Goal: Information Seeking & Learning: Understand process/instructions

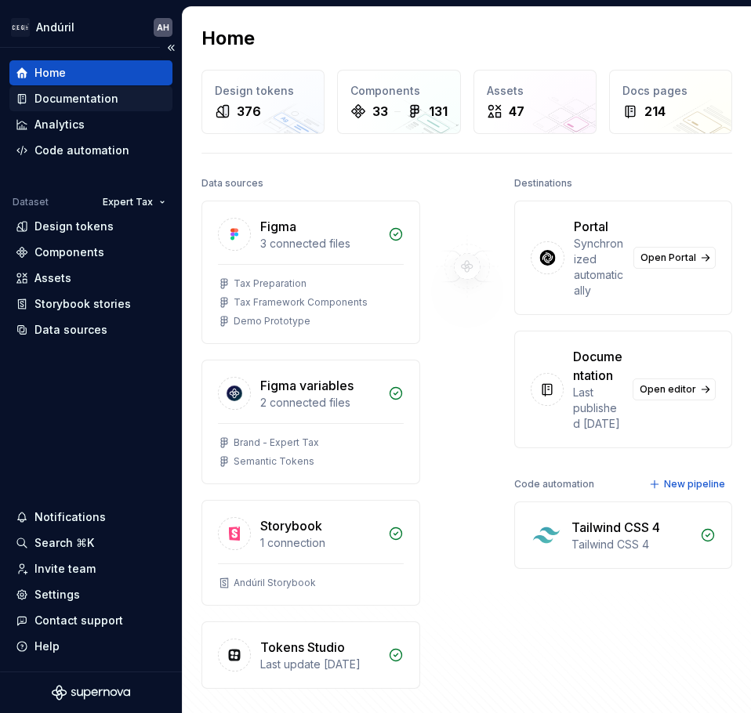
click at [111, 105] on div "Documentation" at bounding box center [76, 99] width 84 height 16
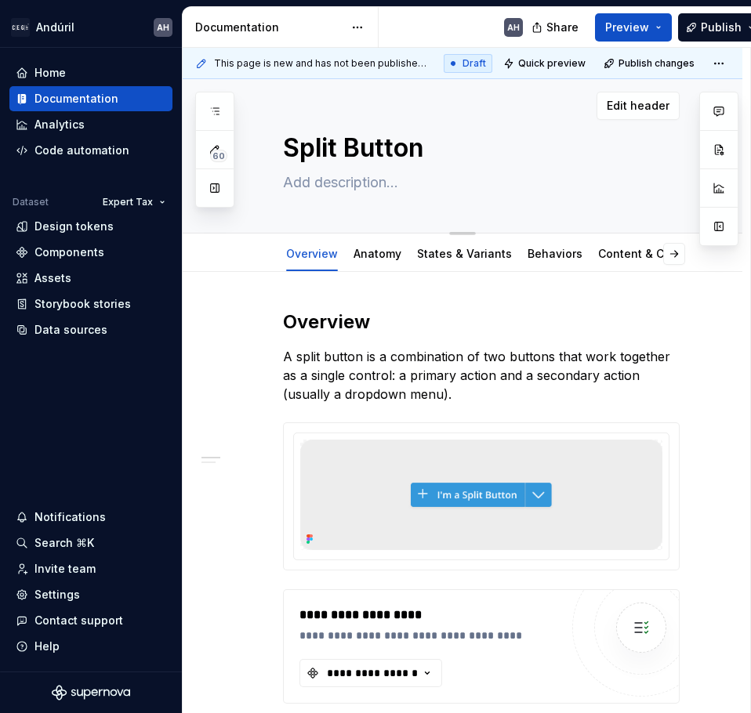
click at [209, 186] on button "button" at bounding box center [215, 188] width 28 height 28
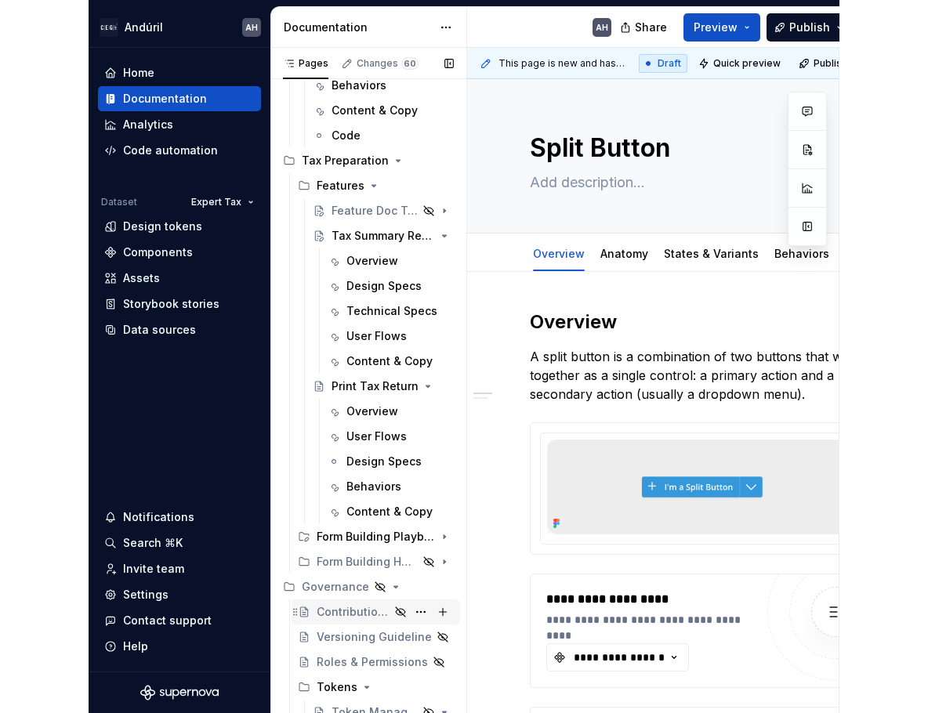
scroll to position [2351, 0]
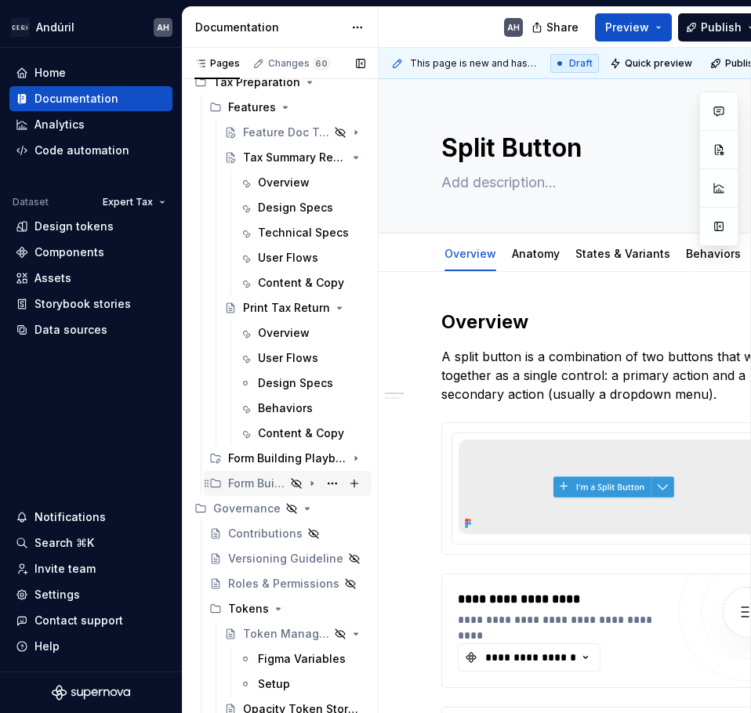
click at [256, 478] on div "Form Building Handbook" at bounding box center [256, 484] width 57 height 16
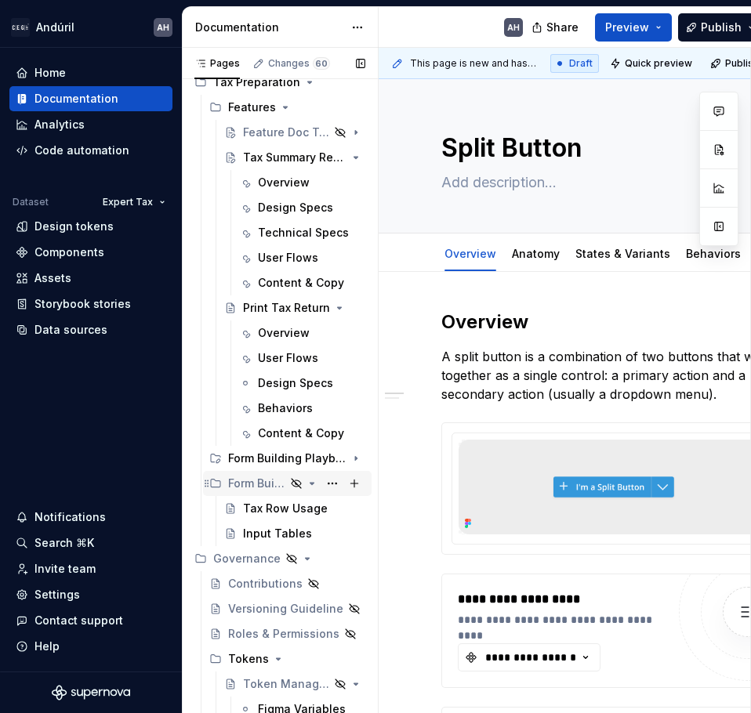
click at [247, 480] on div "Form Building Handbook" at bounding box center [256, 484] width 57 height 16
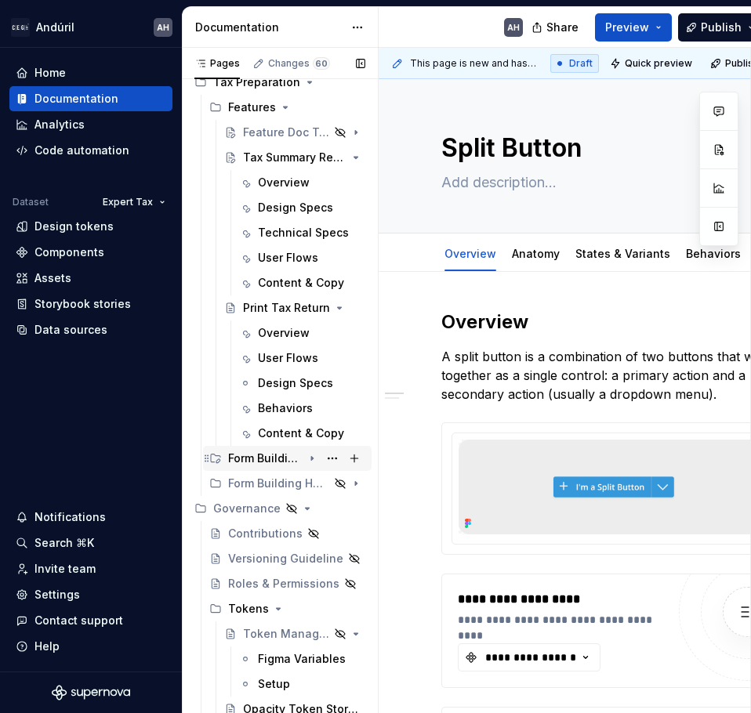
click at [248, 451] on div "Form Building Playbook" at bounding box center [265, 459] width 74 height 16
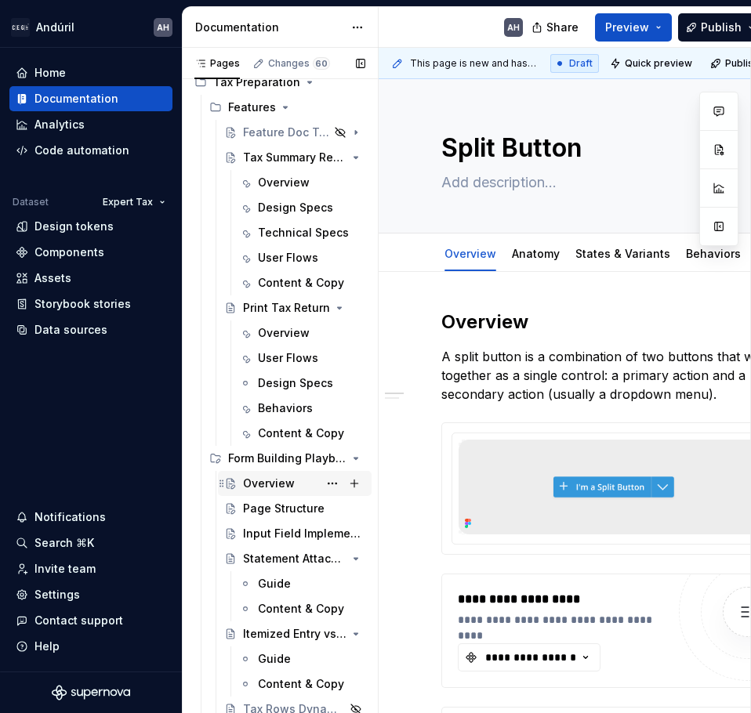
click at [274, 489] on div "Overview" at bounding box center [269, 484] width 52 height 16
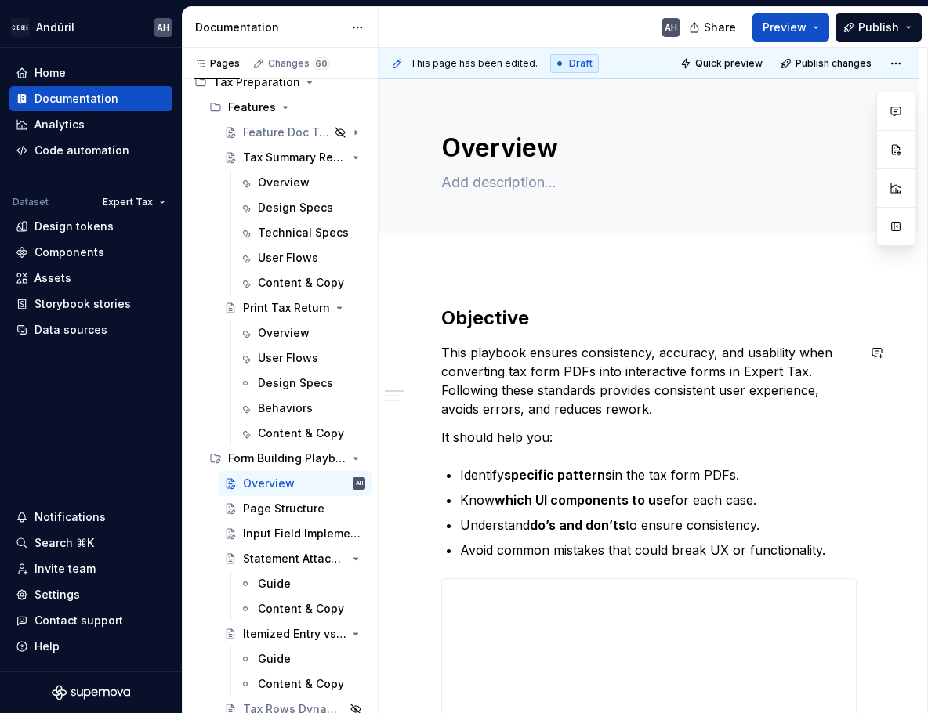
type textarea "*"
click at [533, 329] on h2 "Objective" at bounding box center [648, 318] width 415 height 25
click at [700, 347] on p "This playbook ensures consistency, accuracy, and usability when converting tax …" at bounding box center [648, 380] width 415 height 75
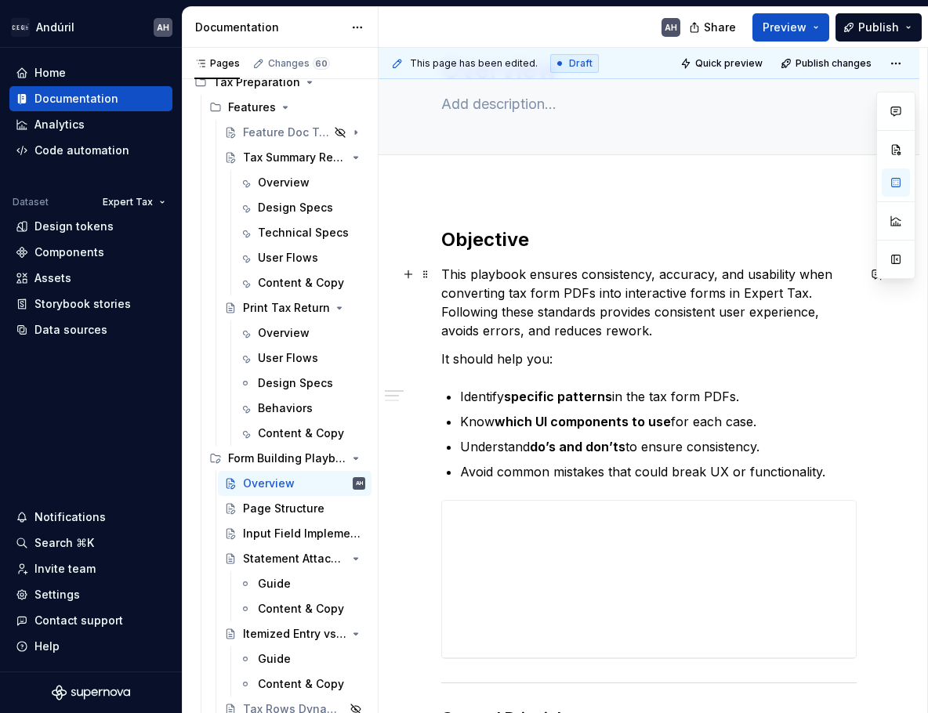
click at [719, 292] on p "This playbook ensures consistency, accuracy, and usability when converting tax …" at bounding box center [648, 302] width 415 height 75
click at [750, 296] on p "This playbook ensures consistency, accuracy, and usability when converting tax …" at bounding box center [648, 302] width 415 height 75
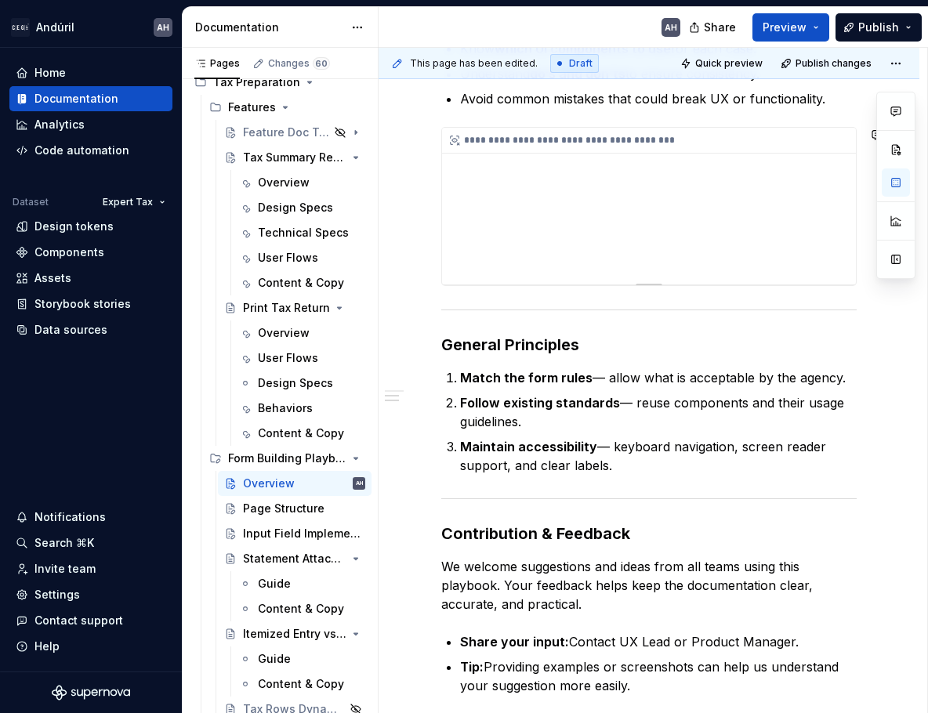
scroll to position [470, 0]
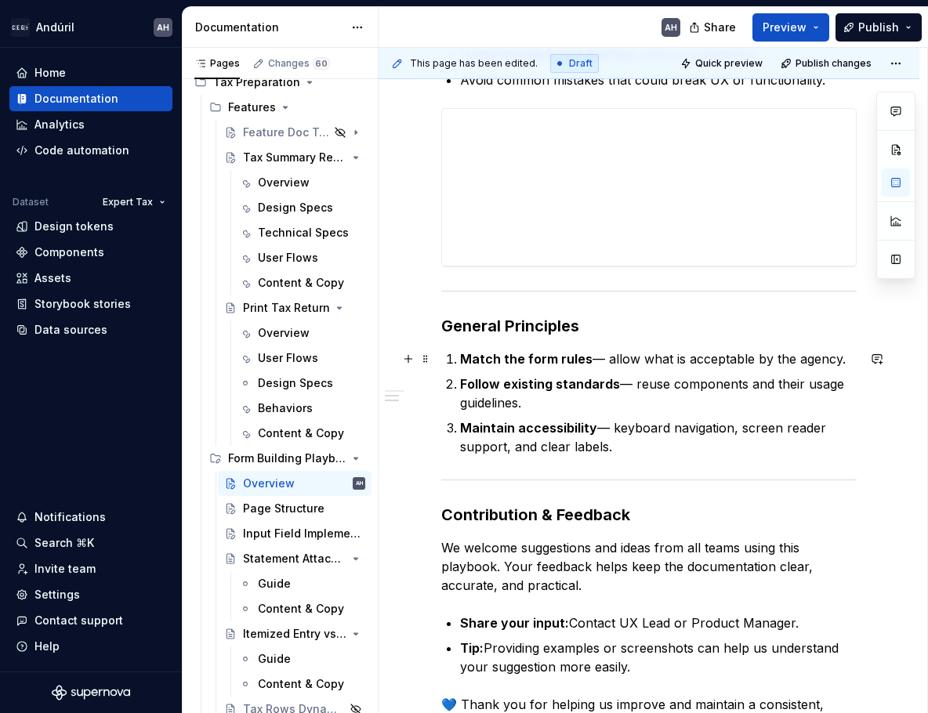
click at [750, 364] on p "Match the form rules — allow what is acceptable by the agency." at bounding box center [658, 359] width 397 height 19
click at [647, 404] on p "Follow existing standards — reuse components and their usage guidelines." at bounding box center [658, 394] width 397 height 38
click at [641, 386] on p "Follow existing standards — reuse components and their usage guidelines." at bounding box center [658, 394] width 397 height 38
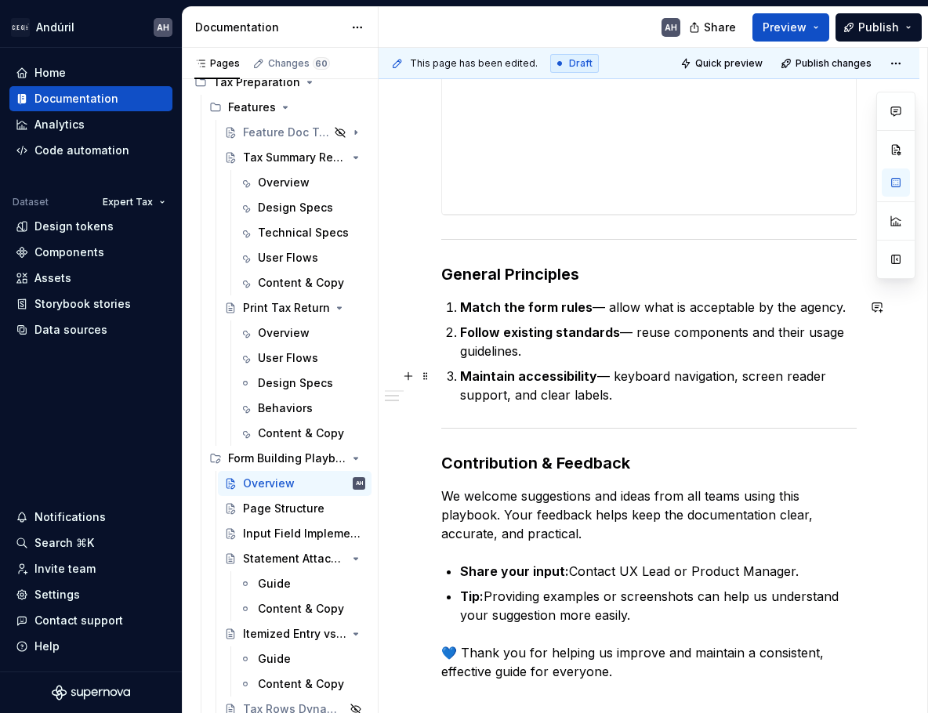
scroll to position [549, 0]
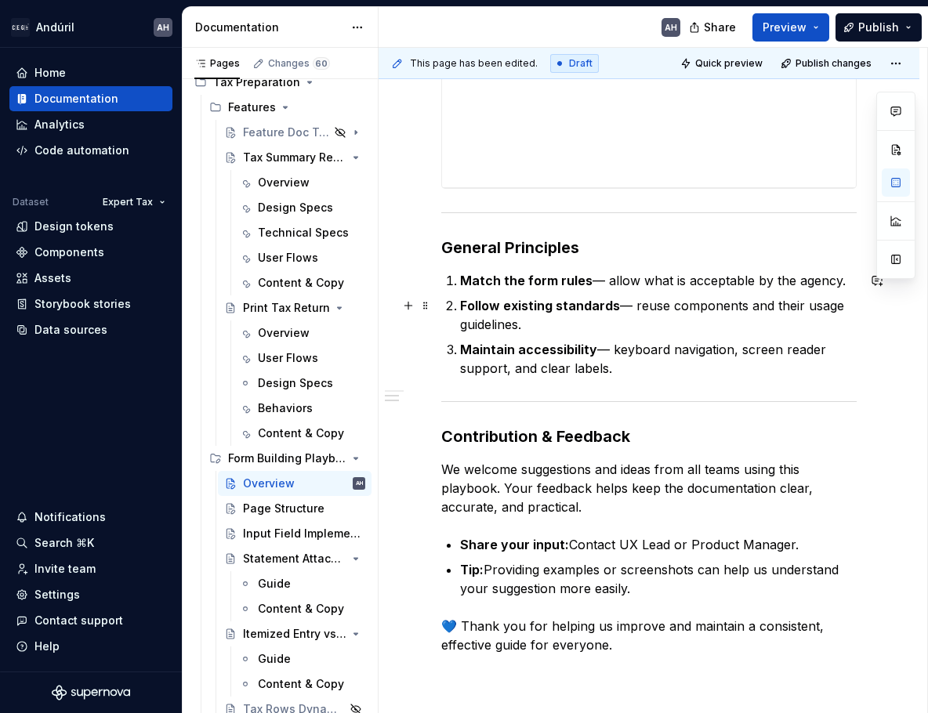
click at [582, 330] on p "Follow existing standards — reuse components and their usage guidelines." at bounding box center [658, 315] width 397 height 38
click at [499, 380] on div "**********" at bounding box center [648, 220] width 415 height 926
click at [644, 374] on p "Maintain accessibility — keyboard navigation, screen reader support, and clear …" at bounding box center [658, 359] width 397 height 38
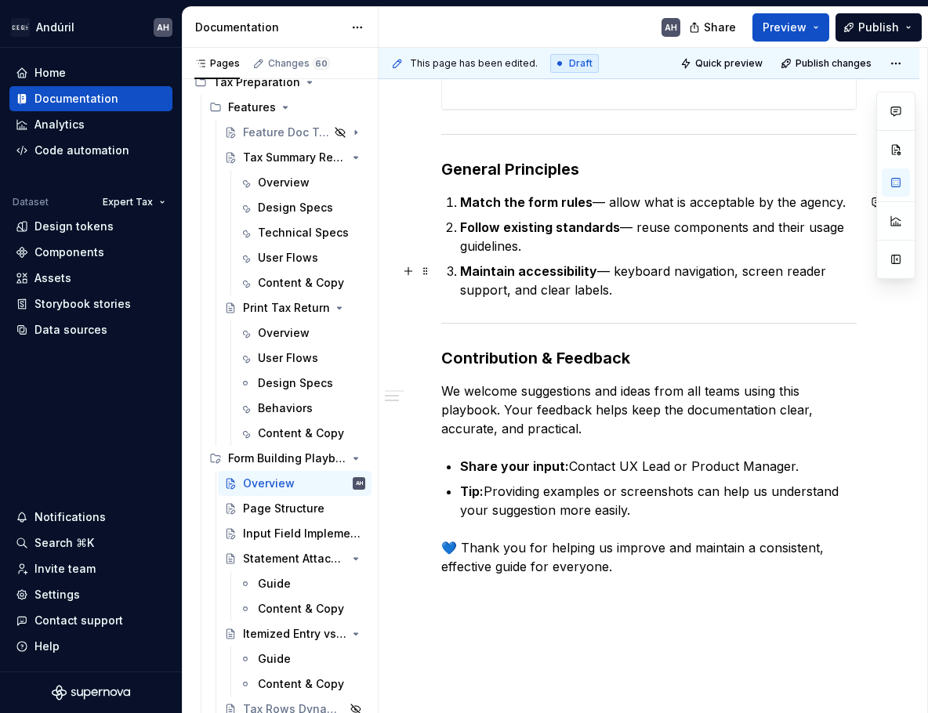
click at [615, 291] on p "Maintain accessibility — keyboard navigation, screen reader support, and clear …" at bounding box center [658, 281] width 397 height 38
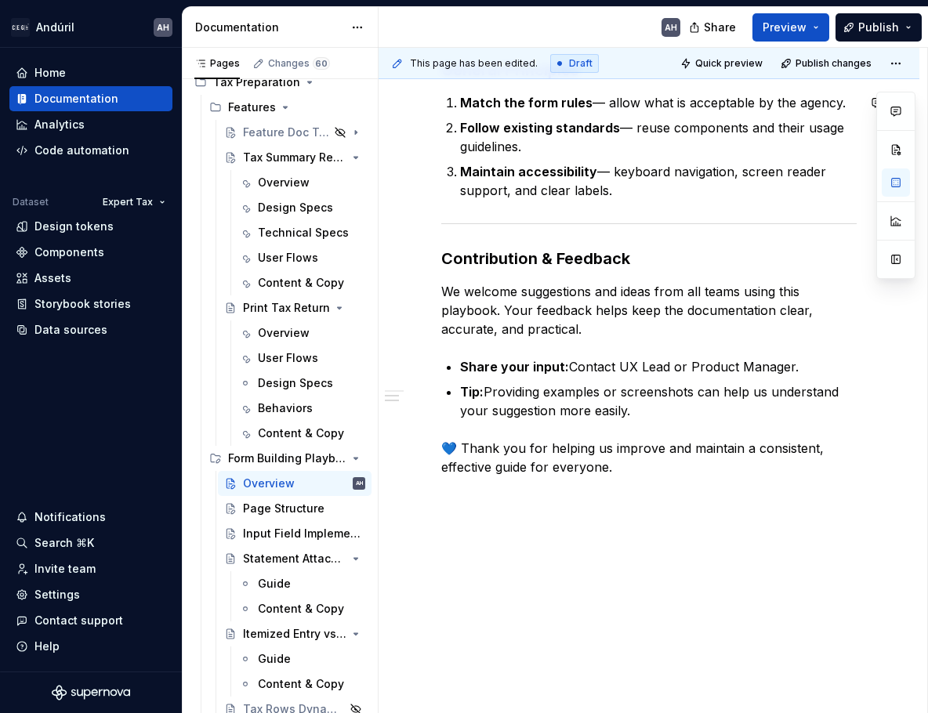
scroll to position [750, 0]
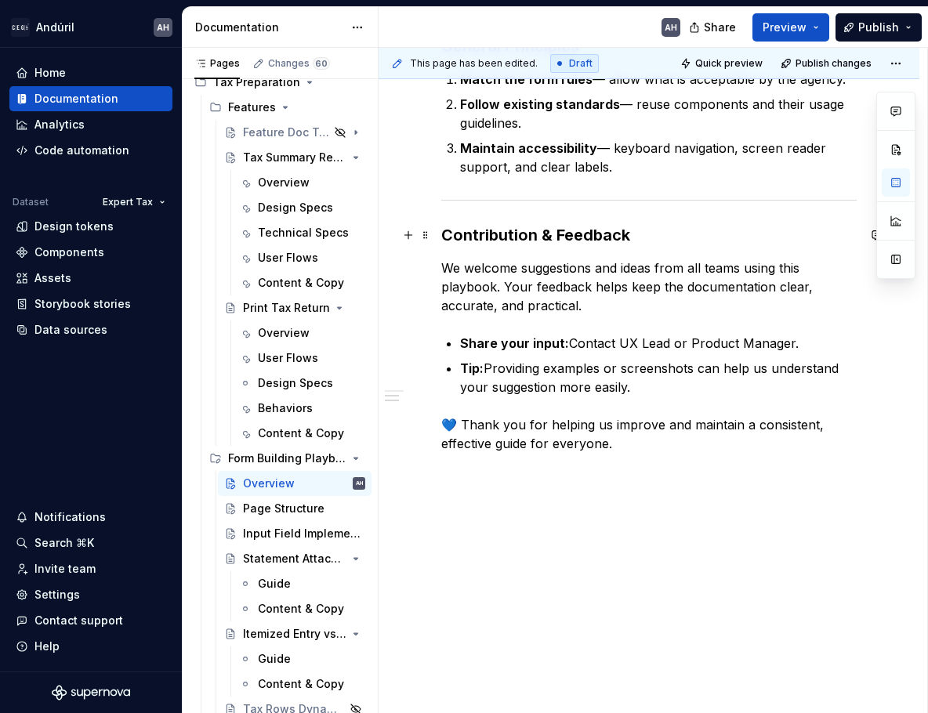
click at [507, 234] on h3 "Contribution & Feedback" at bounding box center [648, 235] width 415 height 22
click at [744, 243] on h3 "Contribution & Feedback" at bounding box center [648, 235] width 415 height 22
click at [668, 252] on div "**********" at bounding box center [648, 19] width 415 height 926
click at [506, 264] on p "We welcome suggestions and ideas from all teams using this playbook. Your feedb…" at bounding box center [648, 287] width 415 height 56
click at [669, 269] on p "We welcome suggestions and ideas from all teams using this playbook. Your feedb…" at bounding box center [648, 287] width 415 height 56
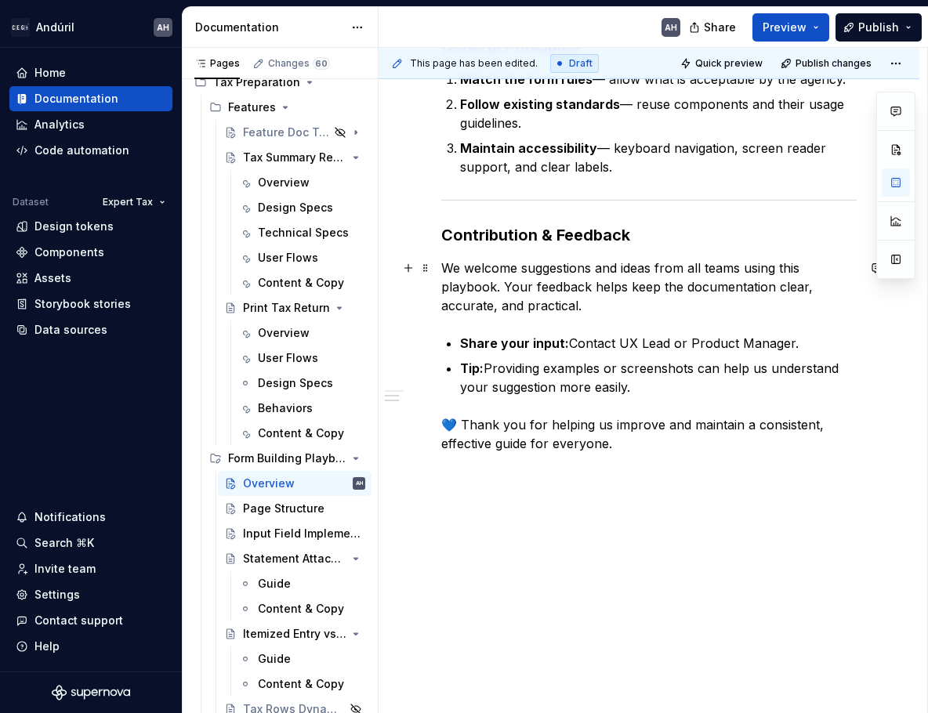
click at [652, 296] on p "We welcome suggestions and ideas from all teams using this playbook. Your feedb…" at bounding box center [648, 287] width 415 height 56
click at [497, 283] on p "We welcome suggestions and ideas from all teams using this playbook. Your feedb…" at bounding box center [648, 287] width 415 height 56
click at [745, 298] on p "We welcome suggestions and ideas from all teams using this playbook. Your feedb…" at bounding box center [648, 287] width 415 height 56
click at [750, 285] on p "We welcome suggestions and ideas from all teams using this playbook. Your feedb…" at bounding box center [648, 287] width 415 height 56
click at [650, 300] on p "We welcome suggestions and ideas from all teams using this playbook. Your feedb…" at bounding box center [648, 287] width 415 height 56
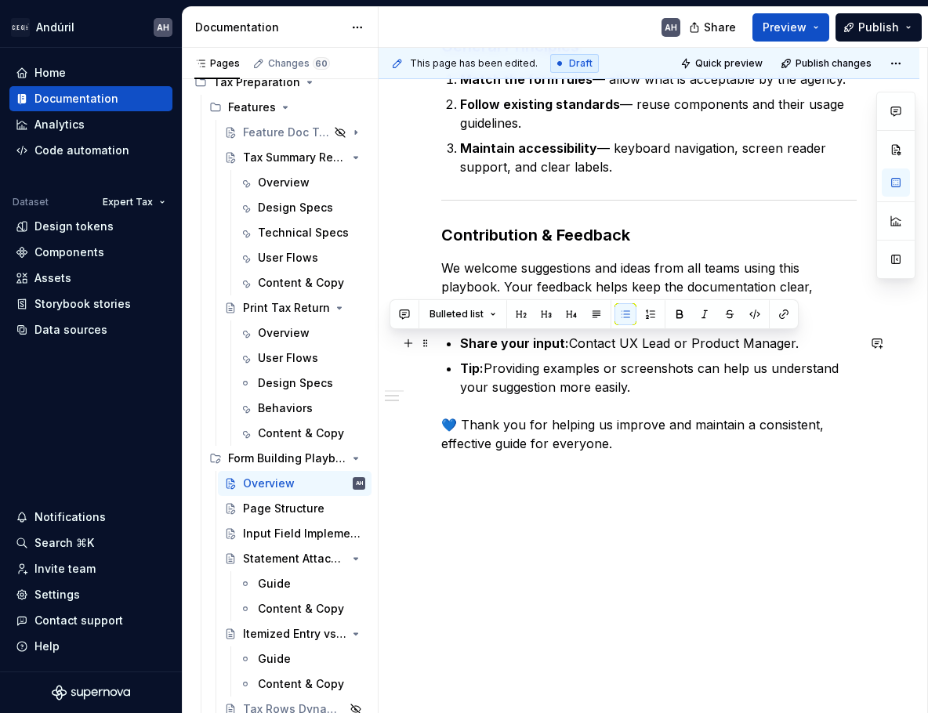
drag, startPoint x: 667, startPoint y: 345, endPoint x: 837, endPoint y: 337, distance: 170.3
click at [750, 337] on p "Share your input: Contact UX Lead or Product Manager." at bounding box center [658, 343] width 397 height 19
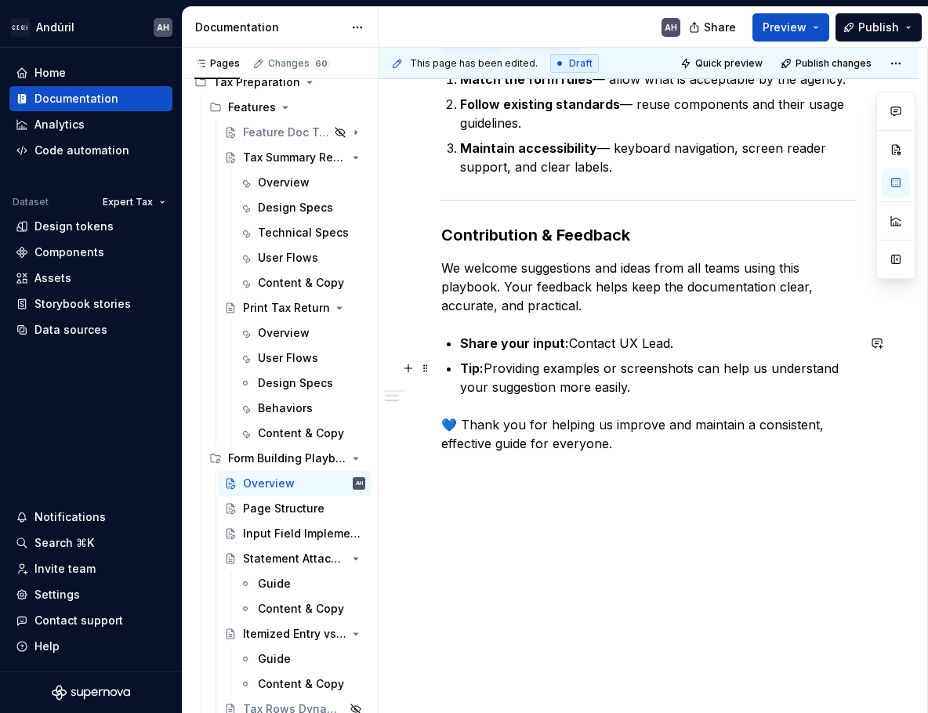
click at [692, 393] on p "Tip: Providing examples or screenshots can help us understand your suggestion m…" at bounding box center [658, 378] width 397 height 38
click at [629, 479] on p at bounding box center [648, 471] width 415 height 19
click at [256, 509] on div "Page Structure" at bounding box center [280, 509] width 75 height 16
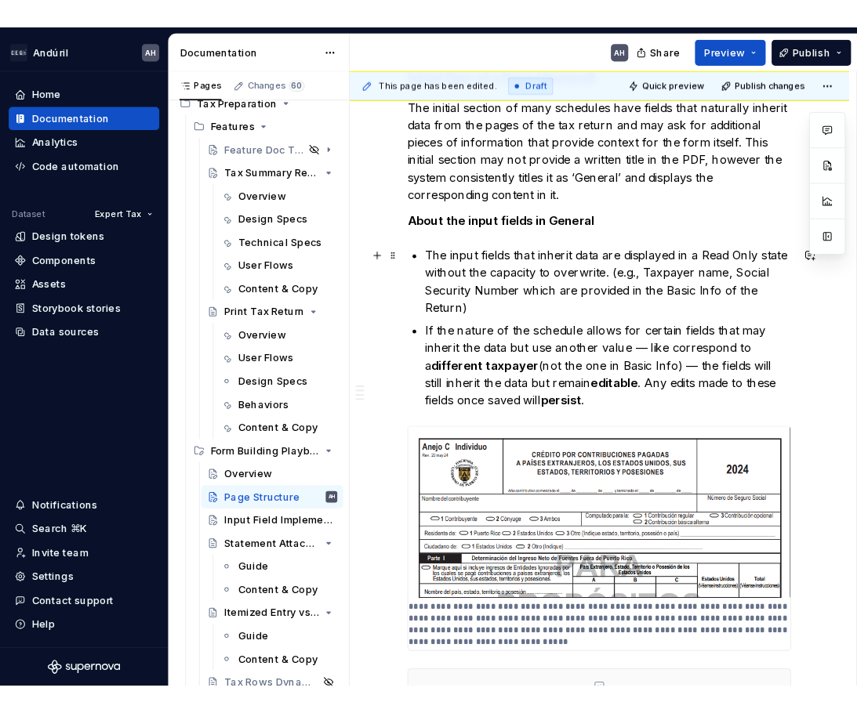
scroll to position [705, 0]
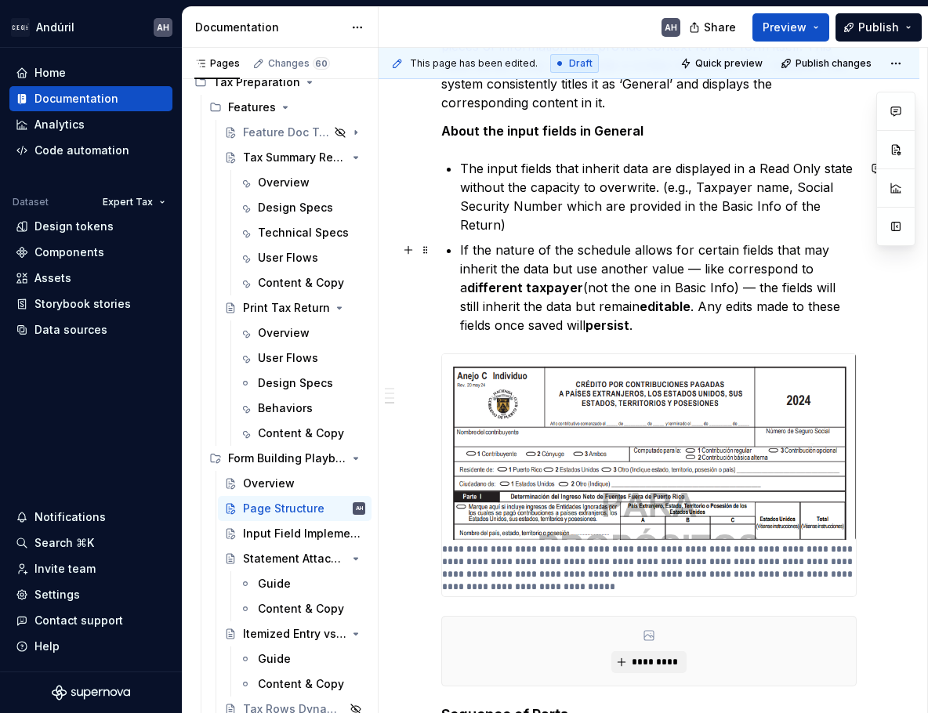
click at [593, 384] on img at bounding box center [649, 447] width 414 height 186
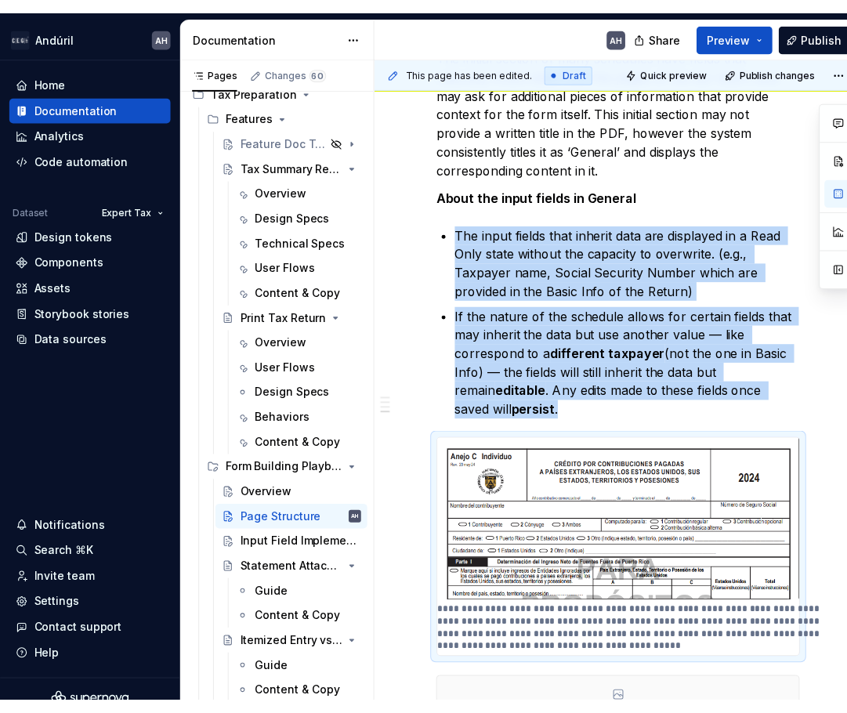
scroll to position [781, 0]
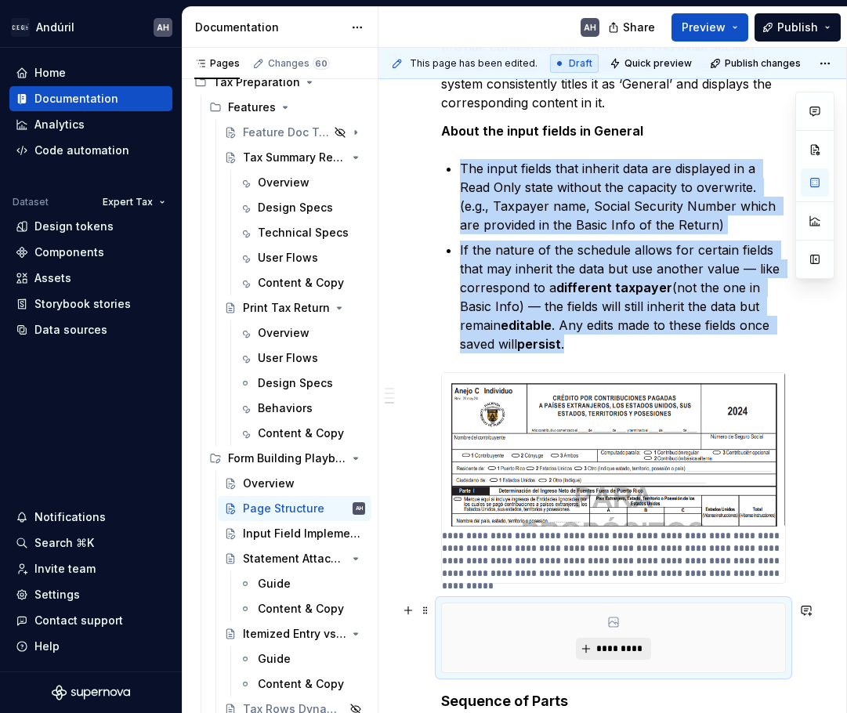
click at [607, 644] on span "*********" at bounding box center [620, 649] width 48 height 13
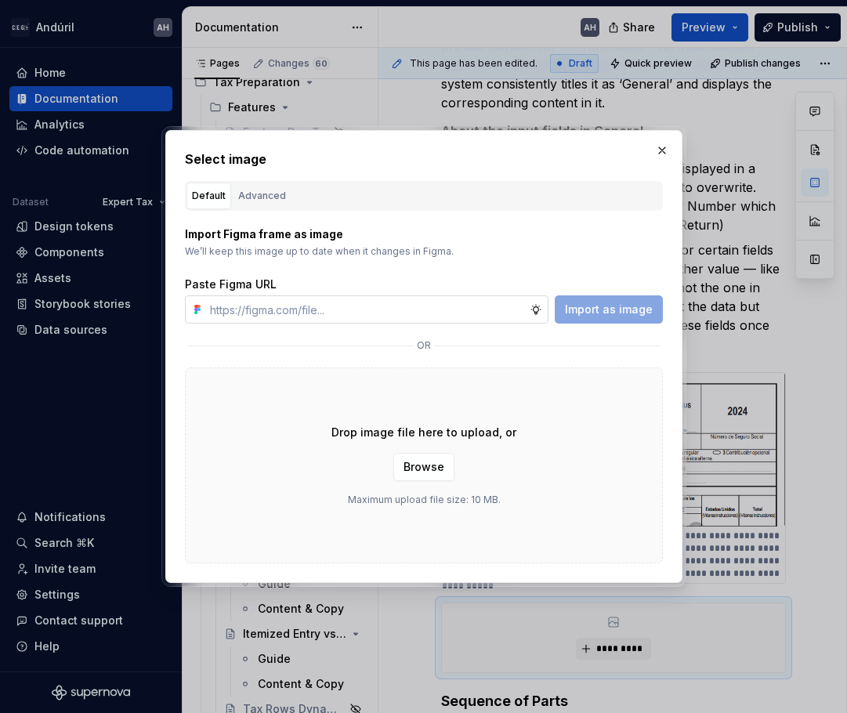
type textarea "*"
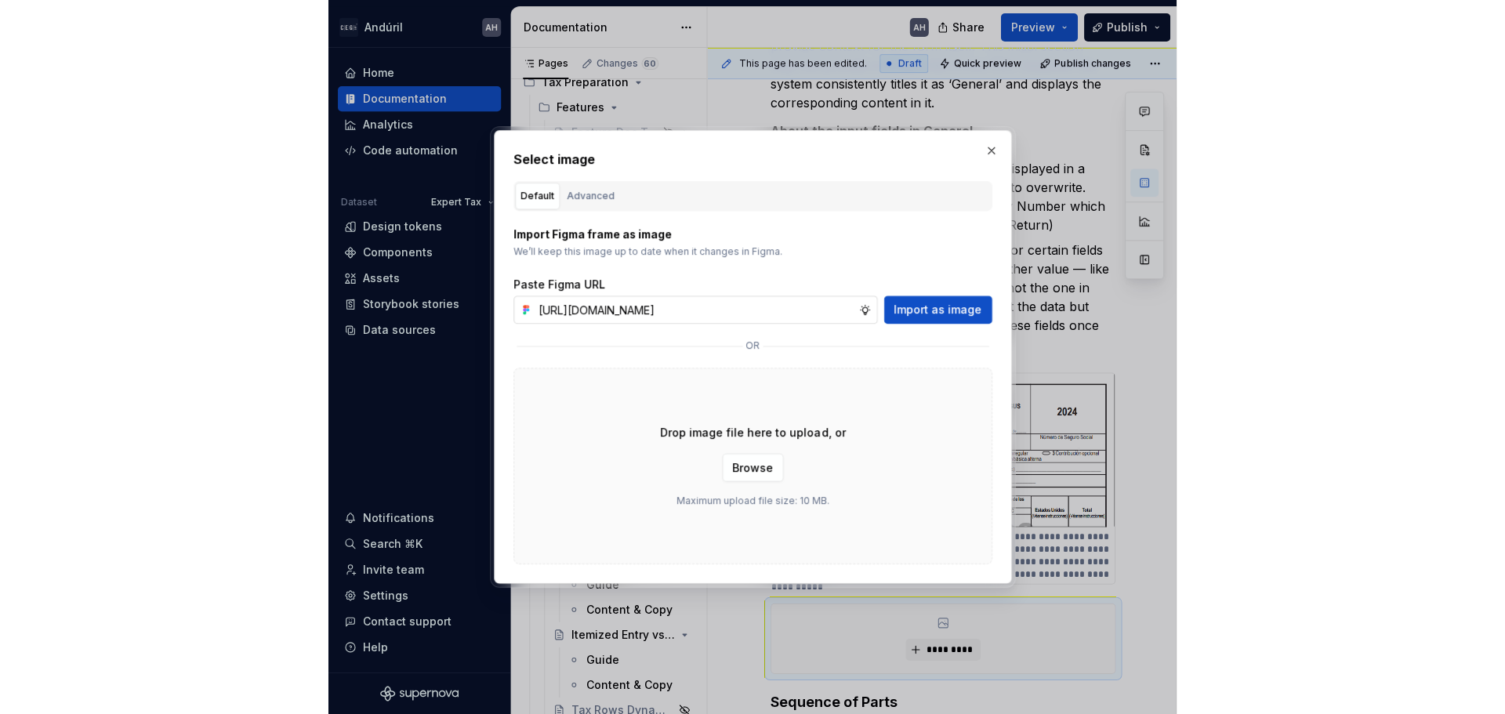
scroll to position [0, 419]
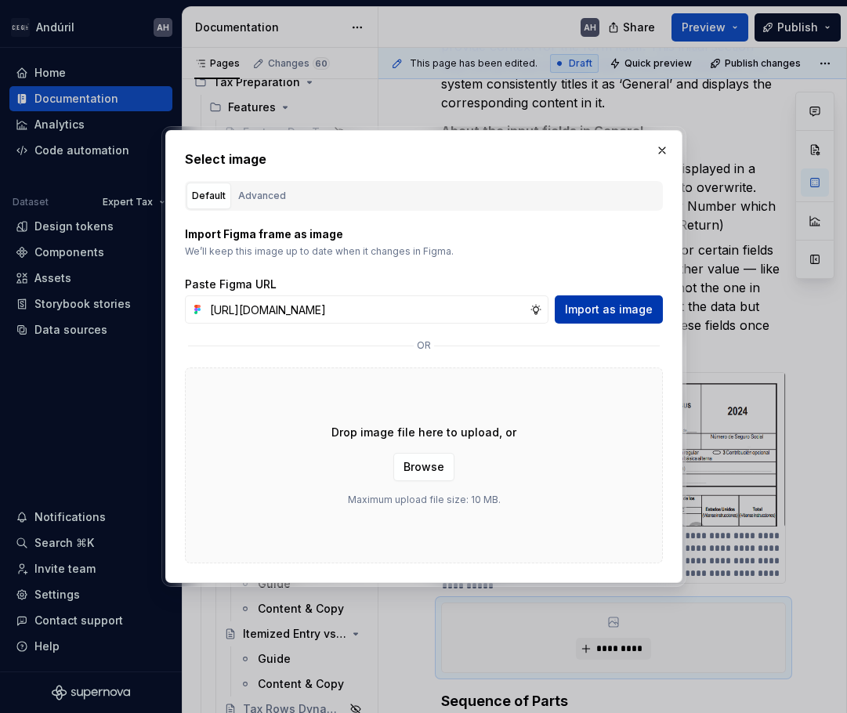
type input "[URL][DOMAIN_NAME]"
click at [623, 311] on span "Import as image" at bounding box center [609, 310] width 88 height 16
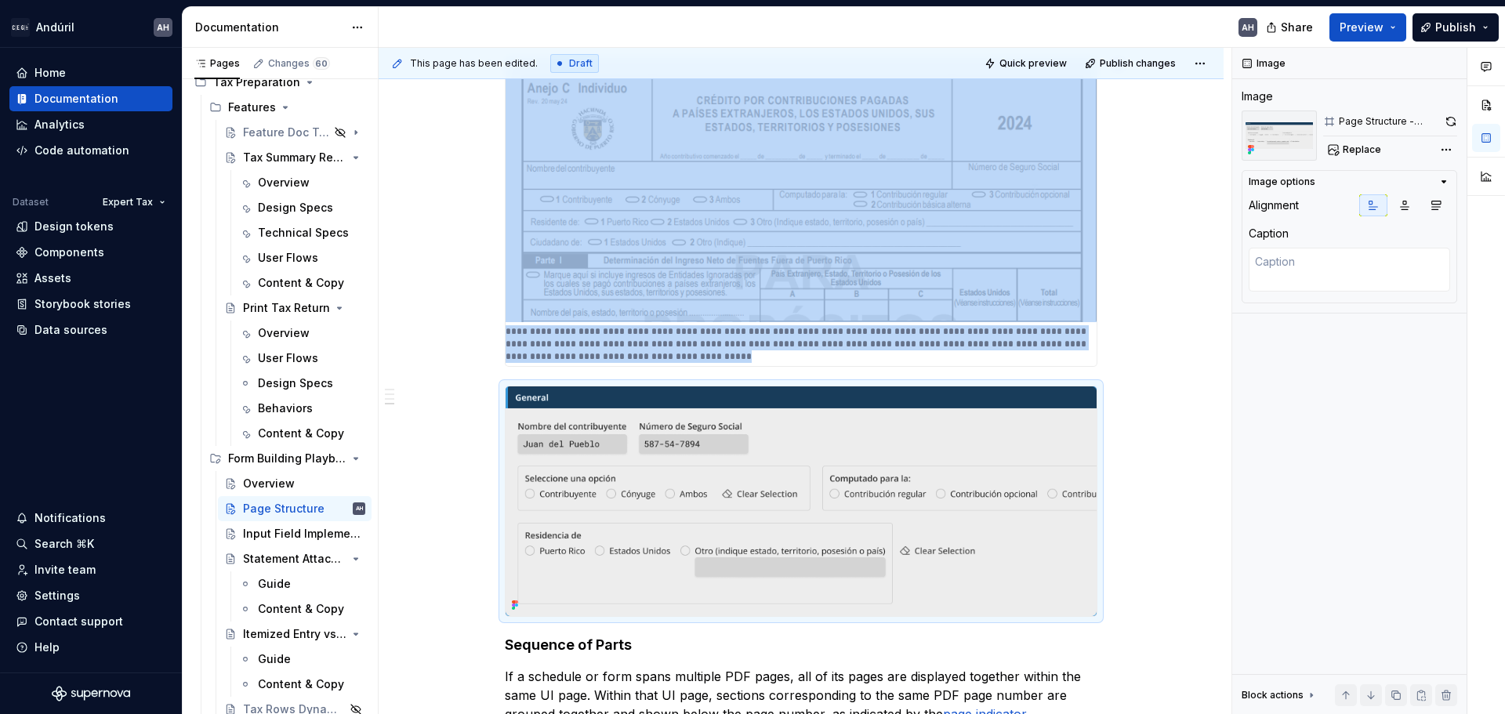
scroll to position [859, 0]
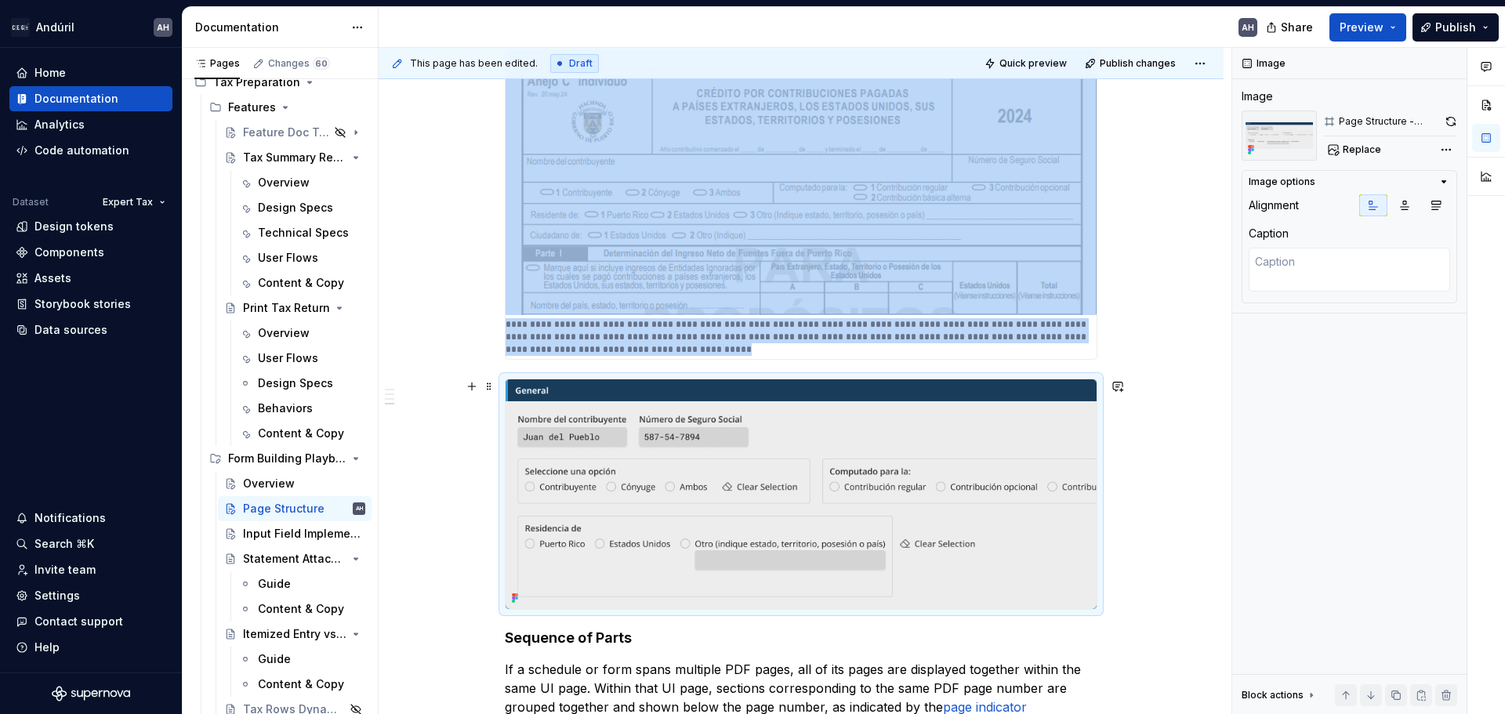
click at [750, 466] on img at bounding box center [801, 494] width 591 height 230
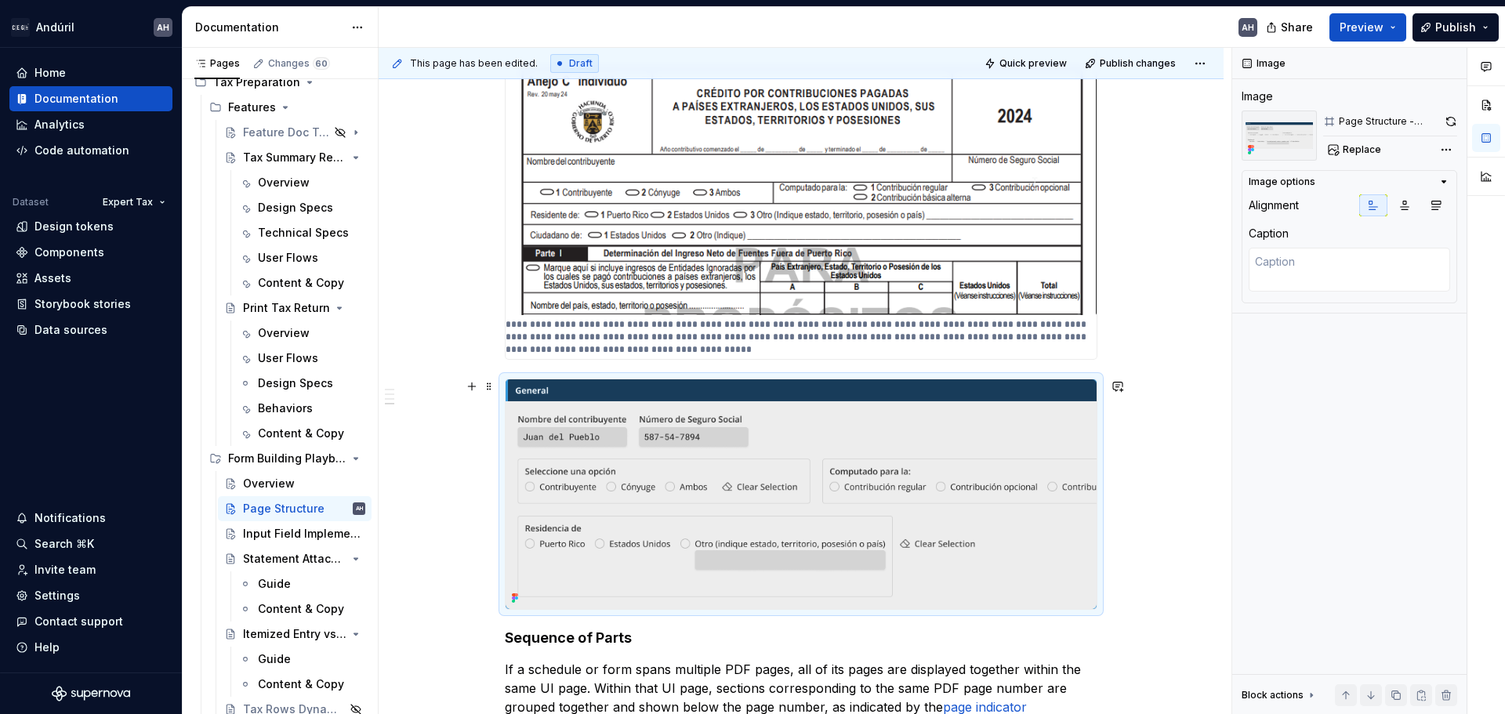
click at [750, 466] on div "Objective The UI of the form resembles the structure of the PDF with which tax …" at bounding box center [801, 188] width 845 height 1559
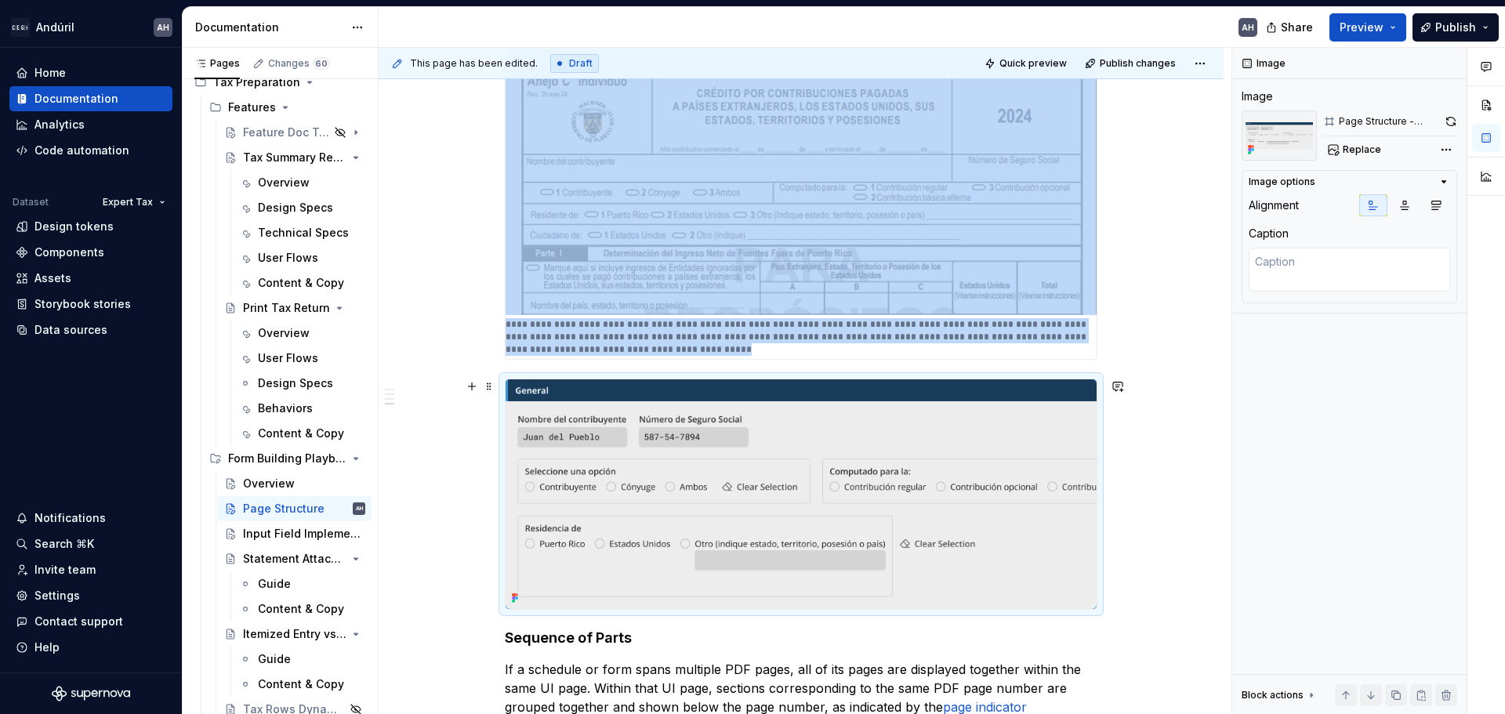
type textarea "*"
type textarea "Notice the fields preceding the 'Parte 1' in this schedule. 'Nombre del contrib…"
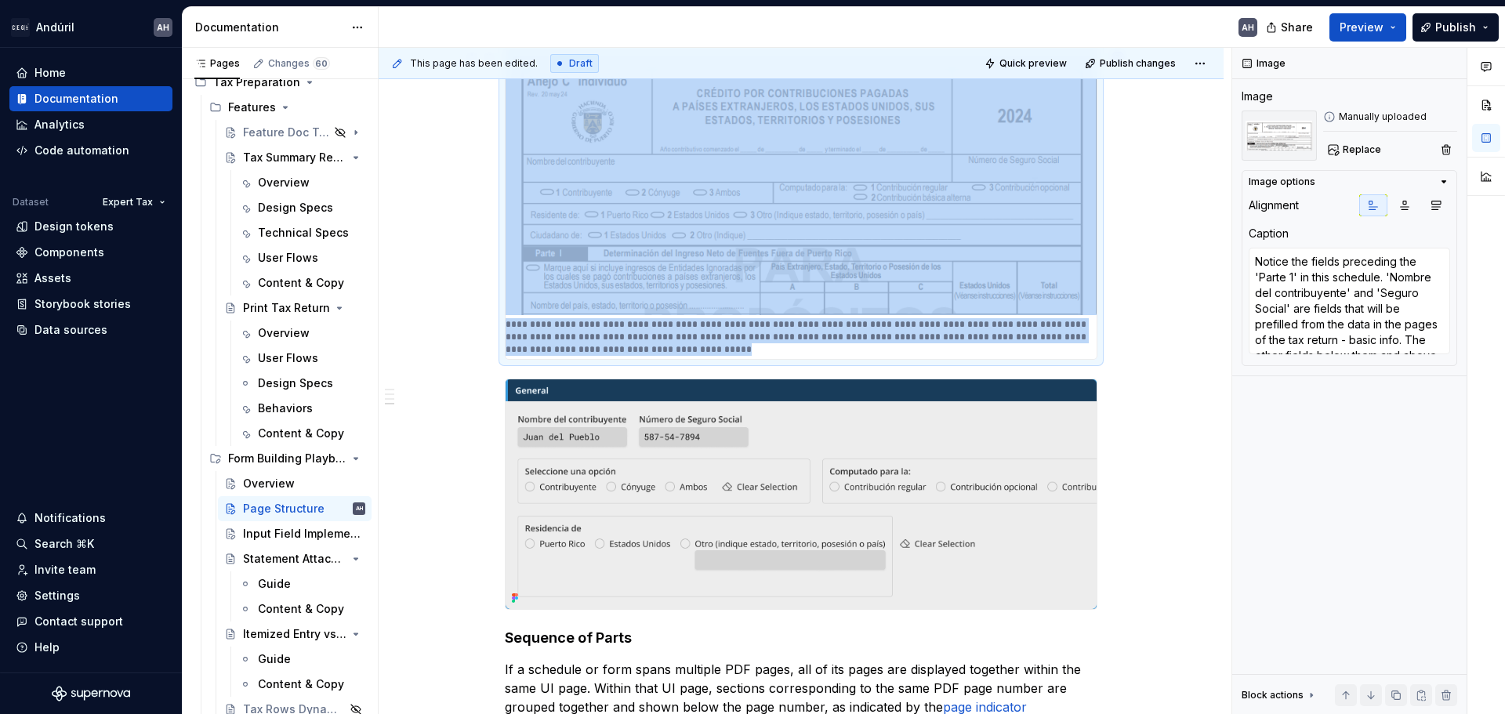
click at [750, 293] on img at bounding box center [801, 182] width 591 height 265
type textarea "*"
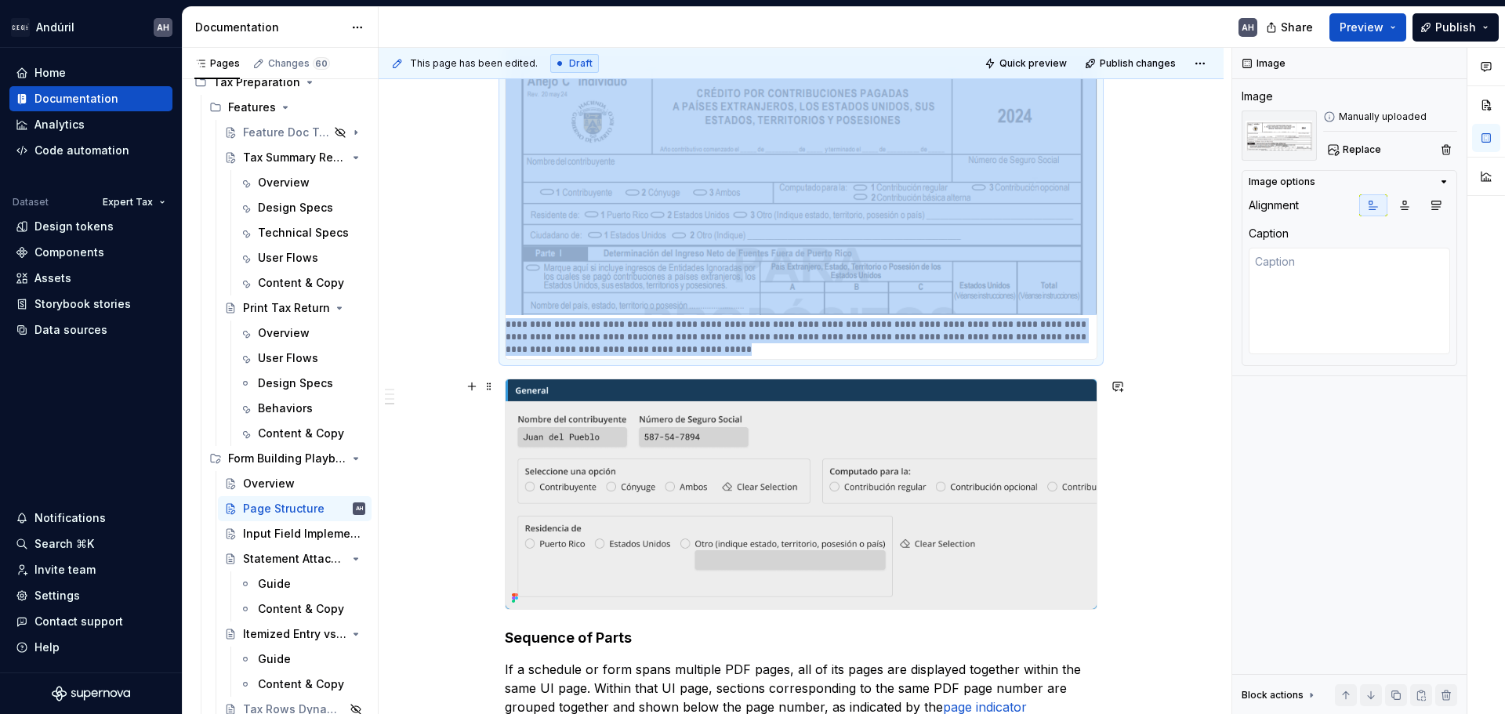
click at [750, 443] on img at bounding box center [801, 494] width 591 height 230
click at [542, 456] on img at bounding box center [801, 494] width 591 height 230
click at [750, 120] on button "button" at bounding box center [1451, 122] width 12 height 22
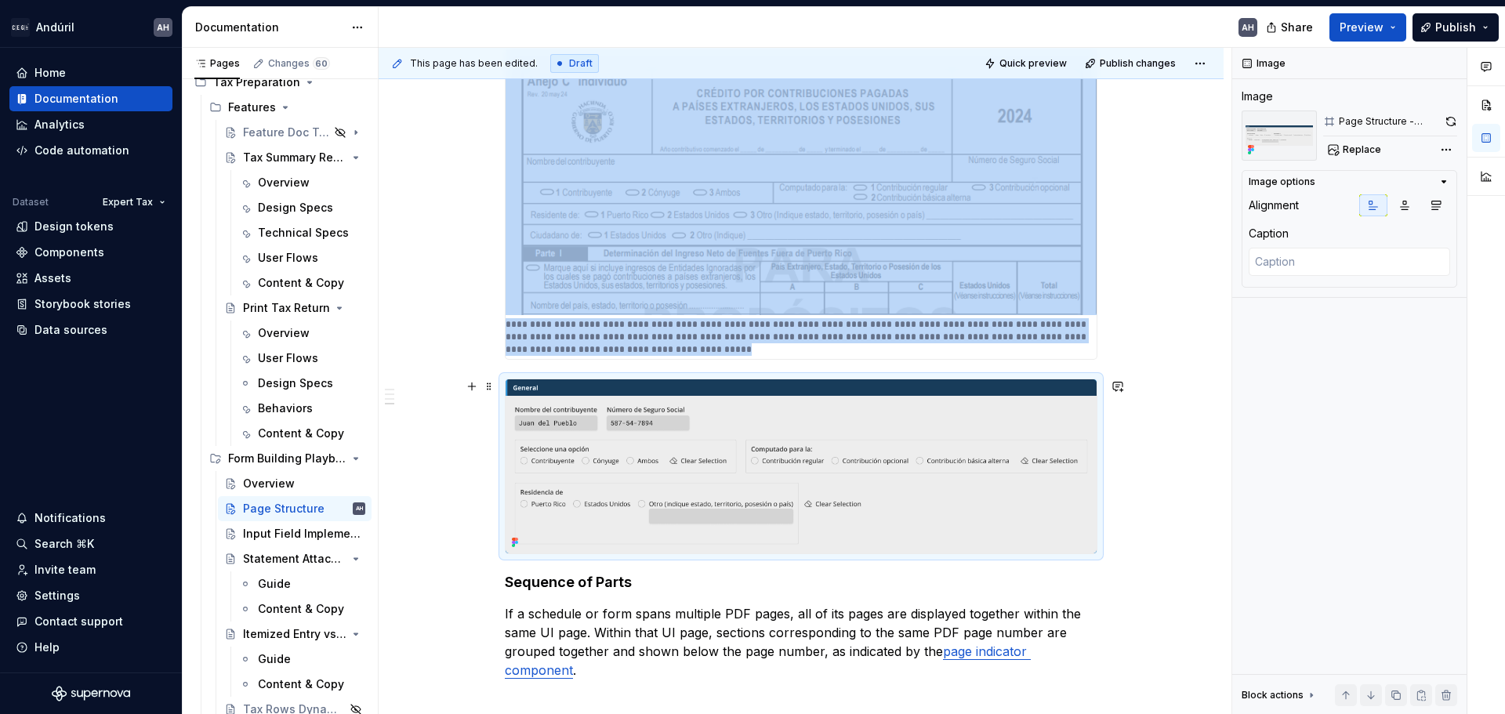
click at [479, 443] on div "Objective The UI of the form resembles the structure of the PDF with which tax …" at bounding box center [801, 160] width 845 height 1503
click at [750, 120] on button "button" at bounding box center [1451, 122] width 12 height 22
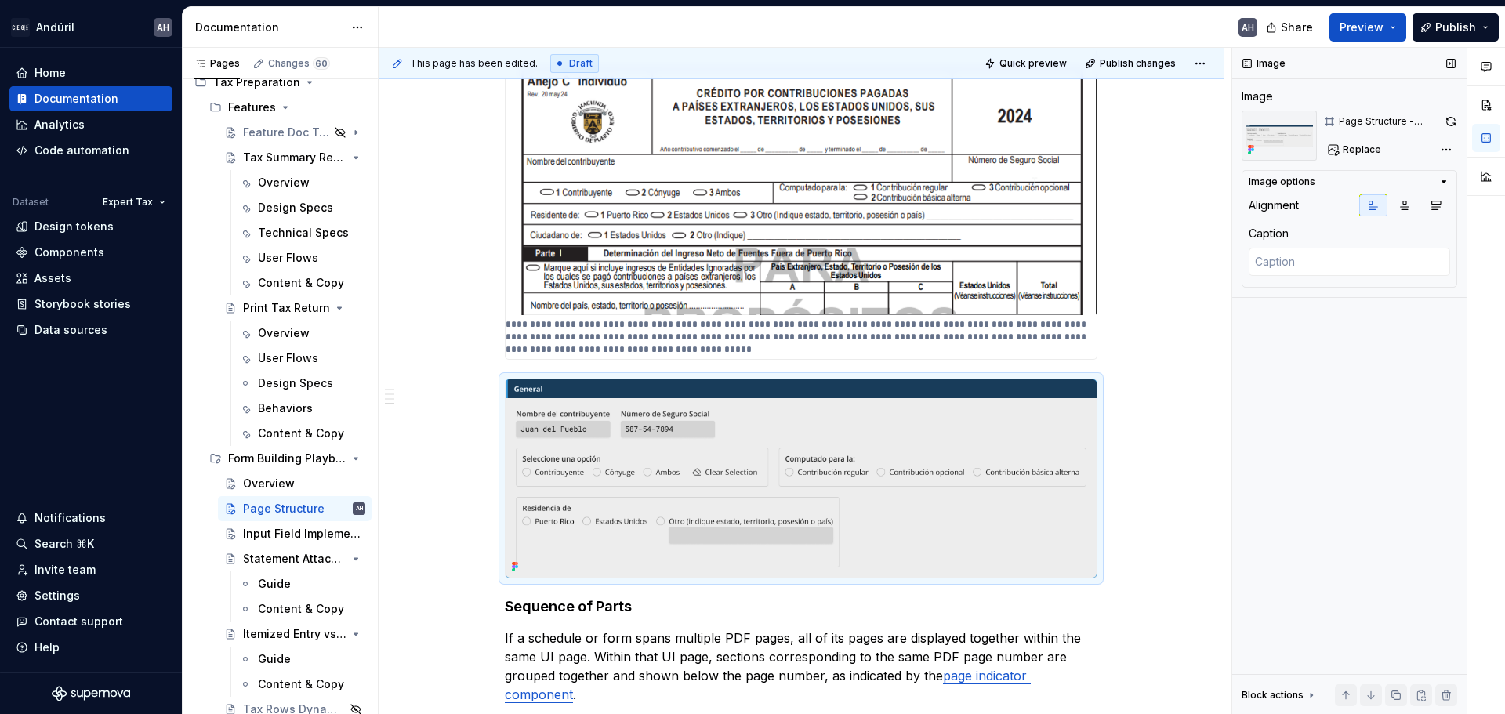
click at [750, 383] on div "Image Image Page Structure - General Info Sample Image Replace Image options Al…" at bounding box center [1349, 381] width 234 height 667
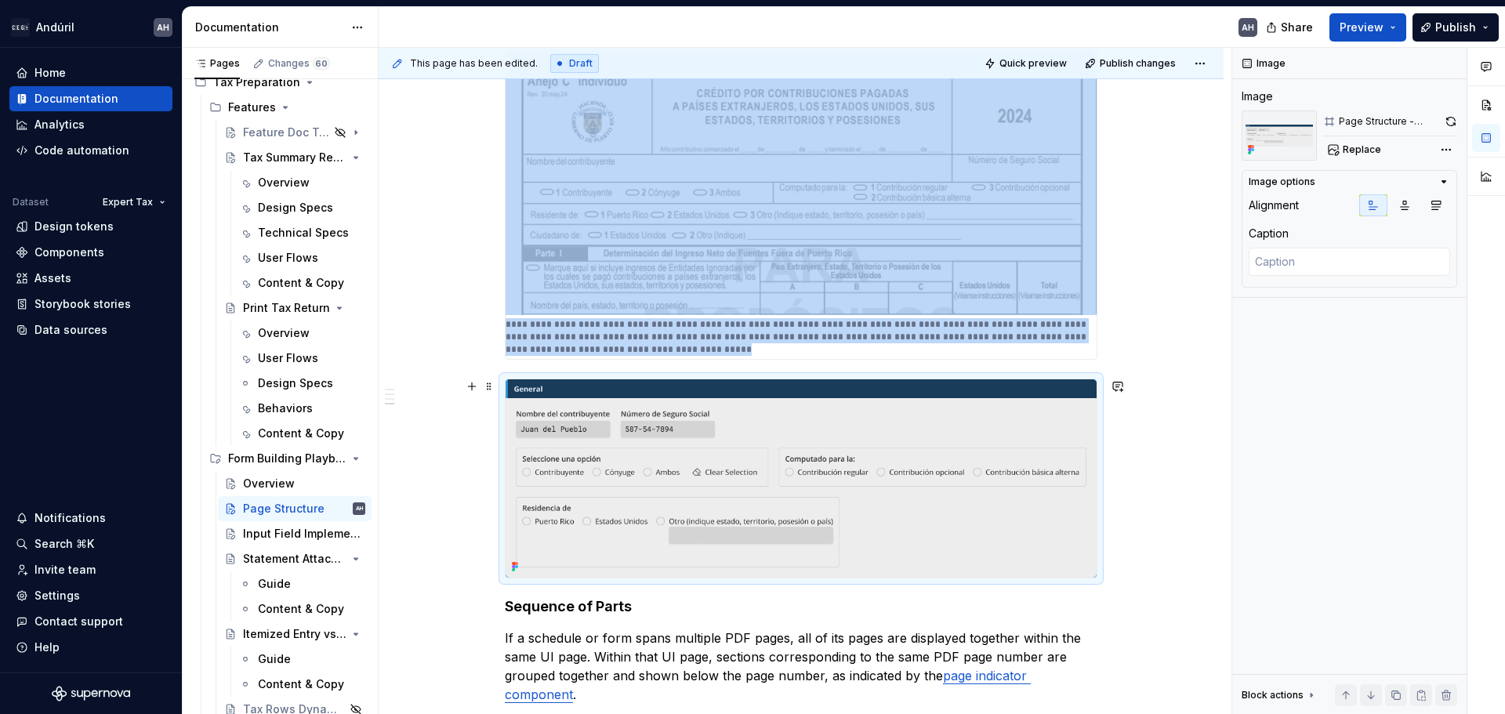
click at [638, 508] on img at bounding box center [801, 478] width 591 height 198
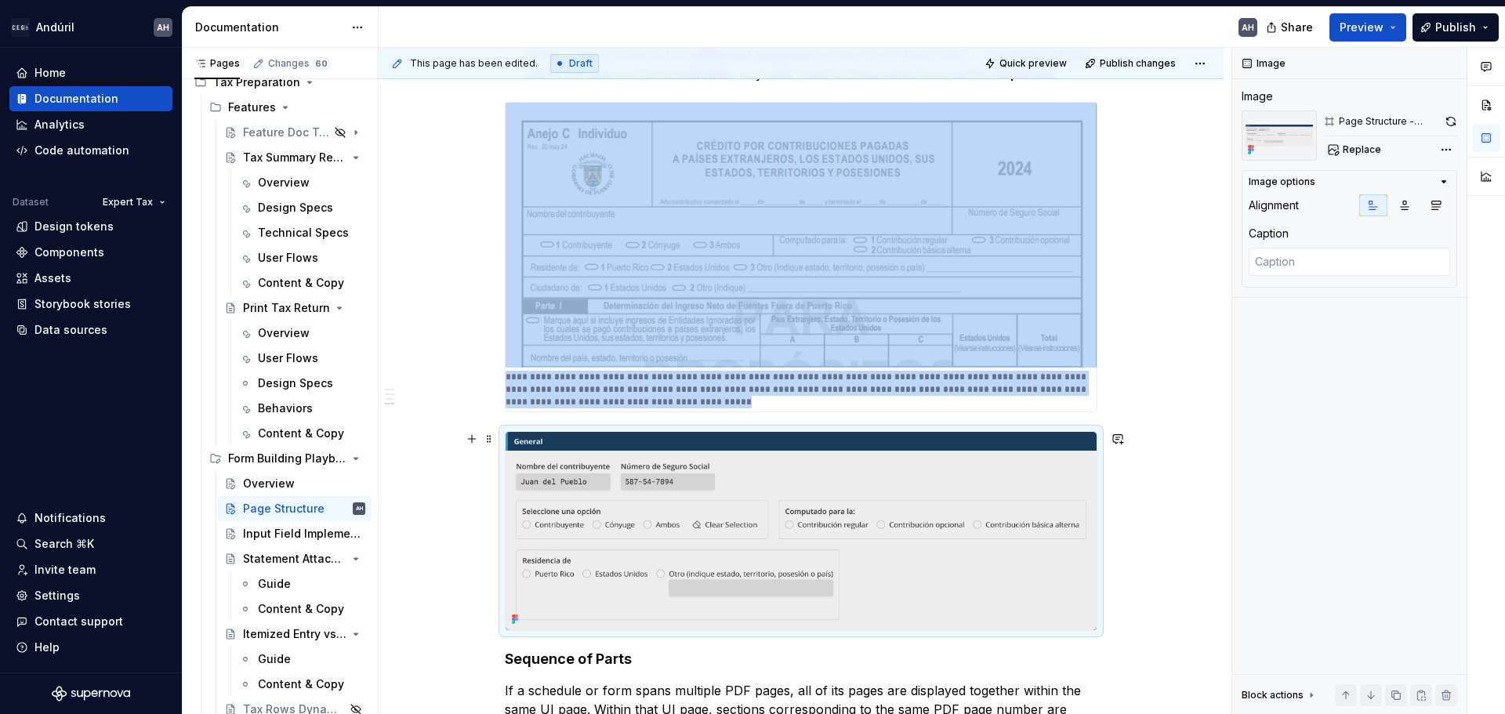
scroll to position [781, 0]
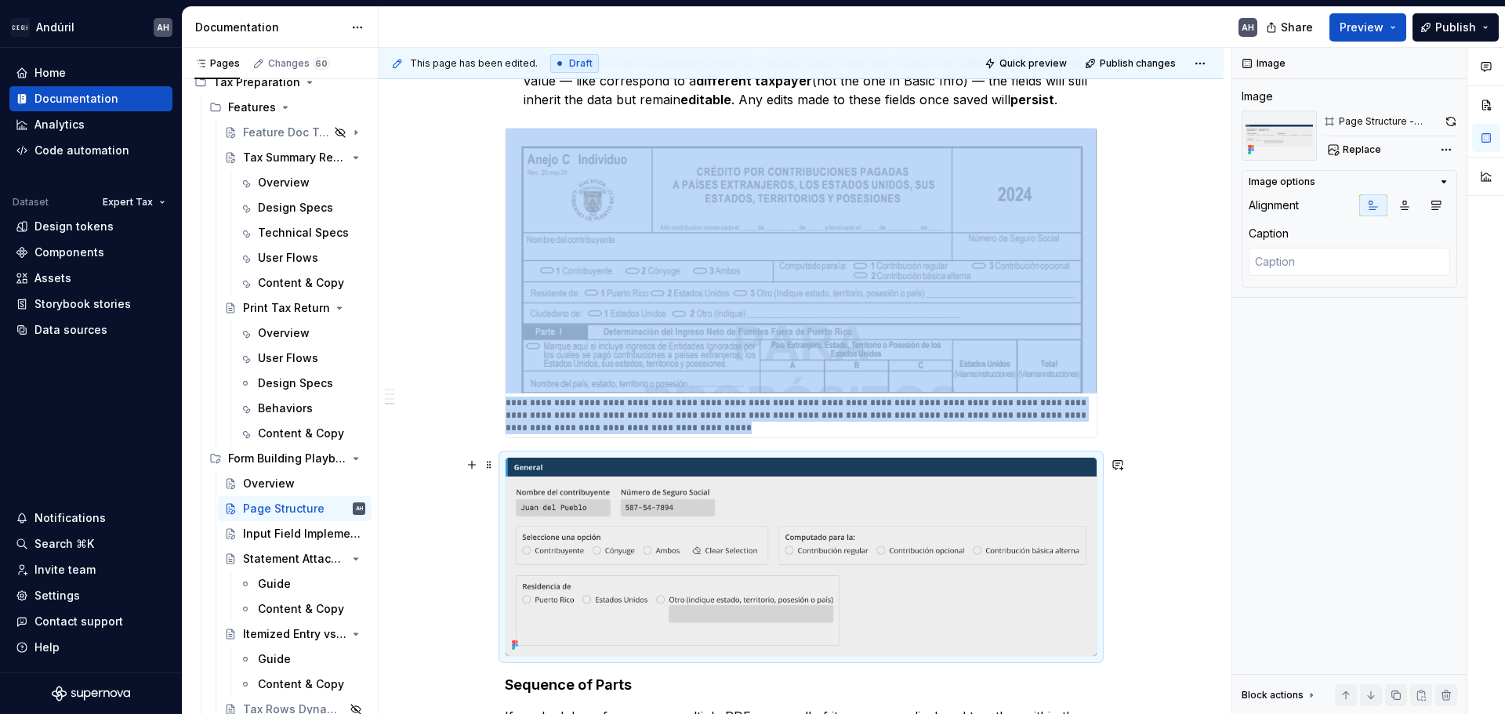
click at [582, 549] on img at bounding box center [801, 557] width 591 height 198
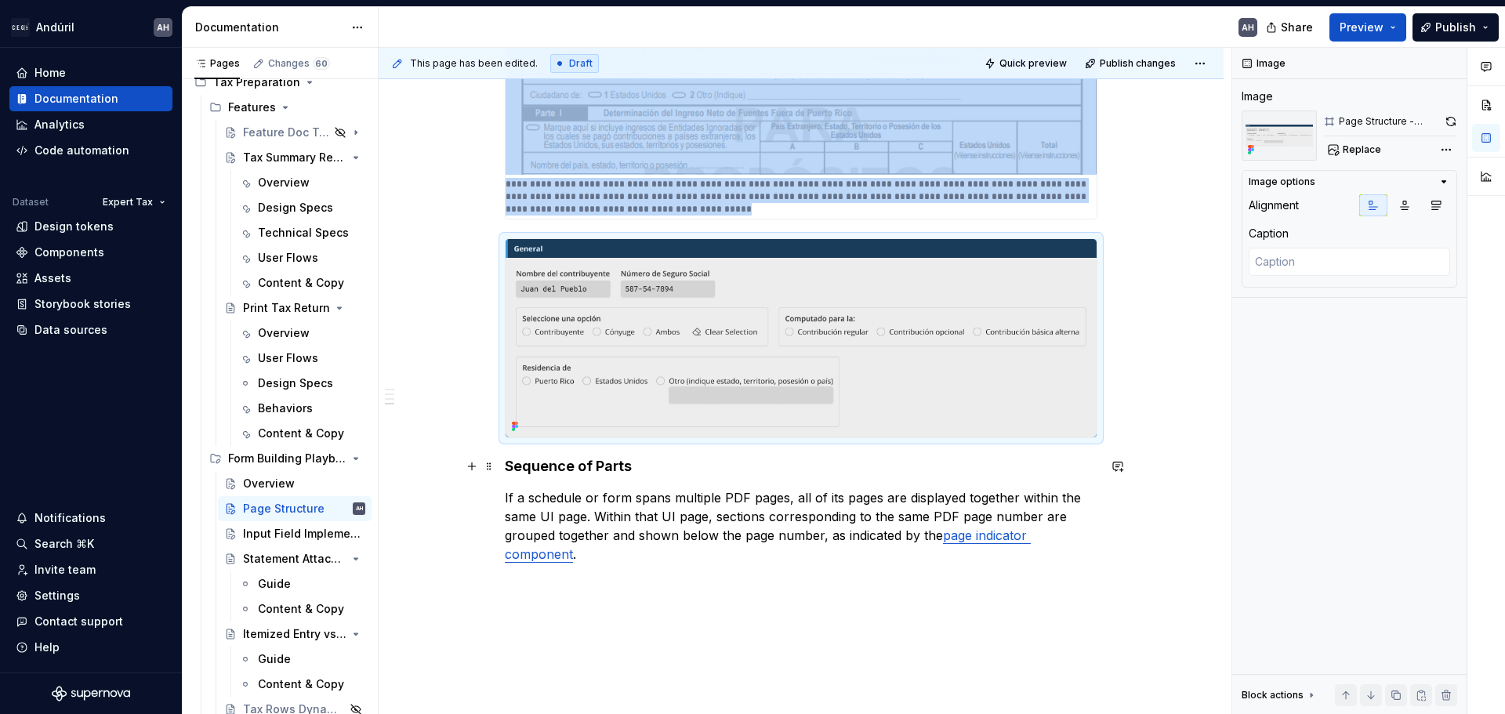
scroll to position [1016, 0]
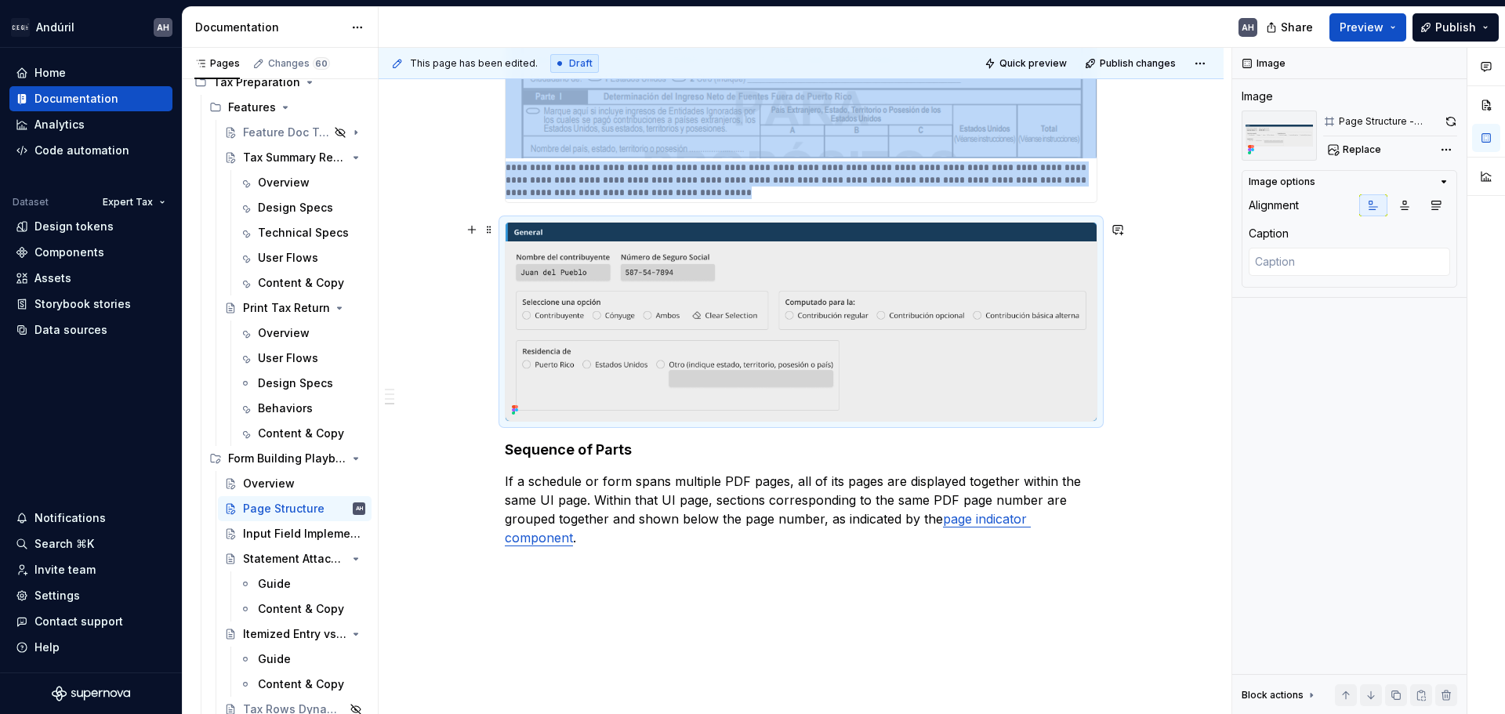
click at [711, 378] on img at bounding box center [801, 322] width 591 height 198
click at [750, 122] on button "button" at bounding box center [1451, 122] width 12 height 22
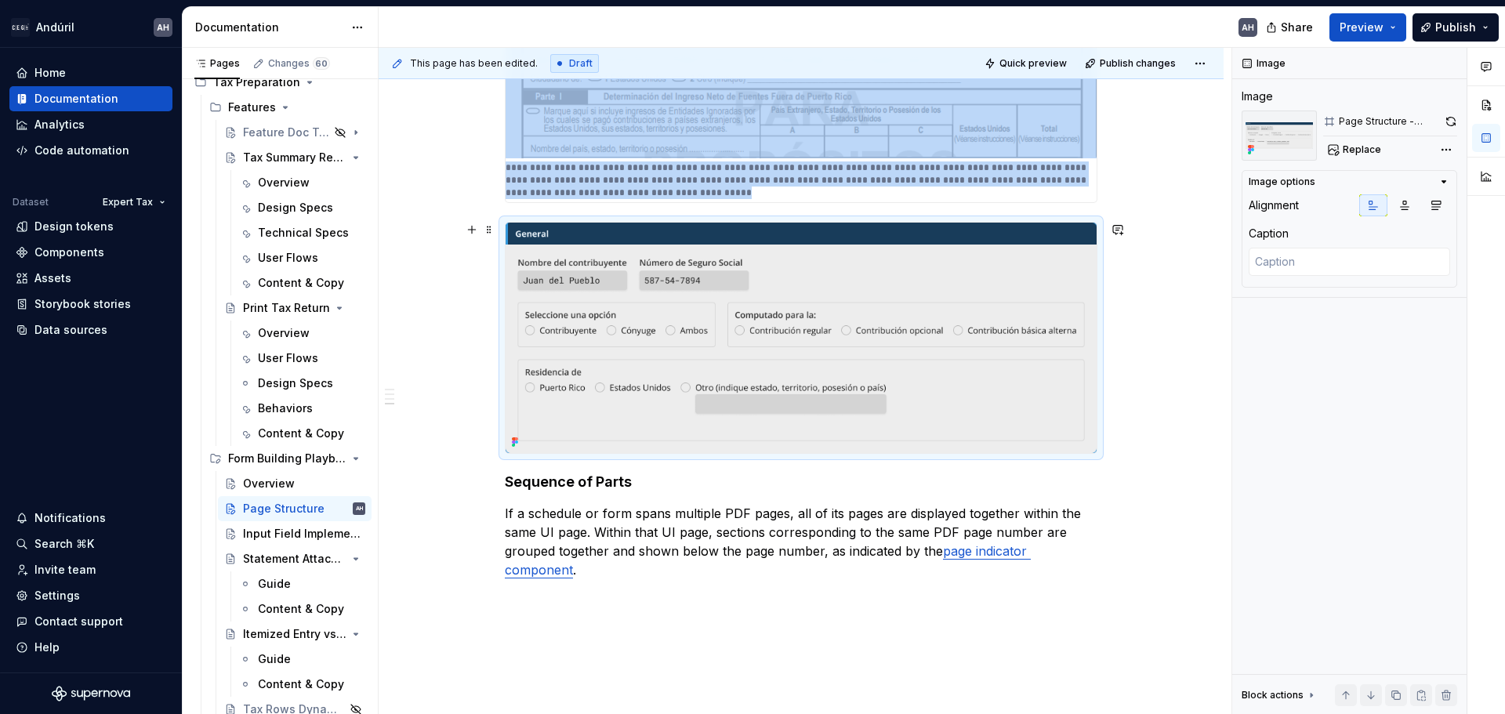
scroll to position [937, 0]
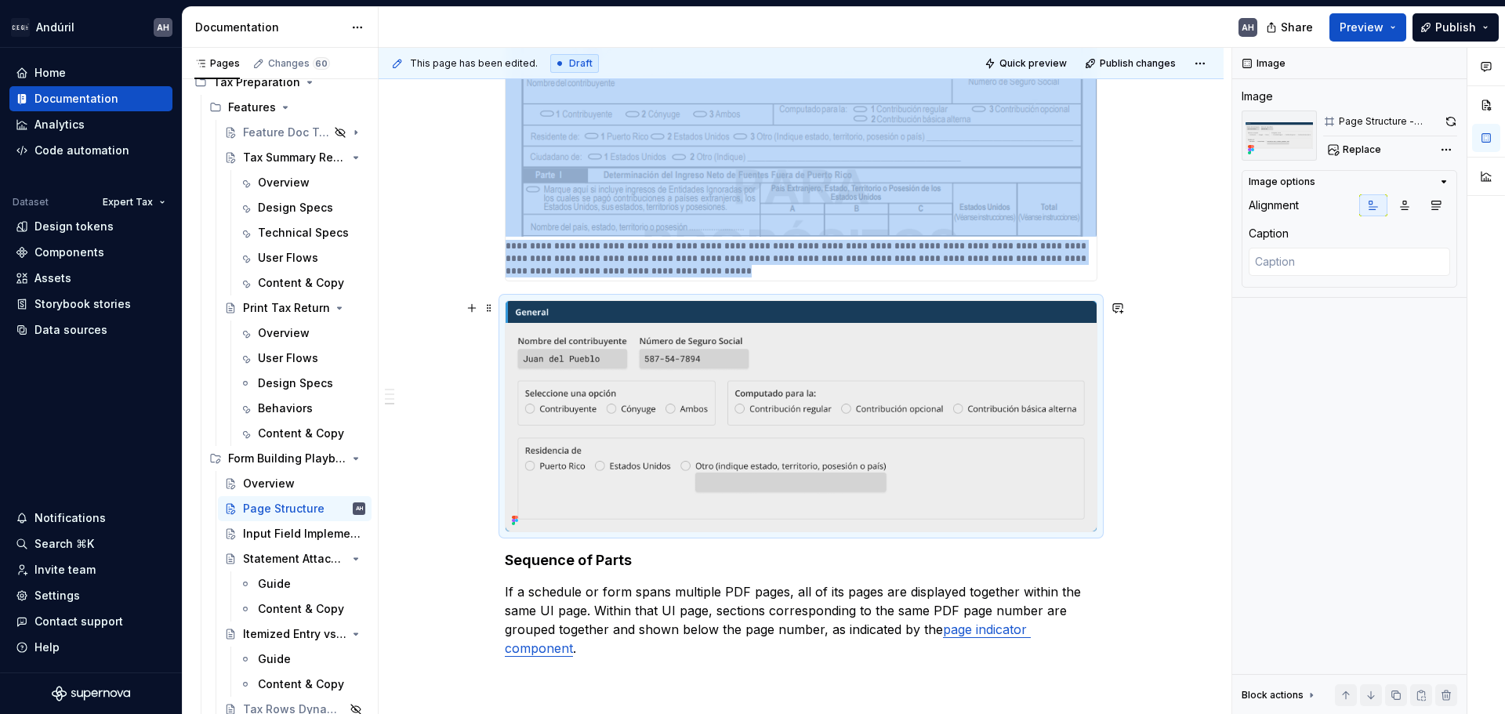
click at [750, 415] on img at bounding box center [801, 416] width 591 height 230
click at [750, 596] on p "If a schedule or form spans multiple PDF pages, all of its pages are displayed …" at bounding box center [801, 619] width 593 height 75
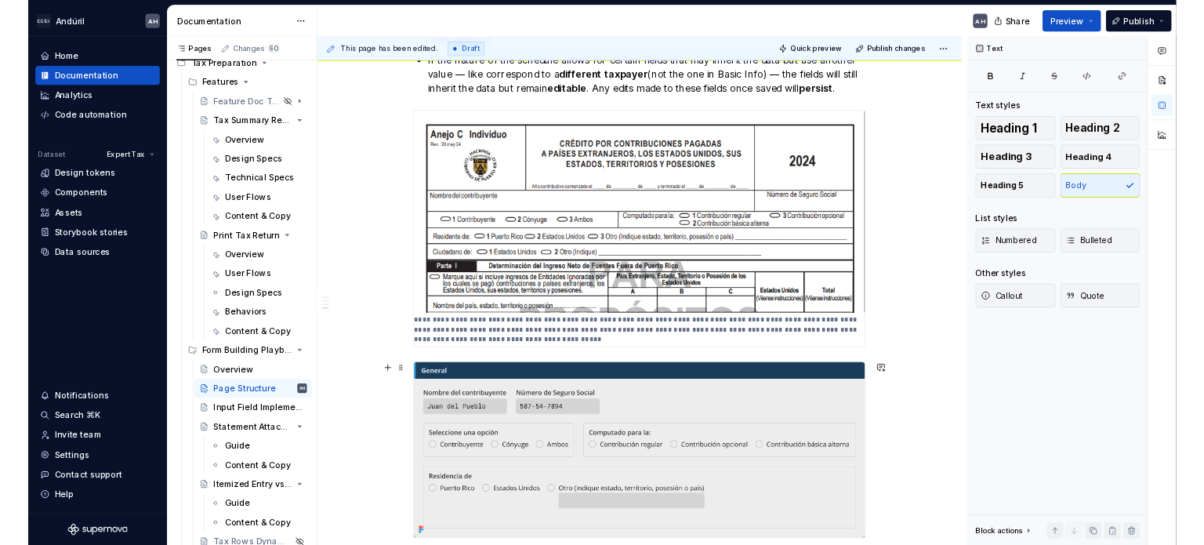
scroll to position [859, 0]
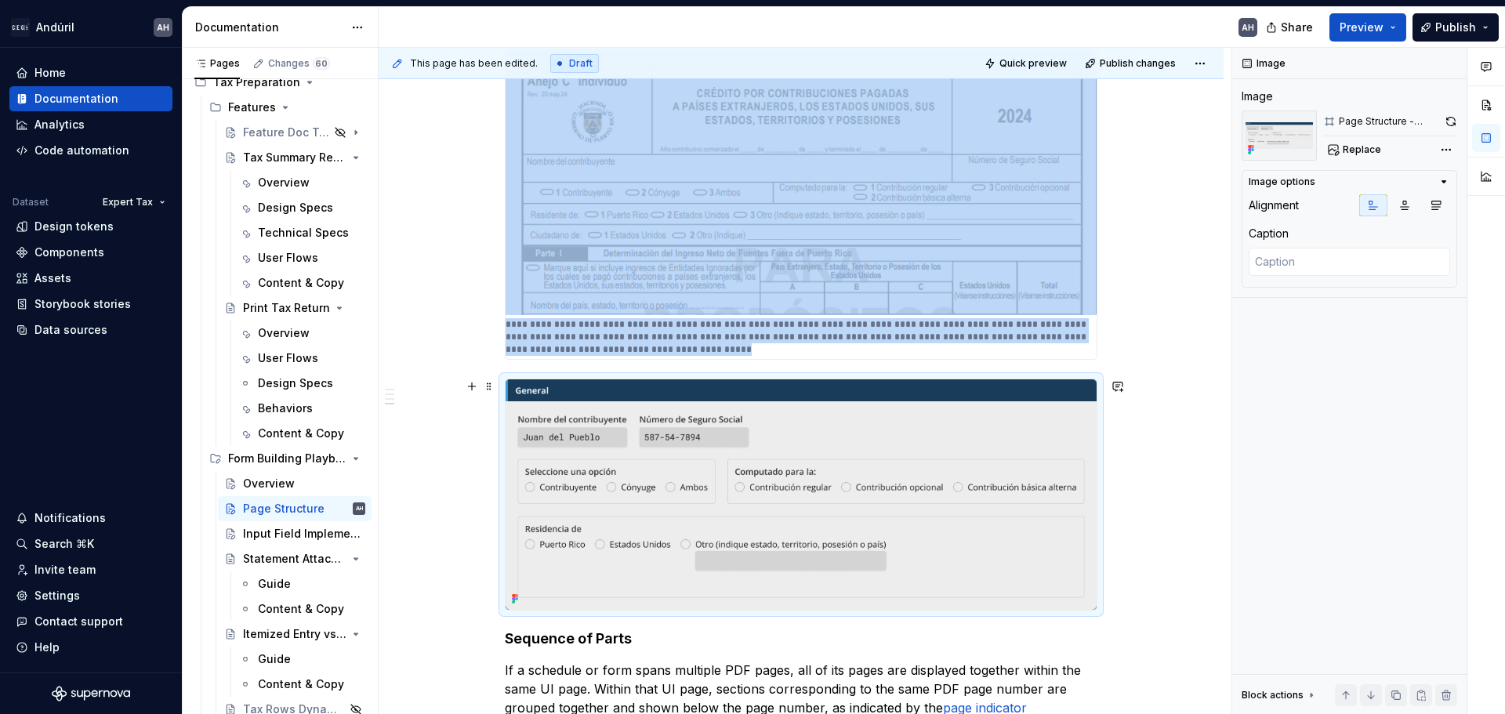
click at [736, 507] on img at bounding box center [801, 494] width 591 height 230
type textarea "*"
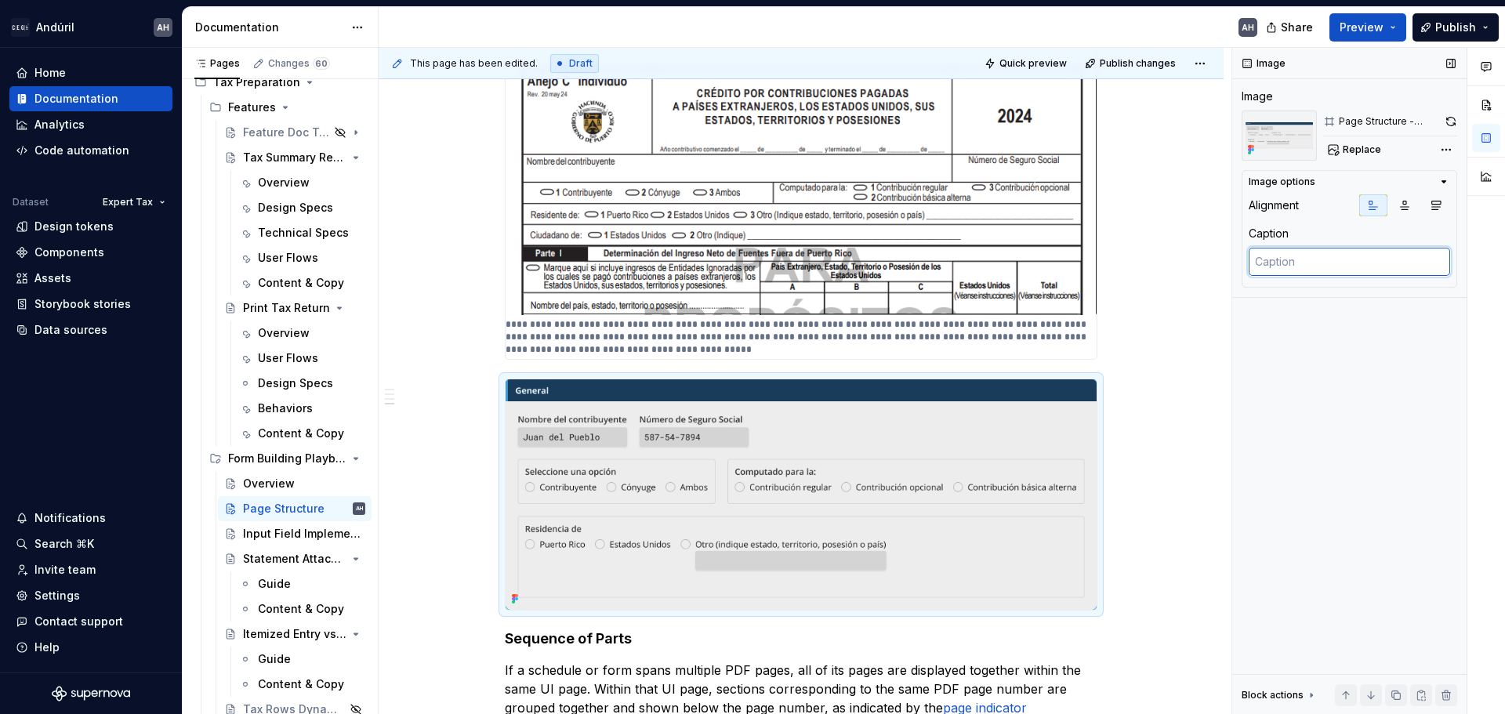
click at [750, 263] on textarea at bounding box center [1349, 262] width 201 height 28
type textarea "S"
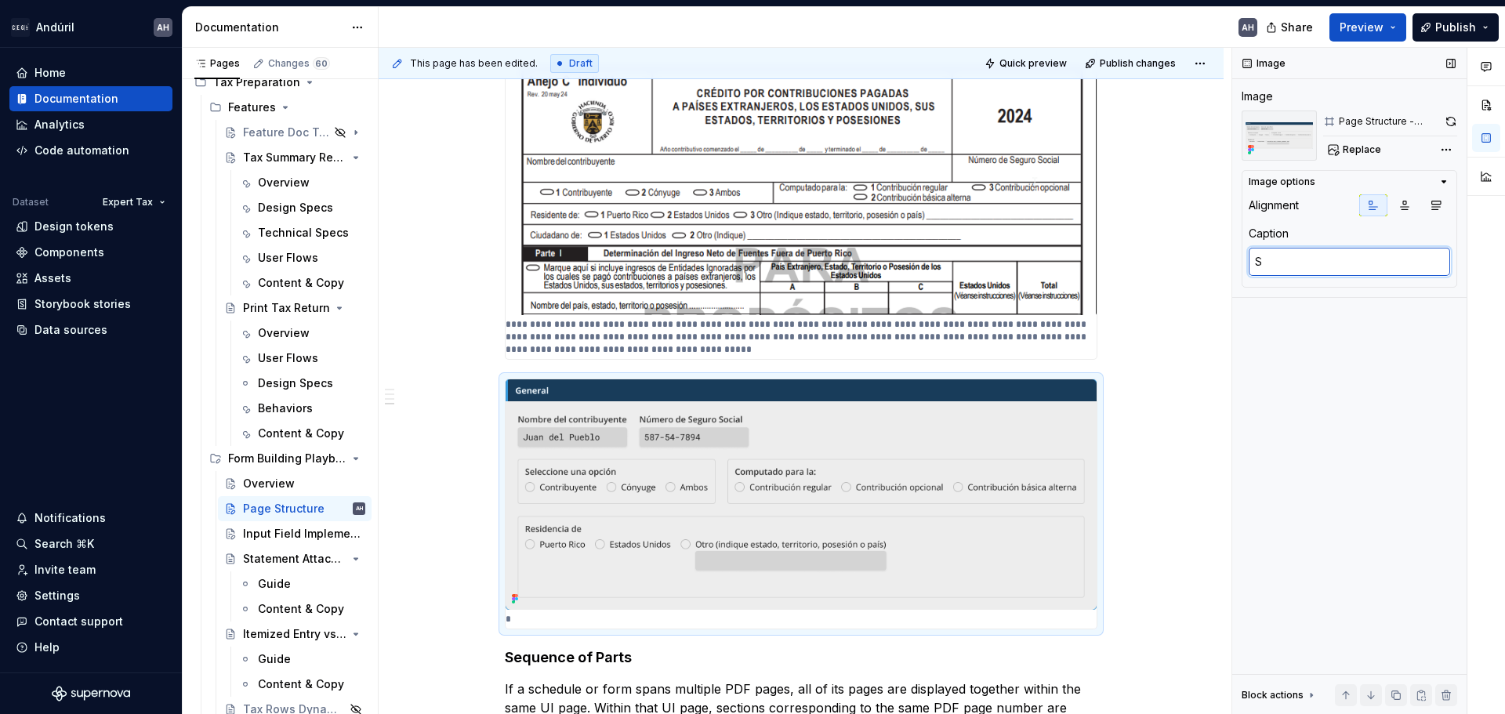
type textarea "*"
type textarea "Sa"
type textarea "*"
type textarea "[PERSON_NAME]"
type textarea "*"
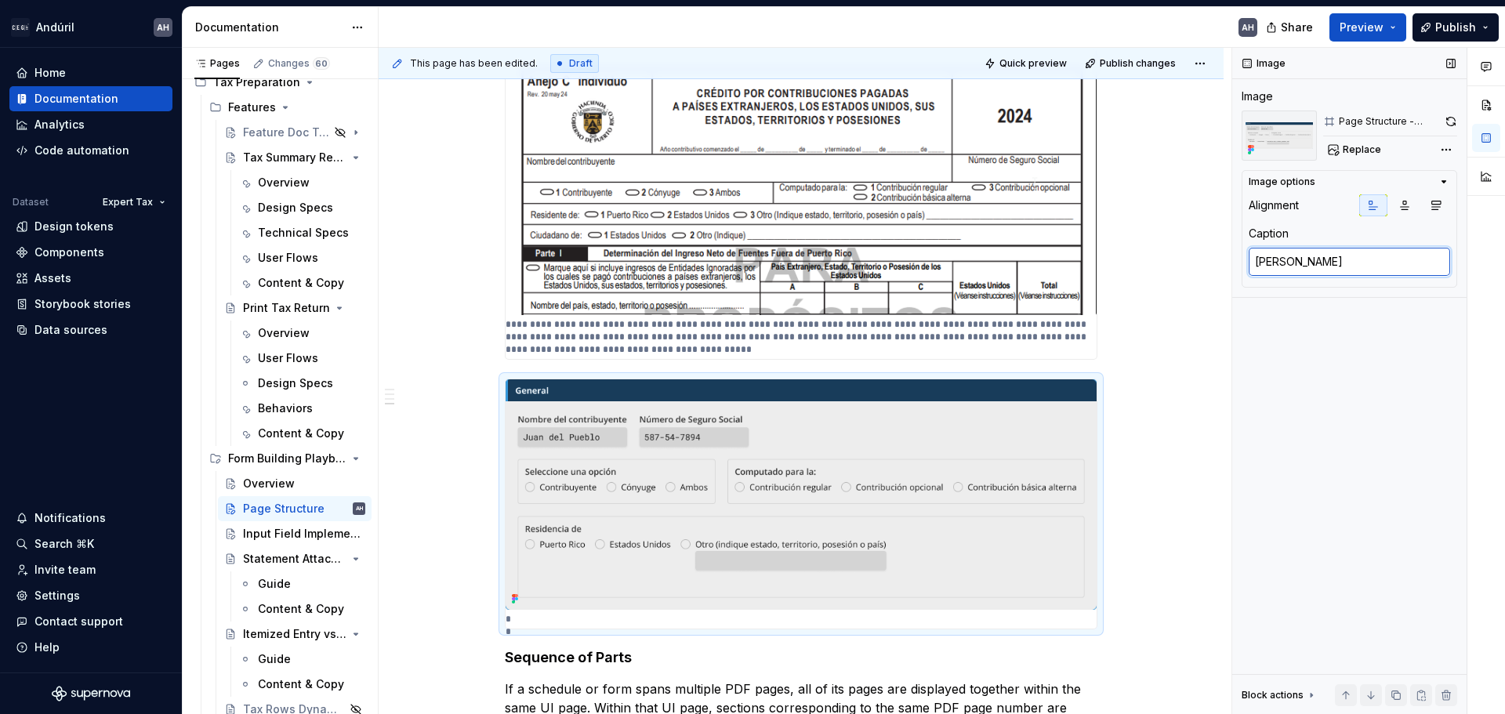
type textarea "Samp"
type textarea "*"
type textarea "Sampl"
type textarea "*"
type textarea "Sample"
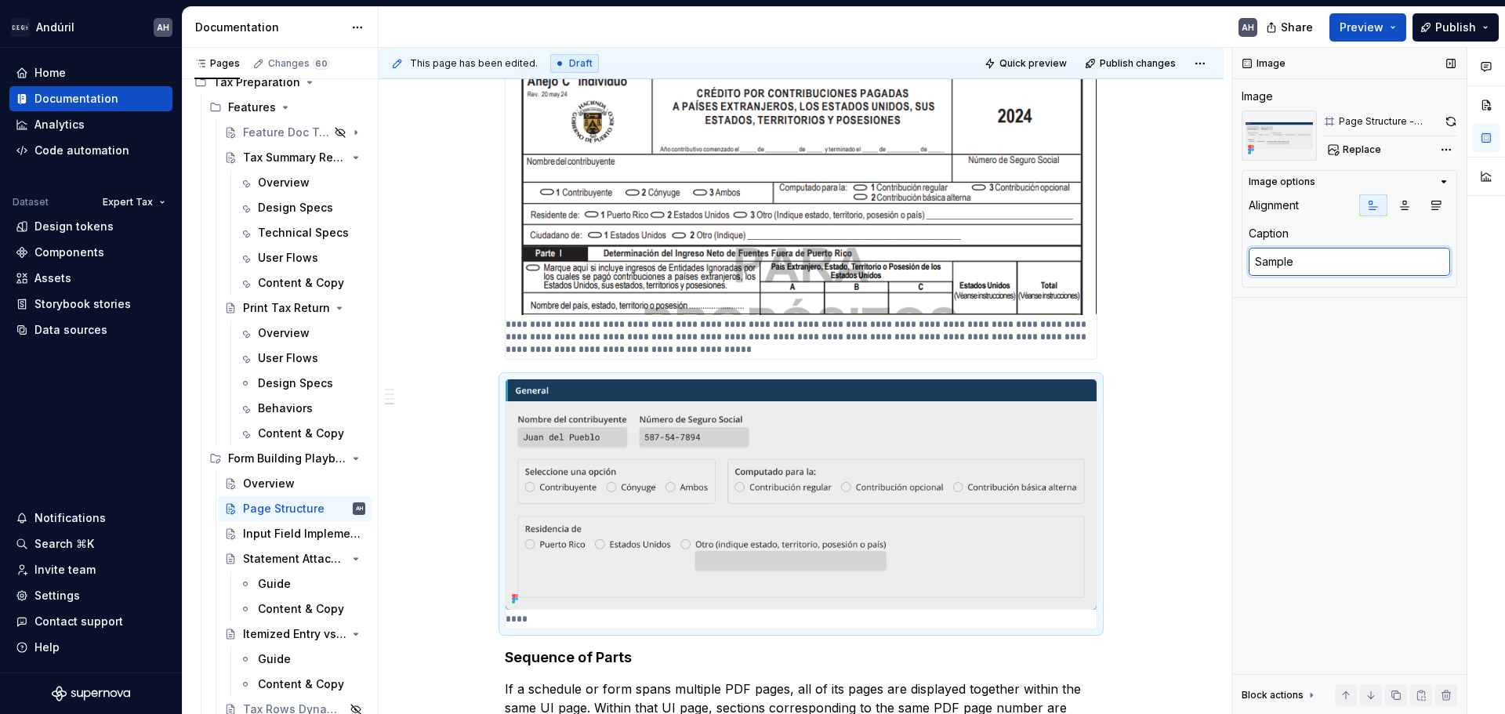
type textarea "*"
type textarea "Sample"
type textarea "*"
type textarea "Sample f"
type textarea "*"
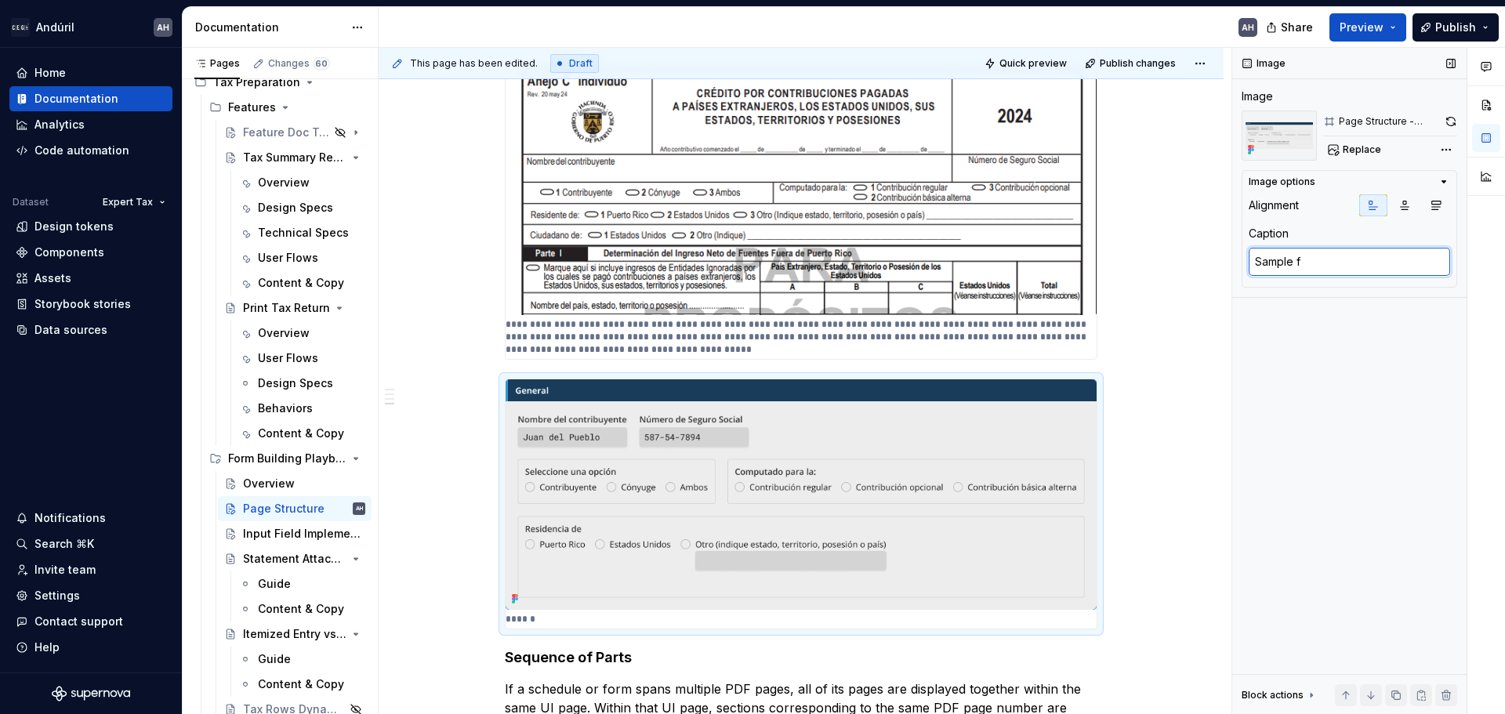
type textarea "Sample fo"
type textarea "*"
type textarea "Sample for"
type textarea "*"
type textarea "Sample for"
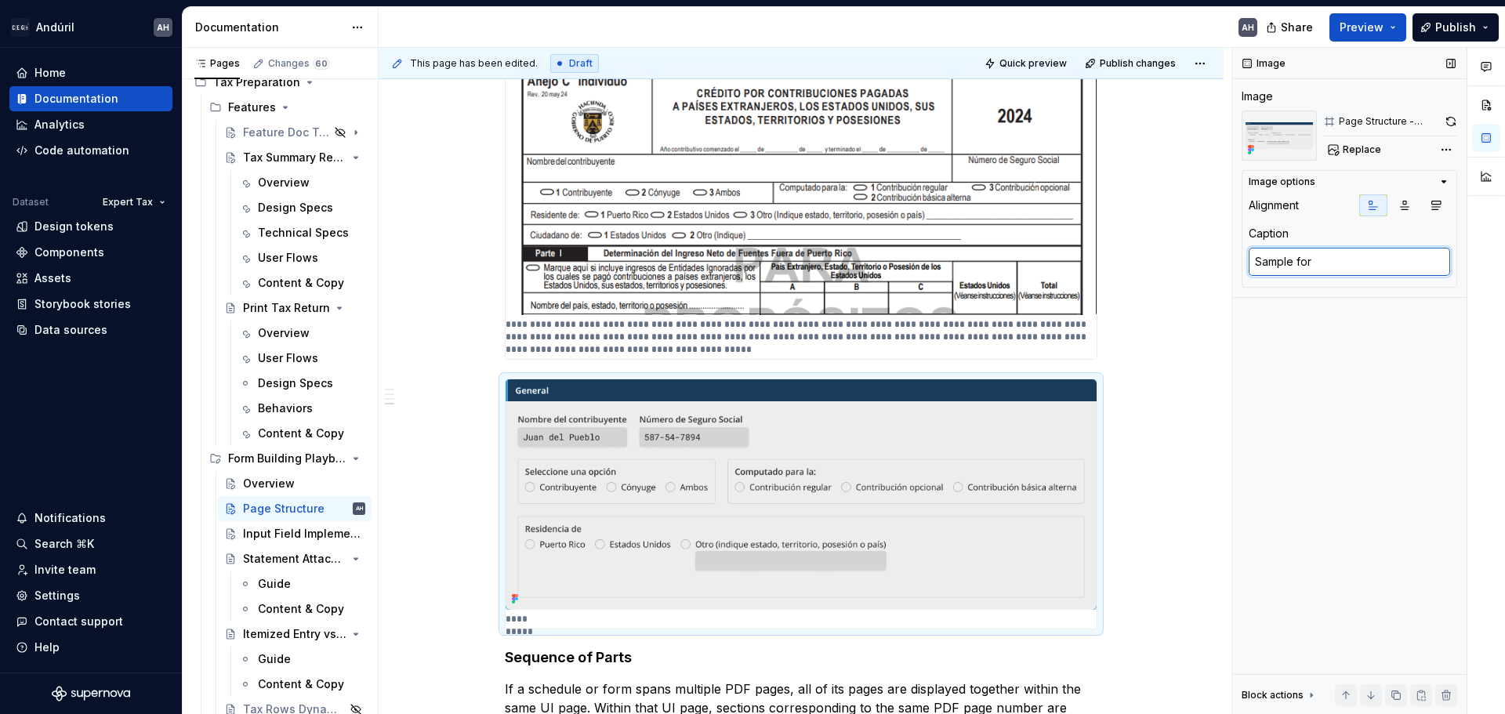
type textarea "*"
type textarea "Sample for r"
type textarea "*"
type textarea "Sample for re"
type textarea "*"
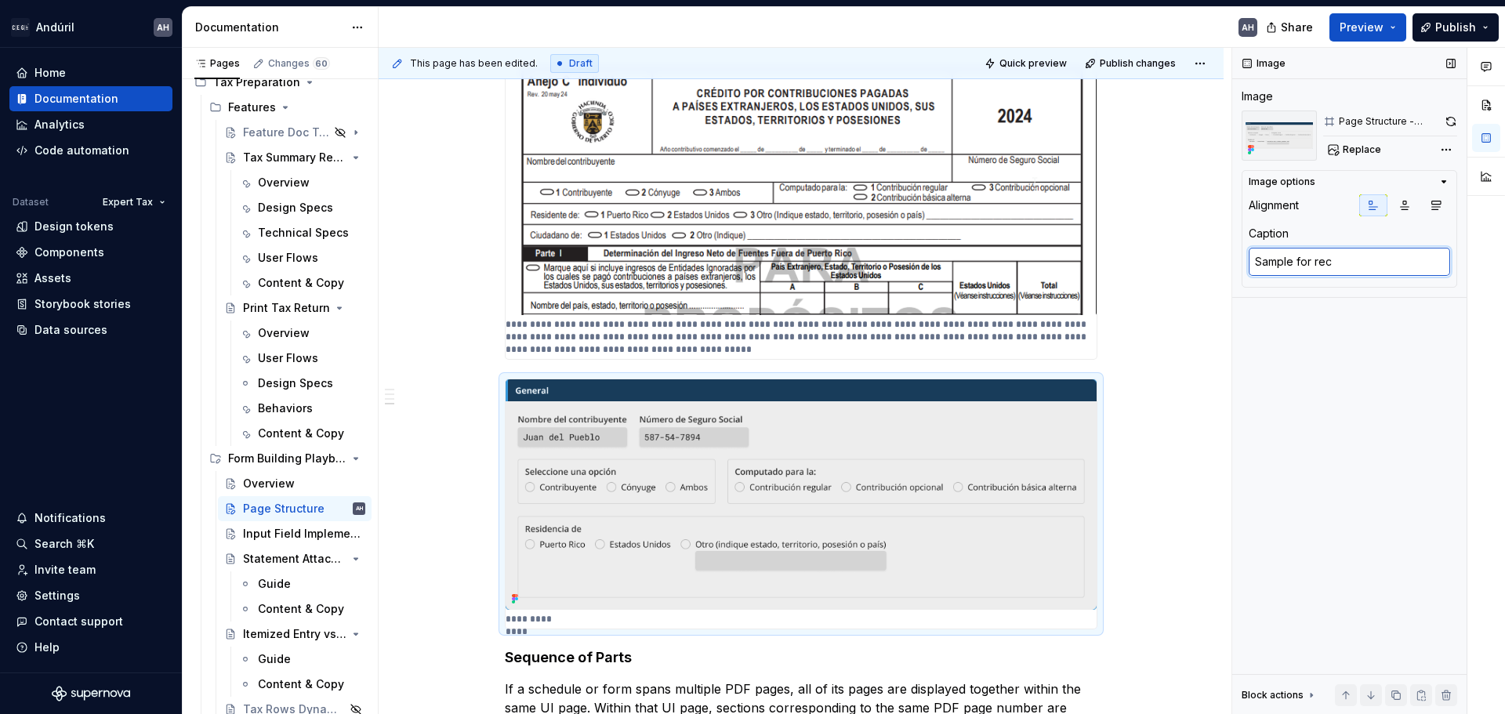
type textarea "Sample for recr"
type textarea "*"
type textarea "Sample for recre"
type textarea "*"
type textarea "Sample for recrea"
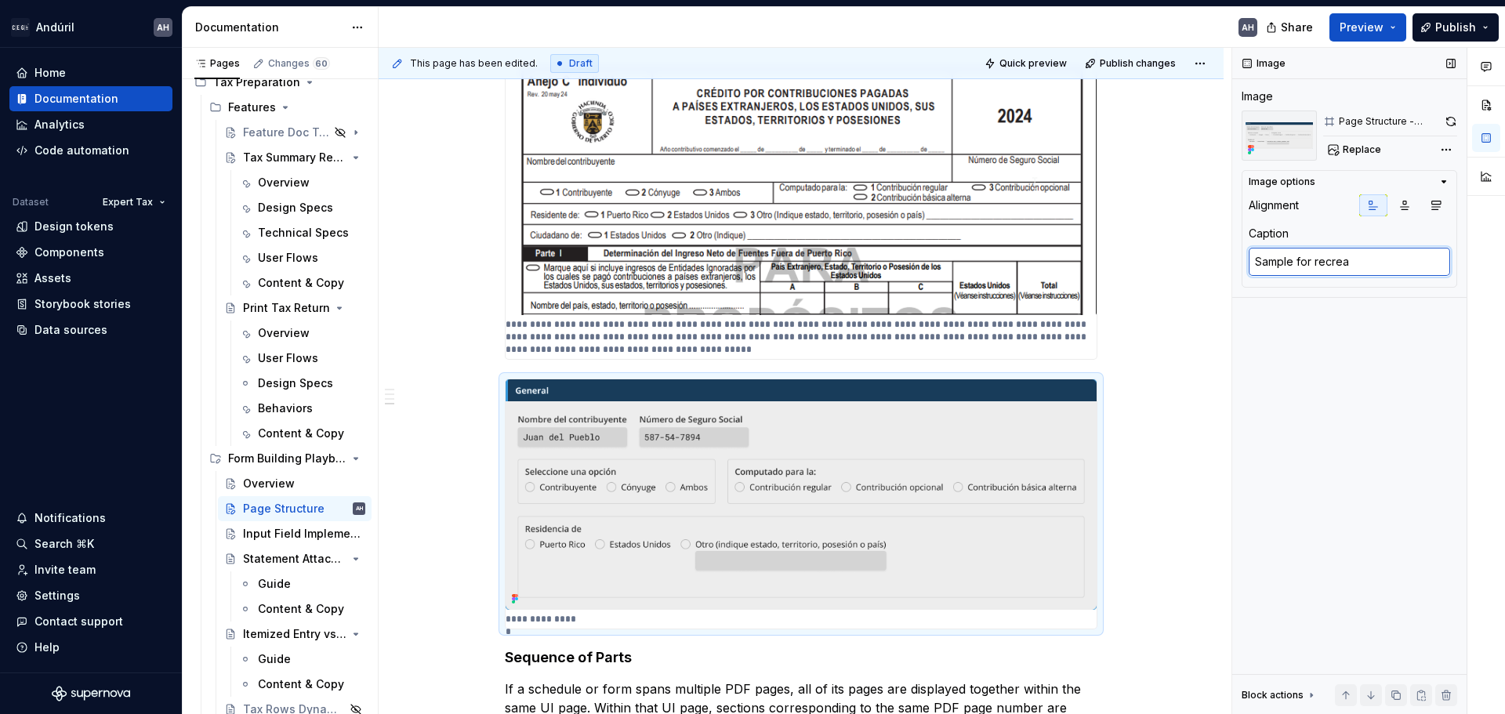
type textarea "*"
type textarea "Sample for recreat"
type textarea "*"
type textarea "Sample for recreati"
type textarea "*"
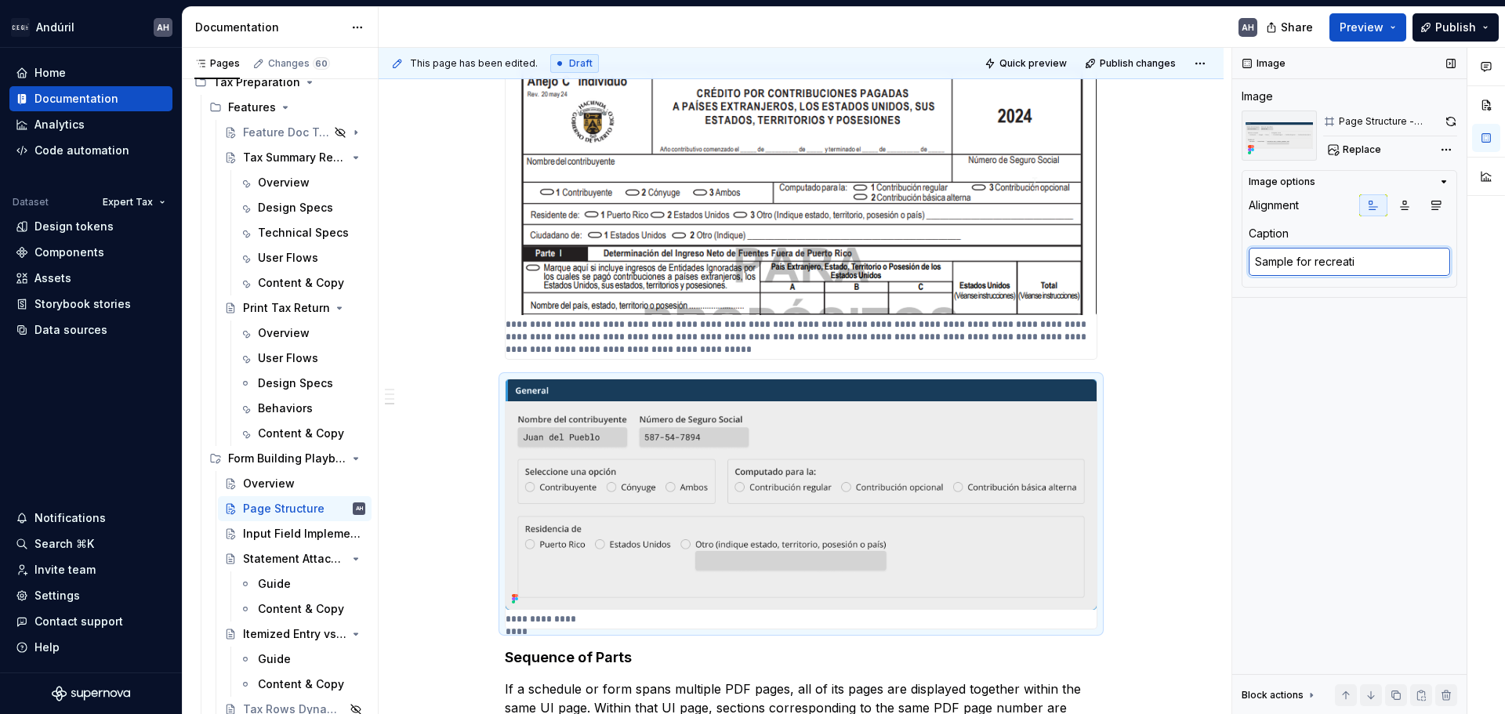
type textarea "Sample for recreatio"
type textarea "*"
type textarea "Sample for recreation"
type textarea "*"
type textarea "Sample for recreation"
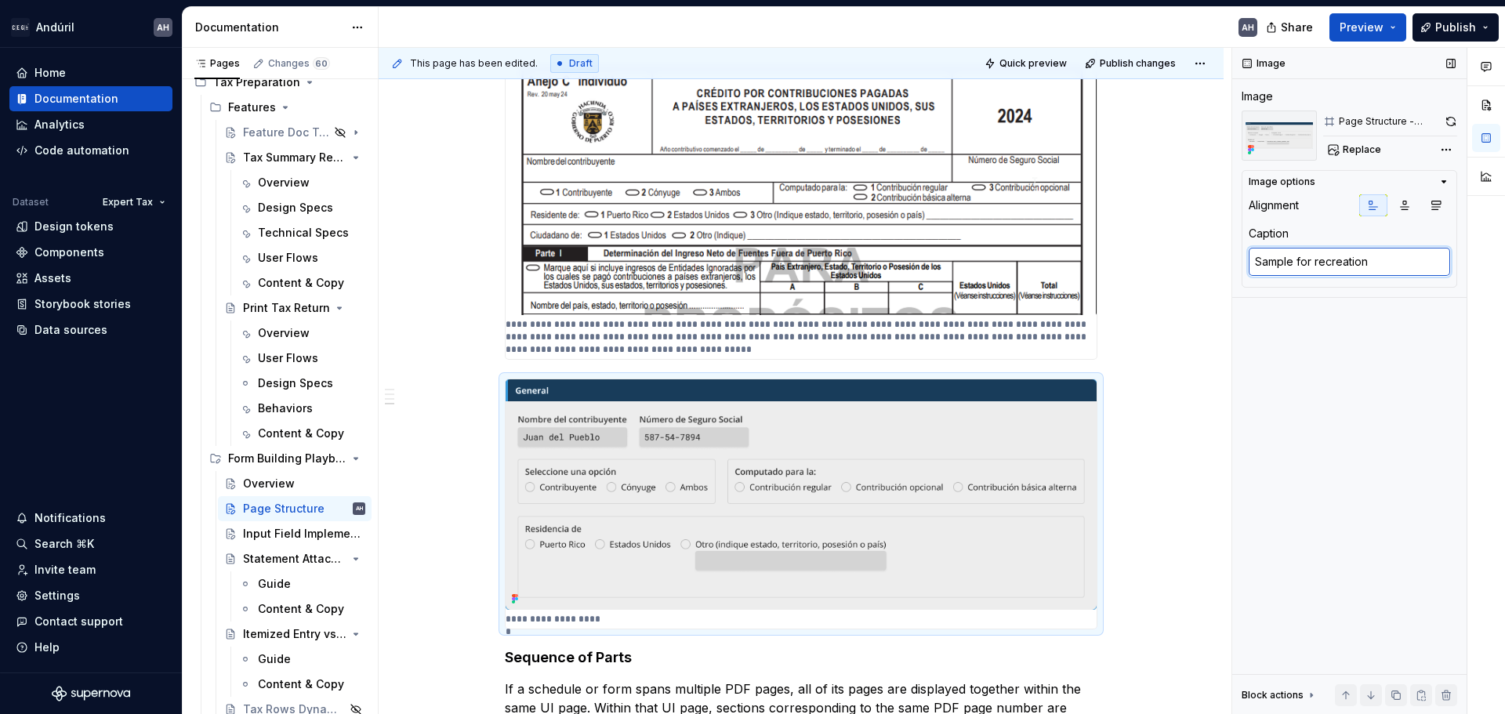
type textarea "*"
type textarea "Sample for recreation o"
type textarea "*"
type textarea "Sample for recreation o f"
type textarea "*"
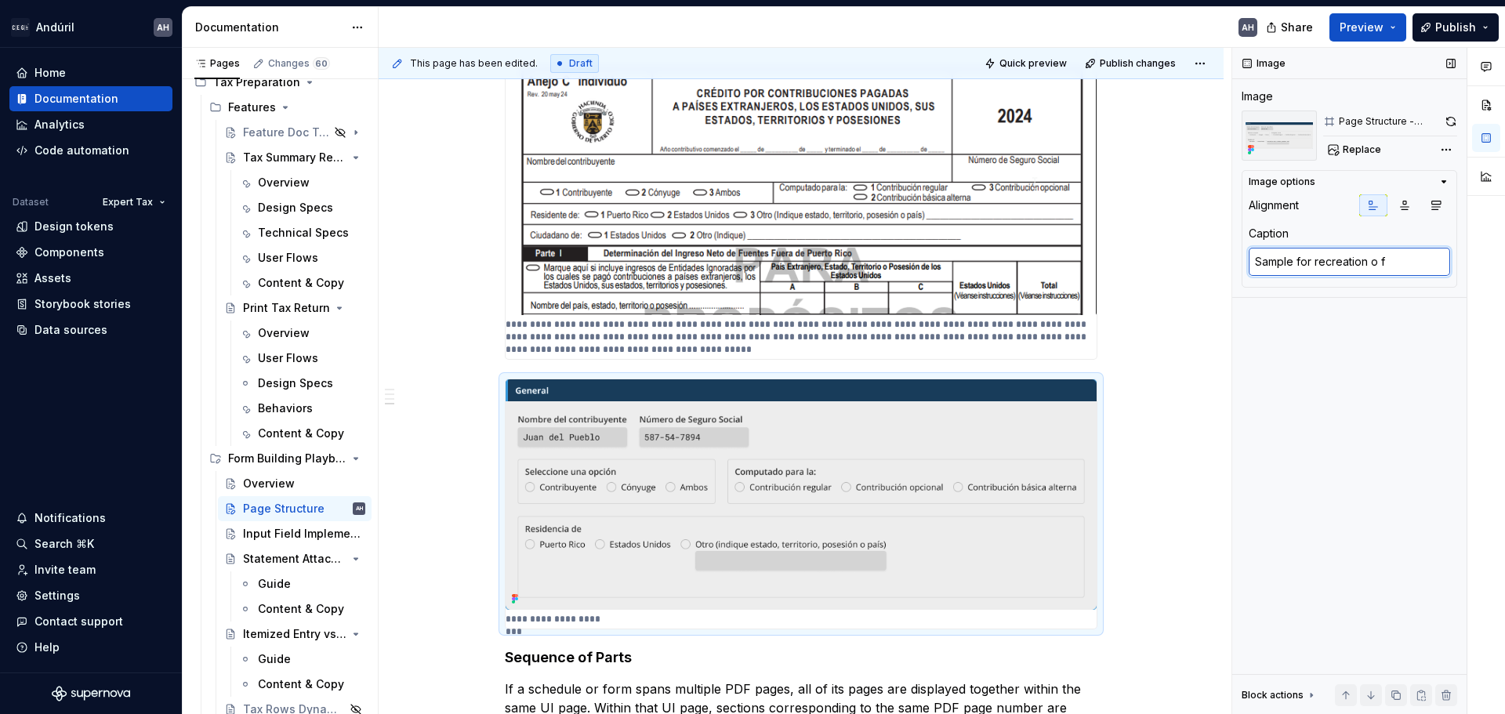
type textarea "Sample for recreation o ft"
type textarea "*"
type textarea "Sample for recreation o fth"
type textarea "*"
type textarea "Sample for recreation o fthe"
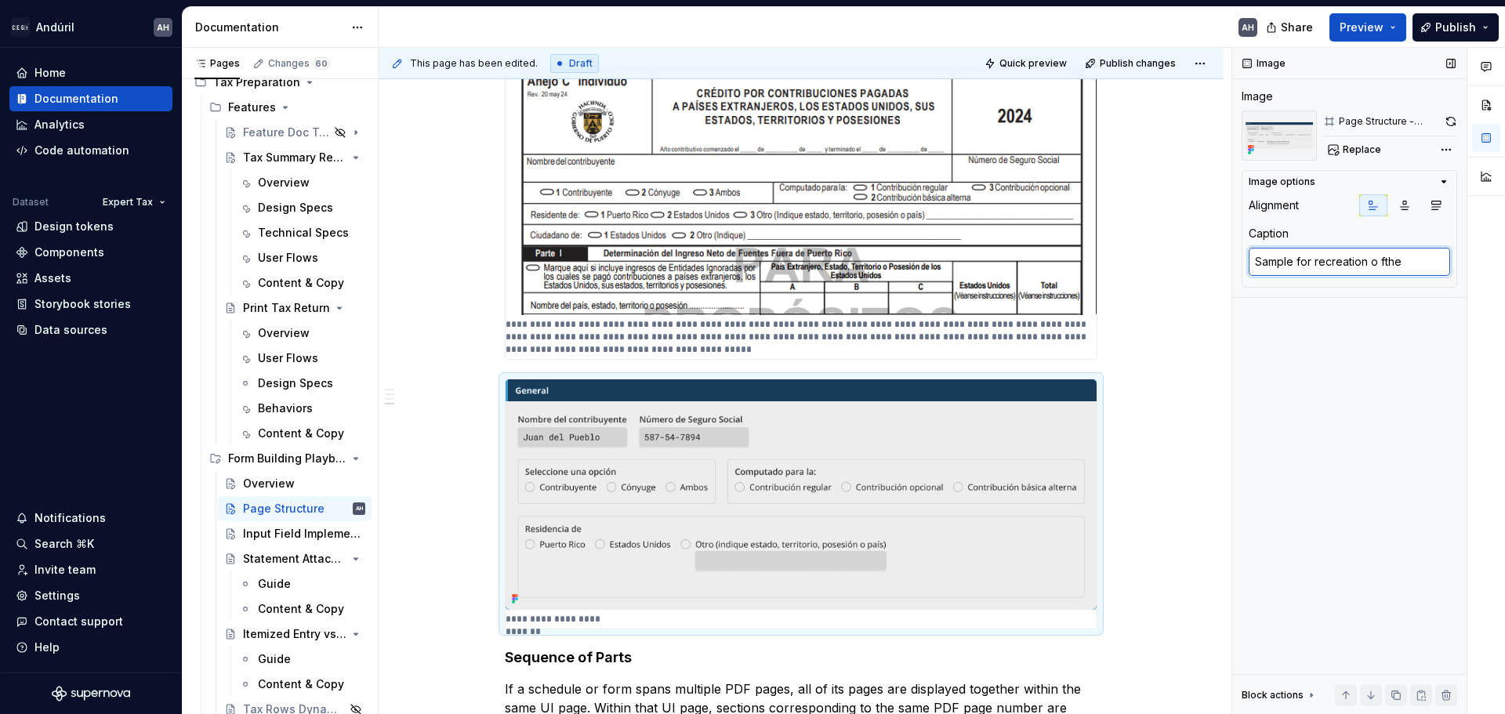
type textarea "*"
type textarea "Sample for recreation o fthe"
type textarea "*"
type textarea "Sample for recreation o fthe G"
type textarea "*"
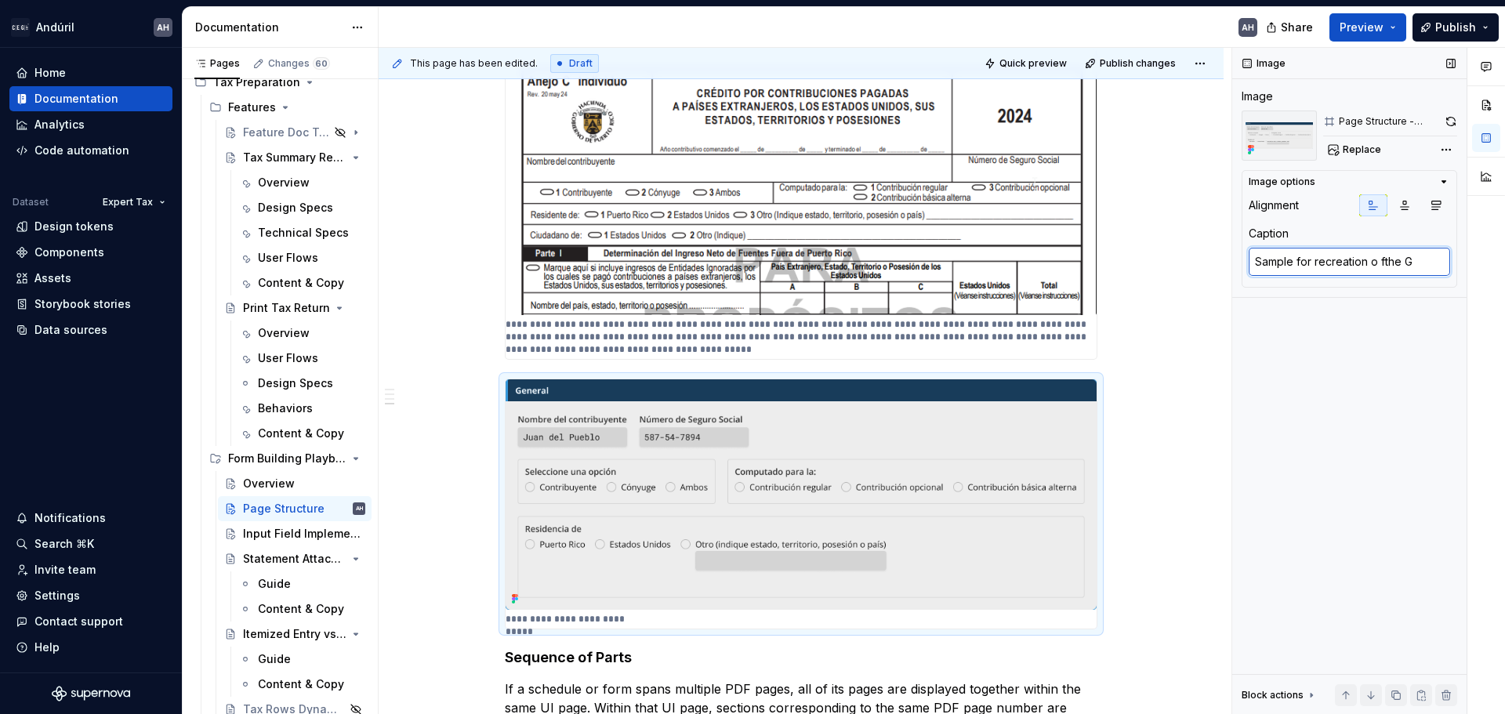
type textarea "Sample for recreation o fthe"
type textarea "*"
type textarea "Sample for recreation o fthe"
type textarea "*"
type textarea "Sample for recreation o fth"
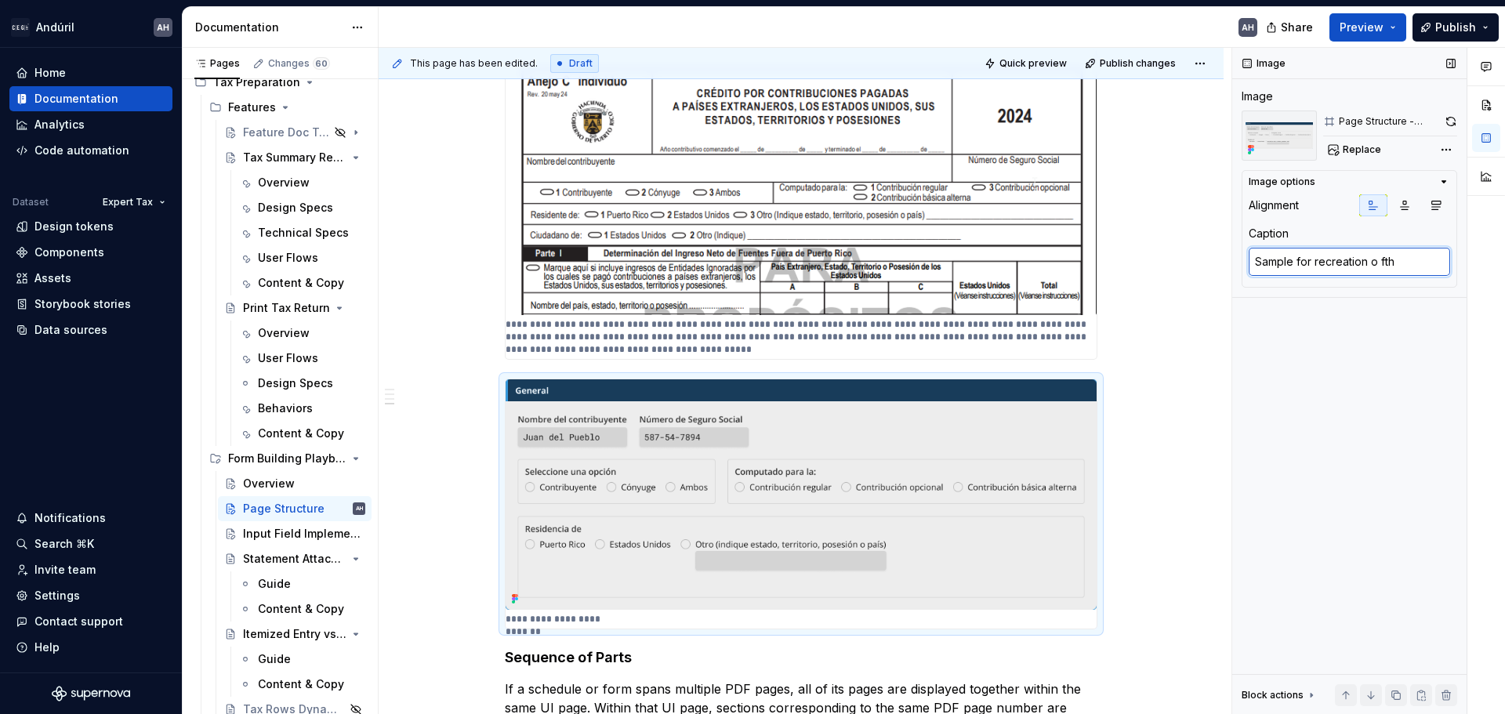
type textarea "*"
type textarea "Sample for recreation o ft"
type textarea "*"
type textarea "Sample for recreation o f"
type textarea "*"
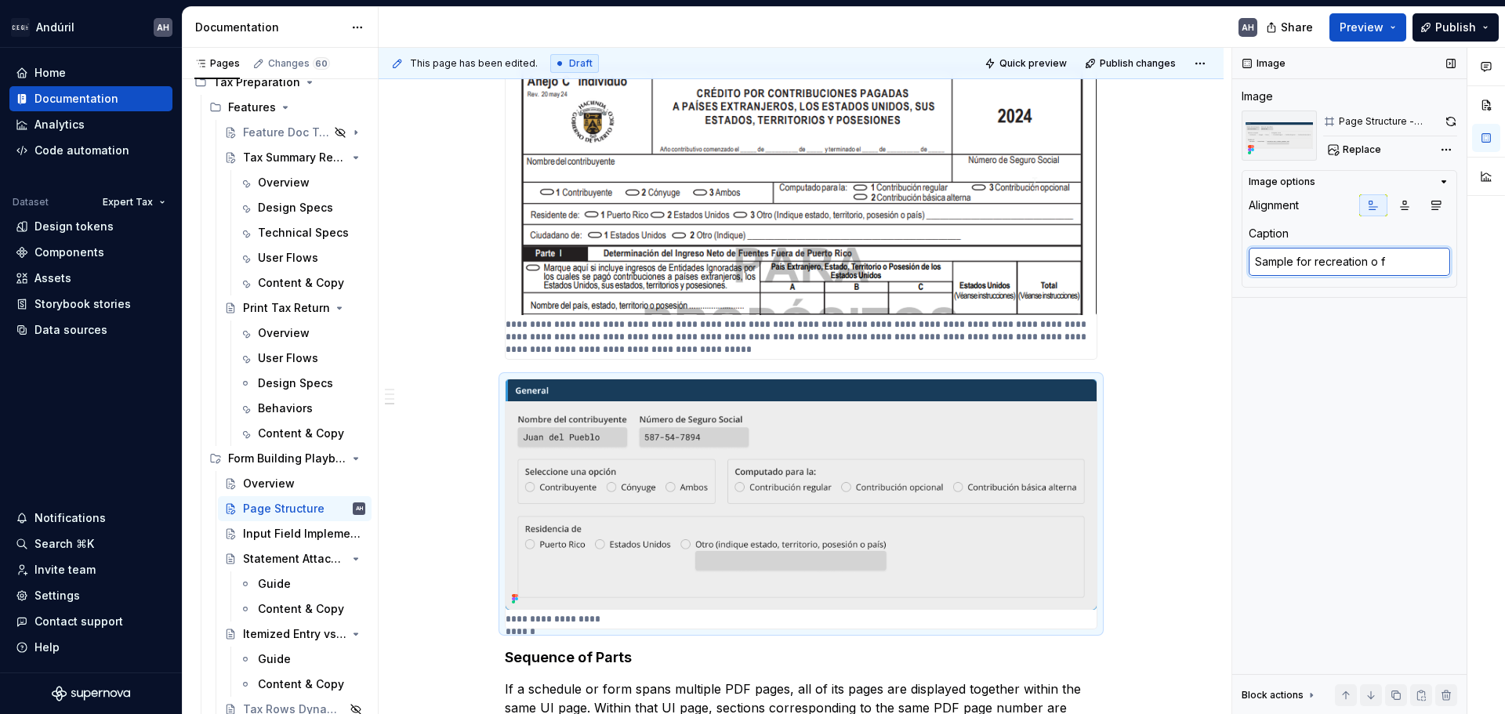
type textarea "Sample for recreation o"
type textarea "*"
type textarea "Sample for recreation o"
type textarea "*"
type textarea "Sample for recreation"
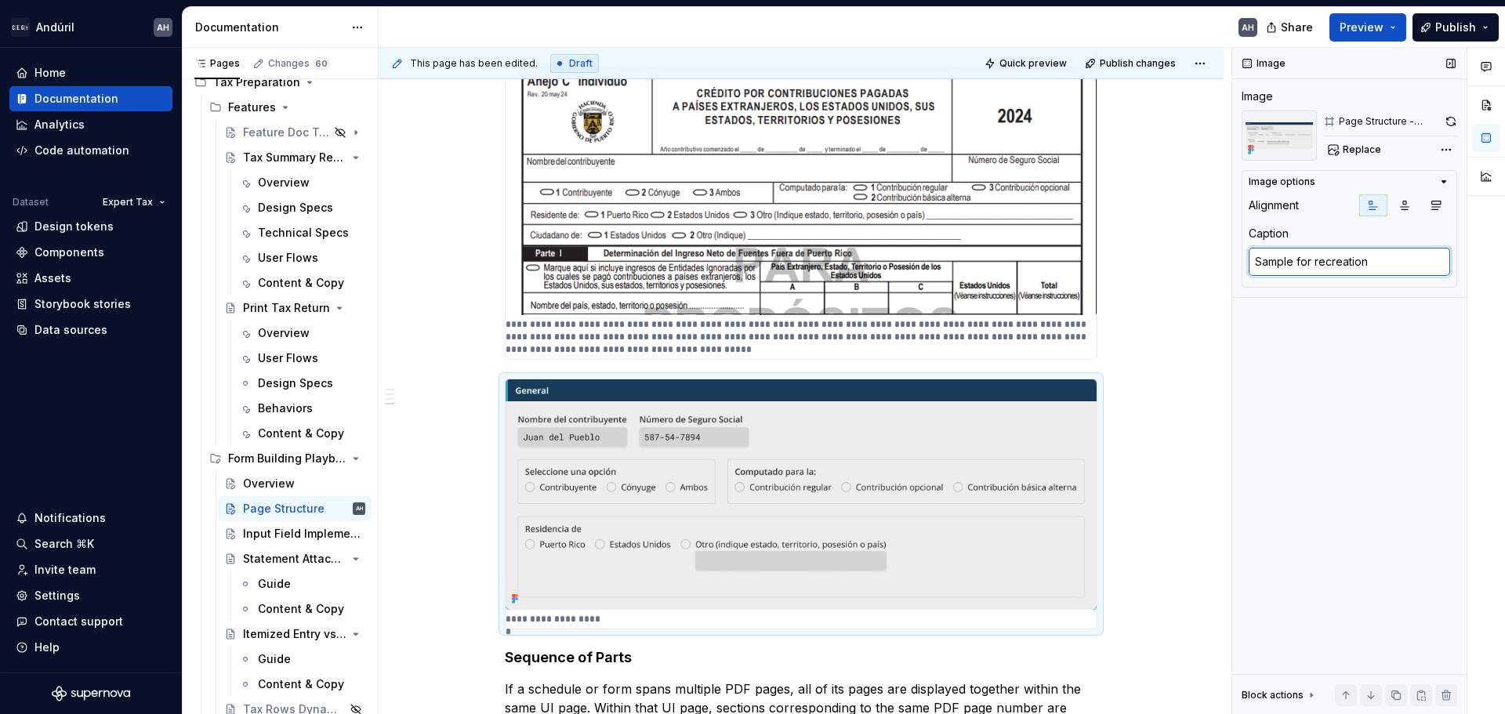
type textarea "*"
type textarea "Sample for recreation O"
type textarea "*"
type textarea "Sample for recreation OF"
type textarea "*"
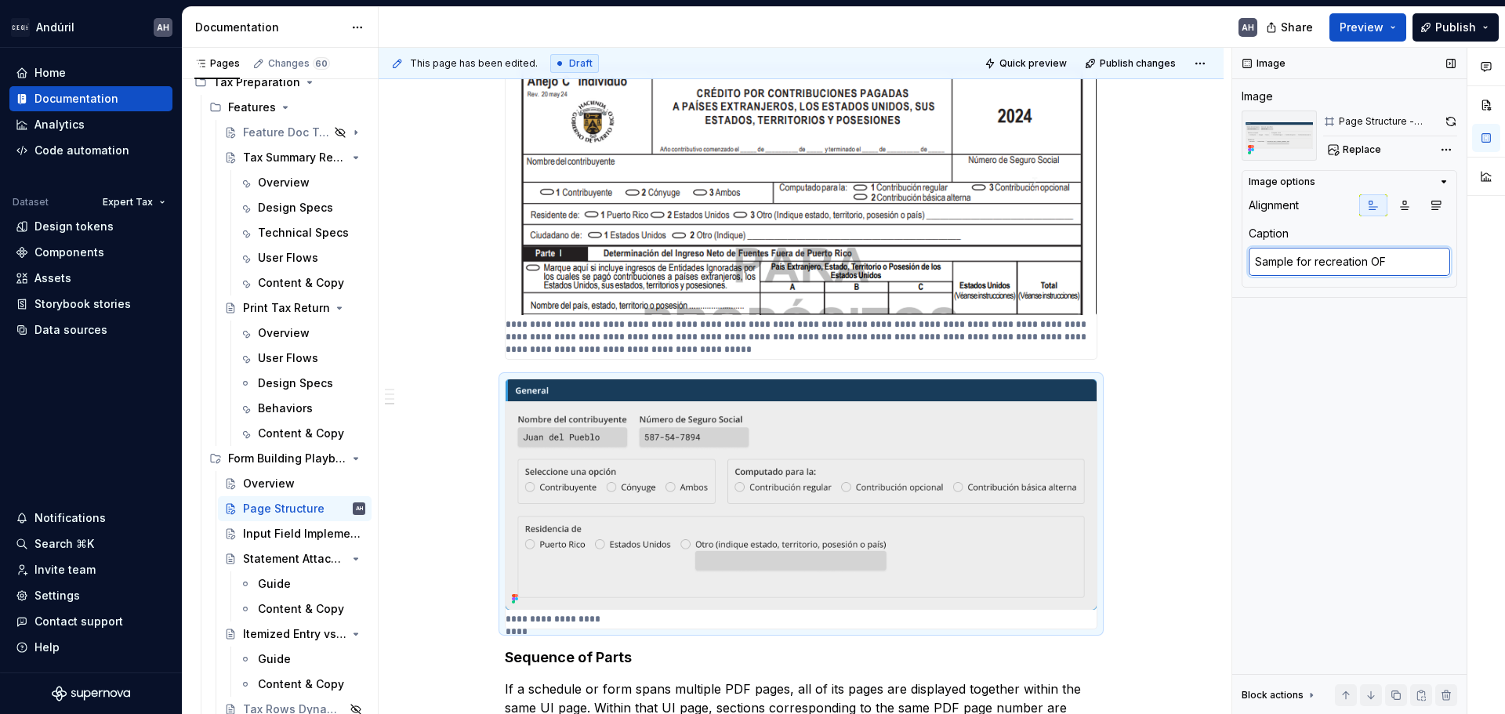
type textarea "Sample for recreation O"
type textarea "*"
type textarea "Sample for recreation"
type textarea "*"
type textarea "Sample for recreation o"
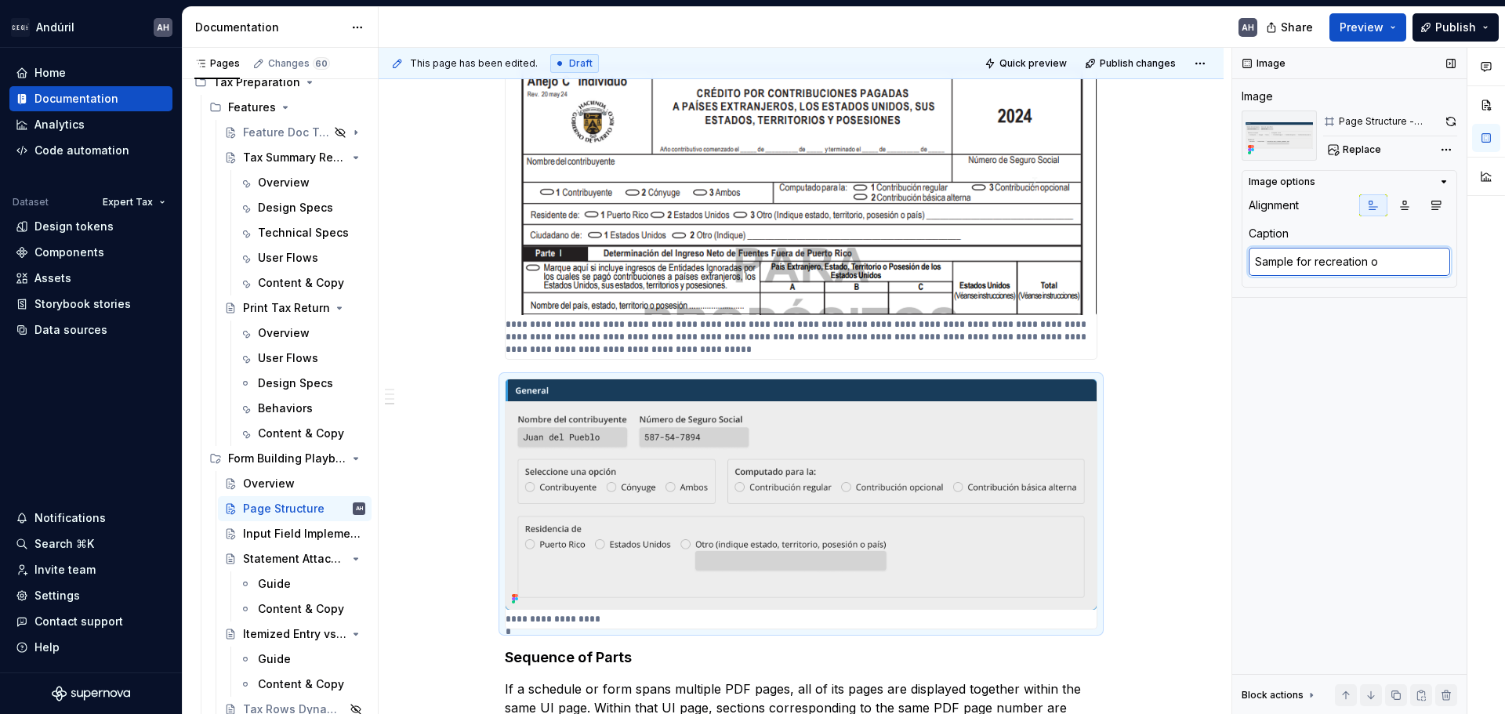
type textarea "*"
type textarea "Sample for recreation of"
type textarea "*"
type textarea "Sample for recreation of"
type textarea "*"
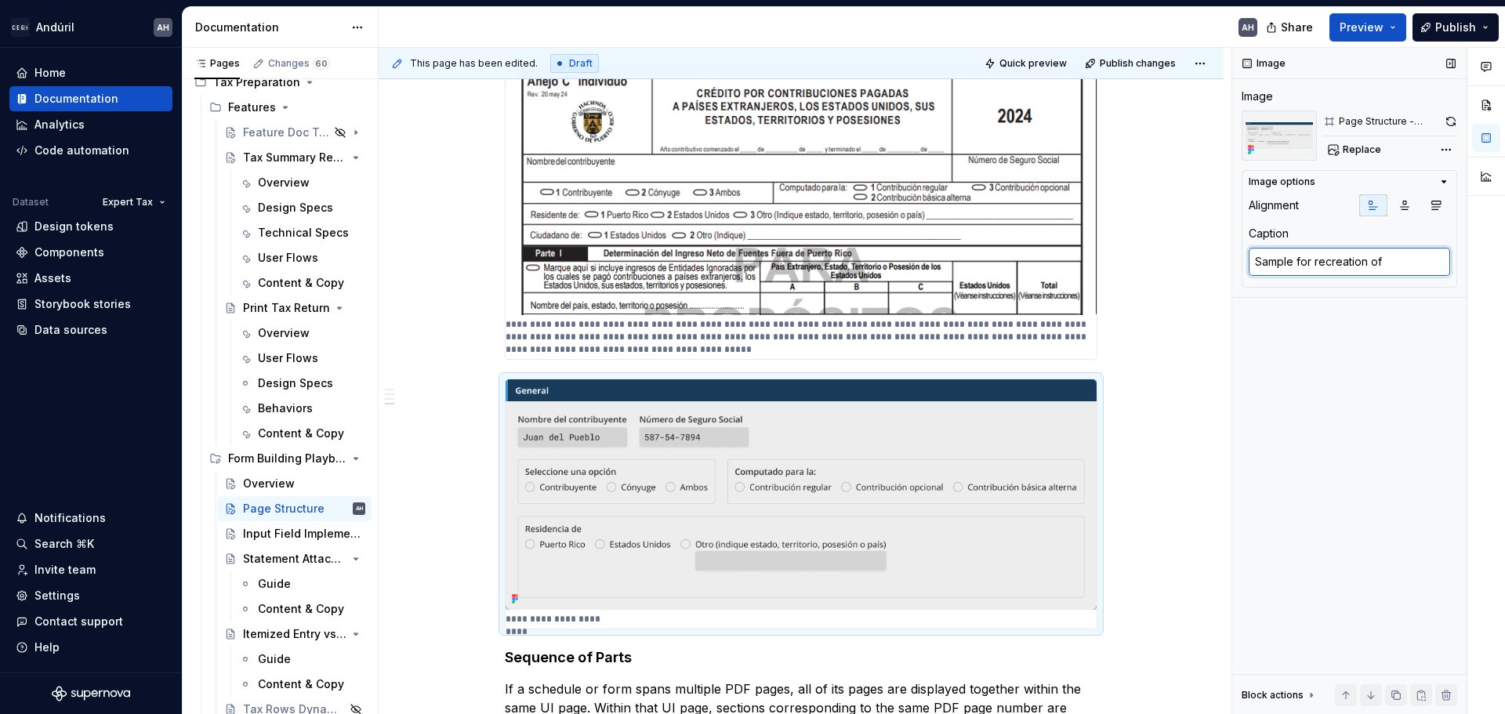
type textarea "Sample for recreation of a"
type textarea "*"
type textarea "Sample for recreation of a"
type textarea "*"
type textarea "Sample for recreation of a Ge"
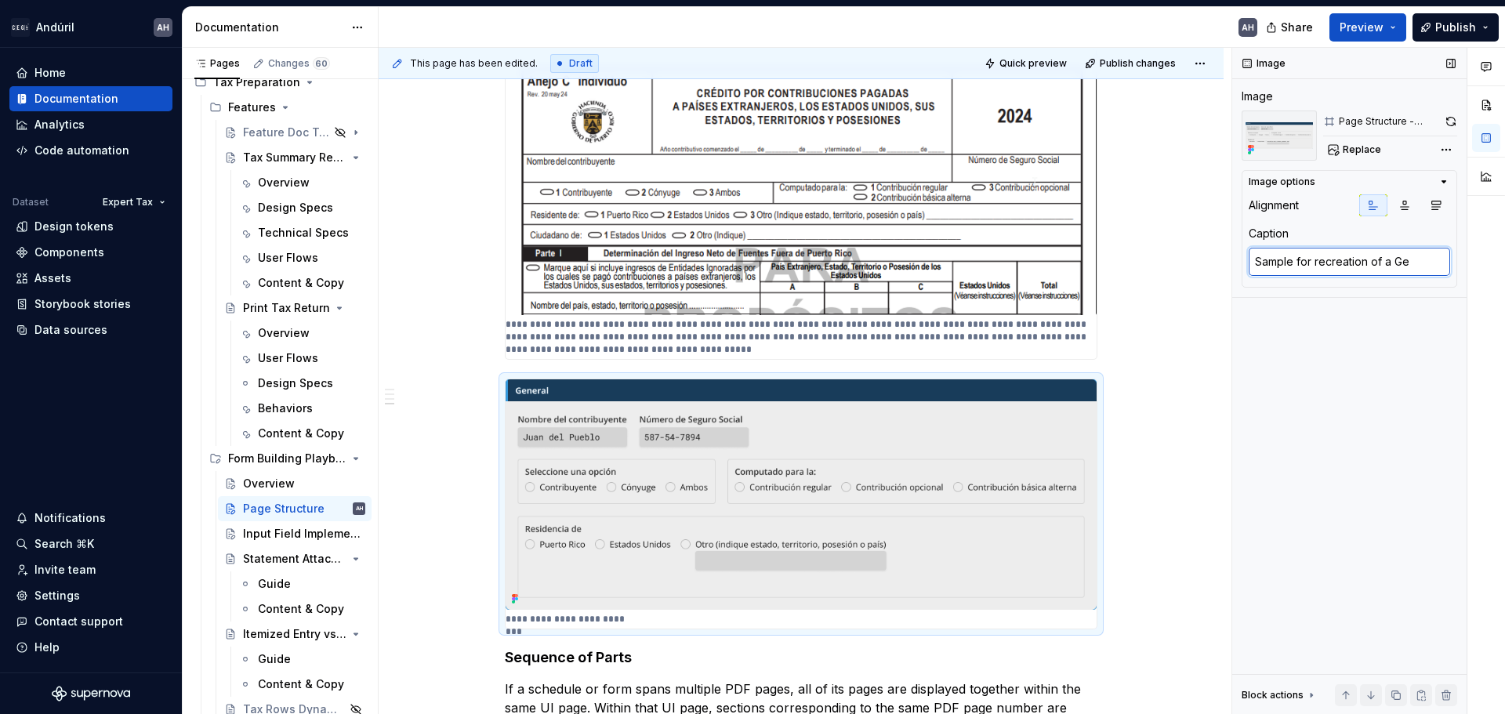
type textarea "*"
type textarea "Sample for recreation of a Gen"
type textarea "*"
type textarea "Sample for recreation of a Gene"
type textarea "*"
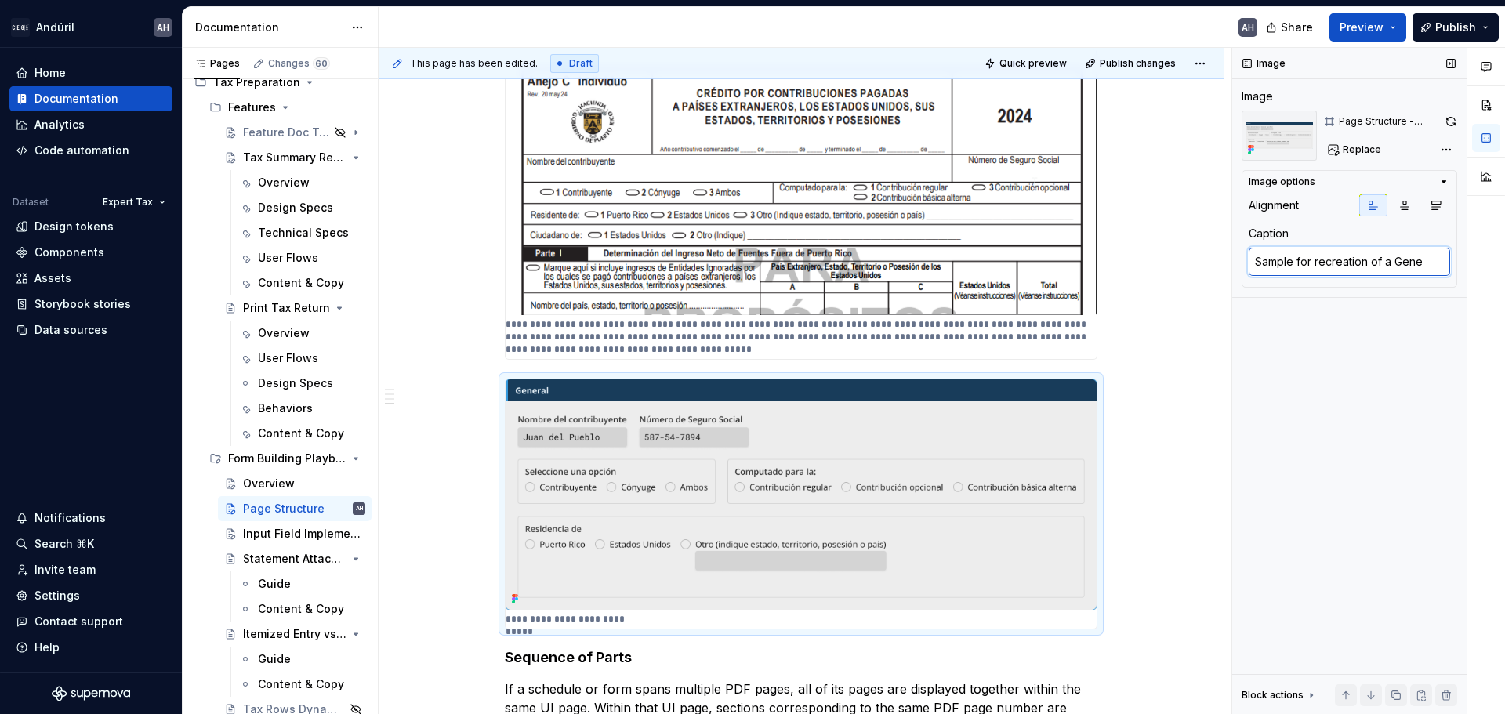
type textarea "Sample for recreation of a Gener"
type textarea "*"
type textarea "Sample for recreation of a General"
type textarea "*"
type textarea "Sample for recreation of a General"
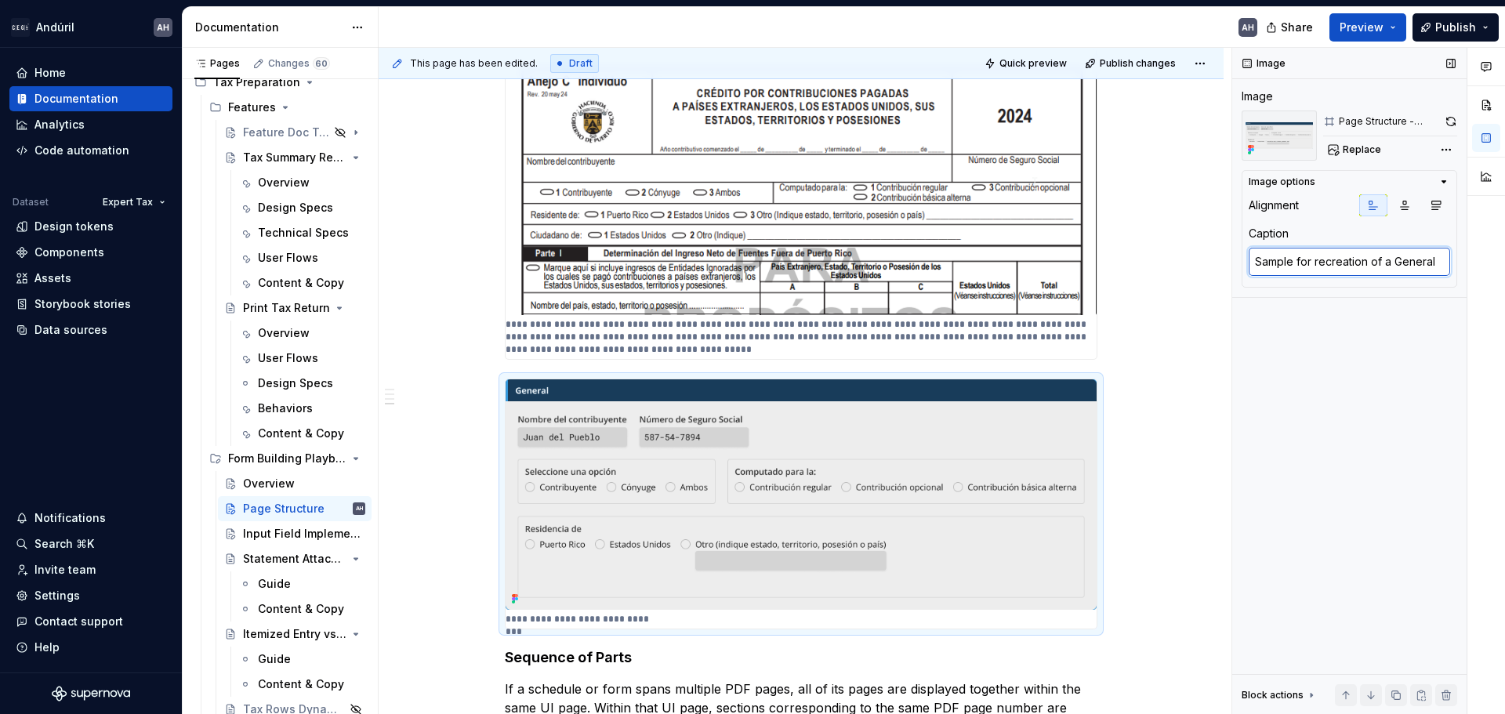
type textarea "*"
type textarea "Sample for recreation of a General s"
type textarea "*"
type textarea "Sample for recreation of a General se"
type textarea "*"
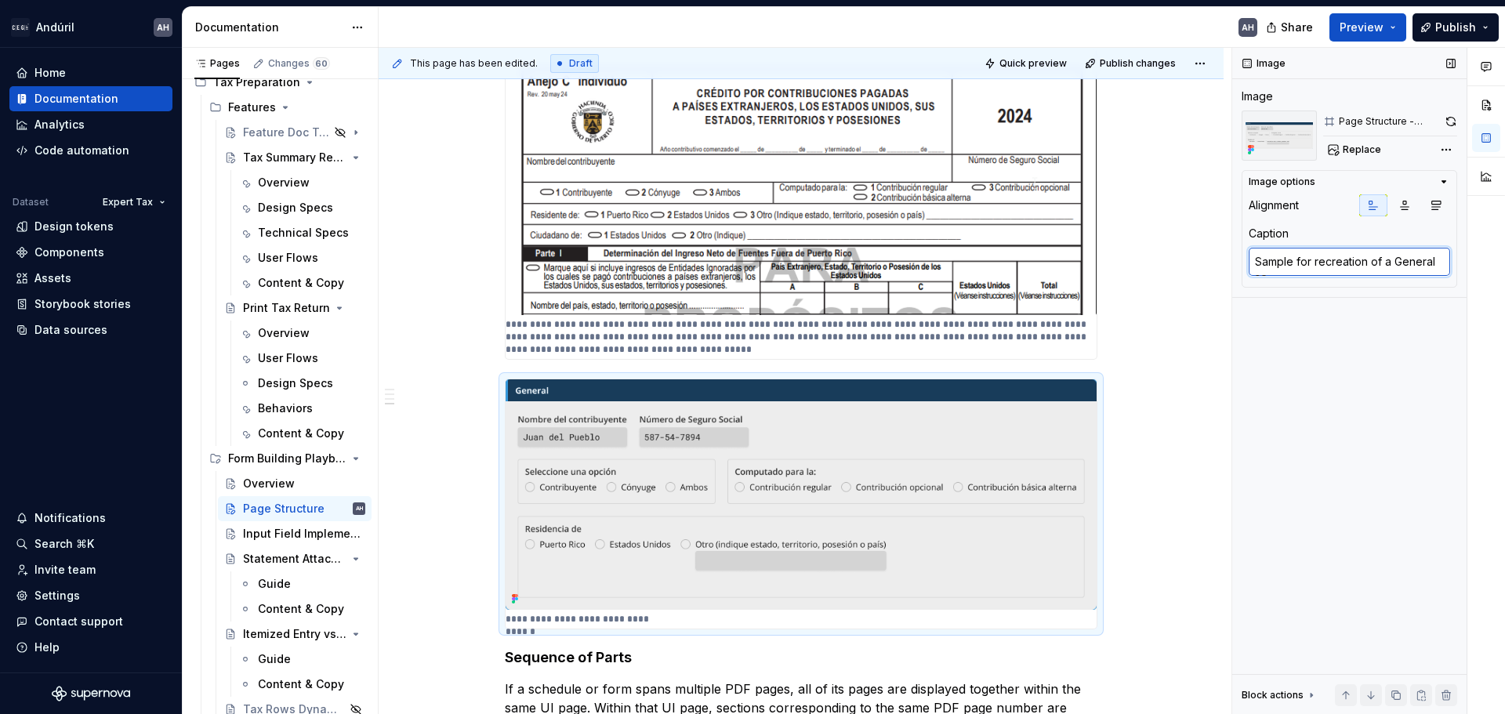
type textarea "Sample for recreation of a General sec"
type textarea "*"
type textarea "Sample for recreation of a General sect"
type textarea "*"
type textarea "Sample for recreation of a General secti"
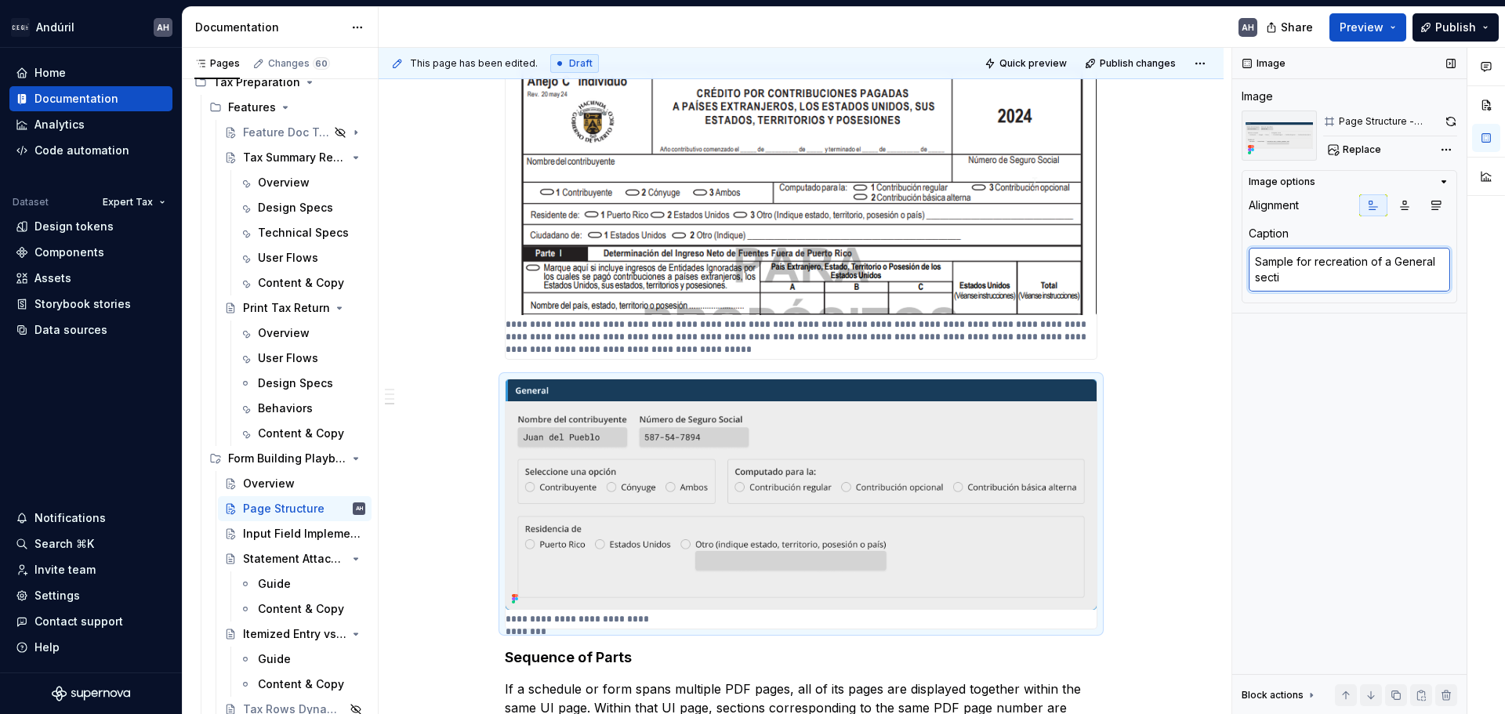
type textarea "*"
type textarea "Sample for recreation of a General sectio"
type textarea "*"
type textarea "Sample for recreation of a General section"
type textarea "*"
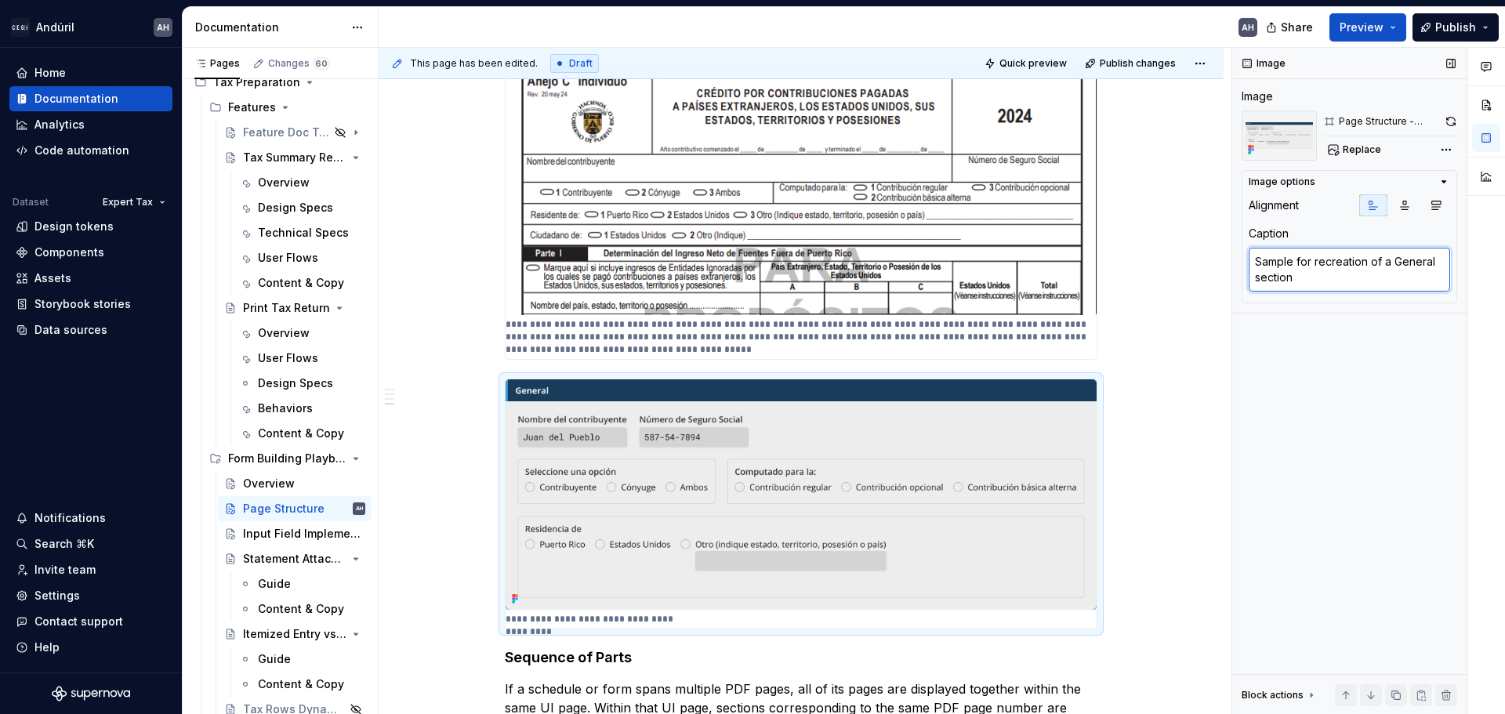
type textarea "Sample for recreation of a General section i"
type textarea "*"
type textarea "Sample for recreation of a General section in"
type textarea "*"
type textarea "Sample for recreation of a General section in"
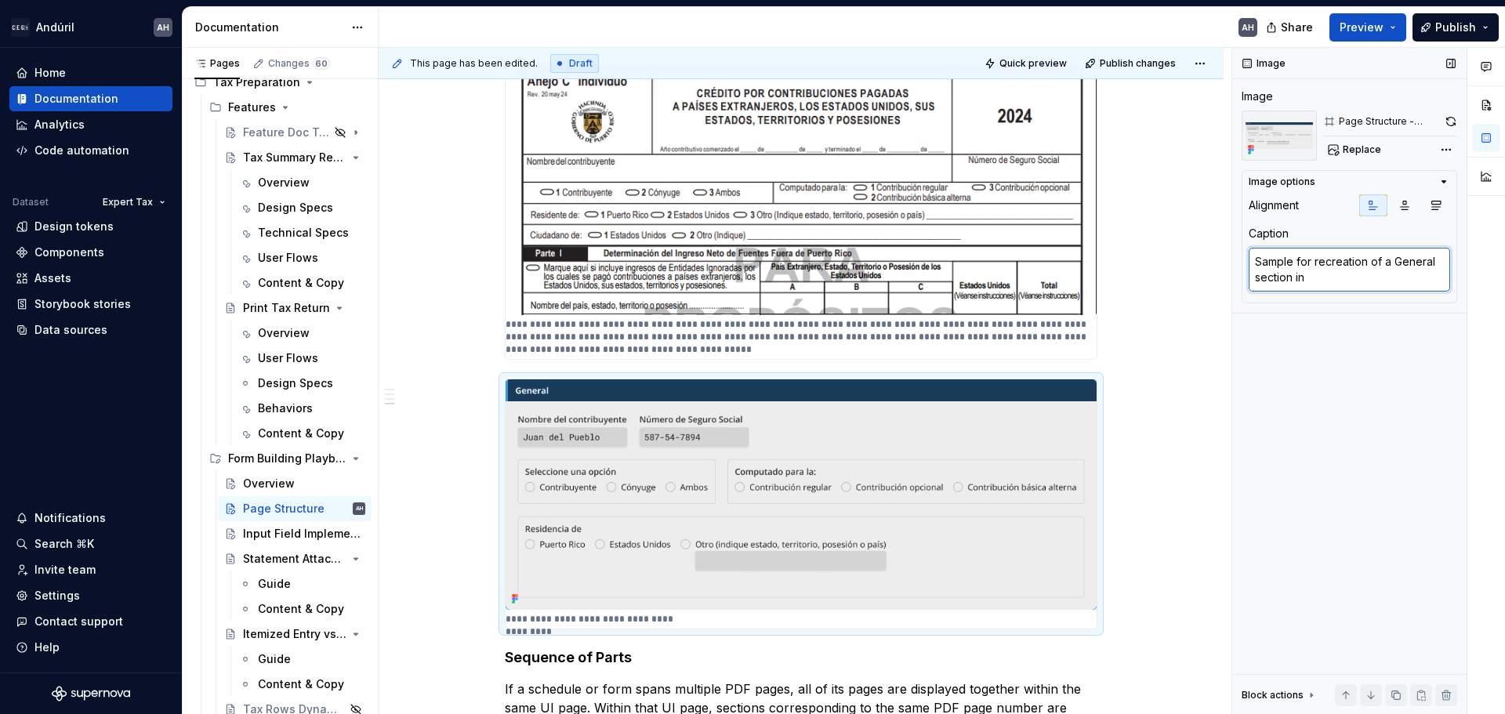
type textarea "*"
type textarea "Sample for recreation of a General section in th"
type textarea "*"
type textarea "Sample for recreation of a General section in the"
type textarea "*"
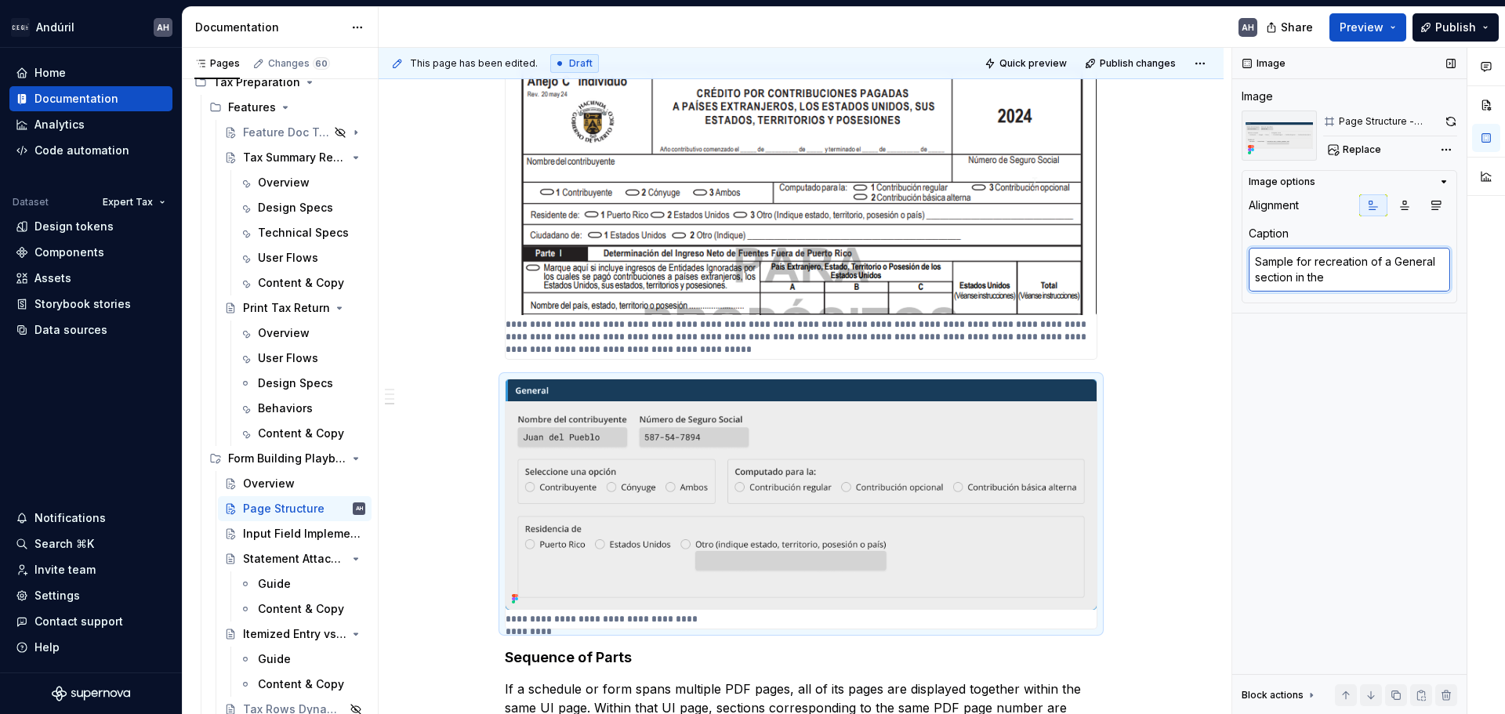
type textarea "Sample for recreation of a General section in the U"
type textarea "*"
type textarea "Sample for recreation of a General section in the UI"
type textarea "*"
type textarea "Sample for recreation of a General section in the UI"
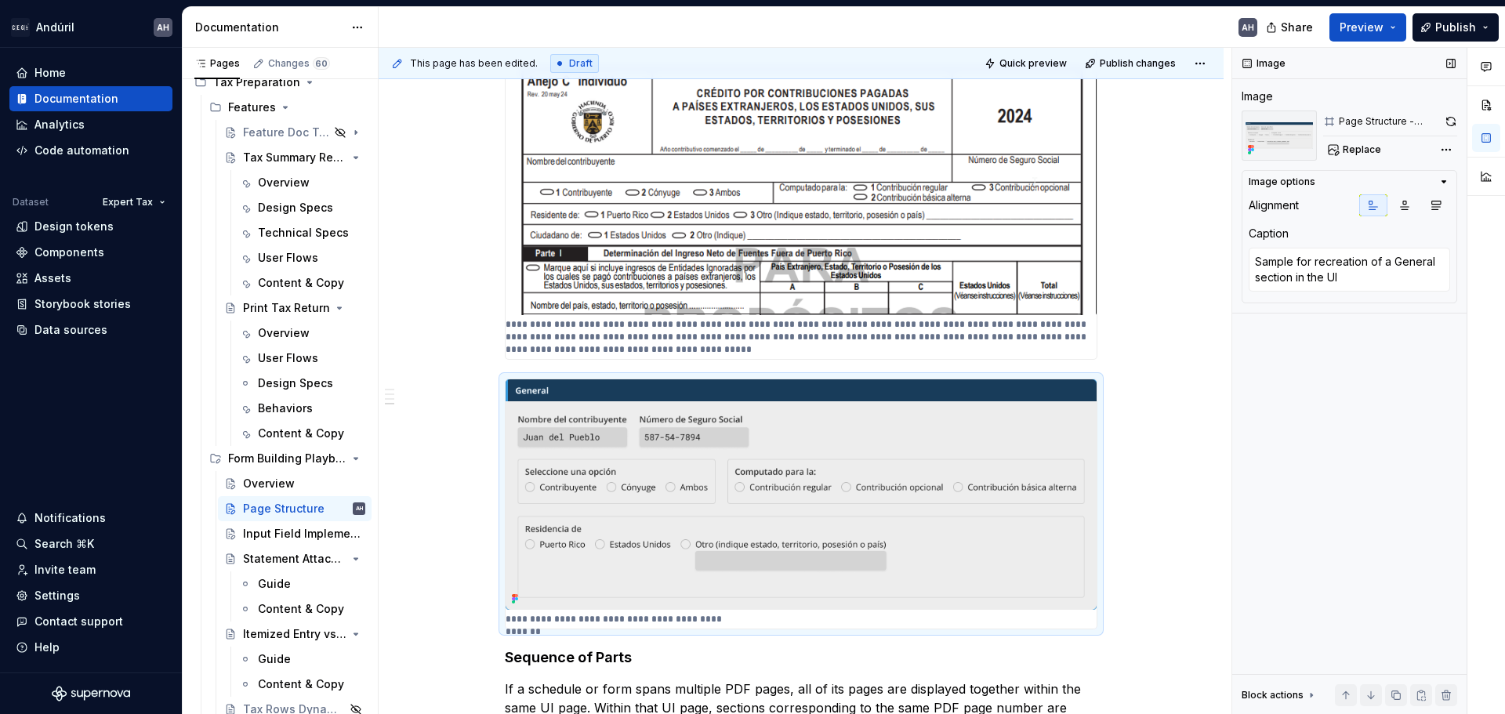
click at [750, 394] on div "Image Image Page Structure - General Info Sample Image Replace Image options Al…" at bounding box center [1349, 381] width 234 height 667
click at [750, 62] on span "Publish changes" at bounding box center [1138, 63] width 76 height 13
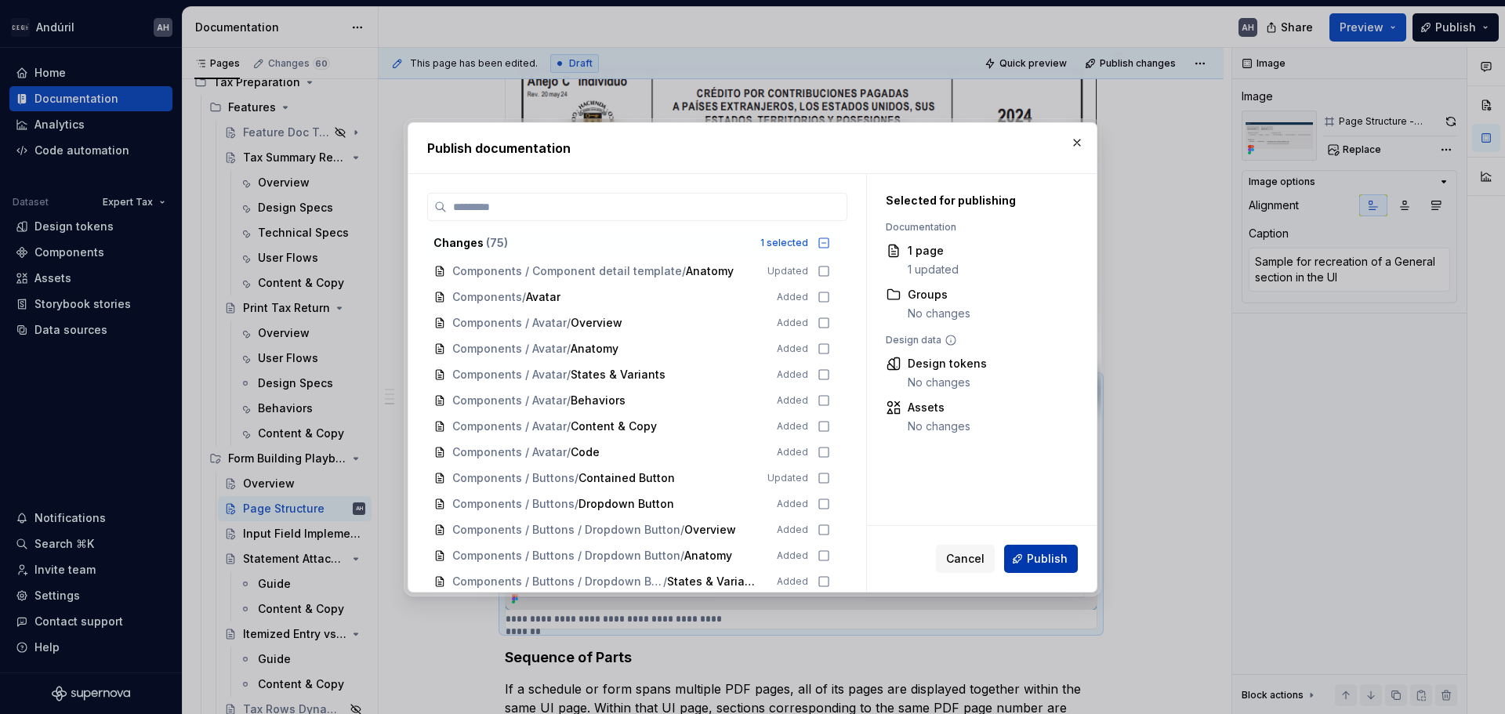
click at [750, 557] on button "Publish" at bounding box center [1041, 559] width 74 height 28
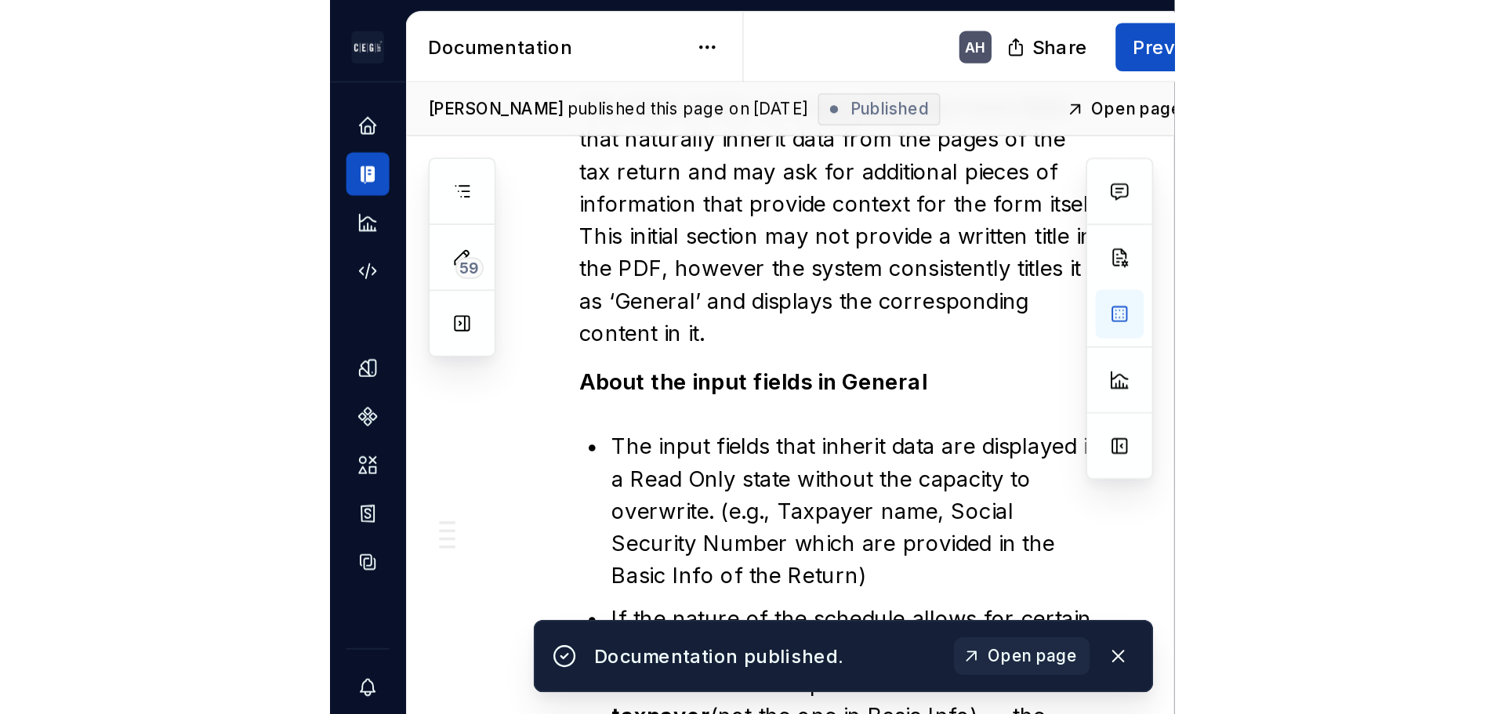
scroll to position [727, 0]
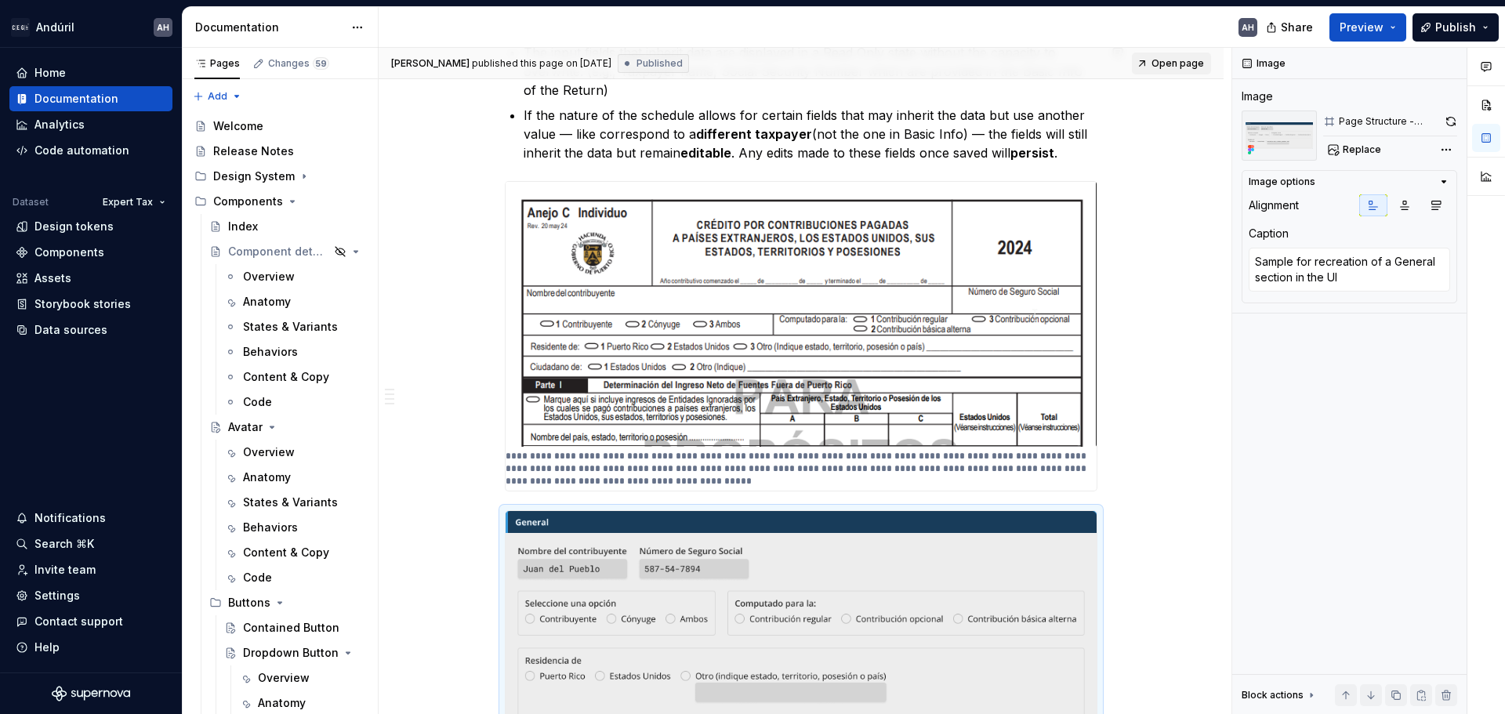
click at [750, 65] on span "Open page" at bounding box center [1177, 63] width 53 height 13
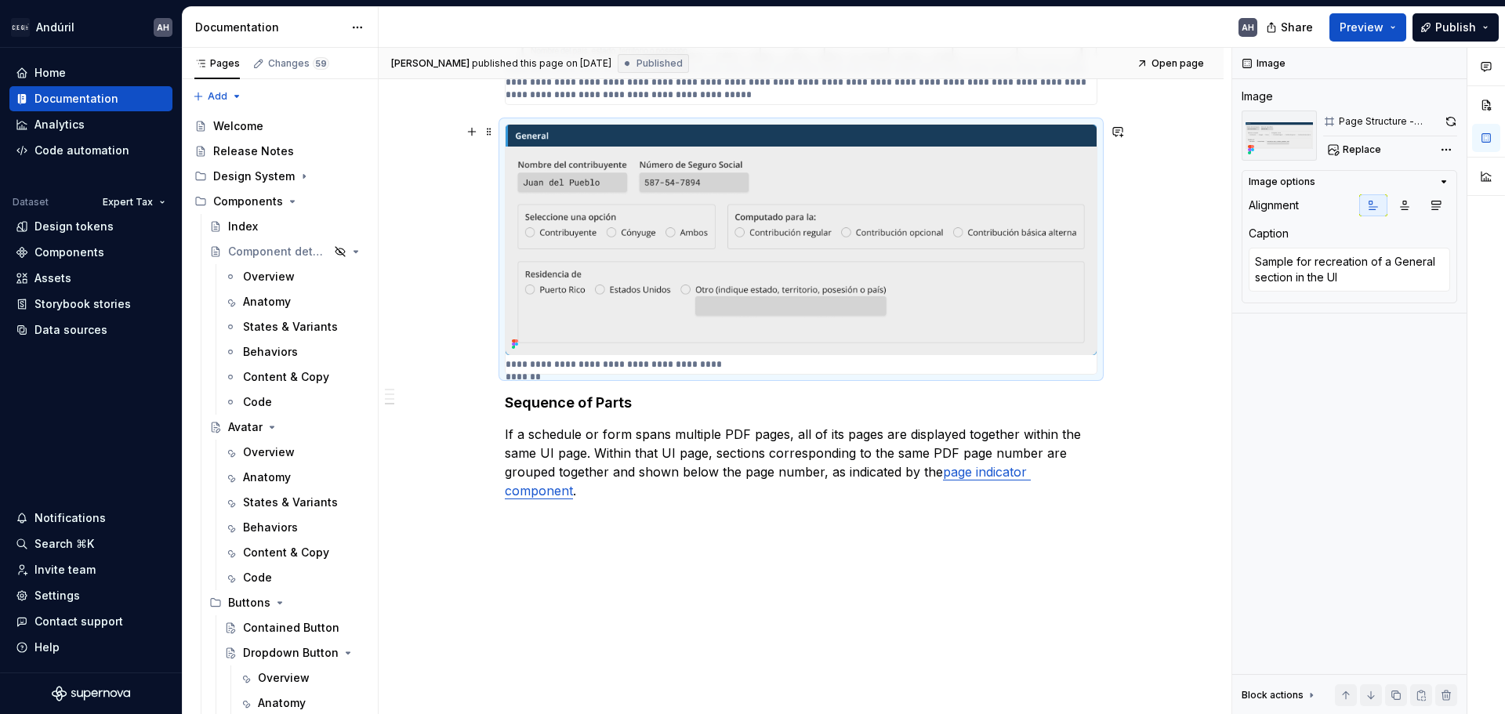
scroll to position [1132, 0]
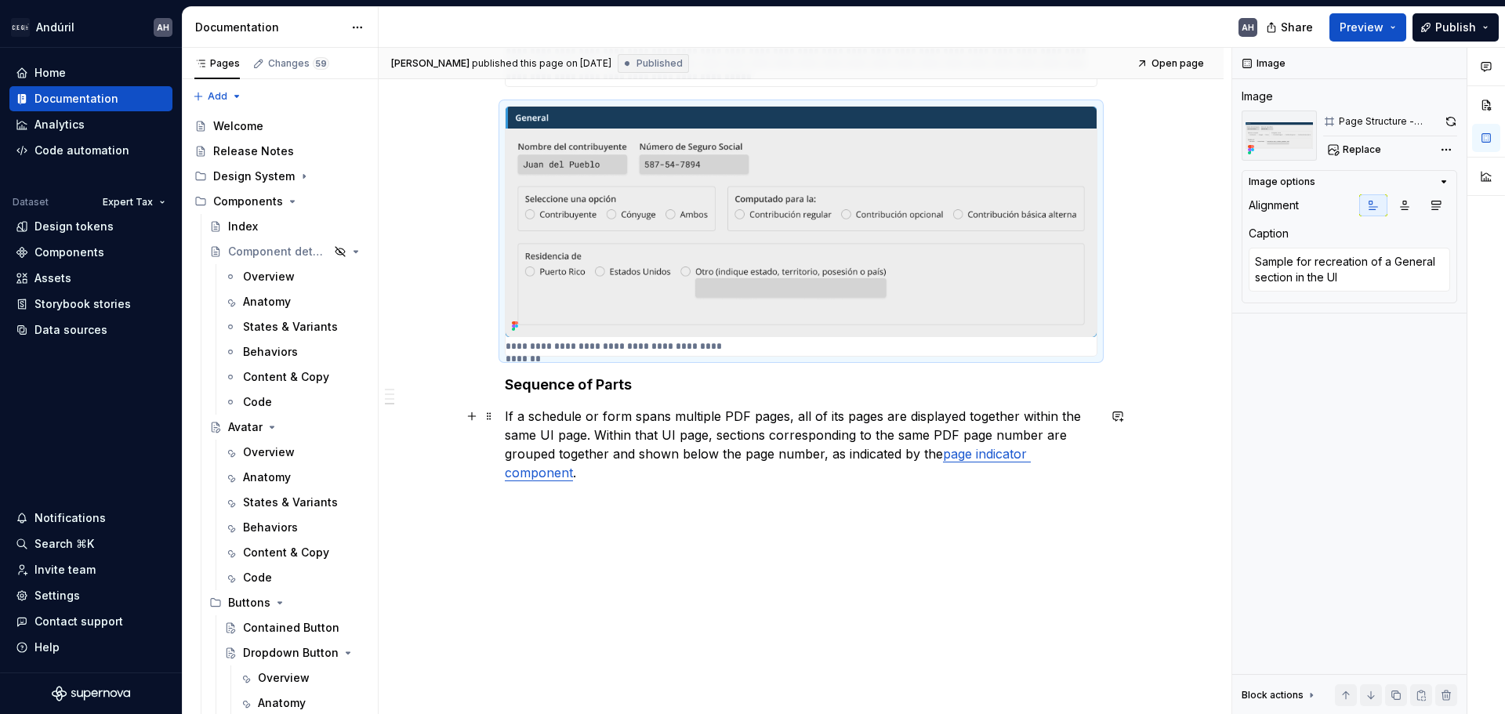
click at [600, 470] on p "If a schedule or form spans multiple PDF pages, all of its pages are displayed …" at bounding box center [801, 444] width 593 height 75
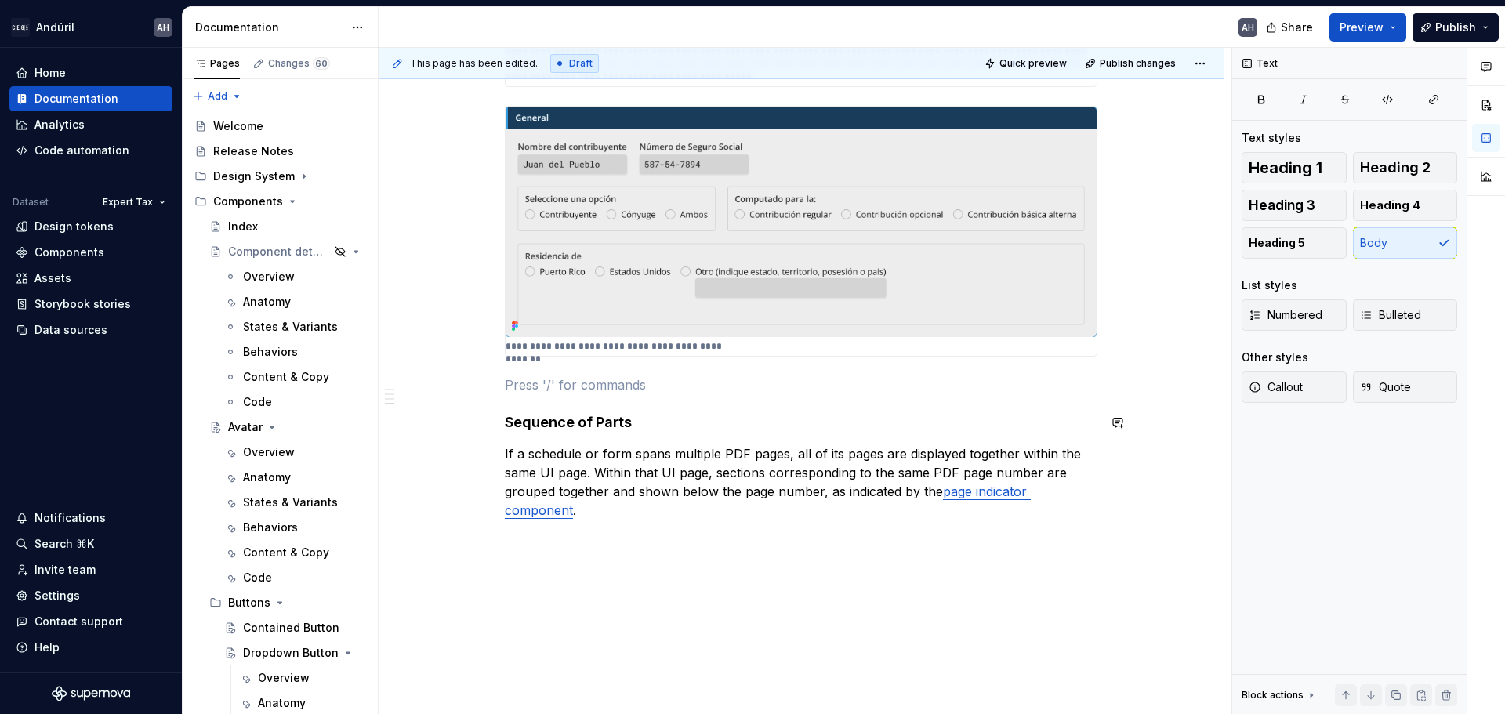
type textarea "*"
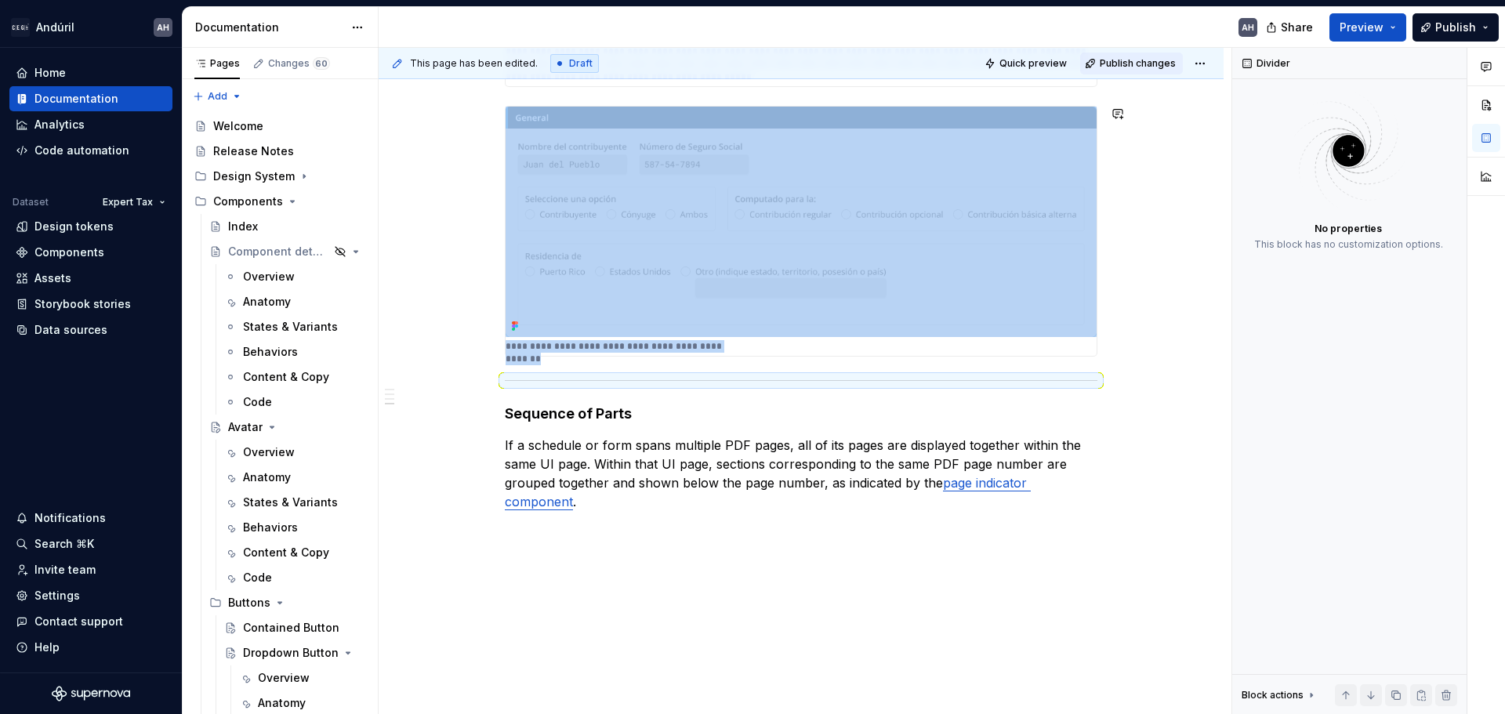
click at [750, 59] on span "Publish changes" at bounding box center [1138, 63] width 76 height 13
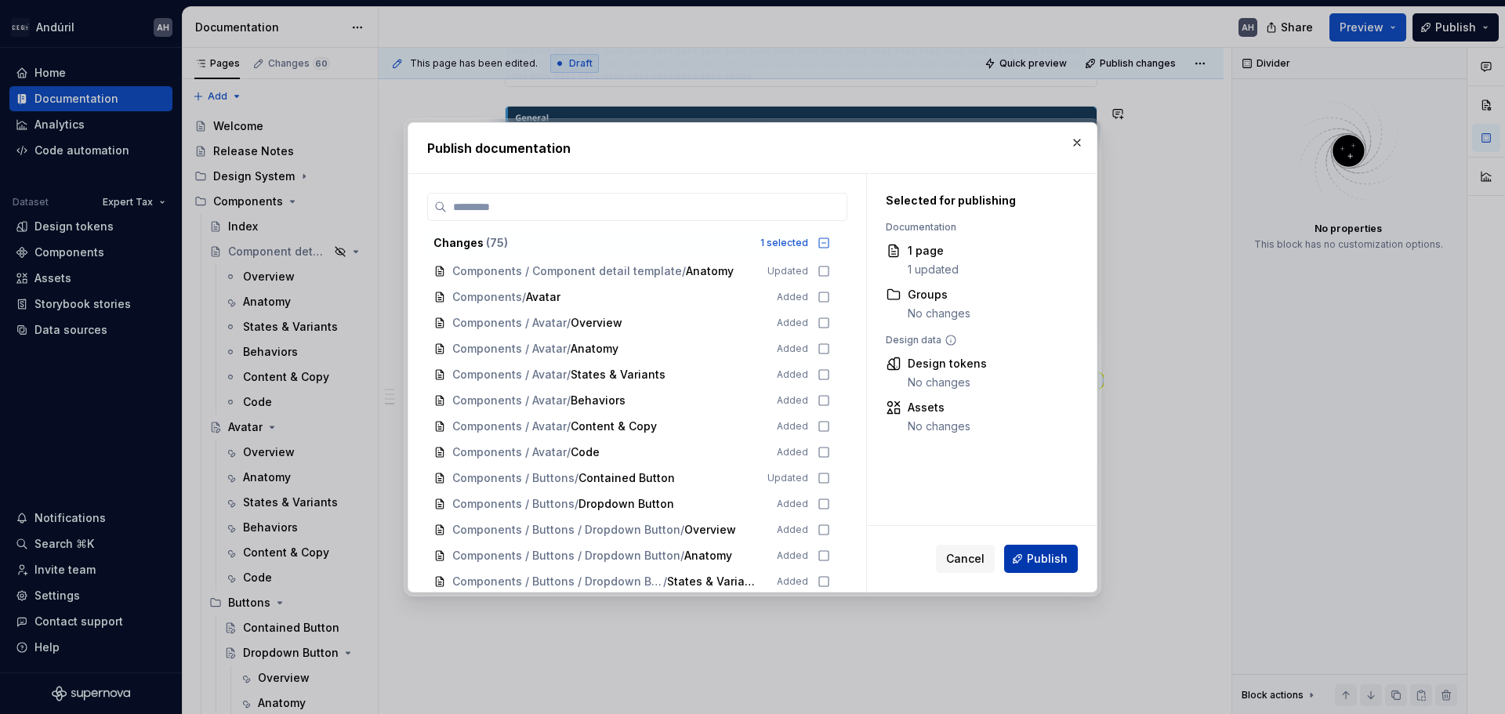
click at [750, 560] on span "Publish" at bounding box center [1047, 559] width 41 height 16
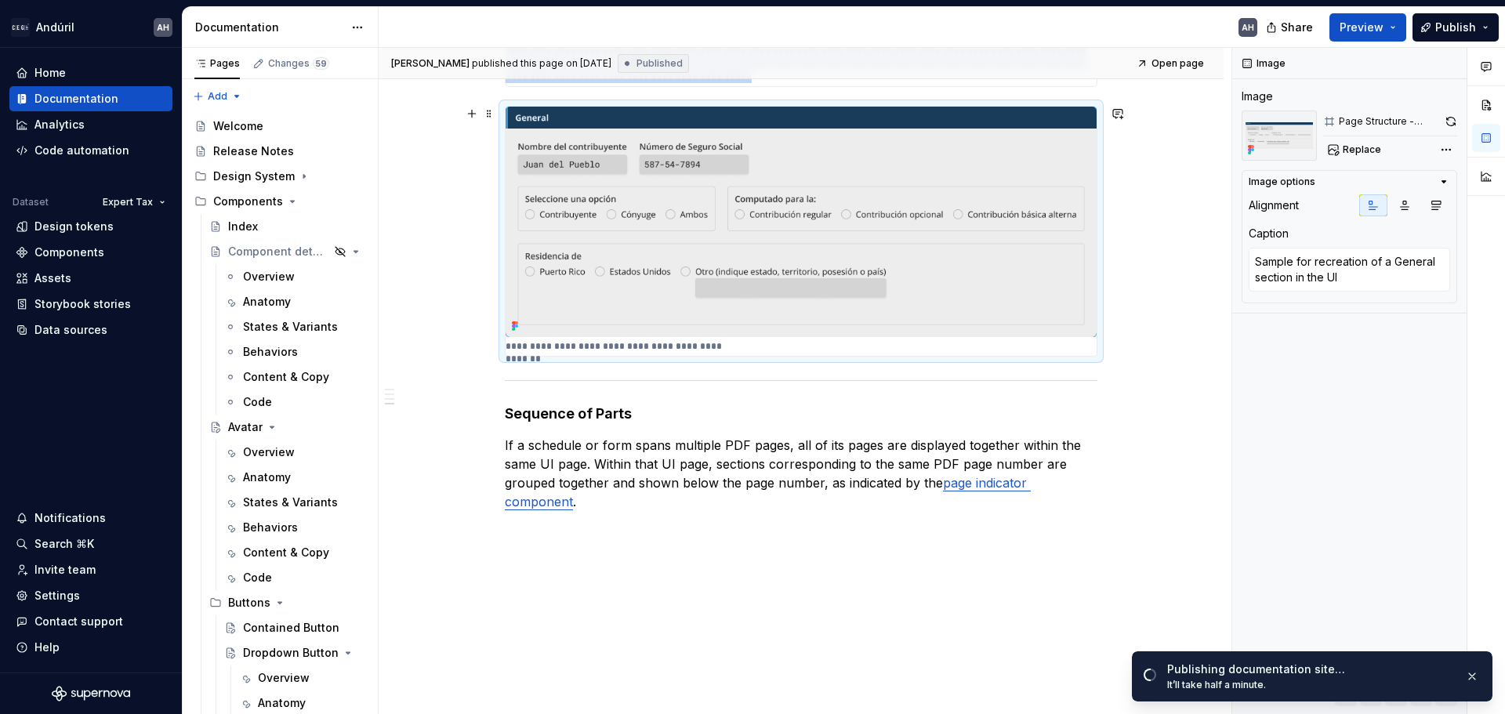
click at [649, 249] on img at bounding box center [801, 222] width 591 height 230
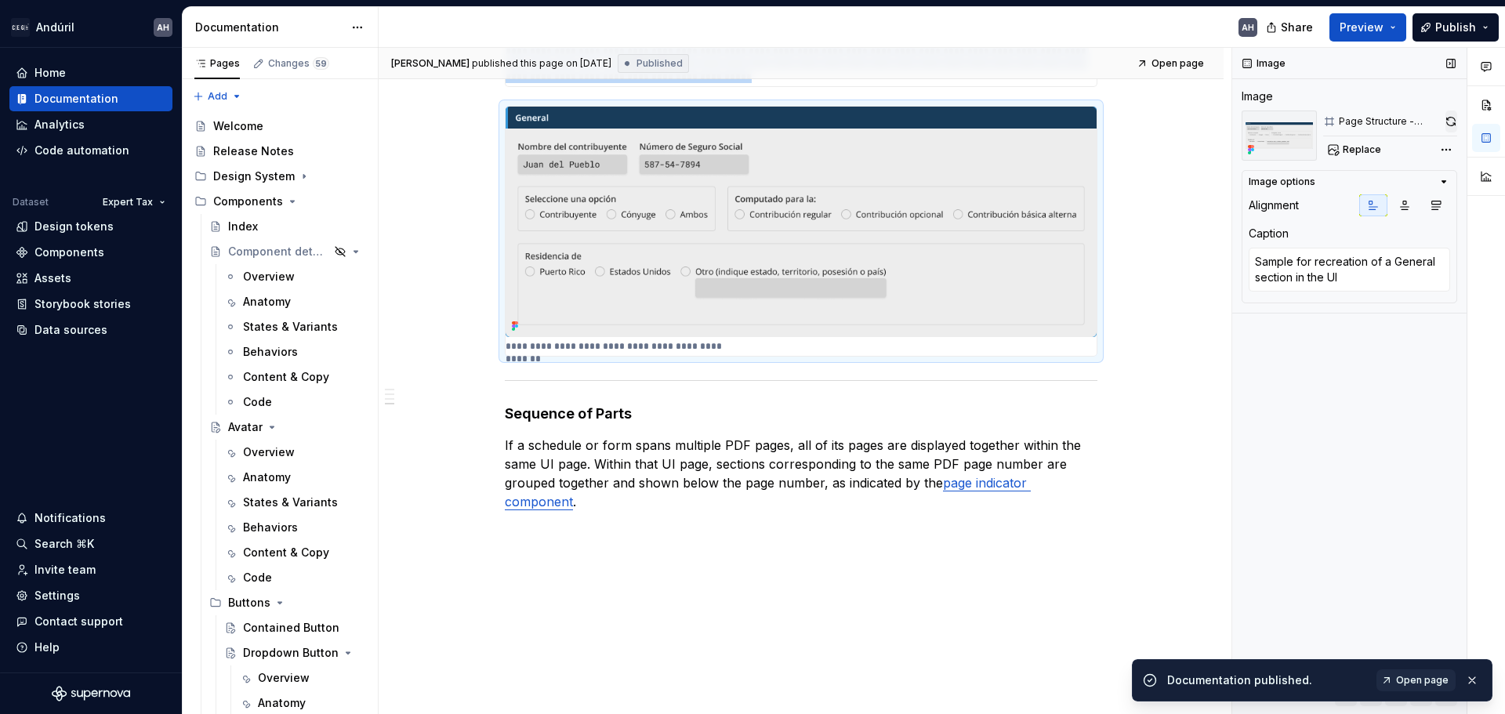
click at [750, 120] on button "button" at bounding box center [1451, 122] width 12 height 22
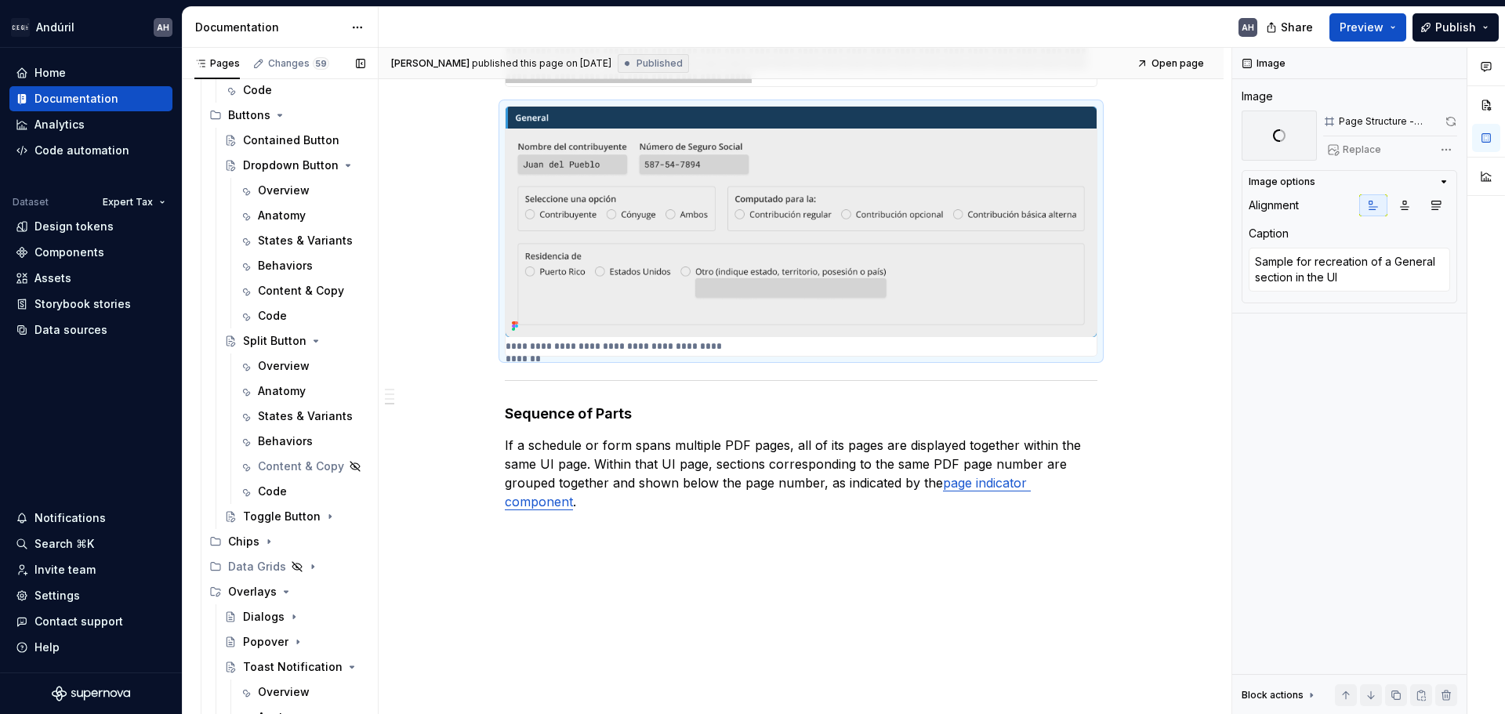
scroll to position [0, 0]
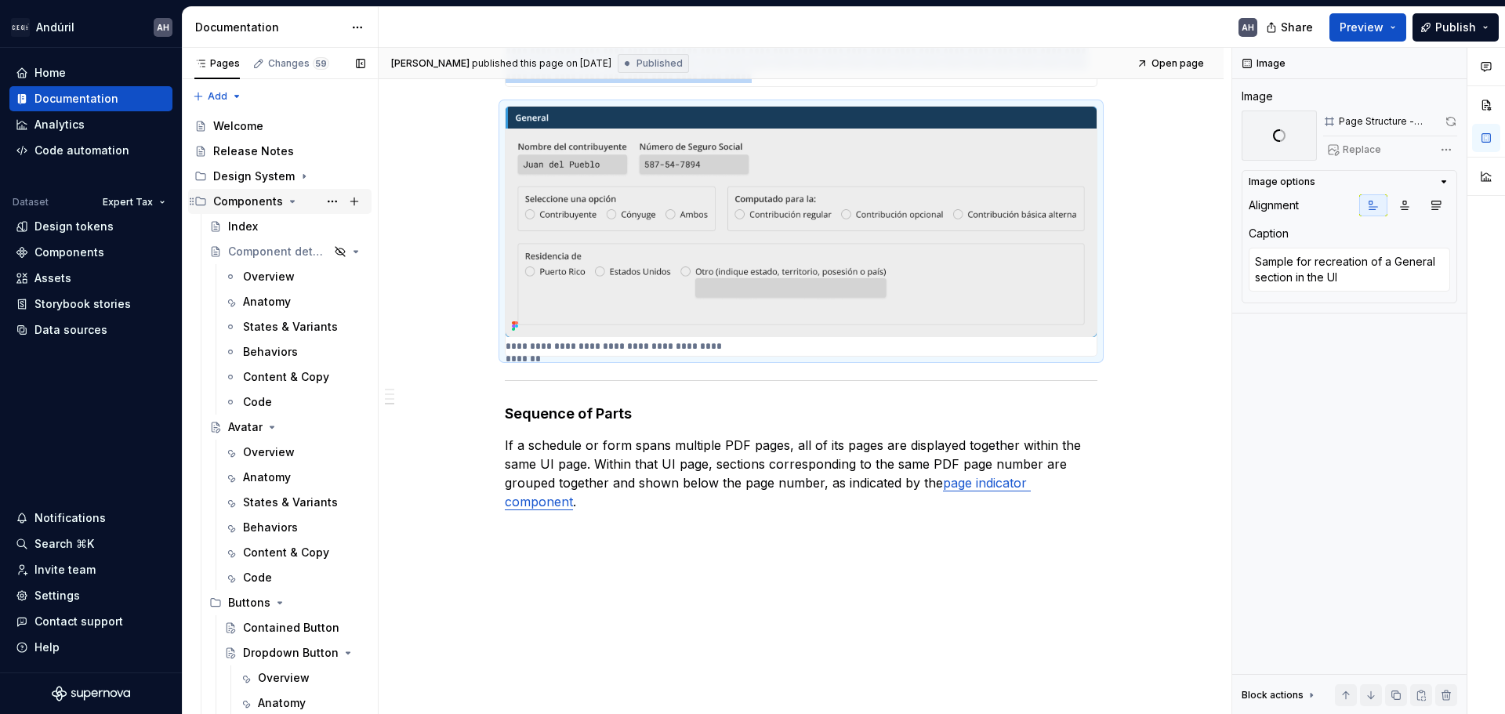
click at [287, 202] on icon "Page tree" at bounding box center [292, 201] width 13 height 13
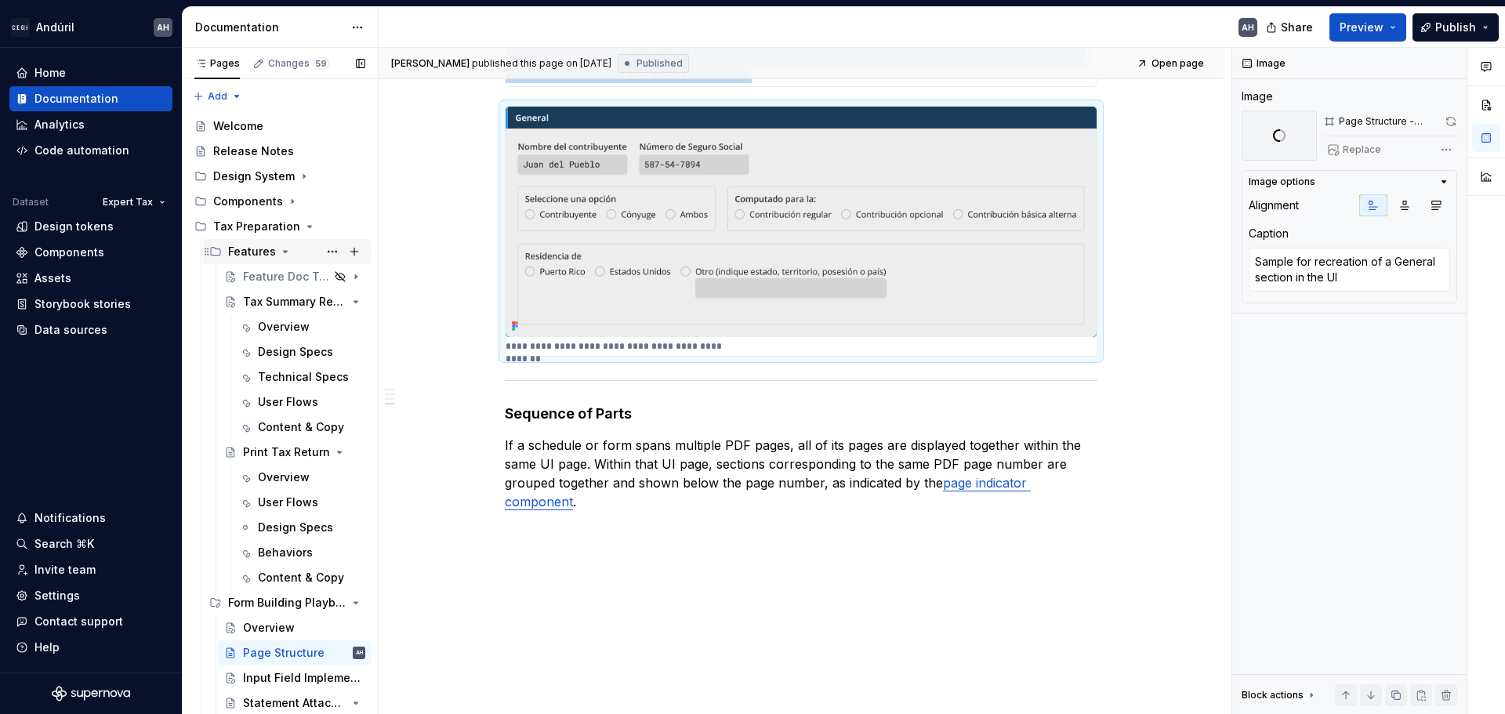
click at [282, 254] on icon "Page tree" at bounding box center [285, 251] width 13 height 13
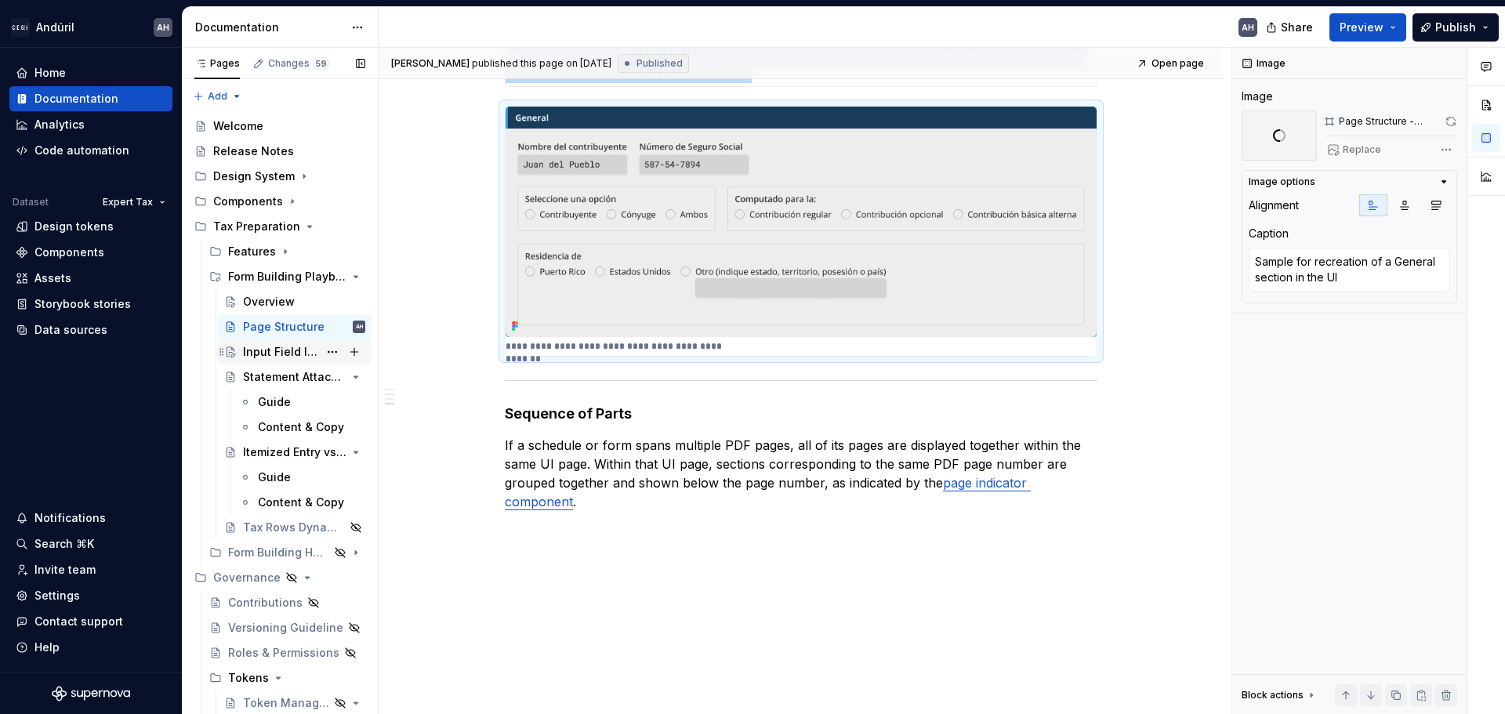
click at [265, 353] on div "Input Field Implementation" at bounding box center [280, 352] width 75 height 16
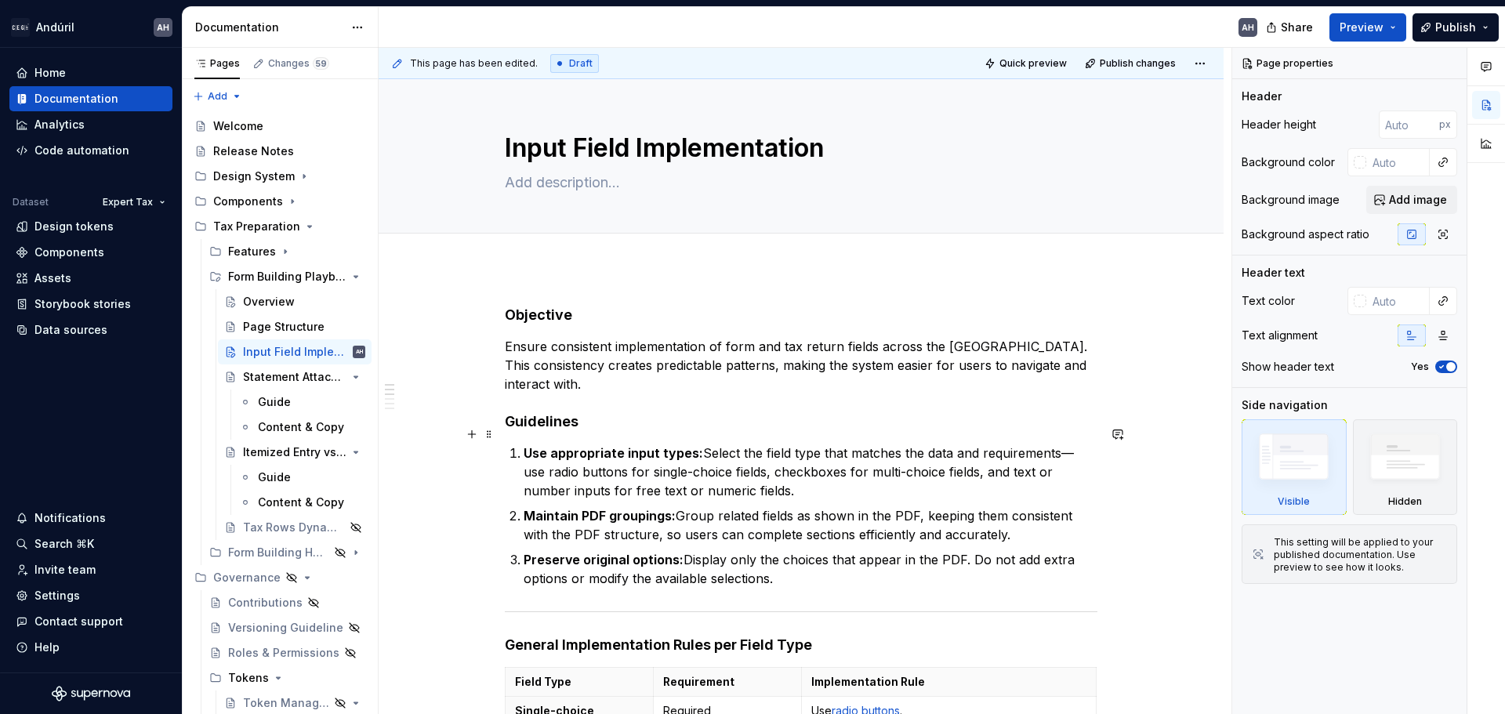
click at [738, 468] on p "Use appropriate input types: Select the field type that matches the data and re…" at bounding box center [811, 472] width 574 height 56
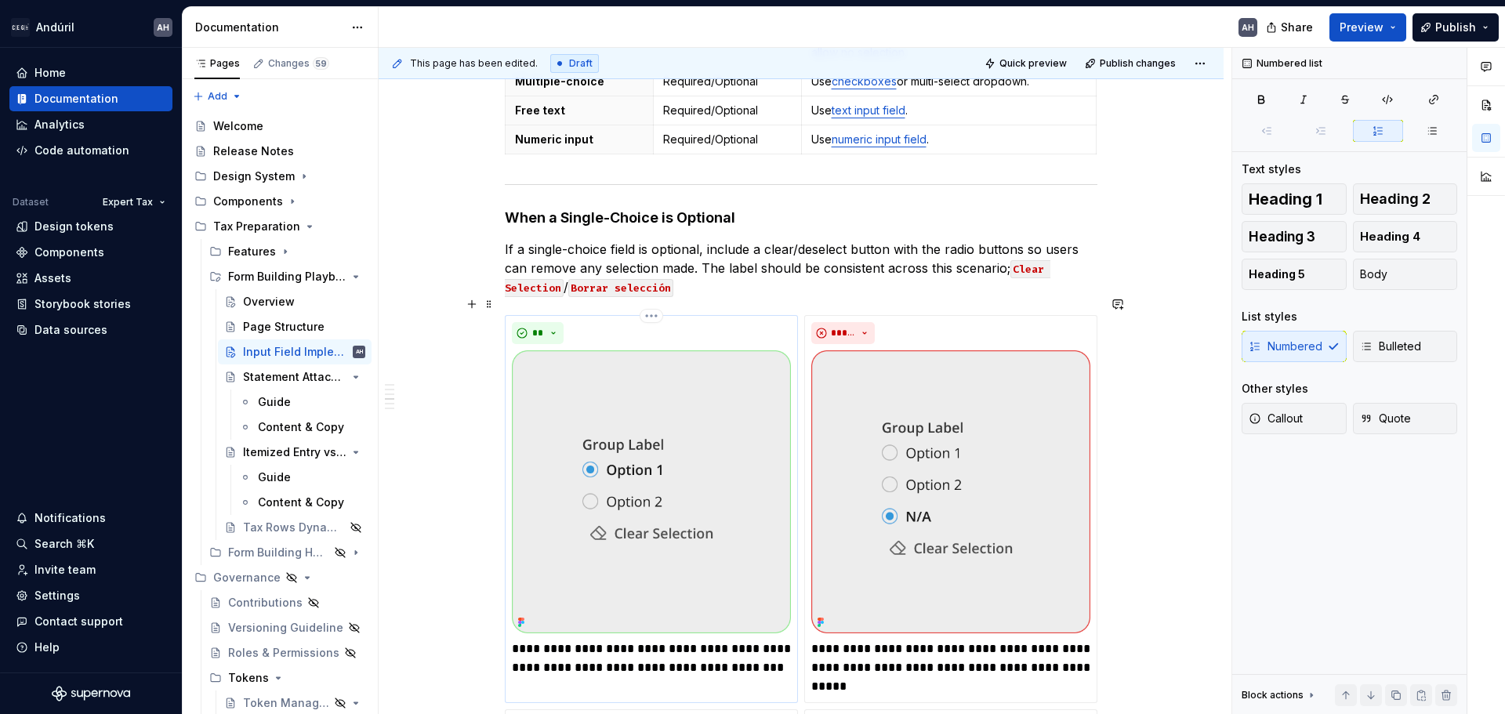
scroll to position [705, 0]
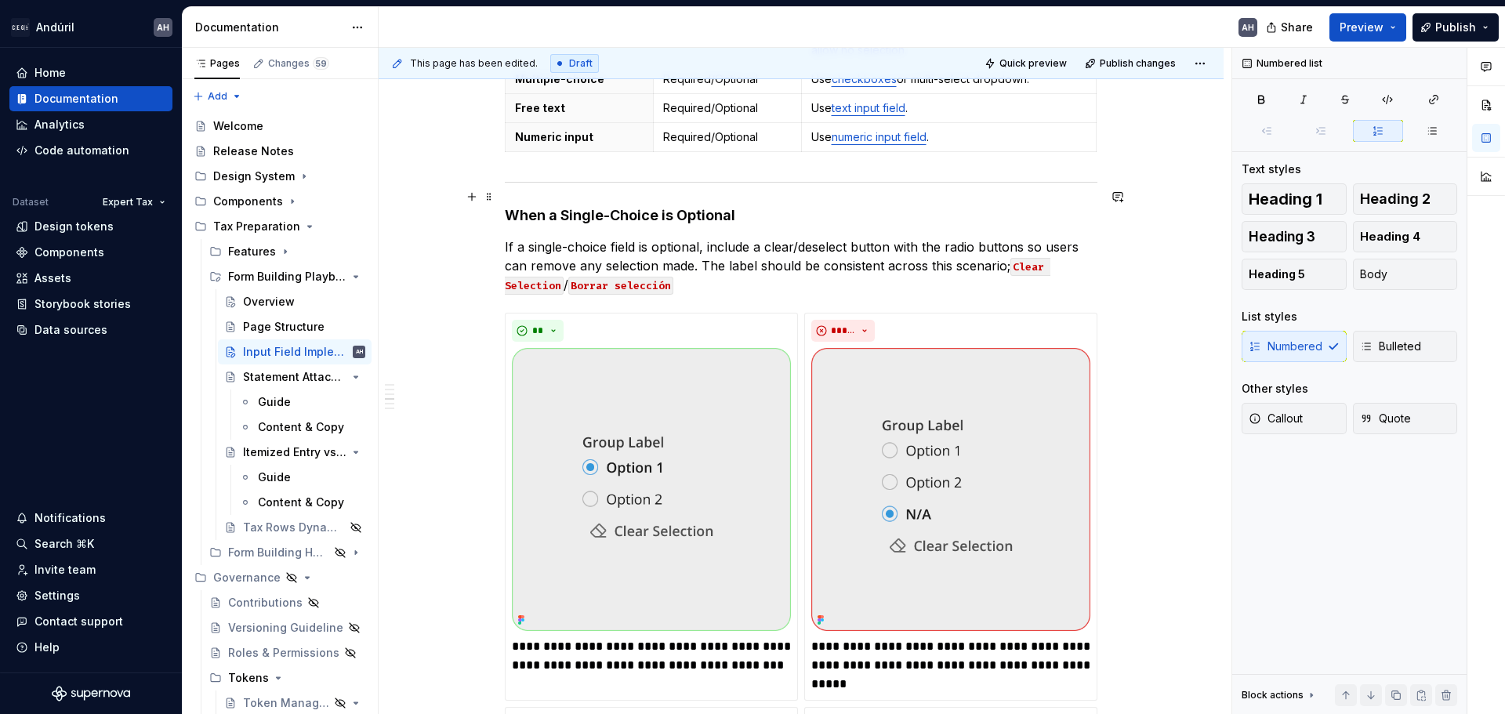
click at [750, 206] on h4 "When a Single-Choice is Optional" at bounding box center [801, 215] width 593 height 19
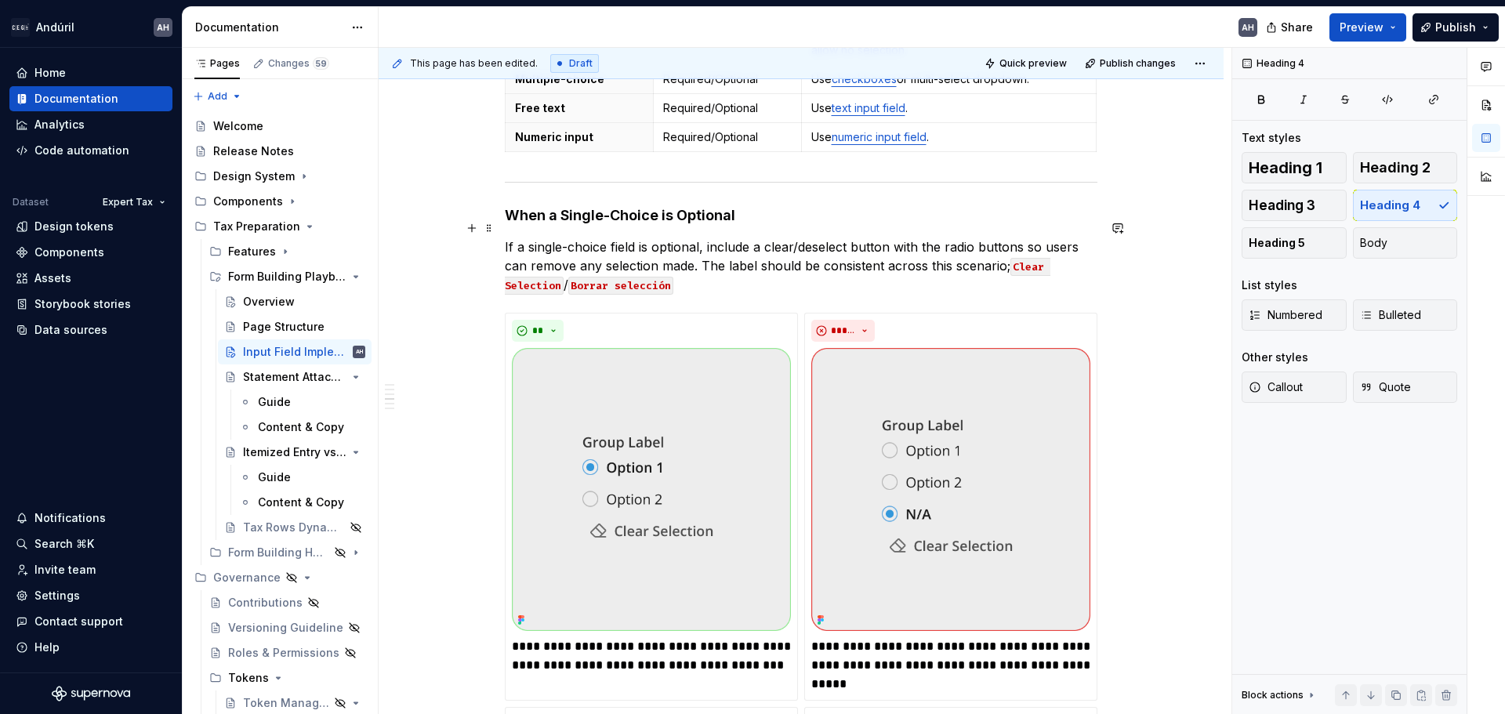
click at [711, 237] on p "If a single-choice field is optional, include a clear/deselect button with the …" at bounding box center [801, 265] width 593 height 56
click at [750, 237] on p "If a single-choice field is optional, include a clear/deselect button with the …" at bounding box center [801, 265] width 593 height 56
click at [750, 480] on img at bounding box center [950, 489] width 279 height 283
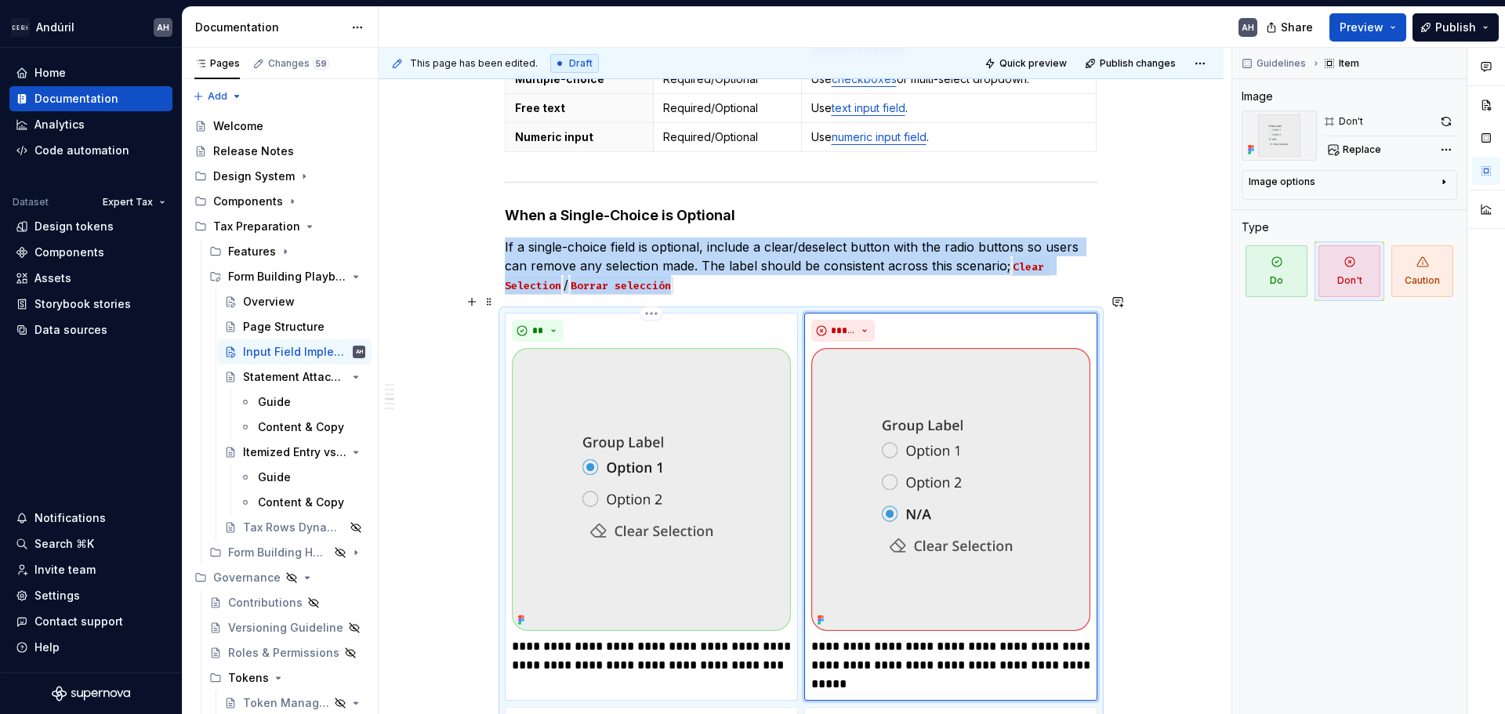
click at [671, 352] on img at bounding box center [651, 489] width 279 height 283
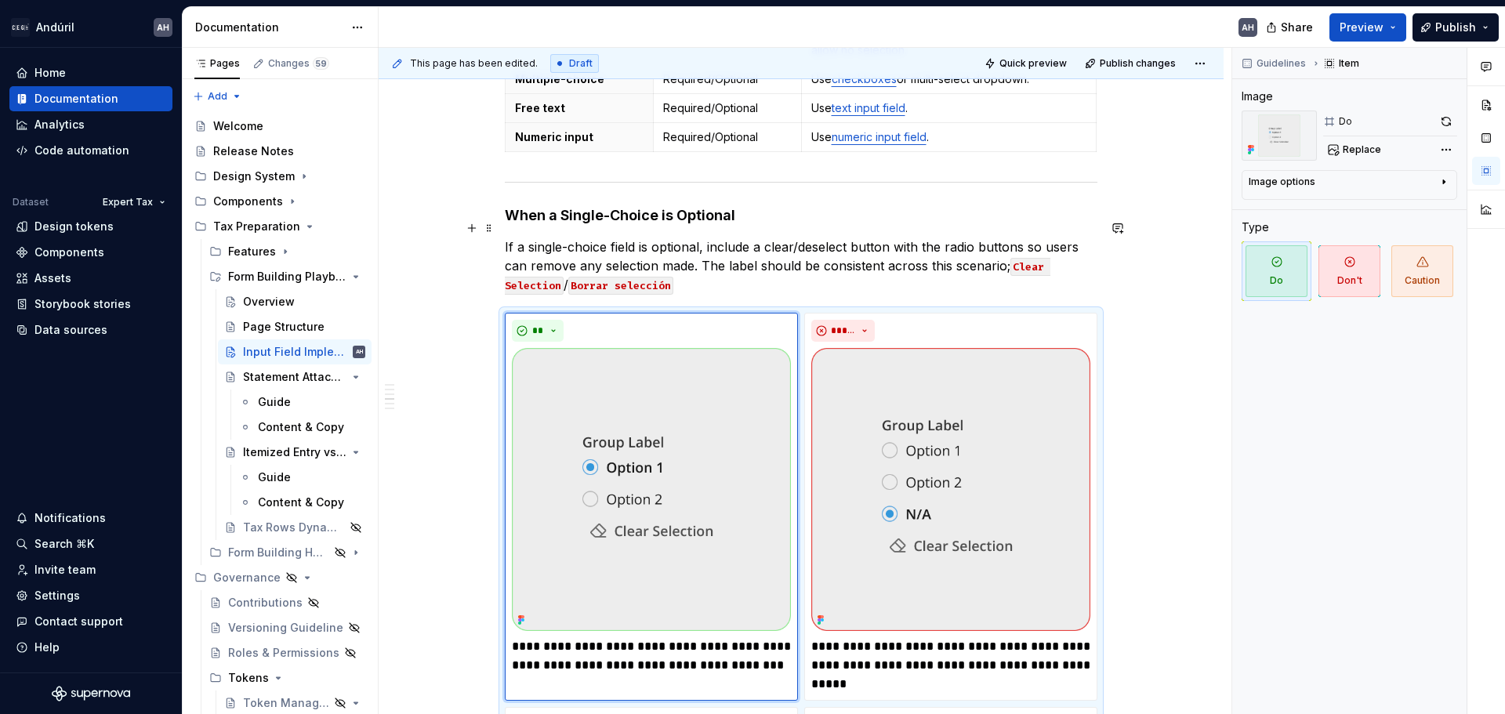
click at [750, 238] on p "If a single-choice field is optional, include a clear/deselect button with the …" at bounding box center [801, 265] width 593 height 56
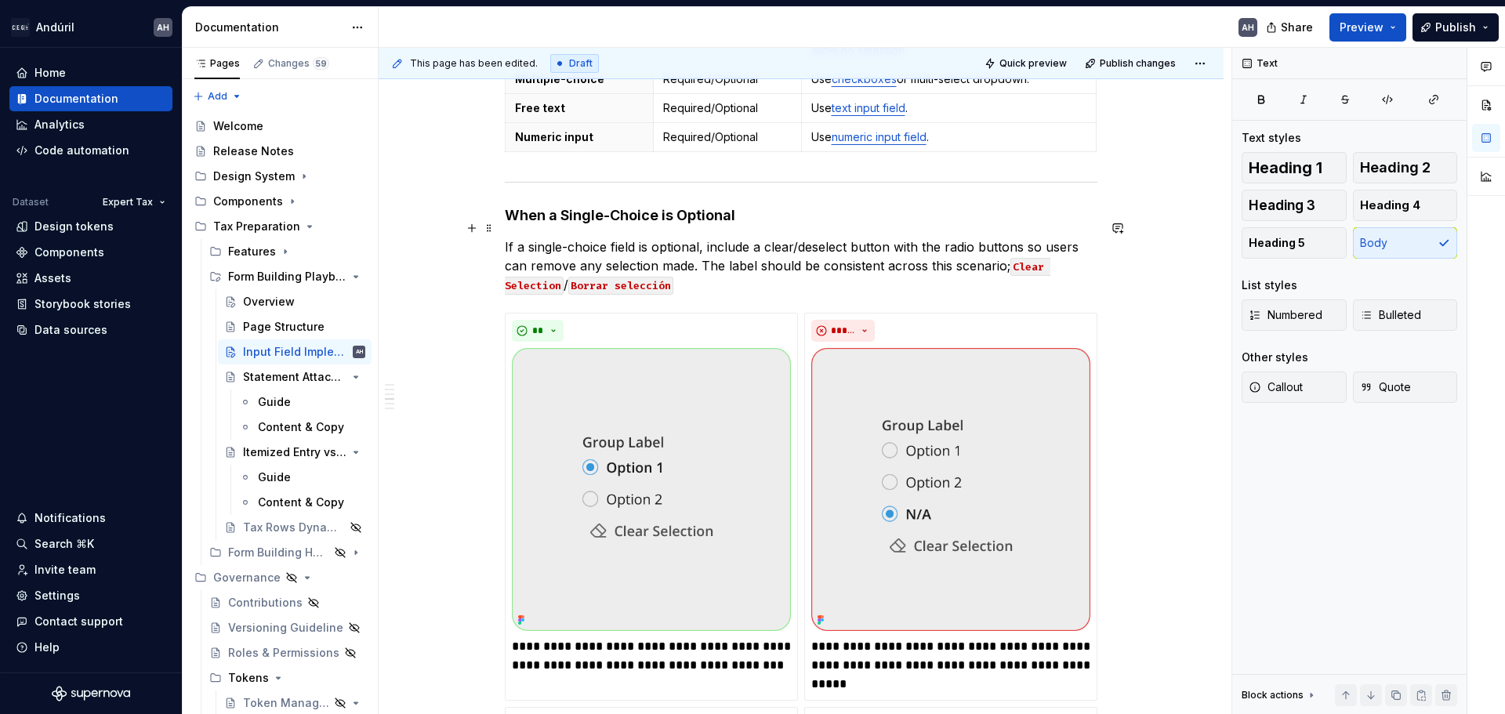
click at [750, 237] on p "If a single-choice field is optional, include a clear/deselect button with the …" at bounding box center [801, 265] width 593 height 56
click at [701, 237] on p "If a single-choice field is optional, include a clear/deselect button with the …" at bounding box center [801, 265] width 593 height 56
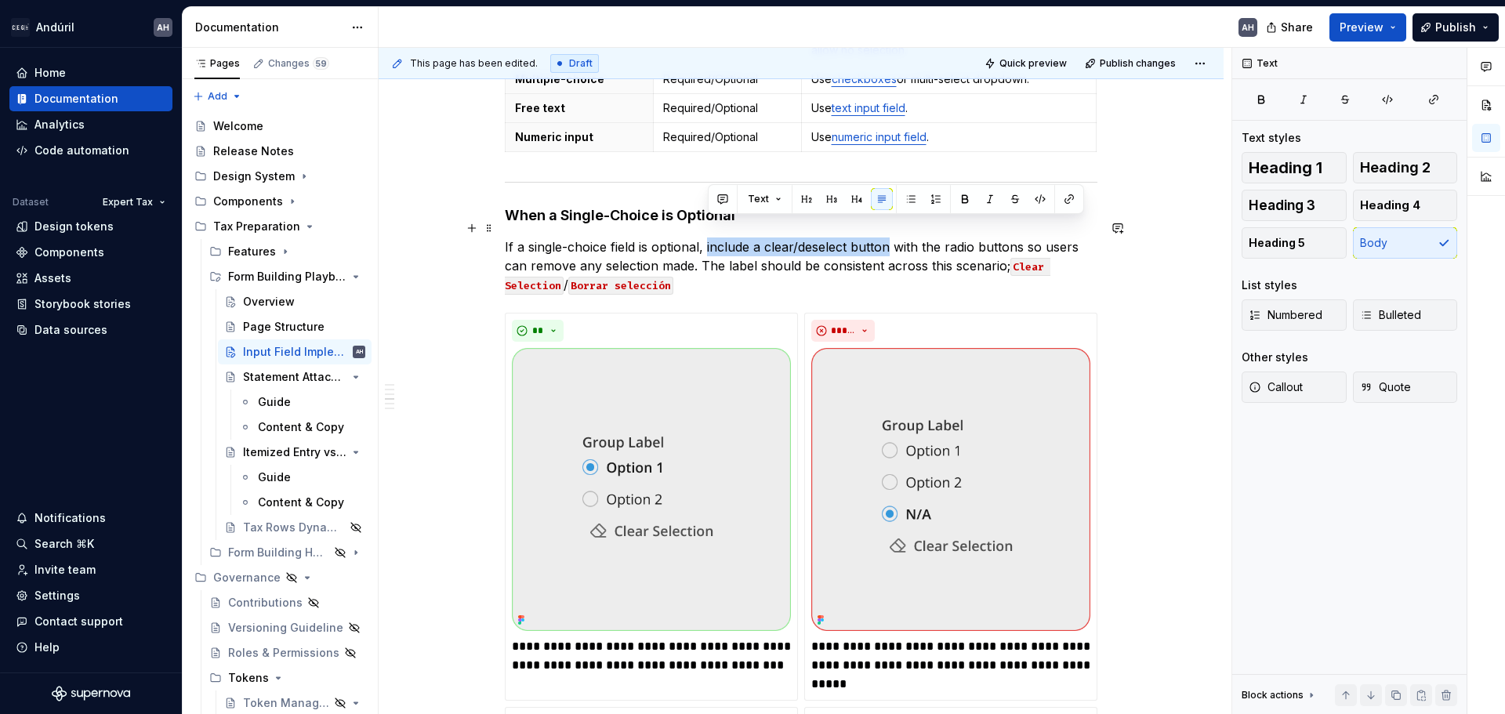
drag, startPoint x: 706, startPoint y: 227, endPoint x: 892, endPoint y: 226, distance: 185.8
click at [750, 237] on p "If a single-choice field is optional, include a clear/deselect button with the …" at bounding box center [801, 265] width 593 height 56
click at [750, 239] on strong "include a clear/deselect button" at bounding box center [801, 247] width 196 height 16
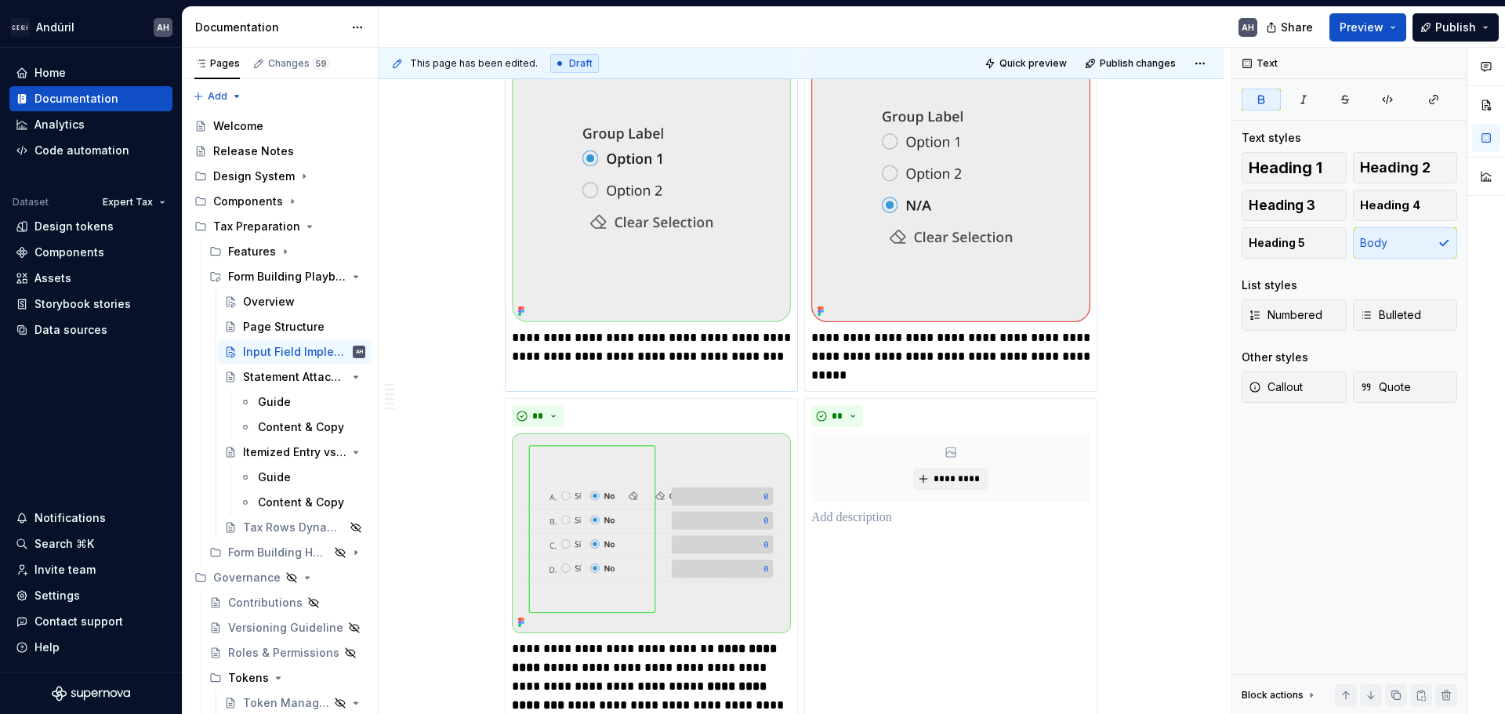
scroll to position [1176, 0]
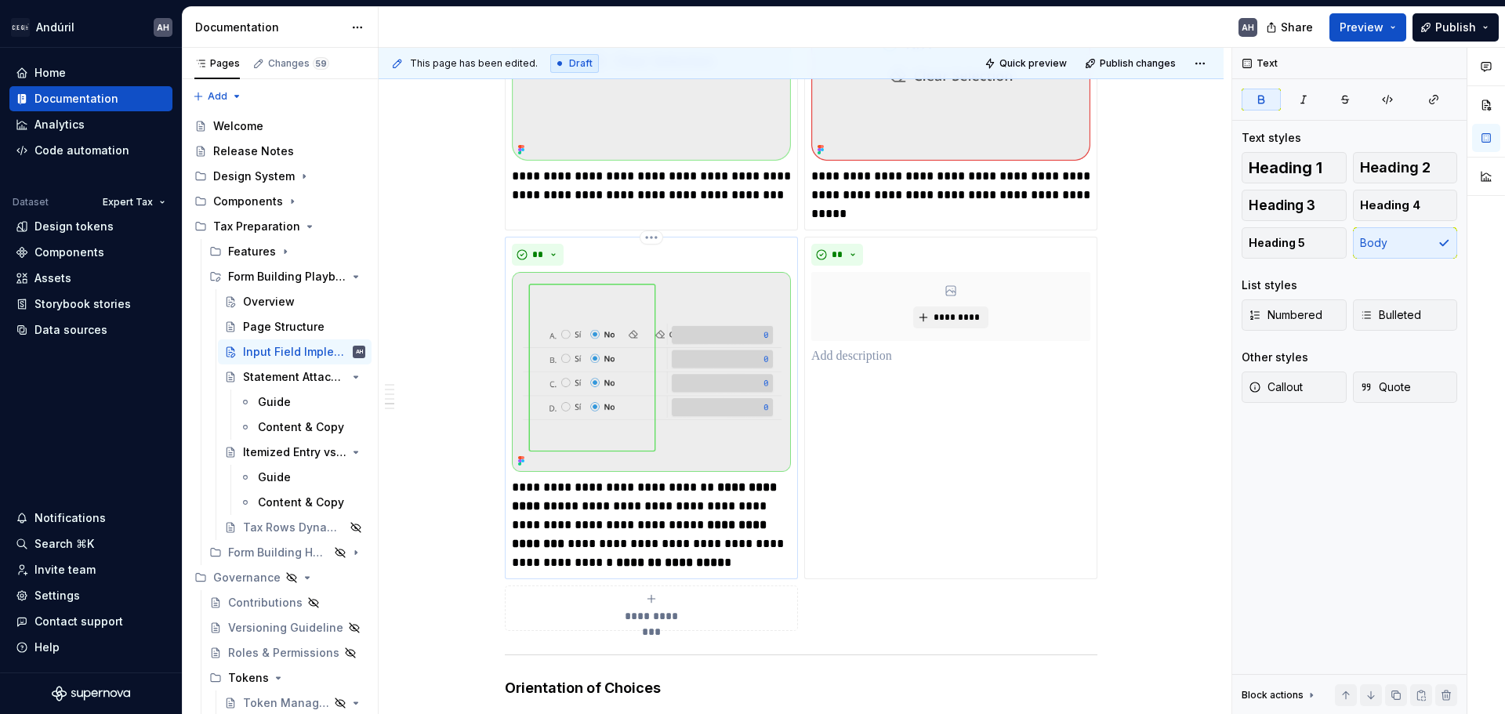
click at [672, 299] on img at bounding box center [651, 372] width 279 height 200
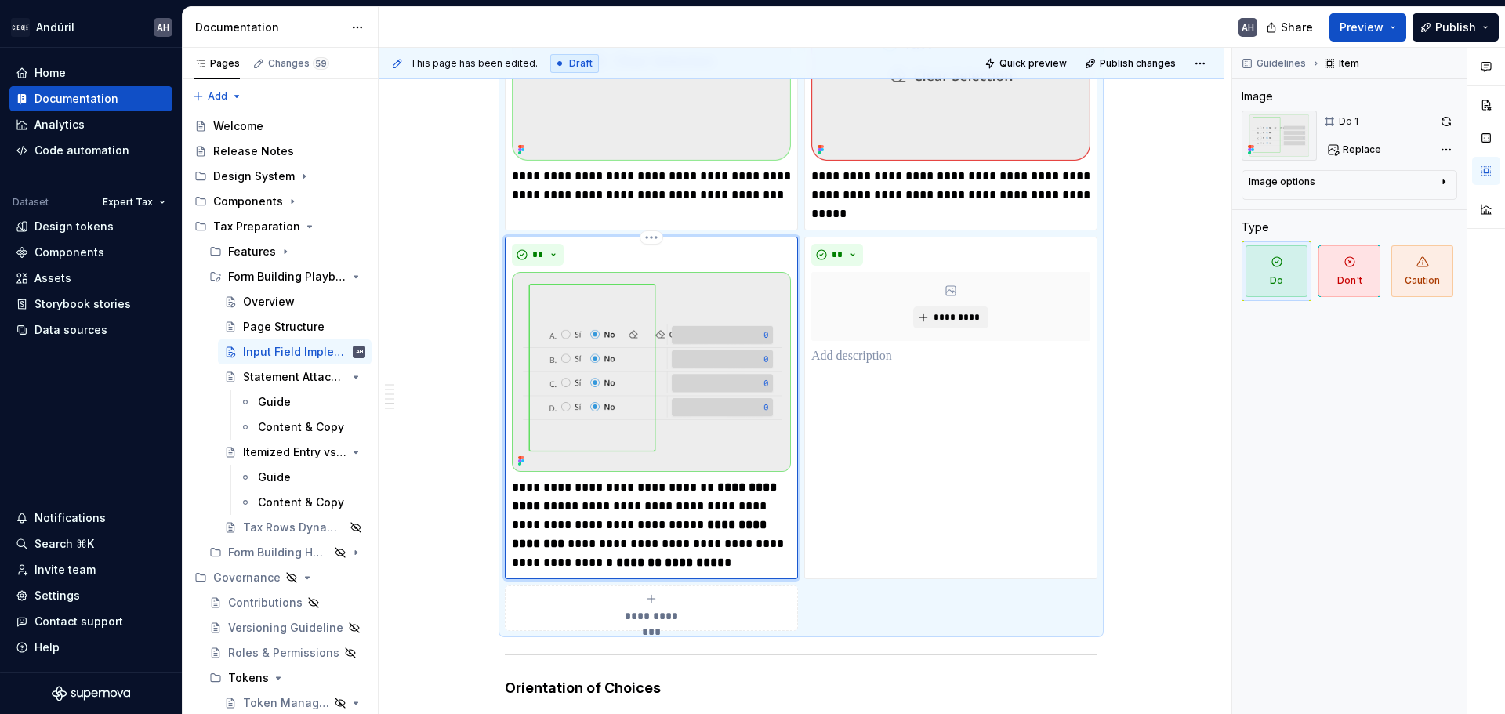
click at [725, 353] on img at bounding box center [651, 372] width 279 height 200
click at [750, 122] on button "button" at bounding box center [1446, 122] width 22 height 22
click at [750, 452] on div "** *********" at bounding box center [950, 408] width 293 height 343
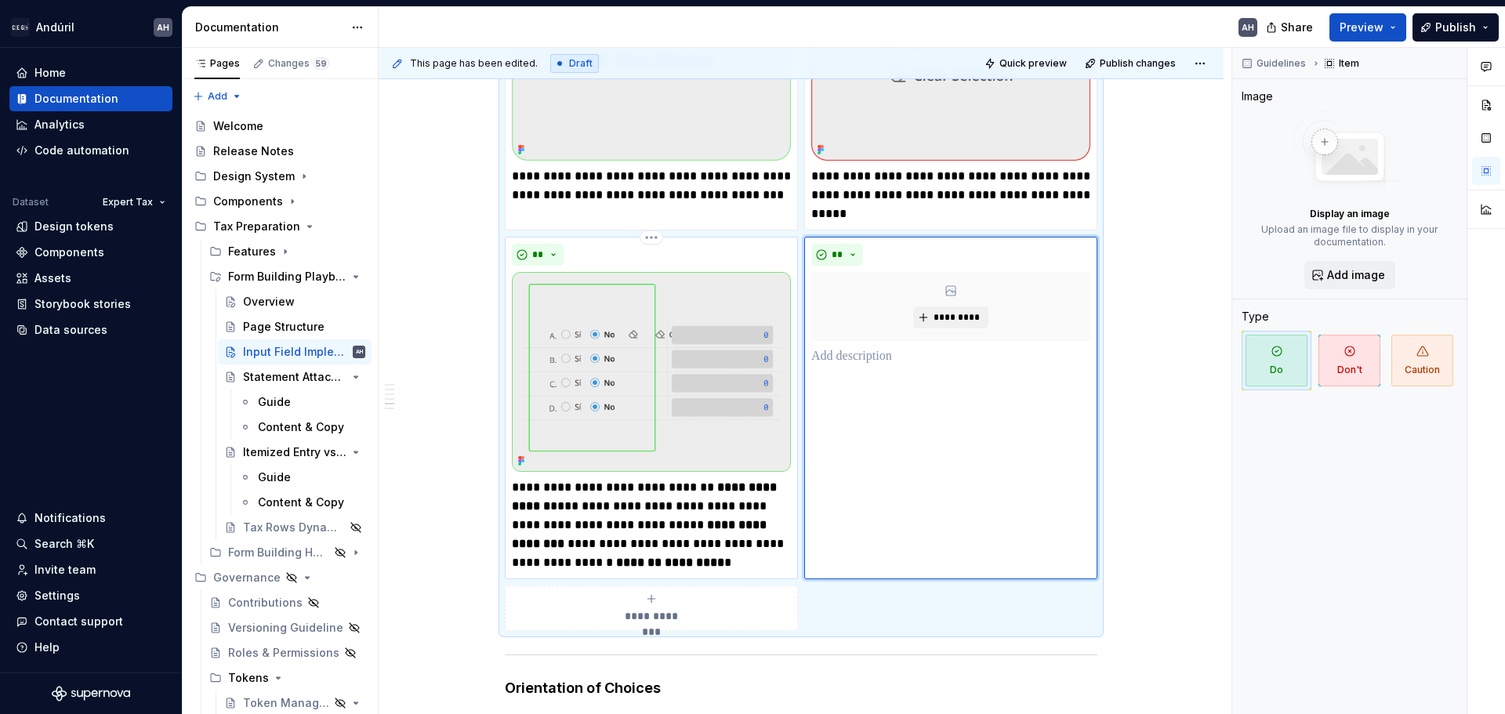
click at [704, 519] on strong "**********" at bounding box center [641, 534] width 258 height 31
click at [750, 422] on div "** *********" at bounding box center [950, 408] width 293 height 343
click at [732, 495] on p "**********" at bounding box center [651, 525] width 279 height 94
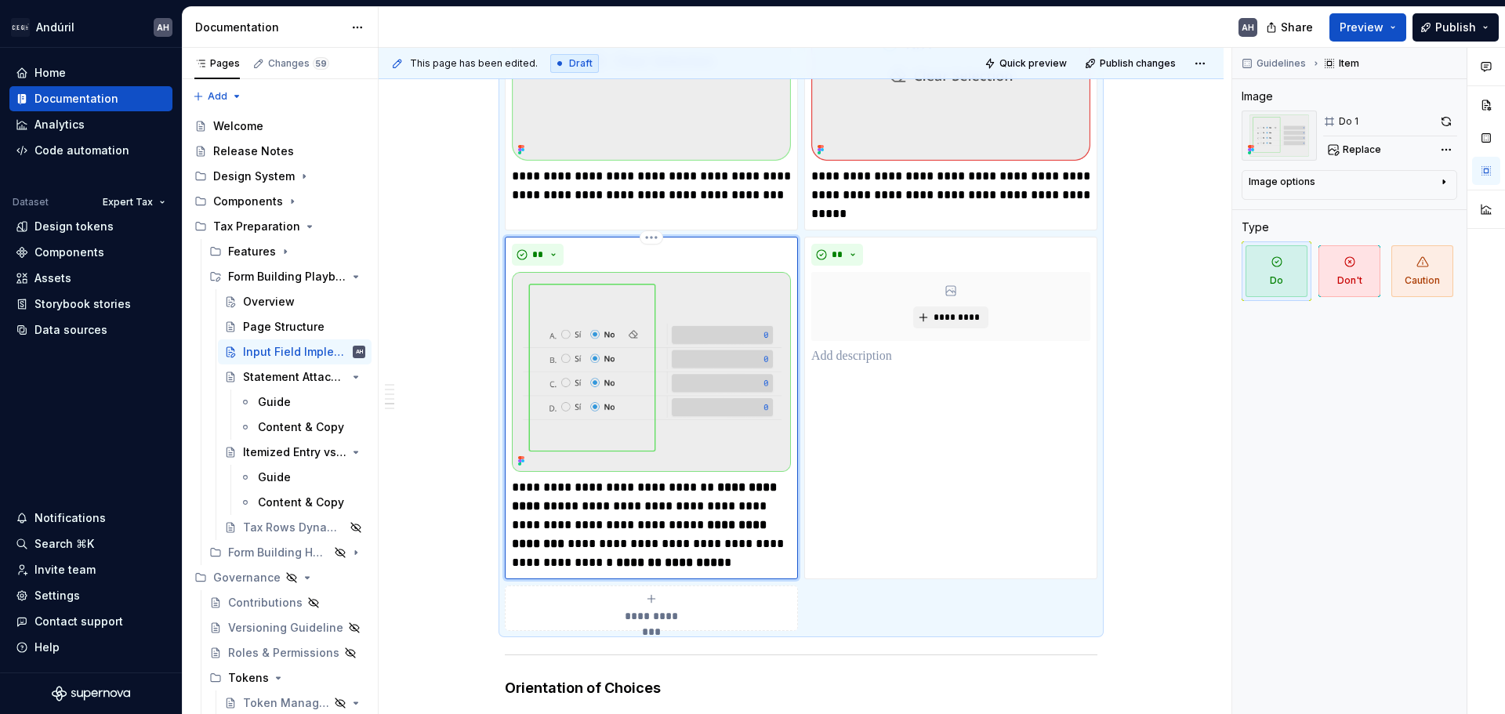
click at [666, 436] on img at bounding box center [651, 372] width 279 height 200
click at [687, 519] on strong "**********" at bounding box center [641, 534] width 258 height 31
click at [750, 244] on div "**" at bounding box center [651, 255] width 279 height 22
click at [702, 490] on p "**********" at bounding box center [651, 525] width 279 height 94
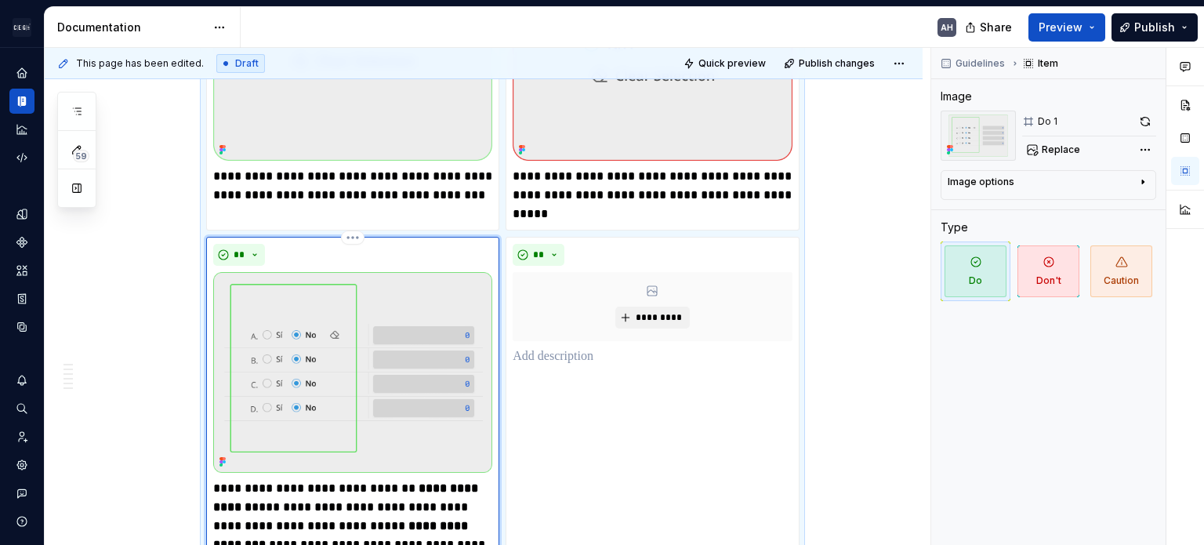
scroll to position [1254, 0]
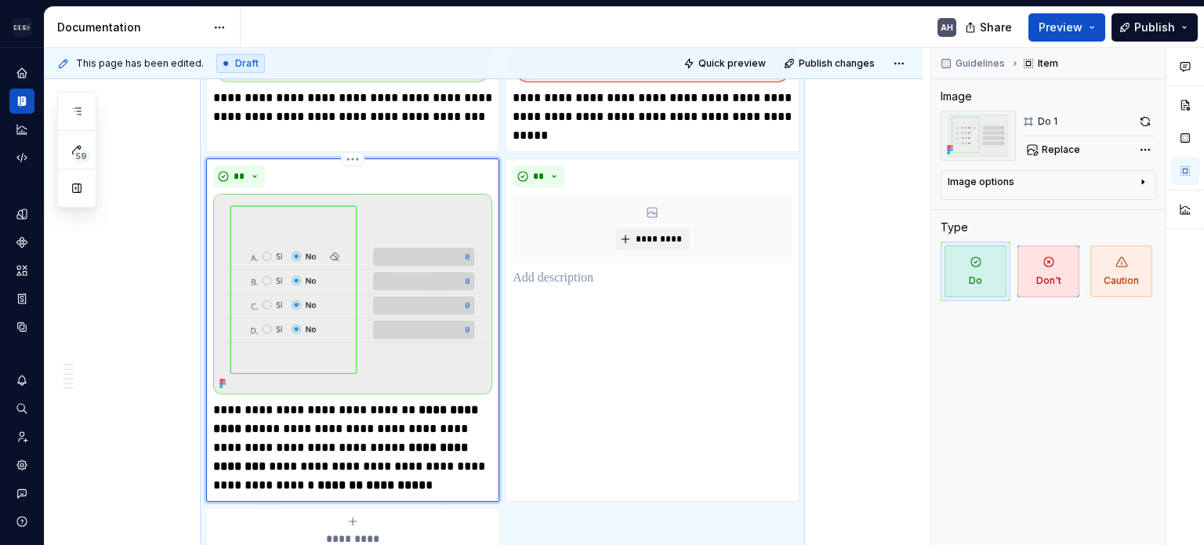
click at [332, 416] on p "**********" at bounding box center [352, 448] width 279 height 94
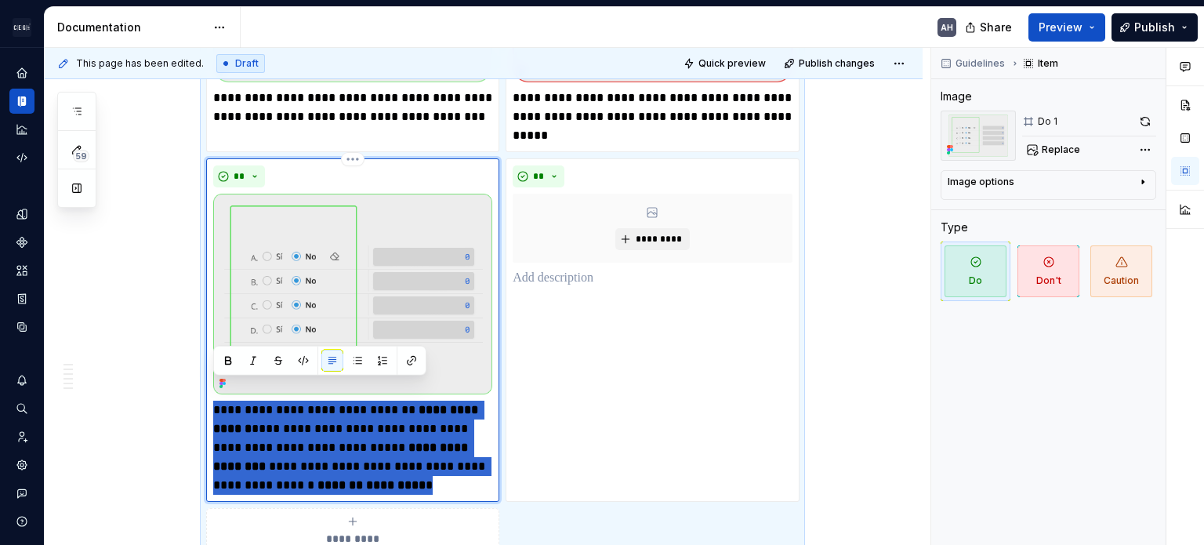
drag, startPoint x: 337, startPoint y: 466, endPoint x: 210, endPoint y: 386, distance: 150.1
click at [210, 386] on div "**********" at bounding box center [352, 329] width 293 height 343
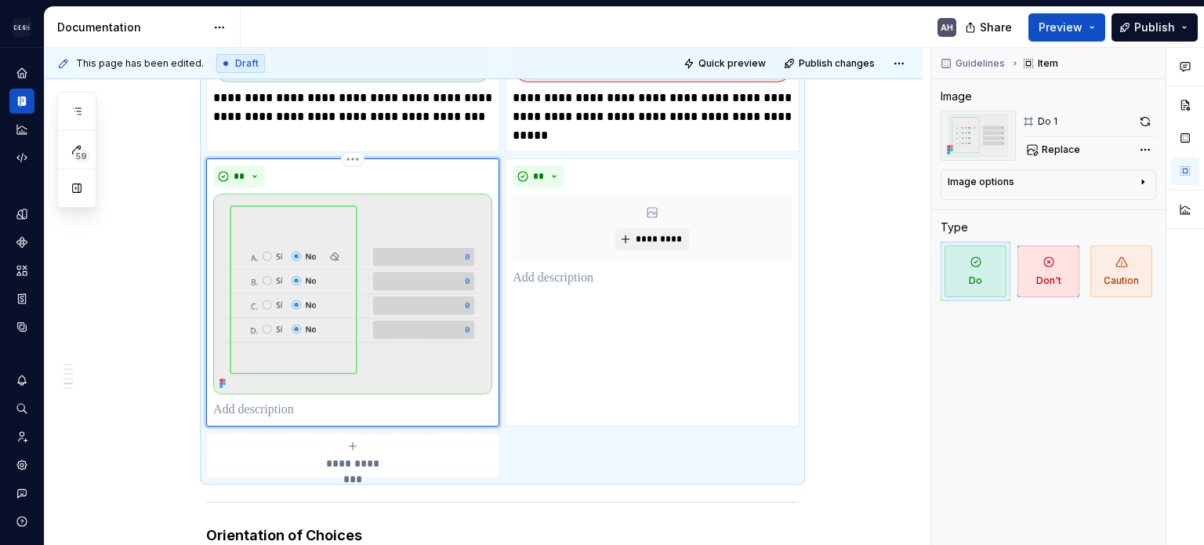
click at [360, 300] on img at bounding box center [352, 294] width 279 height 200
click at [408, 259] on img at bounding box center [352, 294] width 279 height 200
click at [308, 401] on p at bounding box center [352, 410] width 279 height 19
type textarea "*"
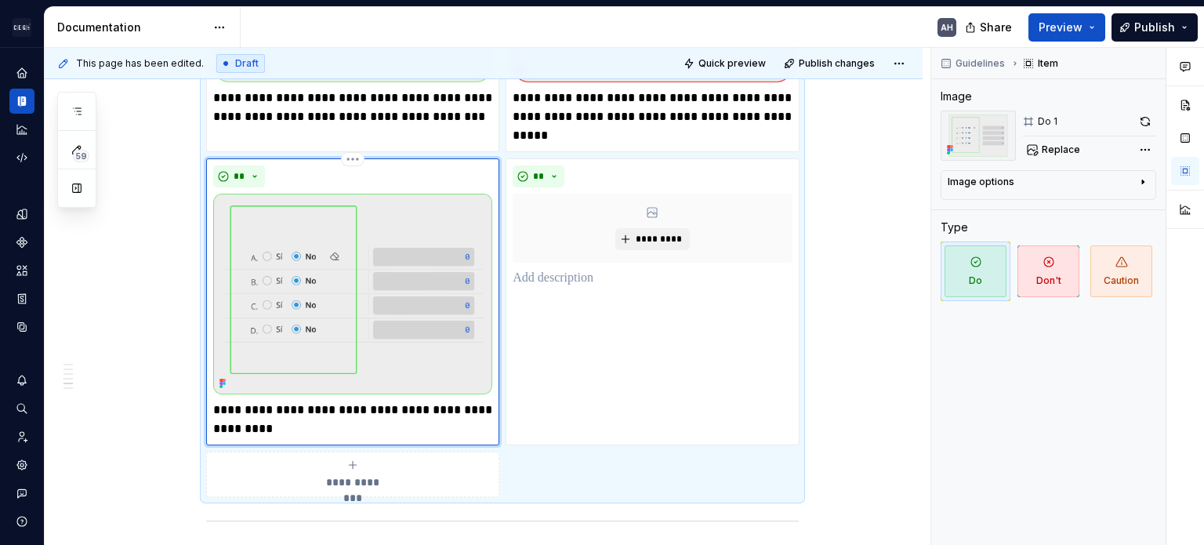
type textarea "*"
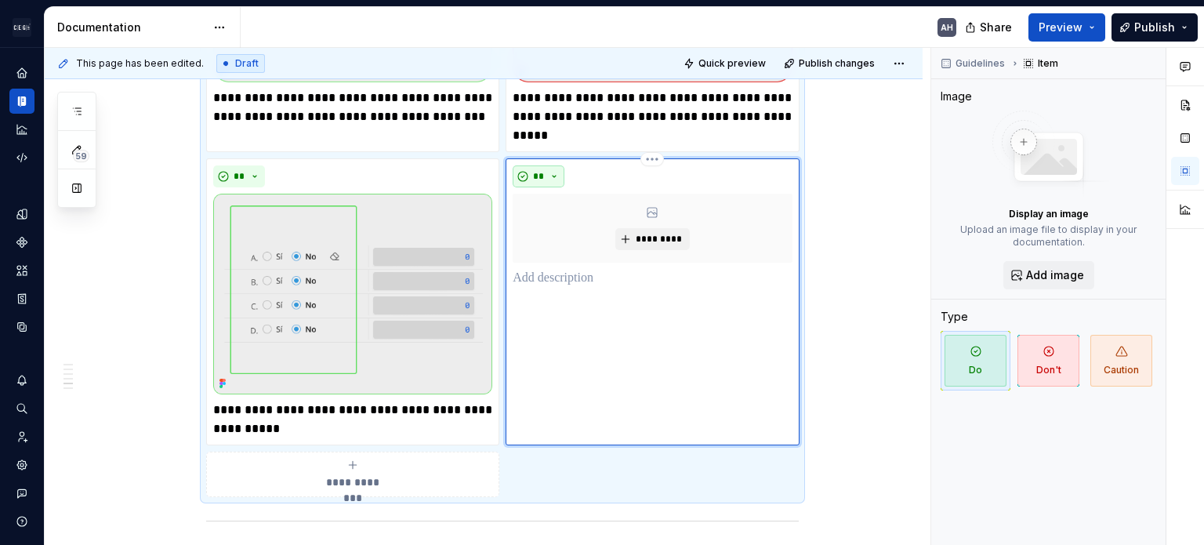
click at [549, 165] on button "**" at bounding box center [539, 176] width 52 height 22
click at [611, 204] on div "Don't" at bounding box center [601, 212] width 83 height 16
click at [605, 269] on p at bounding box center [652, 278] width 279 height 19
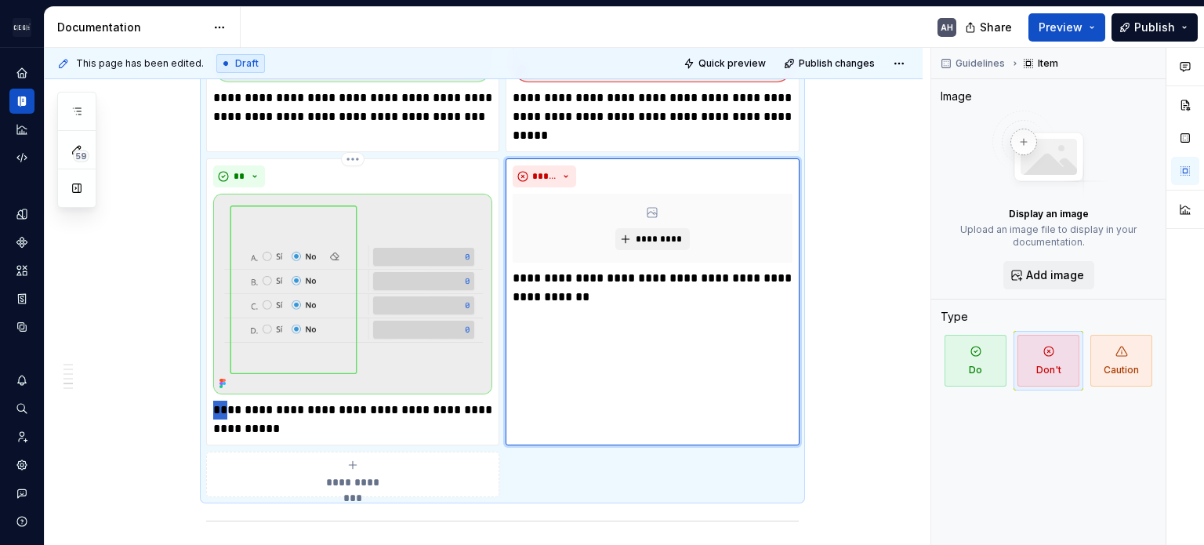
drag, startPoint x: 227, startPoint y: 388, endPoint x: 201, endPoint y: 391, distance: 26.8
click at [206, 388] on div "**********" at bounding box center [502, 130] width 593 height 733
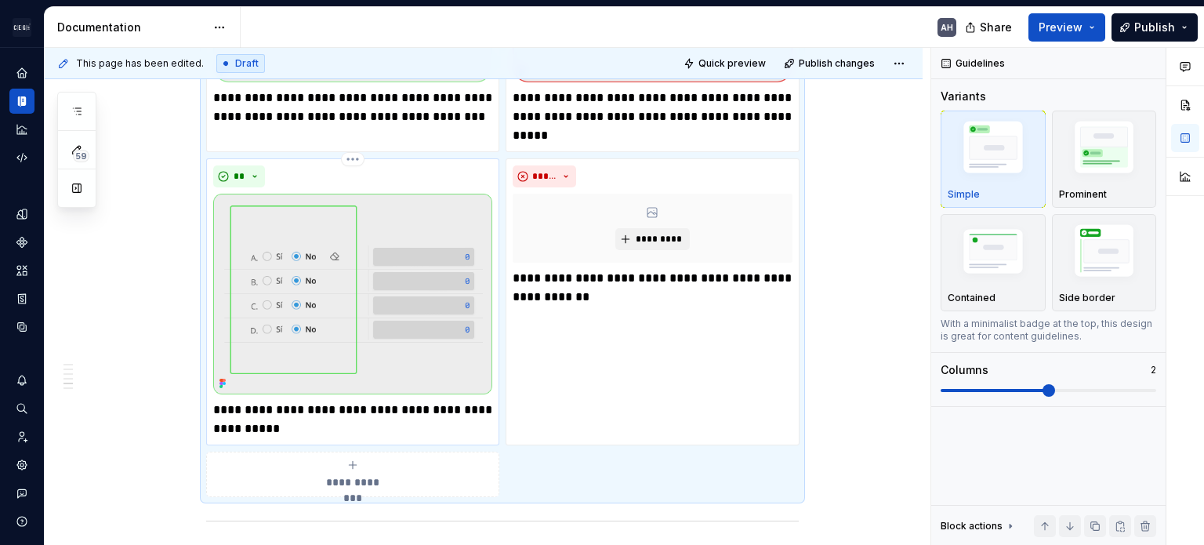
click at [377, 404] on p "**********" at bounding box center [352, 420] width 279 height 38
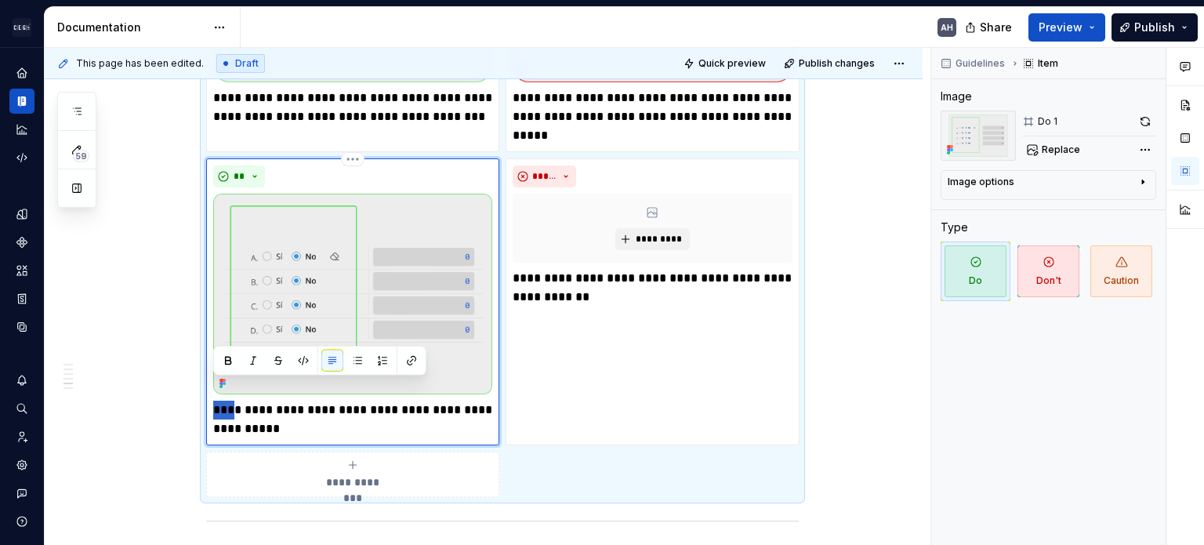
drag, startPoint x: 231, startPoint y: 385, endPoint x: 210, endPoint y: 388, distance: 21.4
click at [210, 388] on div "**********" at bounding box center [352, 301] width 293 height 286
click at [341, 404] on p "**********" at bounding box center [352, 420] width 279 height 38
click at [530, 270] on p "**********" at bounding box center [652, 288] width 279 height 38
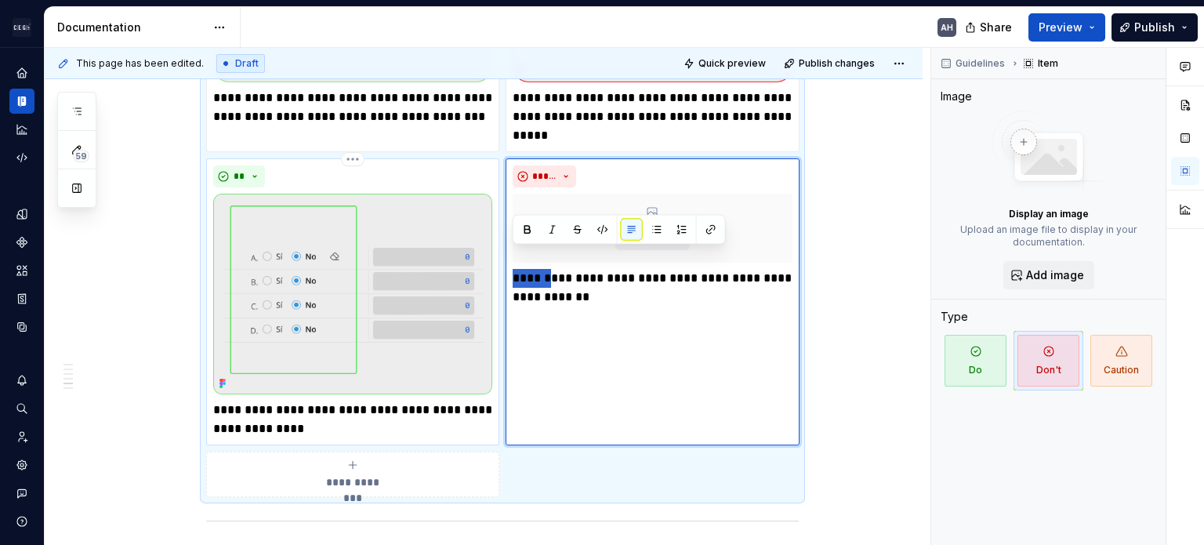
drag, startPoint x: 551, startPoint y: 253, endPoint x: 492, endPoint y: 253, distance: 58.8
click at [492, 253] on div "**********" at bounding box center [502, 130] width 593 height 733
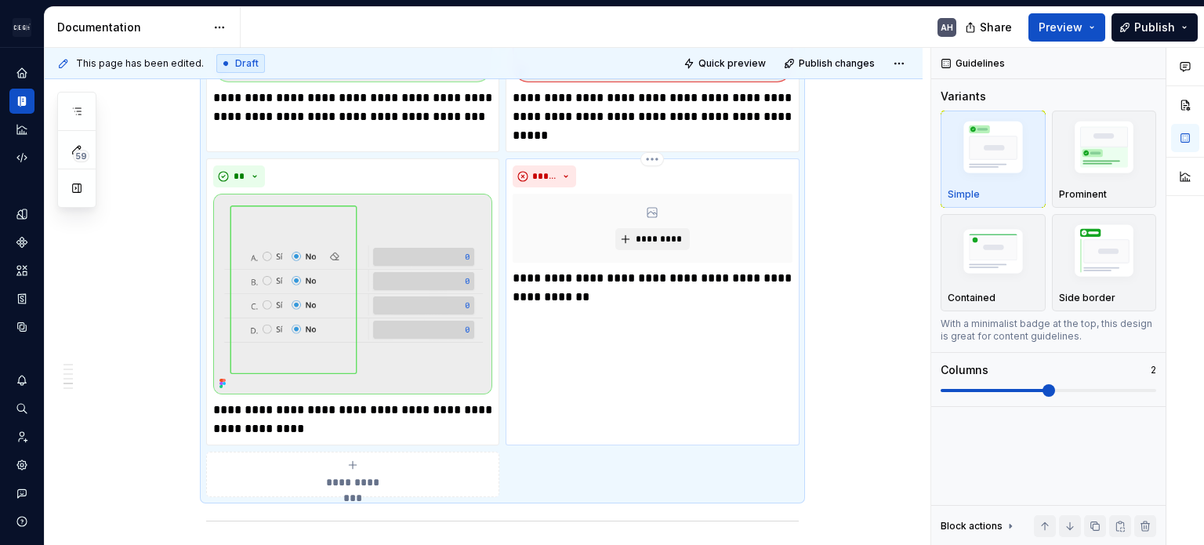
click at [506, 262] on div "**********" at bounding box center [652, 301] width 293 height 286
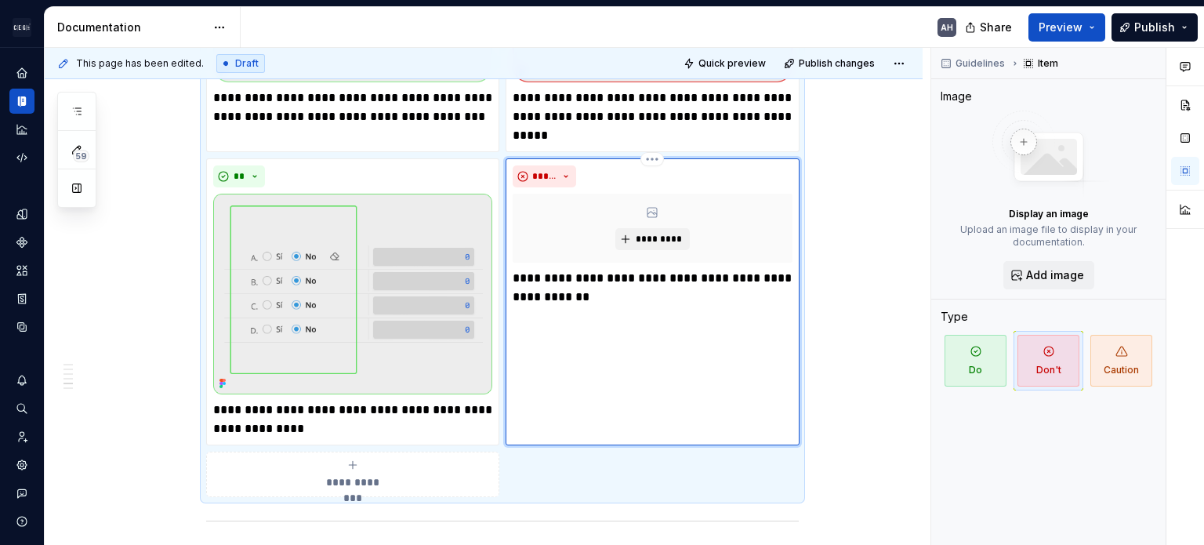
click at [530, 269] on p "**********" at bounding box center [652, 288] width 279 height 38
drag, startPoint x: 547, startPoint y: 259, endPoint x: 508, endPoint y: 258, distance: 39.2
click at [508, 258] on div "**********" at bounding box center [652, 301] width 293 height 286
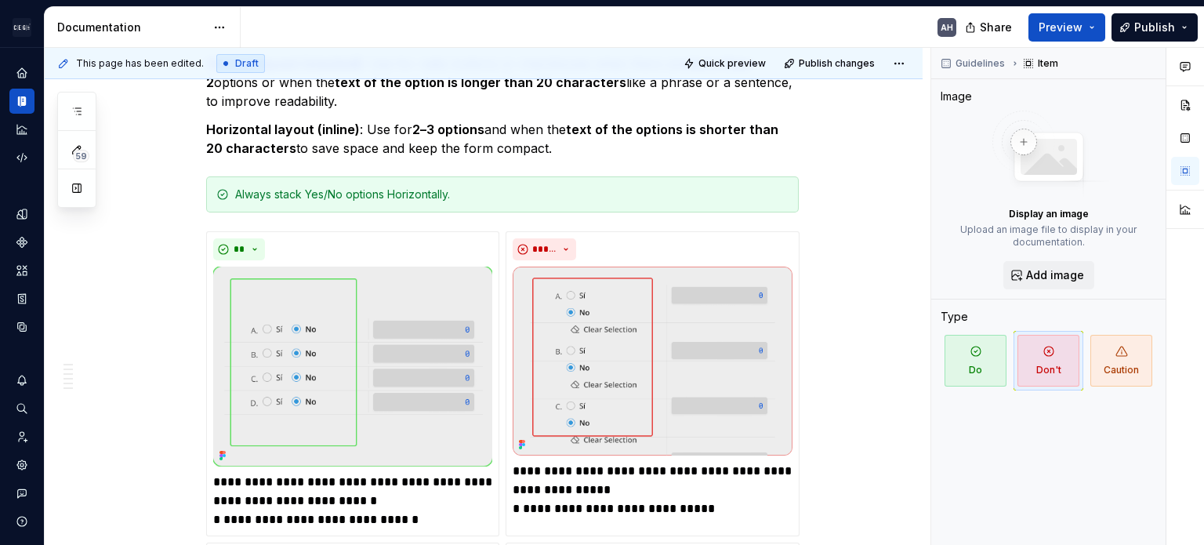
scroll to position [1803, 0]
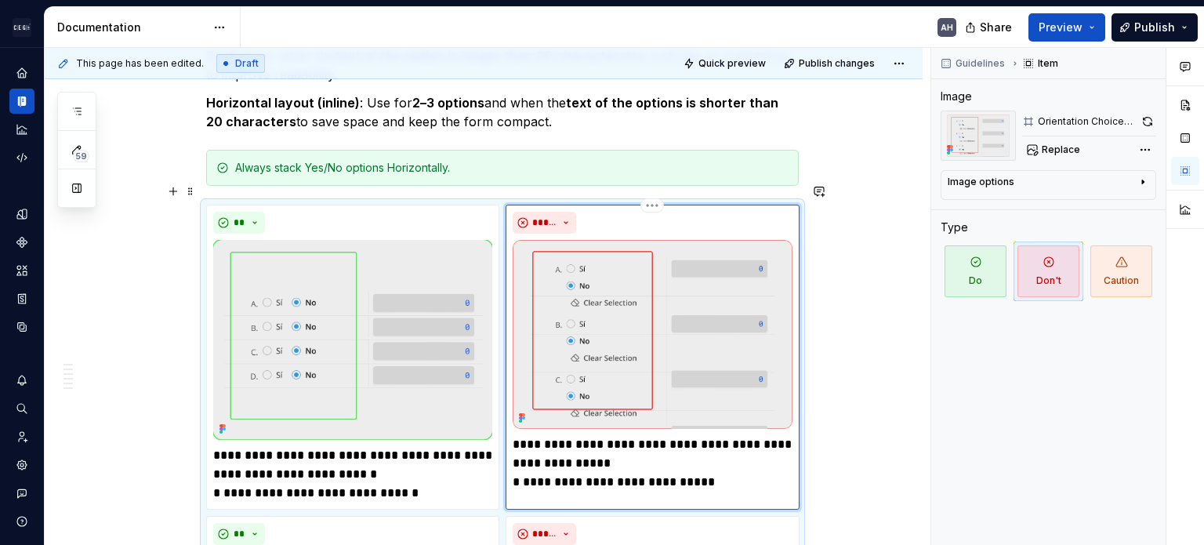
click at [655, 278] on img at bounding box center [652, 335] width 279 height 190
click at [750, 124] on button "button" at bounding box center [1147, 122] width 17 height 22
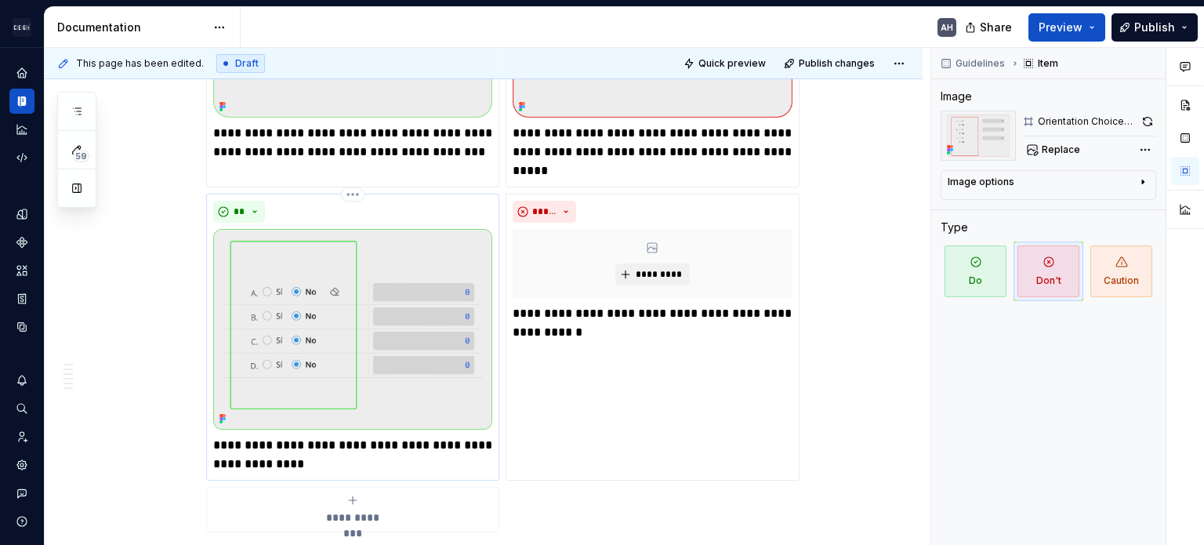
scroll to position [1254, 0]
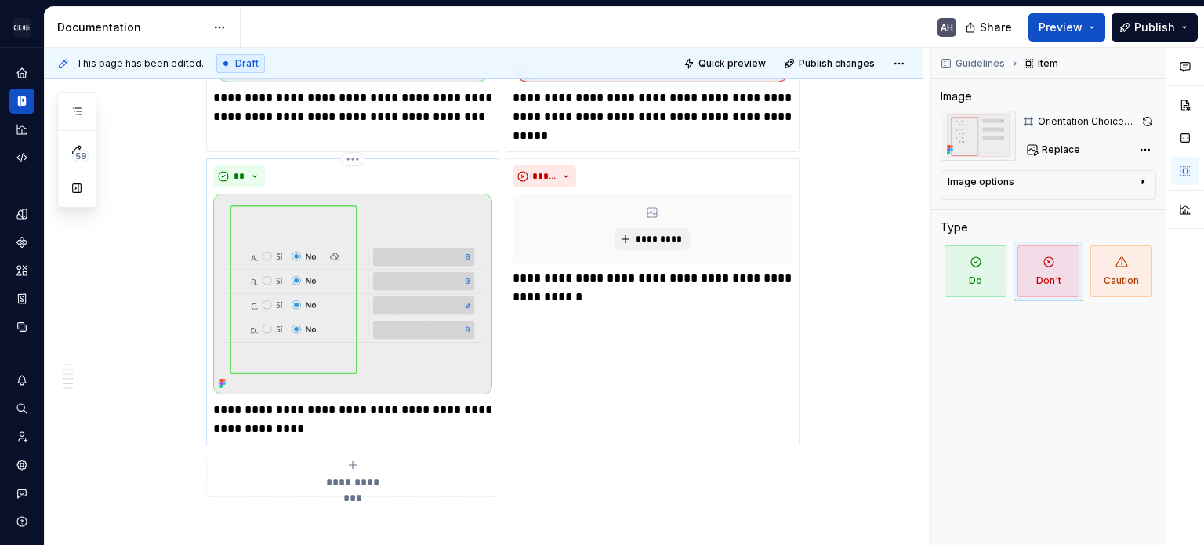
click at [375, 272] on img at bounding box center [352, 294] width 279 height 200
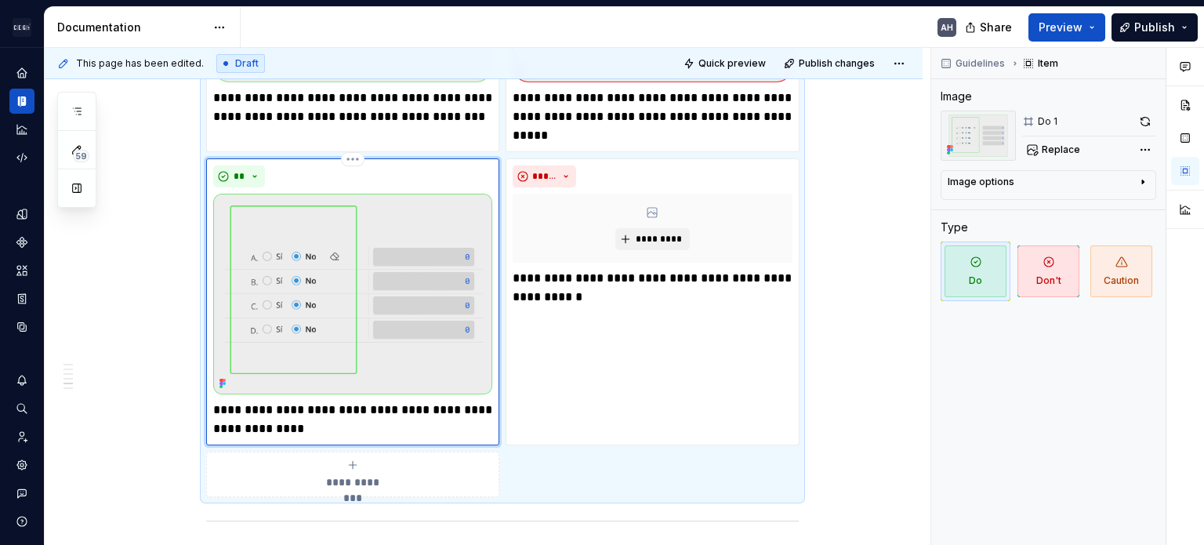
click at [367, 217] on img at bounding box center [352, 294] width 279 height 200
click at [611, 294] on div "**********" at bounding box center [652, 301] width 293 height 286
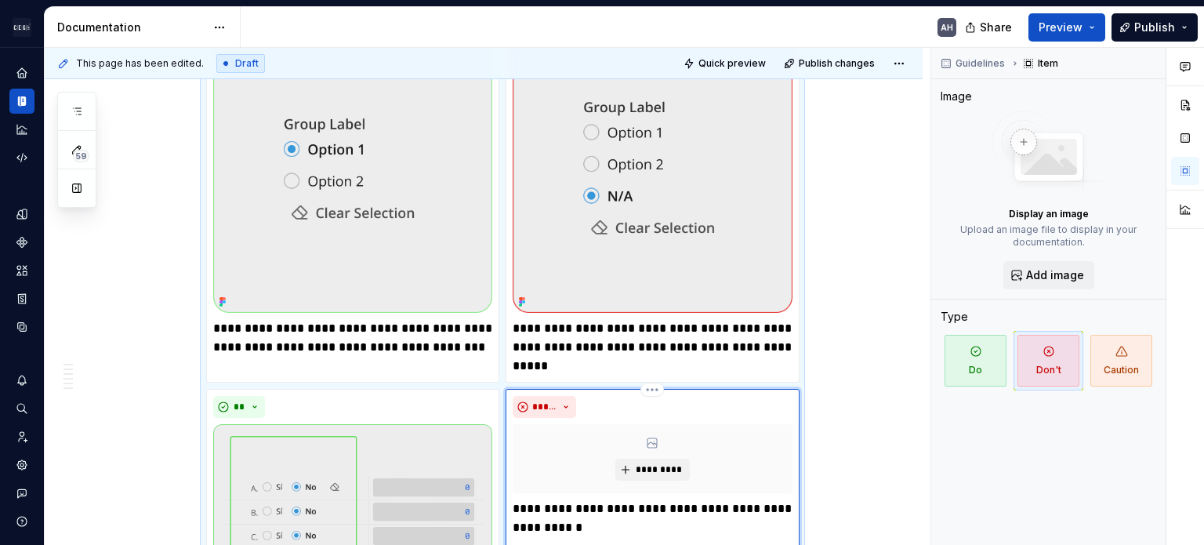
scroll to position [1019, 0]
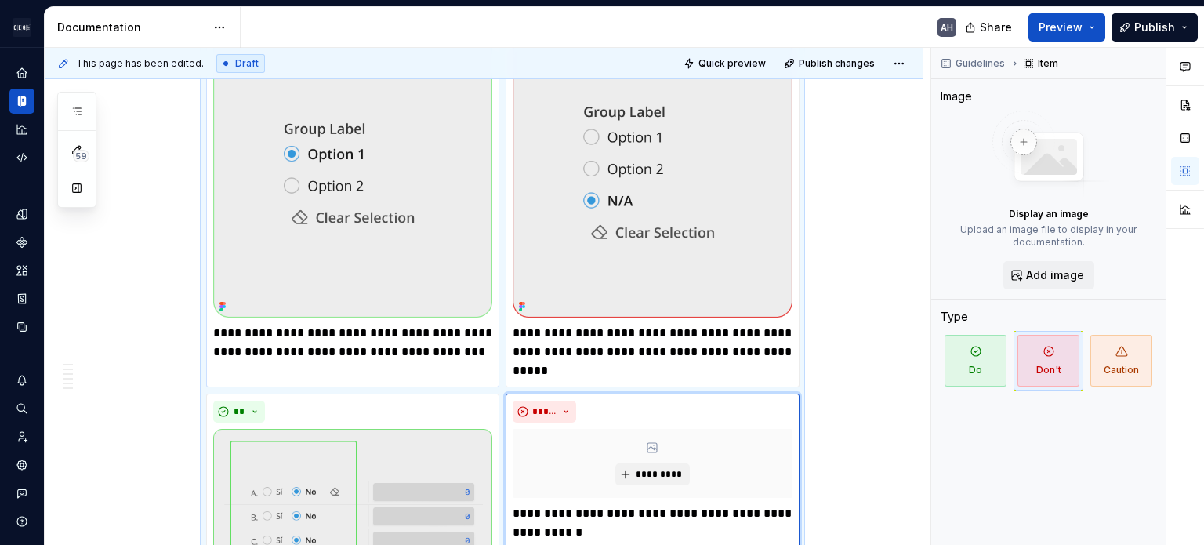
click at [354, 324] on p "**********" at bounding box center [352, 343] width 279 height 38
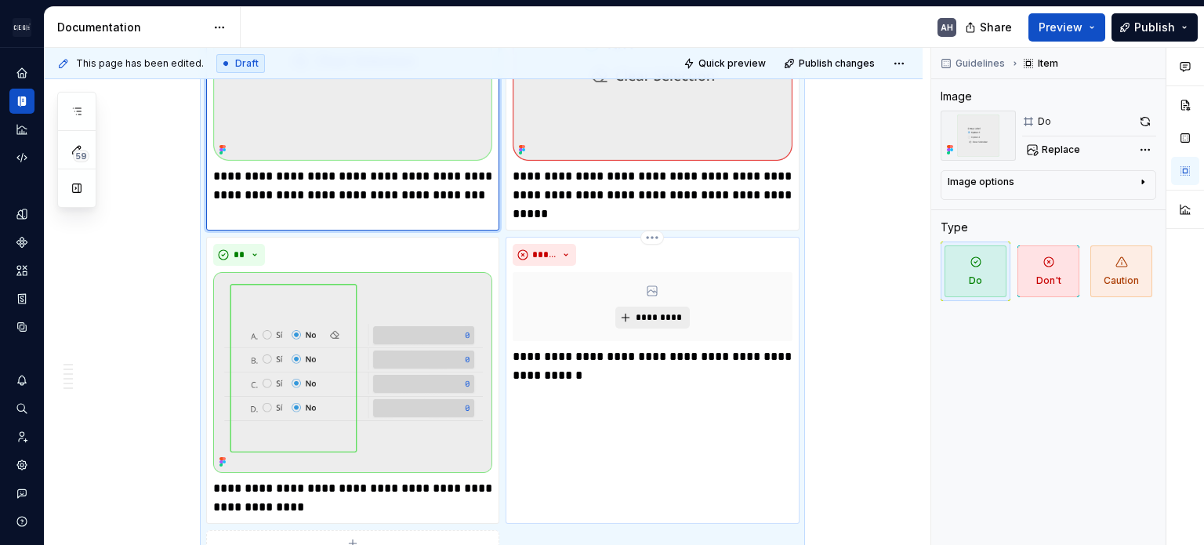
scroll to position [1254, 0]
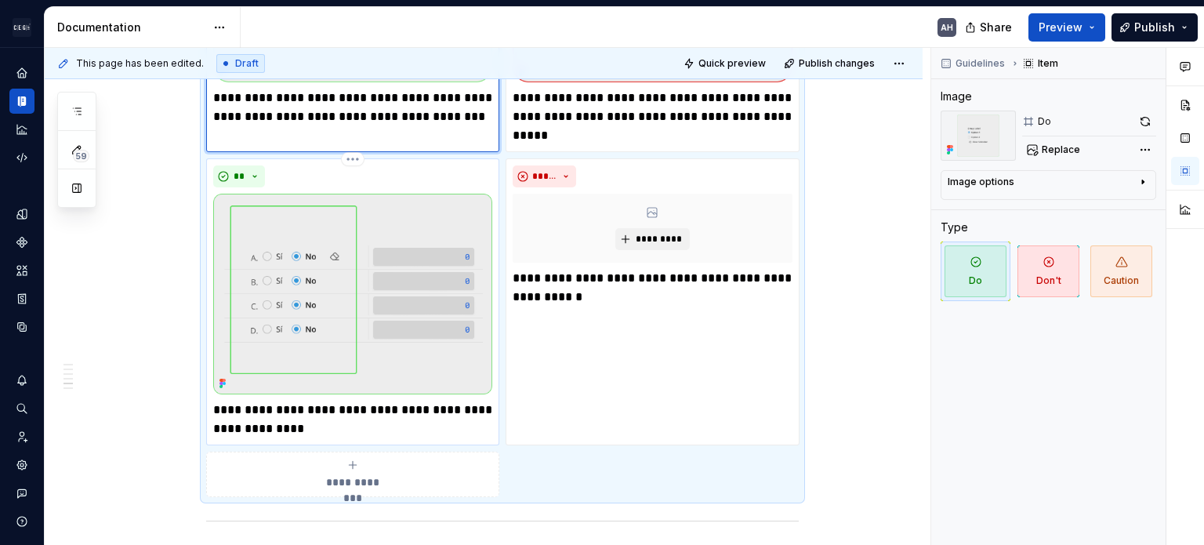
click at [291, 401] on p "**********" at bounding box center [352, 420] width 279 height 38
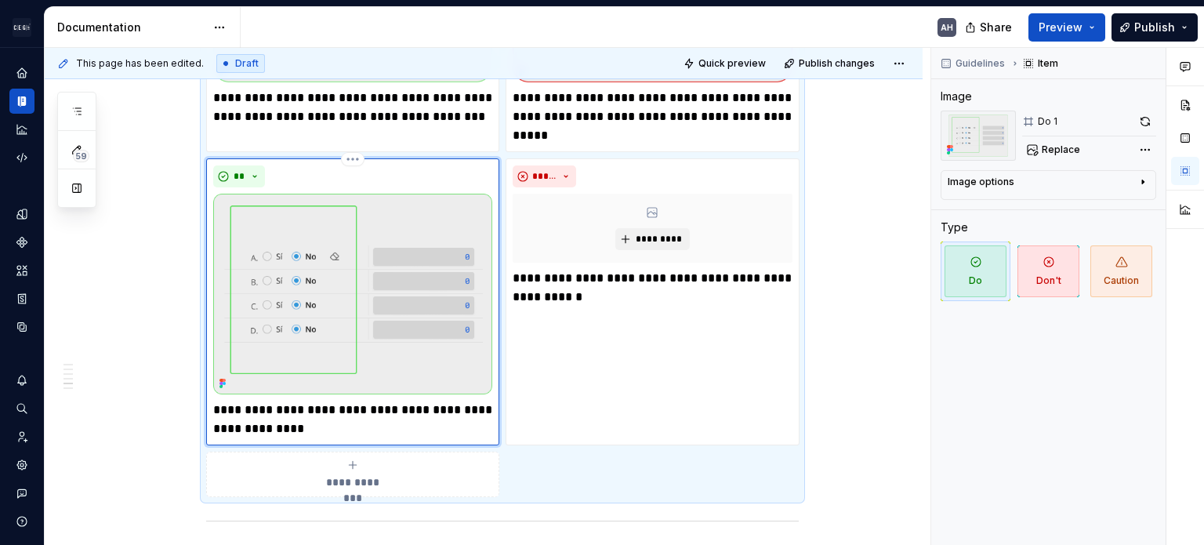
click at [329, 401] on p "**********" at bounding box center [352, 420] width 279 height 38
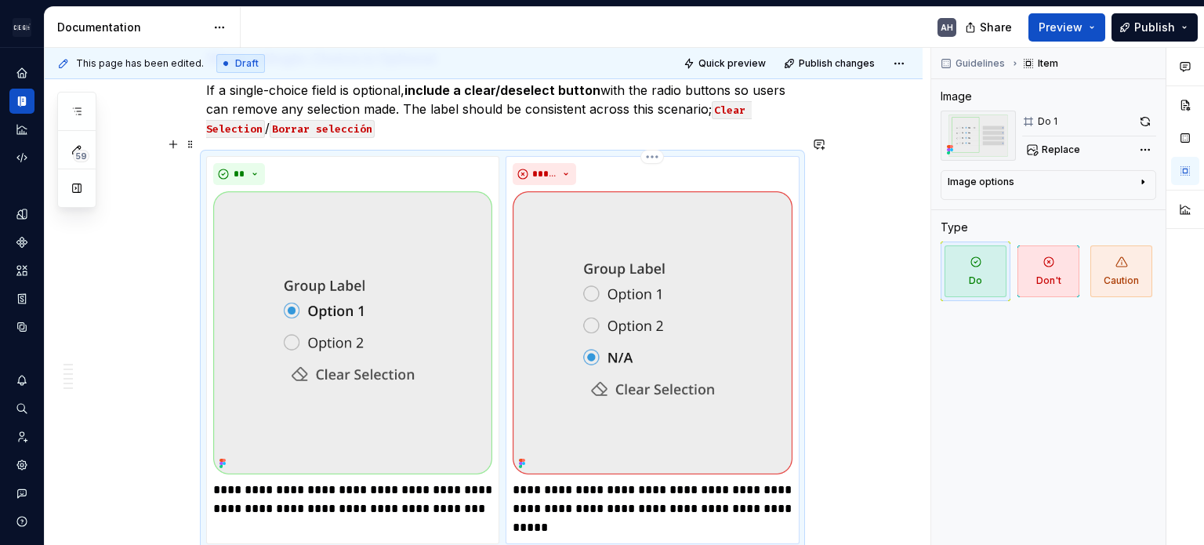
scroll to position [941, 0]
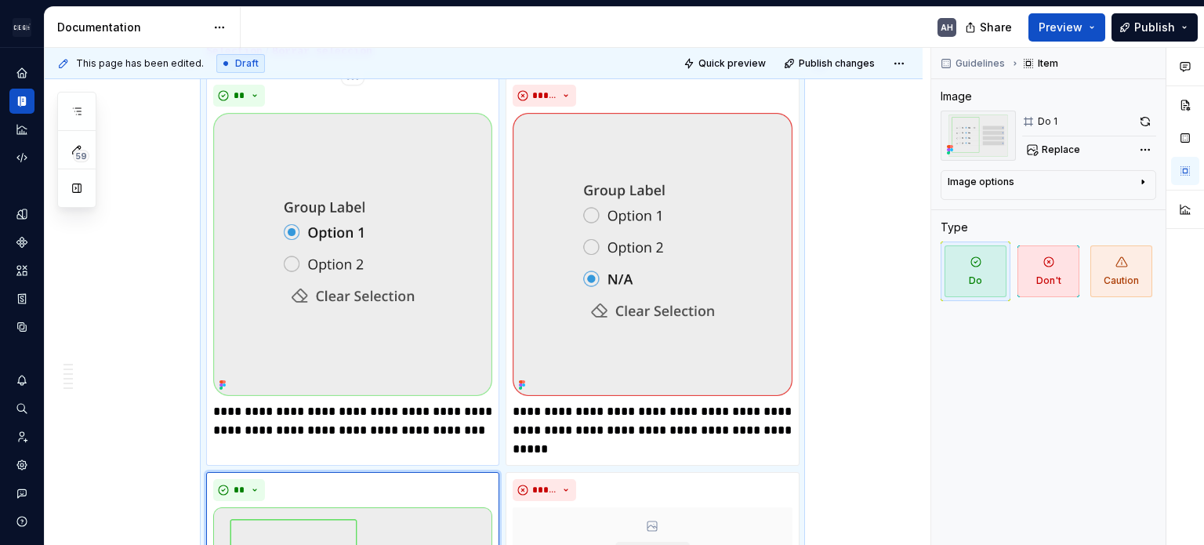
click at [447, 290] on img at bounding box center [352, 254] width 279 height 283
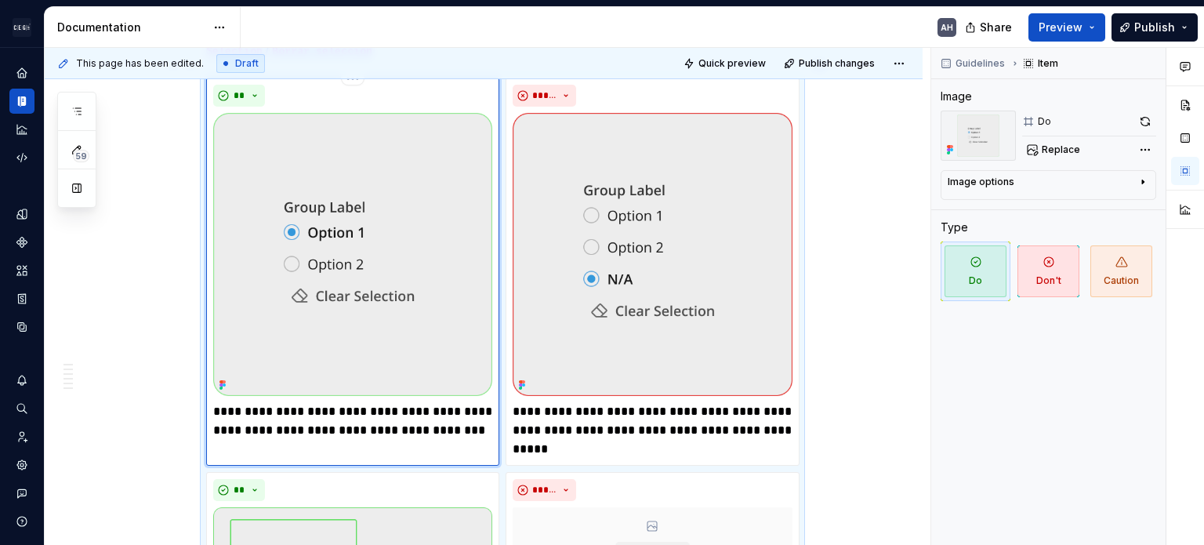
click at [331, 249] on img at bounding box center [352, 254] width 279 height 283
click at [750, 125] on button "button" at bounding box center [1145, 122] width 22 height 22
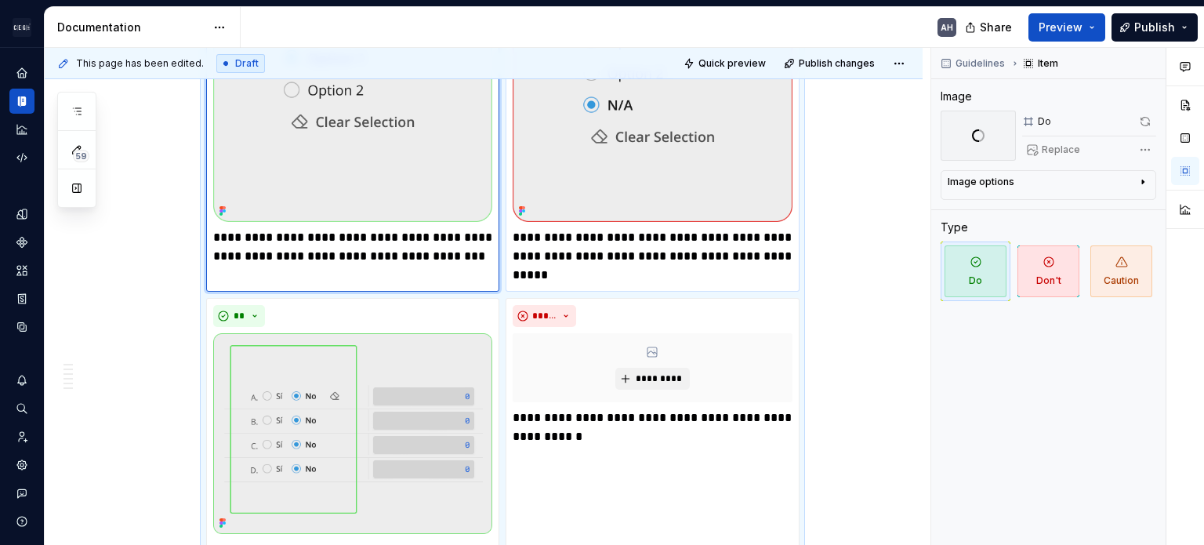
scroll to position [1176, 0]
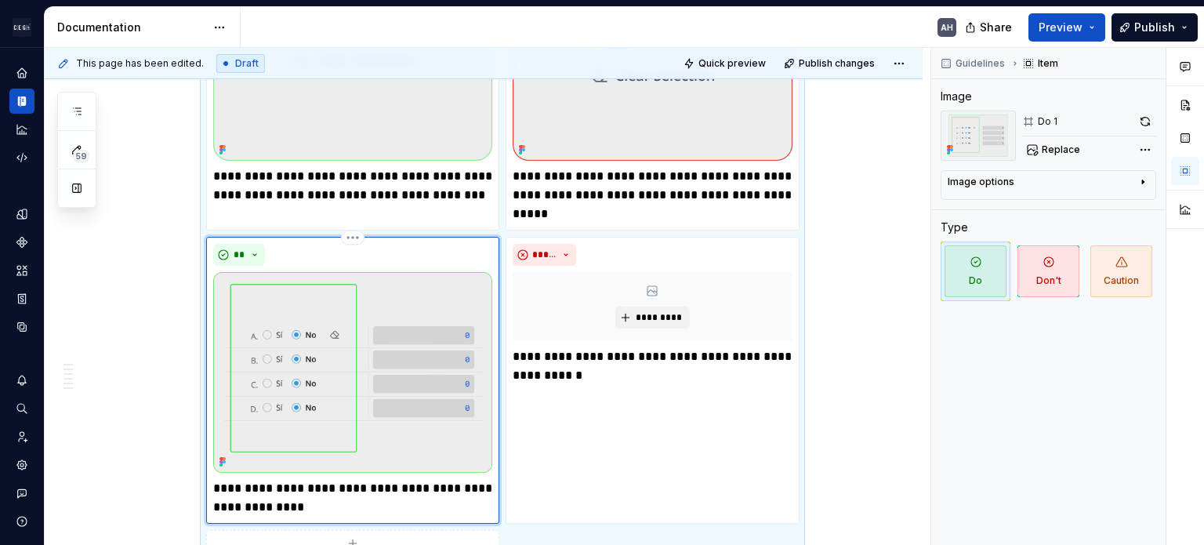
click at [361, 368] on img at bounding box center [352, 372] width 279 height 200
click at [401, 479] on p "**********" at bounding box center [352, 498] width 279 height 38
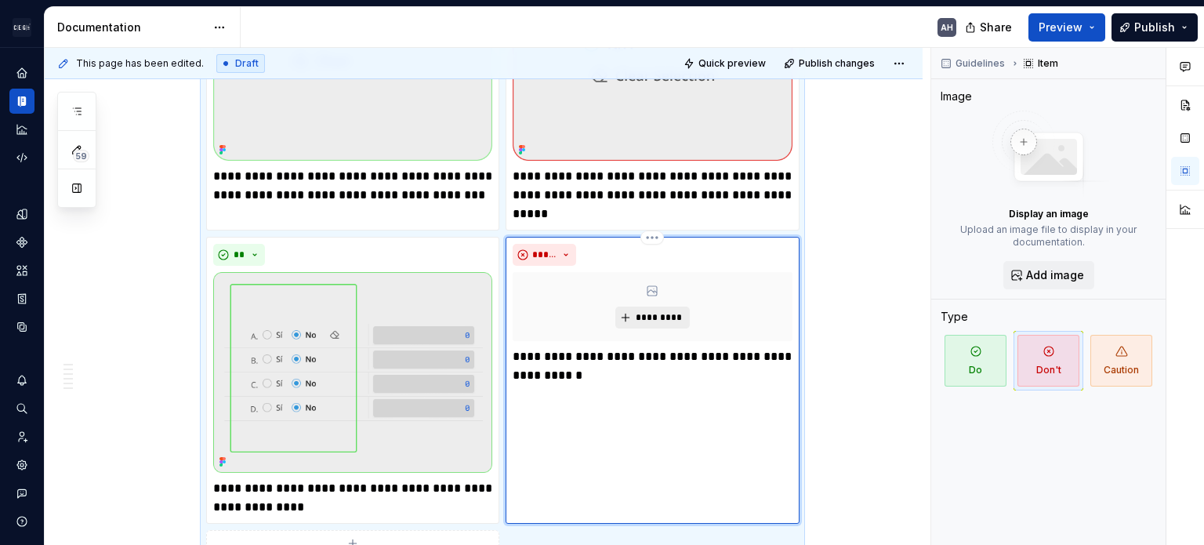
click at [655, 311] on span "*********" at bounding box center [659, 317] width 48 height 13
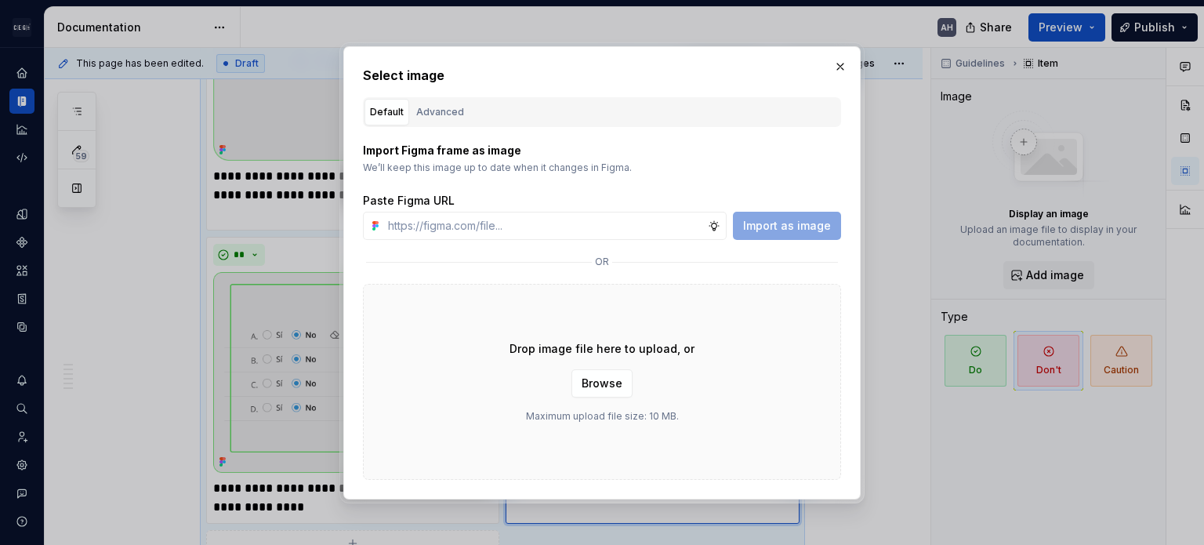
type textarea "*"
type input "[URL][DOMAIN_NAME]"
click at [750, 226] on span "Import as image" at bounding box center [787, 226] width 88 height 16
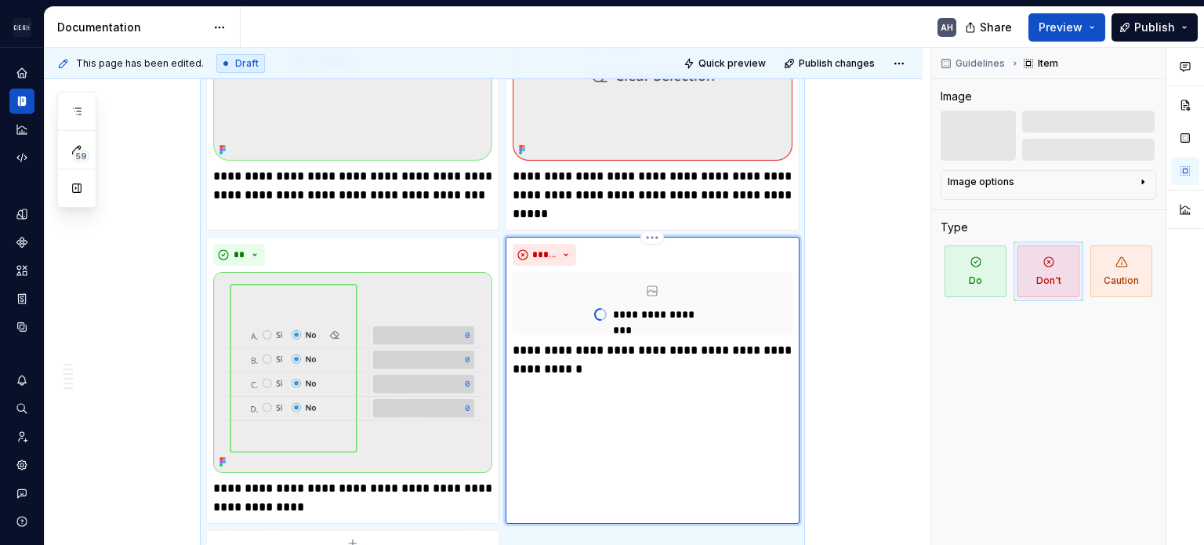
scroll to position [1207, 0]
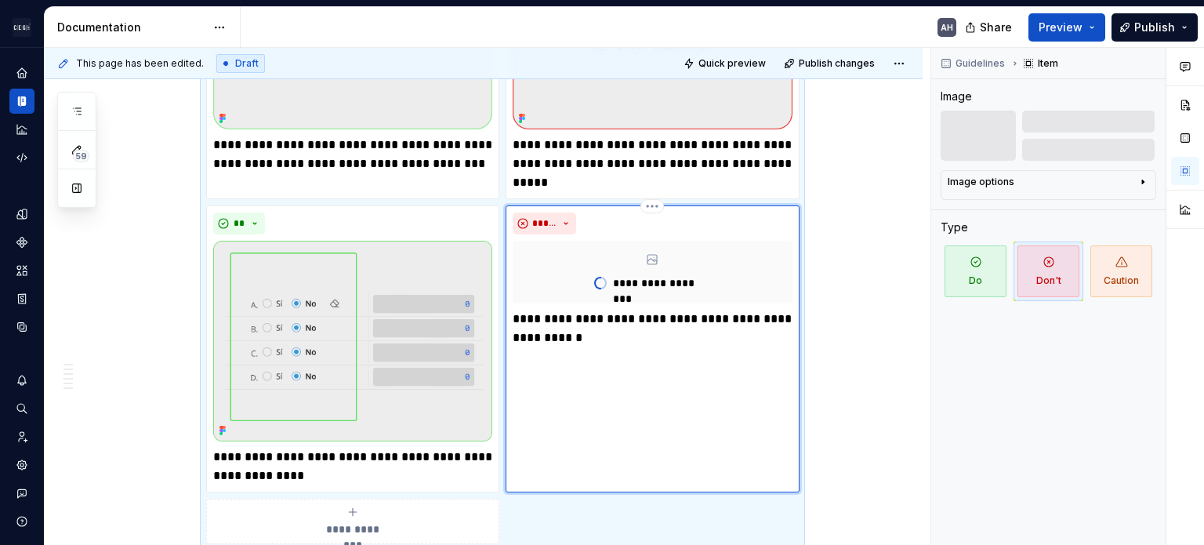
click at [586, 314] on p "**********" at bounding box center [652, 329] width 279 height 38
click at [430, 450] on p "**********" at bounding box center [352, 467] width 279 height 38
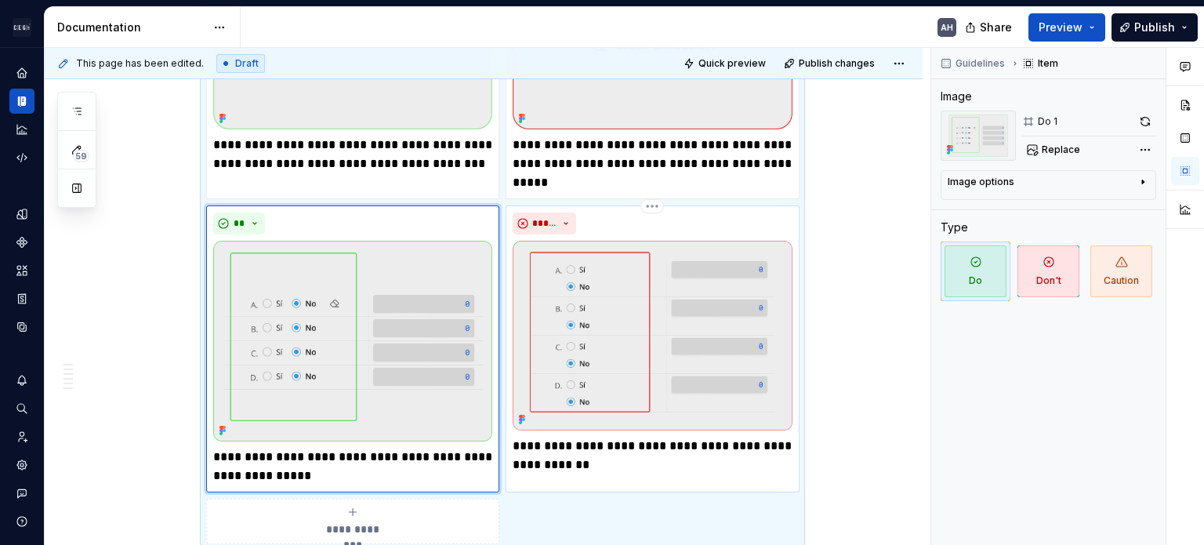
scroll to position [1285, 0]
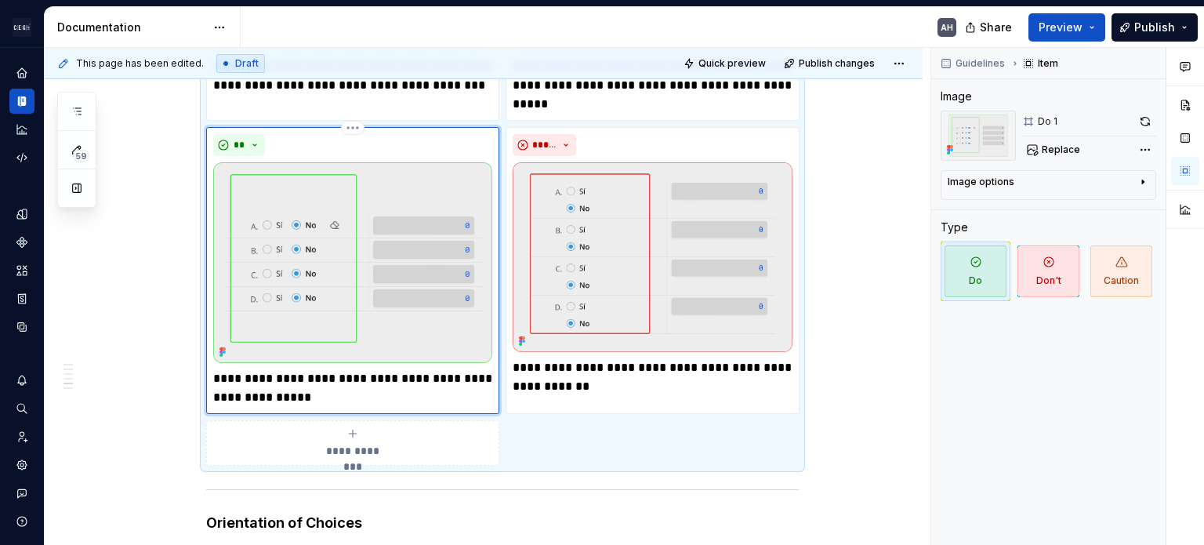
click at [393, 259] on img at bounding box center [352, 262] width 279 height 200
click at [413, 242] on img at bounding box center [352, 262] width 279 height 200
click at [618, 246] on img at bounding box center [652, 257] width 279 height 190
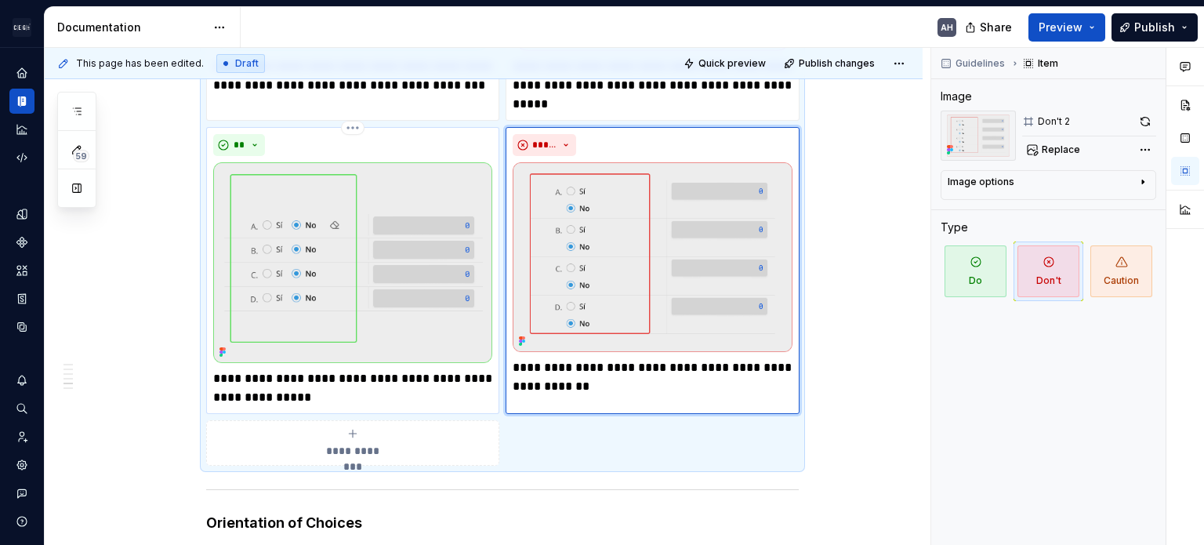
click at [404, 256] on img at bounding box center [352, 262] width 279 height 200
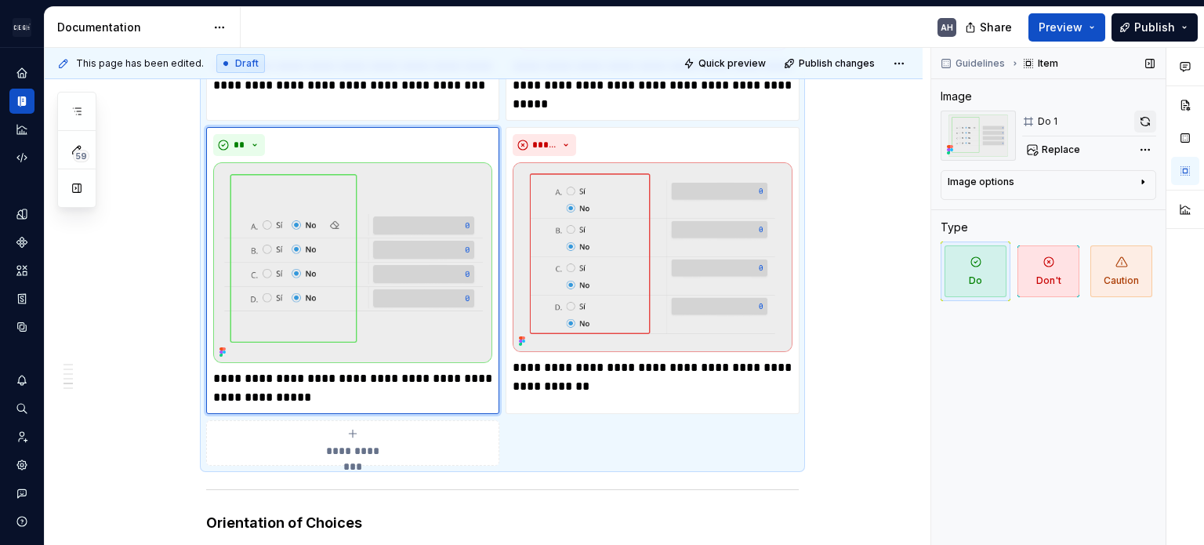
click at [750, 124] on button "button" at bounding box center [1145, 122] width 22 height 22
click at [577, 371] on p "**********" at bounding box center [652, 377] width 279 height 38
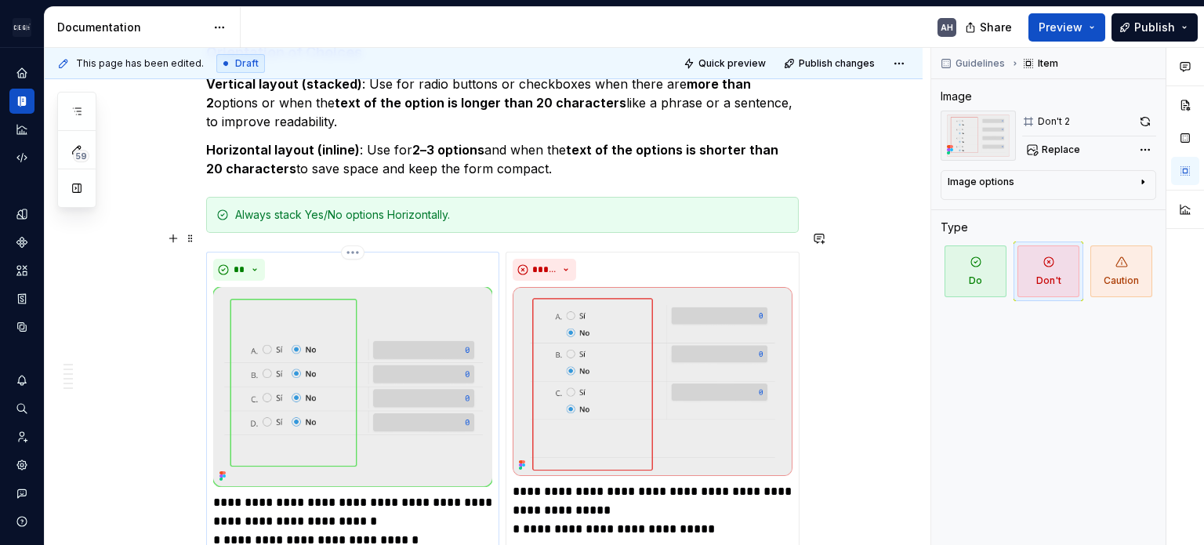
scroll to position [1834, 0]
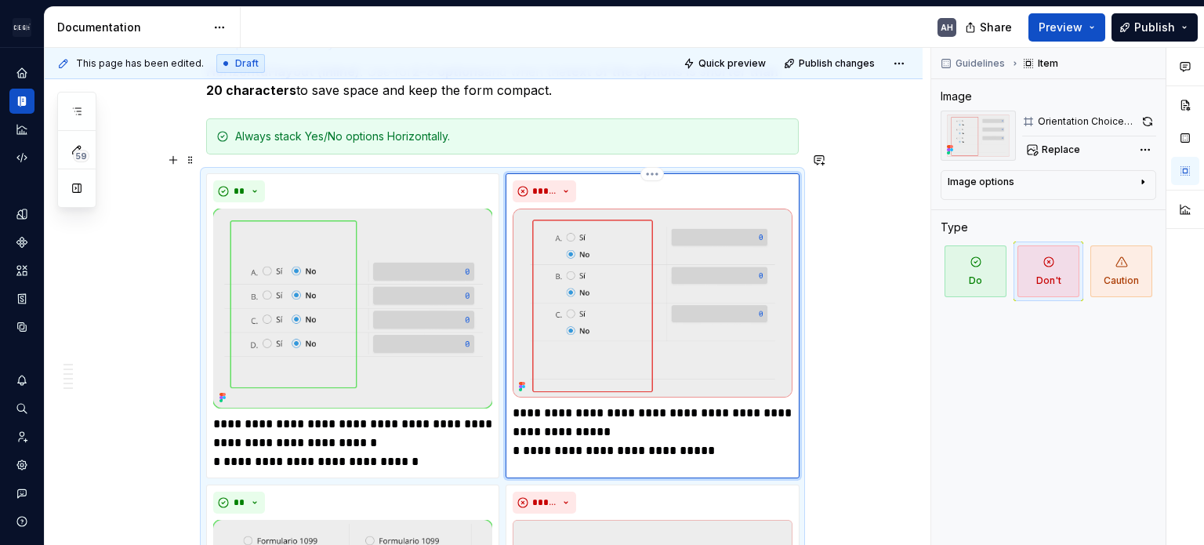
click at [571, 303] on img at bounding box center [652, 303] width 279 height 190
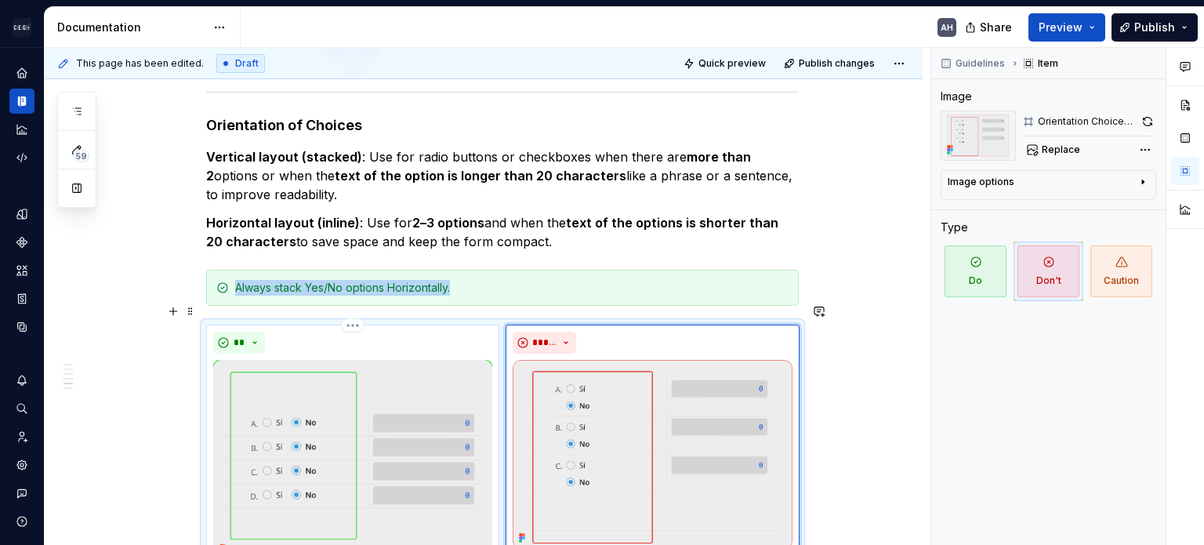
scroll to position [1913, 0]
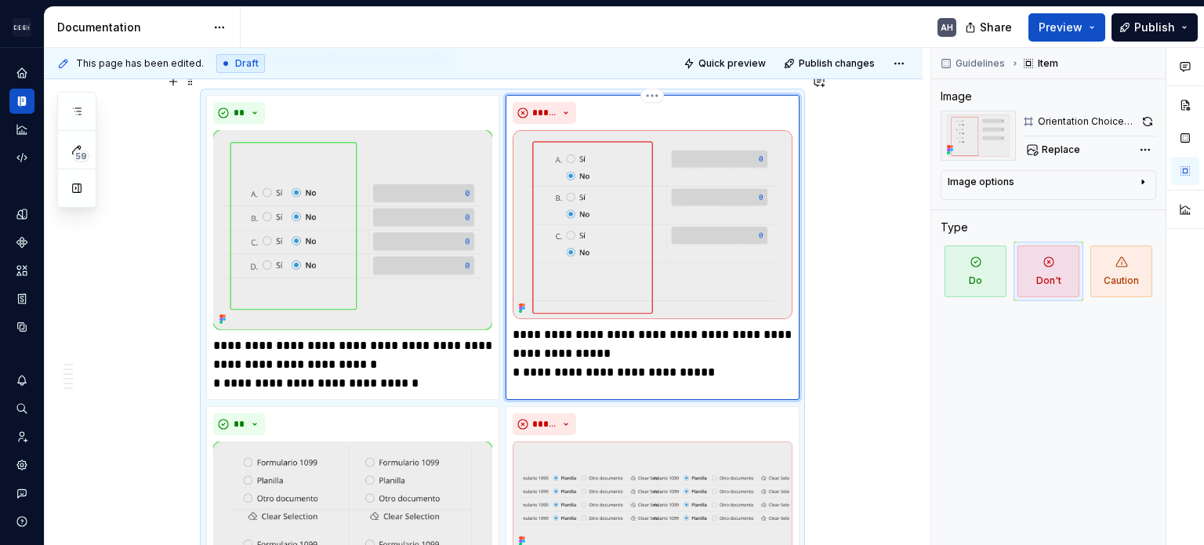
click at [633, 325] on p "**********" at bounding box center [652, 353] width 279 height 56
click at [637, 328] on p "**********" at bounding box center [652, 353] width 279 height 56
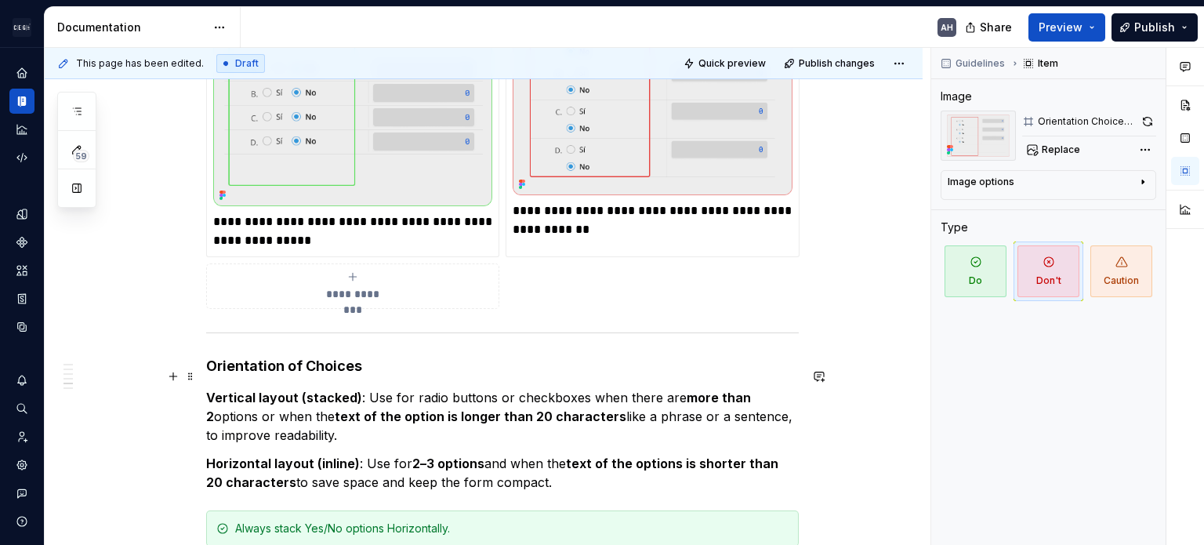
scroll to position [1364, 0]
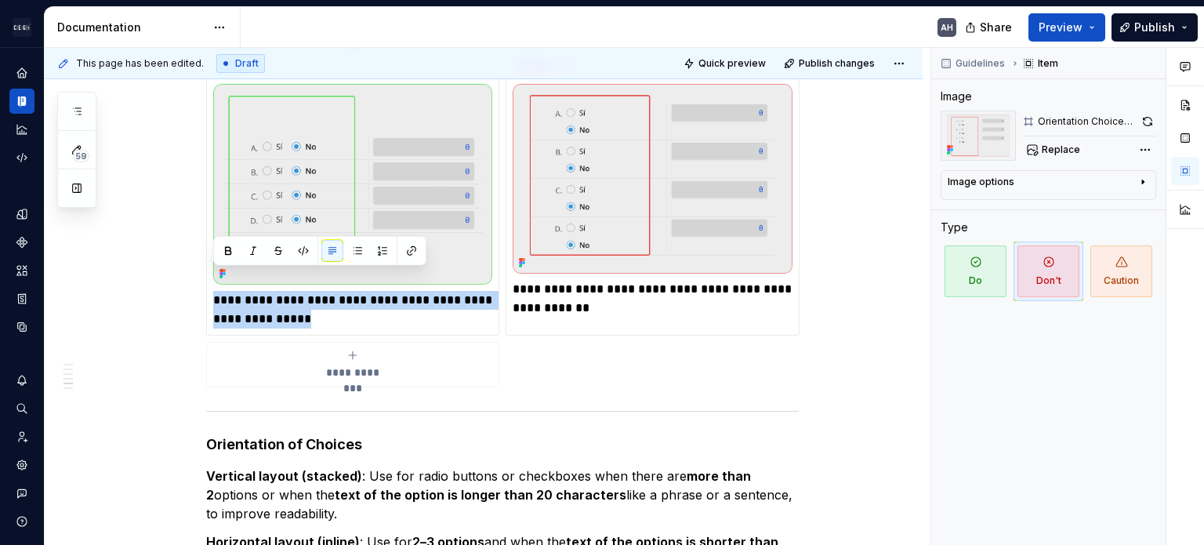
drag, startPoint x: 337, startPoint y: 294, endPoint x: 205, endPoint y: 285, distance: 132.8
click at [206, 285] on div "**********" at bounding box center [502, 20] width 593 height 733
copy p "**********"
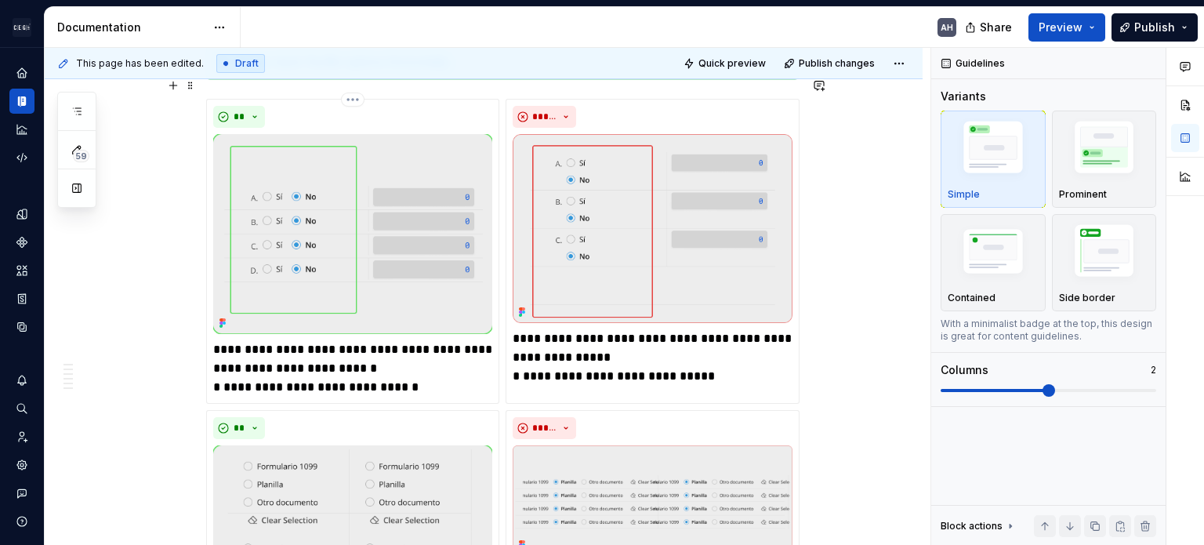
scroll to position [1913, 0]
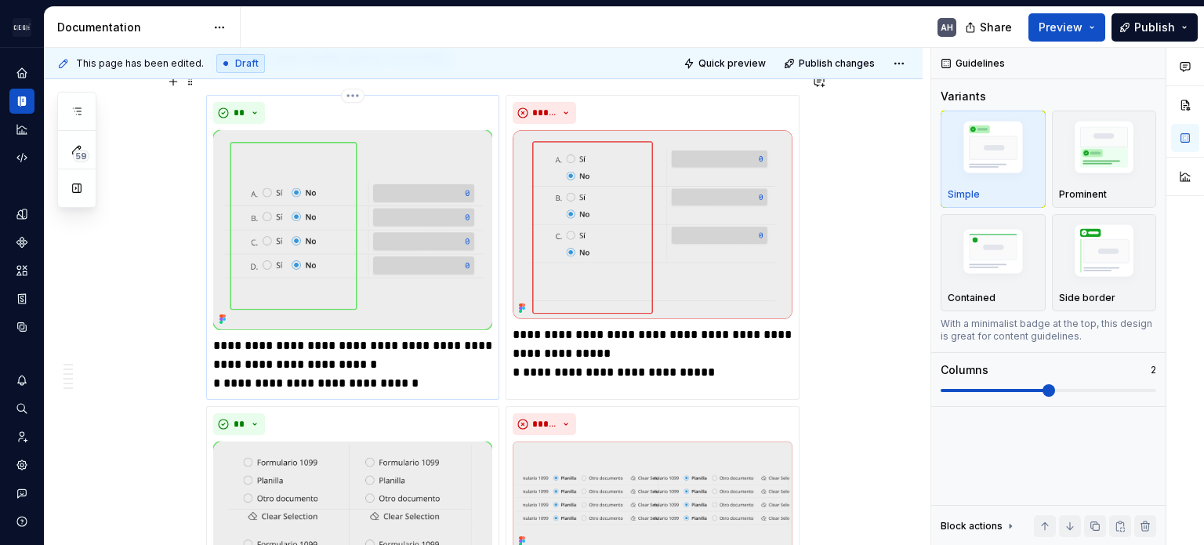
click at [280, 343] on p "**********" at bounding box center [352, 364] width 279 height 56
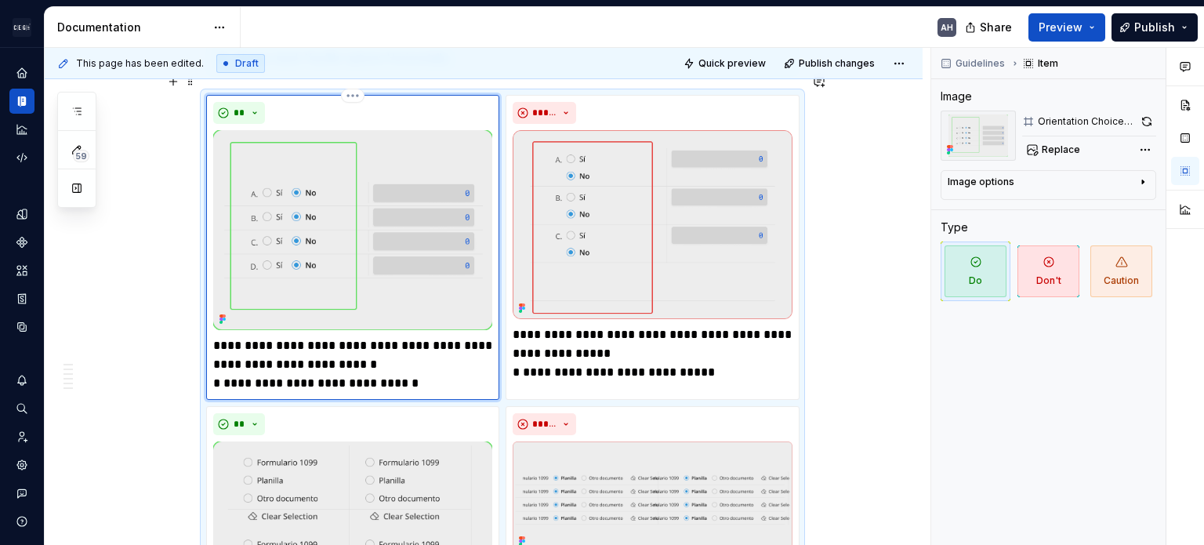
click at [213, 336] on p "**********" at bounding box center [352, 364] width 279 height 56
type textarea "*"
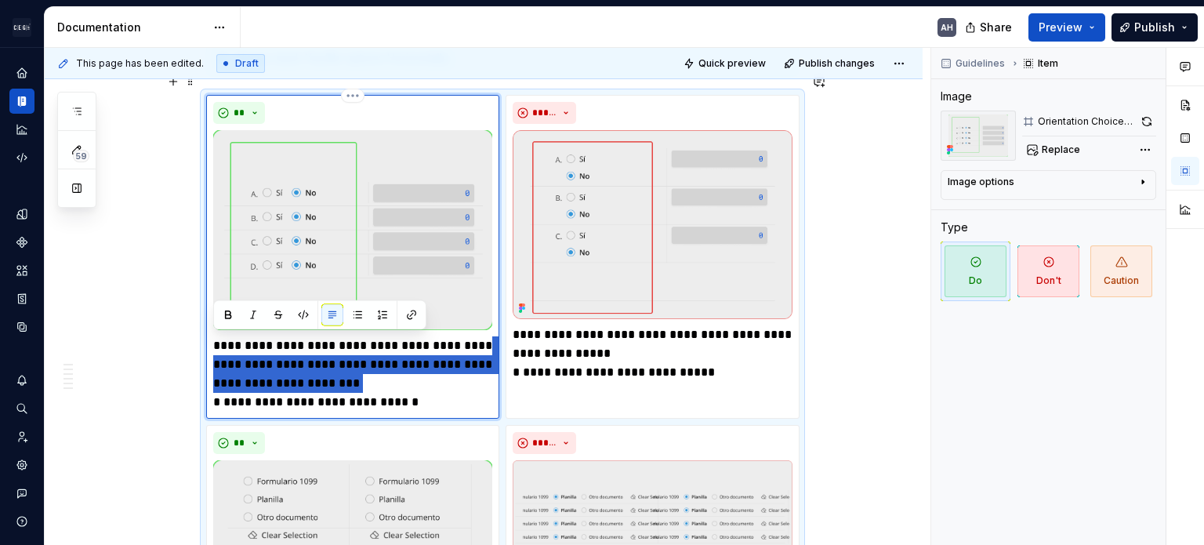
drag, startPoint x: 301, startPoint y: 350, endPoint x: 205, endPoint y: 344, distance: 95.8
click at [206, 344] on div "**********" at bounding box center [352, 257] width 293 height 324
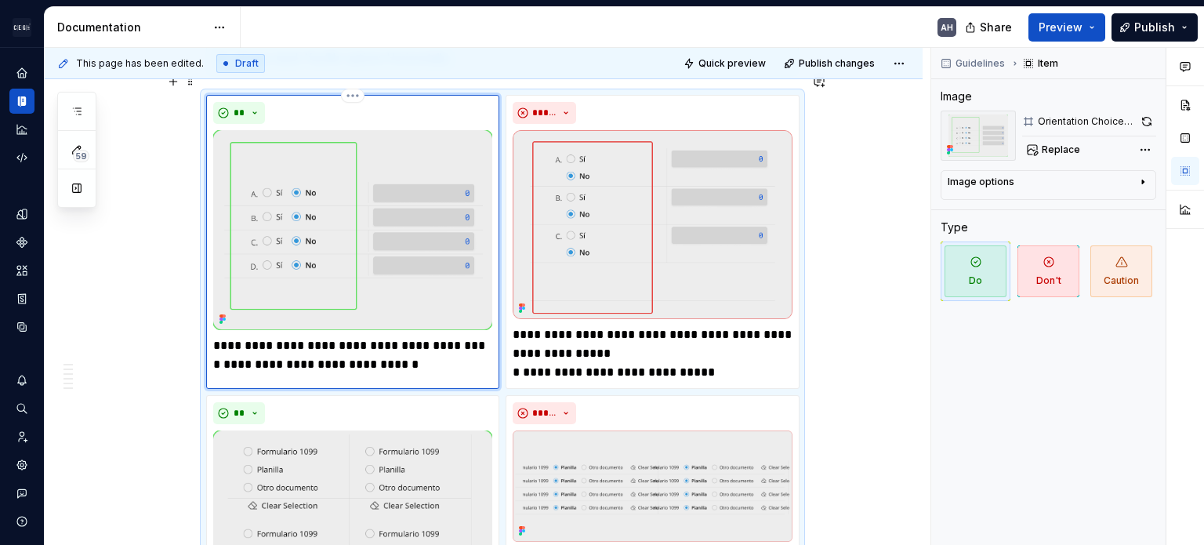
click at [449, 343] on p "**********" at bounding box center [352, 355] width 279 height 38
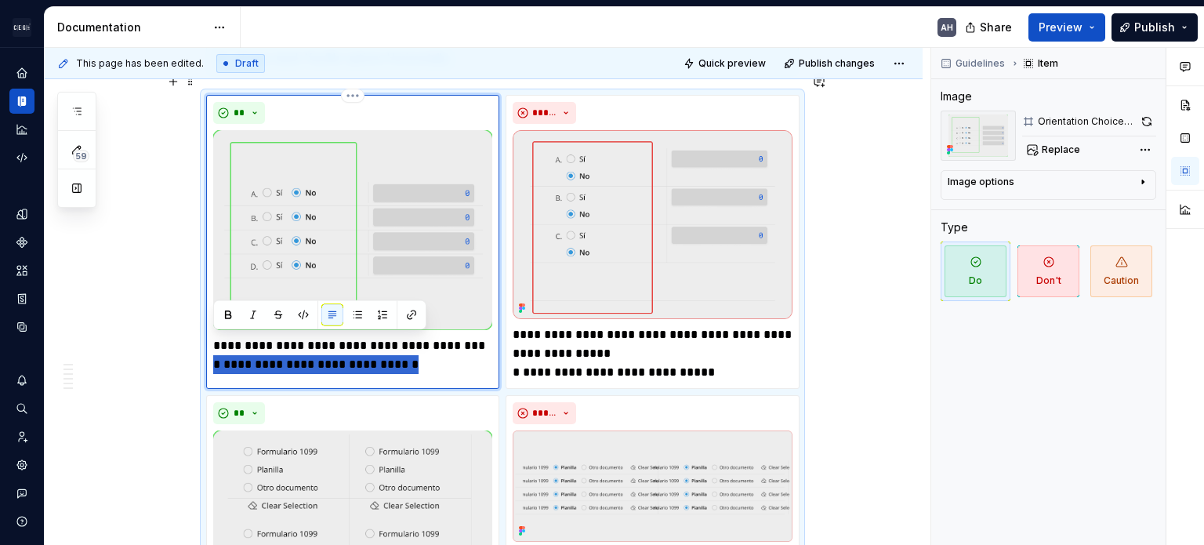
drag, startPoint x: 386, startPoint y: 349, endPoint x: 210, endPoint y: 349, distance: 176.4
click at [210, 349] on div "**********" at bounding box center [352, 242] width 293 height 295
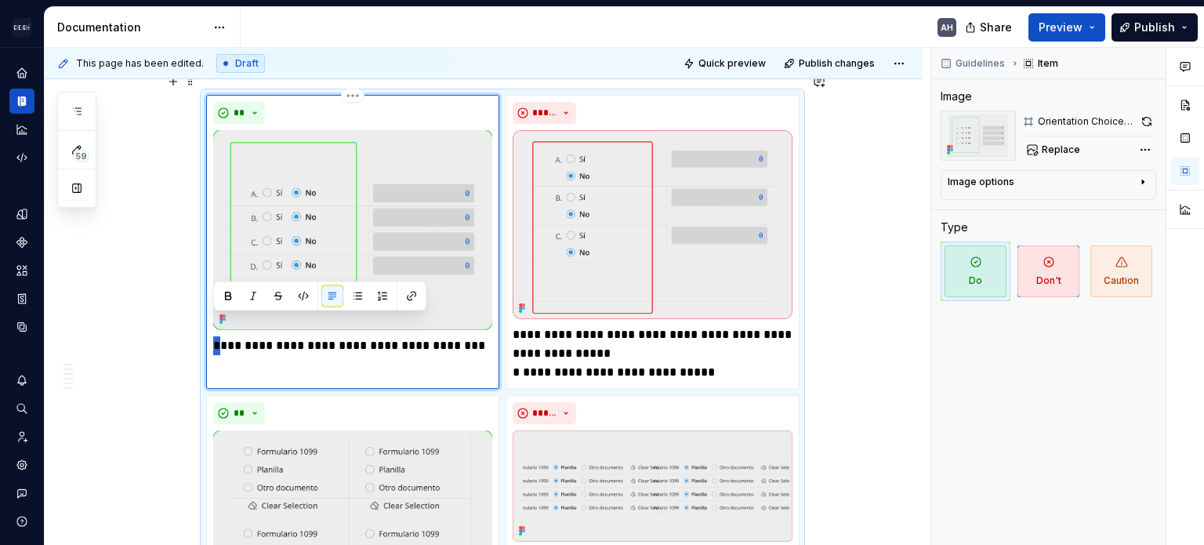
drag, startPoint x: 226, startPoint y: 326, endPoint x: 209, endPoint y: 325, distance: 16.5
click at [209, 325] on div "**********" at bounding box center [352, 242] width 293 height 295
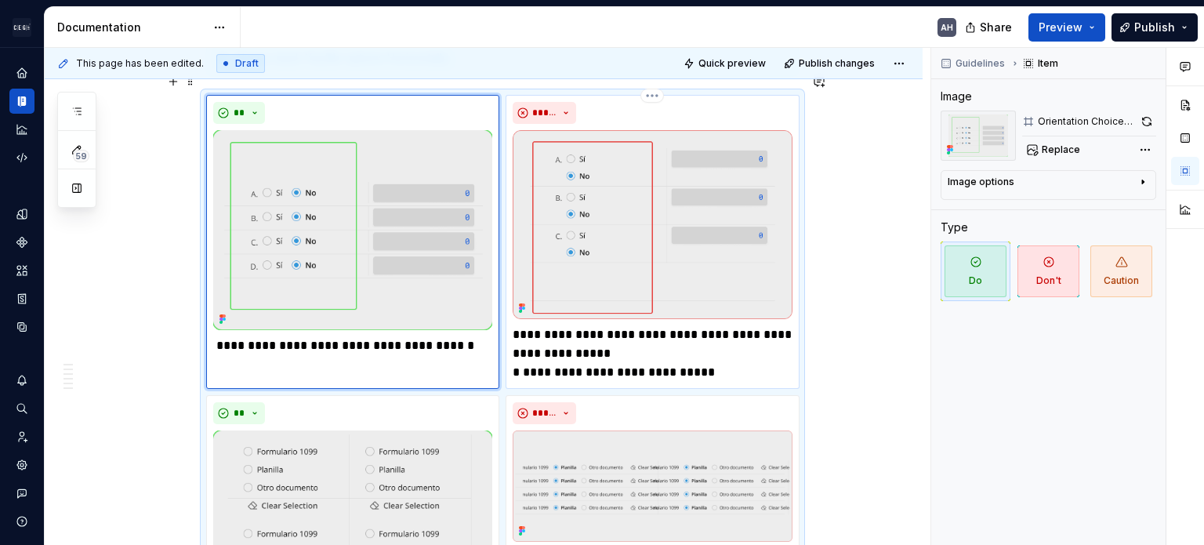
click at [564, 325] on p "**********" at bounding box center [652, 353] width 279 height 56
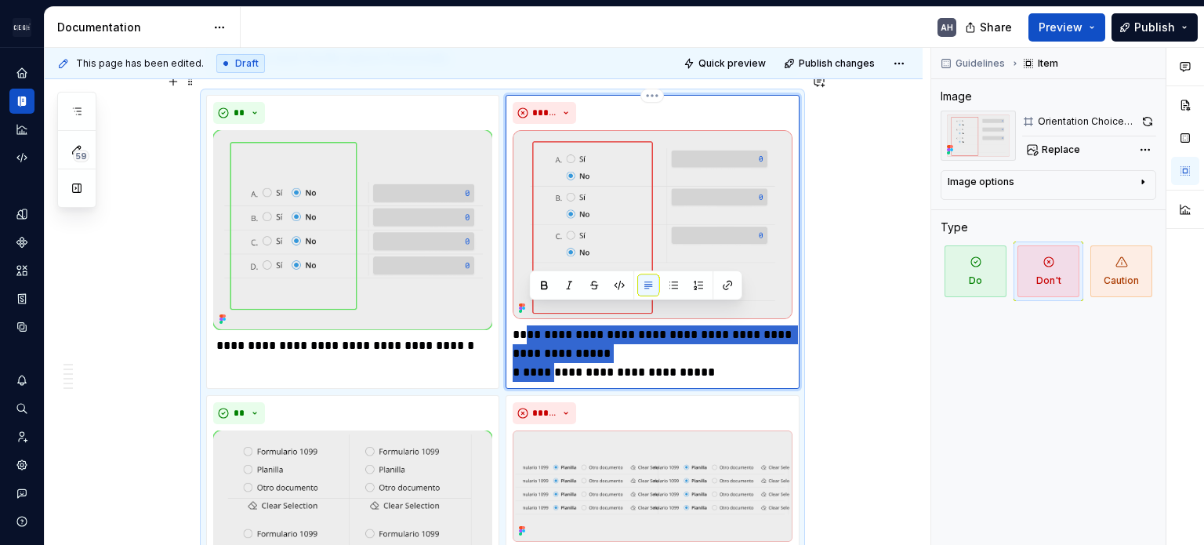
drag, startPoint x: 559, startPoint y: 350, endPoint x: 528, endPoint y: 316, distance: 46.6
click at [528, 325] on p "**********" at bounding box center [652, 353] width 279 height 56
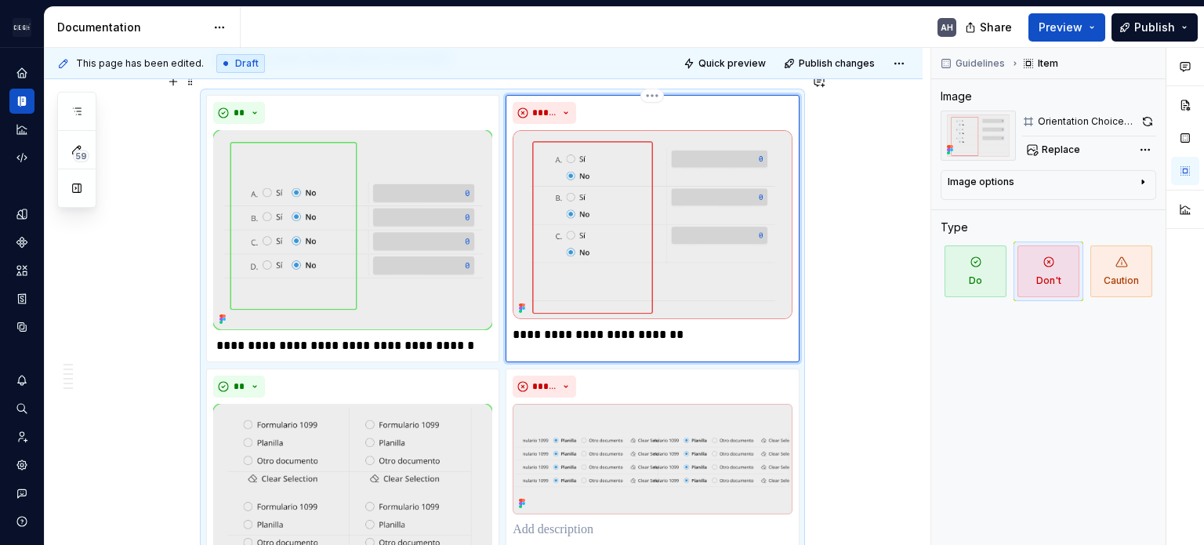
type textarea "*"
click at [549, 325] on p "**********" at bounding box center [652, 334] width 279 height 19
drag, startPoint x: 526, startPoint y: 316, endPoint x: 506, endPoint y: 313, distance: 20.6
click at [506, 313] on div "**********" at bounding box center [652, 228] width 293 height 267
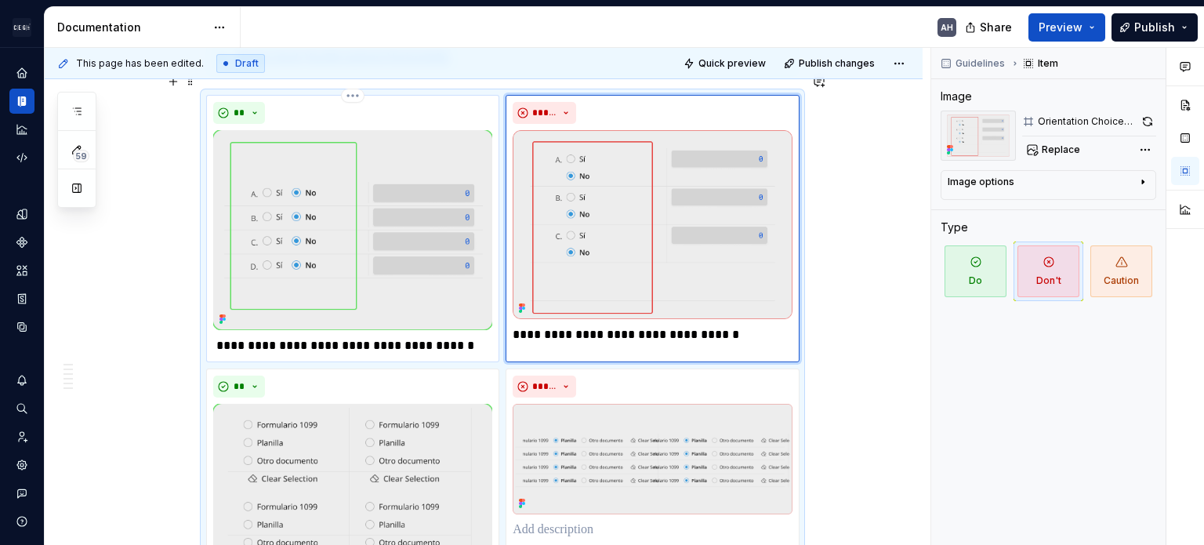
click at [386, 247] on img at bounding box center [352, 230] width 279 height 200
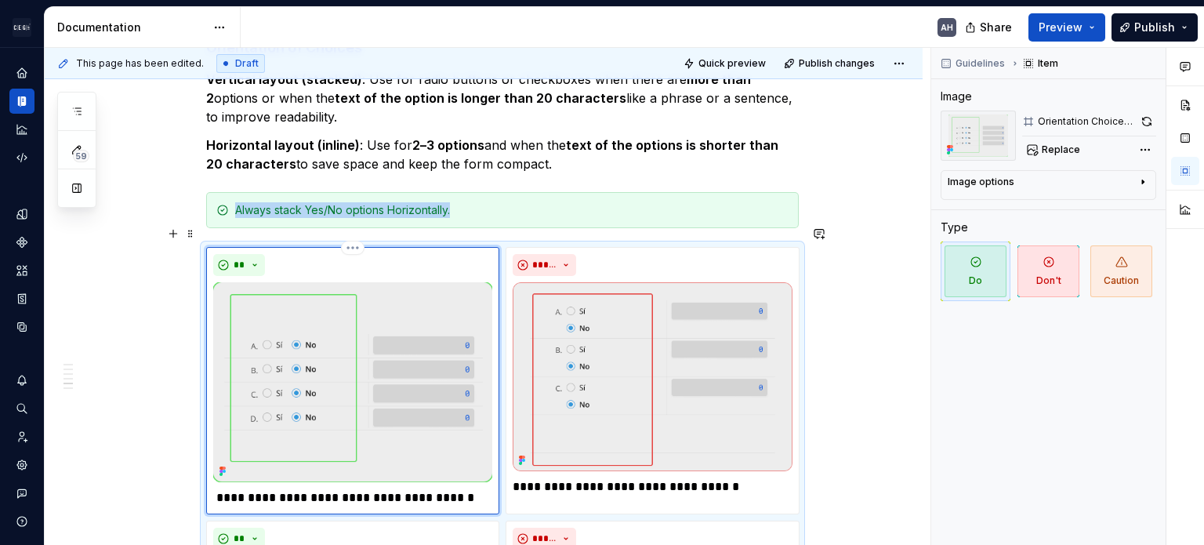
scroll to position [1677, 0]
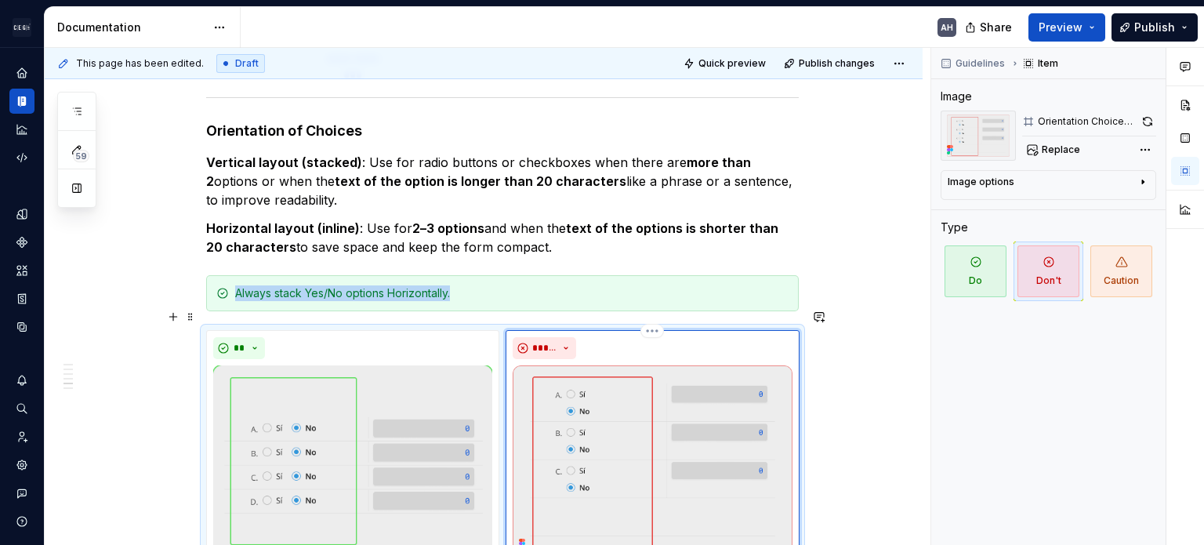
click at [696, 412] on img at bounding box center [652, 460] width 279 height 190
click at [750, 125] on button "button" at bounding box center [1147, 122] width 17 height 22
click at [381, 444] on img at bounding box center [352, 465] width 279 height 200
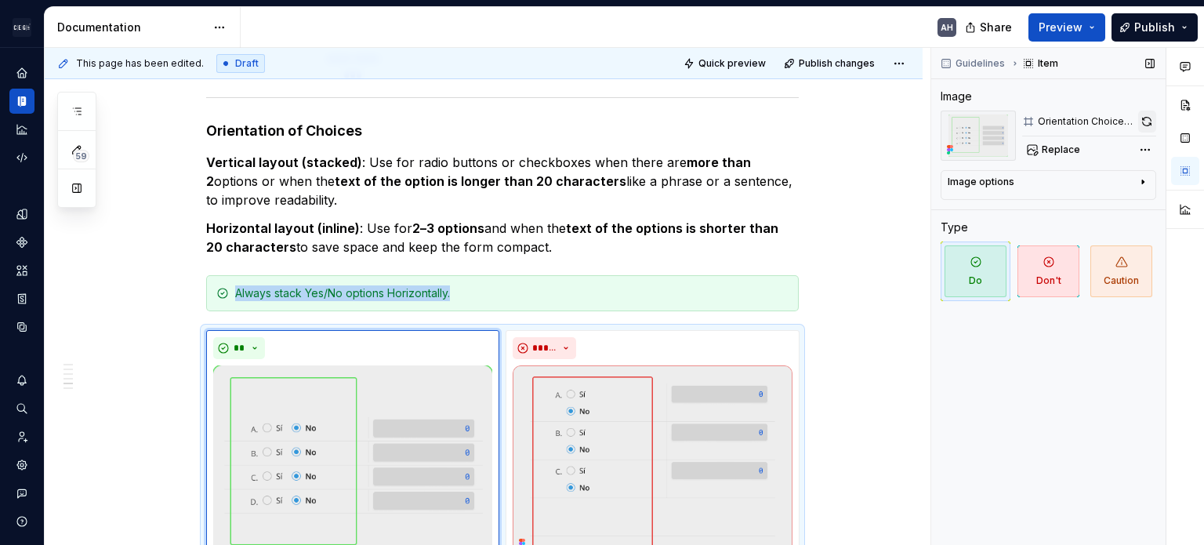
click at [750, 121] on button "button" at bounding box center [1147, 122] width 18 height 22
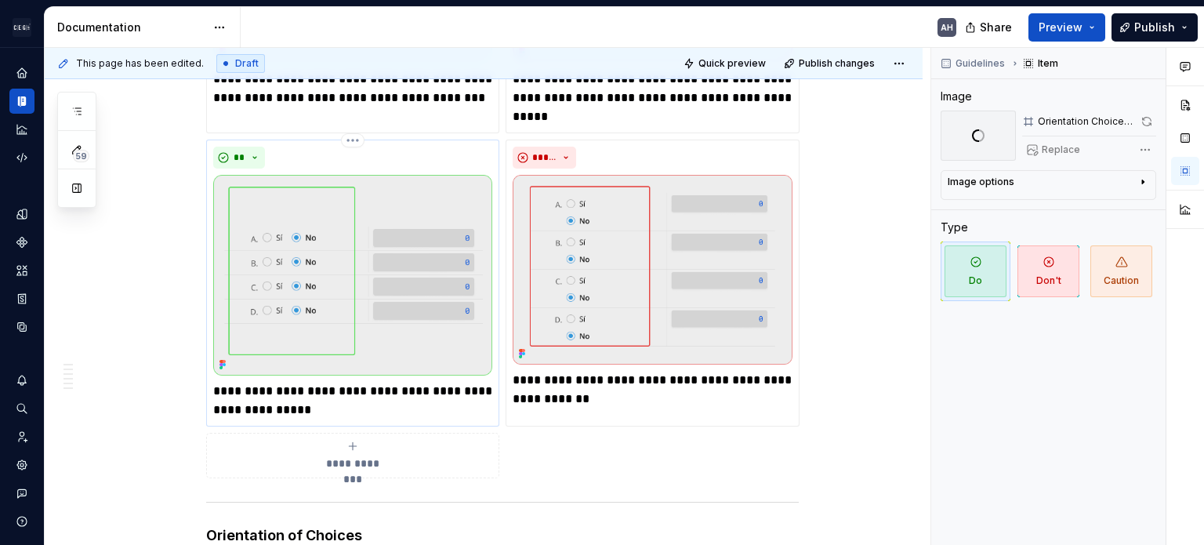
scroll to position [1207, 0]
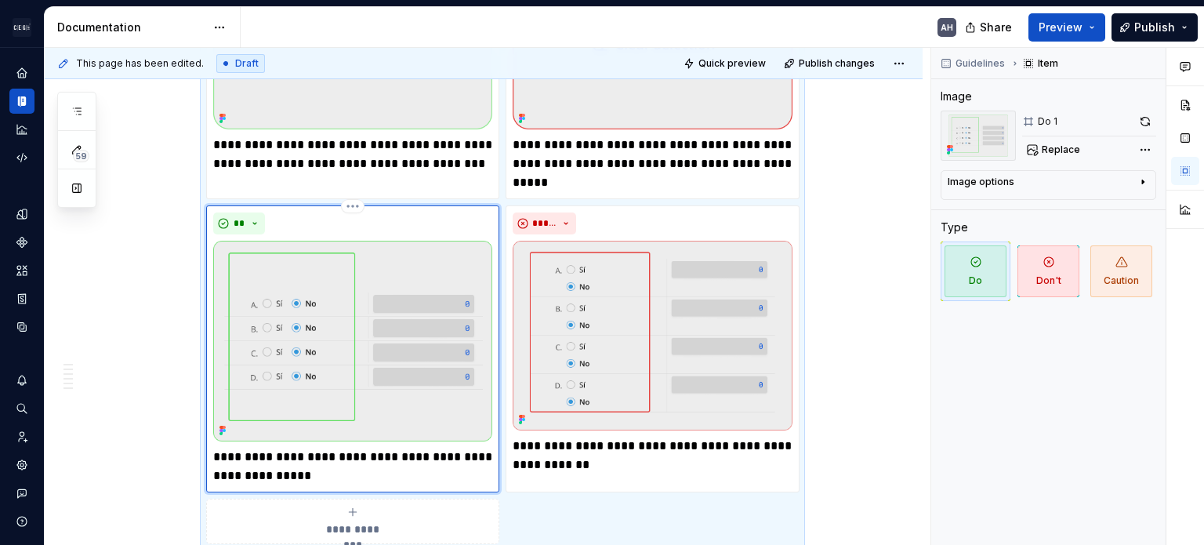
click at [357, 322] on img at bounding box center [352, 341] width 279 height 200
click at [351, 184] on html "Andúril AH Dataset Expert Tax Documentation AH Share Preview Publish 59 Pages A…" at bounding box center [602, 272] width 1204 height 545
click at [301, 368] on html "Andúril AH Dataset Expert Tax Documentation AH Share Preview Publish 59 Pages A…" at bounding box center [602, 272] width 1204 height 545
click at [326, 448] on p "**********" at bounding box center [352, 467] width 279 height 38
click at [354, 184] on html "Andúril AH Dataset Expert Tax Documentation AH Share Preview Publish 59 Pages A…" at bounding box center [602, 272] width 1204 height 545
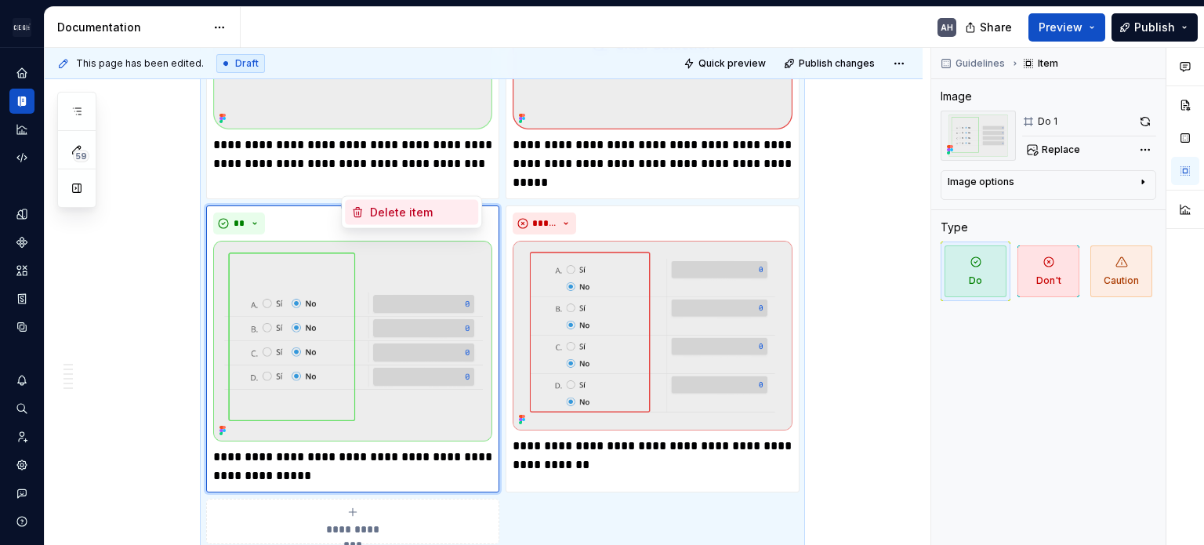
click at [404, 218] on div "Delete item" at bounding box center [421, 213] width 102 height 16
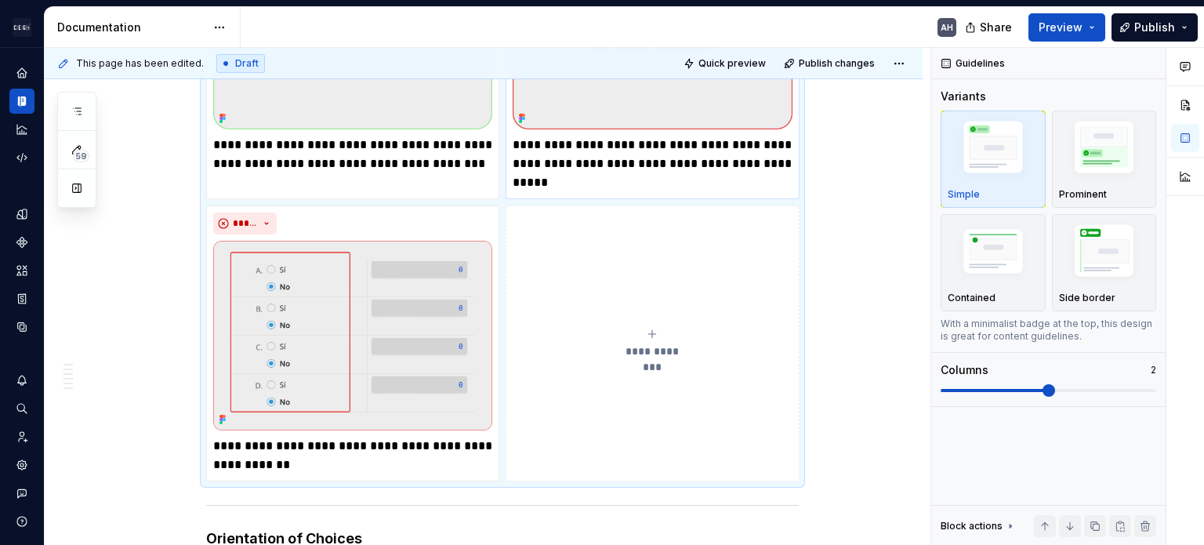
scroll to position [1122, 0]
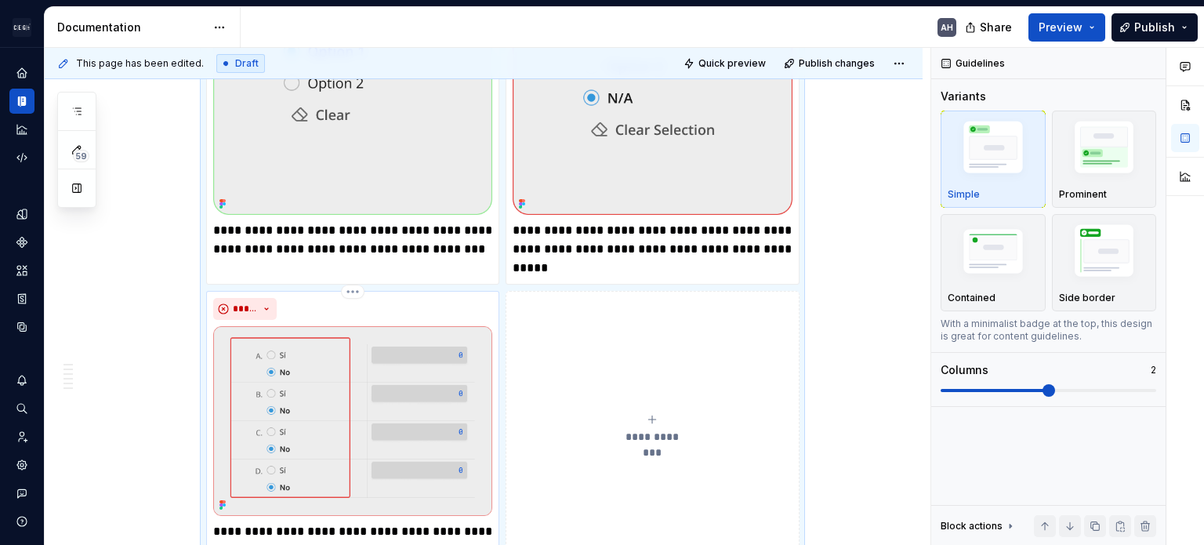
click at [495, 339] on div "**********" at bounding box center [352, 429] width 293 height 276
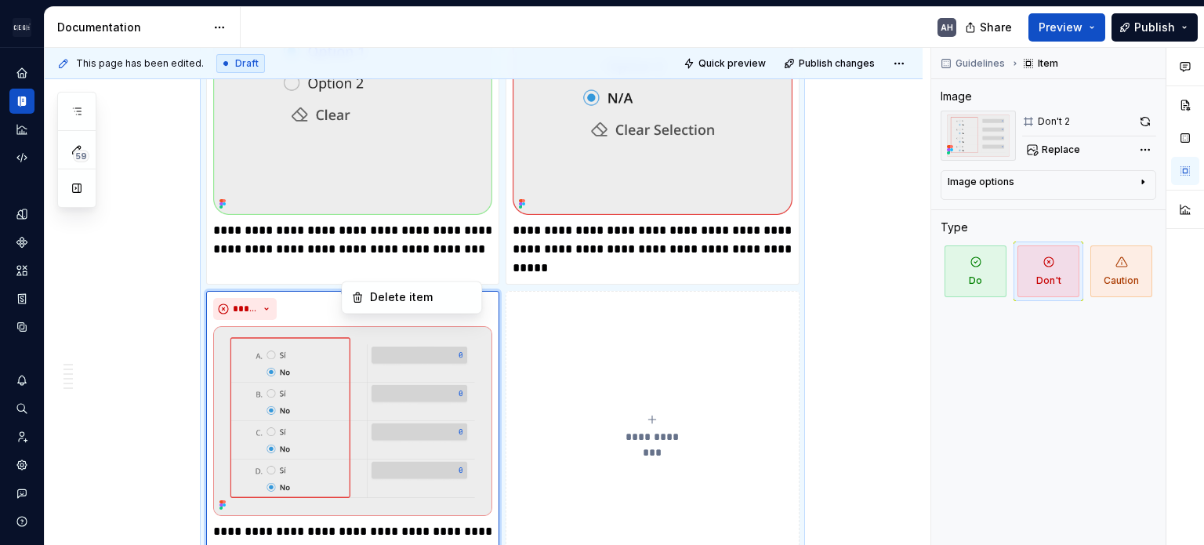
click at [355, 277] on html "Andúril AH Dataset Expert Tax Documentation AH Share Preview Publish 59 Pages A…" at bounding box center [602, 272] width 1204 height 545
click at [343, 393] on html "Andúril AH Dataset Expert Tax Documentation AH Share Preview Publish 59 Pages A…" at bounding box center [602, 272] width 1204 height 545
click at [314, 522] on p "**********" at bounding box center [352, 541] width 279 height 38
click at [354, 270] on html "Andúril AH Dataset Expert Tax Documentation AH Share Preview Publish 59 Pages A…" at bounding box center [602, 272] width 1204 height 545
click at [422, 295] on div "Delete item" at bounding box center [421, 297] width 102 height 16
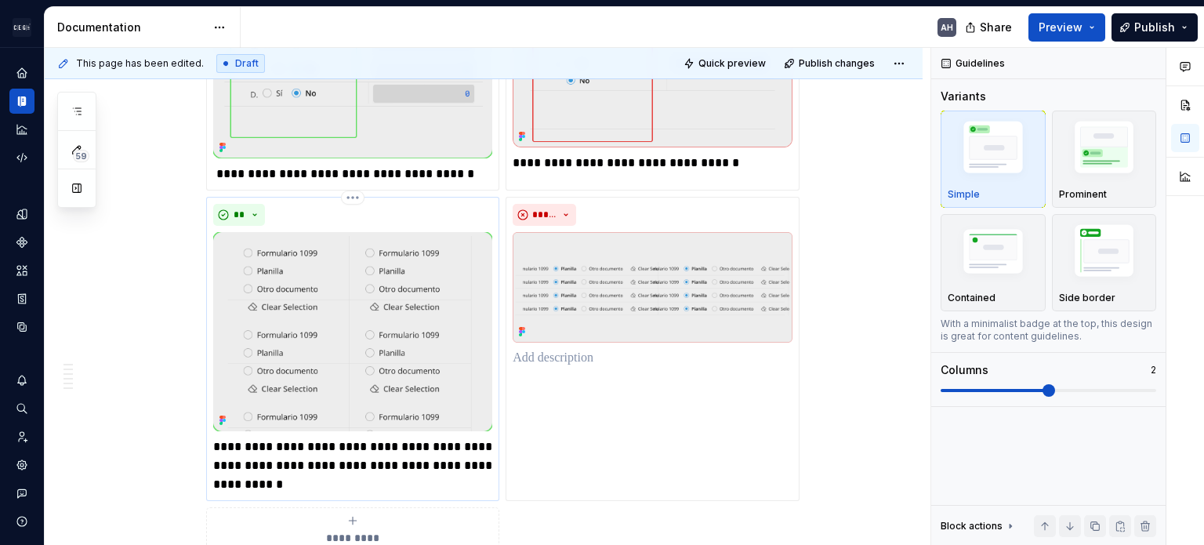
scroll to position [1812, 0]
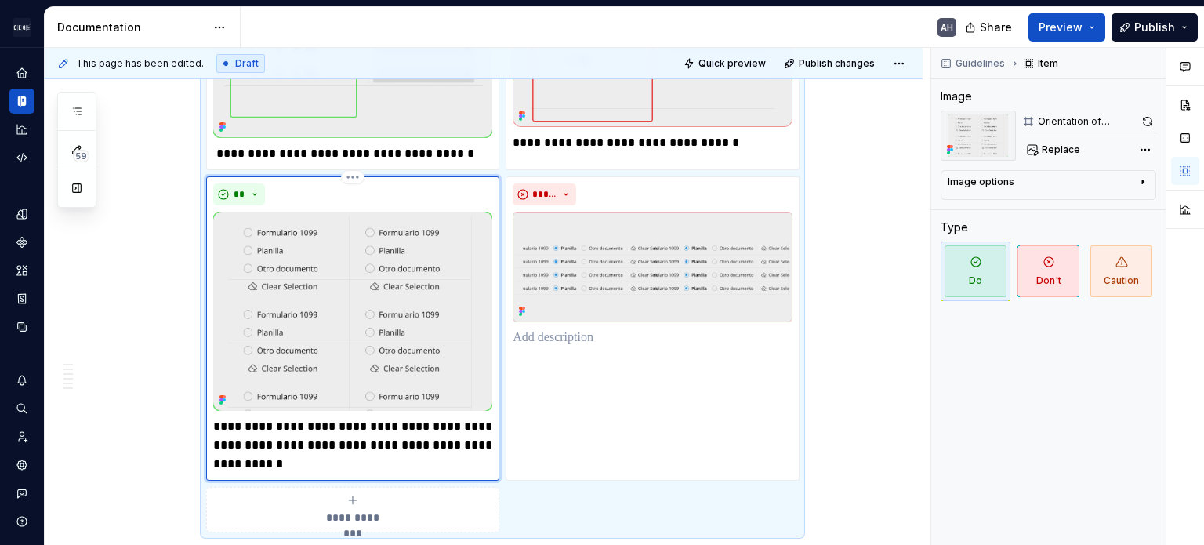
click at [314, 303] on img at bounding box center [352, 311] width 279 height 199
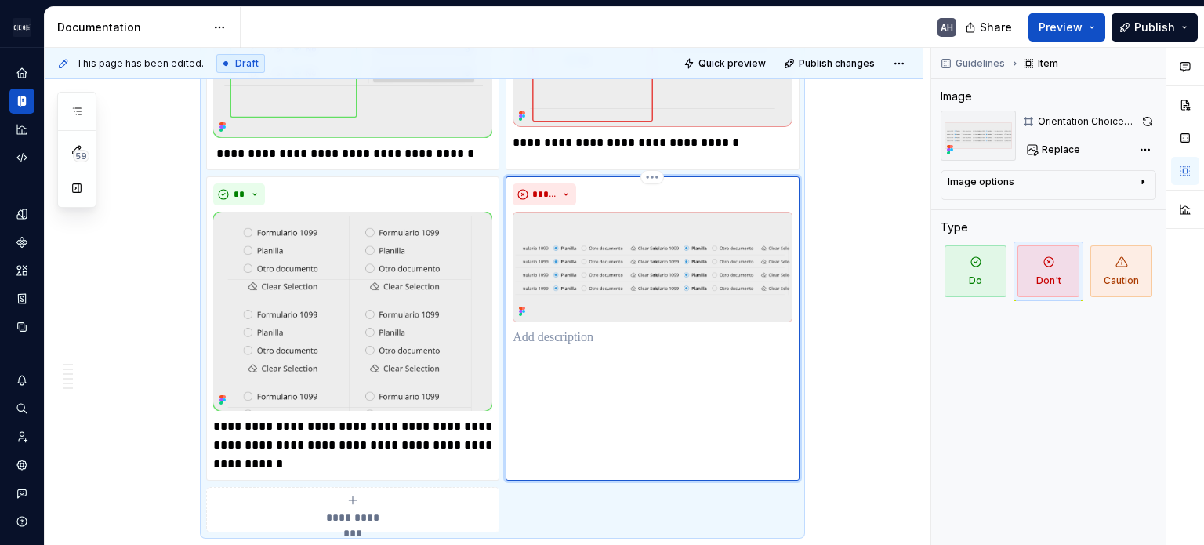
click at [566, 401] on div "*****" at bounding box center [652, 328] width 293 height 304
click at [319, 417] on p "**********" at bounding box center [352, 445] width 279 height 56
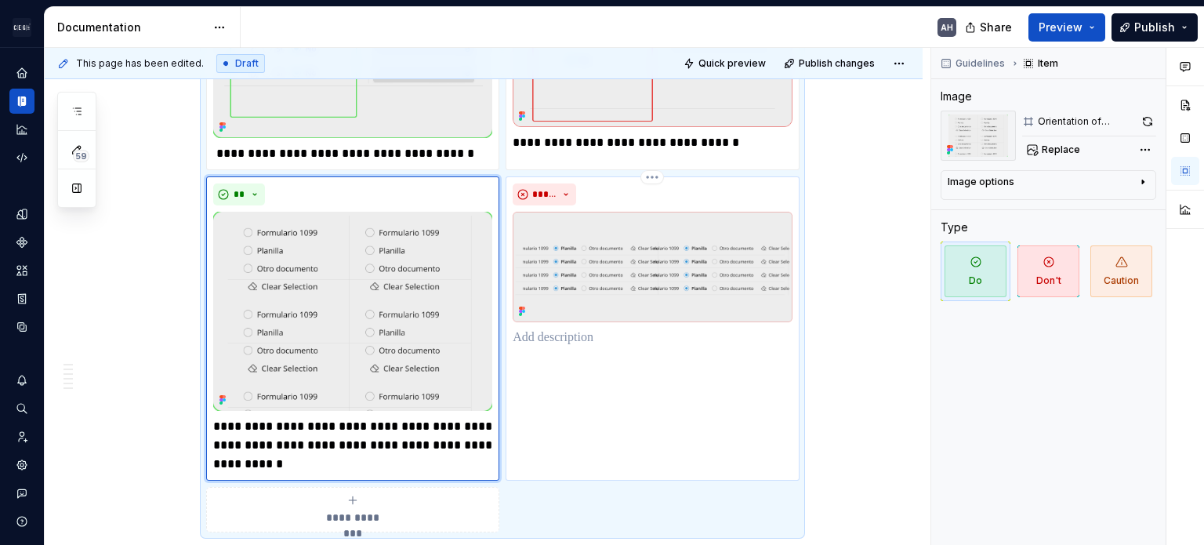
scroll to position [1891, 0]
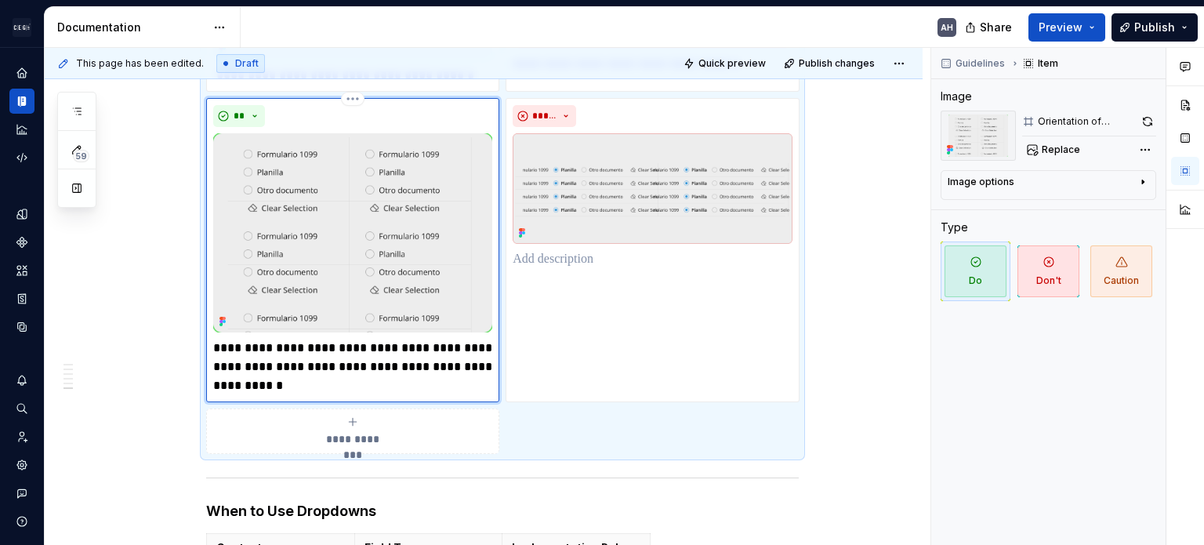
click at [296, 355] on p "**********" at bounding box center [352, 367] width 279 height 56
click at [345, 339] on p "**********" at bounding box center [352, 367] width 279 height 56
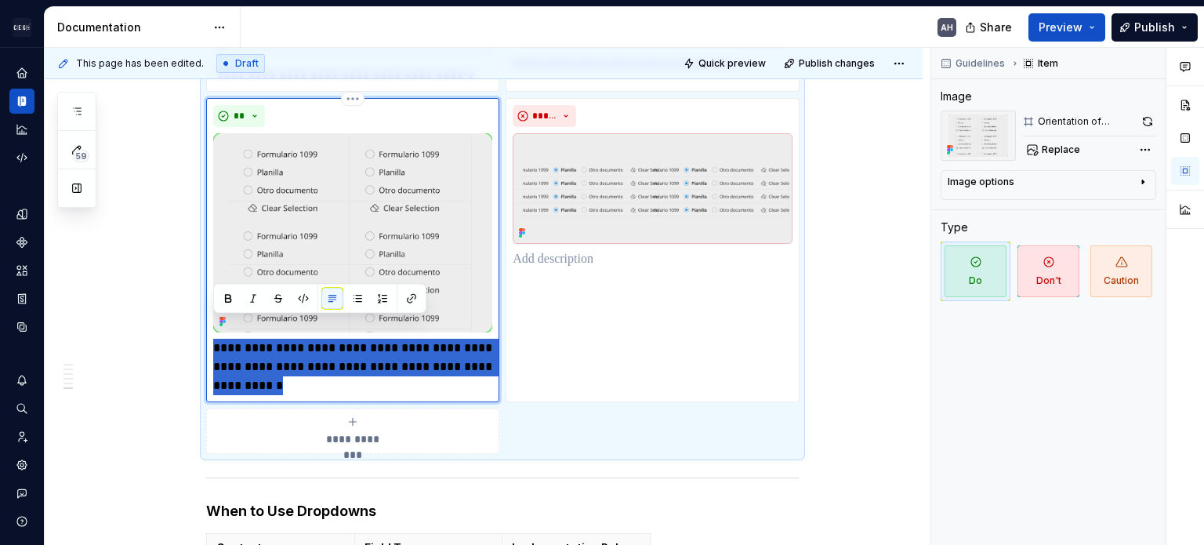
drag, startPoint x: 296, startPoint y: 367, endPoint x: 213, endPoint y: 332, distance: 89.5
click at [213, 339] on p "**********" at bounding box center [352, 367] width 279 height 56
type textarea "*"
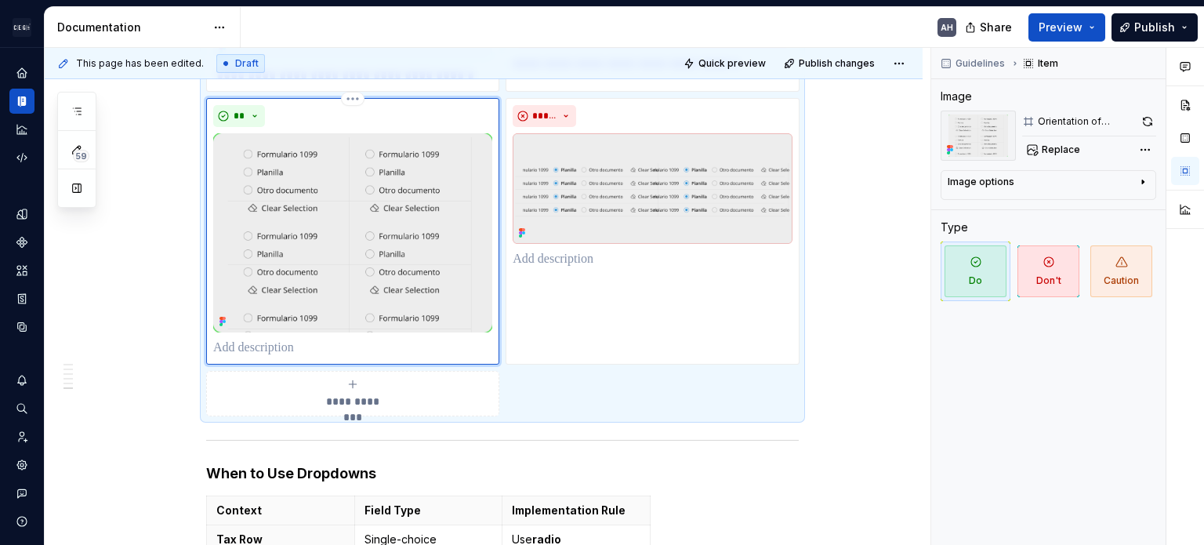
click at [241, 339] on p at bounding box center [352, 348] width 279 height 19
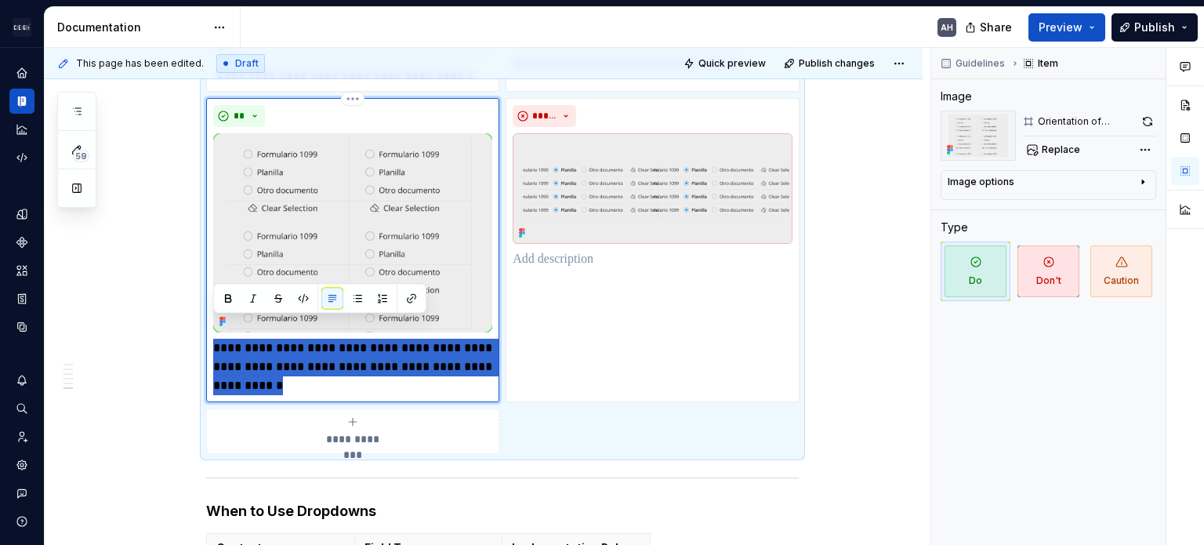
click at [314, 344] on p "**********" at bounding box center [352, 367] width 279 height 56
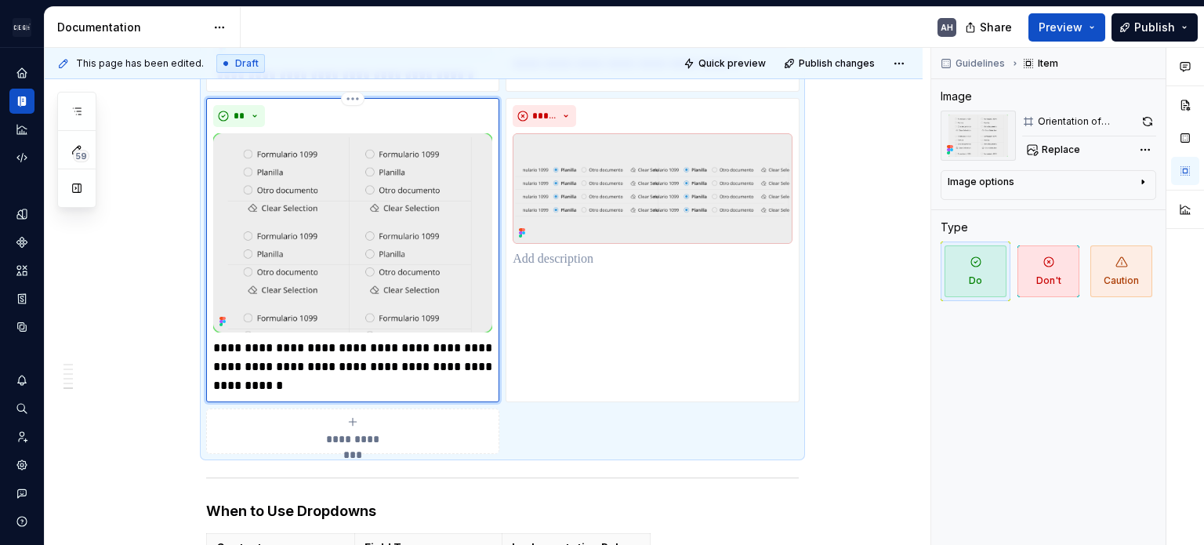
click at [260, 339] on p "**********" at bounding box center [352, 367] width 279 height 56
click at [261, 339] on p "**********" at bounding box center [352, 367] width 279 height 56
click at [414, 347] on p "**********" at bounding box center [352, 367] width 279 height 56
click at [357, 358] on p "**********" at bounding box center [352, 367] width 279 height 56
click at [372, 343] on p "**********" at bounding box center [352, 367] width 279 height 56
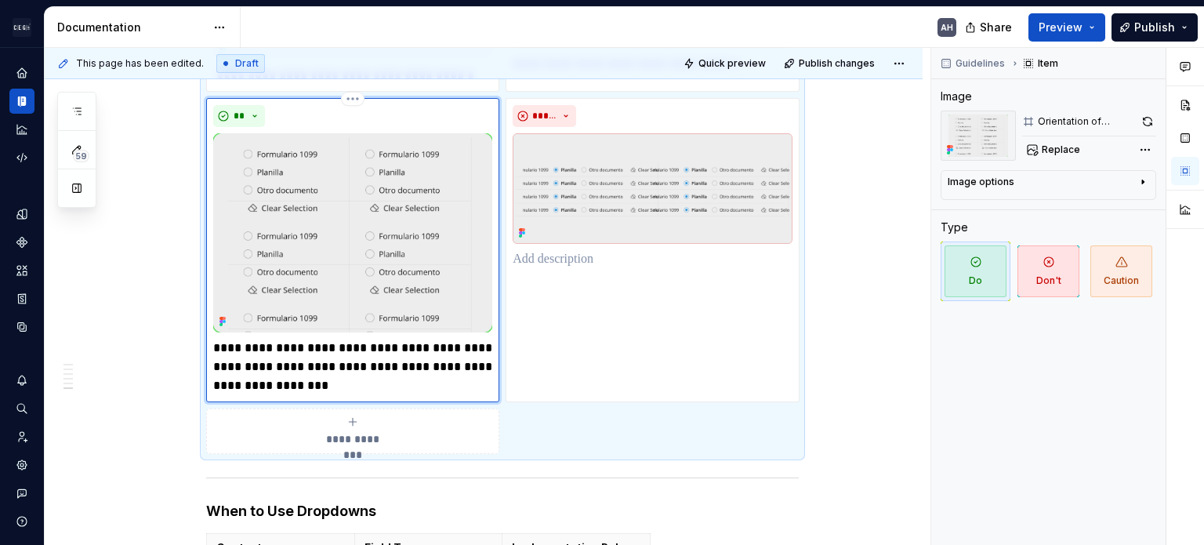
click at [385, 358] on p "**********" at bounding box center [352, 367] width 279 height 56
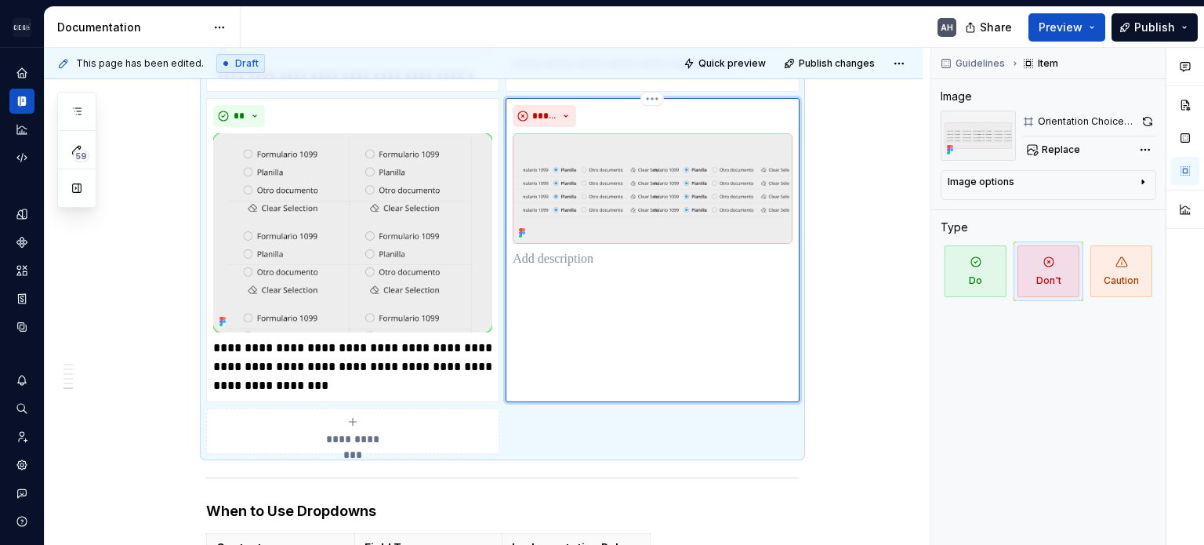
click at [683, 286] on div "*****" at bounding box center [652, 250] width 293 height 304
click at [604, 259] on div "*****" at bounding box center [652, 250] width 293 height 304
click at [579, 250] on p at bounding box center [652, 259] width 279 height 19
type textarea "*"
click at [402, 354] on p "**********" at bounding box center [352, 367] width 279 height 56
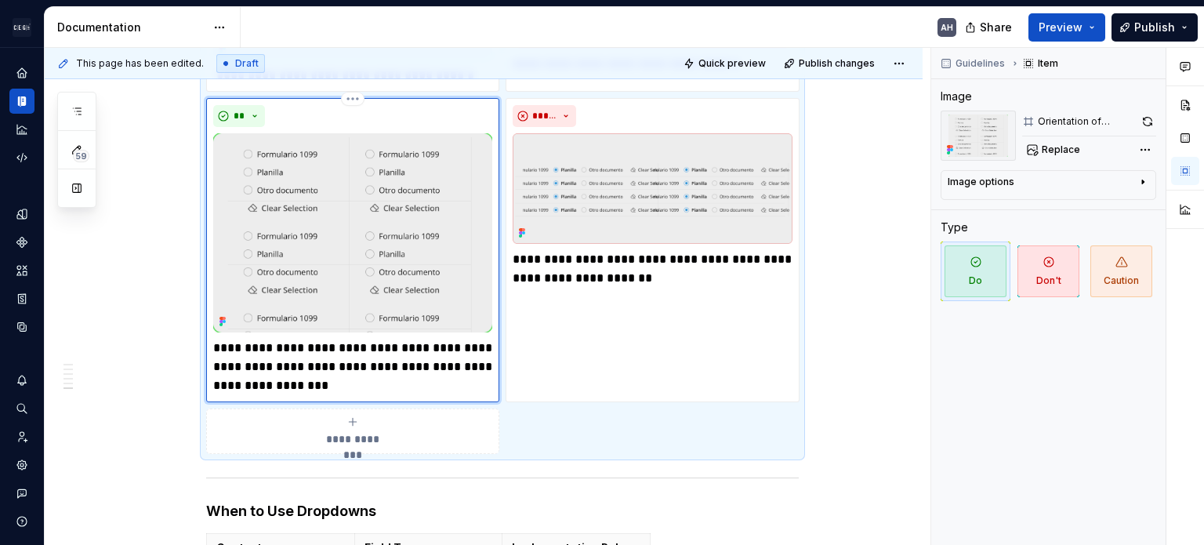
click at [401, 372] on p "**********" at bounding box center [352, 367] width 279 height 56
click at [229, 339] on p "**********" at bounding box center [352, 367] width 279 height 56
click at [215, 339] on p "**********" at bounding box center [352, 367] width 279 height 56
click at [514, 250] on p "**********" at bounding box center [652, 269] width 279 height 38
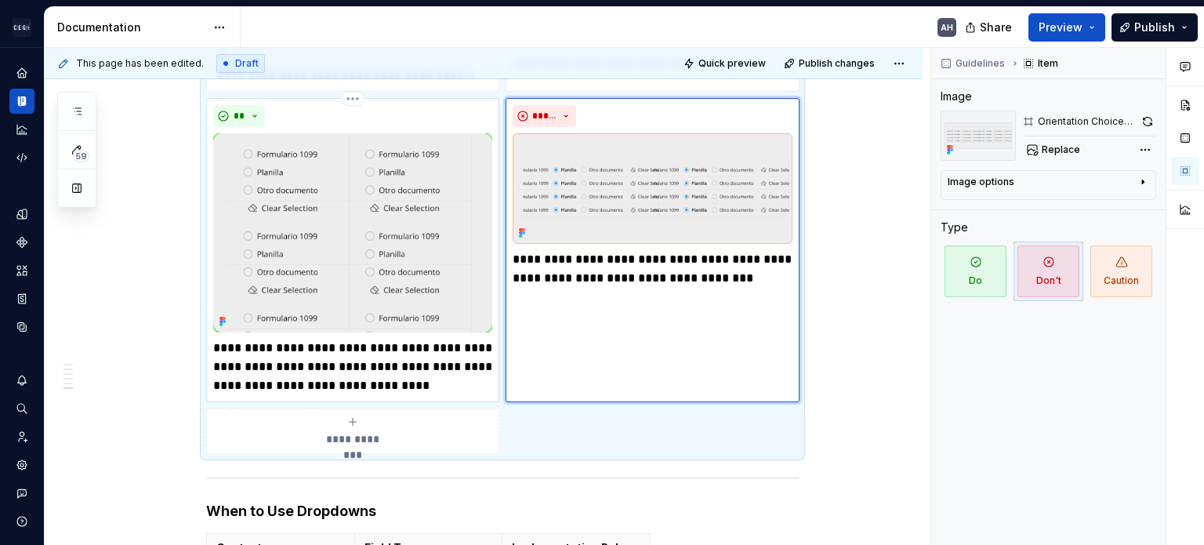
click at [281, 339] on p "**********" at bounding box center [352, 367] width 279 height 56
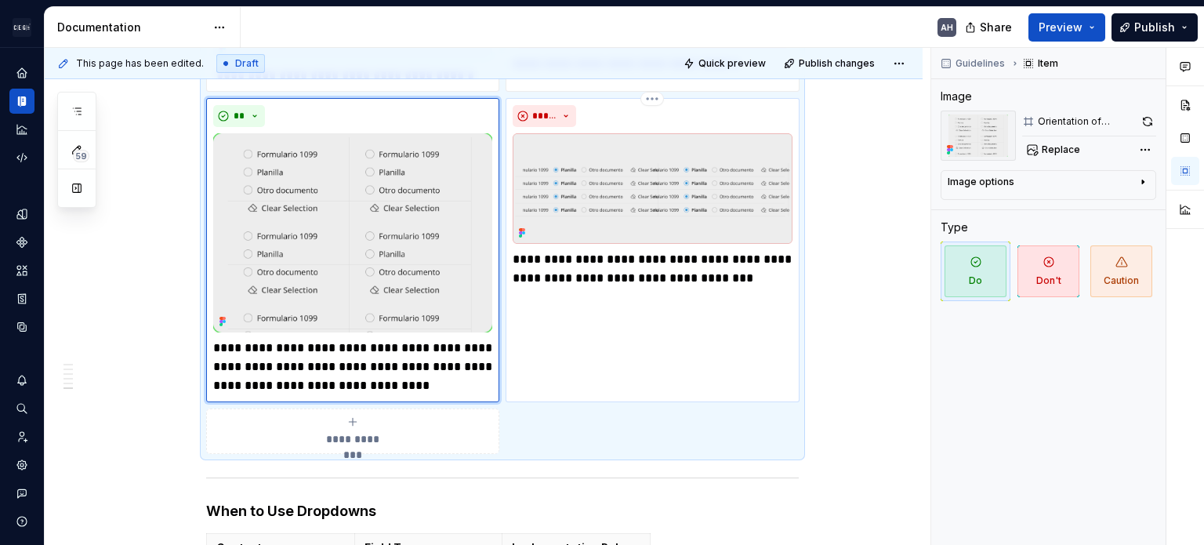
click at [724, 264] on p "**********" at bounding box center [652, 269] width 279 height 38
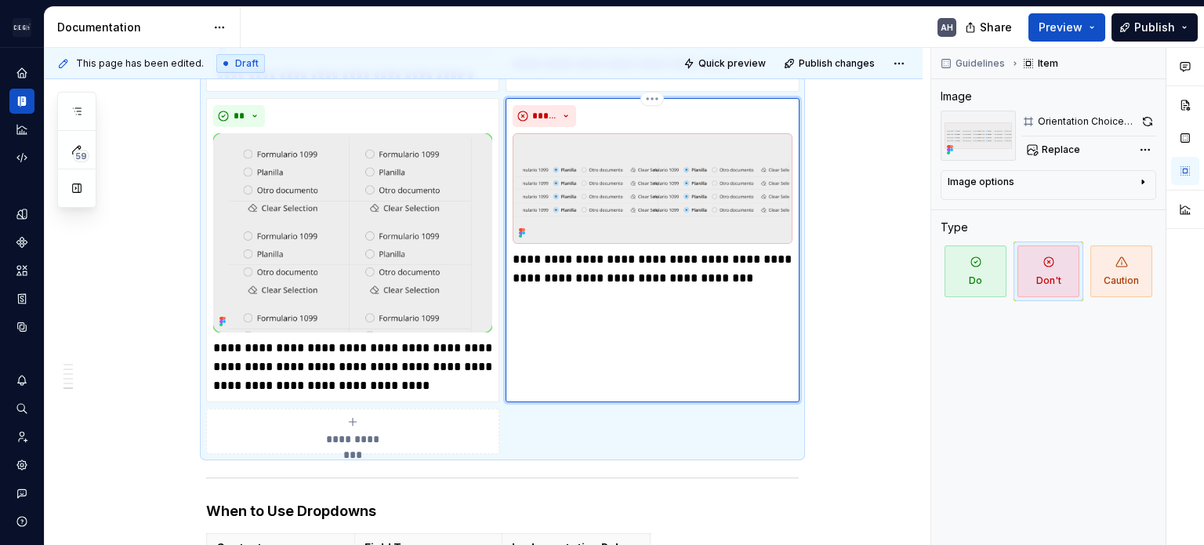
click at [621, 139] on img at bounding box center [652, 188] width 279 height 111
click at [661, 159] on img at bounding box center [652, 188] width 279 height 111
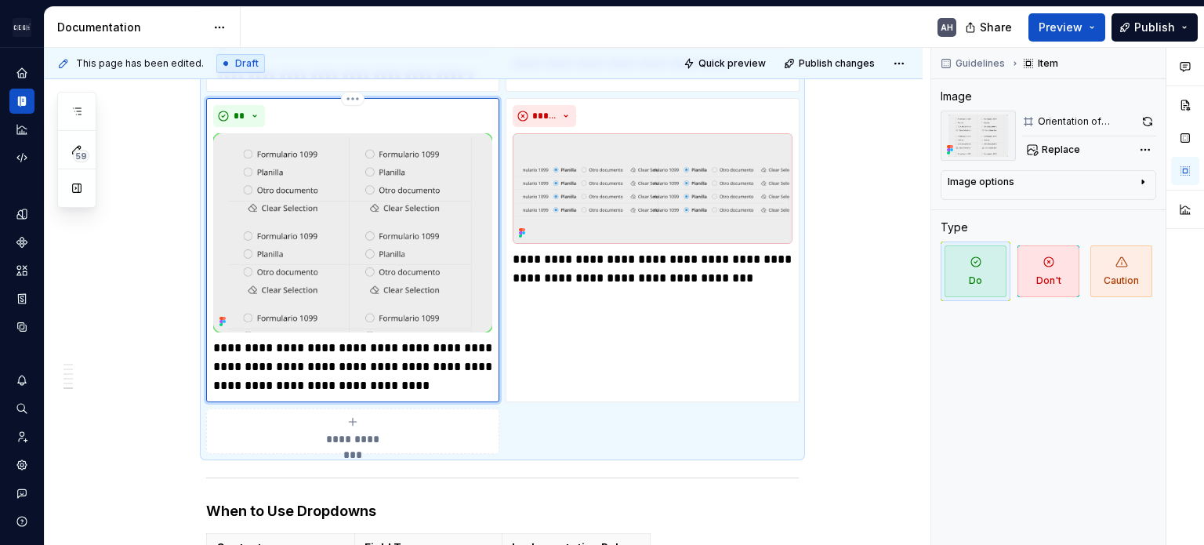
click at [314, 221] on img at bounding box center [352, 232] width 279 height 199
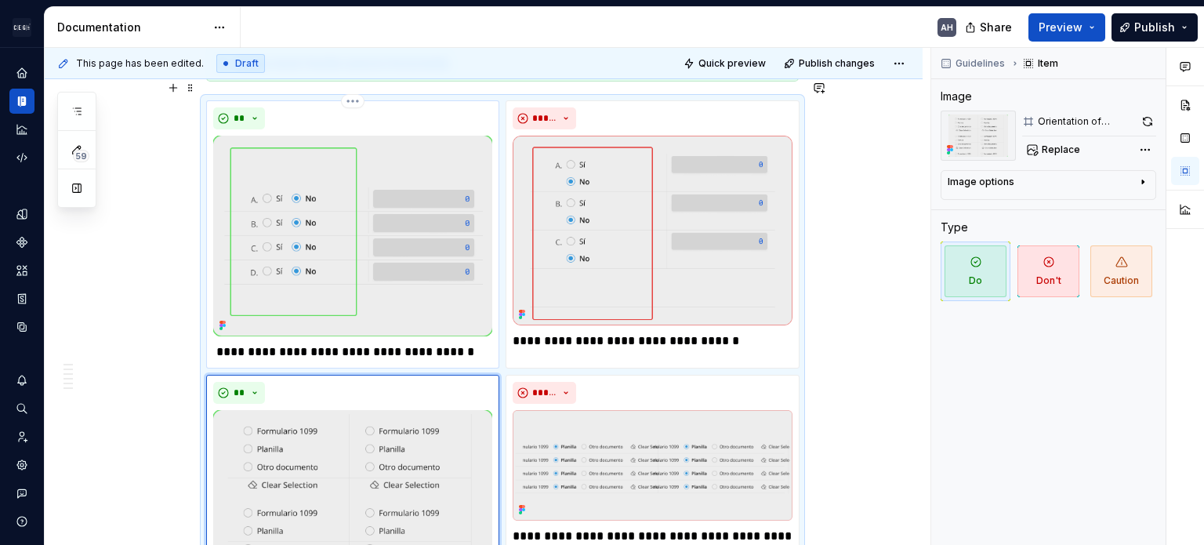
scroll to position [1499, 0]
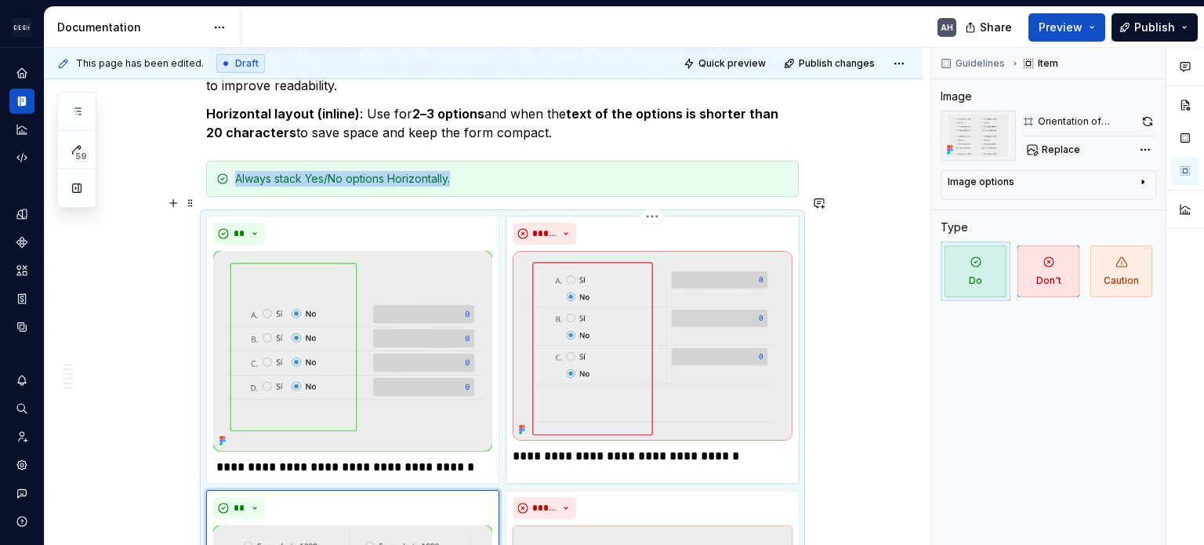
click at [613, 346] on img at bounding box center [652, 346] width 279 height 190
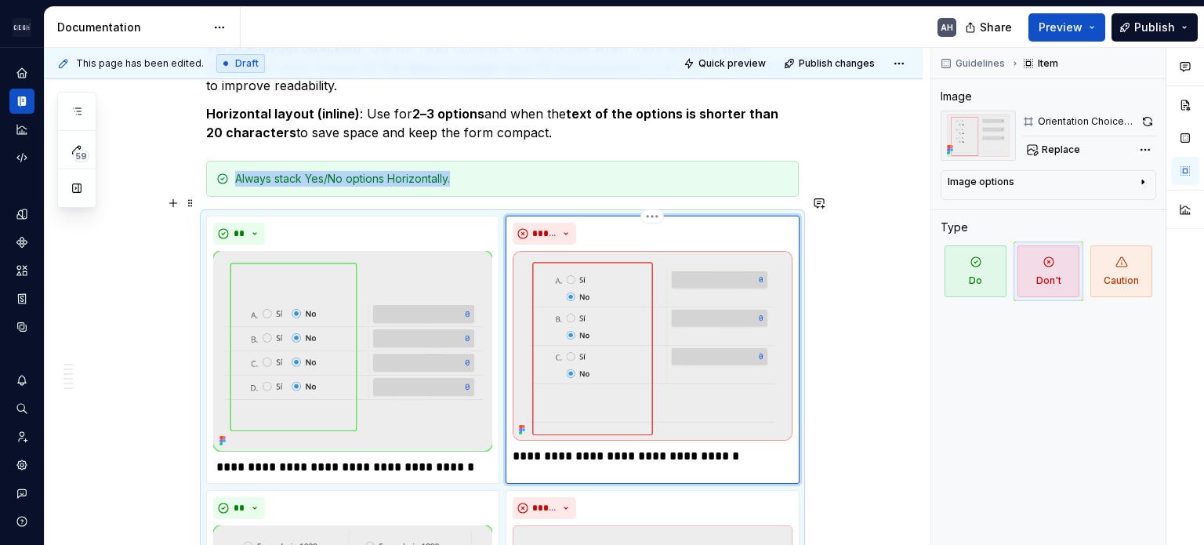
click at [656, 343] on img at bounding box center [652, 346] width 279 height 190
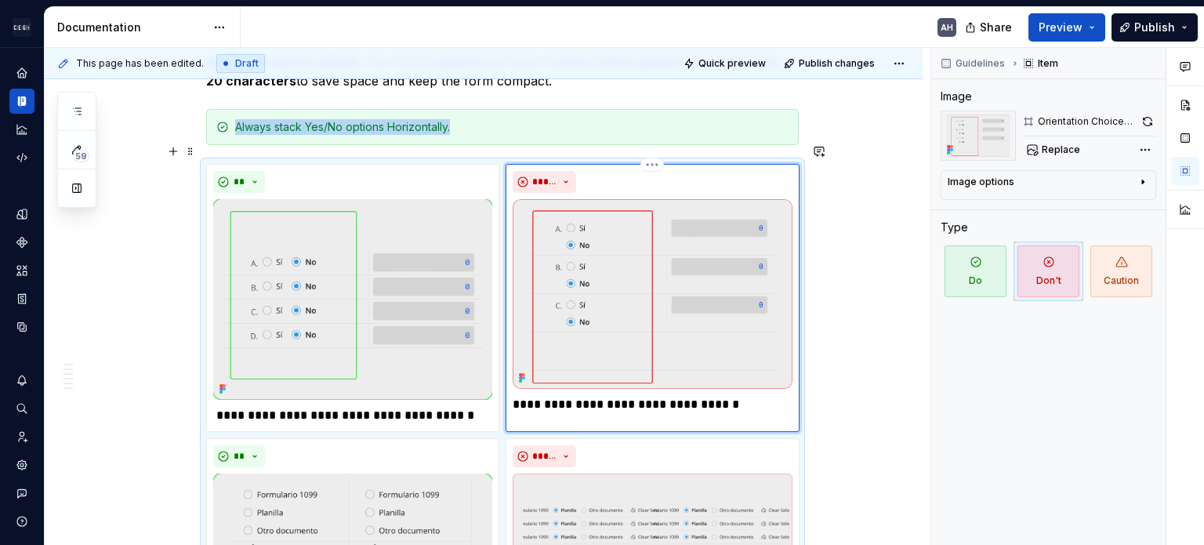
scroll to position [1577, 0]
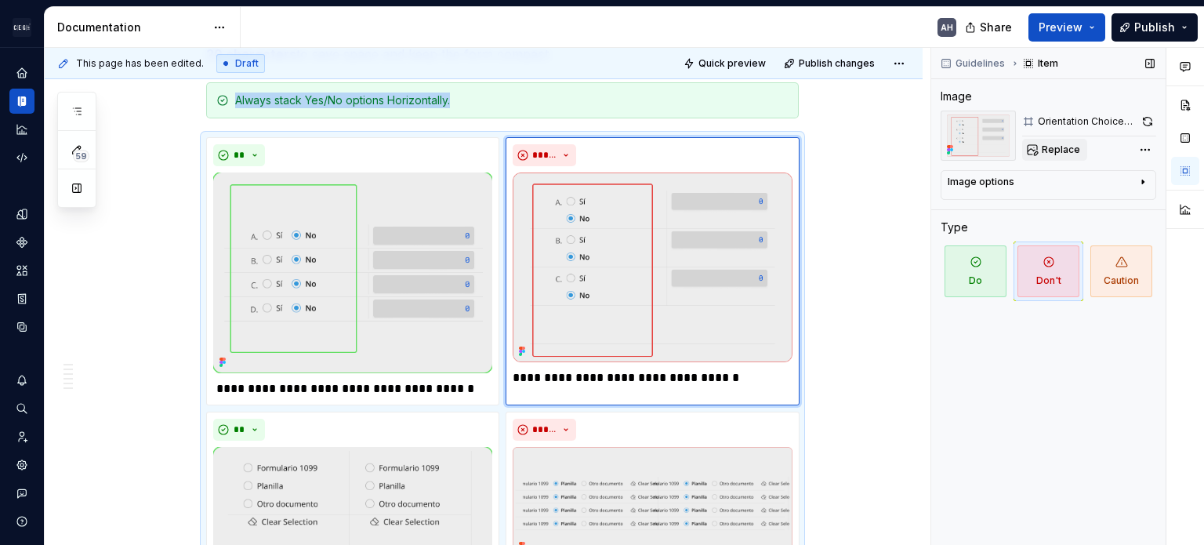
click at [750, 156] on button "Replace" at bounding box center [1054, 150] width 65 height 22
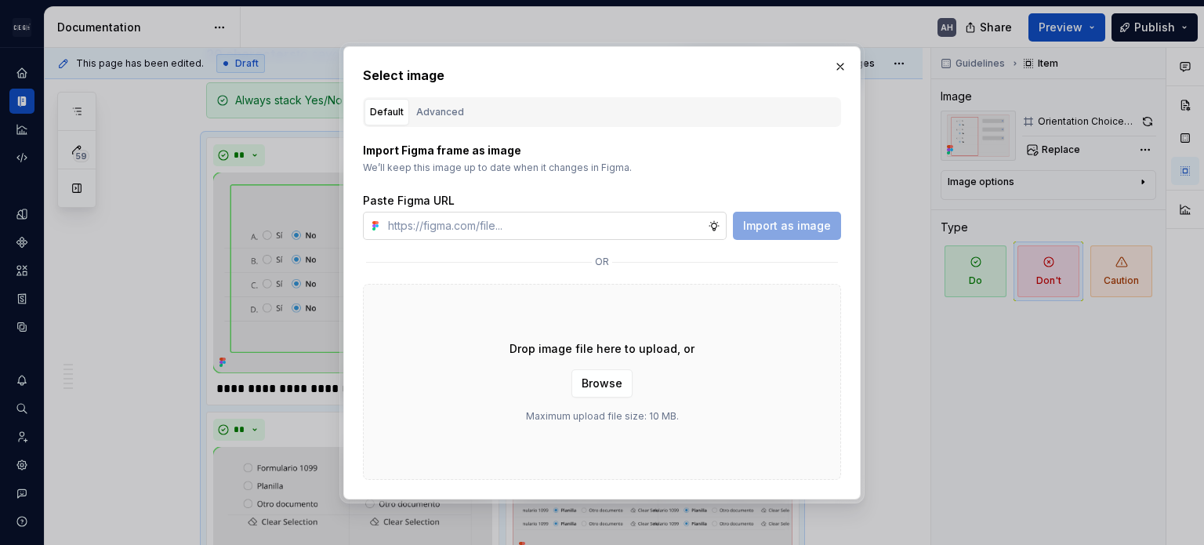
type textarea "*"
type input "[URL][DOMAIN_NAME]"
type textarea "*"
type input "[URL][DOMAIN_NAME]"
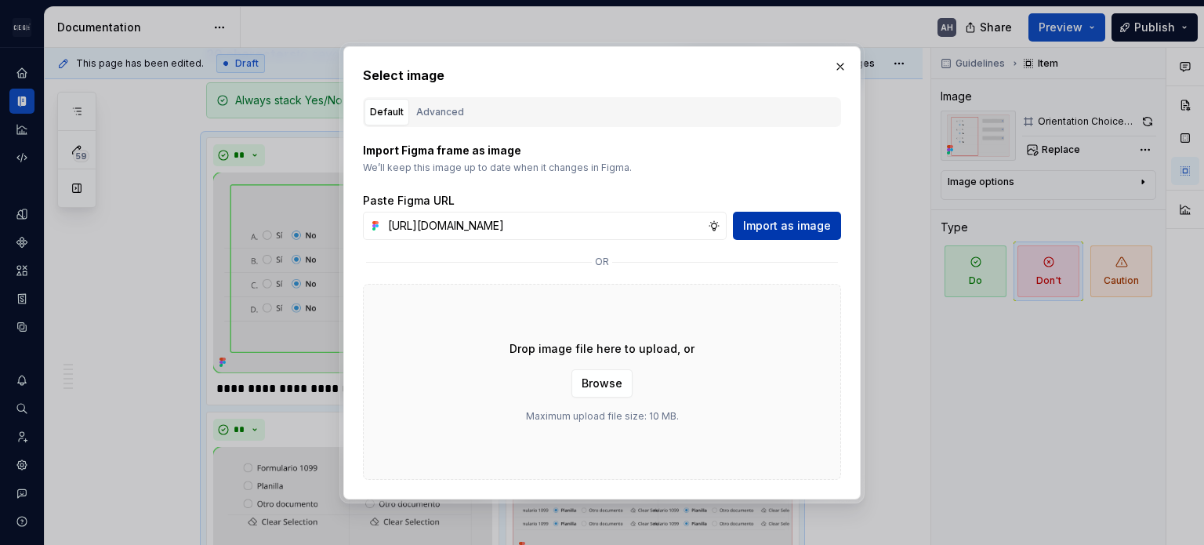
click at [750, 222] on span "Import as image" at bounding box center [787, 226] width 88 height 16
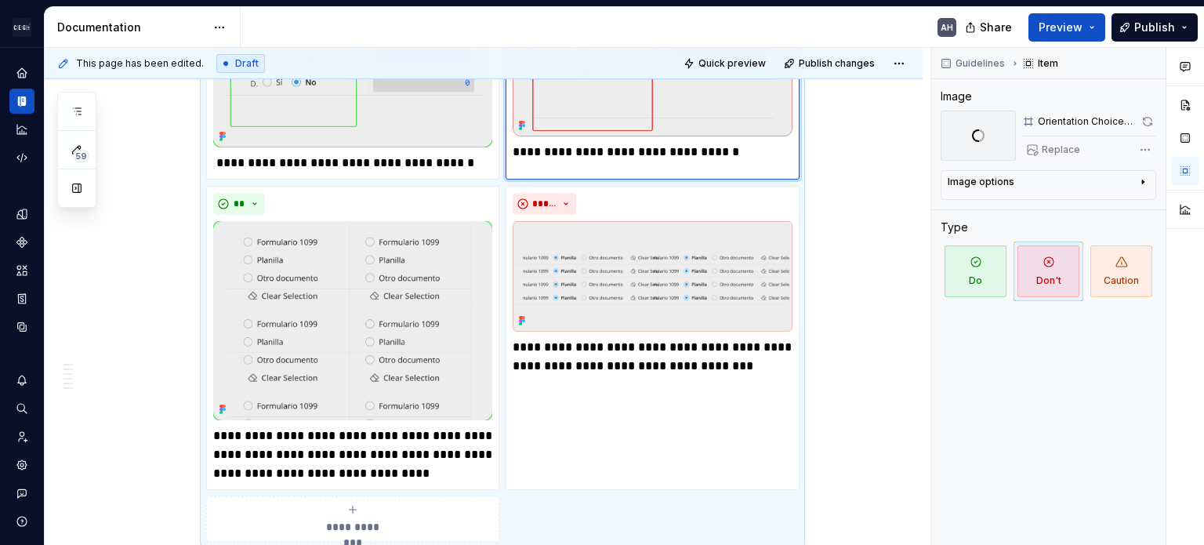
scroll to position [1812, 0]
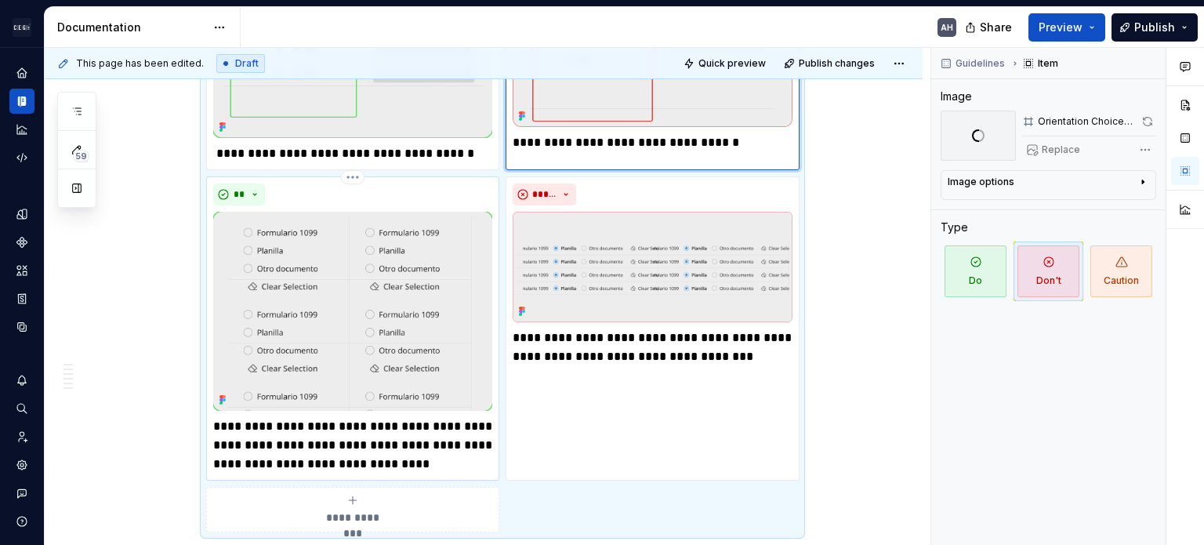
click at [354, 289] on img at bounding box center [352, 311] width 279 height 199
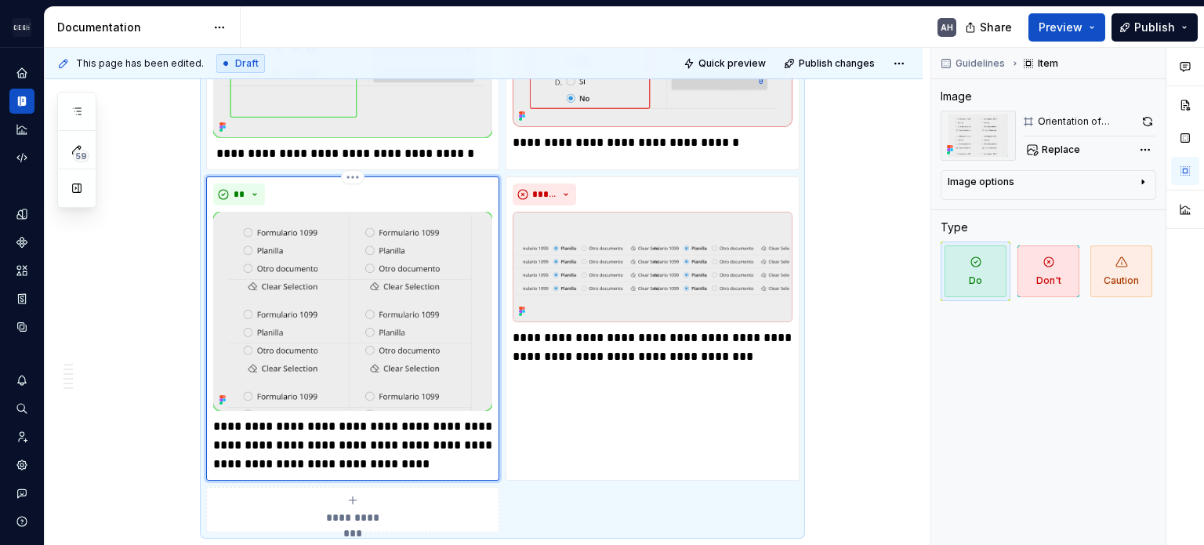
click at [423, 417] on p "**********" at bounding box center [352, 445] width 279 height 56
click at [361, 426] on p "**********" at bounding box center [352, 445] width 279 height 56
click at [372, 305] on img at bounding box center [352, 311] width 279 height 199
type textarea "*"
click at [386, 347] on img at bounding box center [352, 311] width 279 height 199
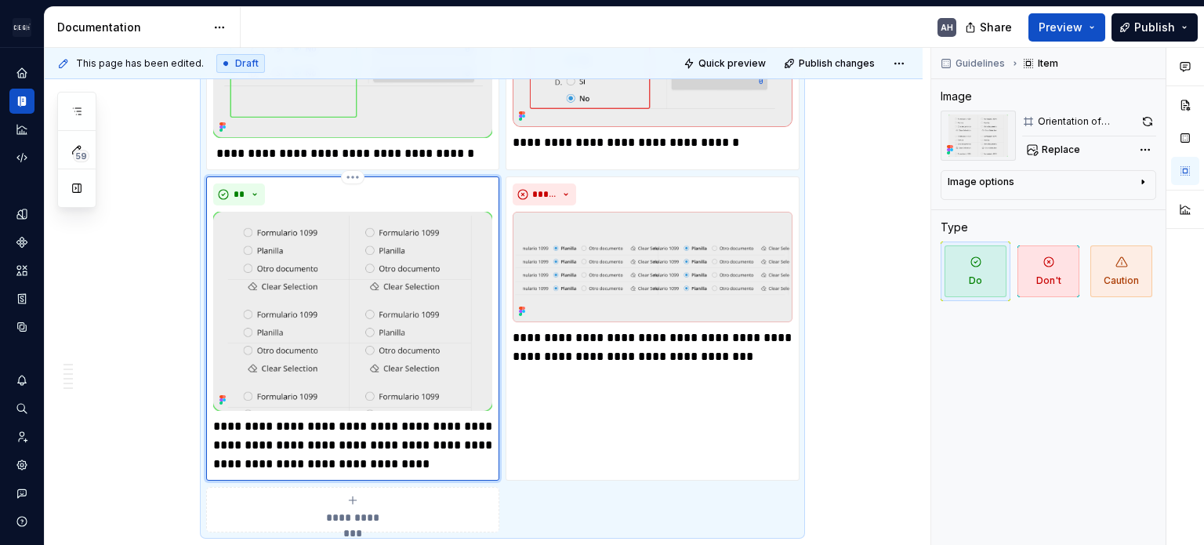
click at [358, 426] on p "**********" at bounding box center [352, 445] width 279 height 56
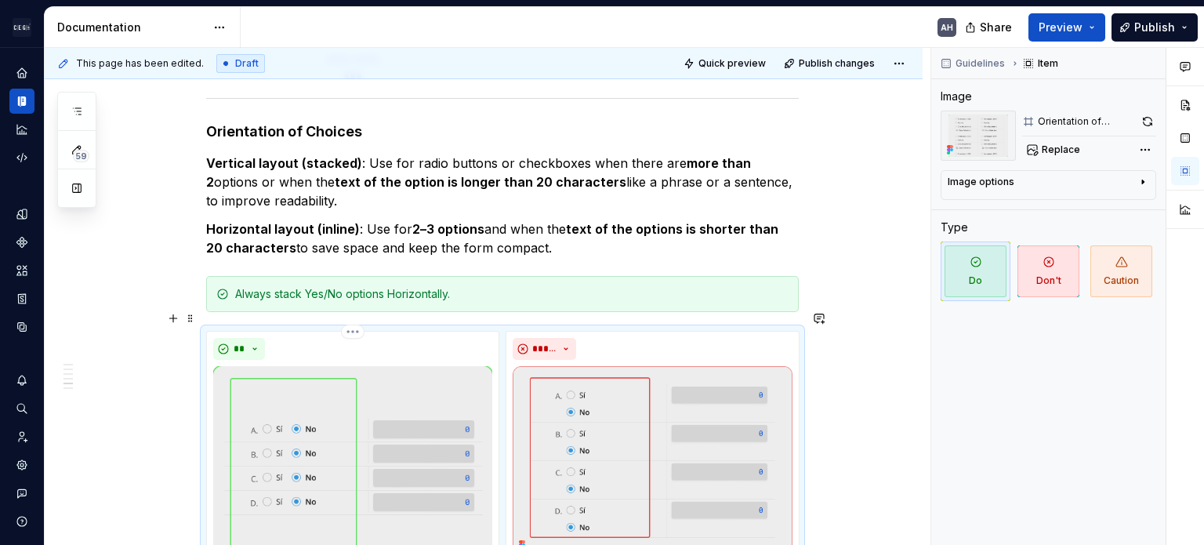
scroll to position [1342, 0]
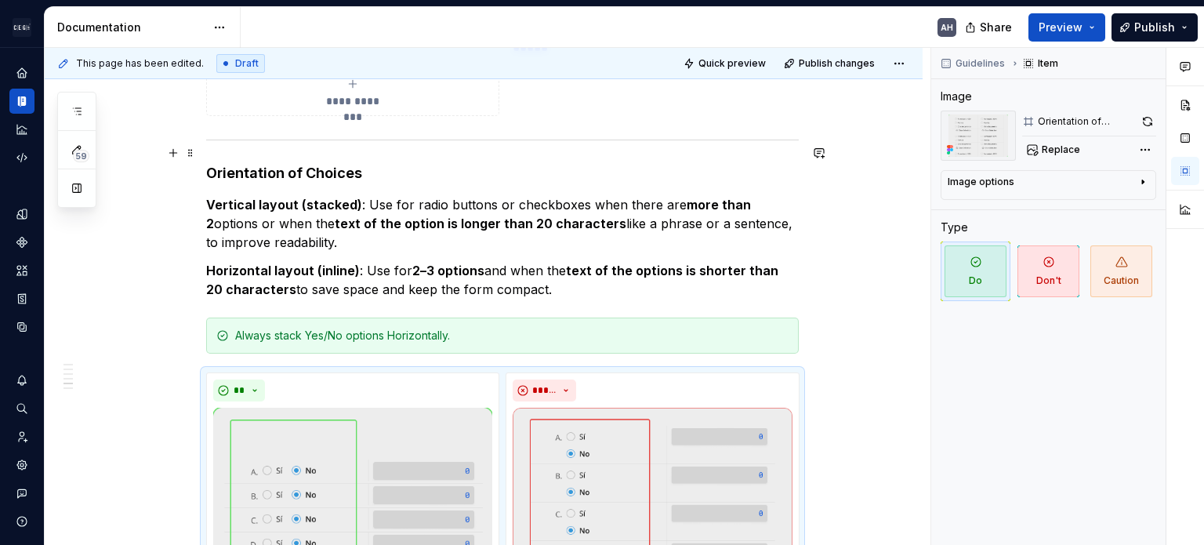
click at [302, 164] on h4 "Orientation of Choices" at bounding box center [502, 173] width 593 height 19
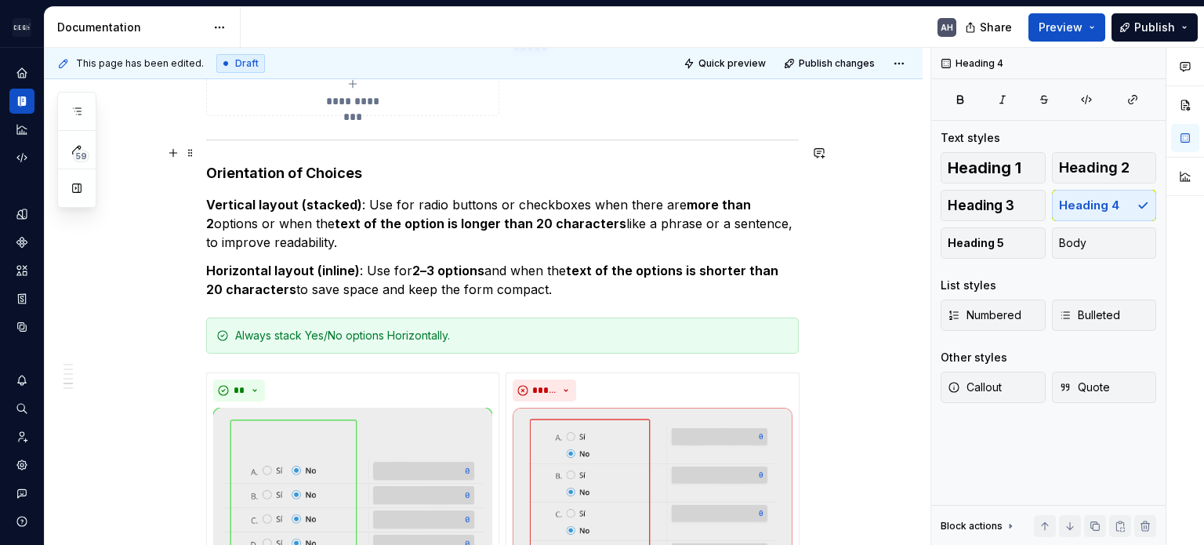
click at [302, 164] on h4 "Orientation of Choices" at bounding box center [502, 173] width 593 height 19
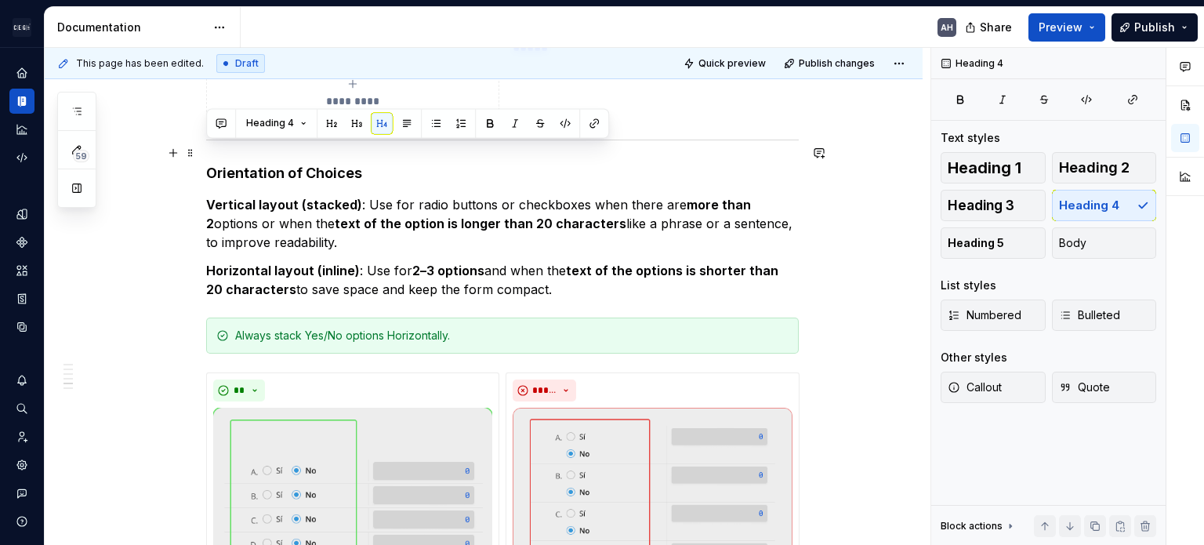
click at [302, 164] on h4 "Orientation of Choices" at bounding box center [502, 173] width 593 height 19
click at [356, 121] on button "button" at bounding box center [357, 123] width 22 height 22
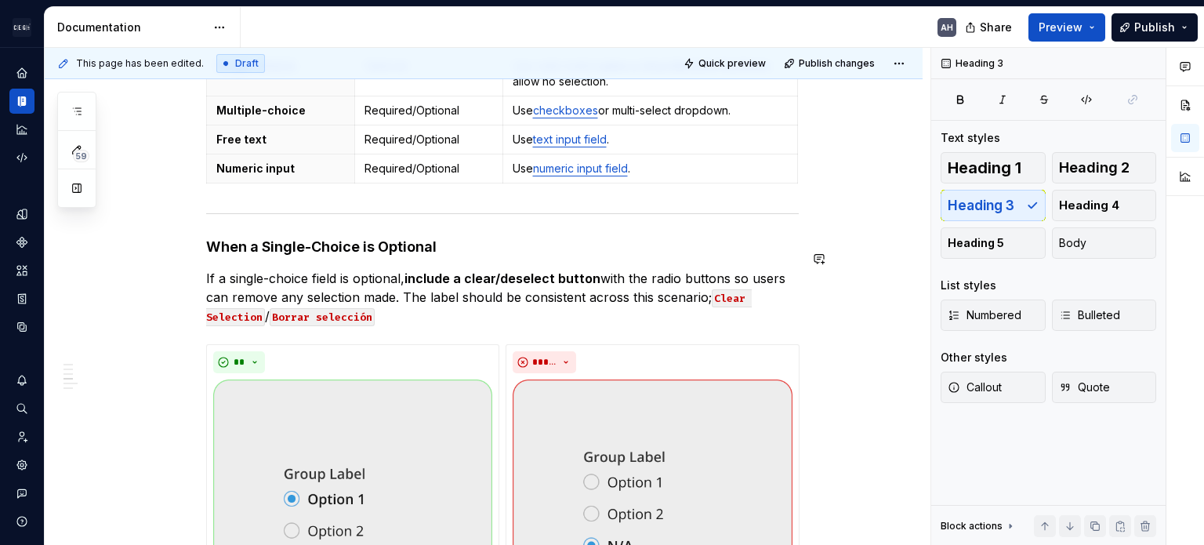
scroll to position [640, 0]
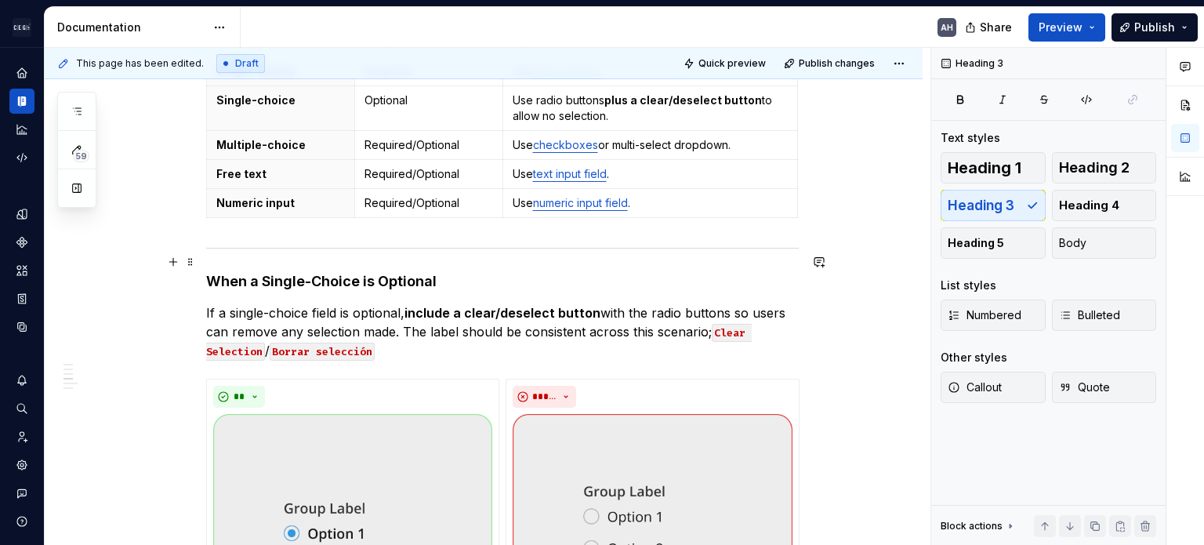
click at [295, 272] on h4 "When a Single-Choice is Optional" at bounding box center [502, 281] width 593 height 19
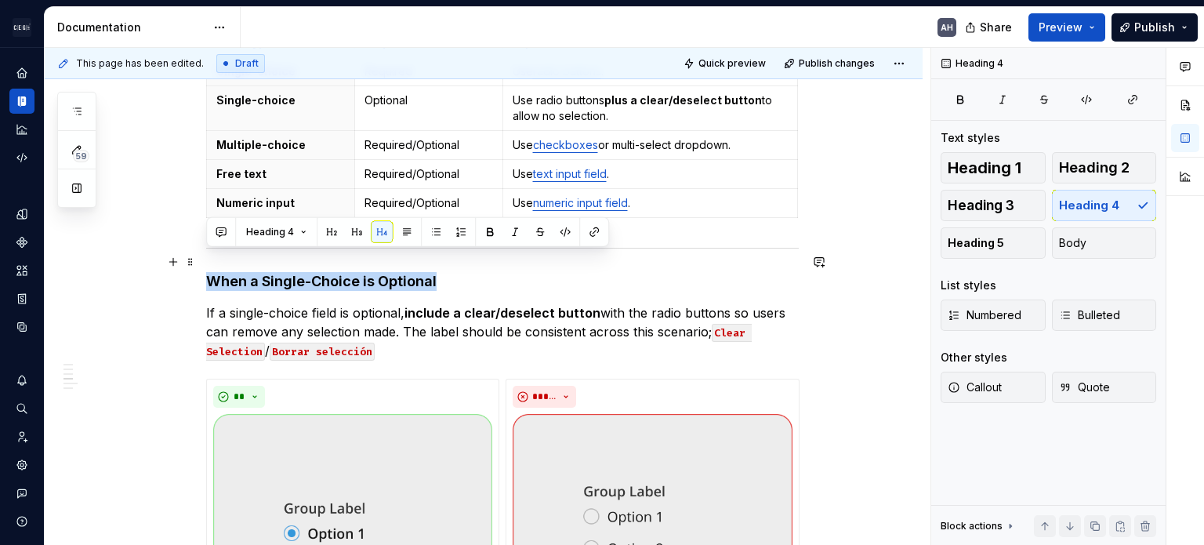
click at [295, 272] on h4 "When a Single-Choice is Optional" at bounding box center [502, 281] width 593 height 19
click at [346, 235] on button "button" at bounding box center [357, 232] width 22 height 22
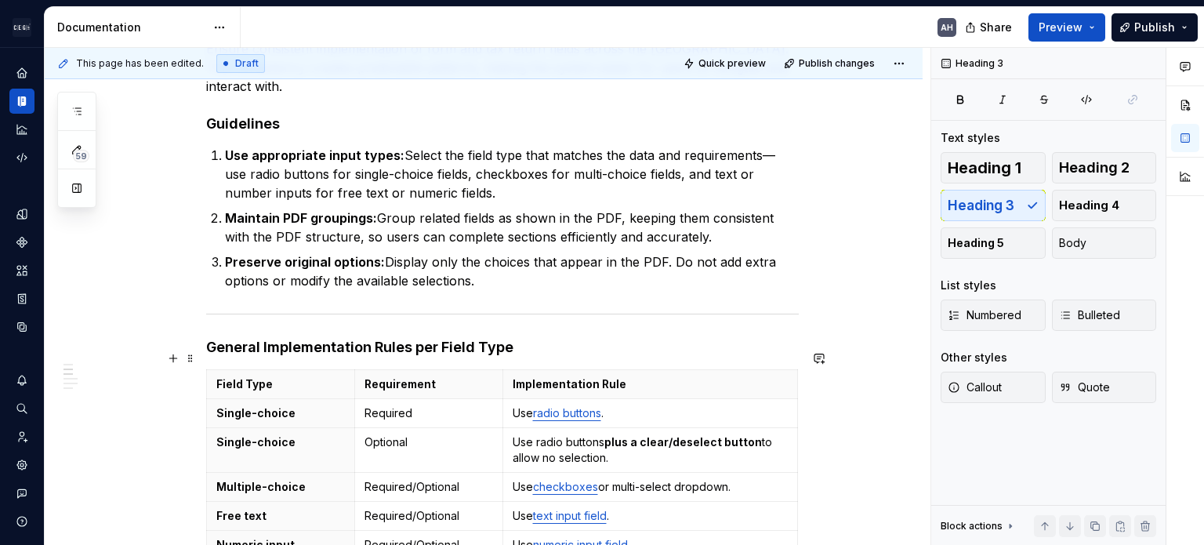
scroll to position [169, 0]
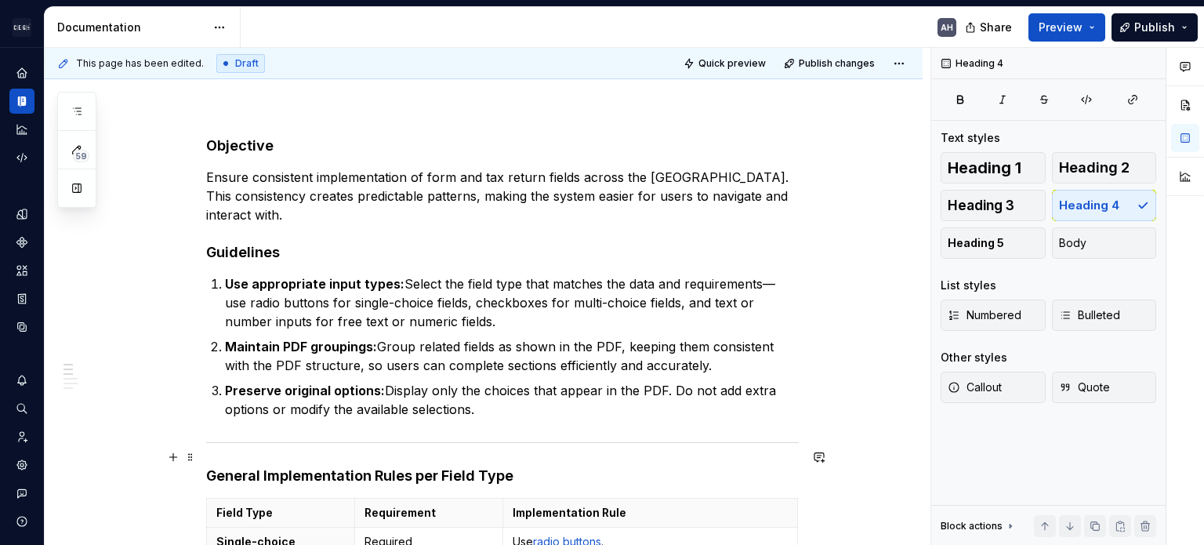
click at [307, 466] on h4 "General Implementation Rules per Field Type" at bounding box center [502, 475] width 593 height 19
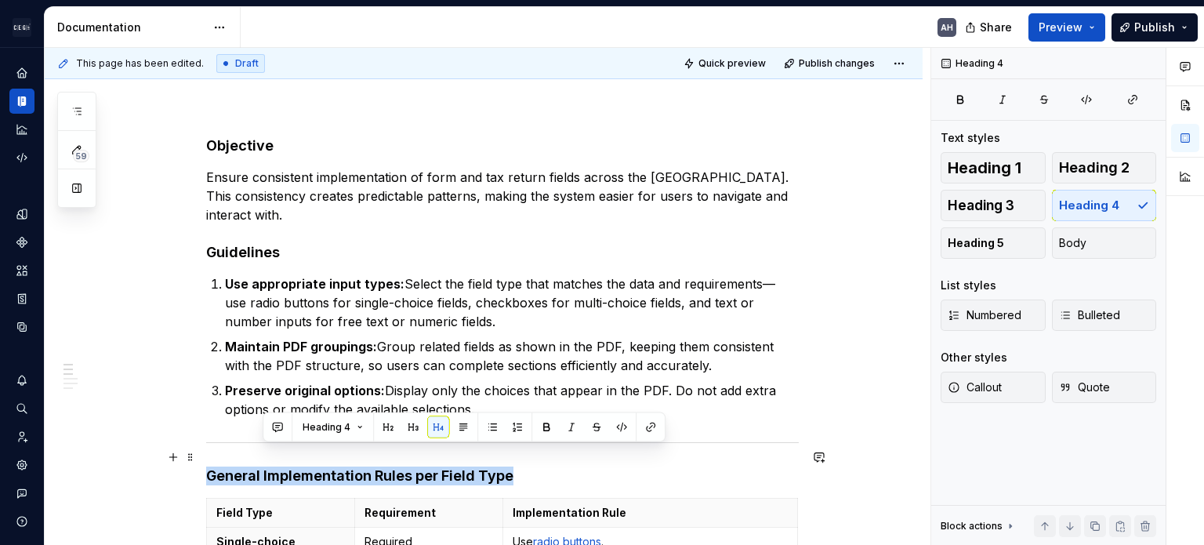
click at [307, 466] on h4 "General Implementation Rules per Field Type" at bounding box center [502, 475] width 593 height 19
click at [351, 422] on button "button" at bounding box center [357, 427] width 22 height 22
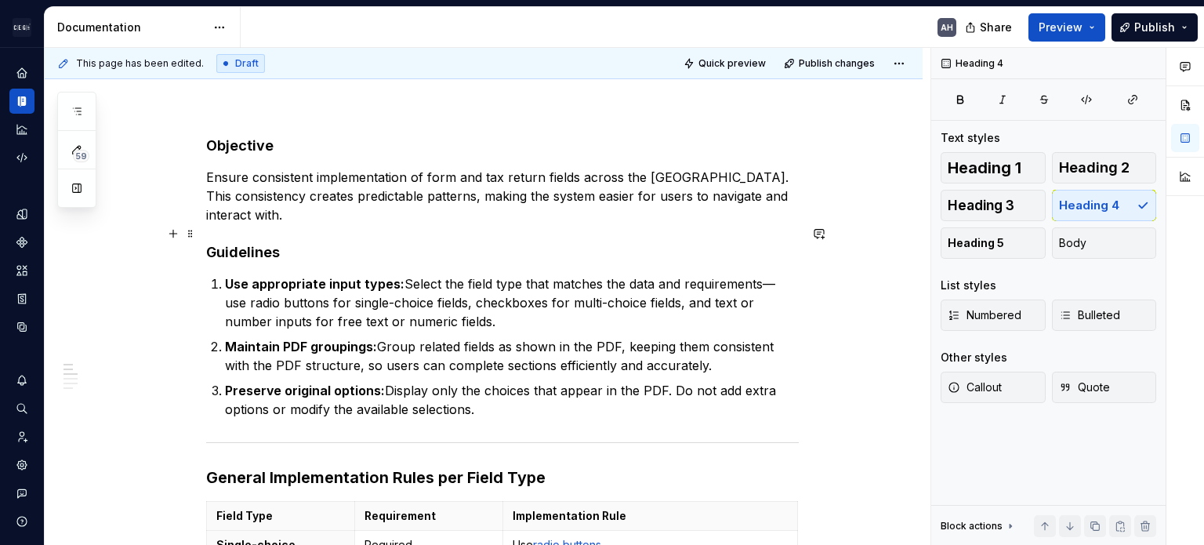
click at [241, 243] on h4 "Guidelines" at bounding box center [502, 252] width 593 height 19
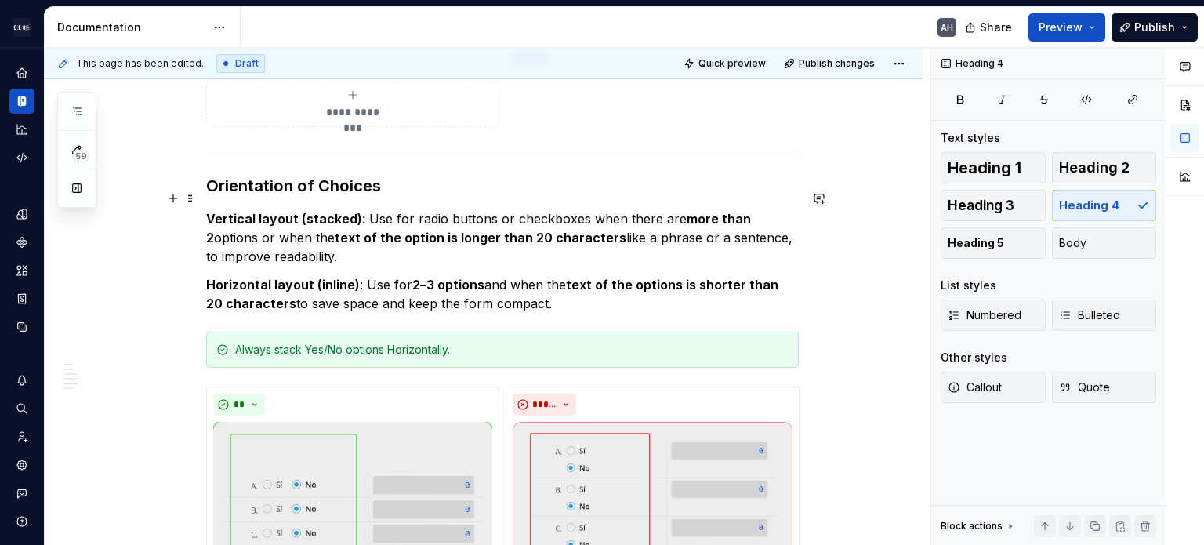
scroll to position [1345, 0]
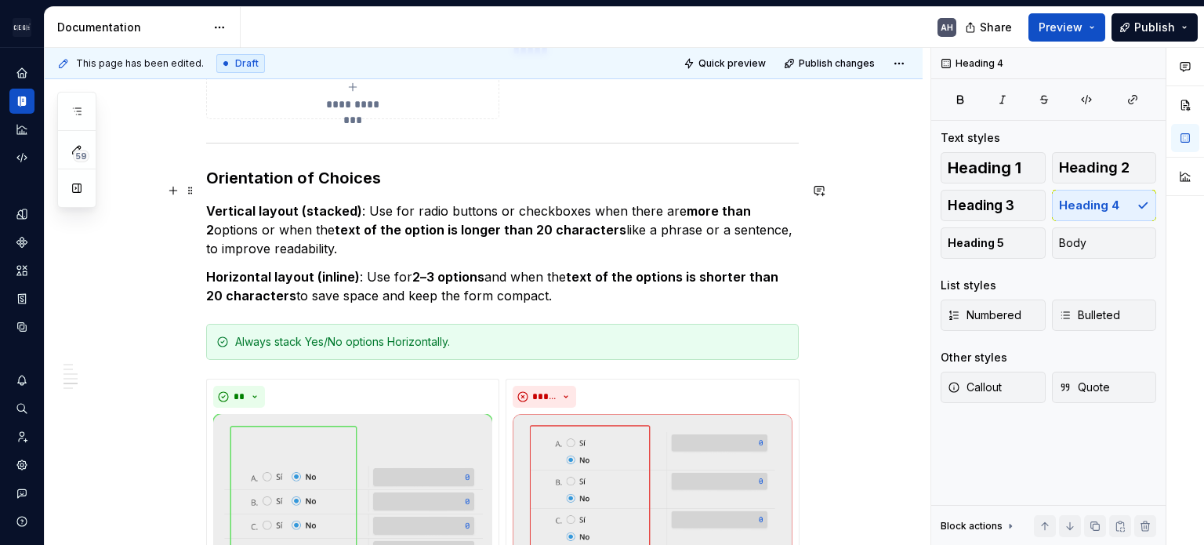
click at [342, 234] on p "Vertical layout (stacked) : Use for radio buttons or checkboxes when there are …" at bounding box center [502, 229] width 593 height 56
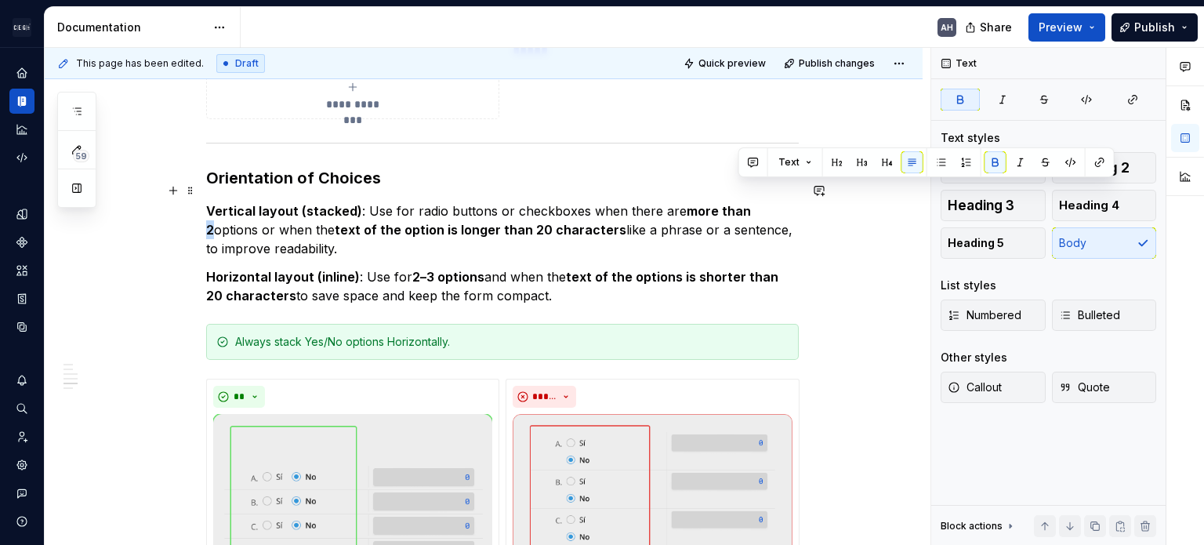
click at [738, 203] on strong "more than 2" at bounding box center [480, 220] width 548 height 34
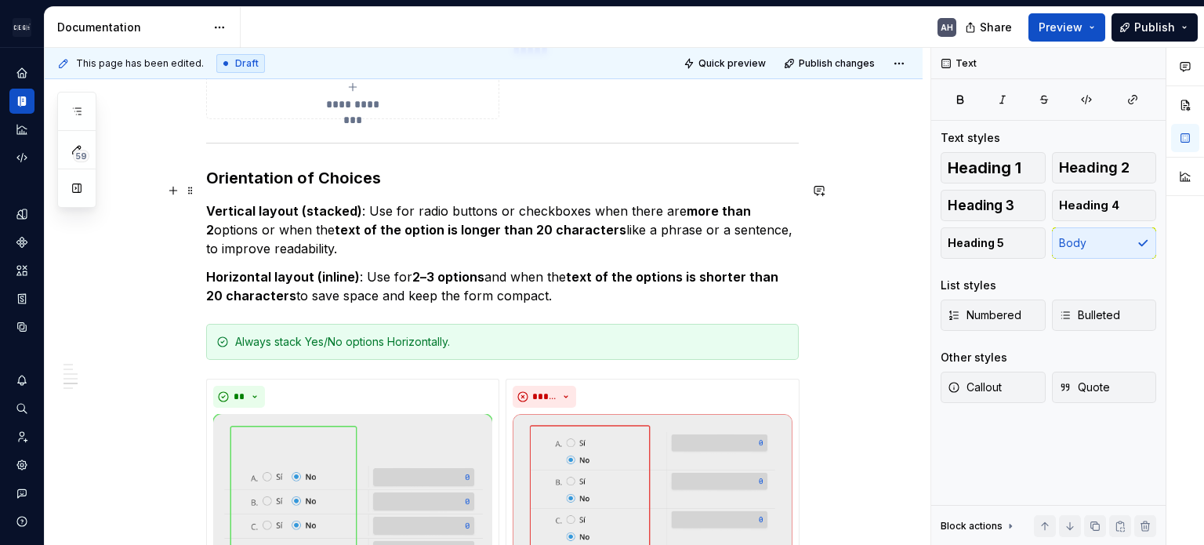
click at [673, 203] on strong "more than 2" at bounding box center [480, 220] width 548 height 34
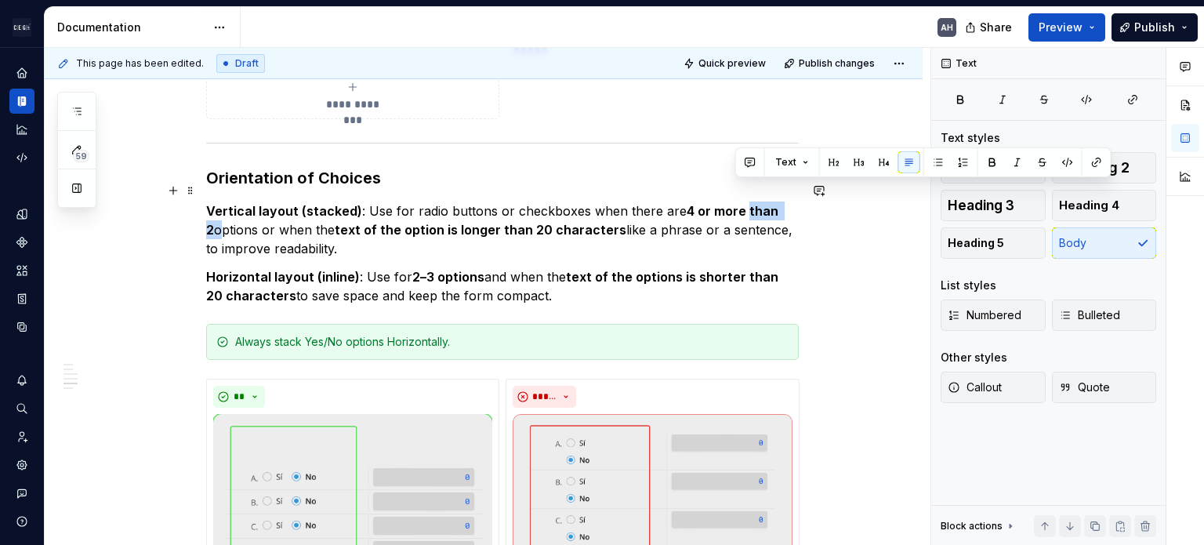
drag, startPoint x: 734, startPoint y: 190, endPoint x: 794, endPoint y: 190, distance: 59.6
click at [750, 201] on p "Vertical layout (stacked) : Use for radio buttons or checkboxes when there are …" at bounding box center [502, 229] width 593 height 56
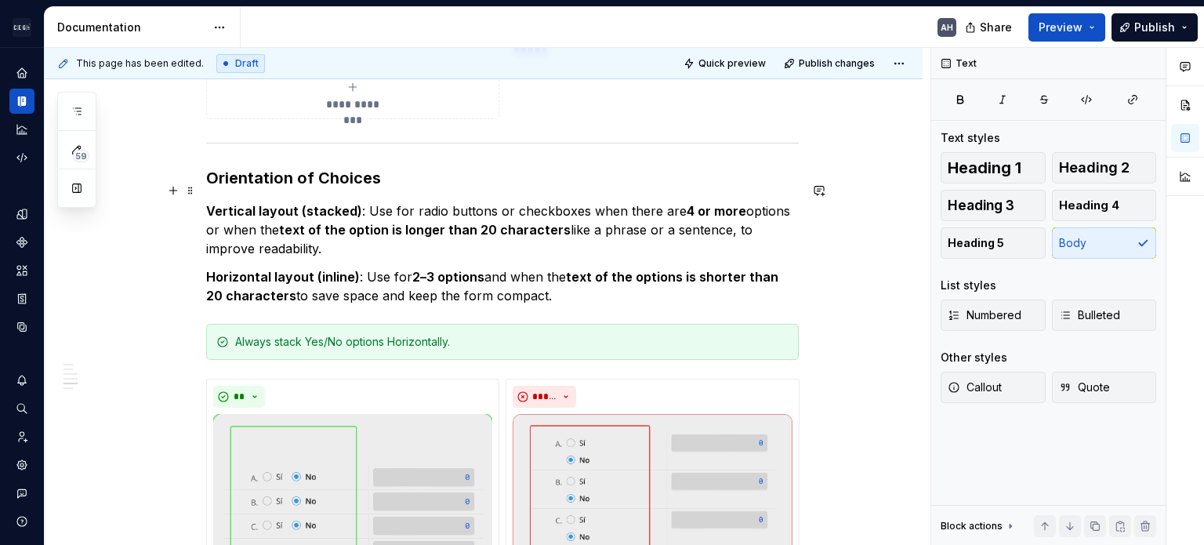
click at [456, 219] on p "Vertical layout (stacked) : Use for radio buttons or checkboxes when there are …" at bounding box center [502, 229] width 593 height 56
click at [463, 222] on strong "text of the option is longer than 20 characters" at bounding box center [425, 230] width 292 height 16
click at [347, 222] on strong "text of the option is longer than 20 characters" at bounding box center [425, 230] width 292 height 16
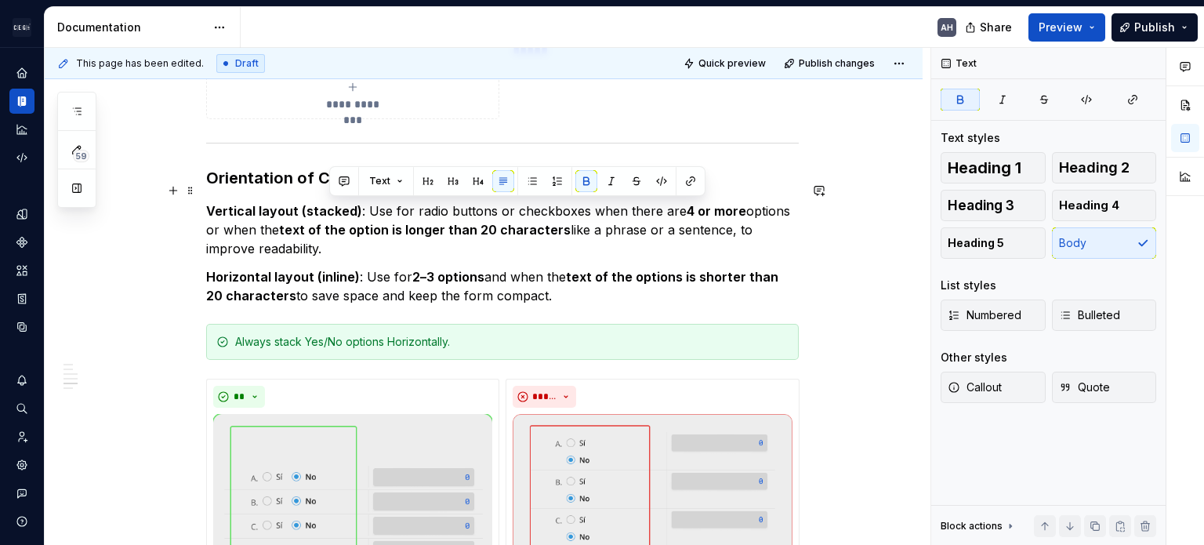
click at [317, 222] on strong "text of the option is longer than 20 characters" at bounding box center [425, 230] width 292 height 16
drag, startPoint x: 307, startPoint y: 211, endPoint x: 367, endPoint y: 210, distance: 59.6
click at [367, 222] on strong "text of the option is longer than 20 characters" at bounding box center [425, 230] width 292 height 16
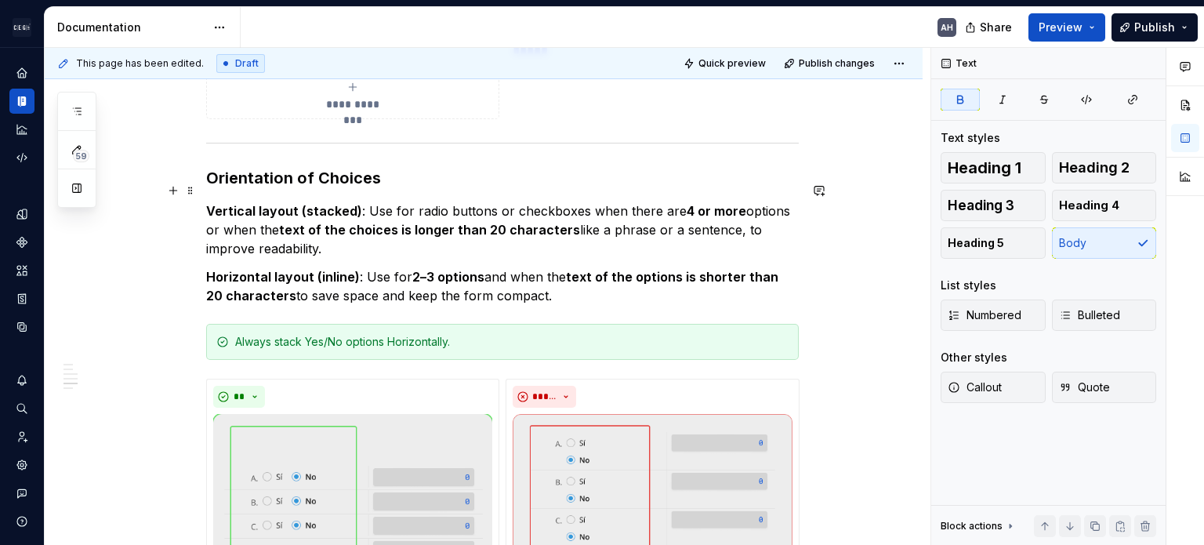
click at [750, 201] on p "Vertical layout (stacked) : Use for radio buttons or checkboxes when there are …" at bounding box center [502, 229] width 593 height 56
click at [327, 201] on p "Vertical layout (stacked) : Use for radio buttons or checkboxes when there are …" at bounding box center [502, 229] width 593 height 56
click at [339, 222] on strong "text of the choices is longer than 20 characters" at bounding box center [429, 230] width 301 height 16
click at [386, 222] on strong "text of the choices is longer than 20 characters" at bounding box center [429, 230] width 301 height 16
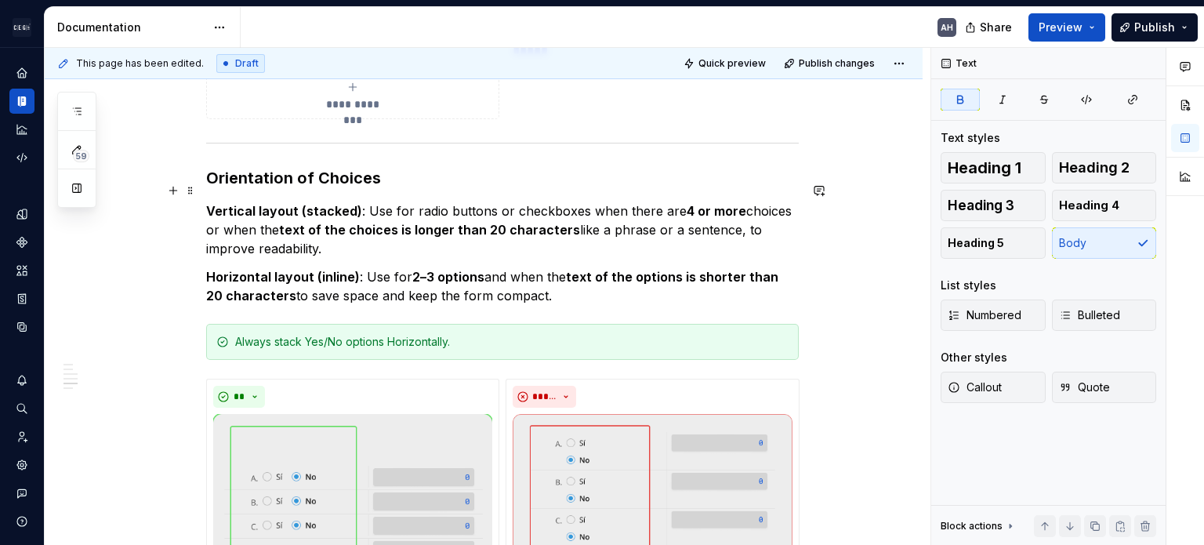
click at [444, 222] on strong "text of the choices is longer than 20 characters" at bounding box center [429, 230] width 301 height 16
click at [480, 218] on p "Vertical layout (stacked) : Use for radio buttons or checkboxes when there are …" at bounding box center [502, 229] width 593 height 56
click at [549, 222] on strong "text of the choices is longer than 20 characters" at bounding box center [429, 230] width 301 height 16
click at [566, 209] on p "Vertical layout (stacked) : Use for radio buttons or checkboxes when there are …" at bounding box center [502, 229] width 593 height 56
click at [658, 213] on p "Vertical layout (stacked) : Use for radio buttons or checkboxes when there are …" at bounding box center [502, 229] width 593 height 56
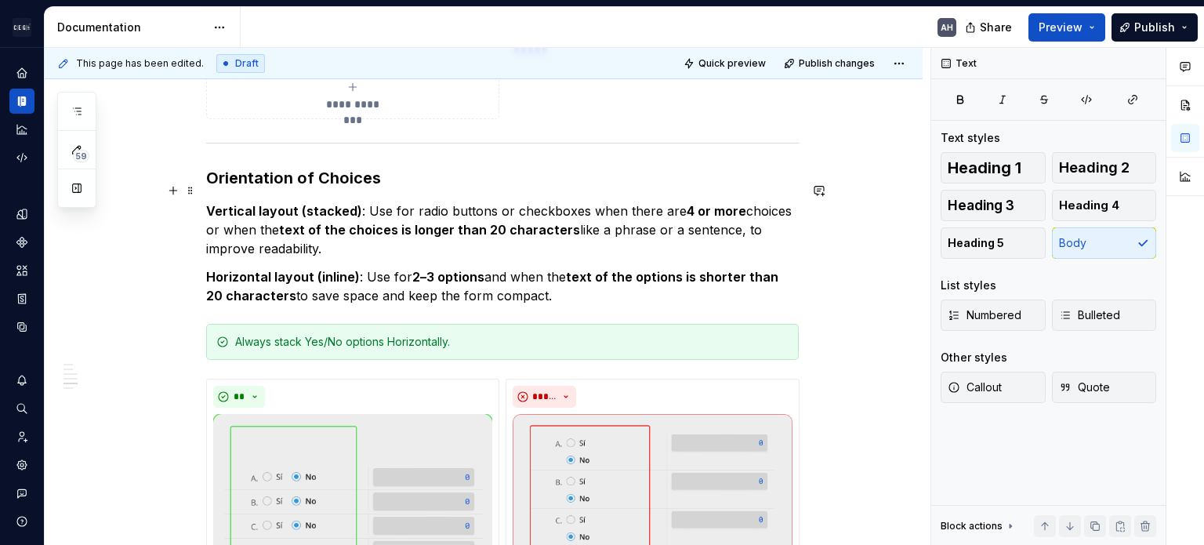
scroll to position [1423, 0]
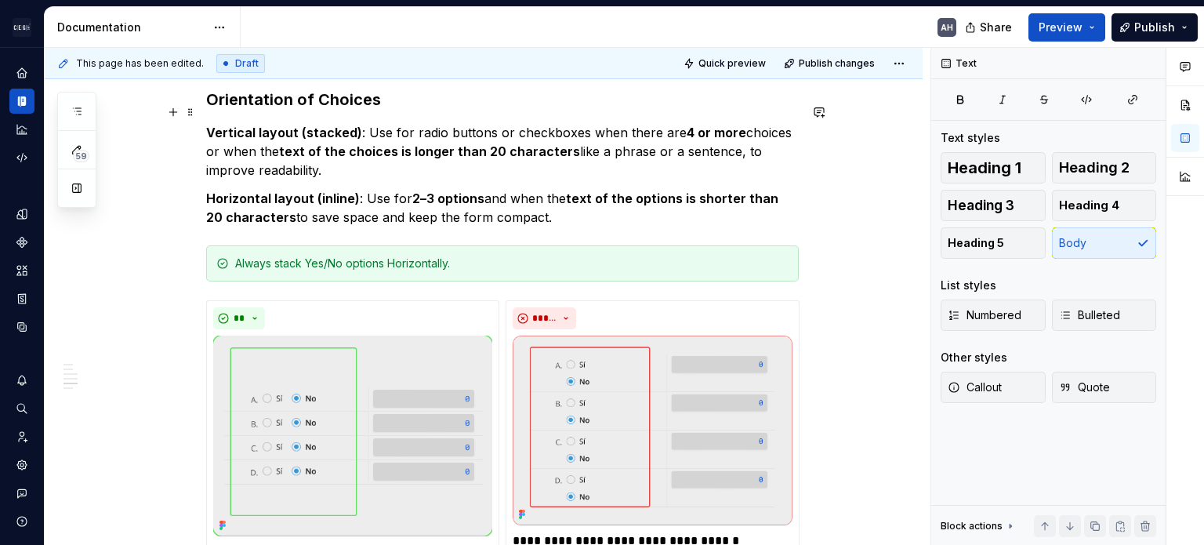
click at [335, 146] on p "Vertical layout (stacked) : Use for radio buttons or checkboxes when there are …" at bounding box center [502, 151] width 593 height 56
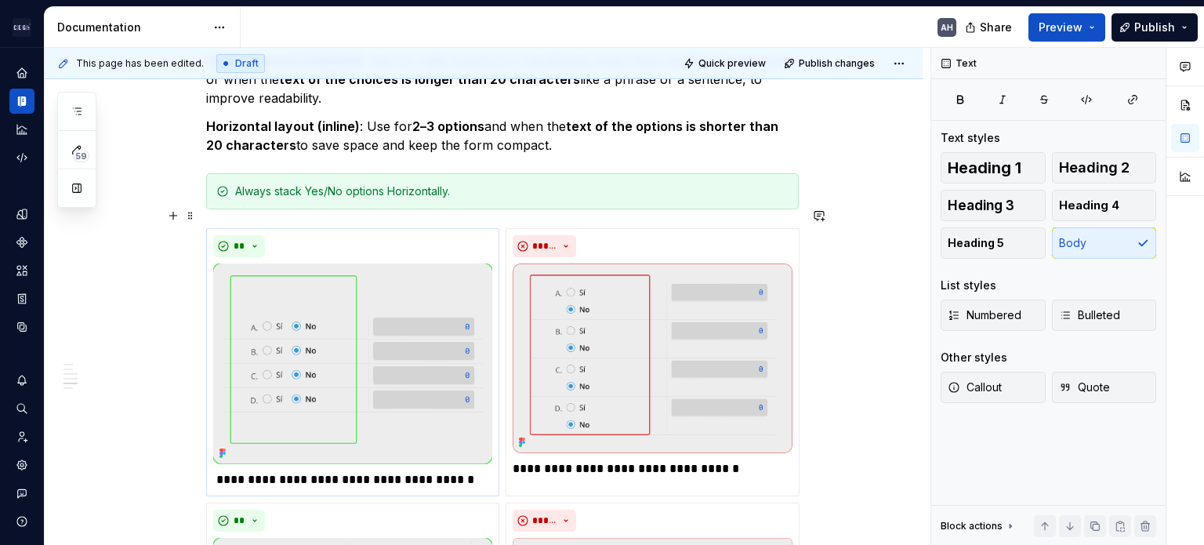
scroll to position [1345, 0]
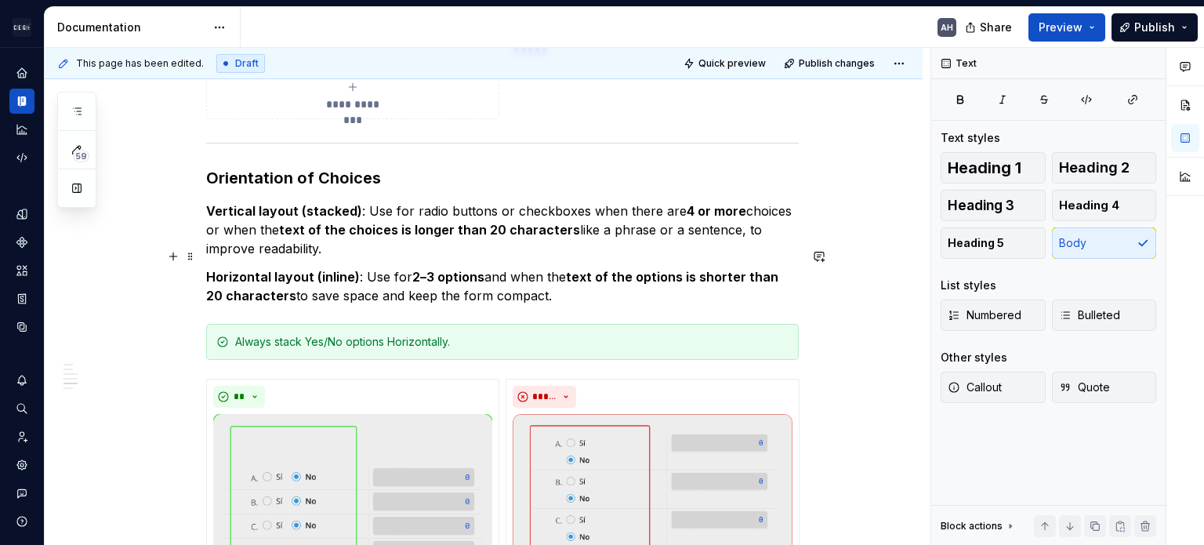
click at [571, 281] on p "Horizontal layout (inline) : Use for 2–3 options and when the text of the optio…" at bounding box center [502, 286] width 593 height 38
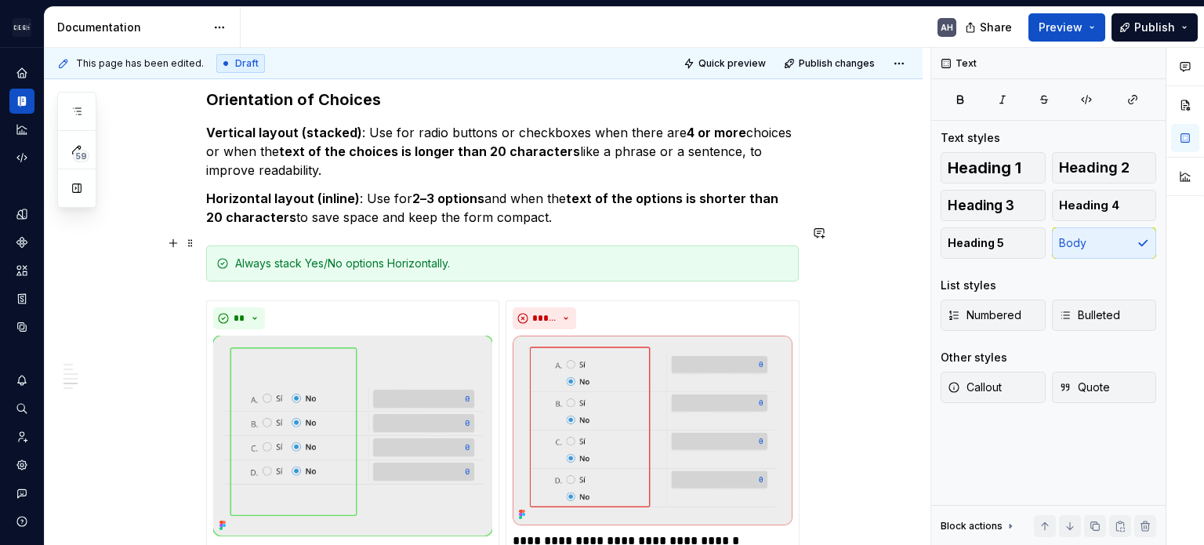
click at [546, 259] on div "Always stack Yes/No options Horizontally." at bounding box center [502, 263] width 593 height 36
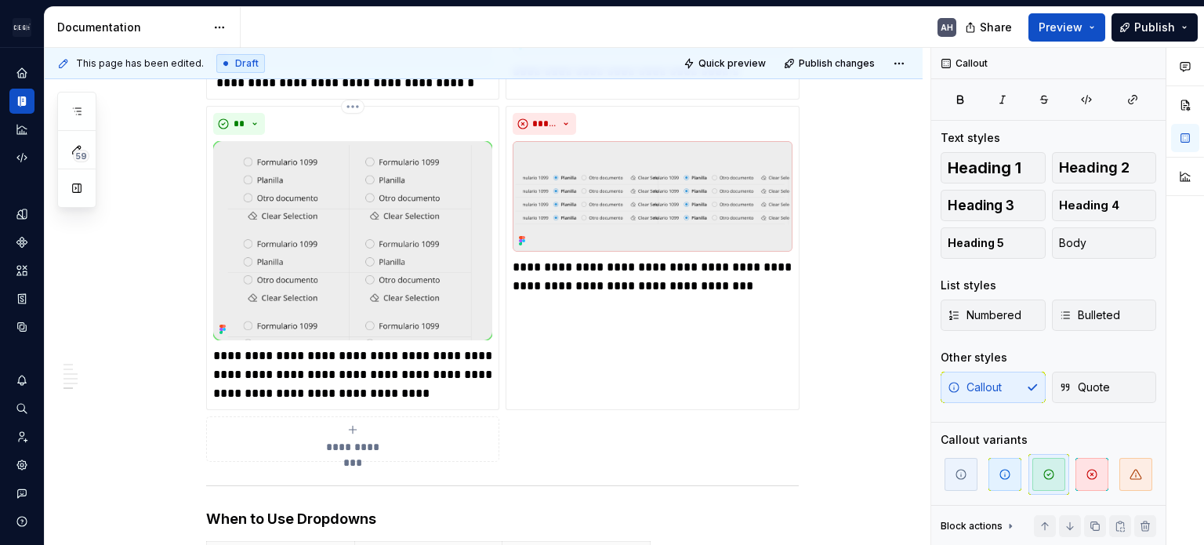
scroll to position [1894, 0]
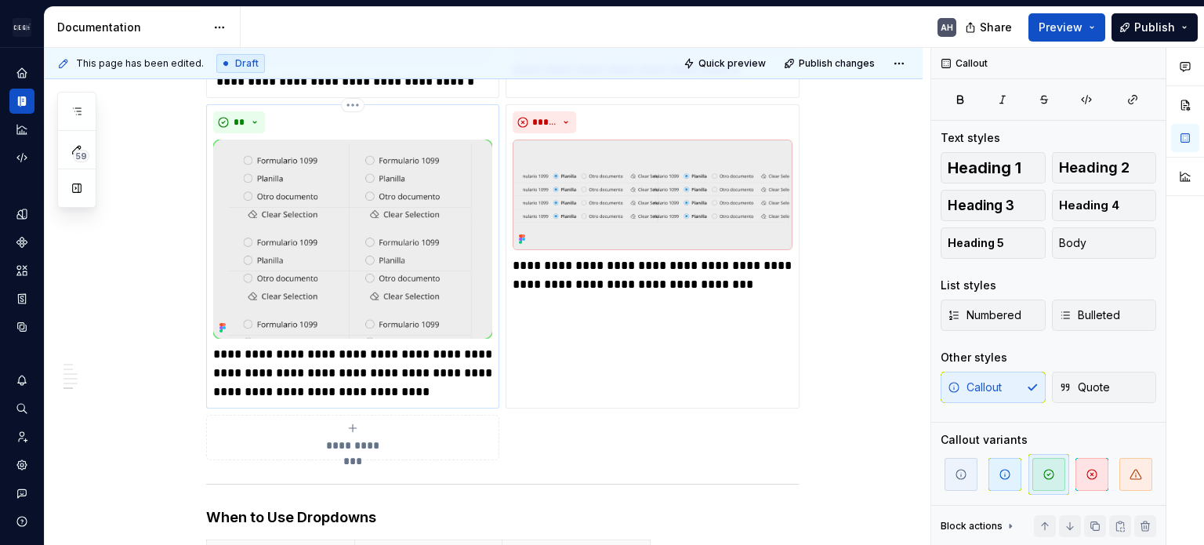
click at [368, 226] on img at bounding box center [352, 239] width 279 height 199
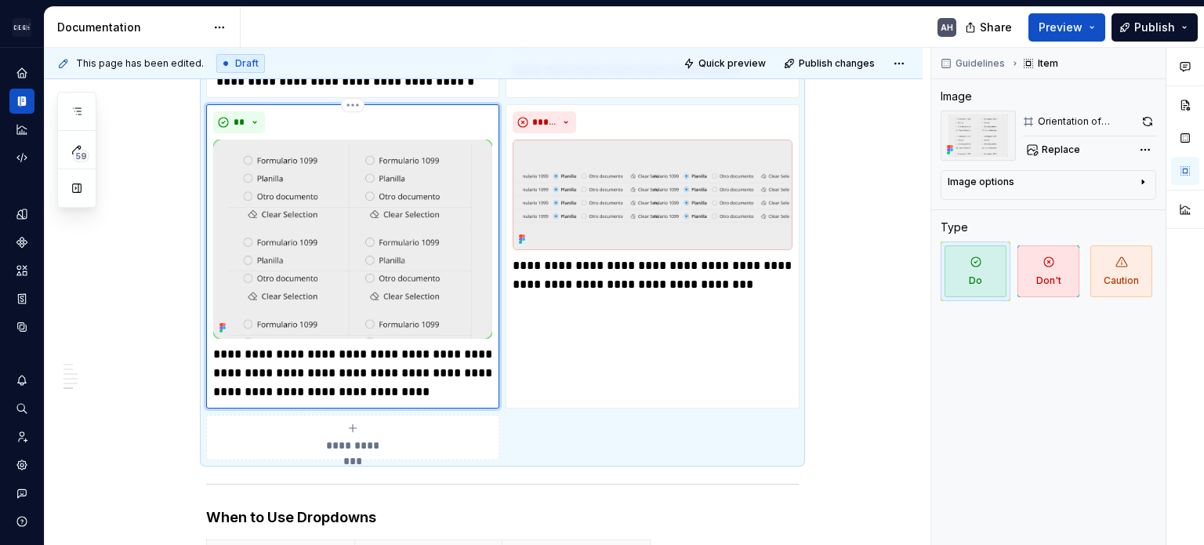
click at [326, 206] on img at bounding box center [352, 239] width 279 height 199
click at [750, 122] on button "button" at bounding box center [1148, 122] width 16 height 22
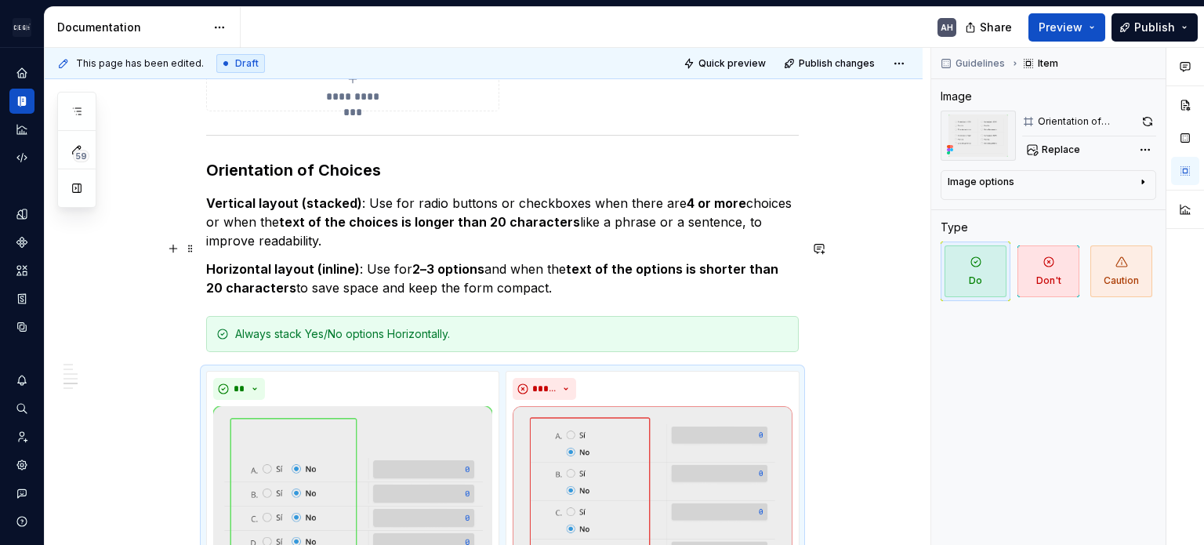
scroll to position [1502, 0]
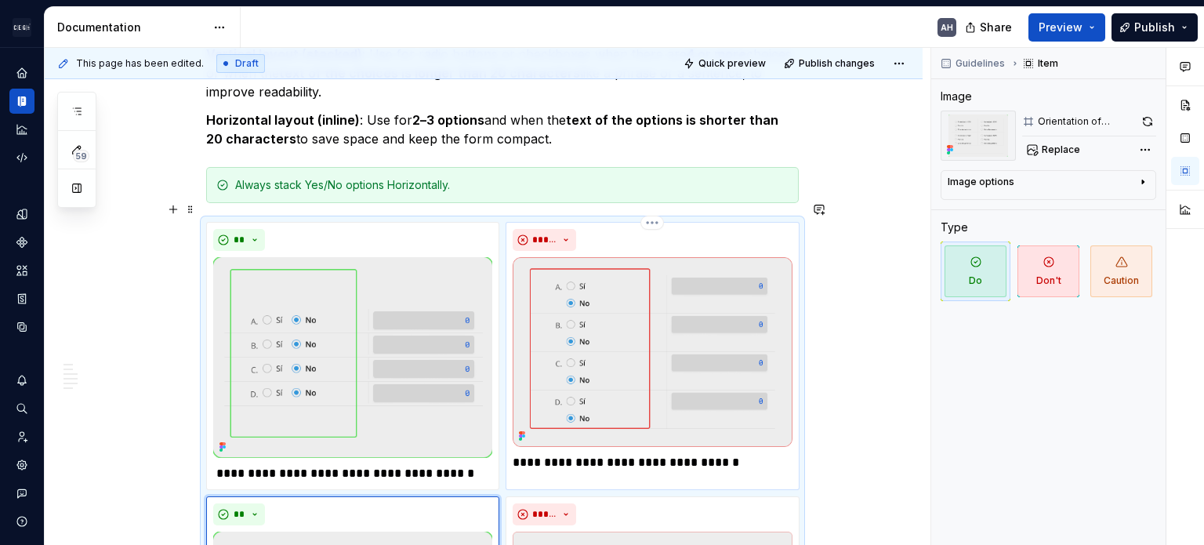
click at [655, 453] on p "**********" at bounding box center [652, 462] width 279 height 19
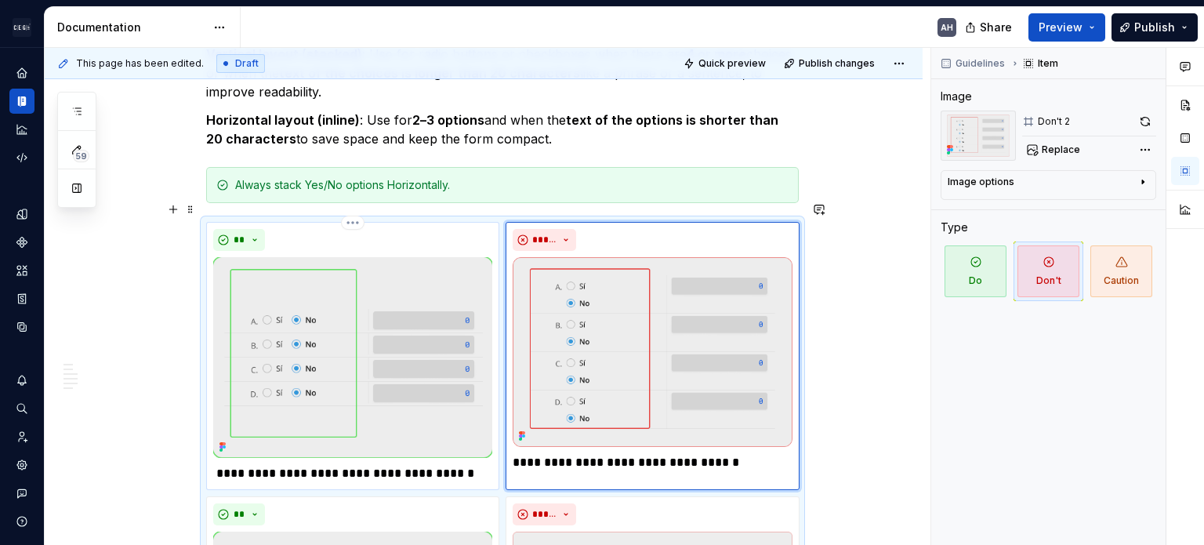
scroll to position [1580, 0]
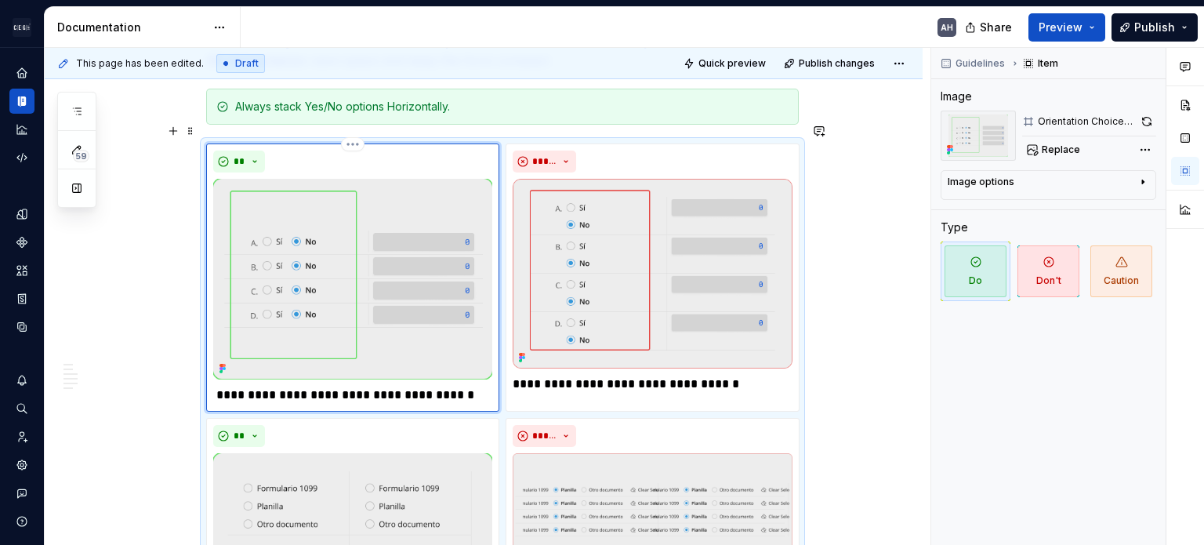
click at [360, 327] on img at bounding box center [352, 279] width 279 height 200
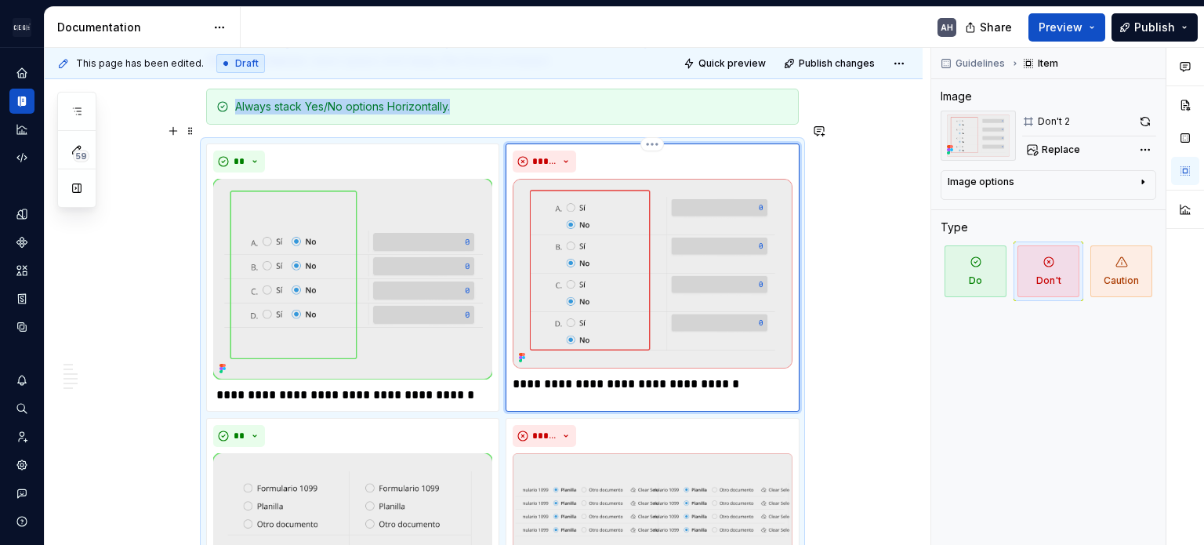
click at [608, 314] on img at bounding box center [652, 274] width 279 height 190
click at [729, 375] on p "**********" at bounding box center [652, 384] width 279 height 19
click at [742, 375] on p "**********" at bounding box center [652, 384] width 279 height 19
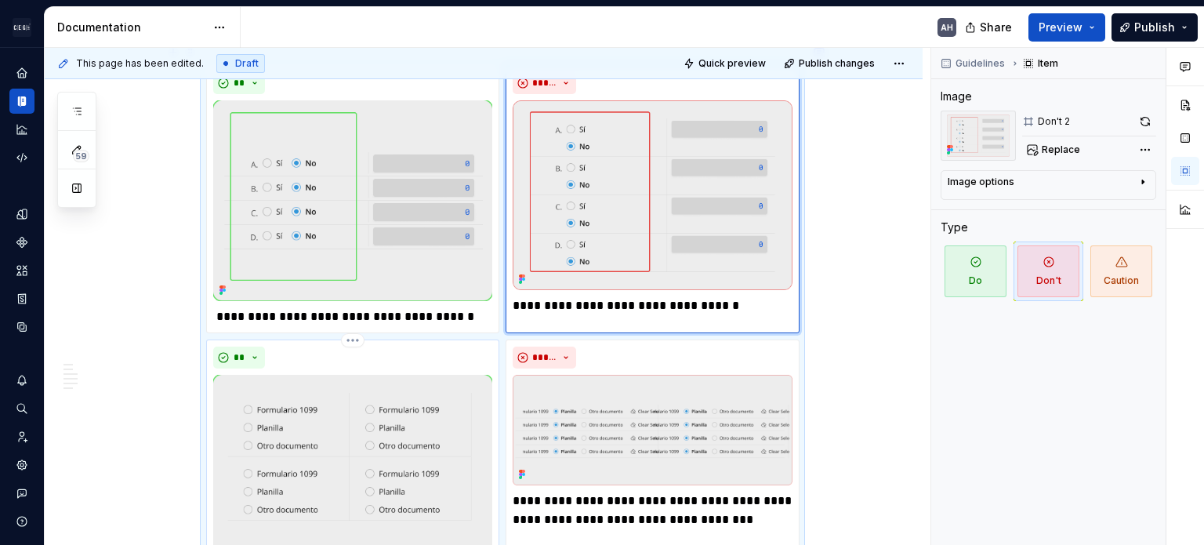
scroll to position [1737, 0]
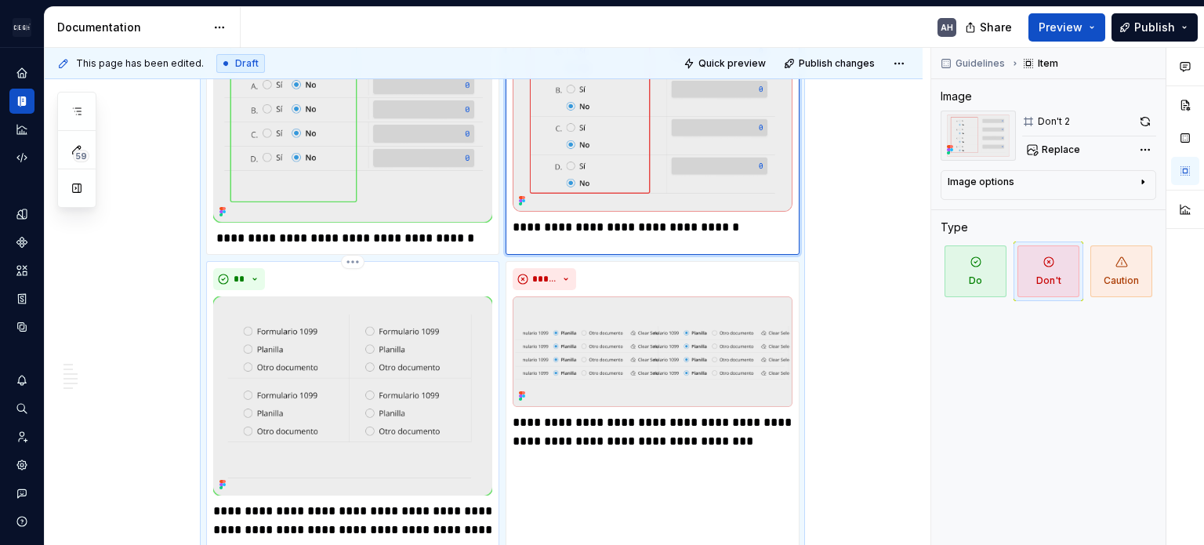
click at [458, 344] on img at bounding box center [352, 395] width 279 height 199
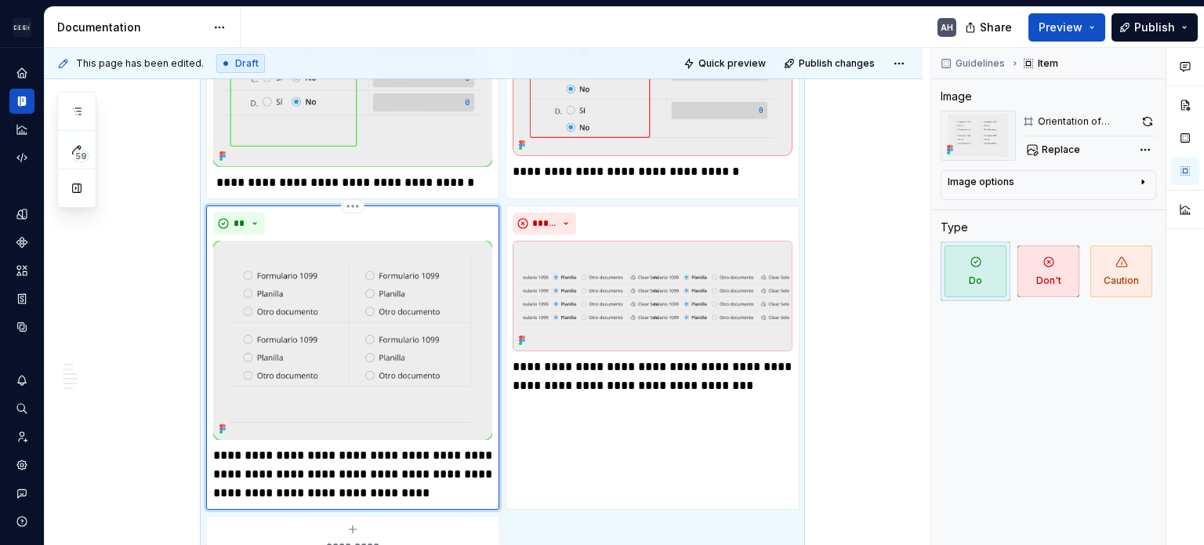
scroll to position [1815, 0]
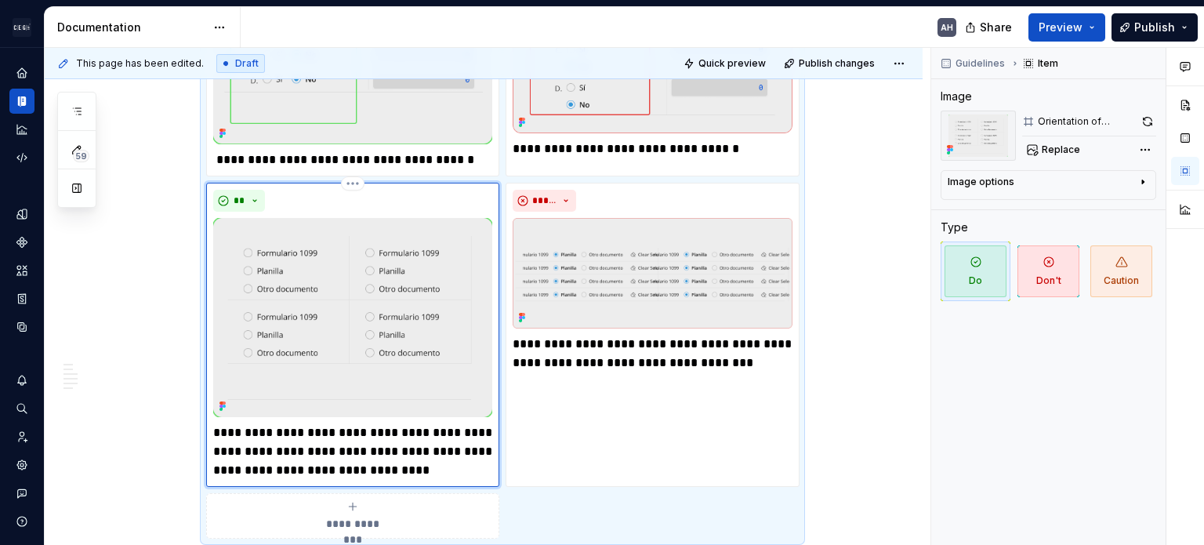
click at [315, 424] on p "**********" at bounding box center [352, 451] width 279 height 56
click at [427, 423] on p "**********" at bounding box center [352, 451] width 279 height 56
click at [273, 423] on p "**********" at bounding box center [352, 451] width 279 height 56
click at [433, 441] on p "**********" at bounding box center [352, 451] width 279 height 56
click at [286, 430] on p "**********" at bounding box center [352, 451] width 279 height 56
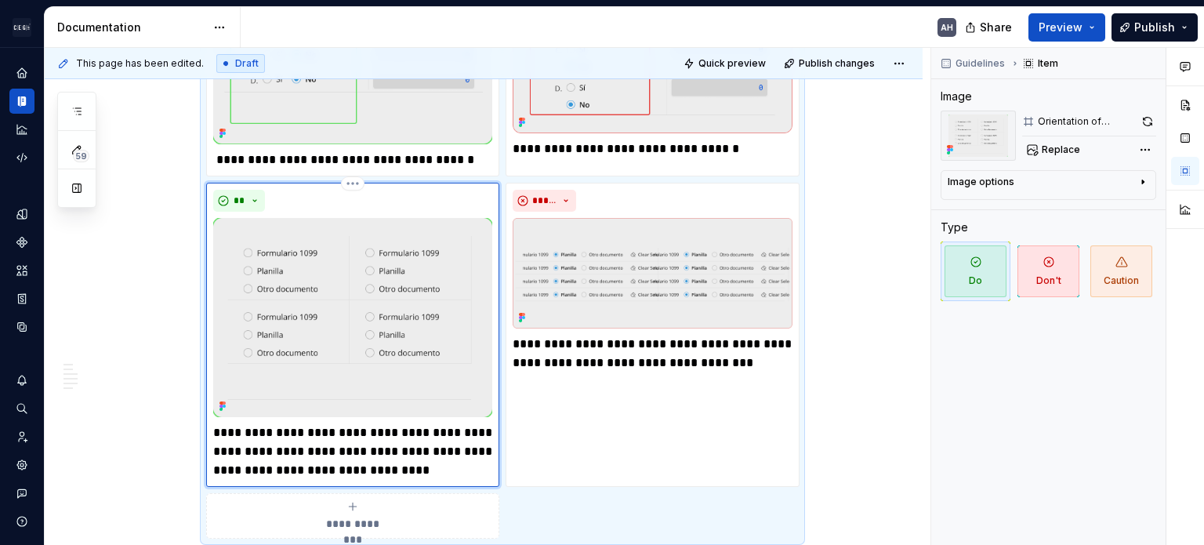
click at [294, 429] on p "**********" at bounding box center [352, 451] width 279 height 56
click at [404, 423] on p "**********" at bounding box center [352, 451] width 279 height 56
click at [408, 423] on p "**********" at bounding box center [352, 451] width 279 height 56
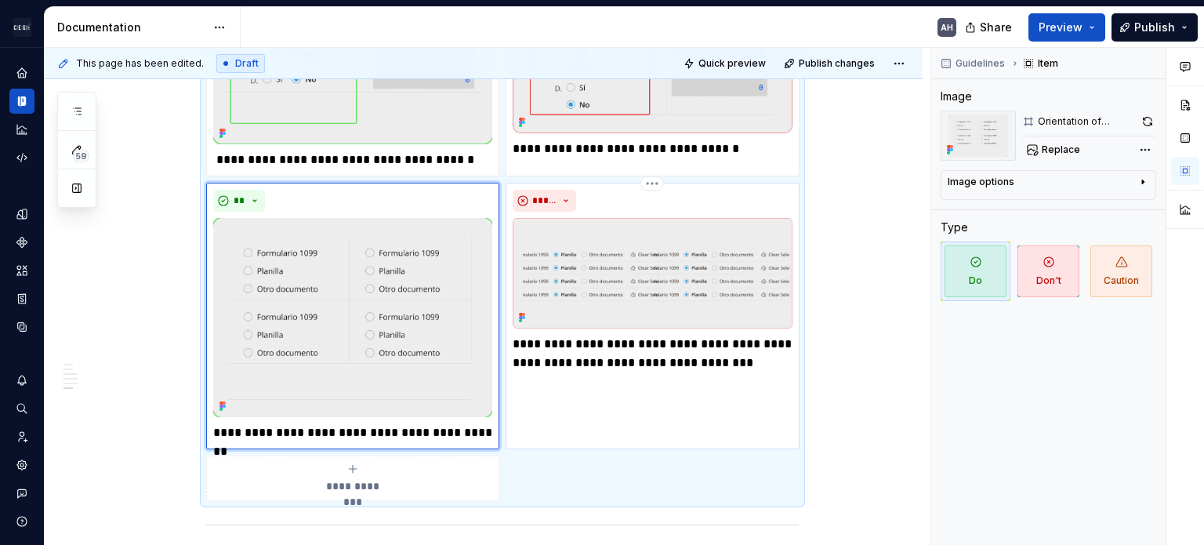
click at [593, 335] on p "**********" at bounding box center [652, 354] width 279 height 38
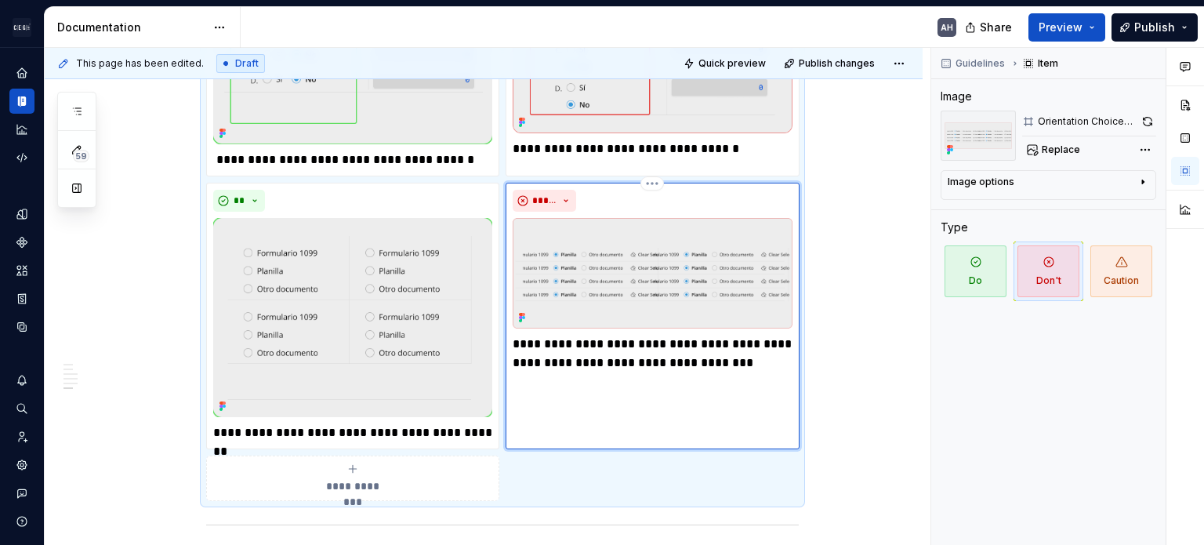
click at [693, 335] on p "**********" at bounding box center [652, 354] width 279 height 38
click at [736, 335] on p "**********" at bounding box center [652, 354] width 279 height 38
click at [619, 347] on p "**********" at bounding box center [652, 354] width 279 height 38
click at [702, 347] on p "**********" at bounding box center [652, 354] width 279 height 38
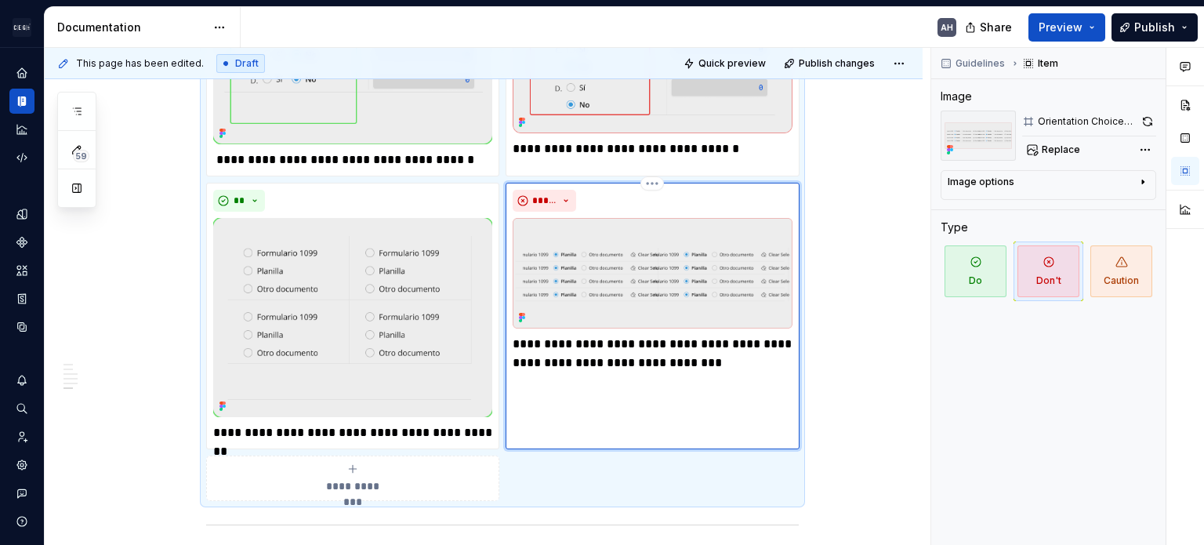
click at [668, 222] on img at bounding box center [652, 273] width 279 height 111
click at [750, 150] on span "Replace" at bounding box center [1061, 149] width 38 height 13
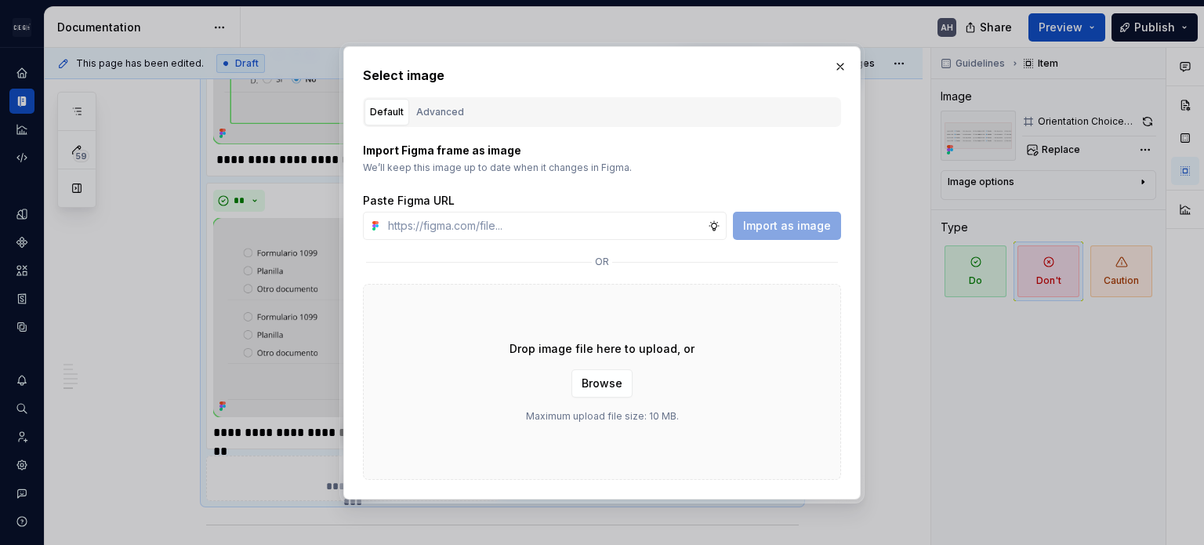
type textarea "*"
type input "[URL][DOMAIN_NAME]"
type textarea "*"
type input "[URL][DOMAIN_NAME]"
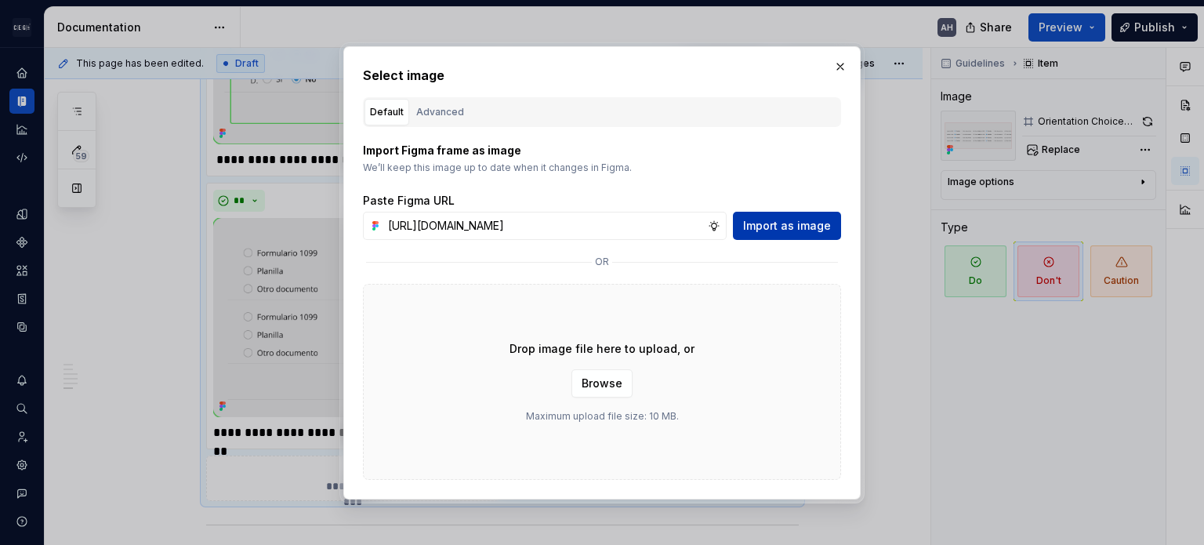
click at [750, 231] on span "Import as image" at bounding box center [787, 226] width 88 height 16
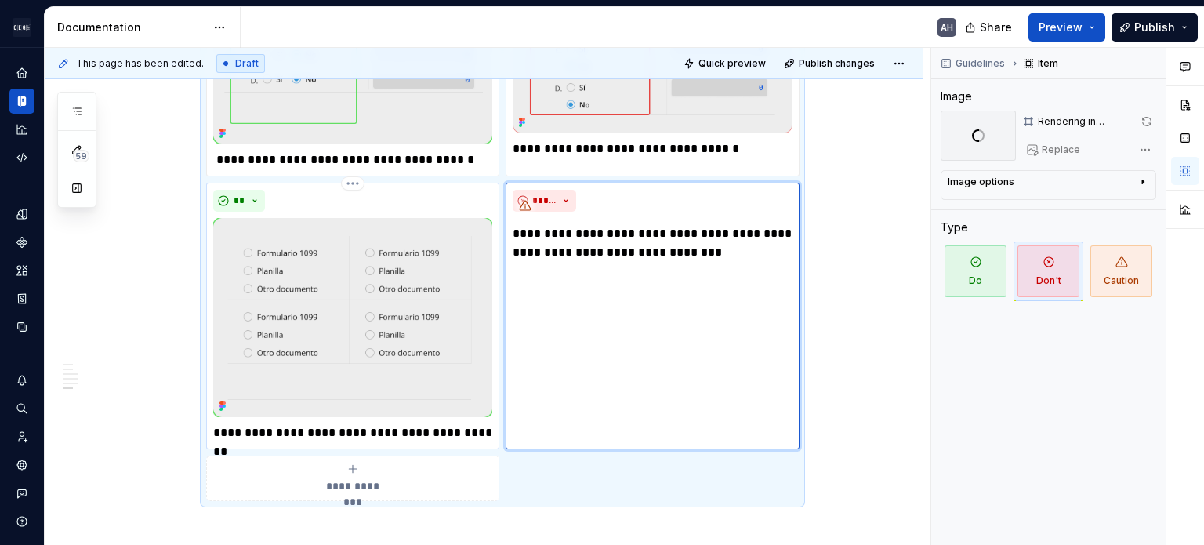
click at [345, 423] on p "**********" at bounding box center [352, 432] width 279 height 19
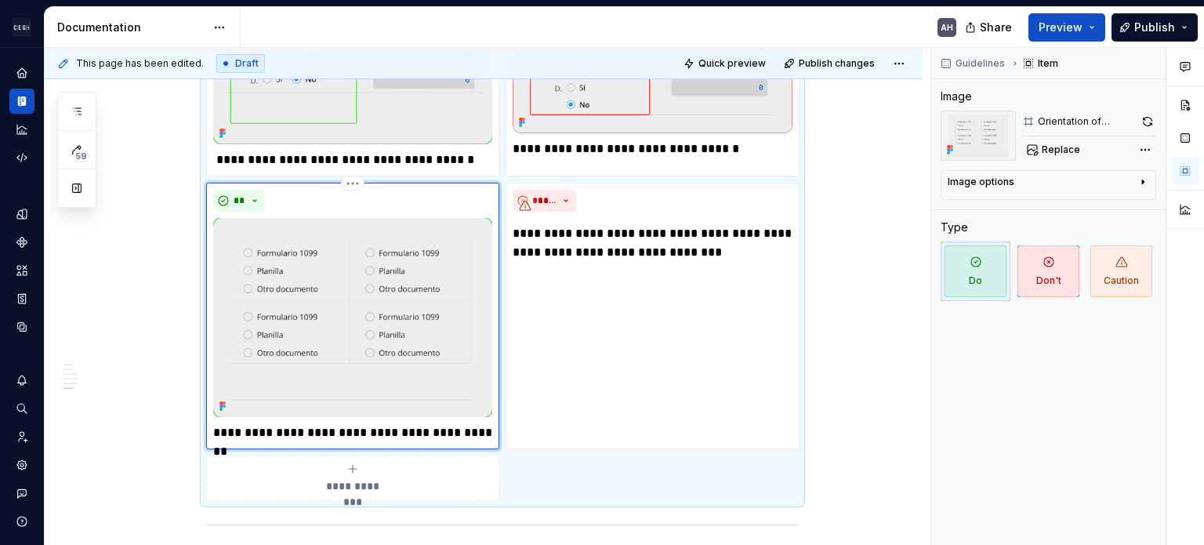
click at [319, 423] on p "**********" at bounding box center [352, 432] width 279 height 19
click at [357, 423] on p "**********" at bounding box center [352, 432] width 279 height 19
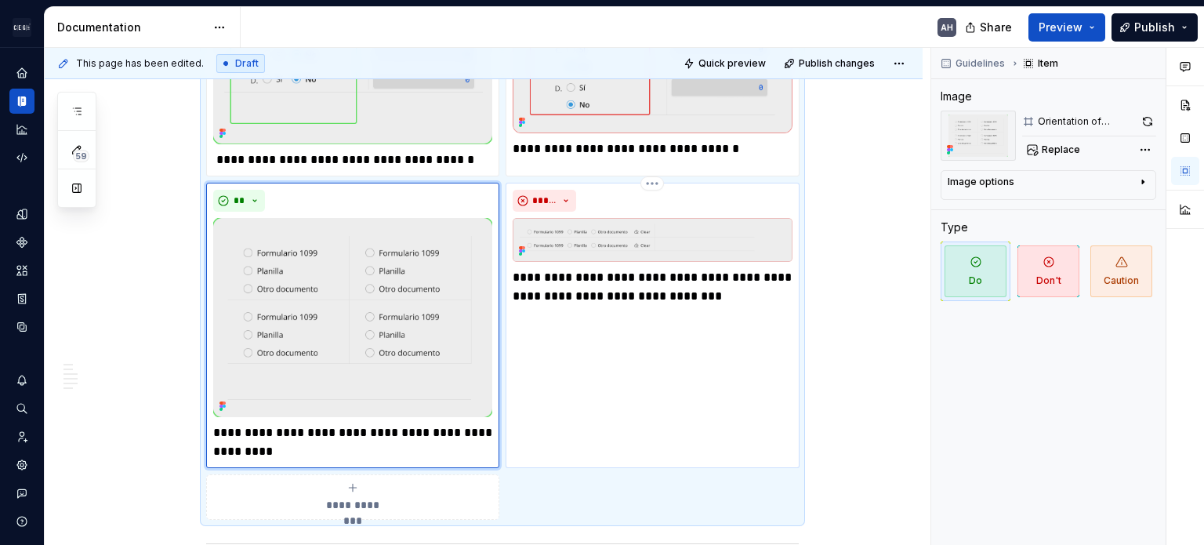
click at [680, 268] on p "**********" at bounding box center [652, 287] width 279 height 38
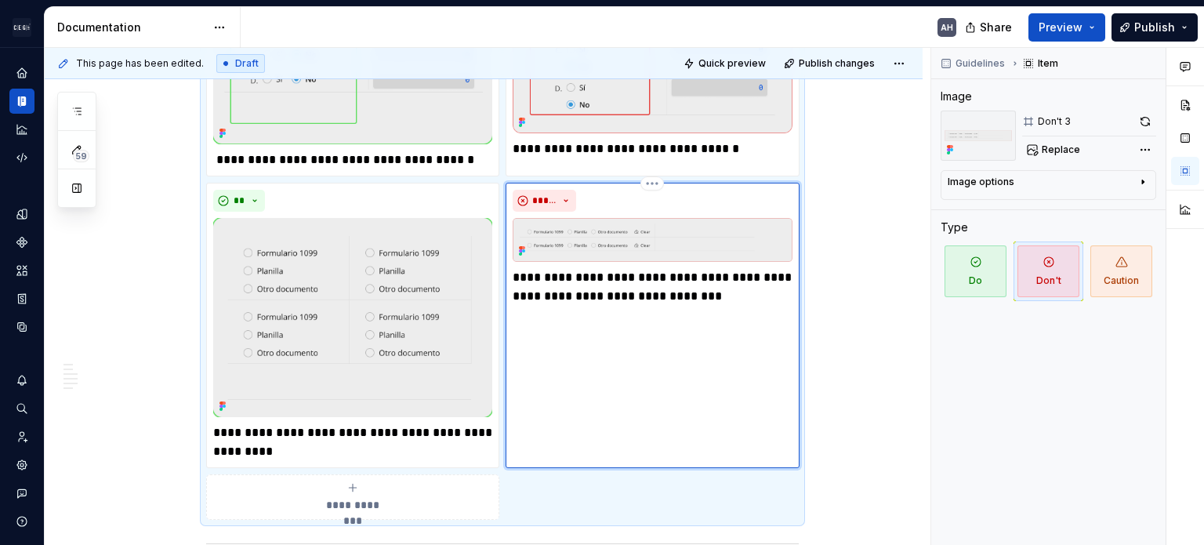
click at [708, 288] on div "**********" at bounding box center [652, 325] width 293 height 285
click at [686, 273] on p "**********" at bounding box center [652, 287] width 279 height 38
click at [646, 275] on p "**********" at bounding box center [652, 287] width 279 height 38
drag, startPoint x: 705, startPoint y: 274, endPoint x: 578, endPoint y: 280, distance: 127.1
click at [578, 280] on p "**********" at bounding box center [652, 287] width 279 height 38
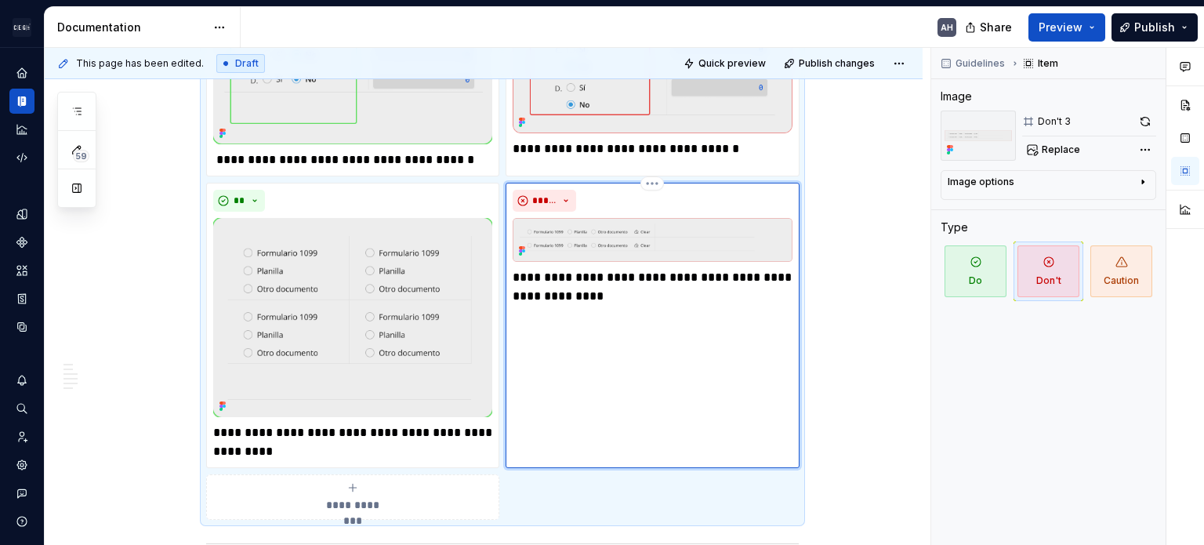
click at [659, 334] on div "**********" at bounding box center [652, 325] width 293 height 285
click at [626, 313] on div "**********" at bounding box center [652, 325] width 293 height 285
click at [380, 423] on p "**********" at bounding box center [352, 442] width 279 height 38
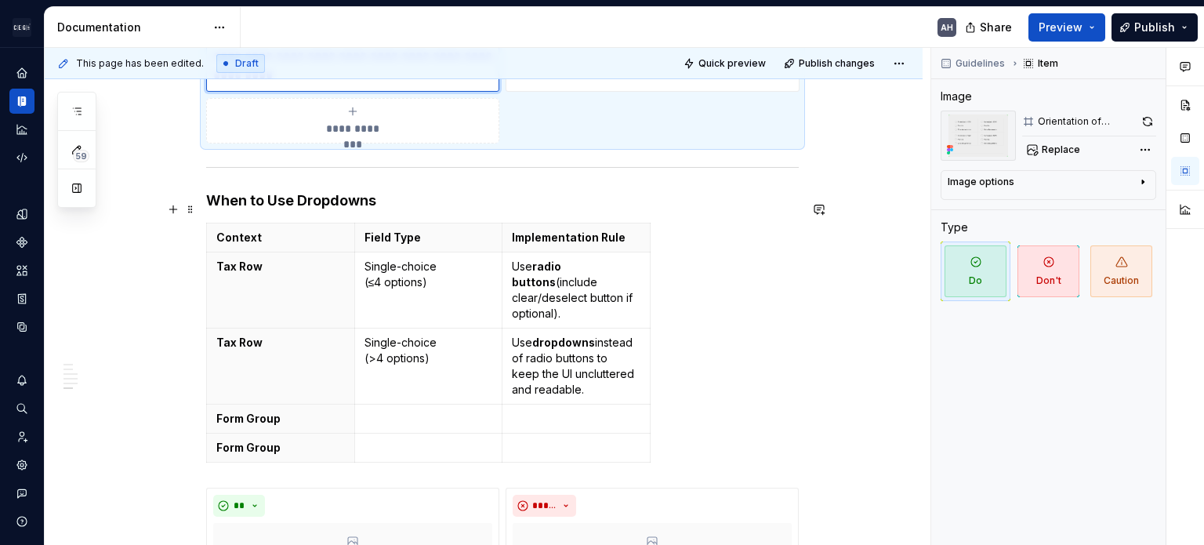
scroll to position [2207, 0]
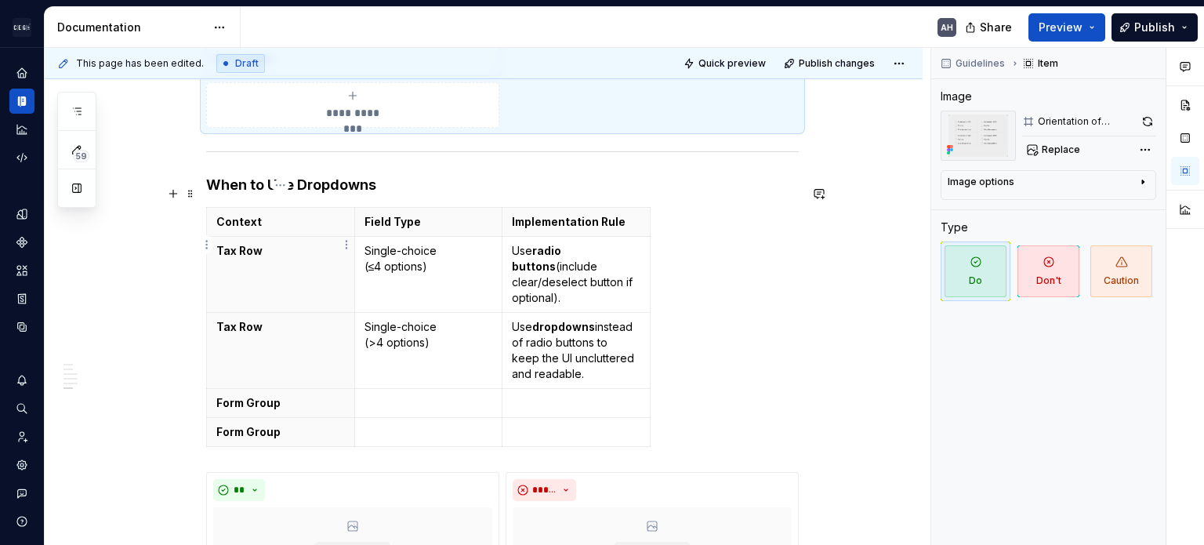
click at [290, 247] on th "Tax Row" at bounding box center [281, 275] width 148 height 76
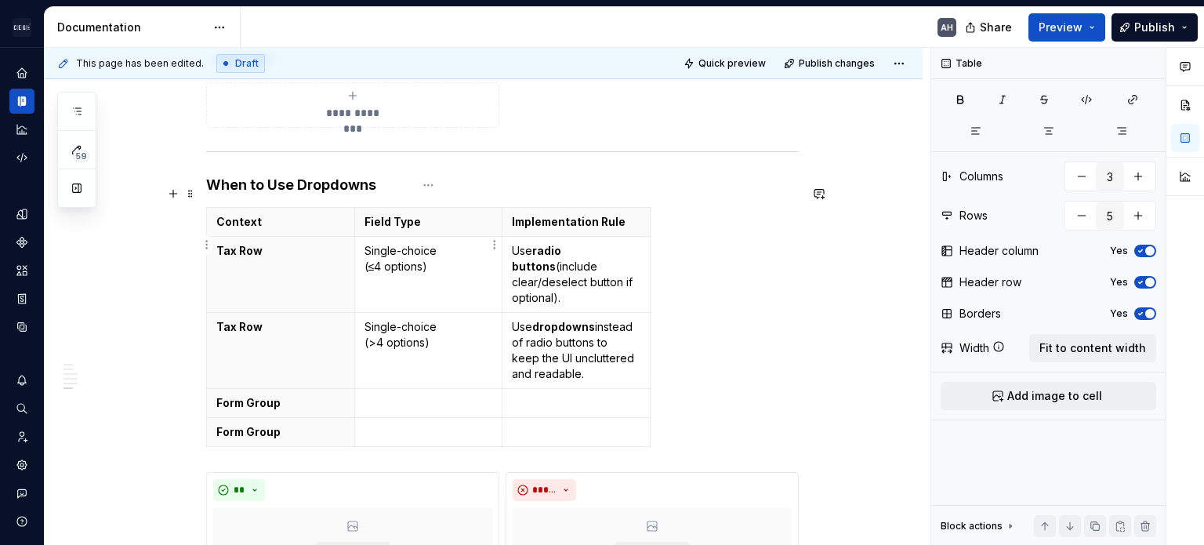
click at [436, 245] on p "Single-choice (≤4 options)" at bounding box center [428, 258] width 129 height 31
click at [454, 319] on p "Single-choice (>4 options)" at bounding box center [428, 334] width 129 height 31
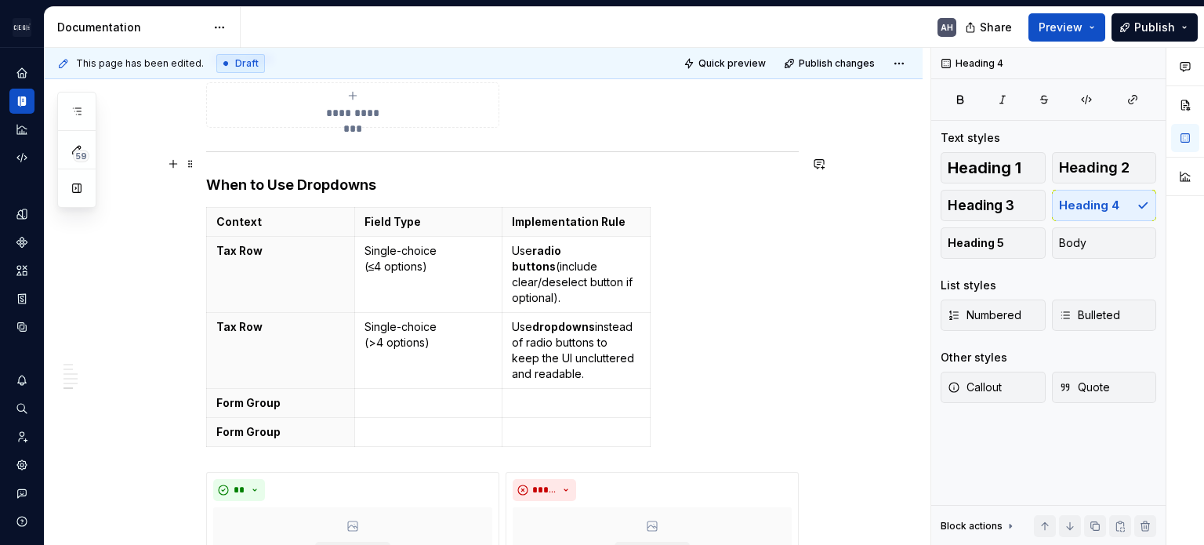
click at [404, 176] on h4 "When to Use Dropdowns" at bounding box center [502, 185] width 593 height 19
click at [377, 424] on p at bounding box center [428, 432] width 129 height 16
click at [421, 176] on h4 "When to Use Dropdowns" at bounding box center [502, 185] width 593 height 19
click at [473, 176] on h4 "When to Use Dropdowns" at bounding box center [502, 185] width 593 height 19
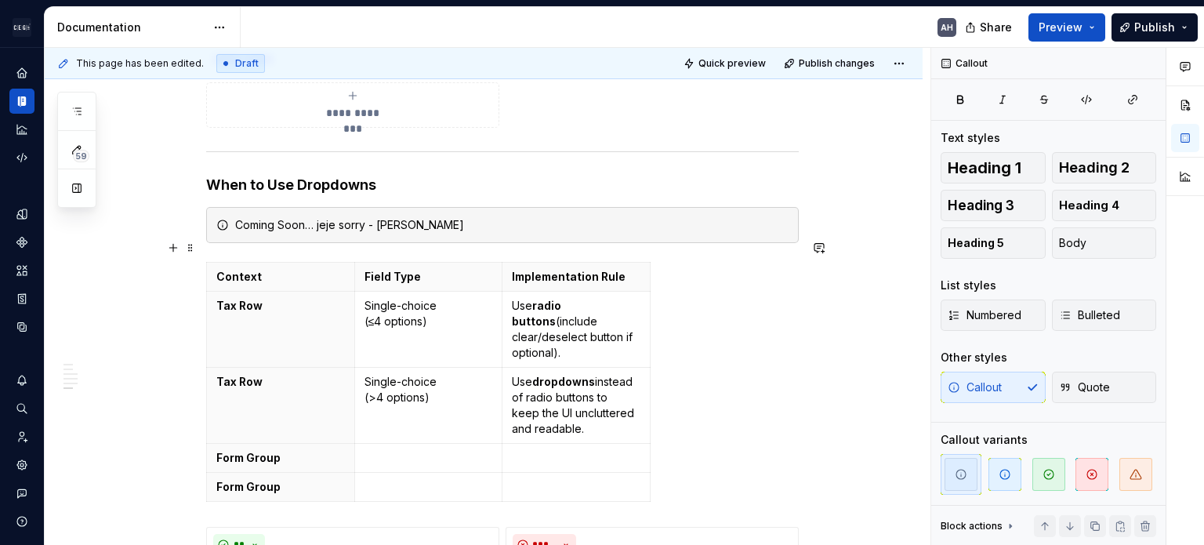
scroll to position [2286, 0]
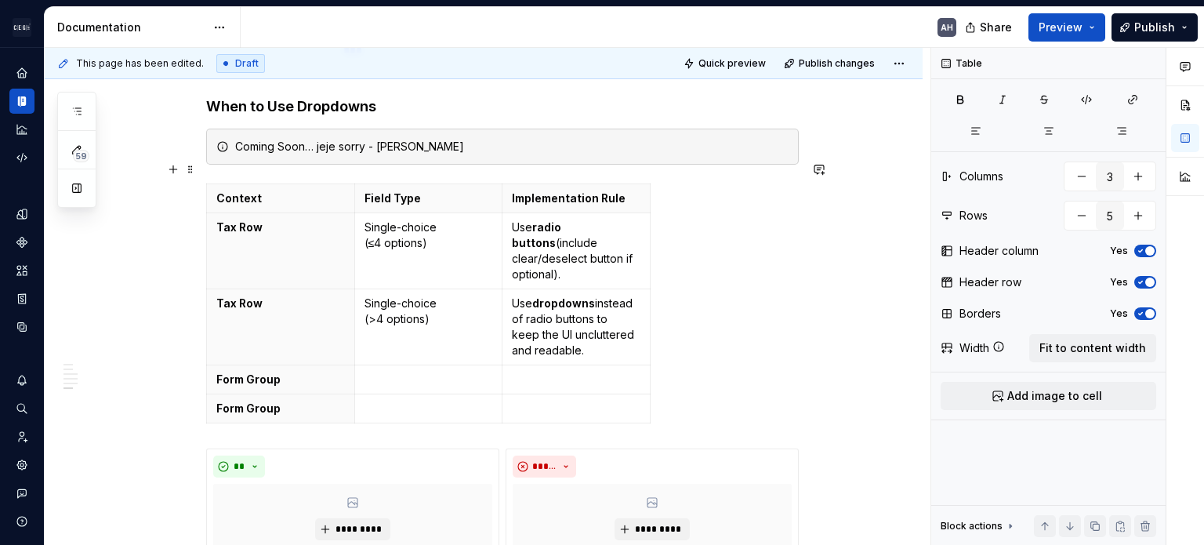
click at [694, 350] on div "Context Field Type Implementation Rule Tax Row Single-choice (≤4 options) Use r…" at bounding box center [502, 306] width 593 height 246
click at [191, 172] on span at bounding box center [190, 169] width 13 height 22
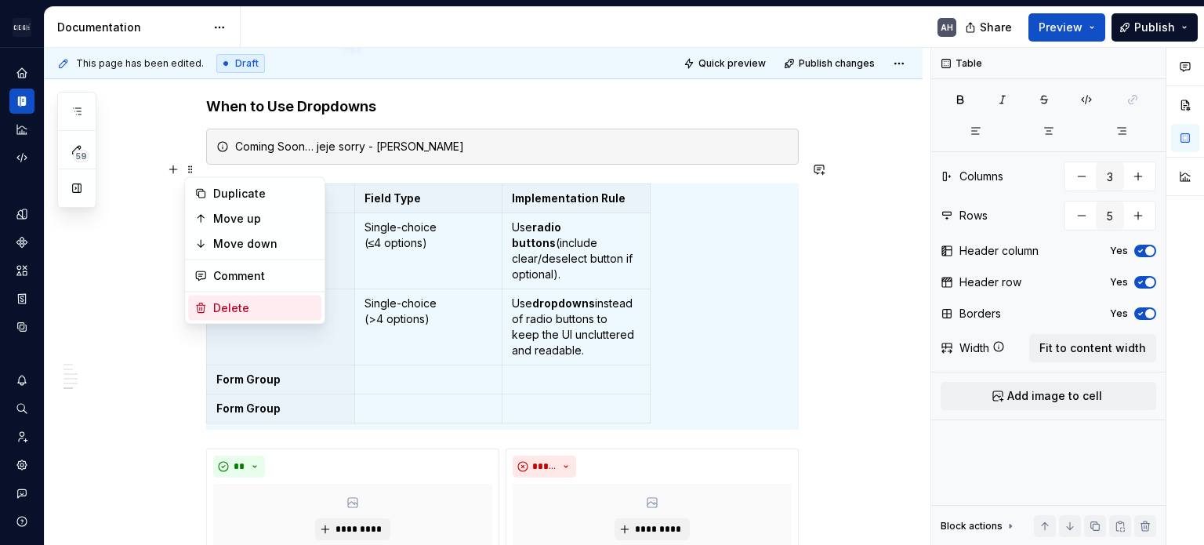
click at [219, 311] on div "Delete" at bounding box center [264, 308] width 102 height 16
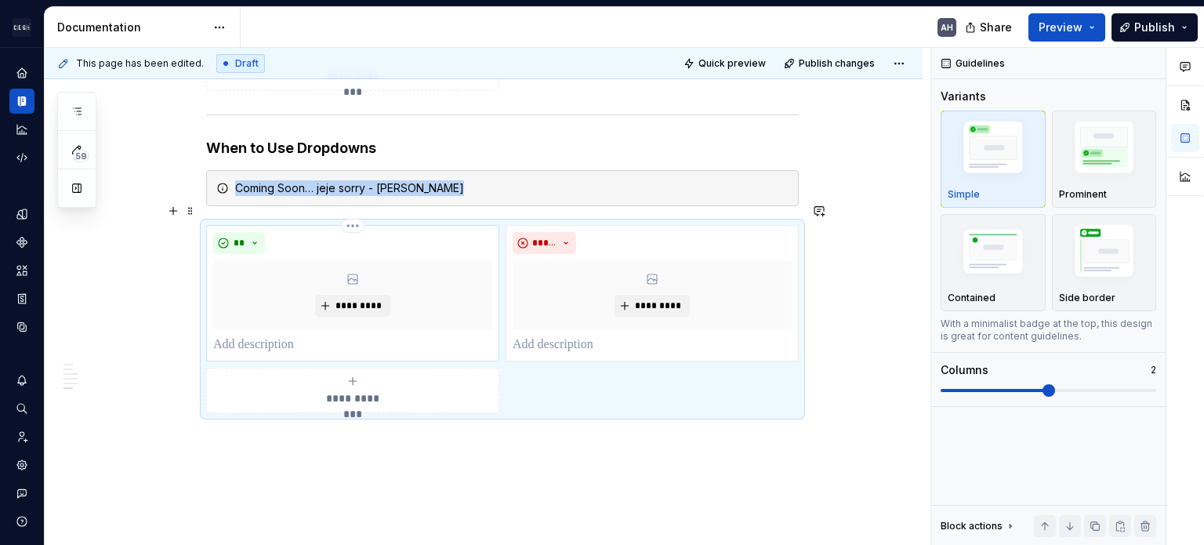
scroll to position [2207, 0]
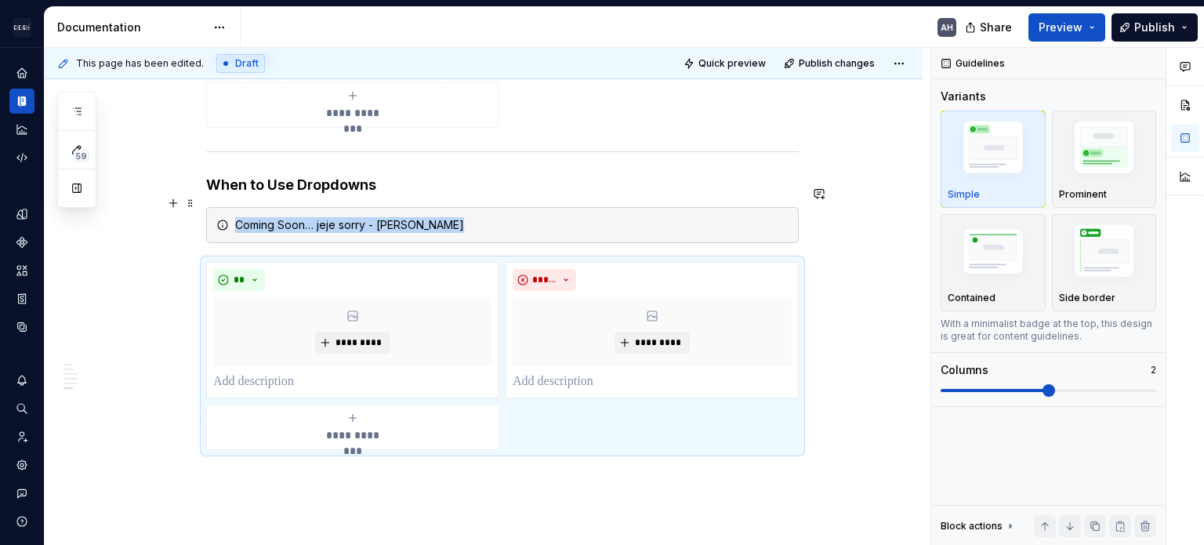
click at [414, 212] on div "Coming Soon… jeje sorry - [PERSON_NAME]" at bounding box center [502, 225] width 593 height 36
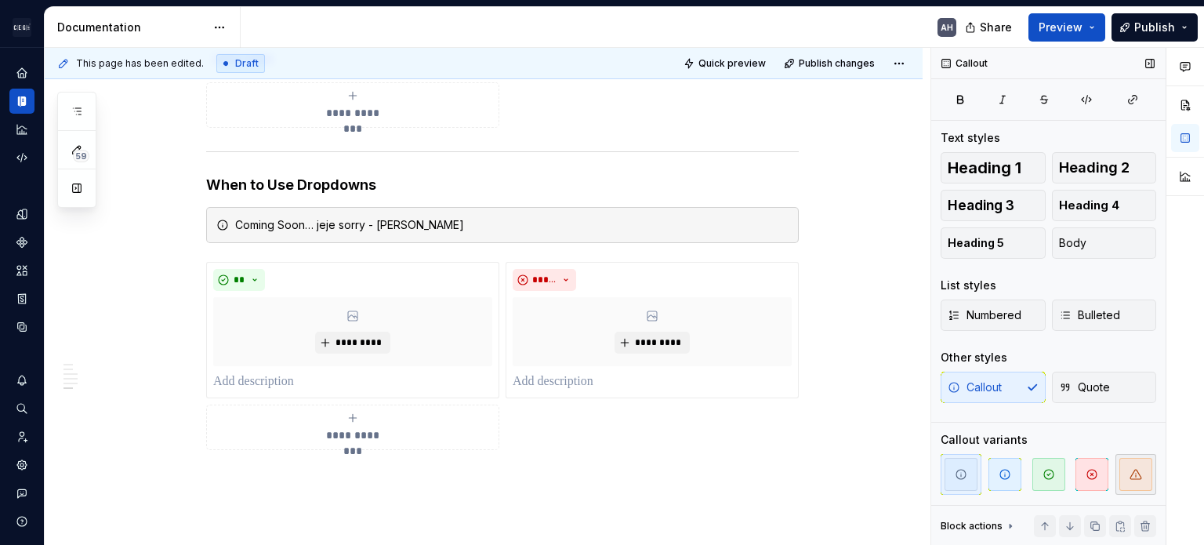
click at [750, 482] on span "button" at bounding box center [1135, 474] width 33 height 33
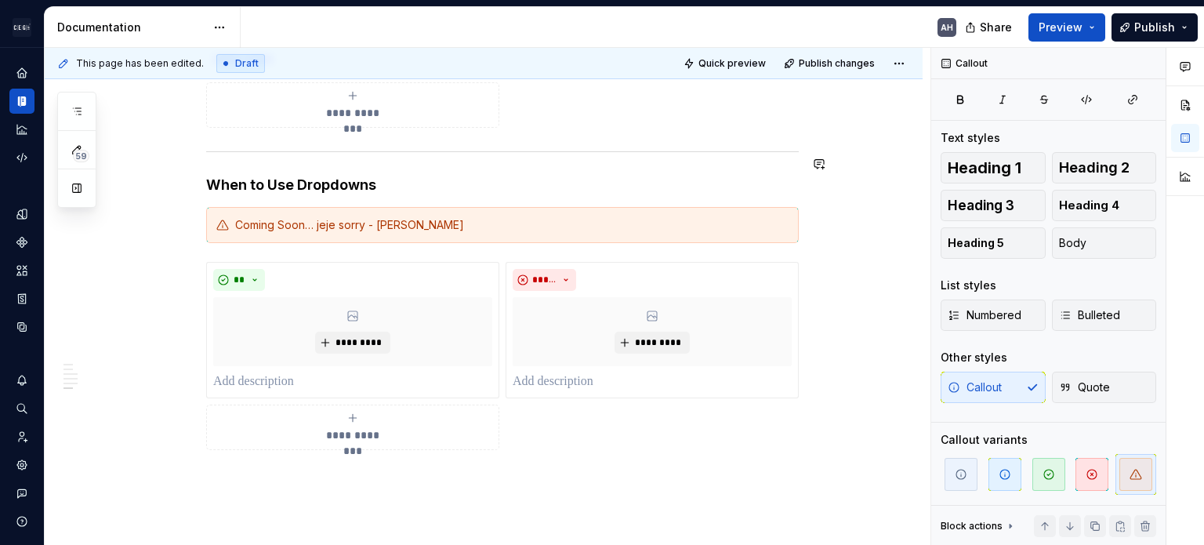
click at [445, 176] on h4 "When to Use Dropdowns" at bounding box center [502, 185] width 593 height 19
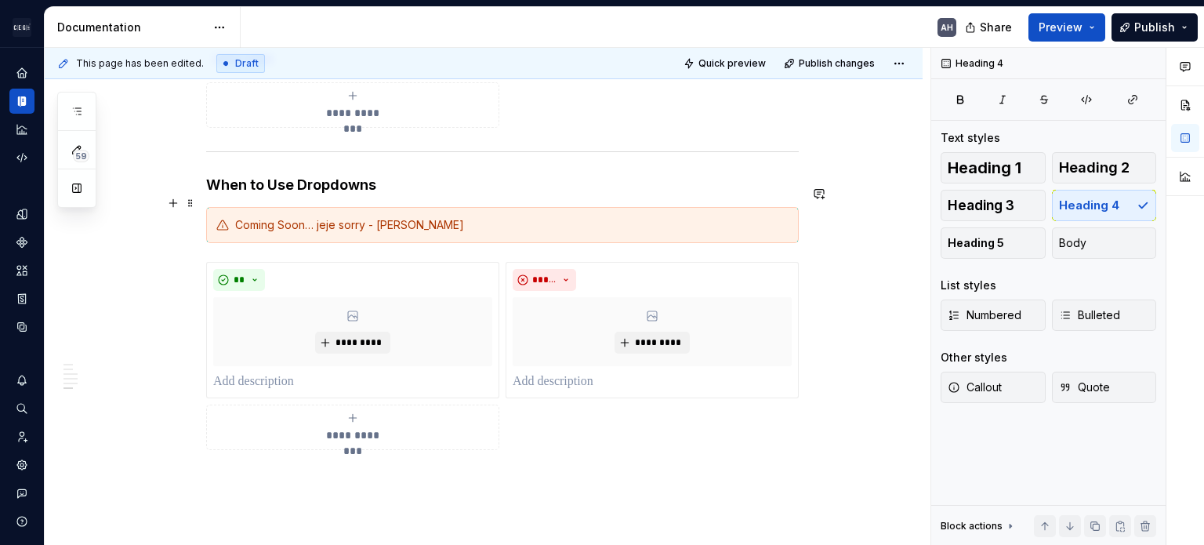
click at [509, 217] on div "Coming Soon… jeje sorry - [PERSON_NAME]" at bounding box center [511, 225] width 553 height 16
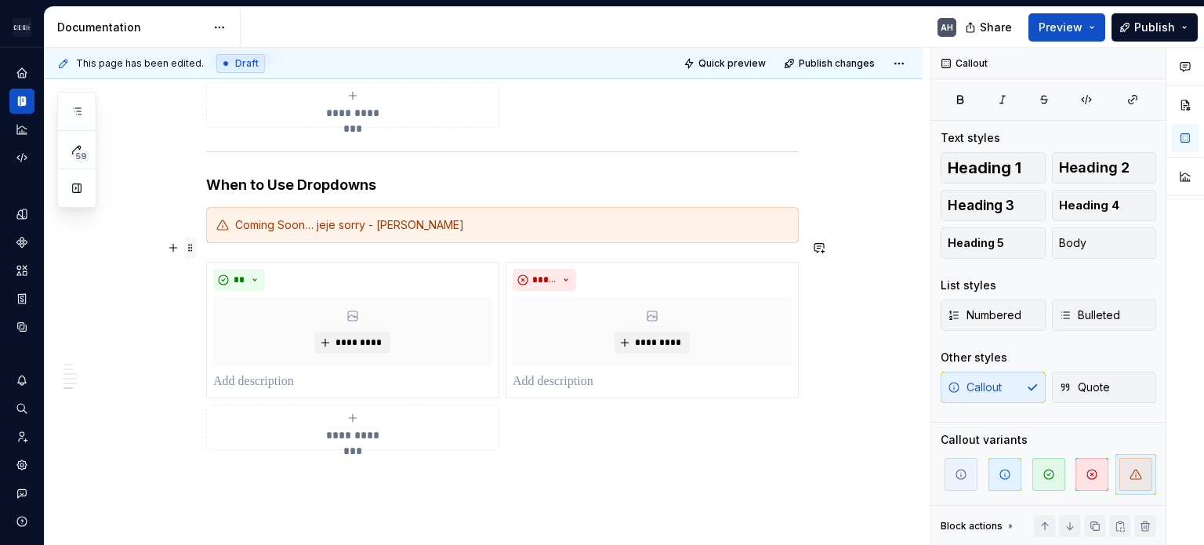
click at [191, 244] on span at bounding box center [190, 248] width 13 height 22
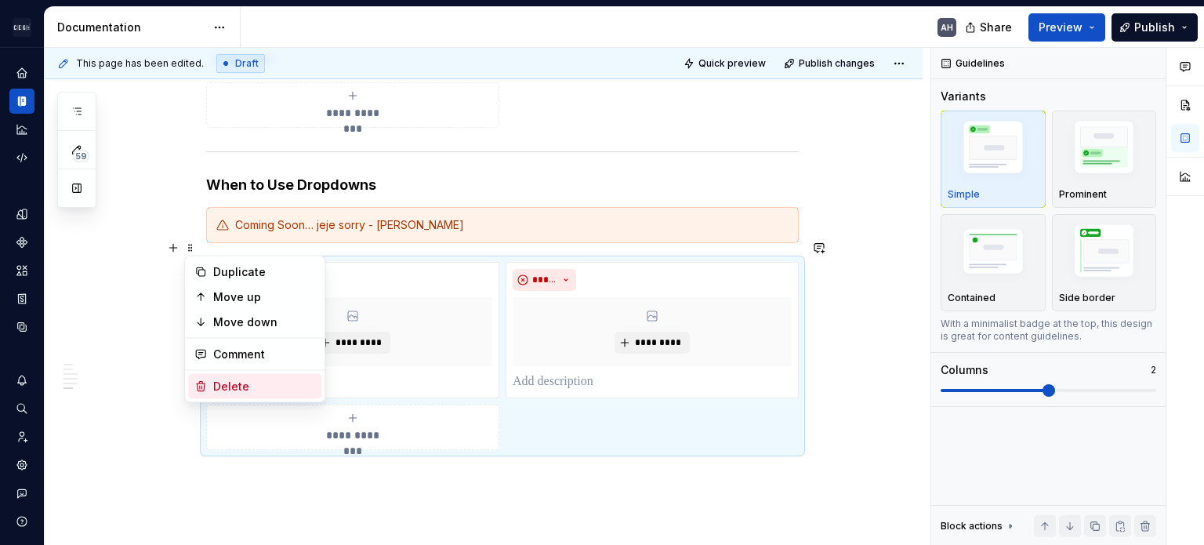
click at [262, 382] on div "Delete" at bounding box center [264, 387] width 102 height 16
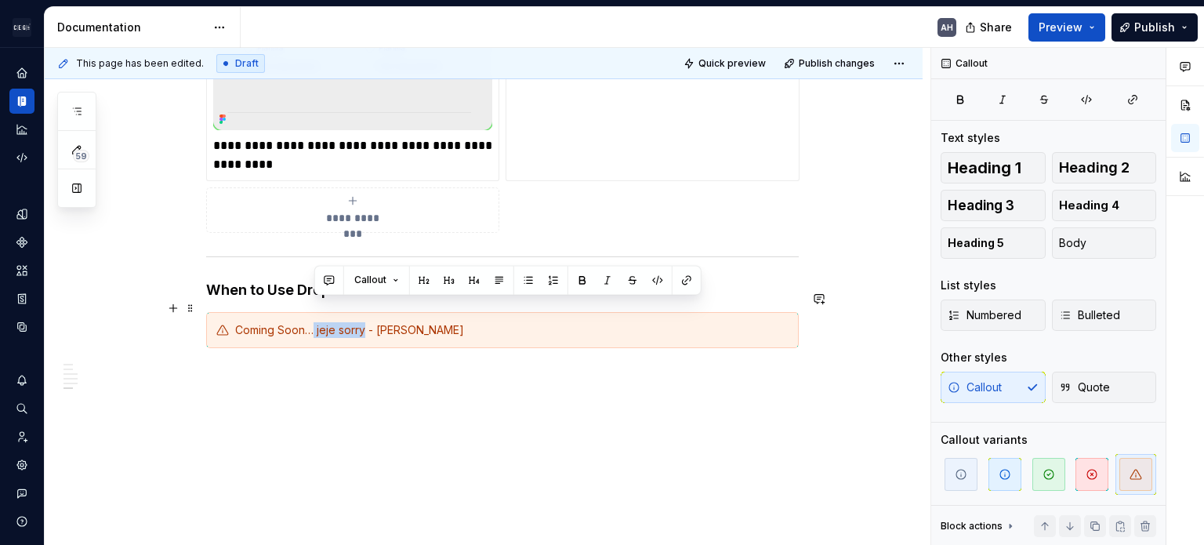
drag, startPoint x: 314, startPoint y: 306, endPoint x: 364, endPoint y: 309, distance: 50.2
click at [364, 322] on div "Coming Soon… jeje sorry - [PERSON_NAME]" at bounding box center [511, 330] width 553 height 16
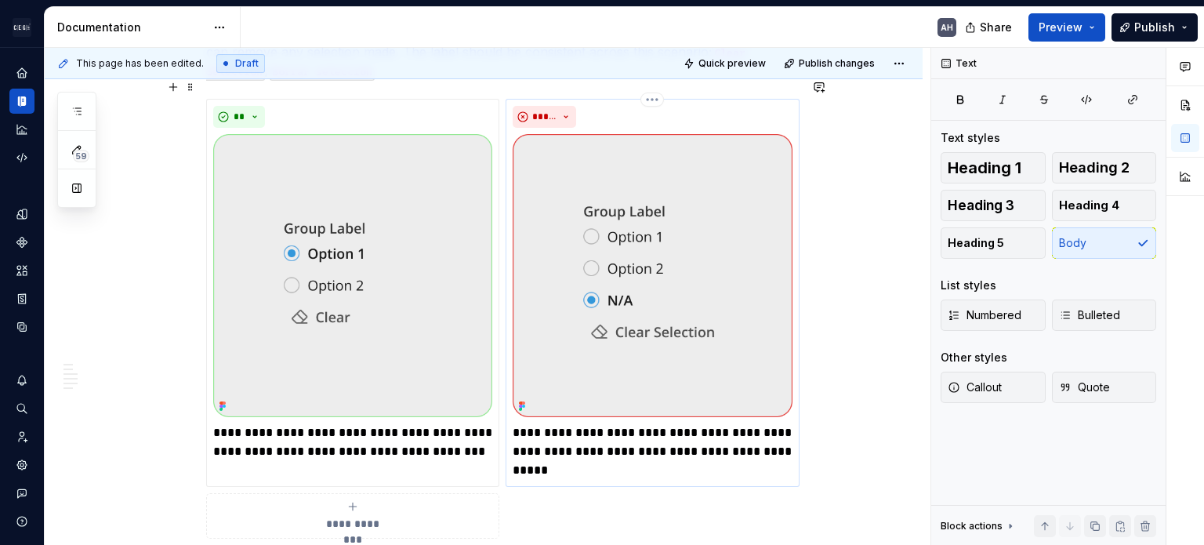
scroll to position [926, 0]
click at [666, 291] on img at bounding box center [652, 274] width 279 height 283
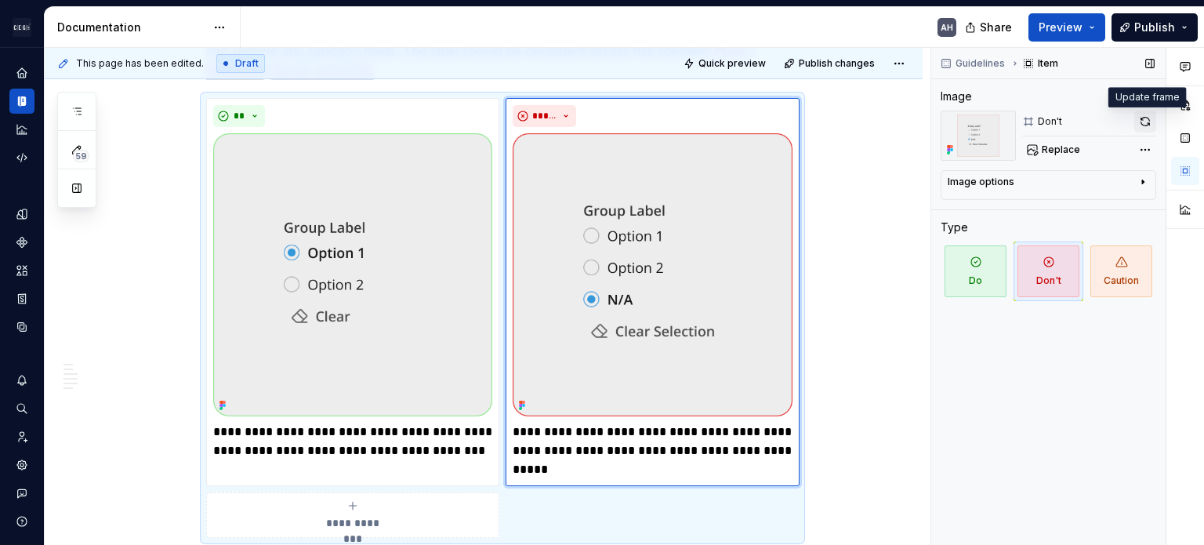
click at [750, 125] on button "button" at bounding box center [1145, 122] width 22 height 22
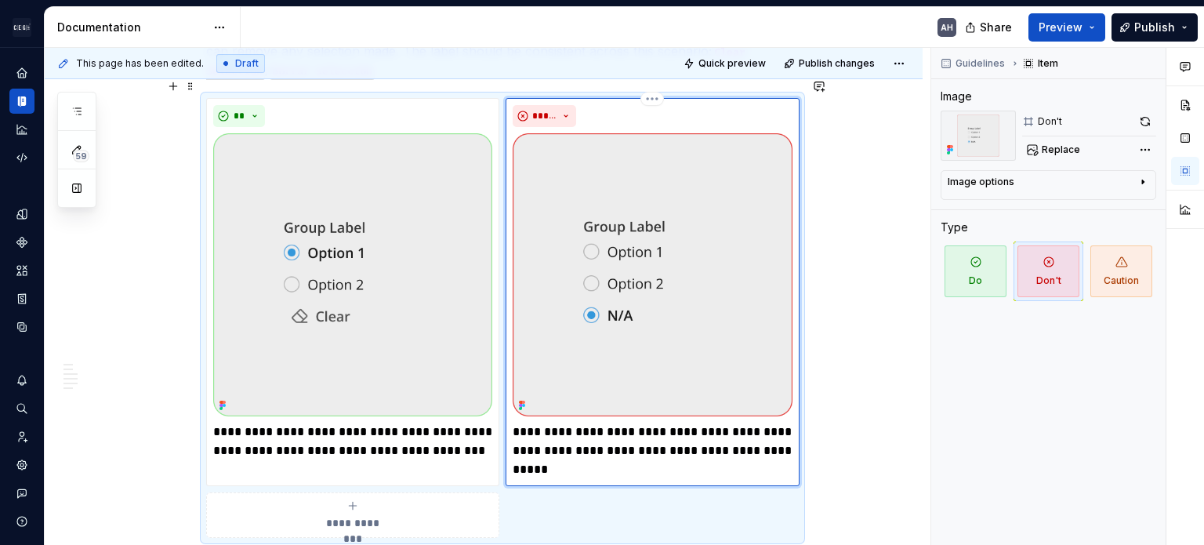
click at [675, 422] on p "**********" at bounding box center [652, 450] width 279 height 56
click at [633, 455] on p "**********" at bounding box center [652, 450] width 279 height 56
click at [750, 432] on div "Guidelines Item Image Don't Replace Image options Alignment Caption Type Do Don…" at bounding box center [1048, 297] width 234 height 498
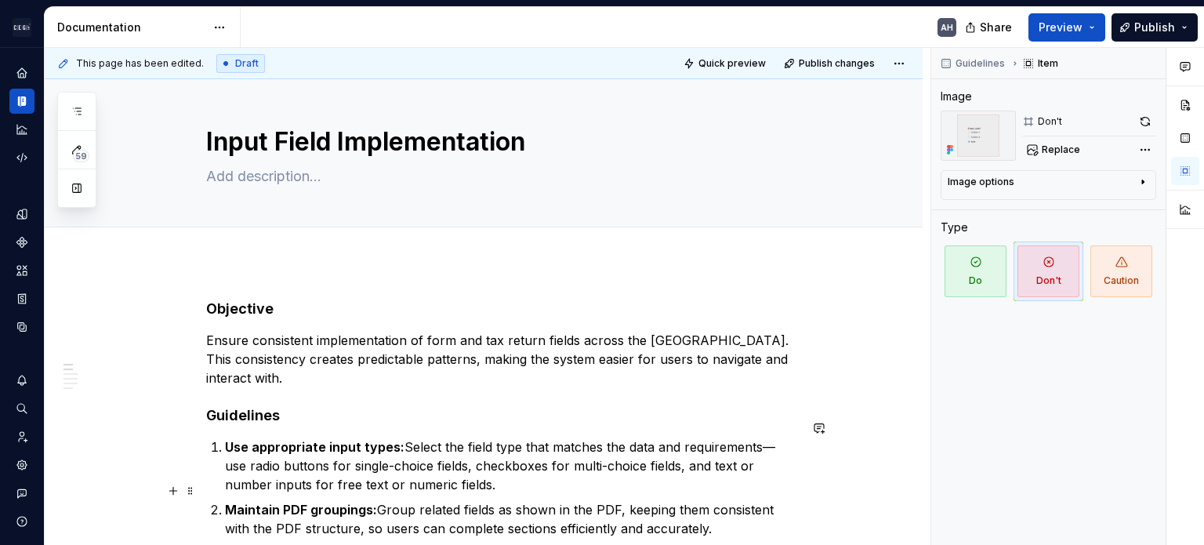
scroll to position [0, 0]
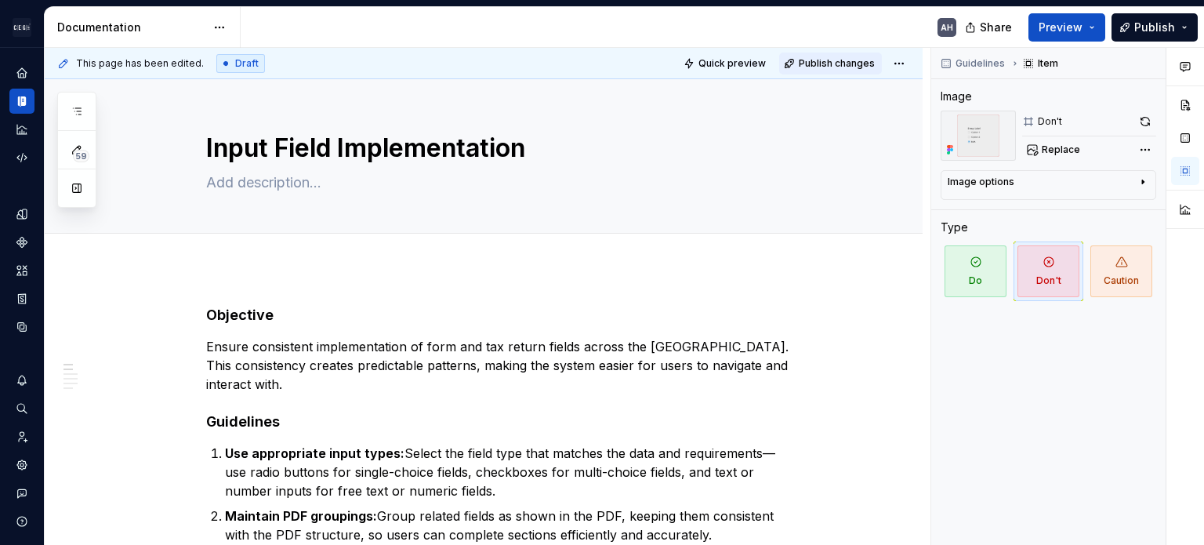
click at [750, 68] on span "Publish changes" at bounding box center [837, 63] width 76 height 13
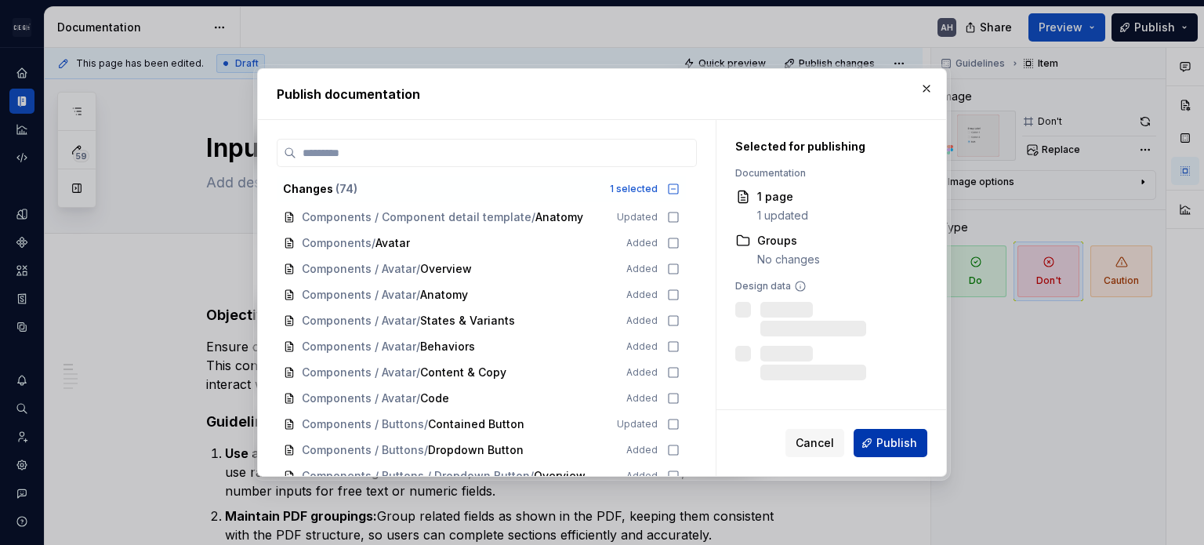
click at [750, 433] on button "Publish" at bounding box center [891, 443] width 74 height 28
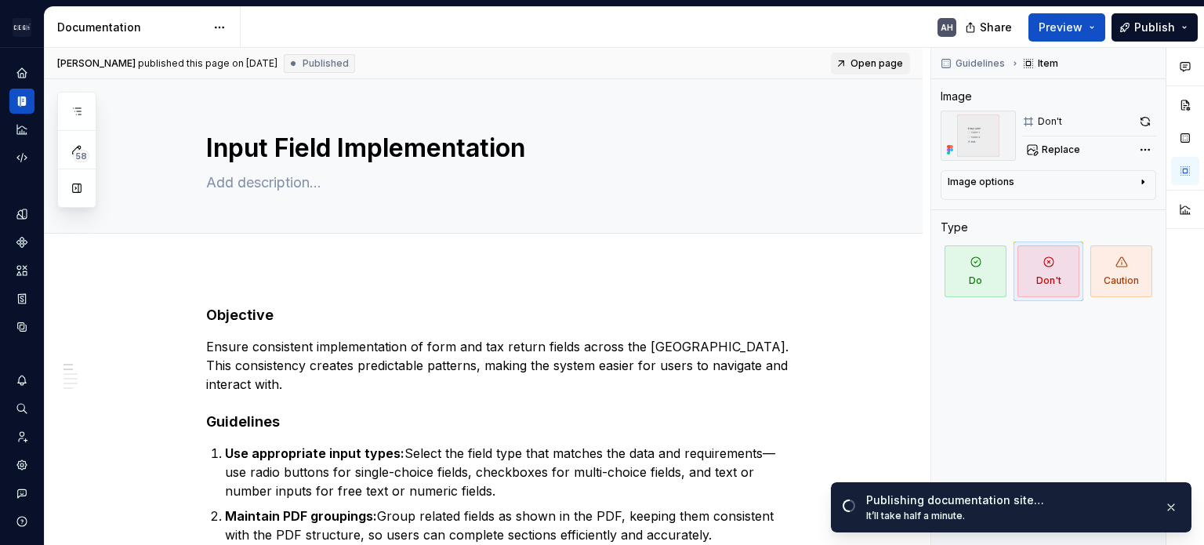
click at [750, 58] on span "Open page" at bounding box center [876, 63] width 53 height 13
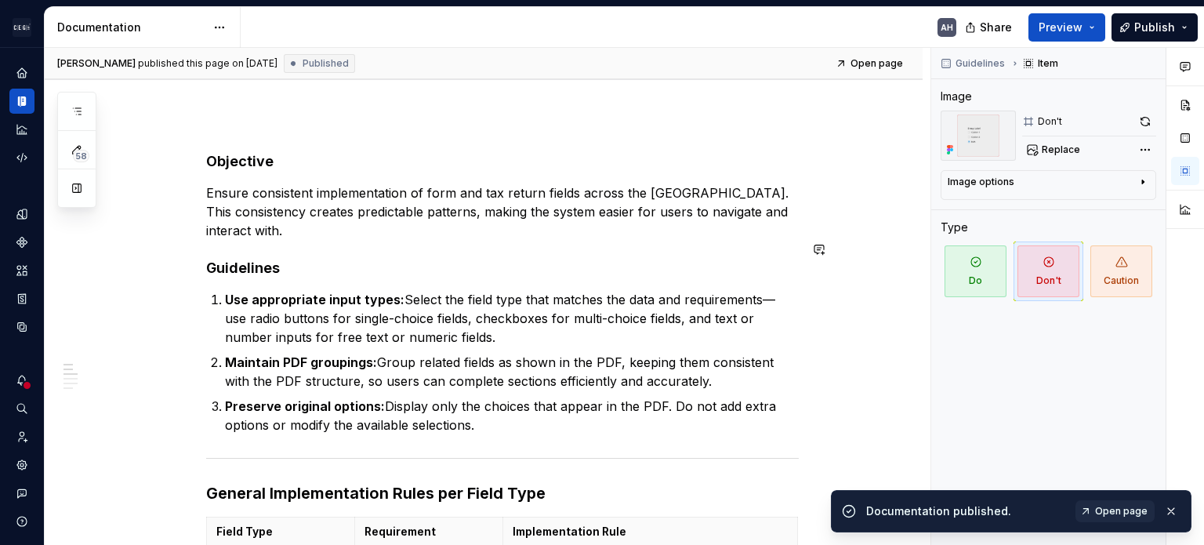
scroll to position [157, 0]
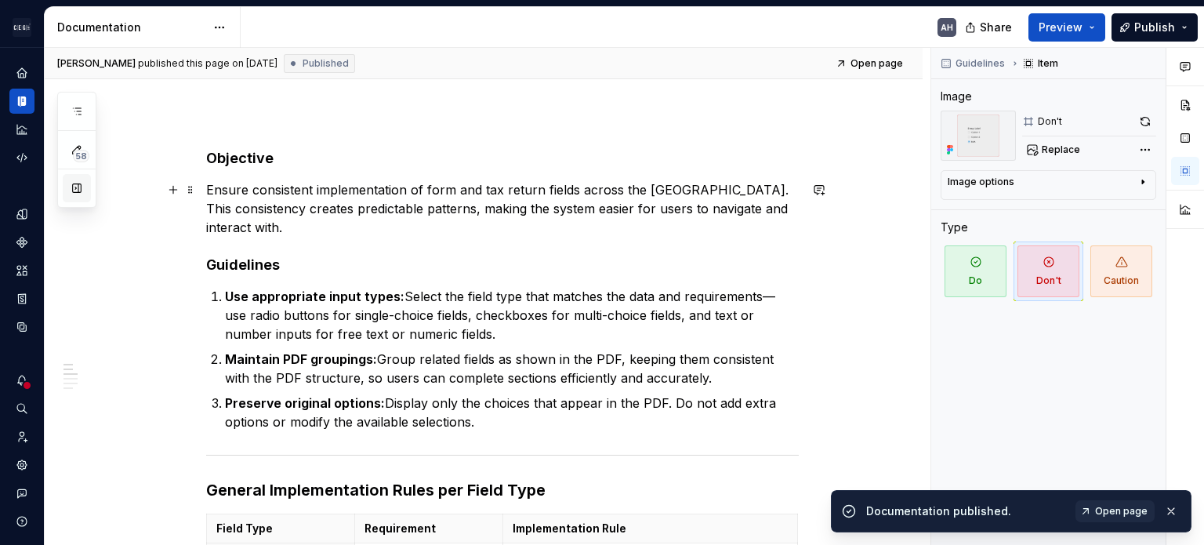
click at [75, 191] on button "button" at bounding box center [77, 188] width 28 height 28
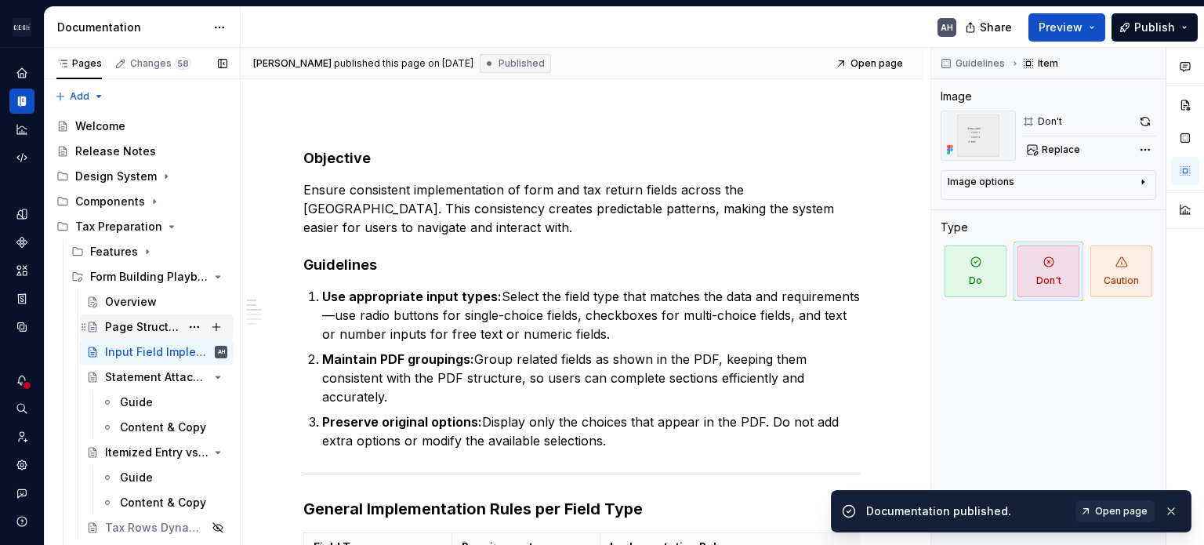
click at [130, 328] on div "Page Structure" at bounding box center [142, 327] width 75 height 16
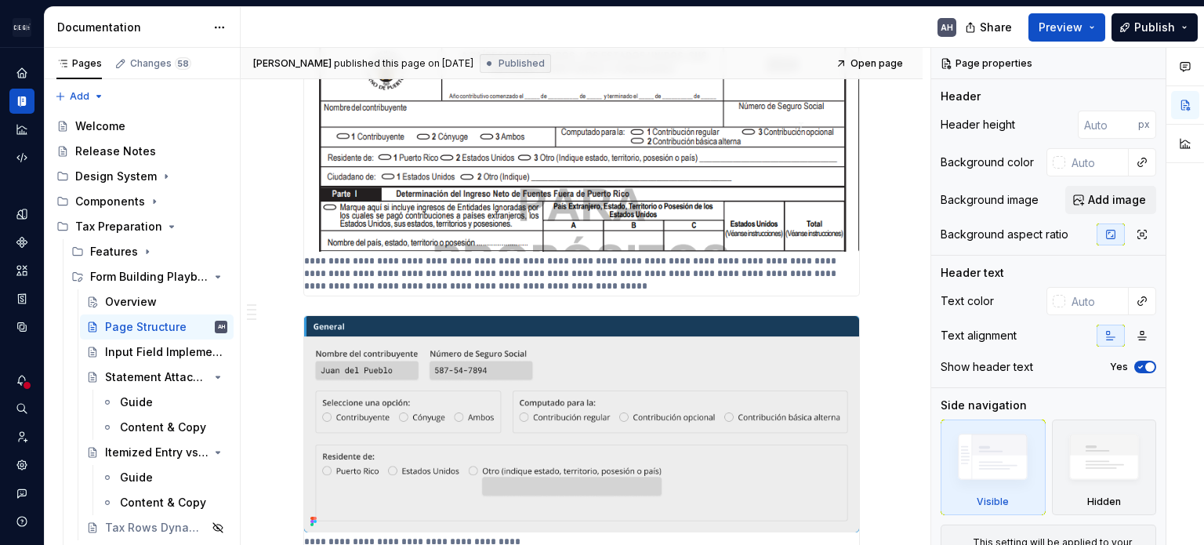
scroll to position [1019, 0]
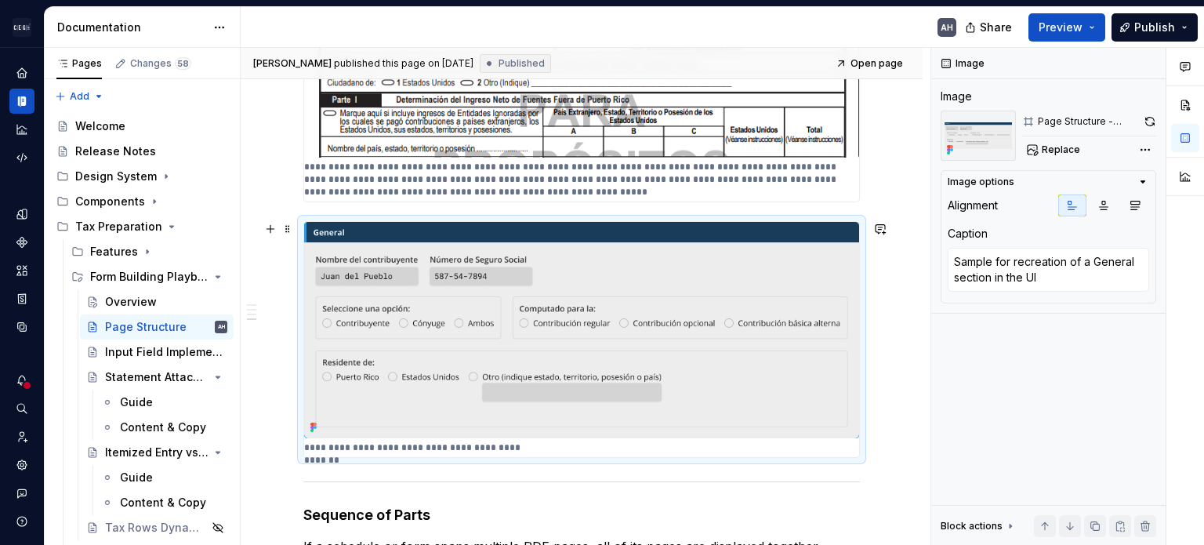
click at [566, 354] on img at bounding box center [581, 330] width 555 height 216
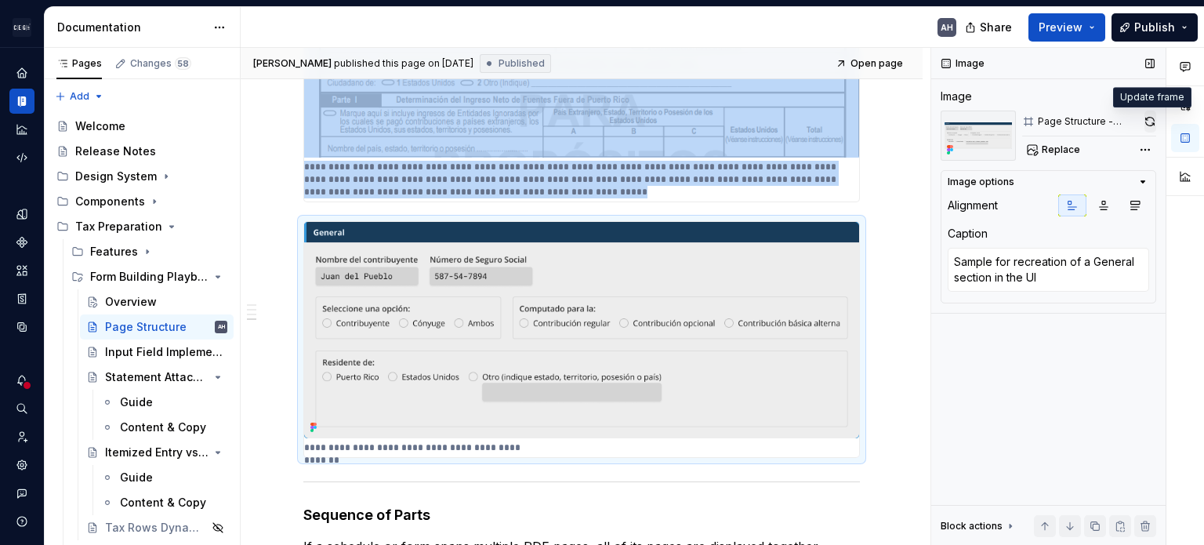
type textarea "*"
click at [750, 116] on button "button" at bounding box center [1150, 122] width 12 height 22
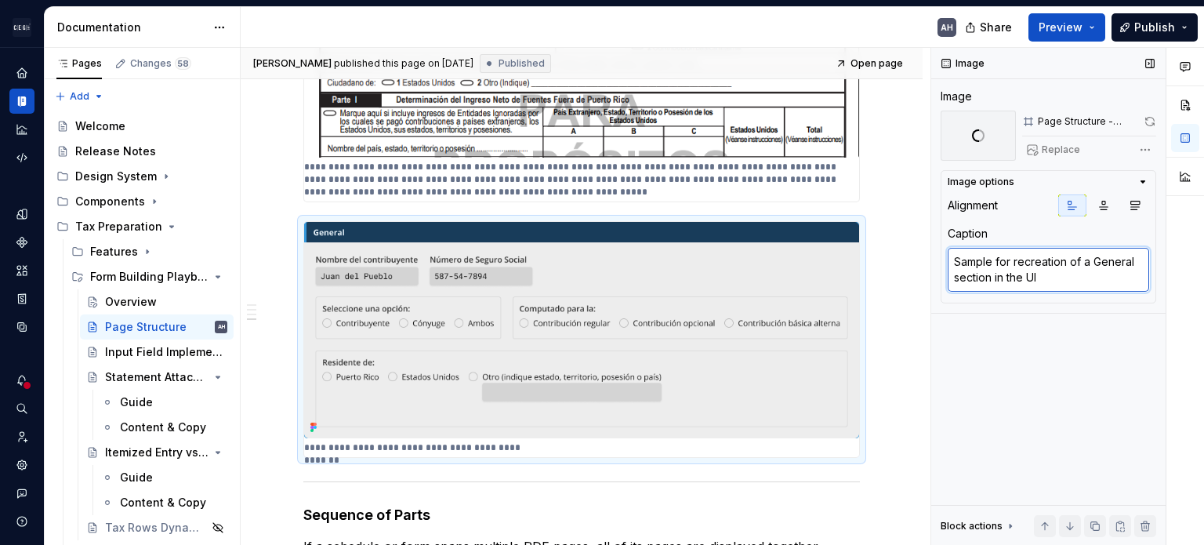
click at [750, 275] on textarea "Sample for recreation of a General section in the UI" at bounding box center [1048, 270] width 201 height 44
click at [750, 281] on textarea "Sample for recreation of a General section in the UI" at bounding box center [1048, 270] width 201 height 44
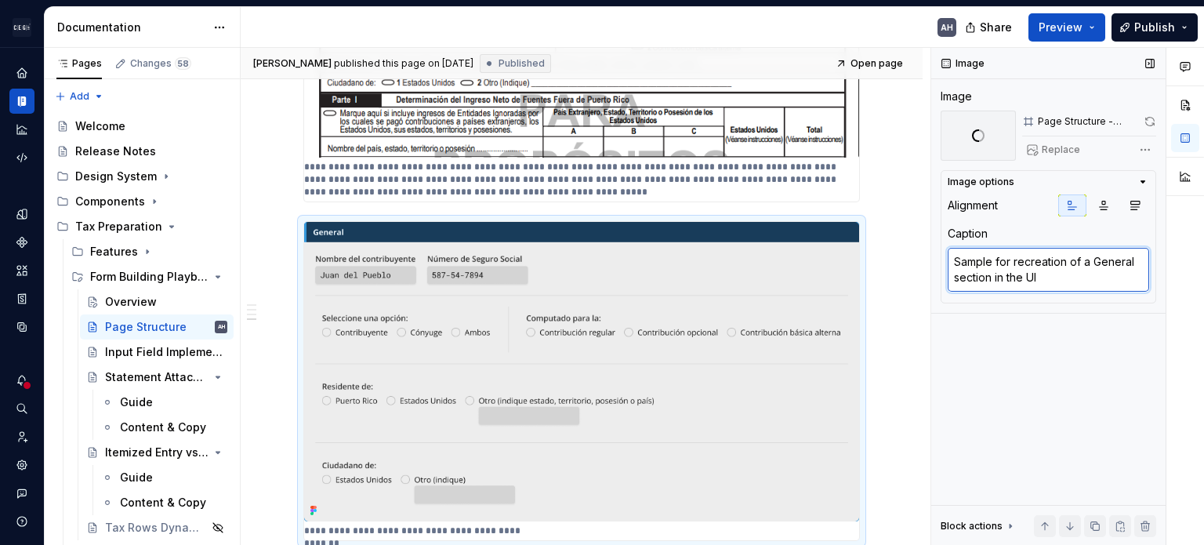
type textarea "Sample for recreation of a General section in the UI"
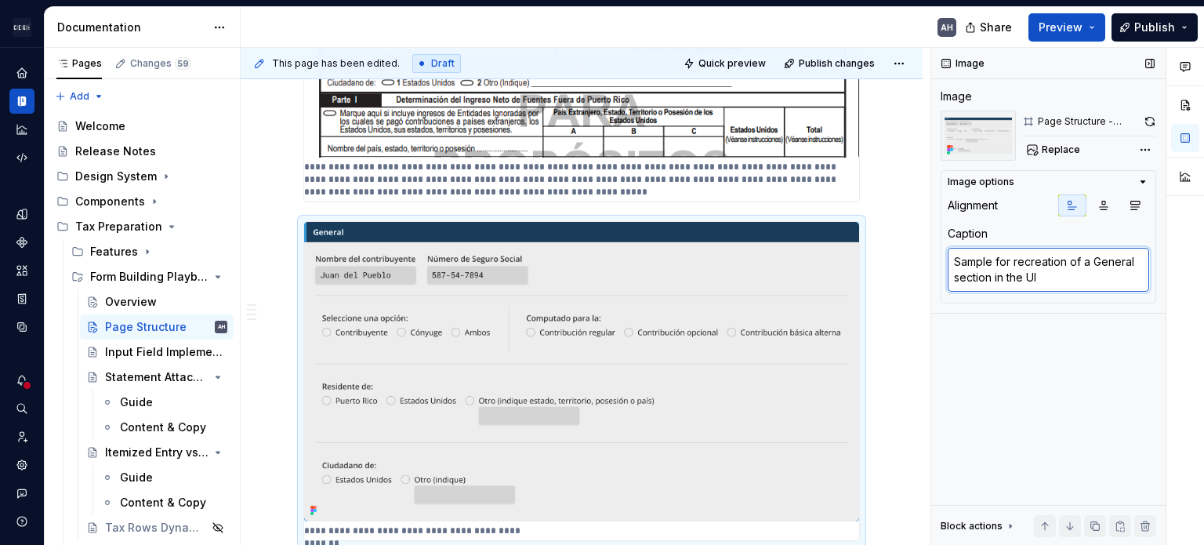
type textarea "*"
type textarea "Sample for recreation of a General section in the UI."
type textarea "*"
type textarea "Sample for recreation of a General section in the UI."
type textarea "*"
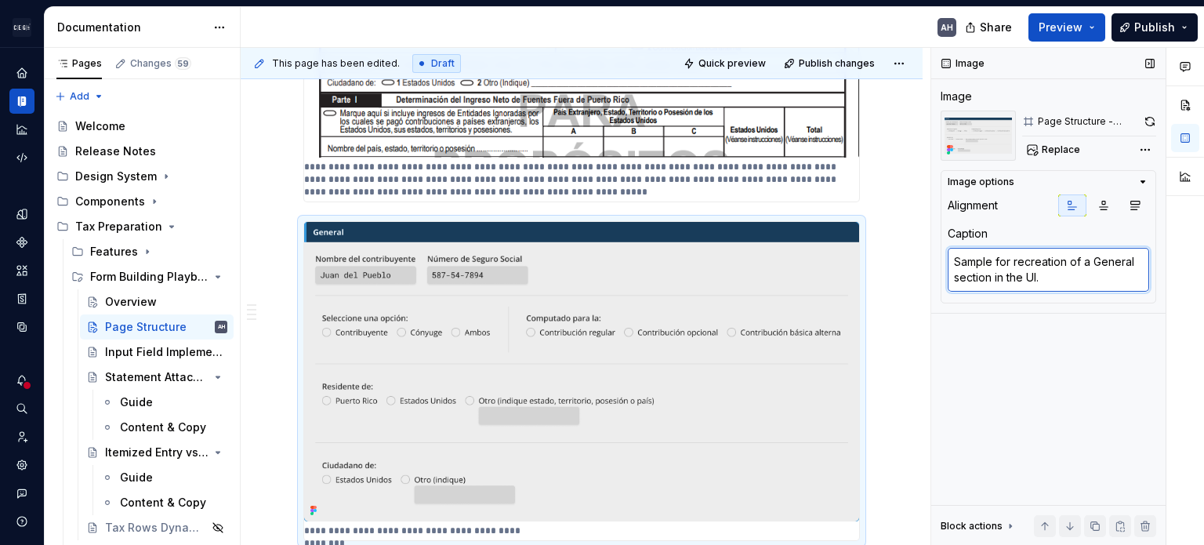
type textarea "Sample for recreation of a General section in the UI. N"
type textarea "*"
type textarea "Sample for recreation of a General section in the UI. No"
type textarea "*"
type textarea "Sample for recreation of a General section in the UI. [GEOGRAPHIC_DATA]"
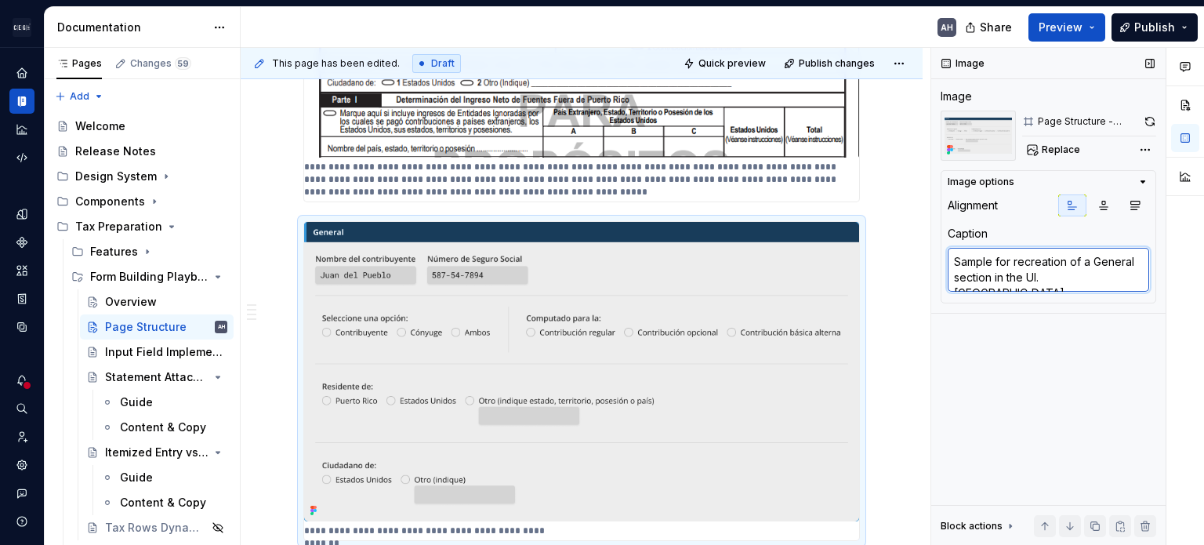
type textarea "*"
type textarea "Sample for recreation of a General section in the UI. No"
type textarea "*"
type textarea "Sample for recreation of a General section in the UI. Not"
type textarea "*"
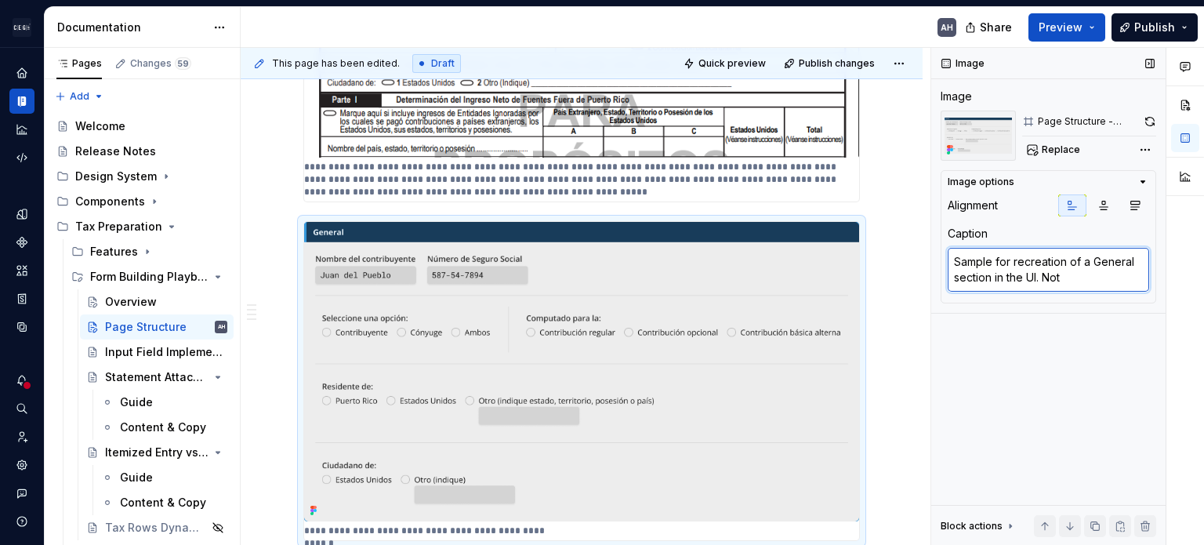
type textarea "Sample for recreation of a General section in the UI. Noti"
type textarea "*"
type textarea "Sample for recreation of a General section in the UI. Notic"
type textarea "*"
type textarea "Sample for recreation of a General section in the UI. Notice"
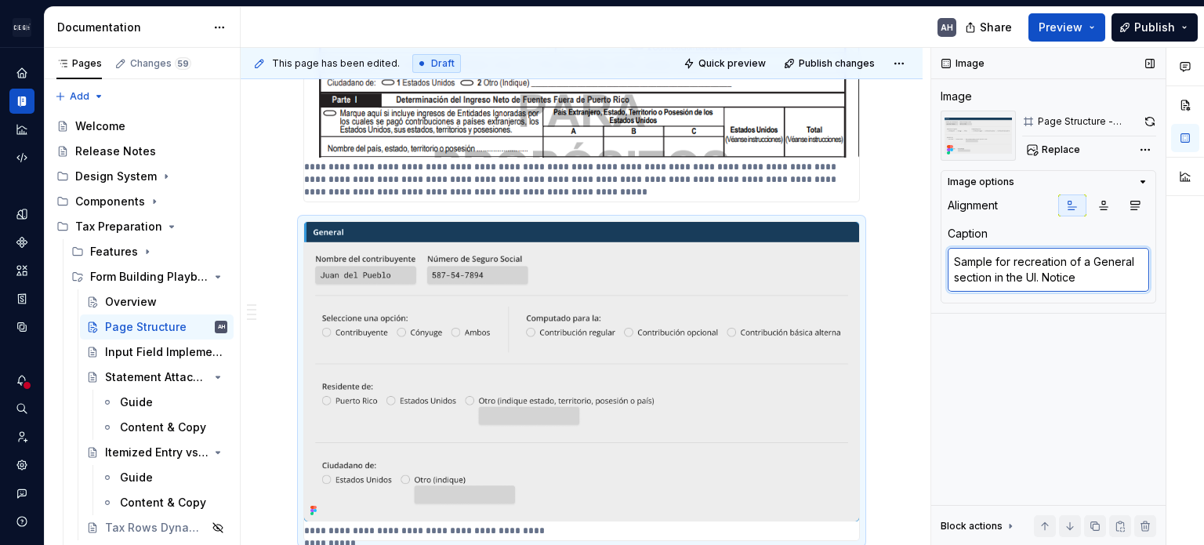
type textarea "*"
type textarea "Sample for recreation of a General section in the UI. Notice"
type textarea "*"
type textarea "Sample for recreation of a General section in the UI. Notice t"
type textarea "*"
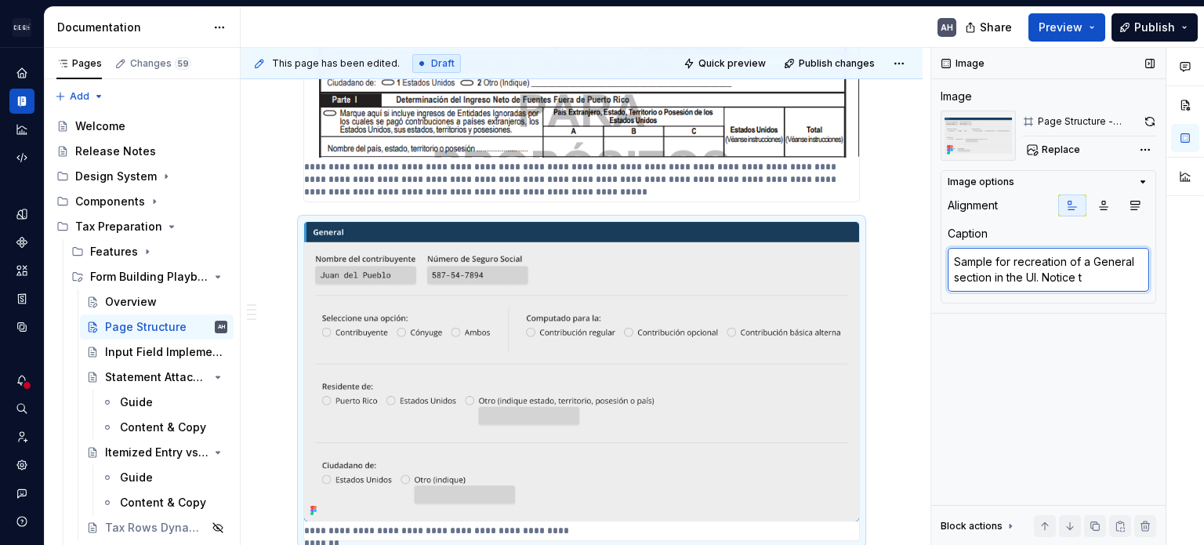
type textarea "Sample for recreation of a General section in the UI. Notice th"
type textarea "*"
type textarea "Sample for recreation of a General section in the UI. Notice the"
type textarea "*"
type textarea "Sample for recreation of a General section in the UI. Notice the di"
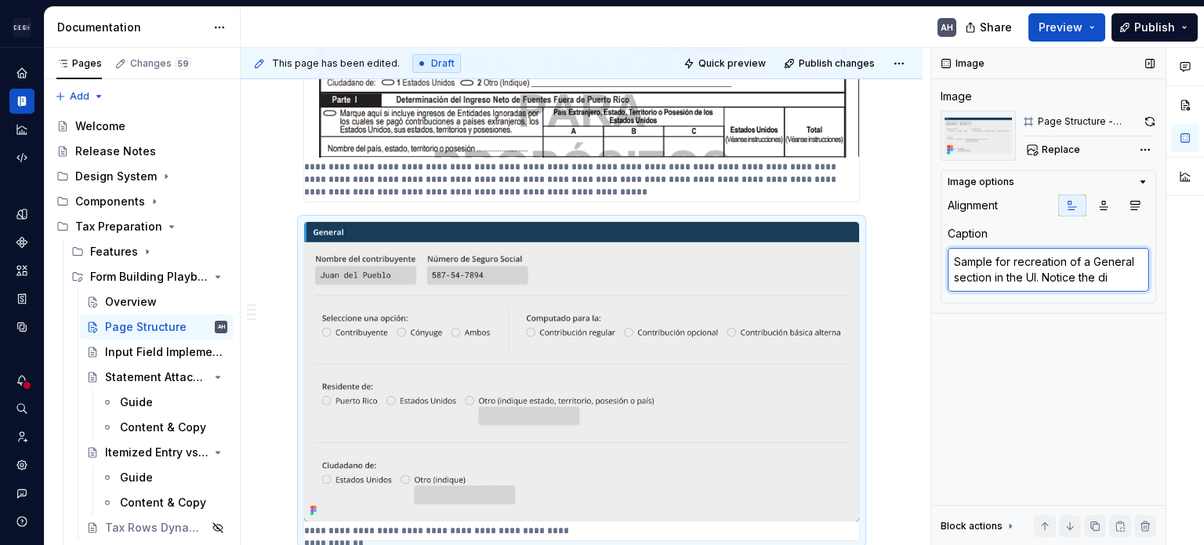
type textarea "*"
type textarea "Sample for recreation of a General section in the UI. Notice the div"
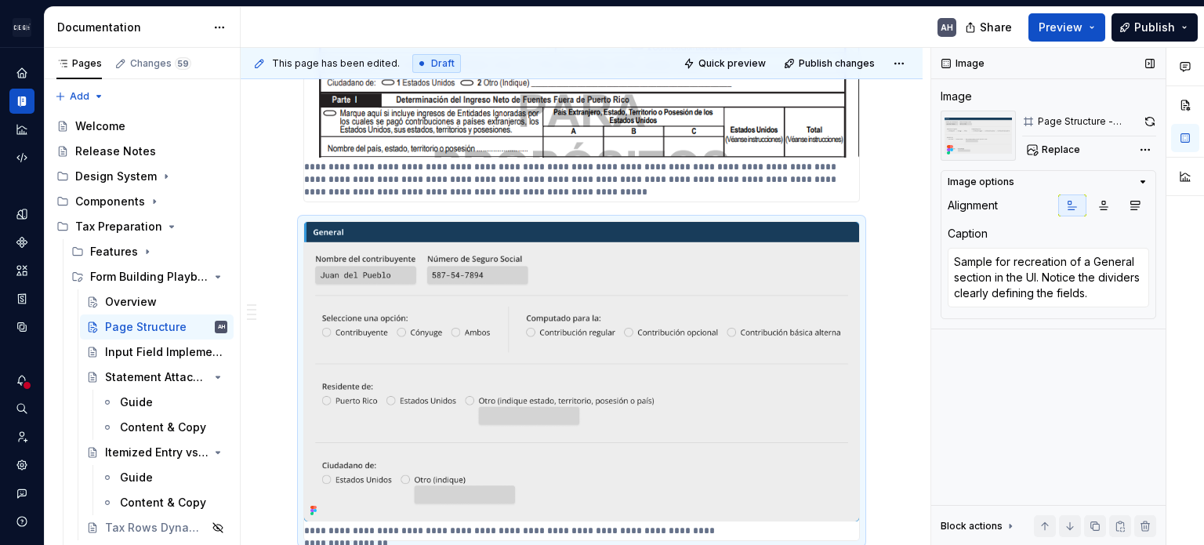
click at [750, 379] on div "Image Image Page Structure - General Info Sample Image Replace Image options Al…" at bounding box center [1048, 297] width 234 height 498
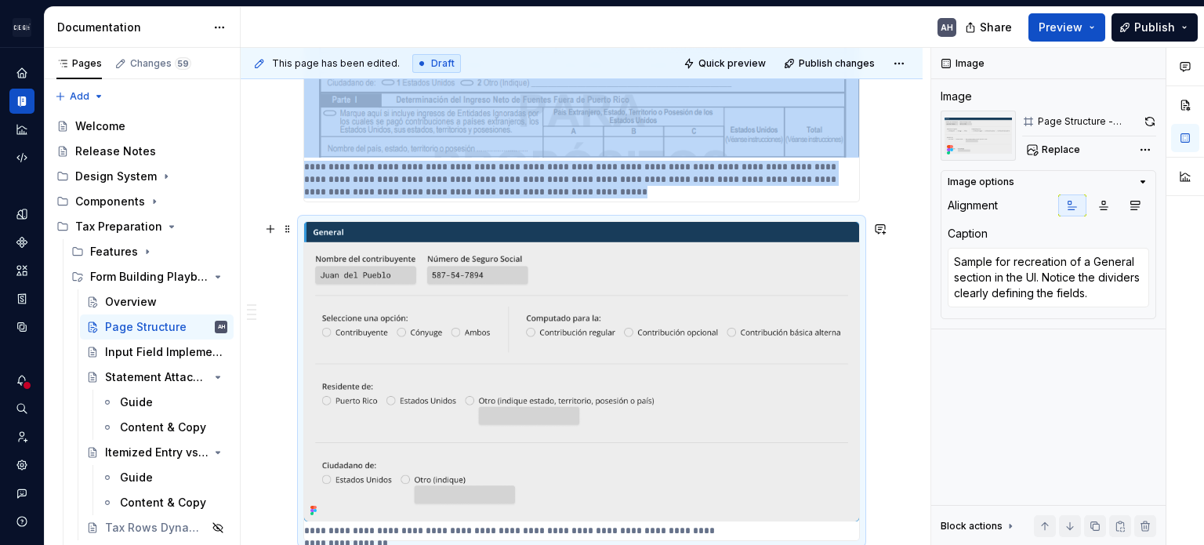
click at [577, 444] on img at bounding box center [581, 371] width 555 height 299
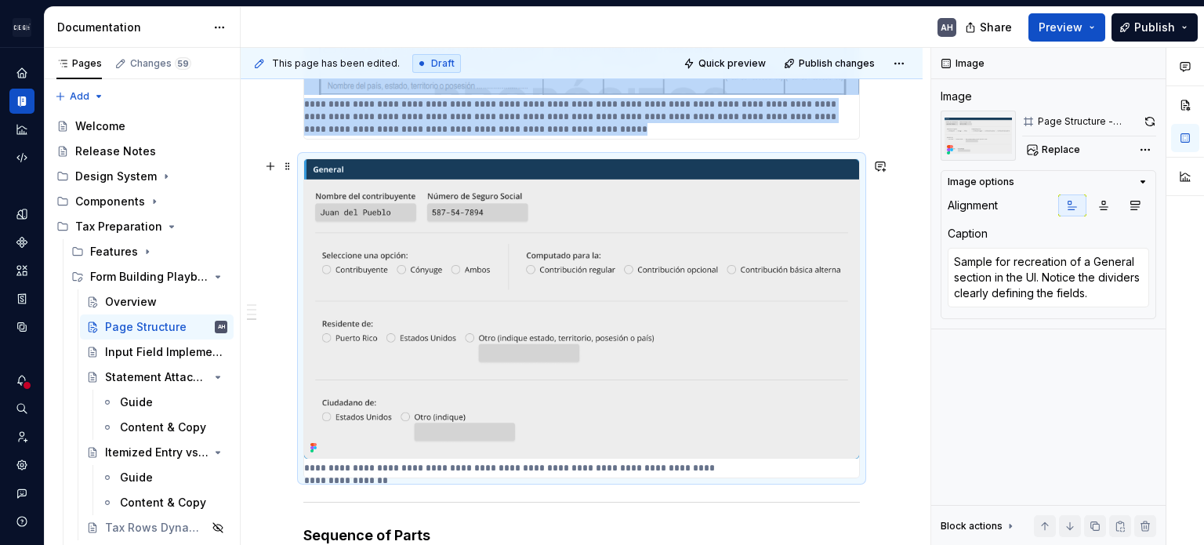
scroll to position [1176, 0]
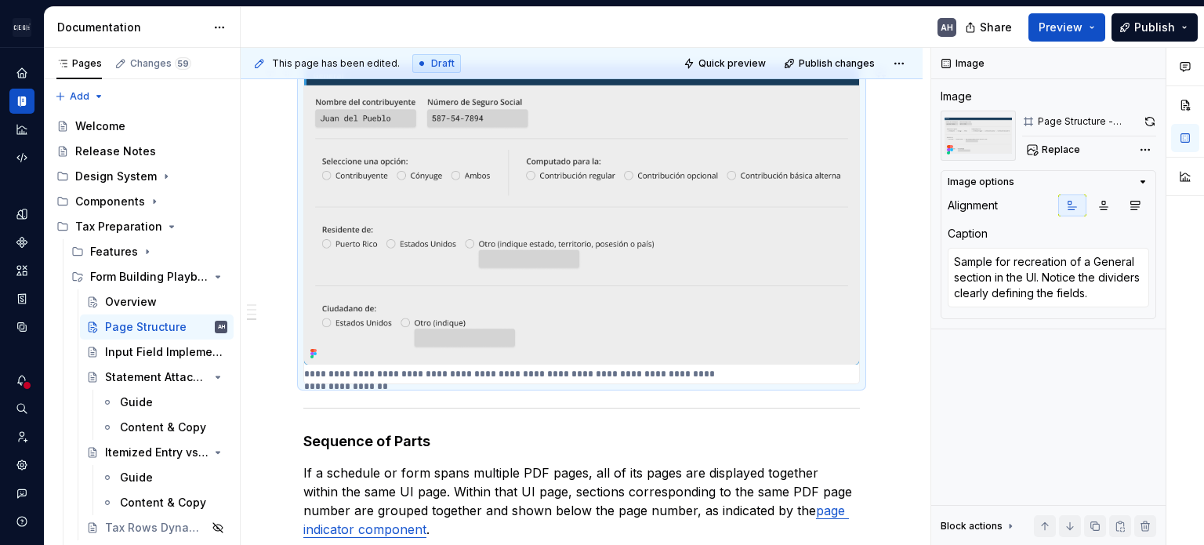
click at [593, 217] on img at bounding box center [581, 214] width 555 height 299
click at [693, 231] on img at bounding box center [581, 214] width 555 height 299
click at [750, 125] on button "button" at bounding box center [1150, 122] width 12 height 22
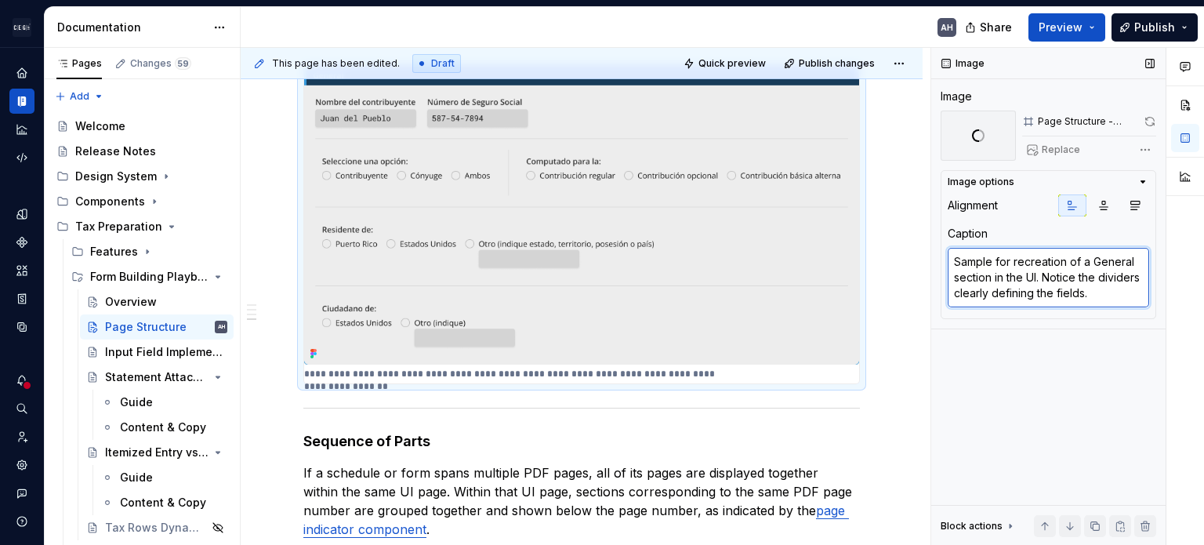
click at [750, 278] on textarea "Sample for recreation of a General section in the UI. Notice the dividers clear…" at bounding box center [1048, 278] width 201 height 60
click at [750, 288] on textarea "Sample for recreation of a General section in the UI. Notice the dividers clear…" at bounding box center [1048, 278] width 201 height 60
click at [750, 295] on textarea "Sample for recreation of a General section in the UI. Notice the dividers clear…" at bounding box center [1048, 278] width 201 height 60
click at [750, 294] on textarea "Sample for recreation of a General section in the UI. Notice the dividers clear…" at bounding box center [1048, 278] width 201 height 60
drag, startPoint x: 1110, startPoint y: 292, endPoint x: 1050, endPoint y: 299, distance: 60.0
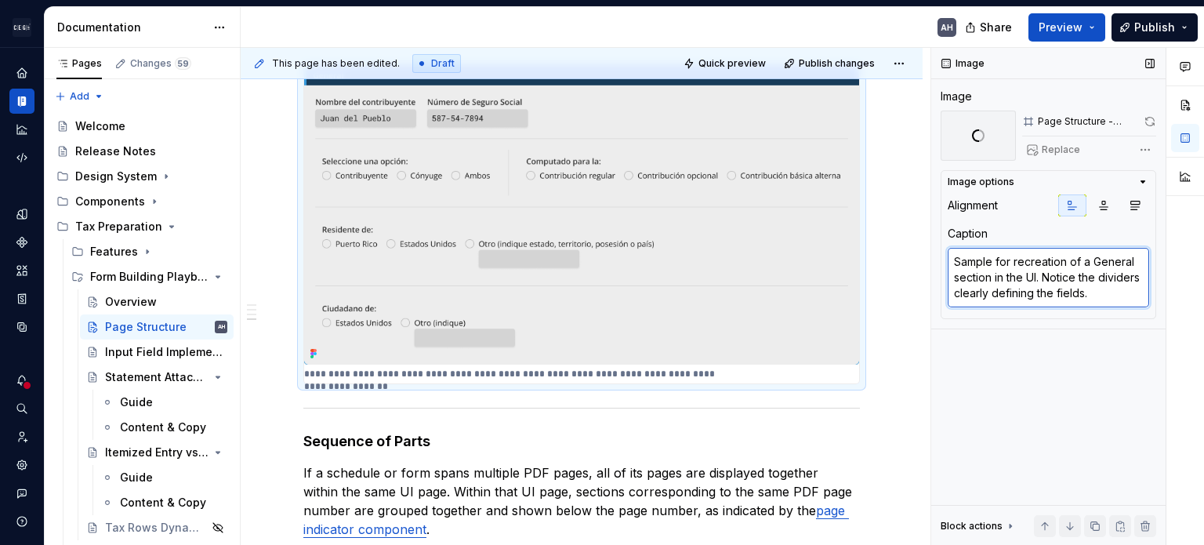
click at [750, 299] on textarea "Sample for recreation of a General section in the UI. Notice the dividers clear…" at bounding box center [1048, 278] width 201 height 60
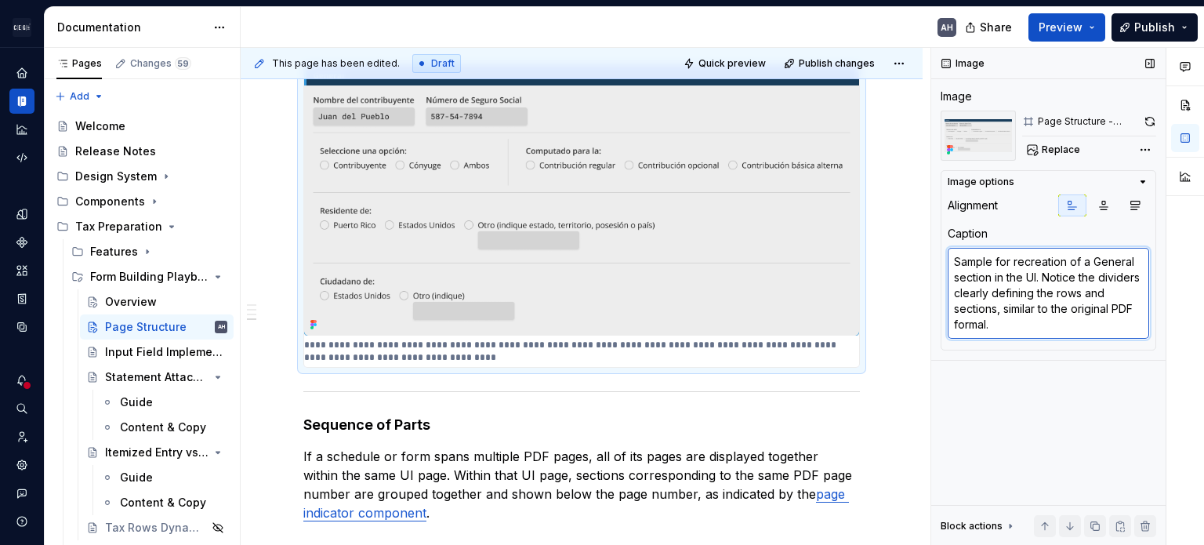
drag, startPoint x: 1119, startPoint y: 314, endPoint x: 1148, endPoint y: 342, distance: 39.4
click at [750, 336] on textarea "Sample for recreation of a General section in the UI. Notice the dividers clear…" at bounding box center [1048, 293] width 201 height 91
drag, startPoint x: 1058, startPoint y: 328, endPoint x: 942, endPoint y: 263, distance: 133.0
click at [750, 263] on div "Image options Alignment Caption Sample for recreation of a General section in t…" at bounding box center [1049, 260] width 216 height 180
click at [750, 395] on div "Image Image Page Structure - General Info Sample Image Replace Image options Al…" at bounding box center [1048, 297] width 234 height 498
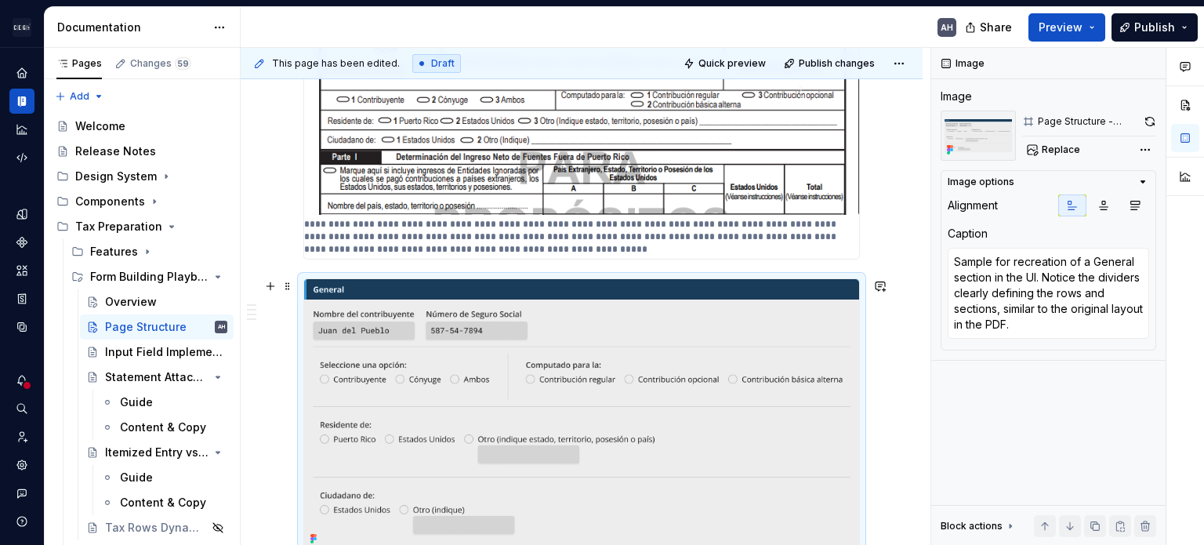
scroll to position [941, 0]
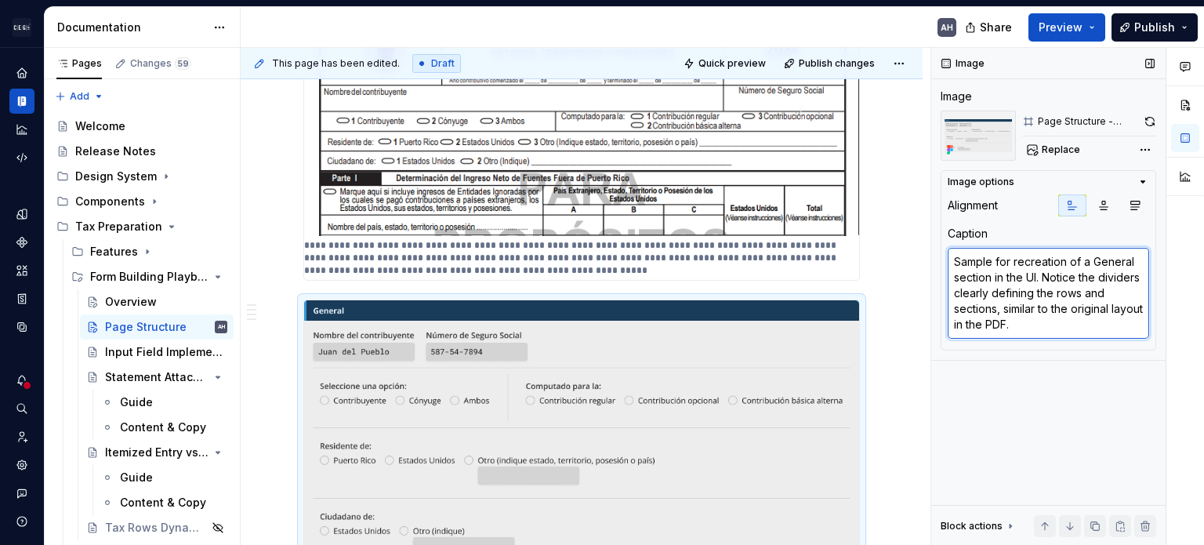
click at [750, 320] on textarea "Sample for recreation of a General section in the UI. Notice the dividers clear…" at bounding box center [1048, 293] width 201 height 91
paste textarea "Example of how the General section is recreated in the UI. Dividers are used to…"
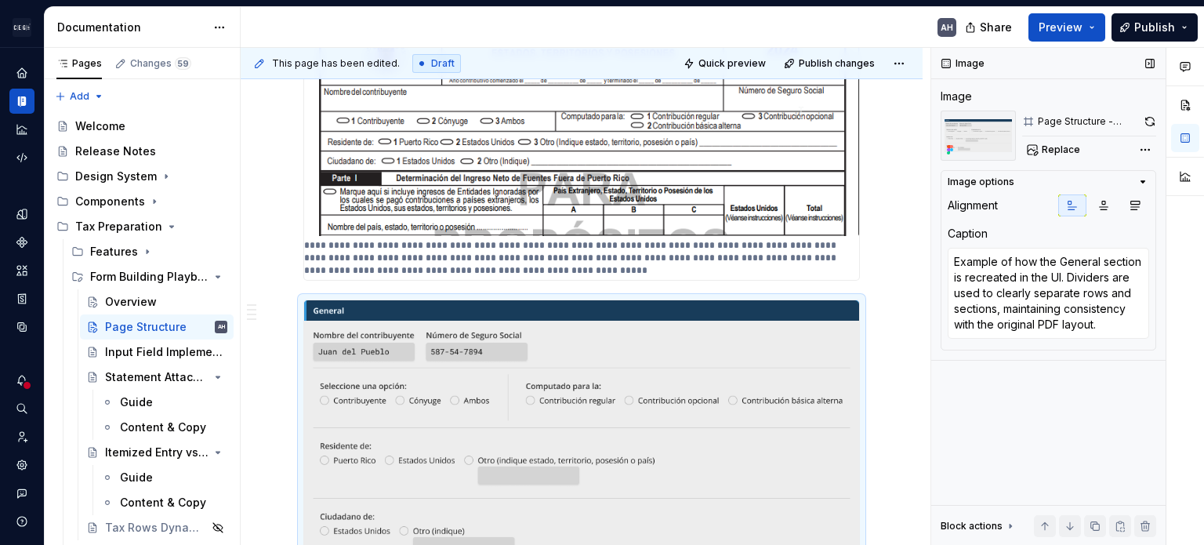
click at [750, 407] on div "Image Image Page Structure - General Info Sample Image Replace Image options Al…" at bounding box center [1048, 297] width 234 height 498
click at [750, 409] on div "Image Image Page Structure - General Info Sample Image Replace Image options Al…" at bounding box center [1048, 297] width 234 height 498
click at [637, 184] on img at bounding box center [581, 111] width 555 height 248
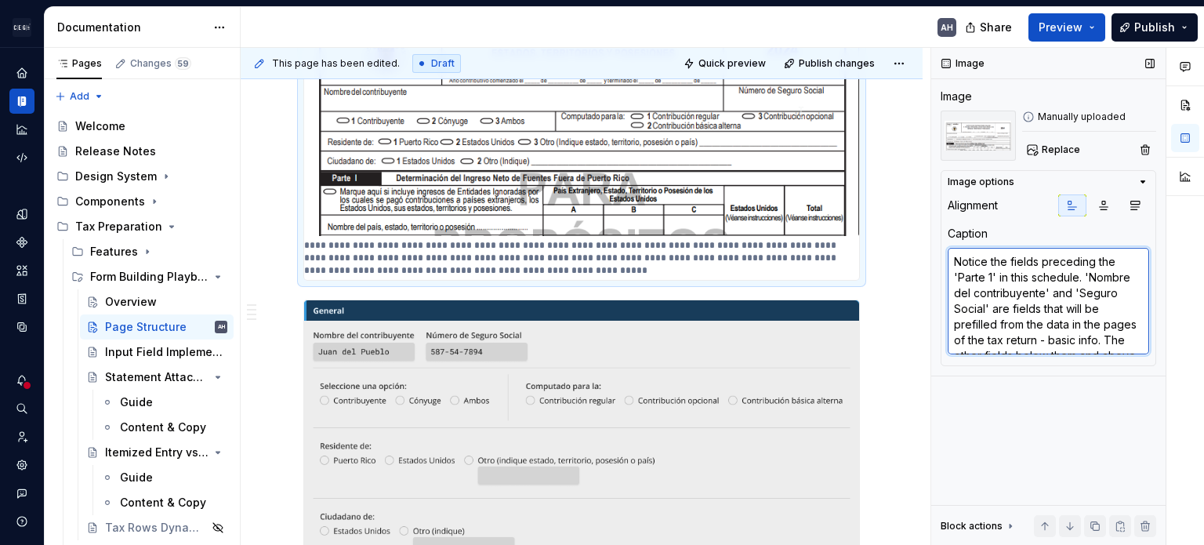
paste textarea "The fields shown before Parte 1 in this schedule include Nombre del contribuyen…"
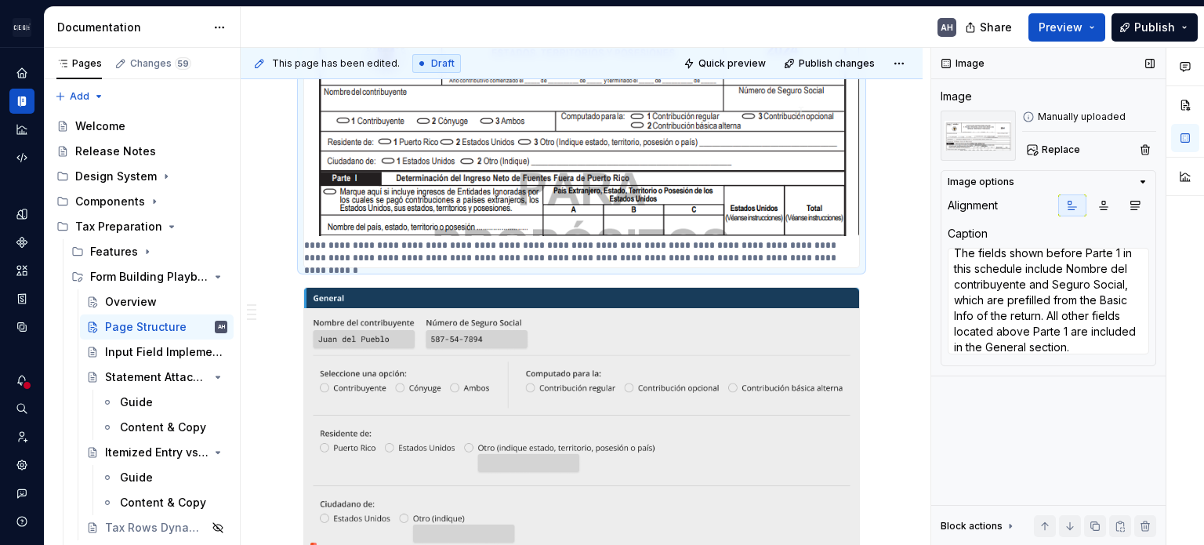
click at [750, 407] on div "Image Image Manually uploaded Replace Image options Alignment Caption The field…" at bounding box center [1048, 297] width 234 height 498
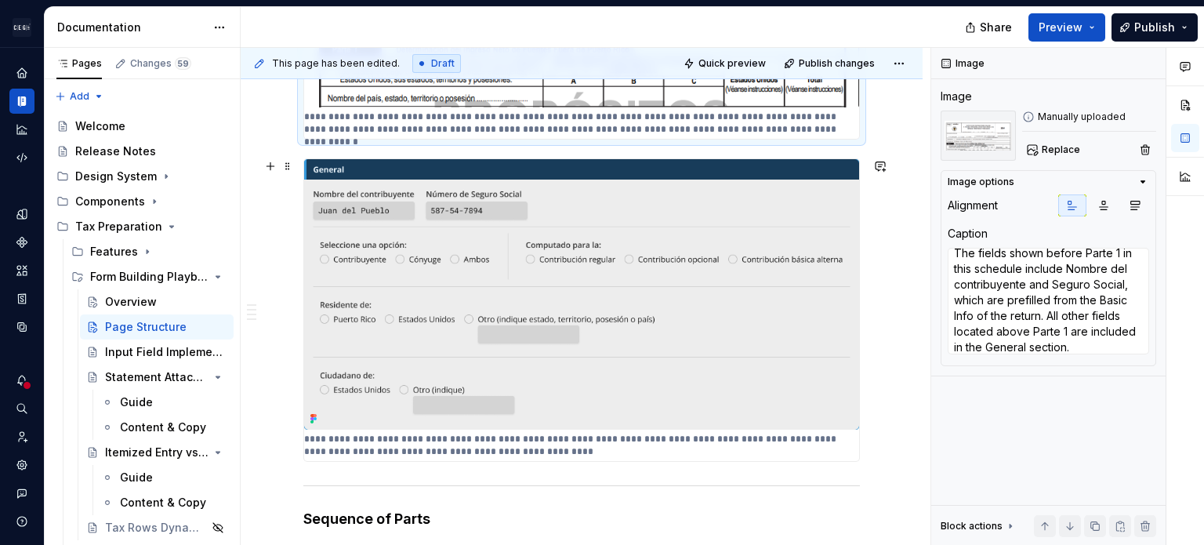
scroll to position [1097, 0]
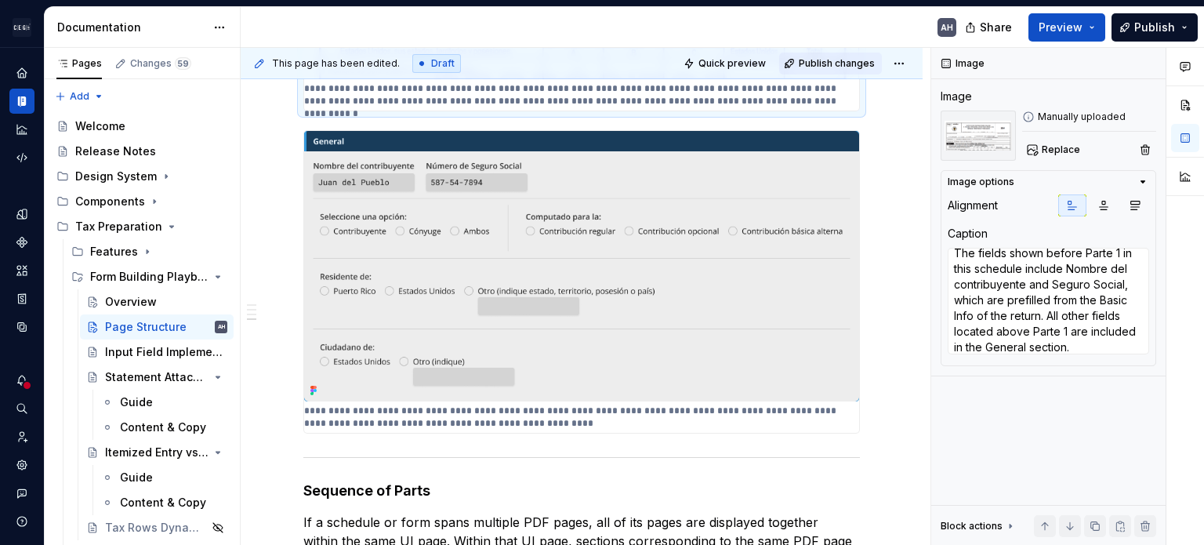
click at [750, 68] on span "Publish changes" at bounding box center [837, 63] width 76 height 13
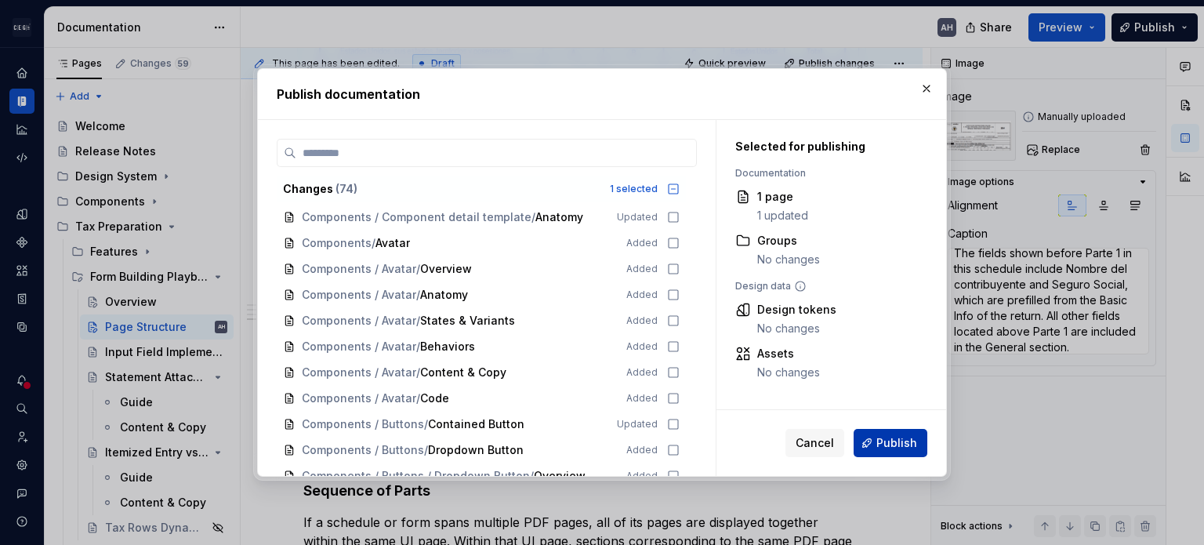
click at [750, 451] on button "Publish" at bounding box center [891, 443] width 74 height 28
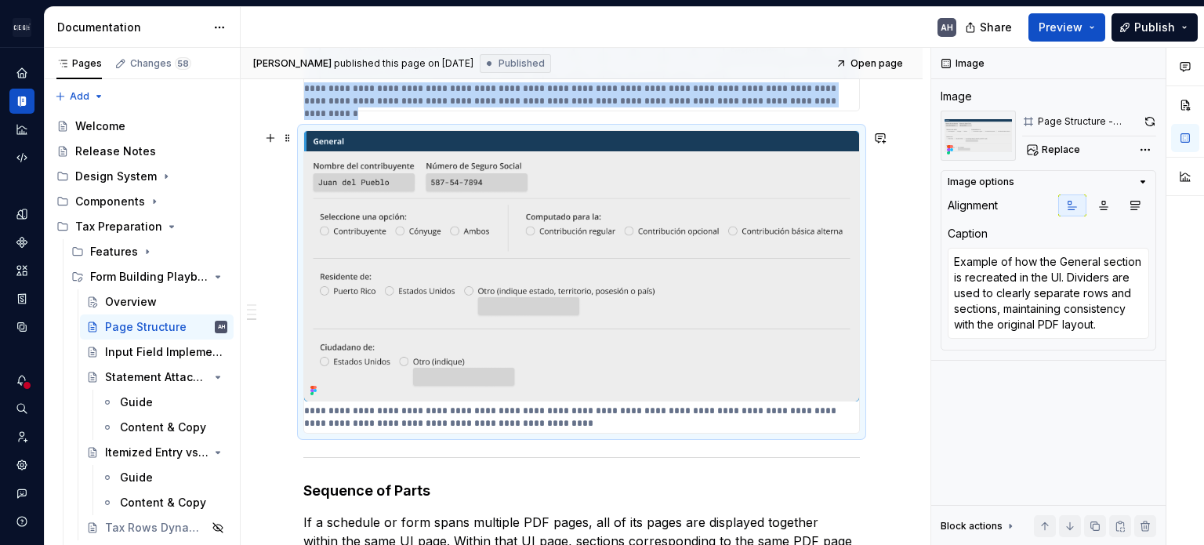
click at [455, 378] on img at bounding box center [581, 266] width 555 height 270
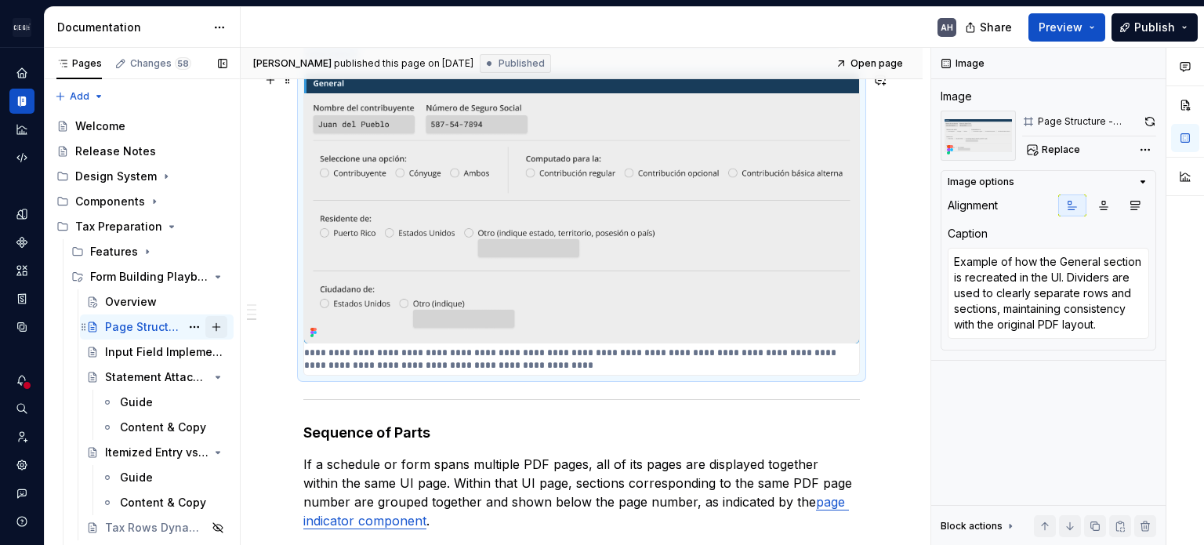
scroll to position [1254, 0]
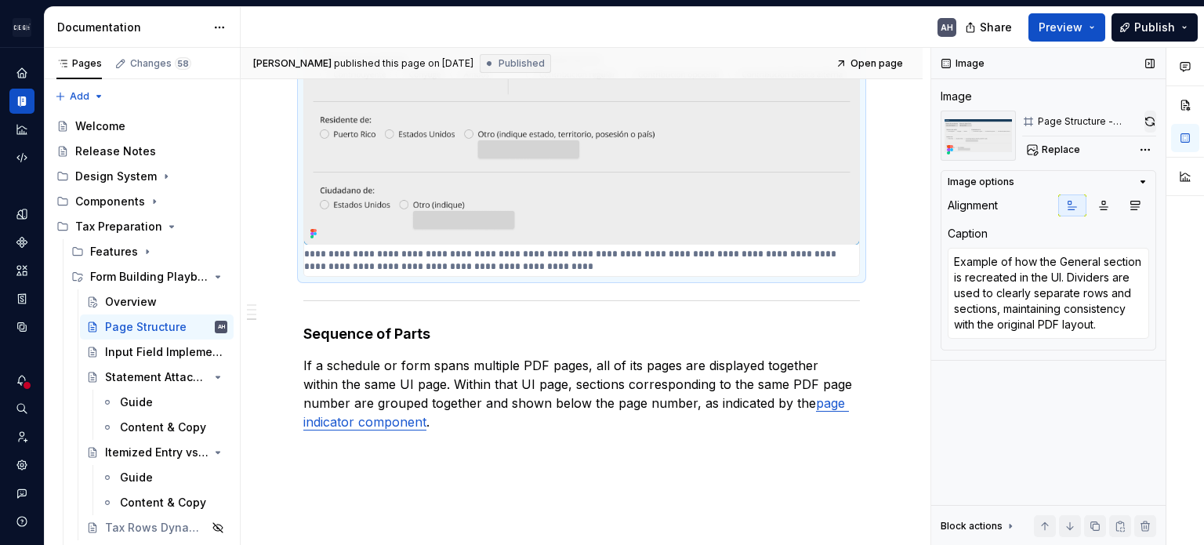
click at [750, 118] on button "button" at bounding box center [1150, 122] width 12 height 22
click at [117, 352] on div "Input Field Implementation" at bounding box center [142, 352] width 75 height 16
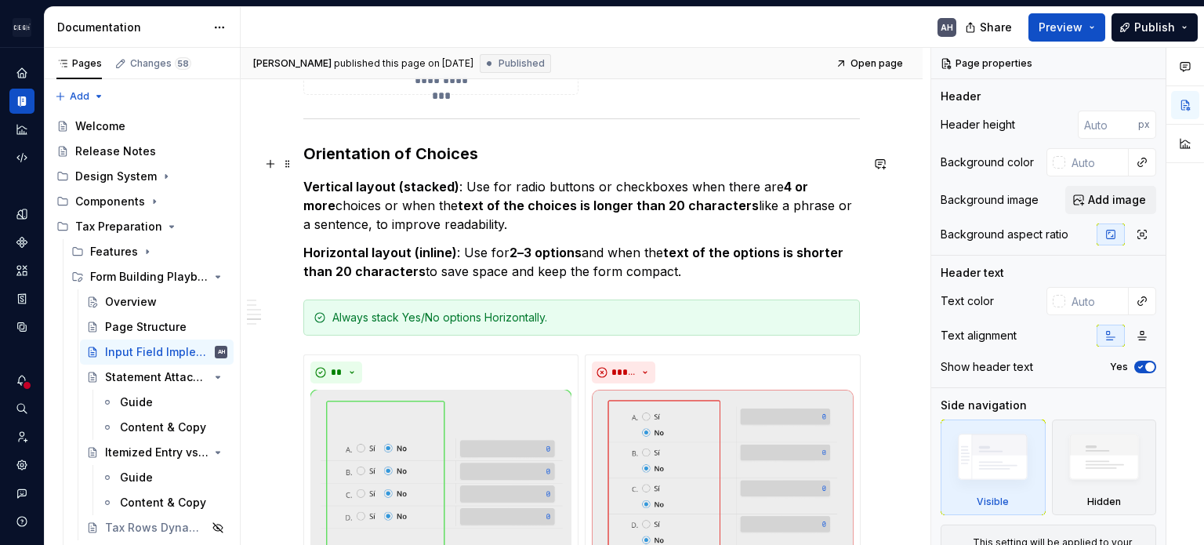
scroll to position [1411, 0]
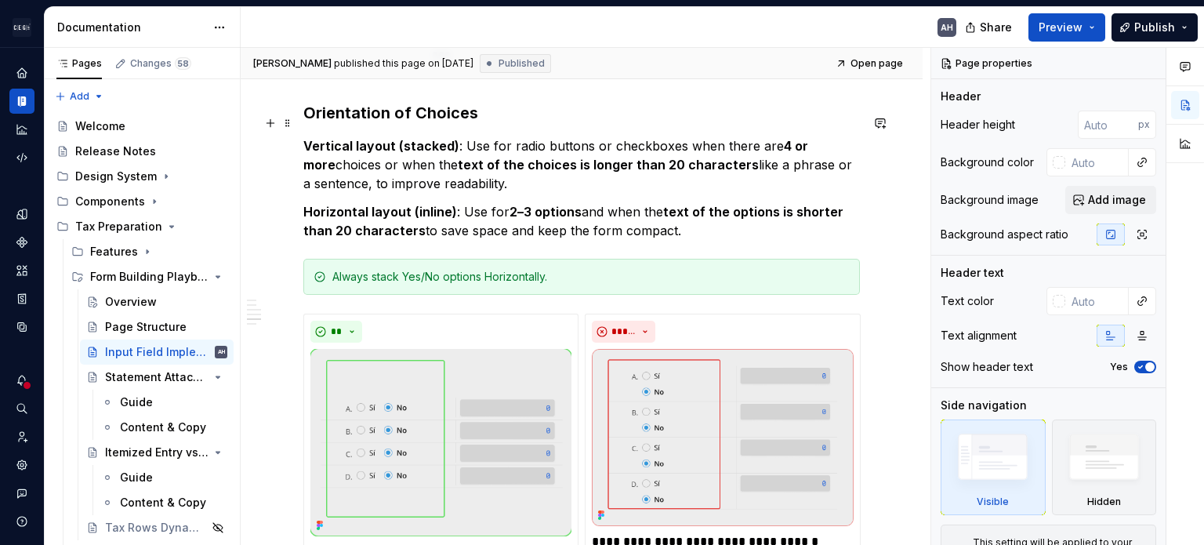
click at [484, 124] on h3 "Orientation of Choices" at bounding box center [581, 113] width 557 height 22
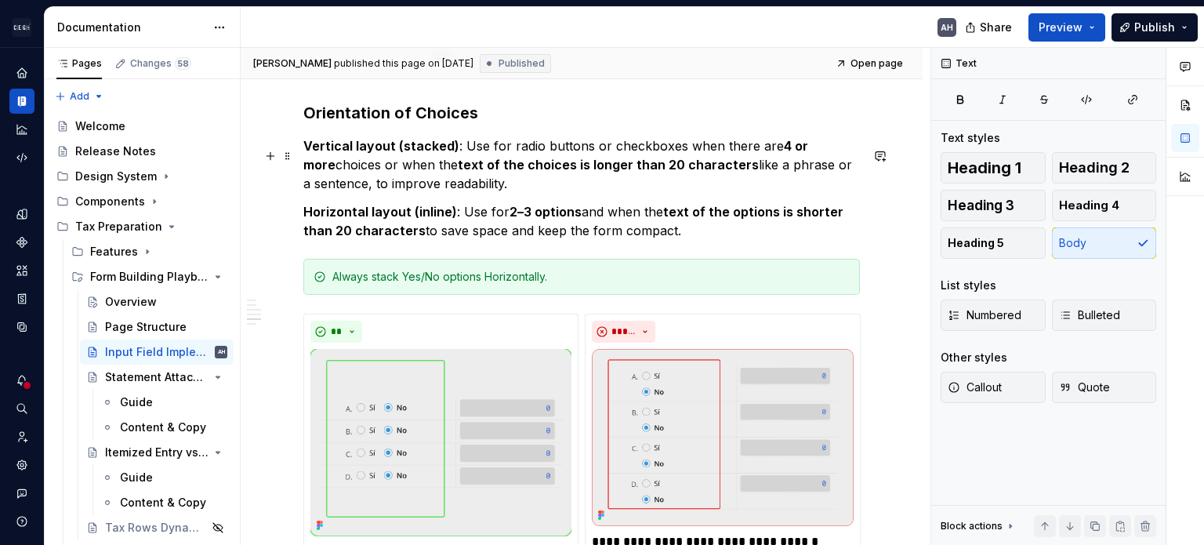
click at [507, 163] on p "Vertical layout (stacked) : Use for radio buttons or checkboxes when there are …" at bounding box center [581, 164] width 557 height 56
click at [750, 150] on strong "4 or more" at bounding box center [557, 155] width 508 height 34
click at [499, 223] on p "Horizontal layout (inline) : Use for 2–3 options and when the text of the optio…" at bounding box center [581, 221] width 557 height 38
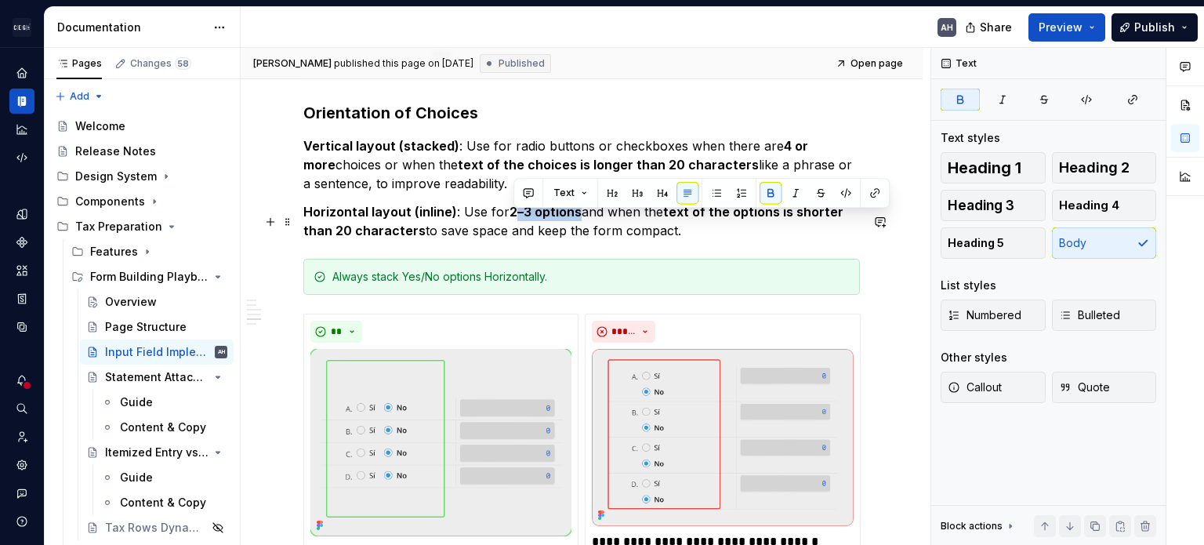
drag, startPoint x: 512, startPoint y: 219, endPoint x: 575, endPoint y: 226, distance: 63.0
click at [575, 219] on strong "2–3 options" at bounding box center [545, 212] width 72 height 16
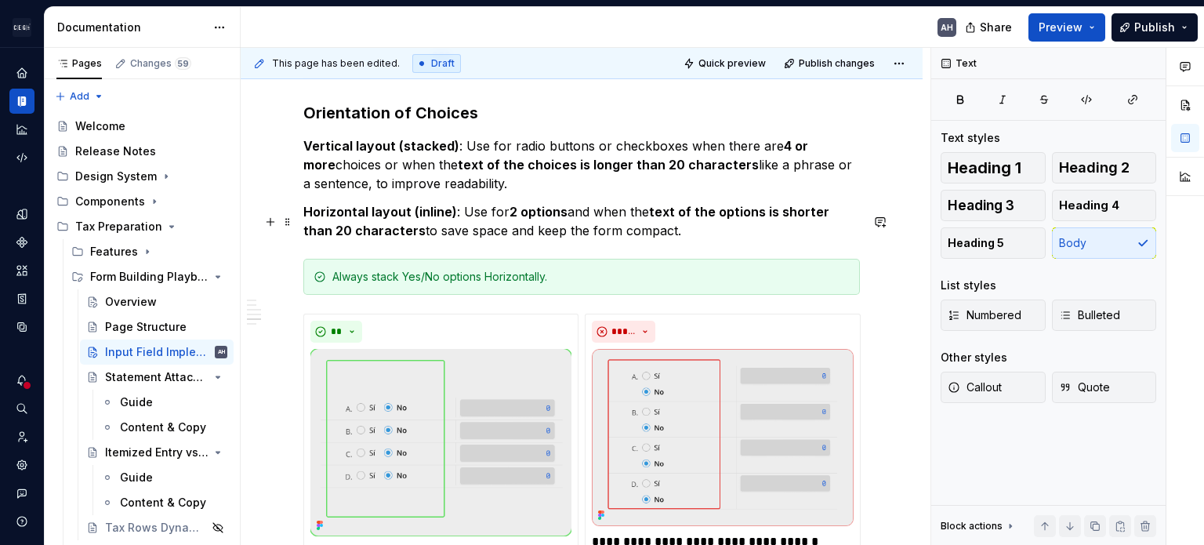
click at [690, 239] on p "Horizontal layout (inline) : Use for 2 options and when the text of the options…" at bounding box center [581, 221] width 557 height 38
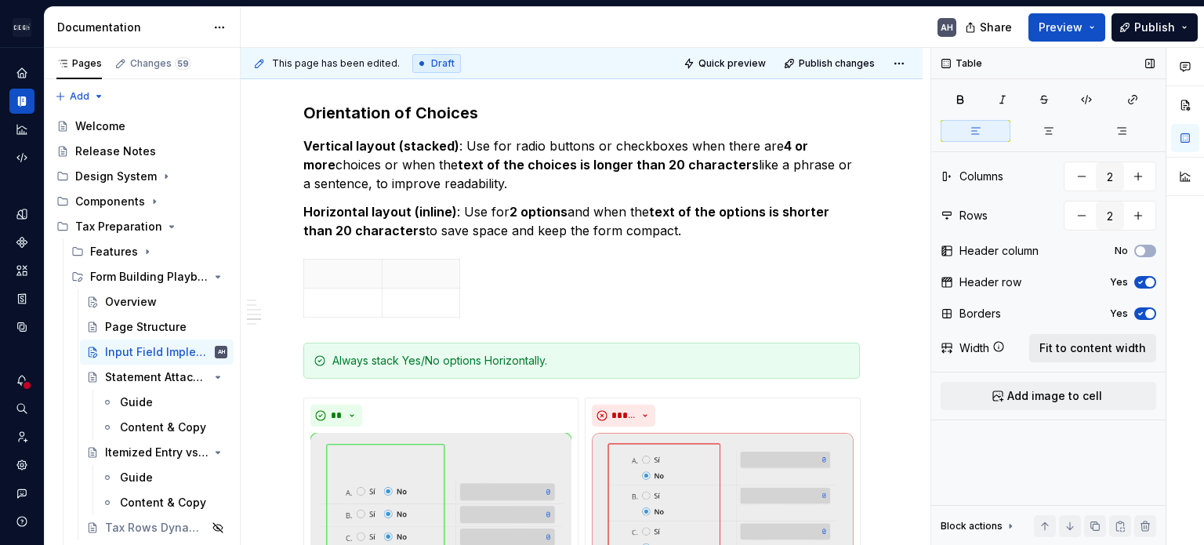
click at [750, 347] on span "Fit to content width" at bounding box center [1092, 348] width 107 height 16
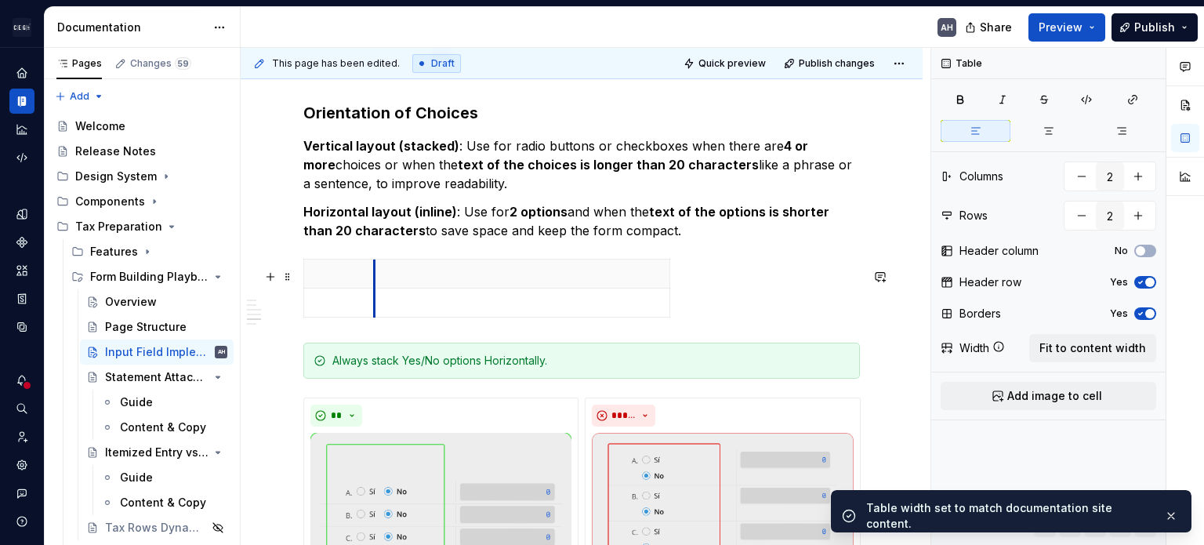
drag, startPoint x: 599, startPoint y: 299, endPoint x: 368, endPoint y: 293, distance: 231.3
click at [393, 309] on p at bounding box center [517, 303] width 276 height 16
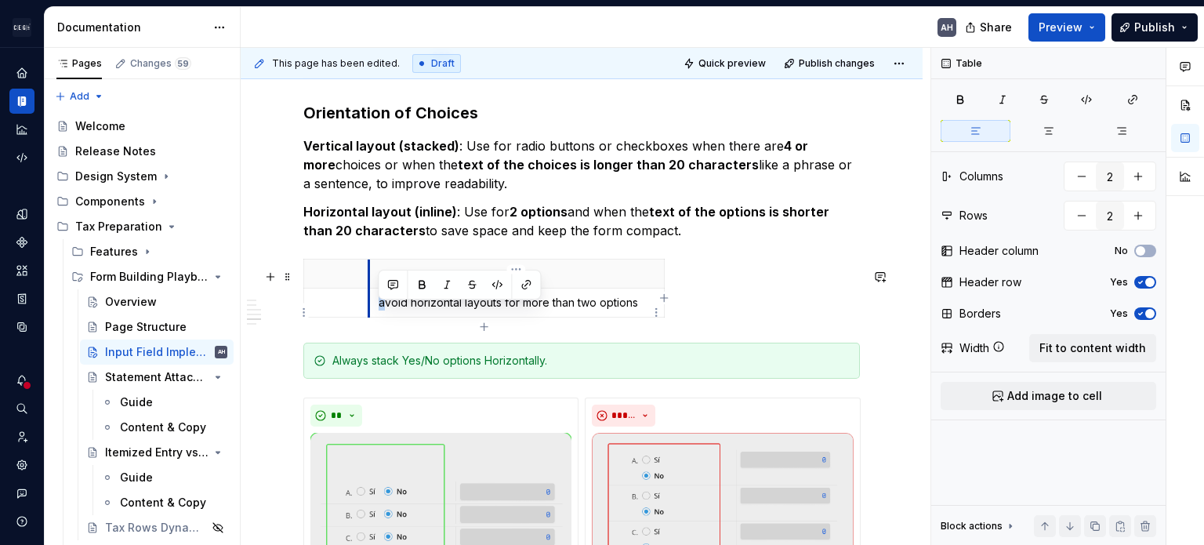
drag, startPoint x: 382, startPoint y: 313, endPoint x: 370, endPoint y: 310, distance: 12.0
click at [370, 310] on td "avoid horizontal layouts for more than two options" at bounding box center [516, 302] width 296 height 29
click at [430, 308] on p "Avoid horizontal layouts for more than two options" at bounding box center [517, 303] width 276 height 16
click at [434, 308] on p "Avoid horizontal layouts for more than two options" at bounding box center [517, 303] width 276 height 16
click at [636, 308] on p "Avoid horizontal layouts for more than two options" at bounding box center [517, 303] width 276 height 16
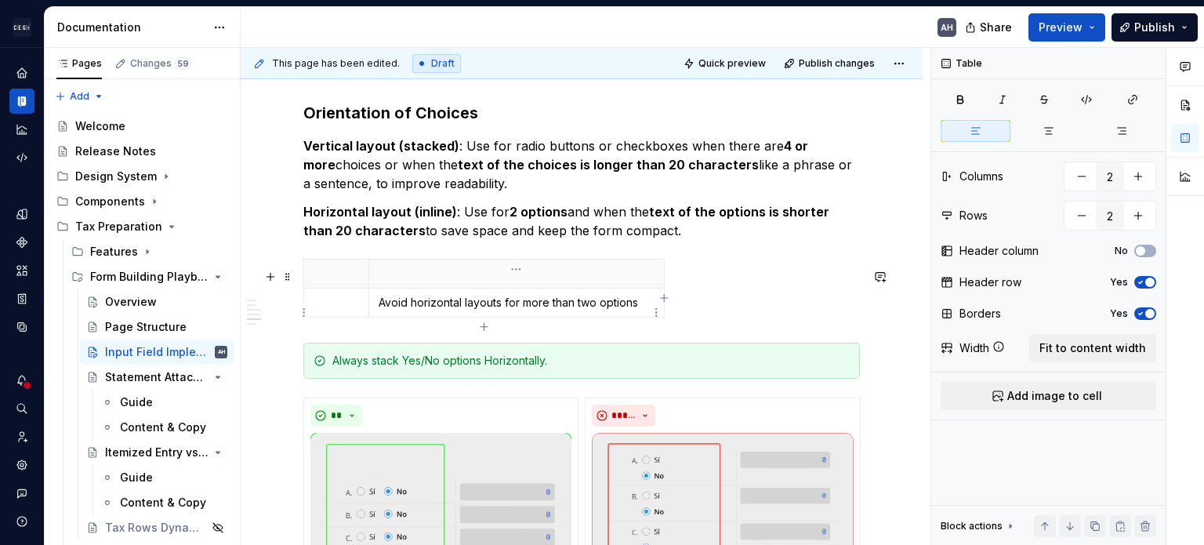
click at [484, 303] on p "Avoid horizontal layouts for more than two options" at bounding box center [517, 303] width 276 height 16
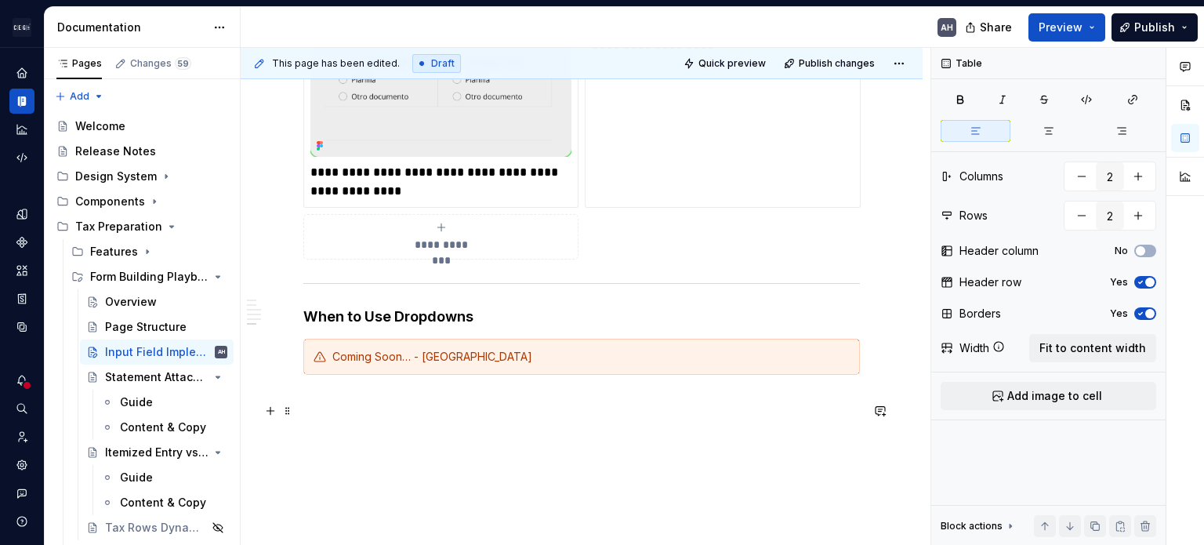
scroll to position [2192, 0]
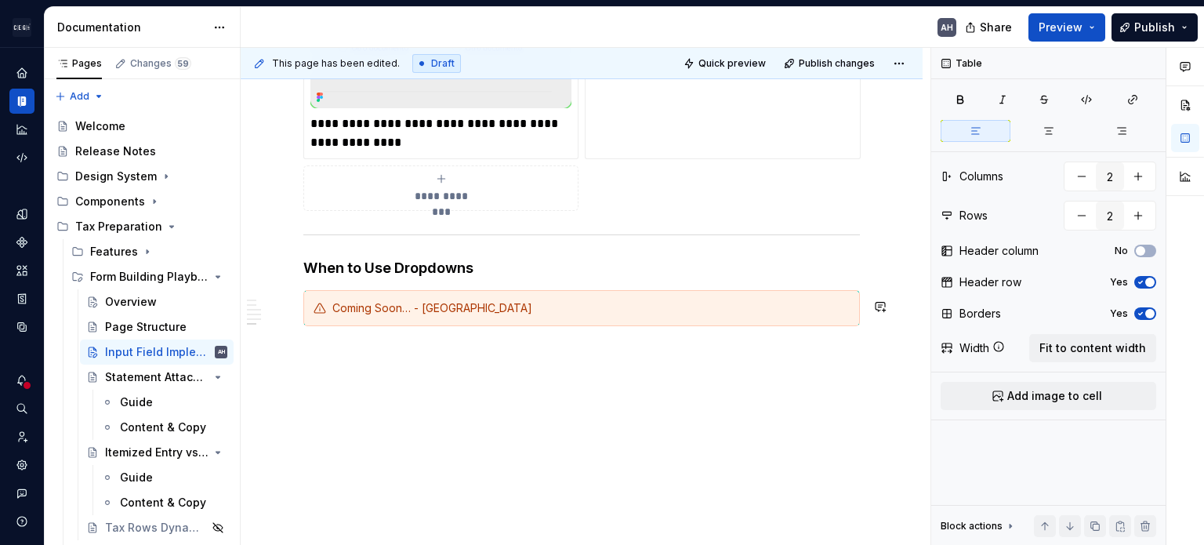
click at [493, 276] on h4 "When to Use Dropdowns" at bounding box center [581, 268] width 557 height 19
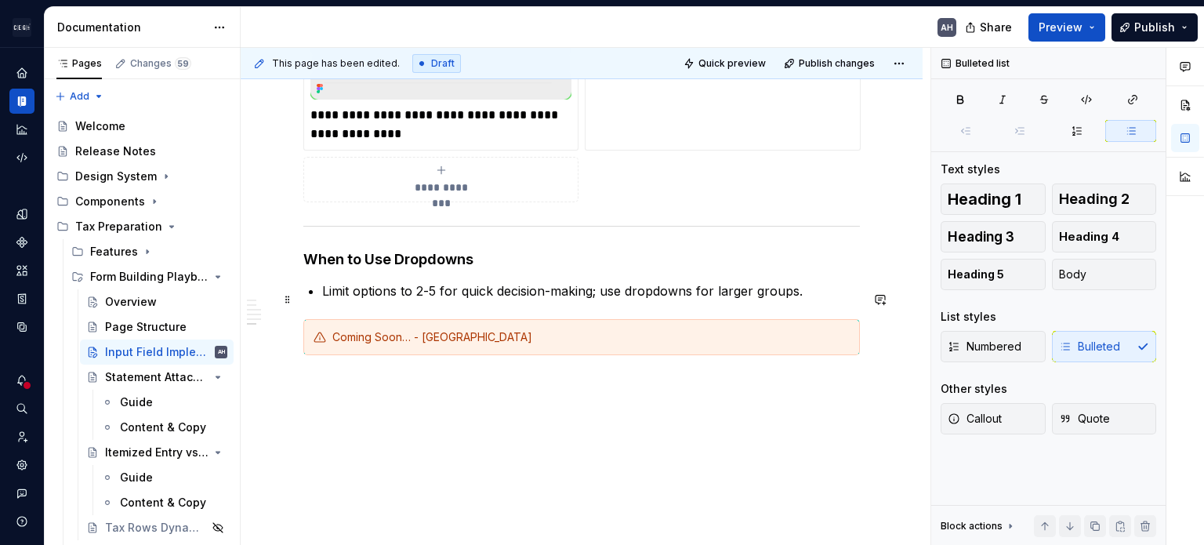
click at [384, 299] on p "Limit options to 2-5 for quick decision-making; use dropdowns for larger groups." at bounding box center [591, 290] width 538 height 19
click at [439, 300] on p "Limit options to 2-5 for quick decision-making; use dropdowns for larger groups." at bounding box center [591, 290] width 538 height 19
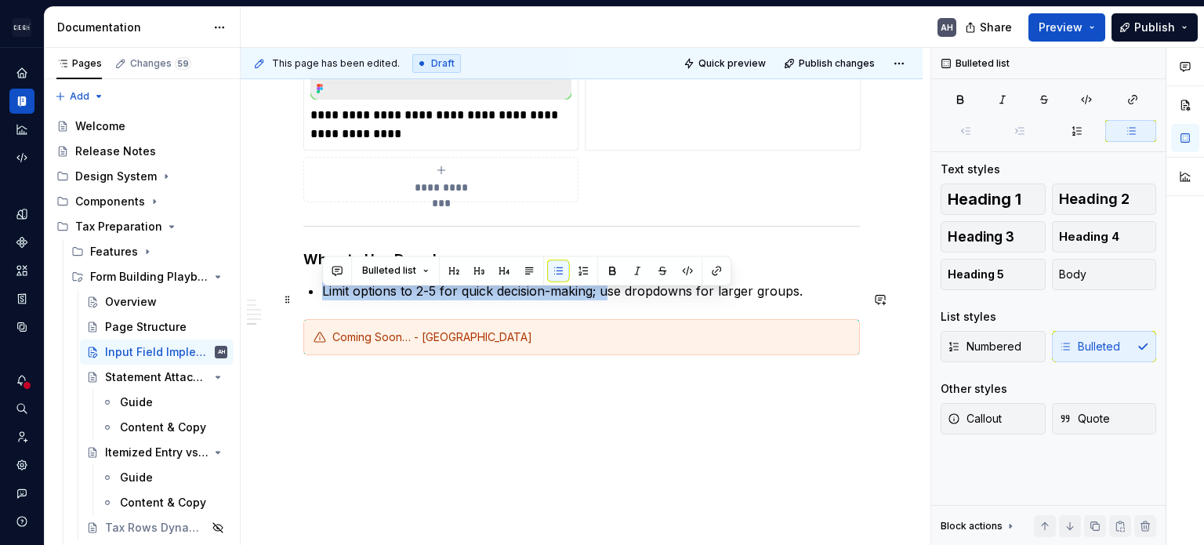
drag, startPoint x: 607, startPoint y: 299, endPoint x: 304, endPoint y: 299, distance: 303.3
click at [618, 300] on p "Limit options to 2-5 for quick decision-making; use dropdowns for larger groups." at bounding box center [591, 290] width 538 height 19
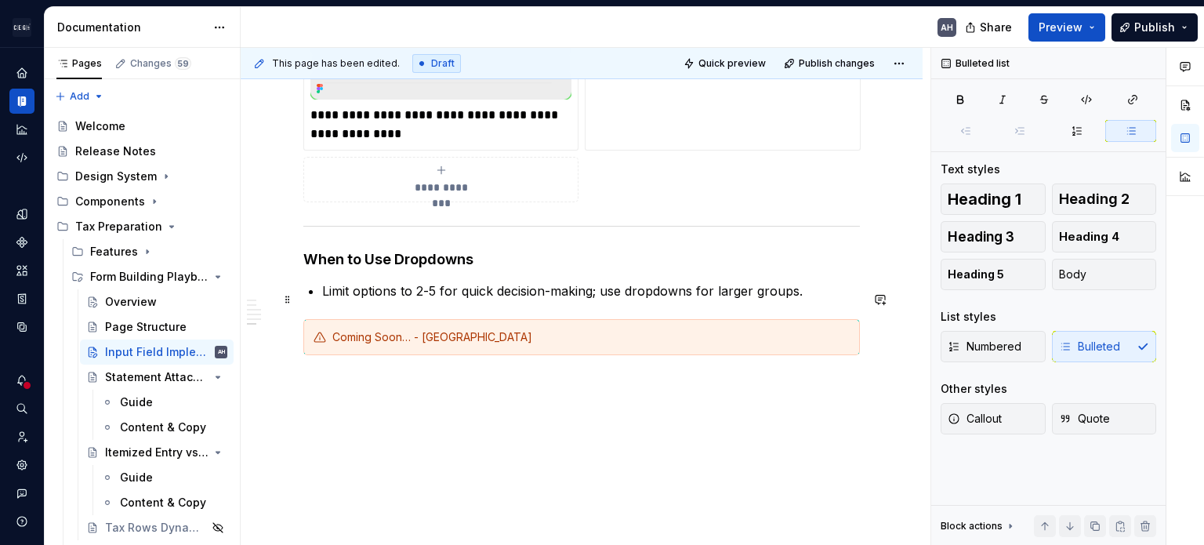
click at [608, 299] on p "Limit options to 2-5 for quick decision-making; use dropdowns for larger groups." at bounding box center [591, 290] width 538 height 19
click at [322, 300] on p "Limit options to 2-5 for quick decision-making; use dropdowns for larger groups." at bounding box center [591, 290] width 538 height 19
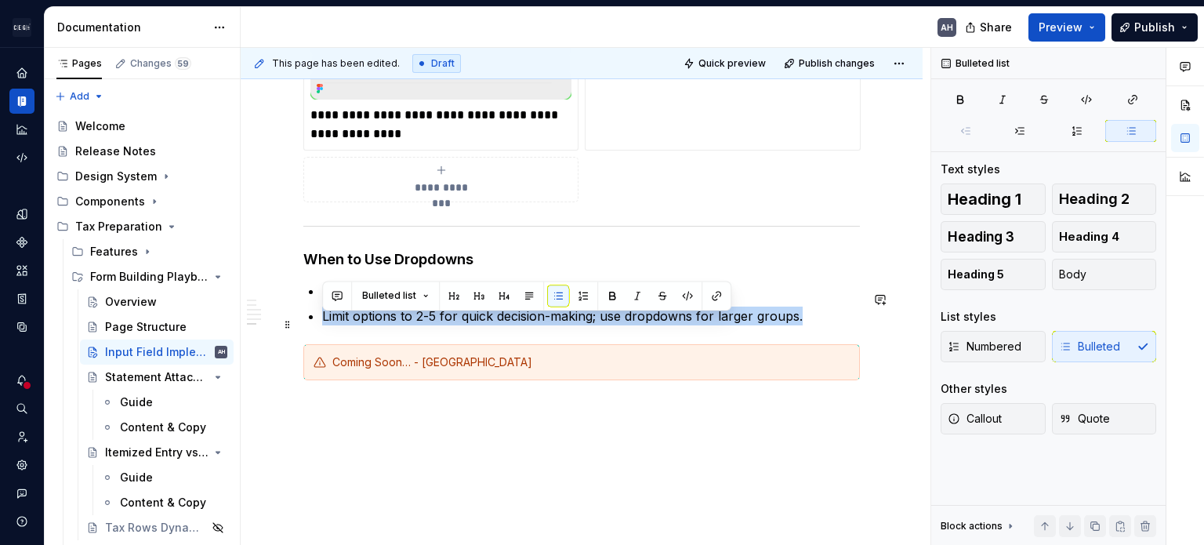
drag, startPoint x: 321, startPoint y: 322, endPoint x: 816, endPoint y: 322, distance: 494.6
click at [750, 322] on p "Limit options to 2-5 for quick decision-making; use dropdowns for larger groups." at bounding box center [591, 315] width 538 height 19
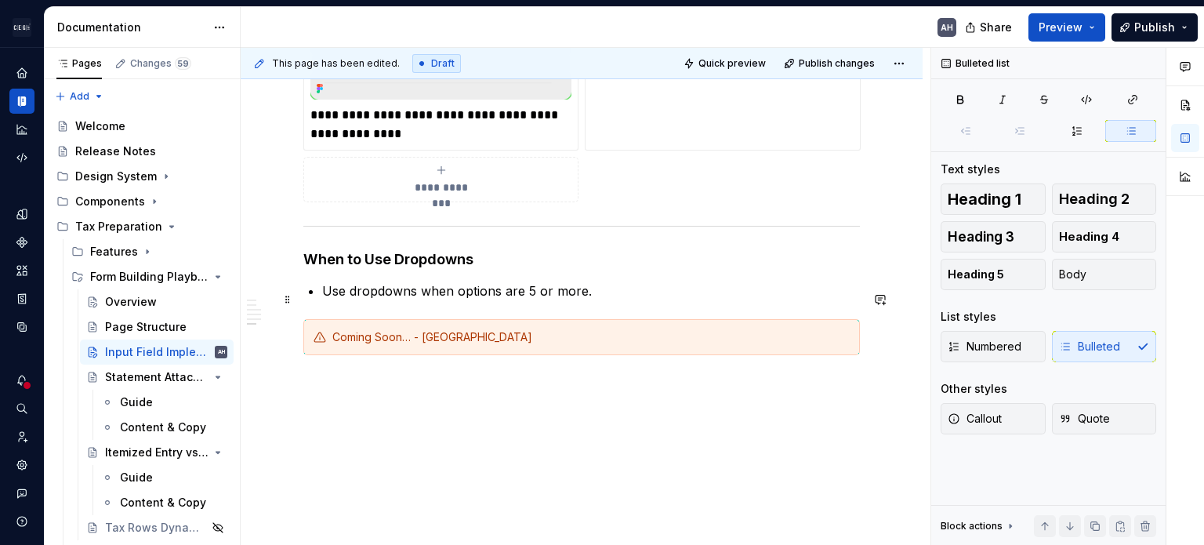
click at [589, 297] on p "Use dropdowns when options are 5 or more." at bounding box center [591, 290] width 538 height 19
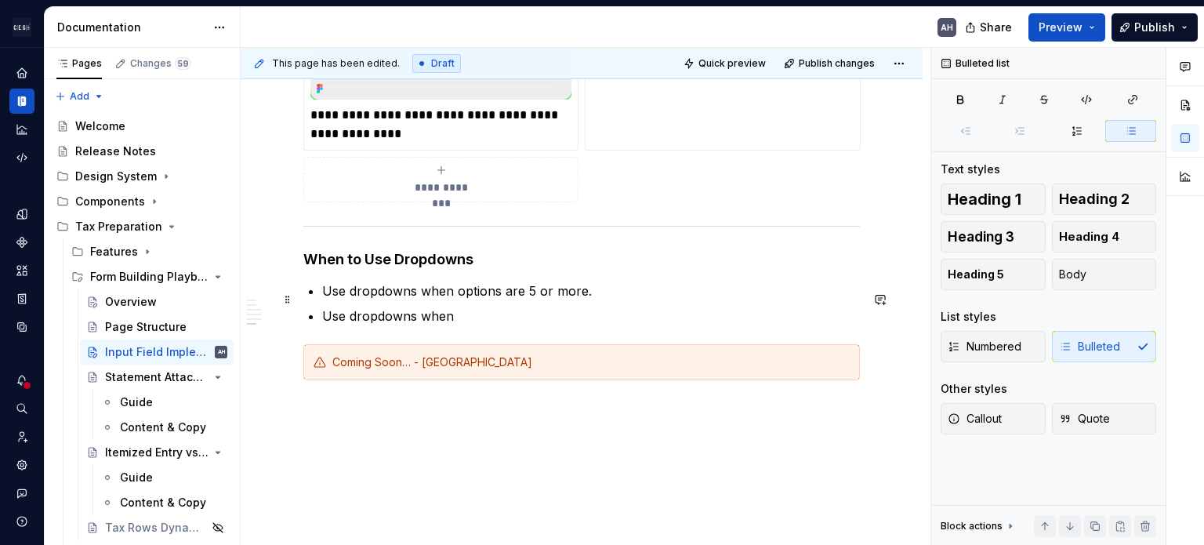
click at [561, 300] on p "Use dropdowns when options are 5 or more." at bounding box center [591, 290] width 538 height 19
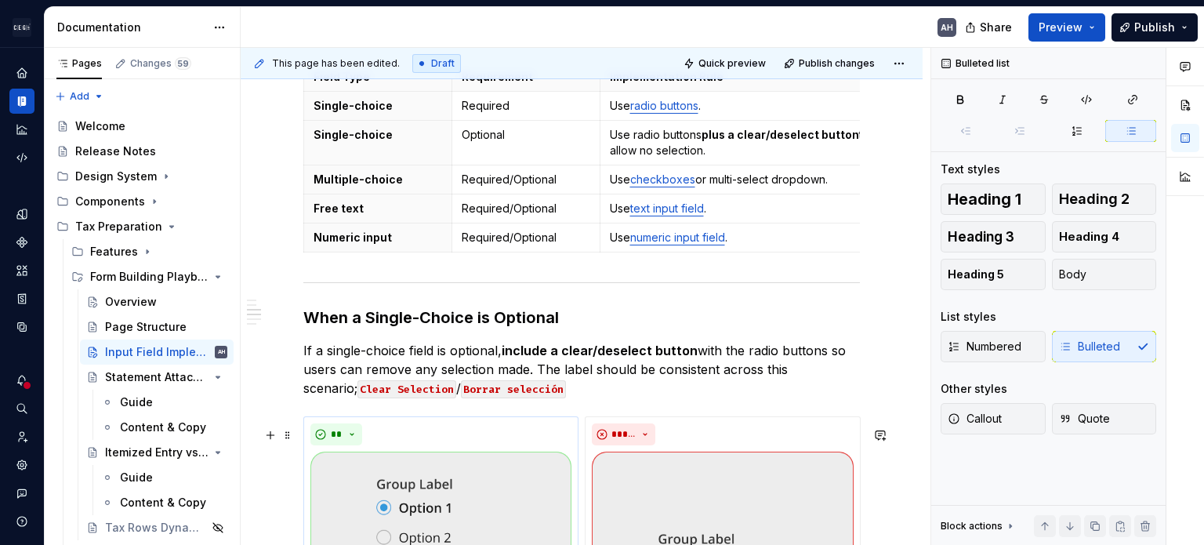
scroll to position [624, 0]
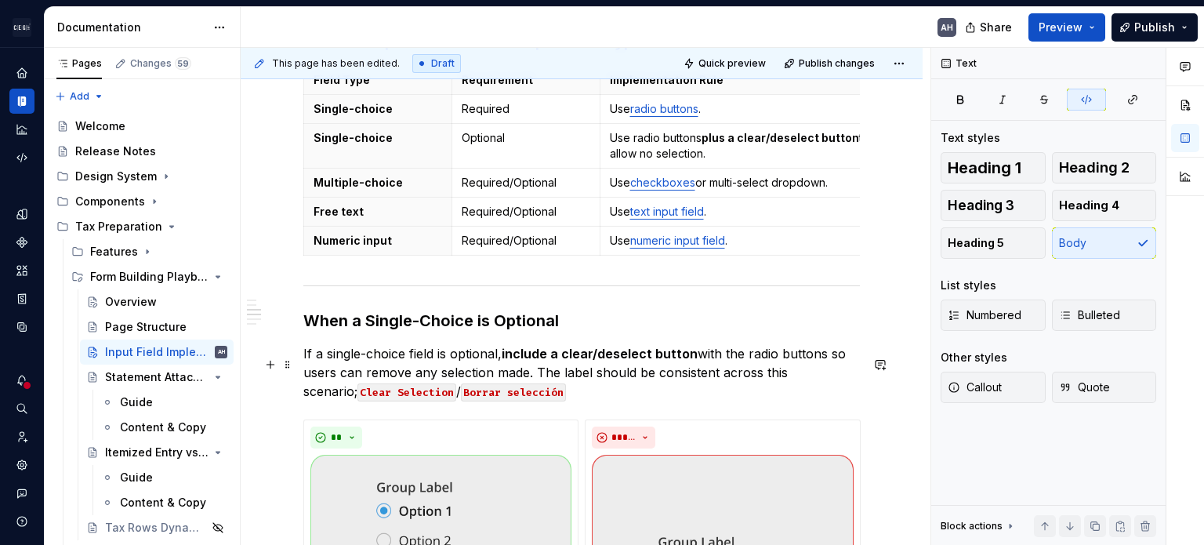
click at [549, 401] on p "If a single-choice field is optional, include a clear/deselect button with the …" at bounding box center [581, 372] width 557 height 56
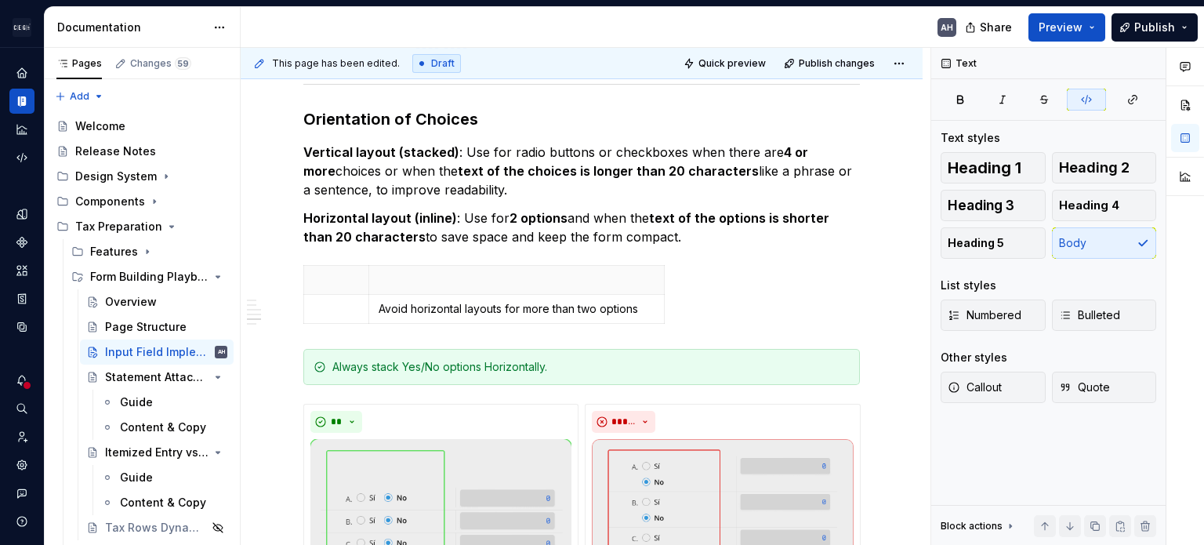
scroll to position [1408, 0]
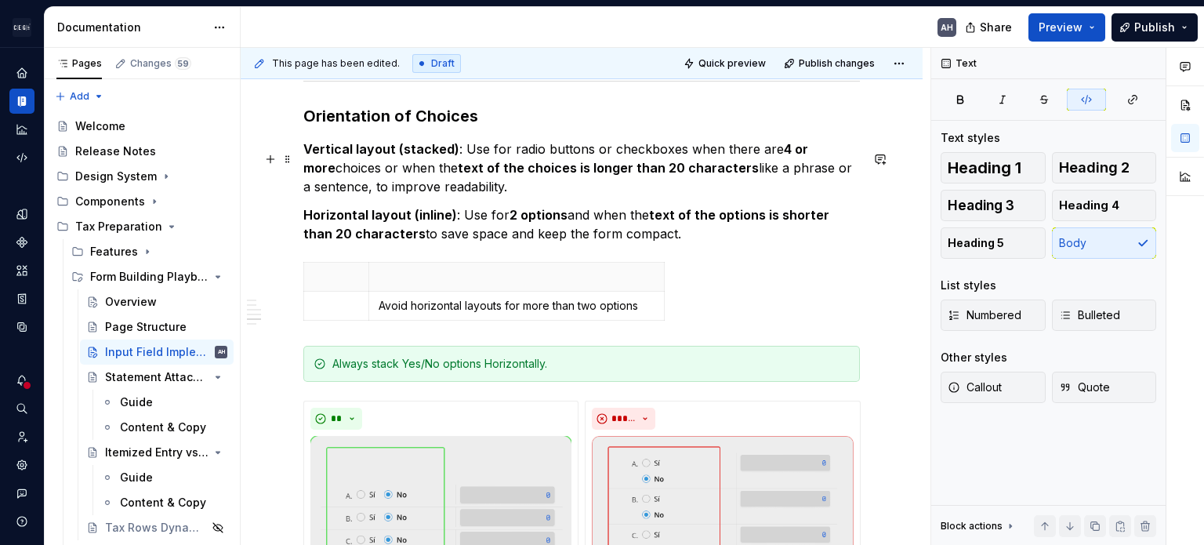
click at [589, 175] on strong "text of the choices is longer than 20 characters" at bounding box center [608, 168] width 301 height 16
click at [683, 243] on p "Horizontal layout (inline) : Use for 2 options and when the text of the options…" at bounding box center [581, 224] width 557 height 38
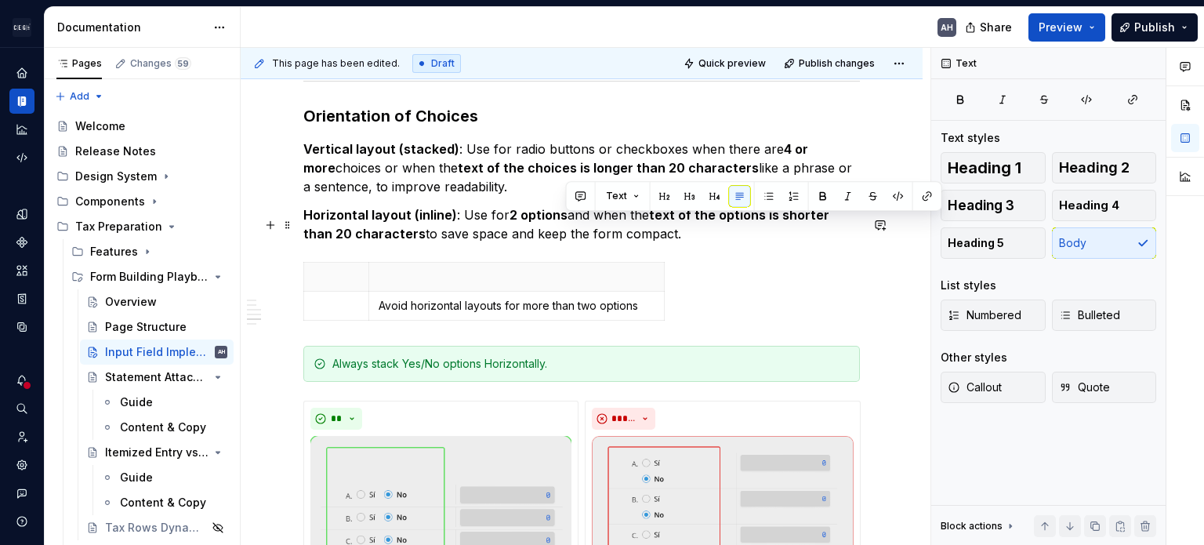
drag, startPoint x: 567, startPoint y: 226, endPoint x: 673, endPoint y: 242, distance: 106.3
click at [673, 242] on p "Horizontal layout (inline) : Use for 2 options and when the text of the options…" at bounding box center [581, 224] width 557 height 38
click at [748, 155] on p "Vertical layout (stacked) : Use for radio buttons or checkboxes when there are …" at bounding box center [581, 168] width 557 height 56
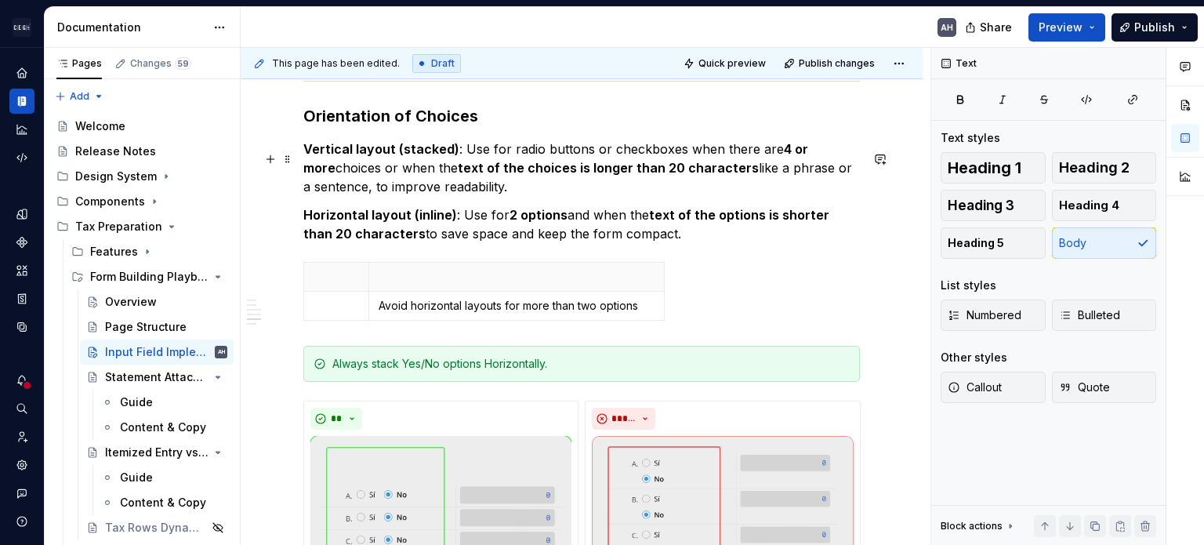
click at [750, 158] on strong "4 or more" at bounding box center [557, 158] width 508 height 34
click at [750, 156] on strong "4 or more" at bounding box center [557, 158] width 508 height 34
click at [339, 178] on p "Vertical layout (stacked) : Use for radio buttons or checkboxes when there are …" at bounding box center [581, 168] width 557 height 56
click at [423, 183] on p "Vertical layout (stacked) : Use for radio buttons or checkboxes when there are …" at bounding box center [581, 168] width 557 height 56
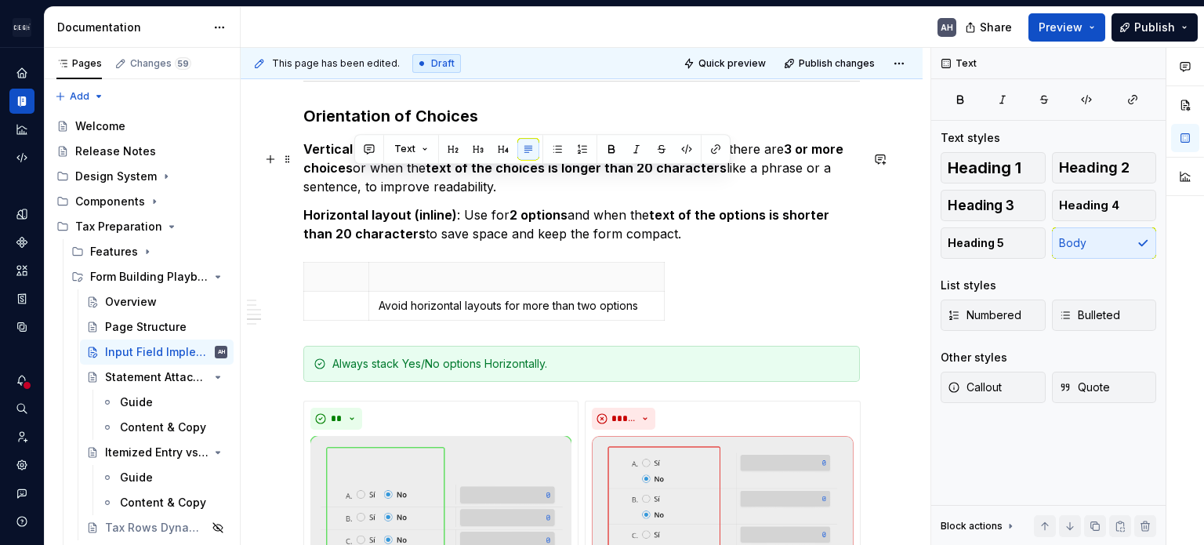
drag, startPoint x: 354, startPoint y: 176, endPoint x: 520, endPoint y: 194, distance: 168.0
click at [520, 194] on p "Vertical layout (stacked) : Use for radio buttons or checkboxes when there are …" at bounding box center [581, 168] width 557 height 56
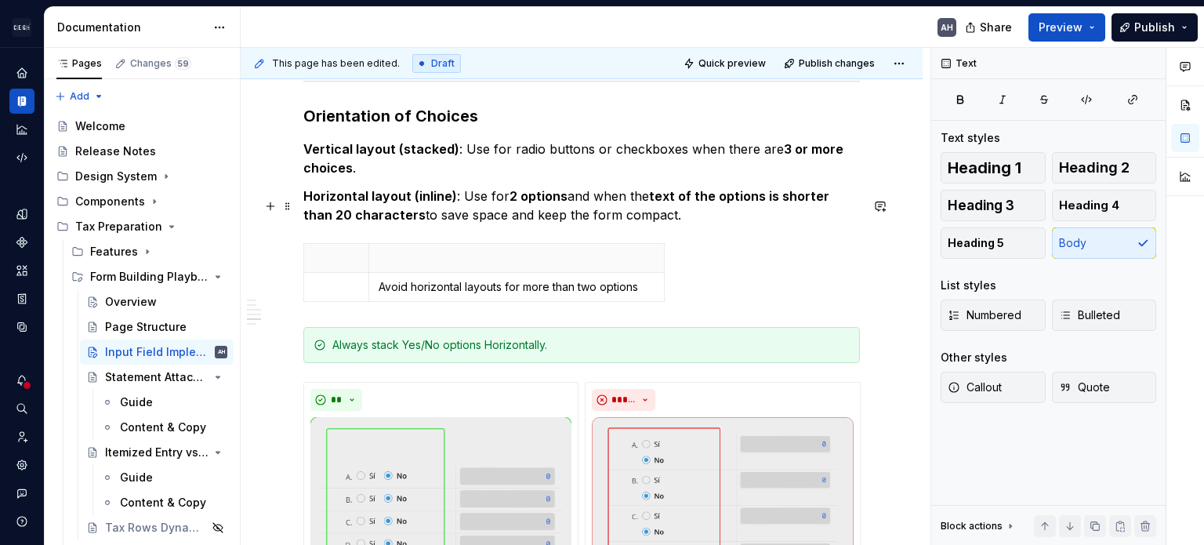
click at [617, 205] on p "Horizontal layout (inline) : Use for 2 options and when the text of the options…" at bounding box center [581, 206] width 557 height 38
click at [533, 204] on strong "2 options" at bounding box center [538, 196] width 58 height 16
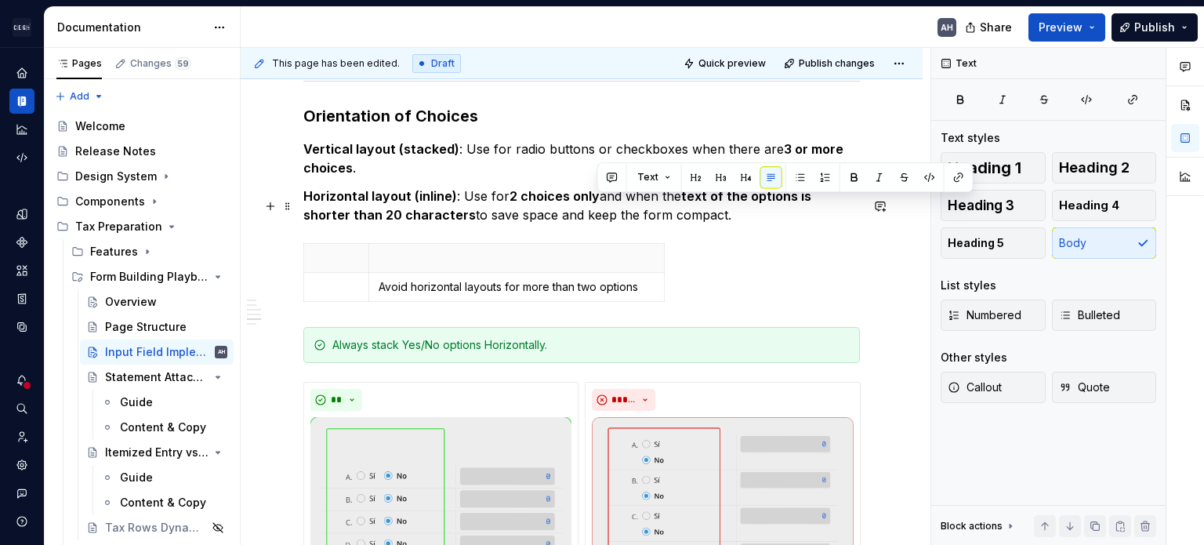
drag, startPoint x: 599, startPoint y: 207, endPoint x: 687, endPoint y: 229, distance: 90.5
click at [687, 224] on p "Horizontal layout (inline) : Use for 2 choices only and when the text of the op…" at bounding box center [581, 206] width 557 height 38
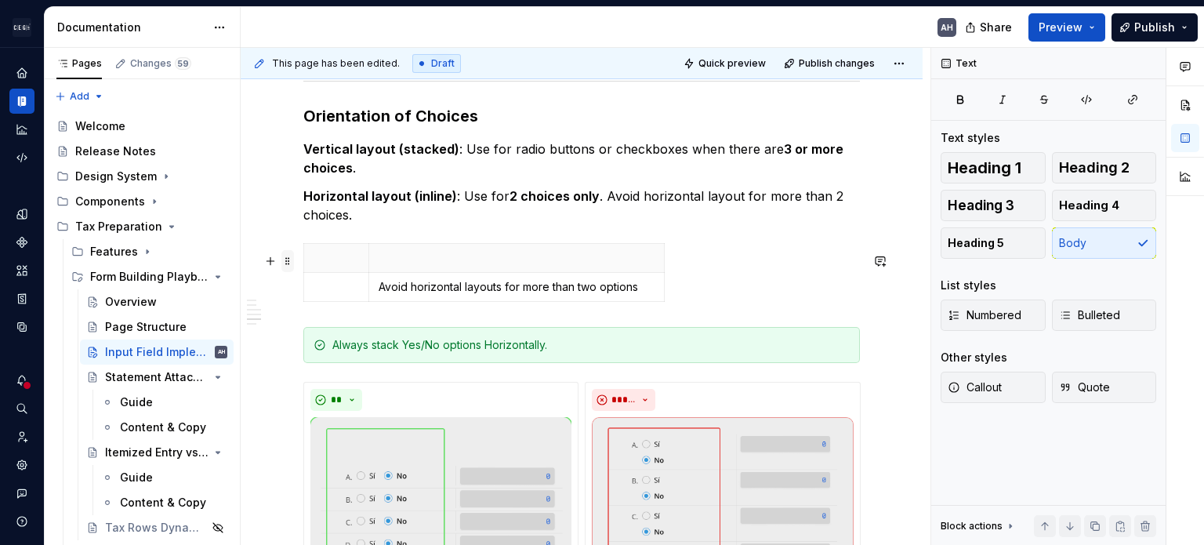
click at [285, 256] on span at bounding box center [287, 261] width 13 height 22
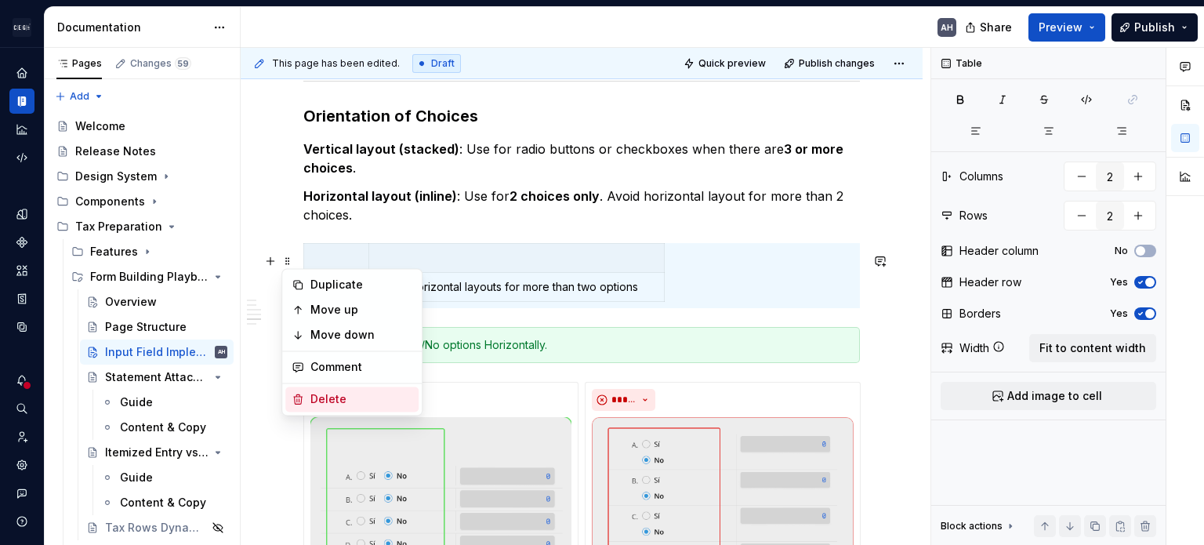
click at [324, 404] on div "Delete" at bounding box center [361, 399] width 102 height 16
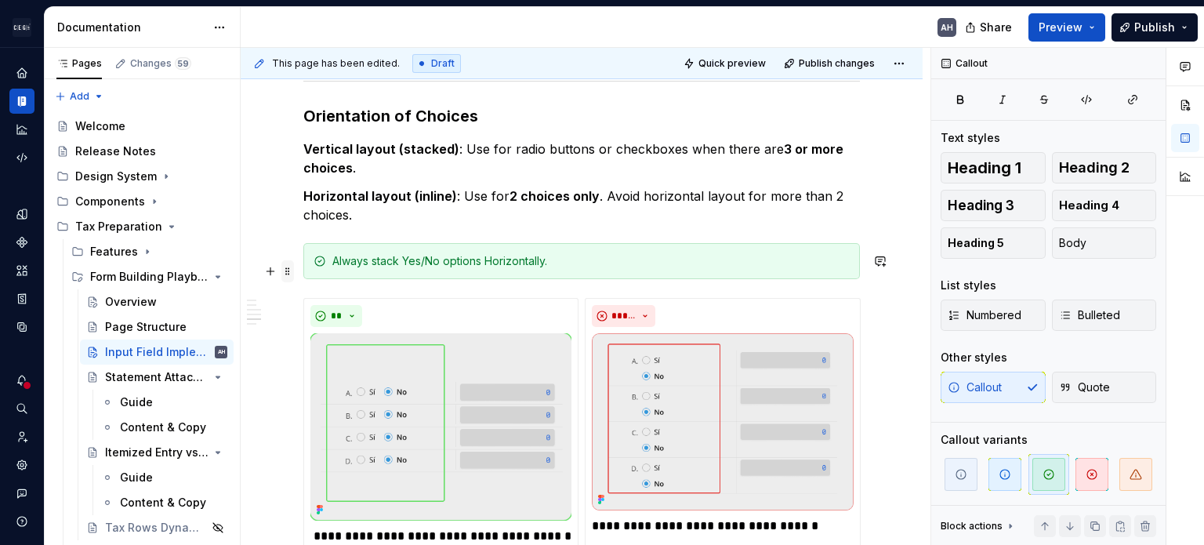
click at [288, 266] on span at bounding box center [287, 271] width 13 height 22
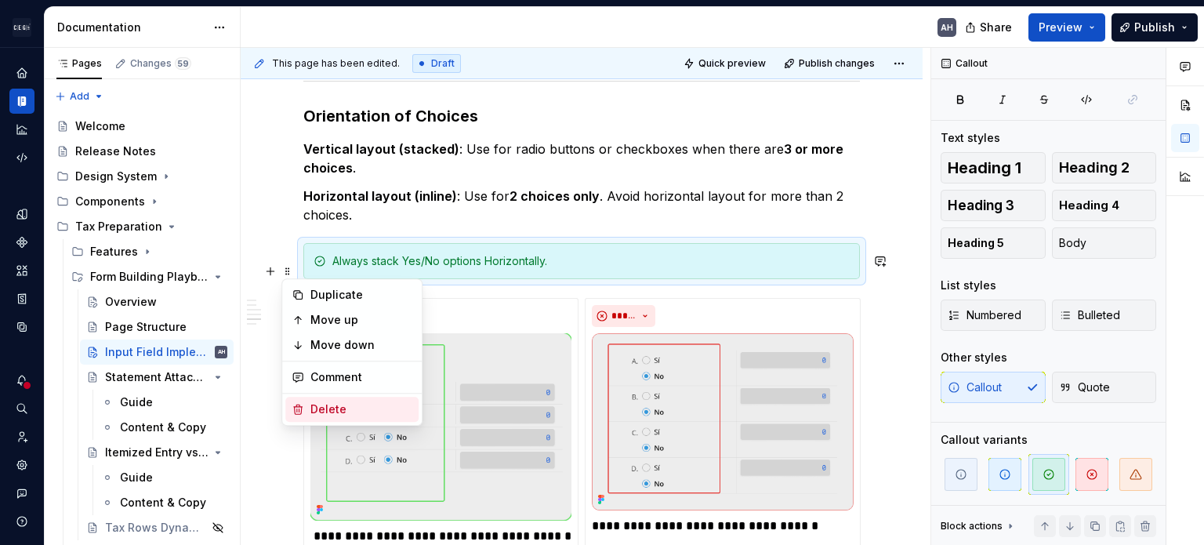
click at [348, 404] on div "Delete" at bounding box center [361, 409] width 102 height 16
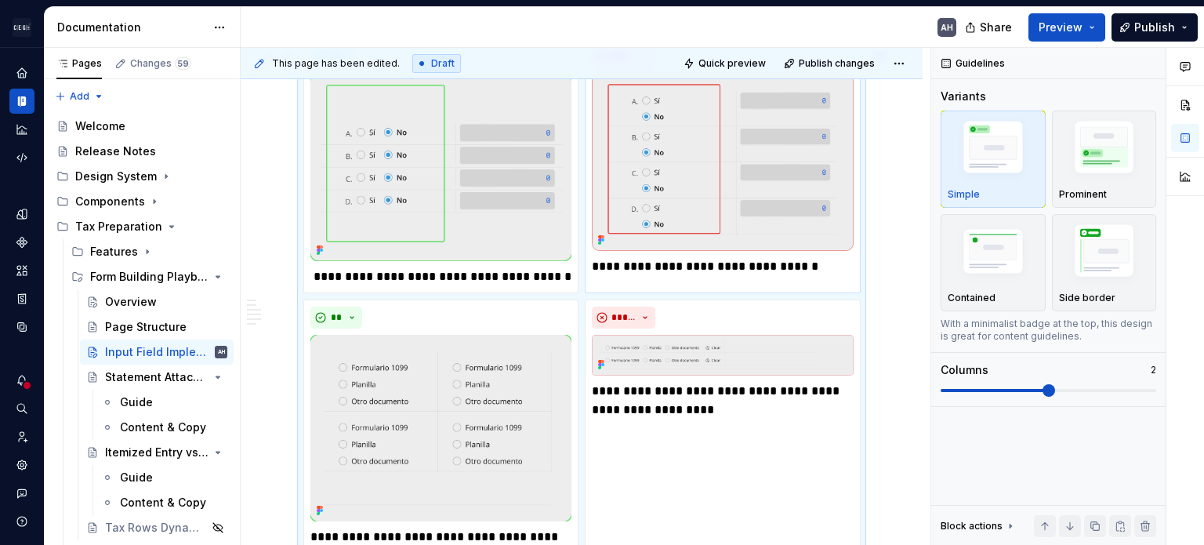
click at [672, 251] on img at bounding box center [722, 162] width 261 height 177
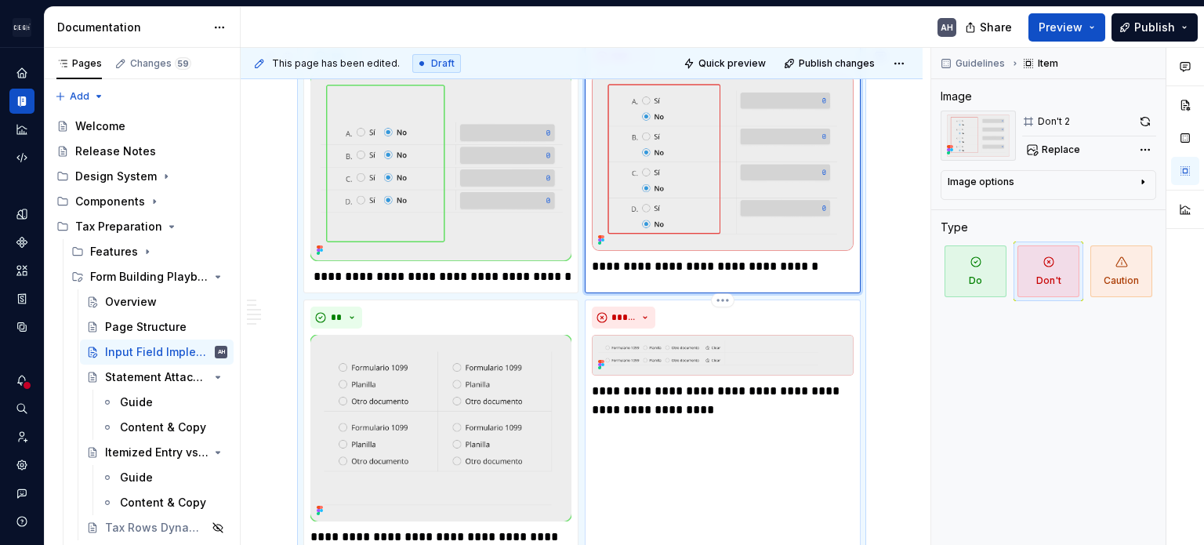
click at [676, 398] on p "**********" at bounding box center [722, 401] width 261 height 38
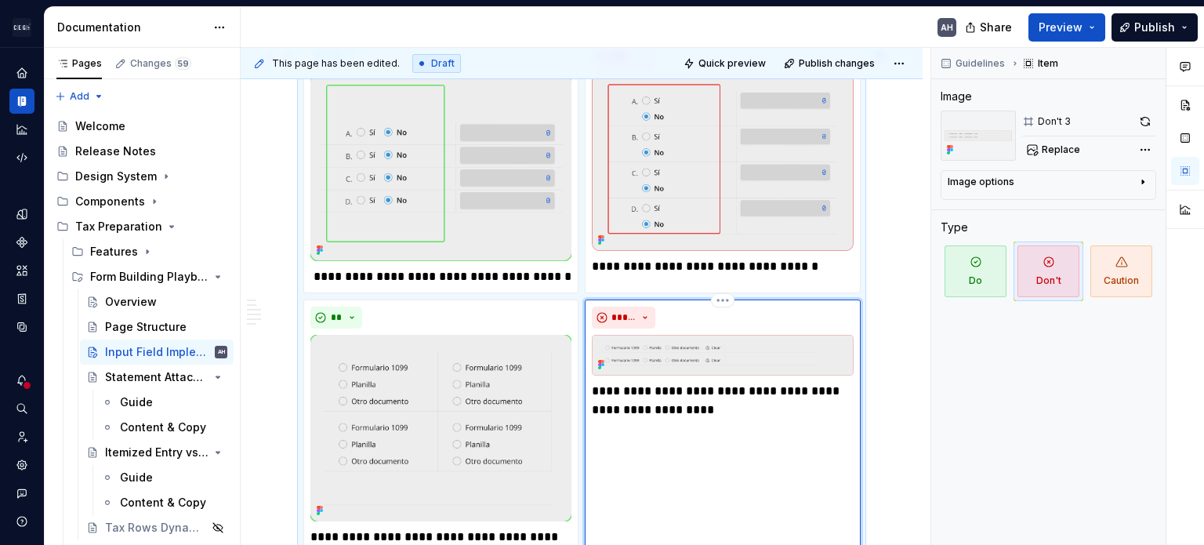
click at [750, 432] on div "**********" at bounding box center [722, 435] width 275 height 273
click at [749, 415] on p "**********" at bounding box center [722, 401] width 261 height 38
drag, startPoint x: 715, startPoint y: 399, endPoint x: 588, endPoint y: 385, distance: 127.8
click at [588, 385] on div "**********" at bounding box center [722, 435] width 275 height 273
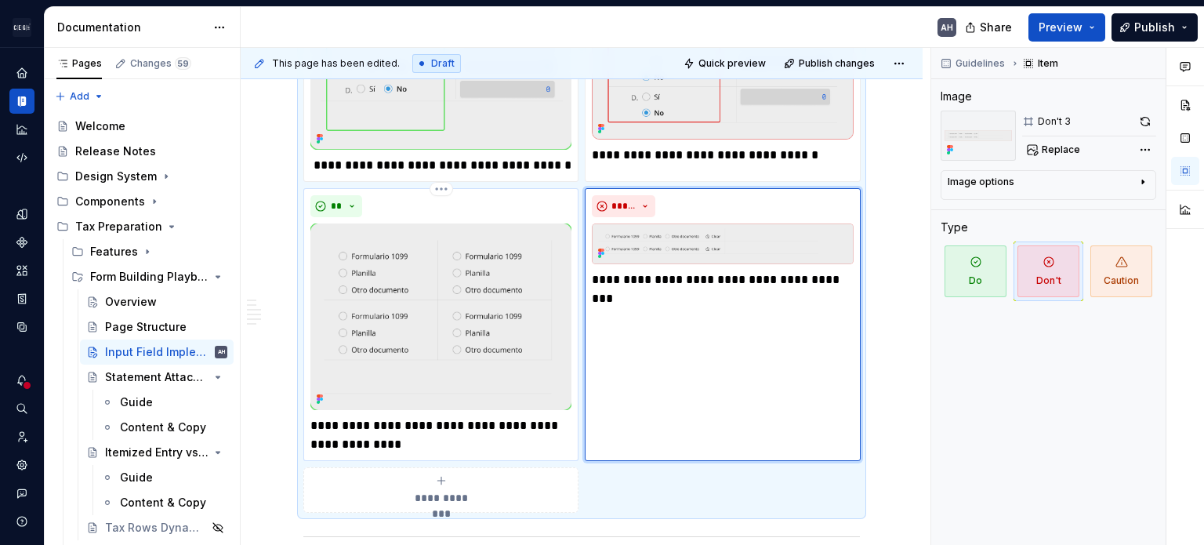
scroll to position [1847, 0]
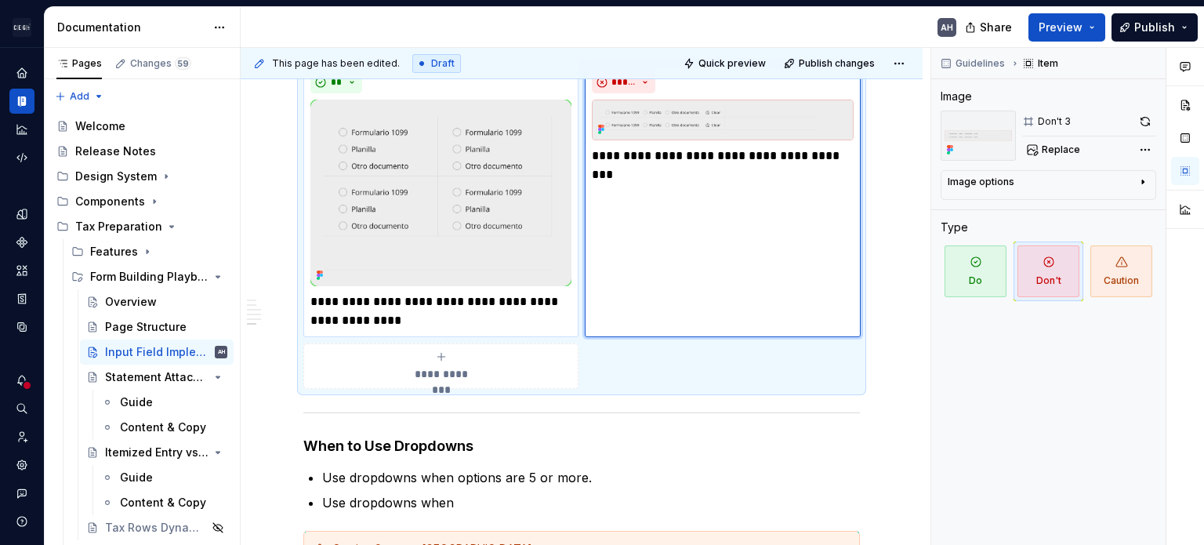
click at [423, 286] on img at bounding box center [440, 193] width 261 height 187
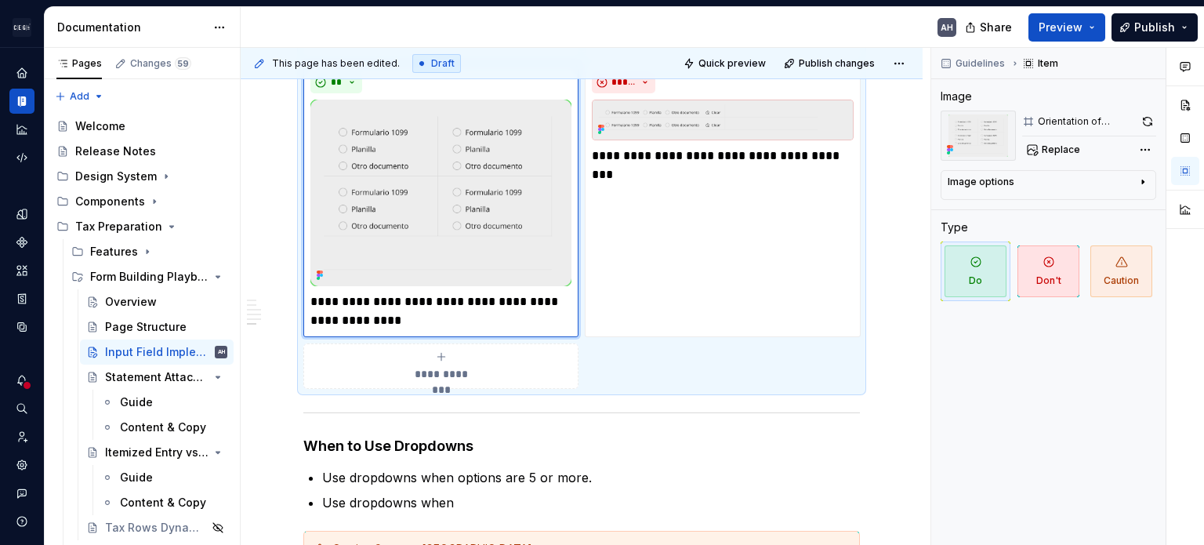
click at [401, 322] on p "**********" at bounding box center [440, 311] width 261 height 38
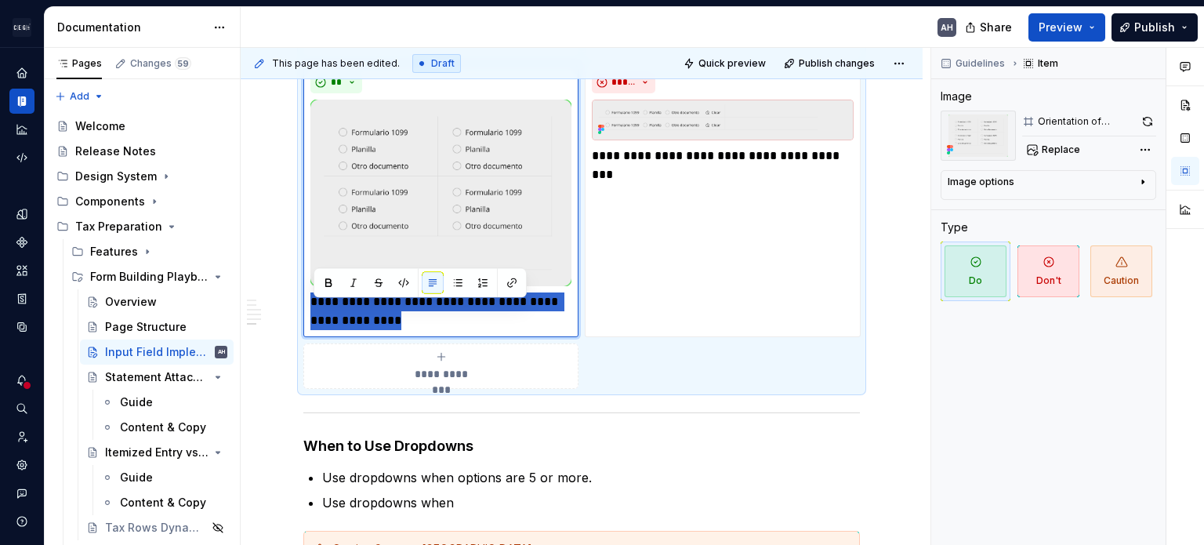
drag, startPoint x: 390, startPoint y: 326, endPoint x: 306, endPoint y: 310, distance: 84.7
click at [306, 310] on div "**********" at bounding box center [440, 200] width 275 height 273
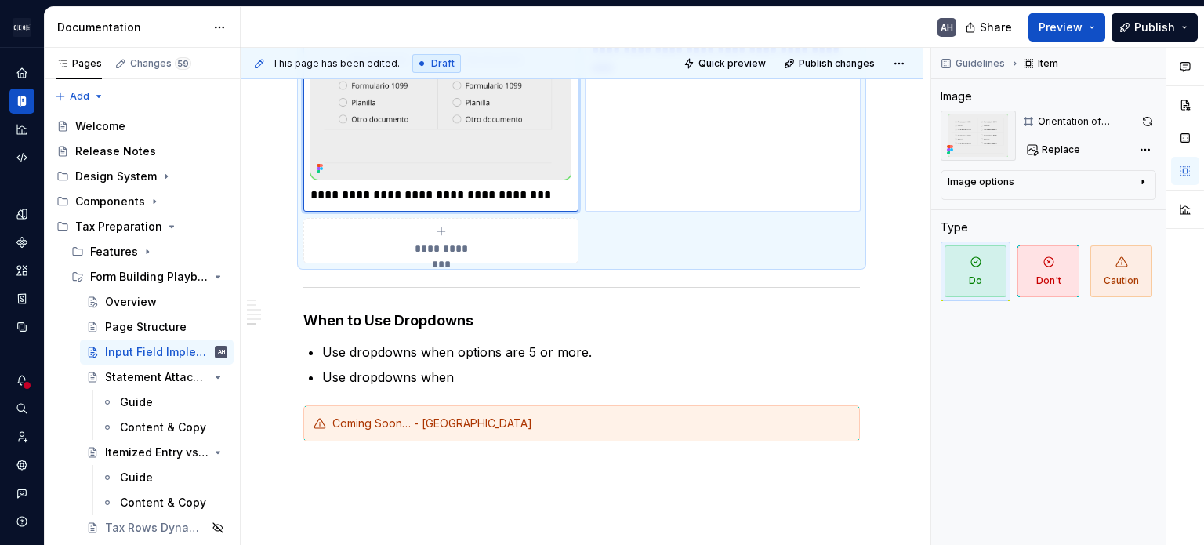
scroll to position [2004, 0]
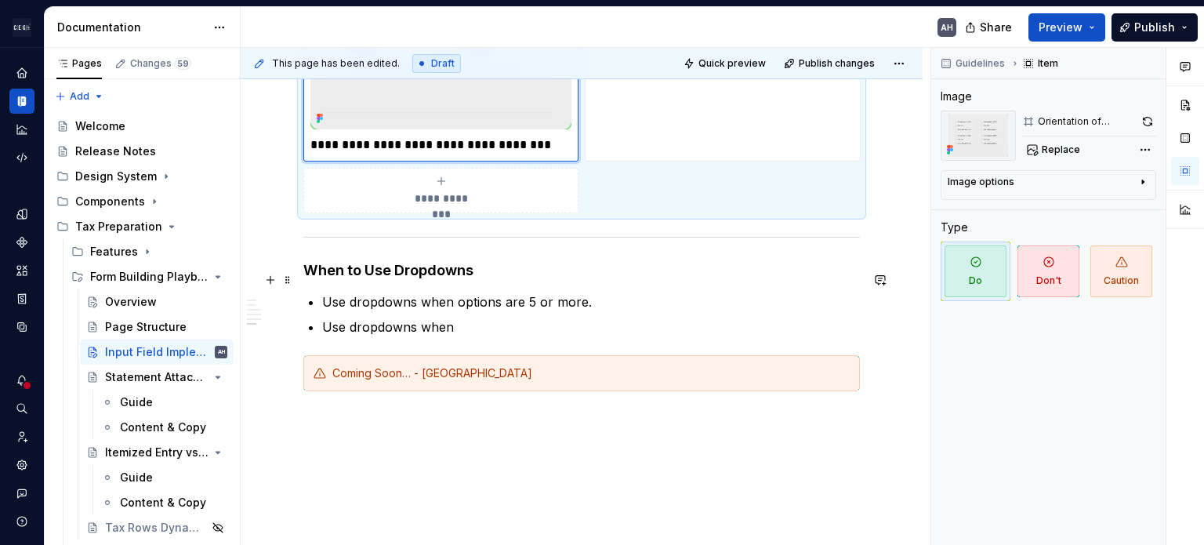
click at [507, 278] on h4 "When to Use Dropdowns" at bounding box center [581, 270] width 557 height 19
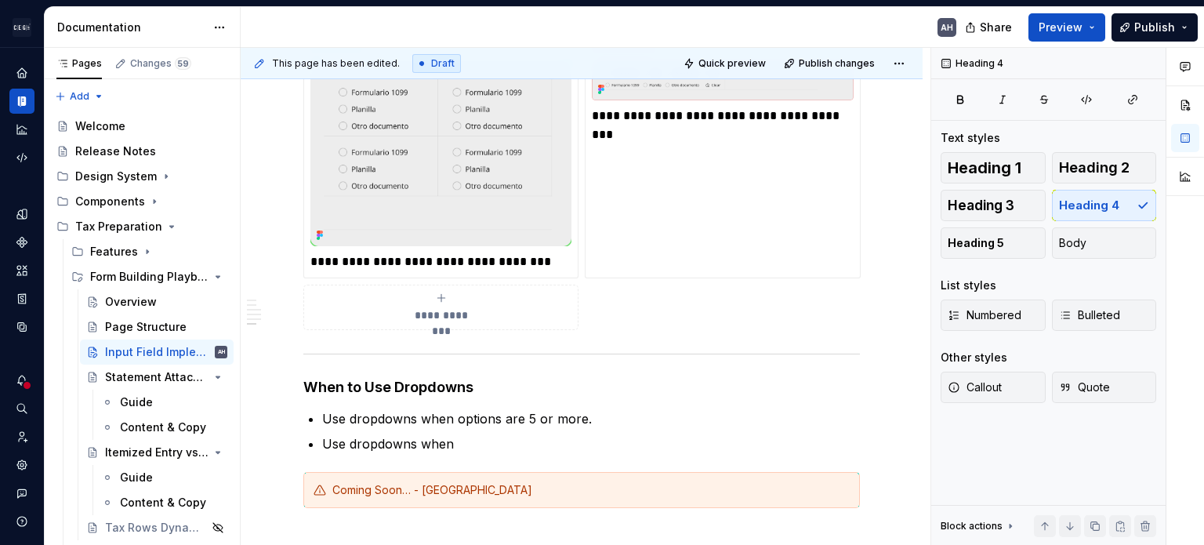
scroll to position [1926, 0]
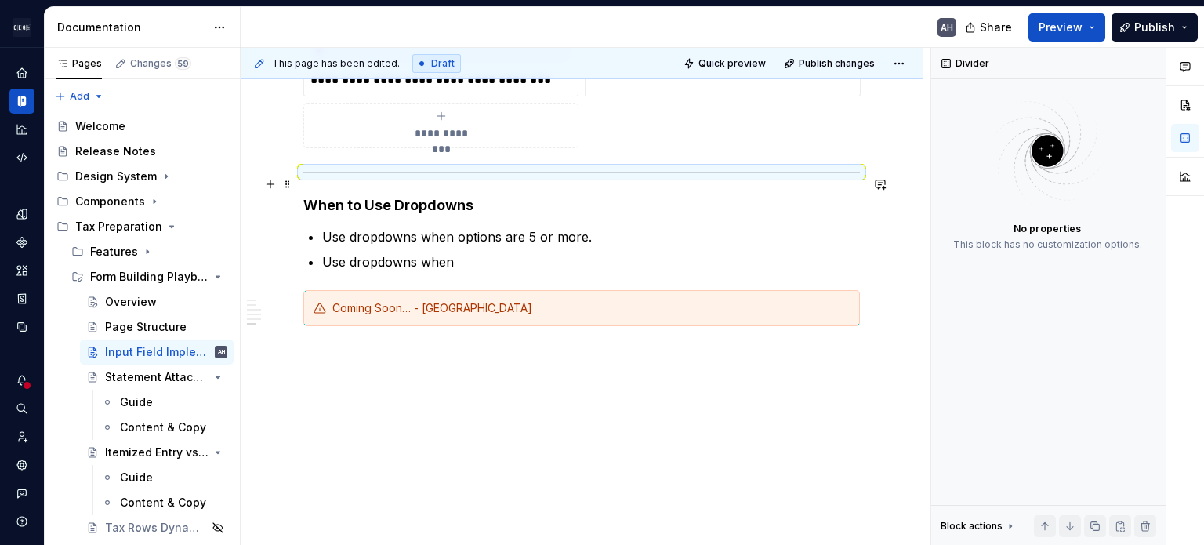
click at [309, 168] on div at bounding box center [581, 172] width 557 height 10
click at [293, 174] on span at bounding box center [287, 184] width 13 height 22
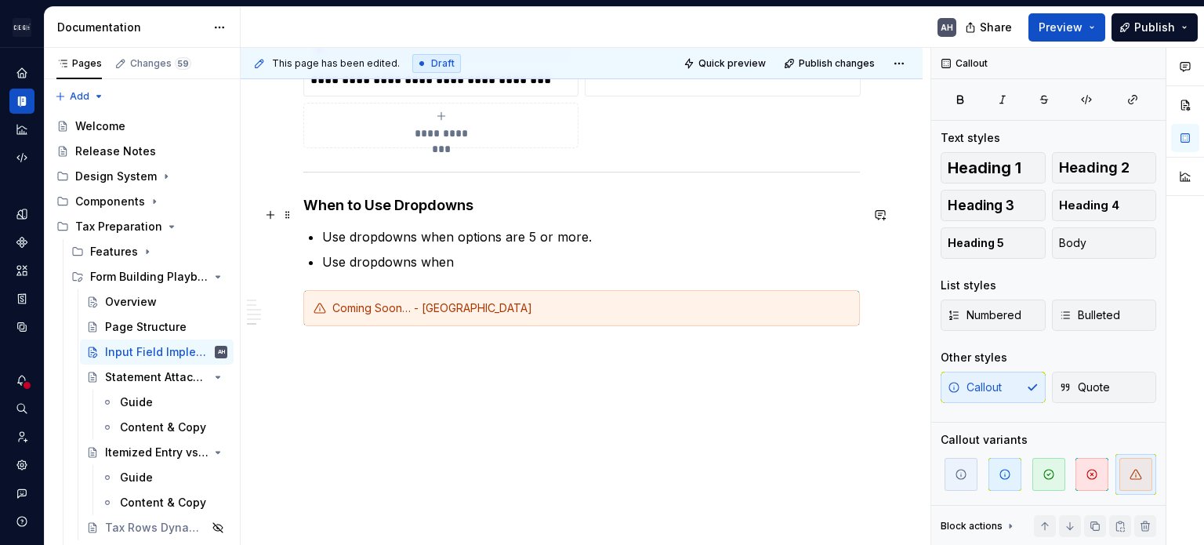
click at [306, 209] on h4 "When to Use Dropdowns" at bounding box center [581, 205] width 557 height 19
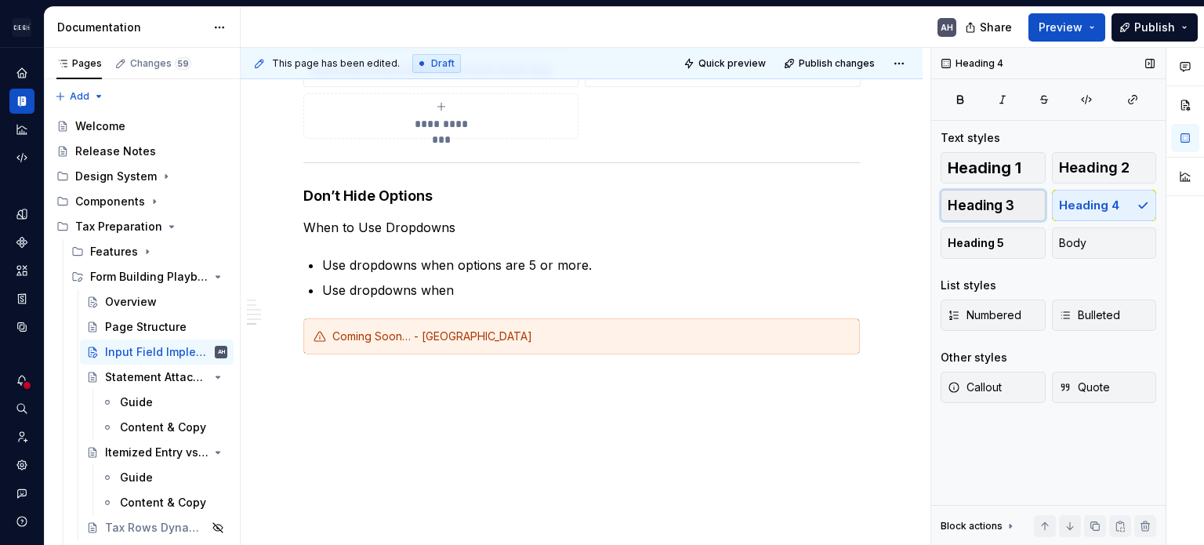
click at [750, 201] on span "Heading 3" at bounding box center [981, 206] width 67 height 16
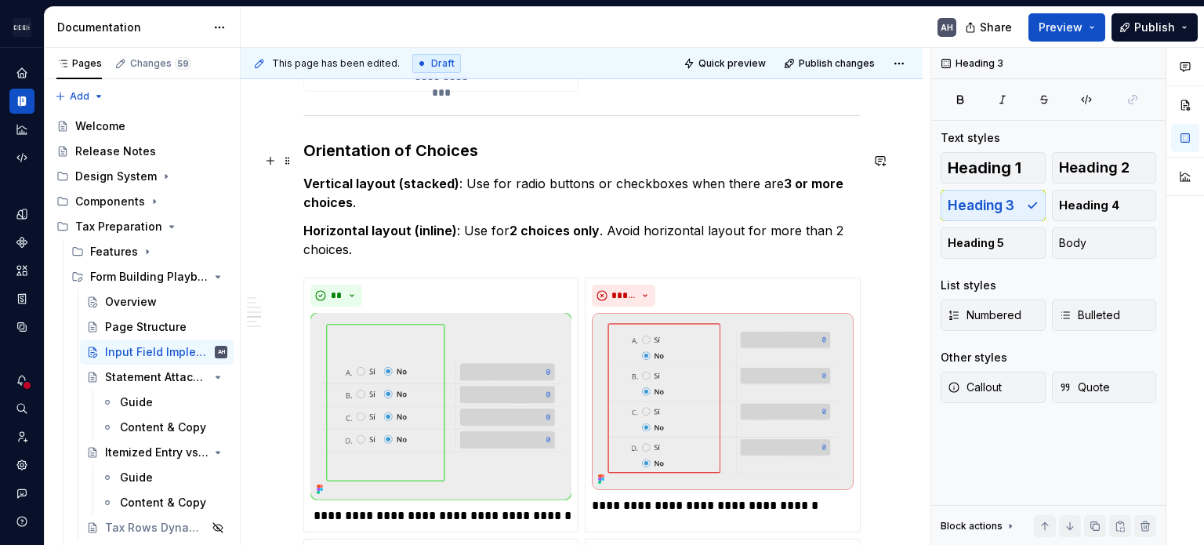
click at [401, 159] on h3 "Orientation of Choices" at bounding box center [581, 151] width 557 height 22
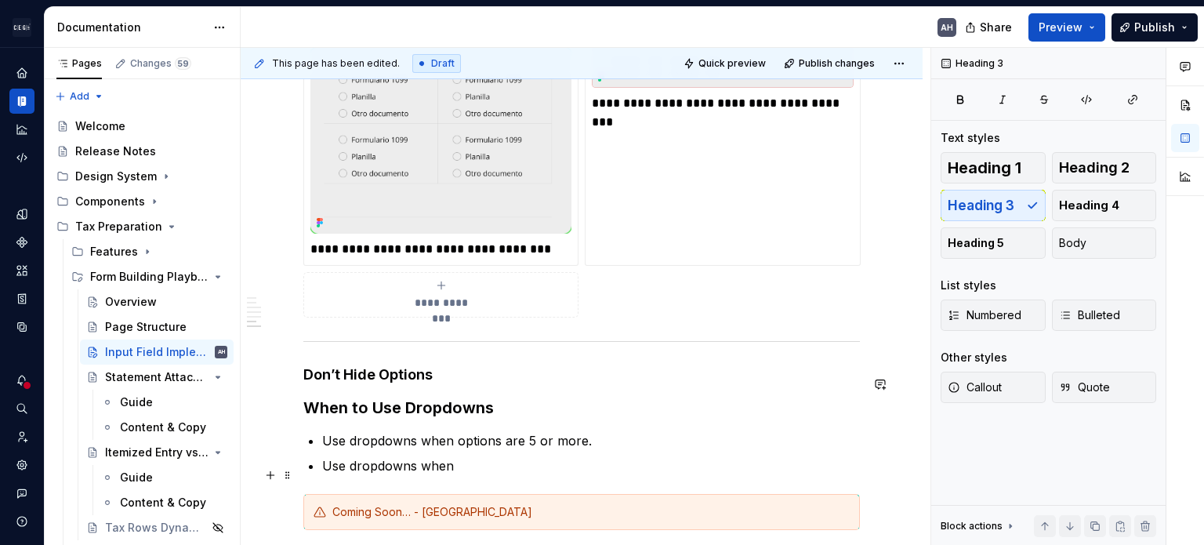
scroll to position [1922, 0]
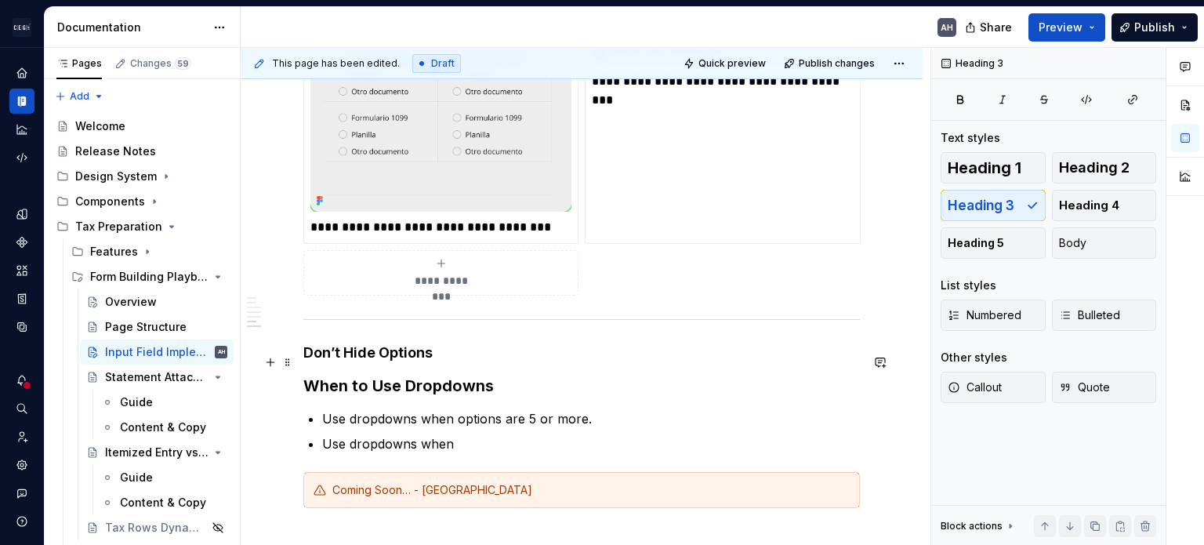
click at [346, 362] on h4 "Don’t Hide Options" at bounding box center [581, 352] width 557 height 19
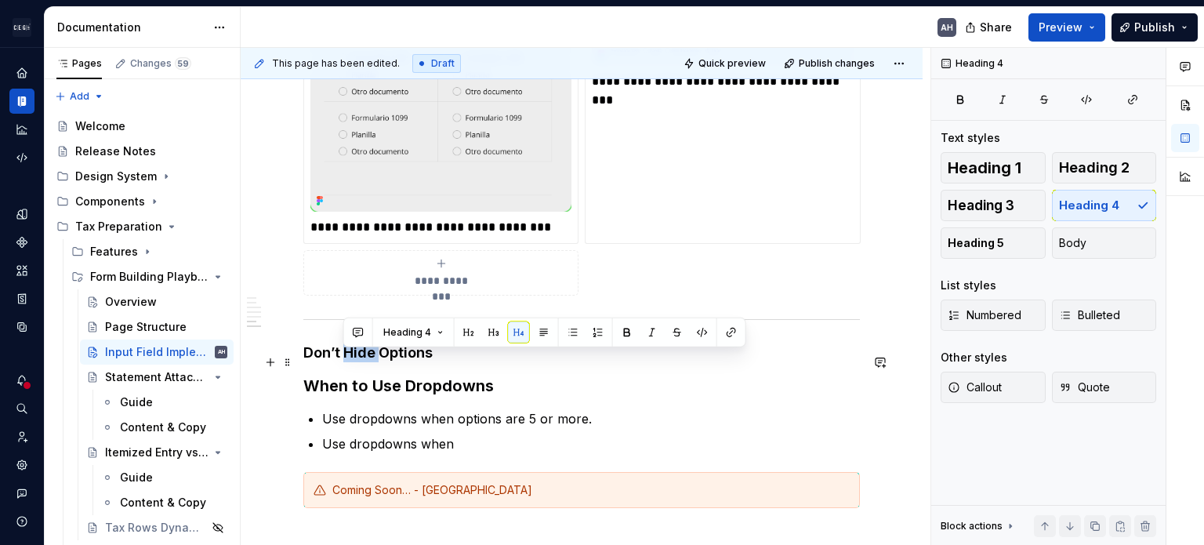
click at [346, 362] on h4 "Don’t Hide Options" at bounding box center [581, 352] width 557 height 19
click at [451, 335] on button "button" at bounding box center [454, 332] width 22 height 22
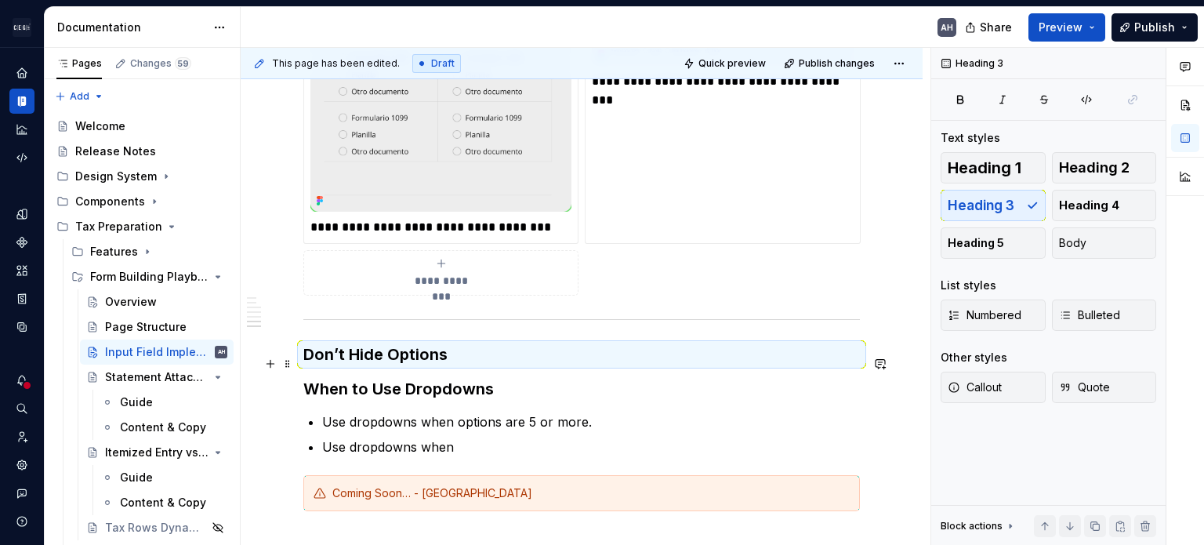
click at [421, 365] on h3 "Don’t Hide Options" at bounding box center [581, 354] width 557 height 22
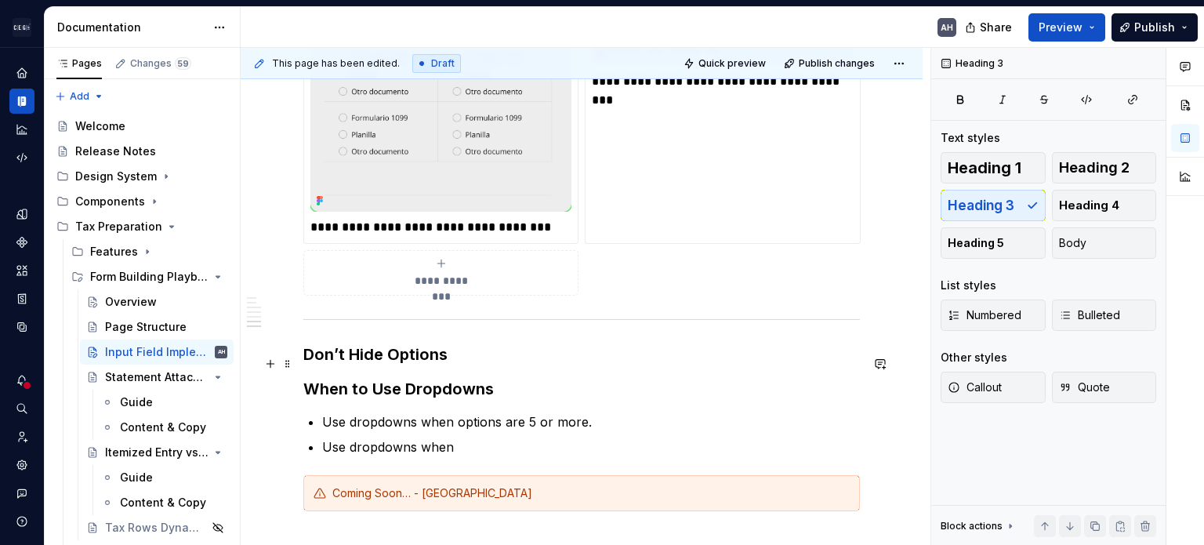
click at [462, 362] on h3 "Don’t Hide Options" at bounding box center [581, 354] width 557 height 22
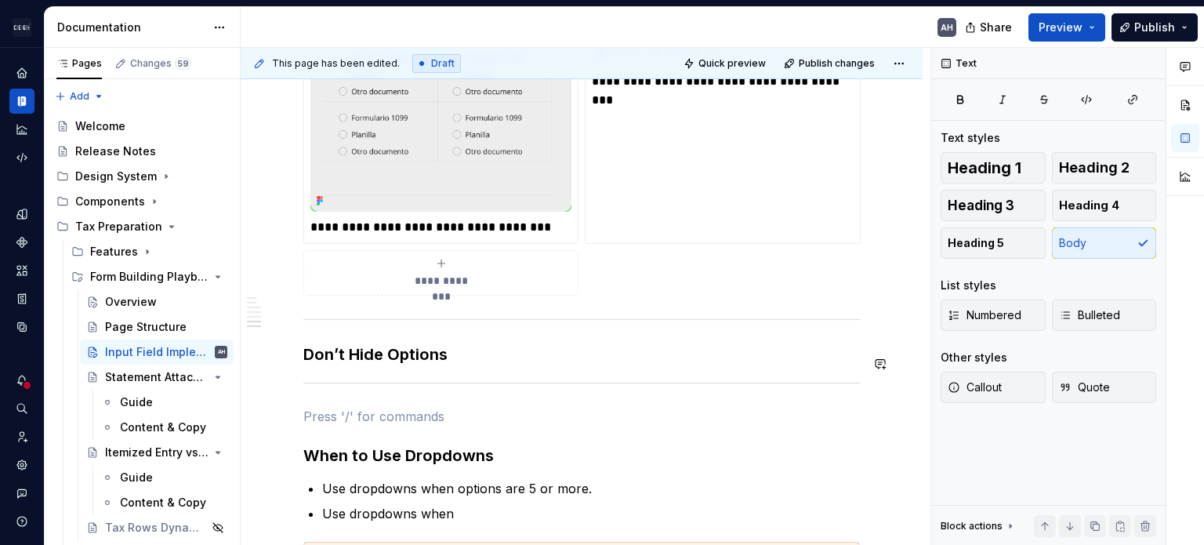
click at [462, 362] on h3 "Don’t Hide Options" at bounding box center [581, 354] width 557 height 22
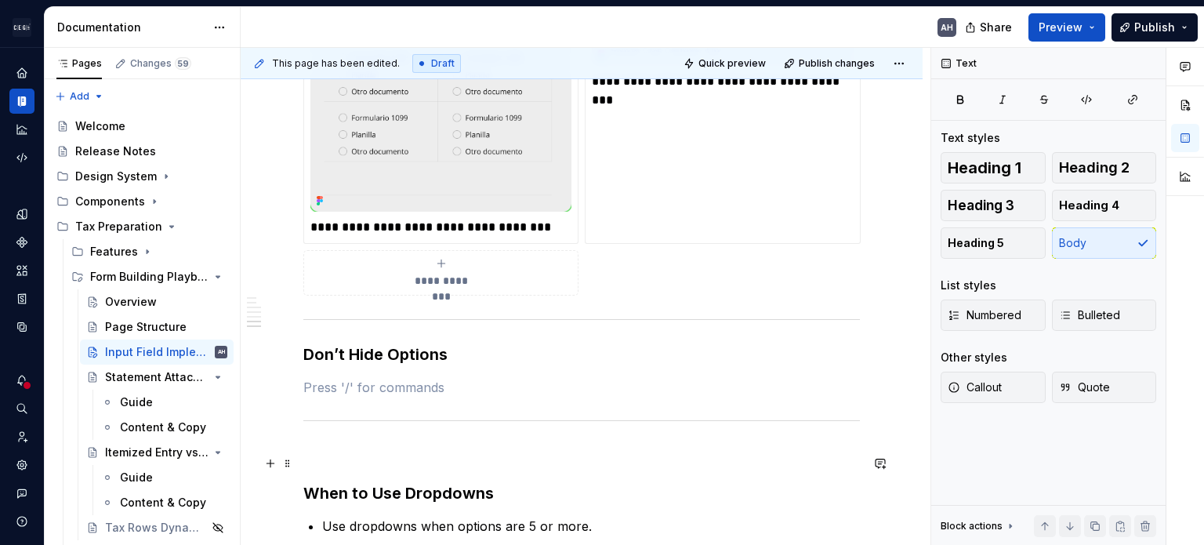
click at [392, 453] on p at bounding box center [581, 453] width 557 height 19
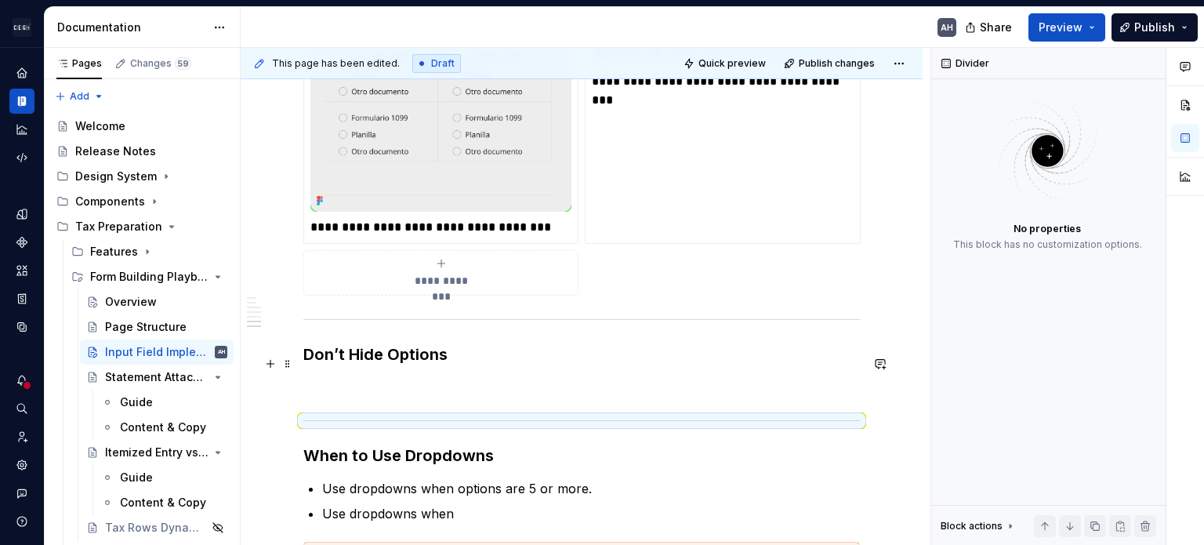
click at [482, 359] on h3 "Don’t Hide Options" at bounding box center [581, 354] width 557 height 22
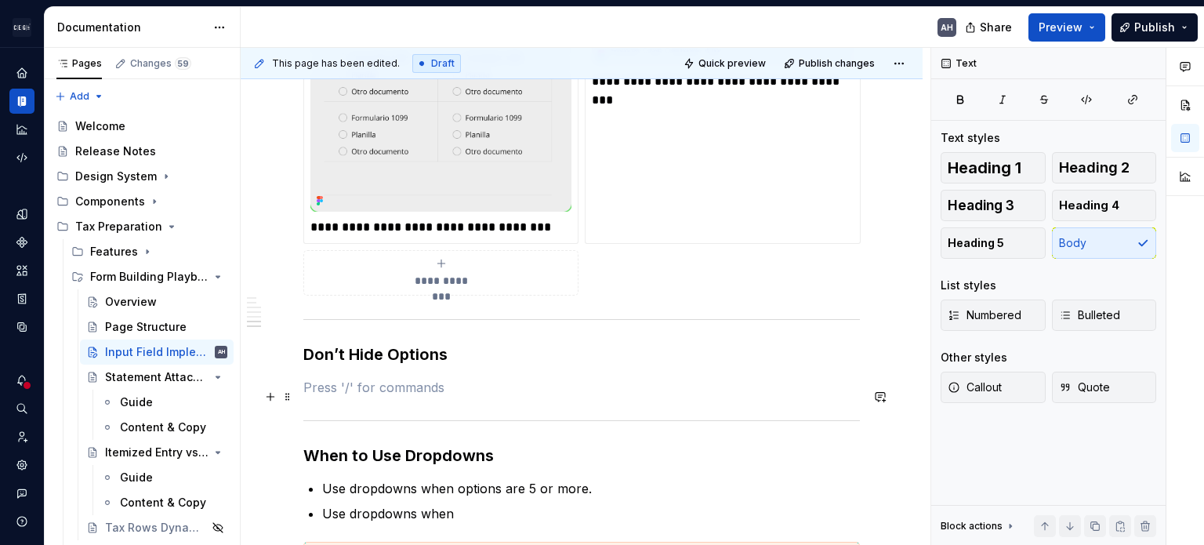
click at [445, 391] on p at bounding box center [581, 387] width 557 height 19
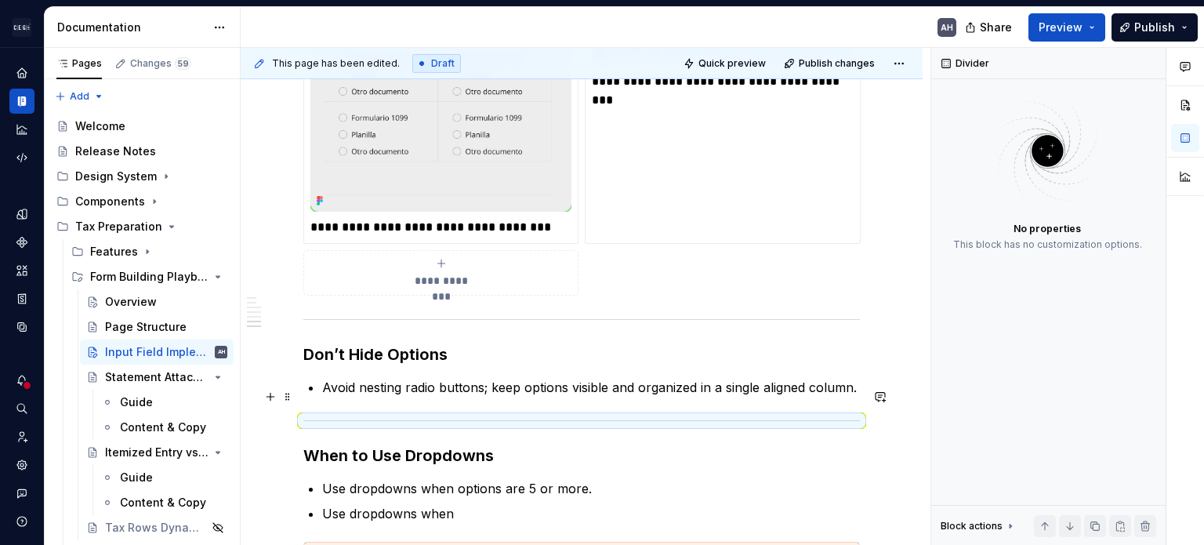
click at [636, 397] on p "Avoid nesting radio buttons; keep options visible and organized in a single ali…" at bounding box center [591, 387] width 538 height 19
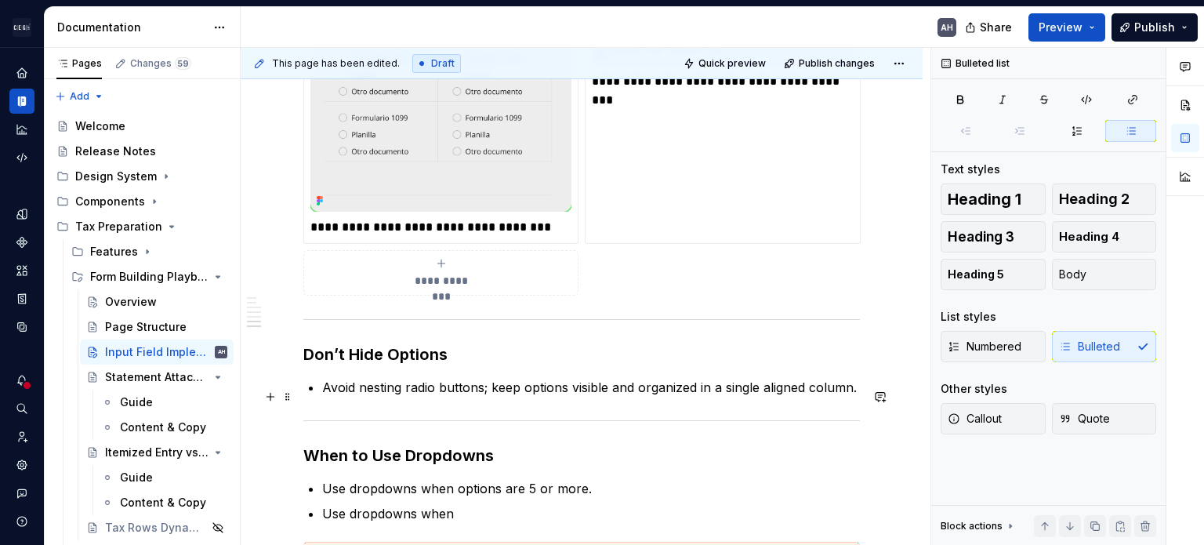
click at [325, 397] on p "Avoid nesting radio buttons; keep options visible and organized in a single ali…" at bounding box center [591, 387] width 538 height 19
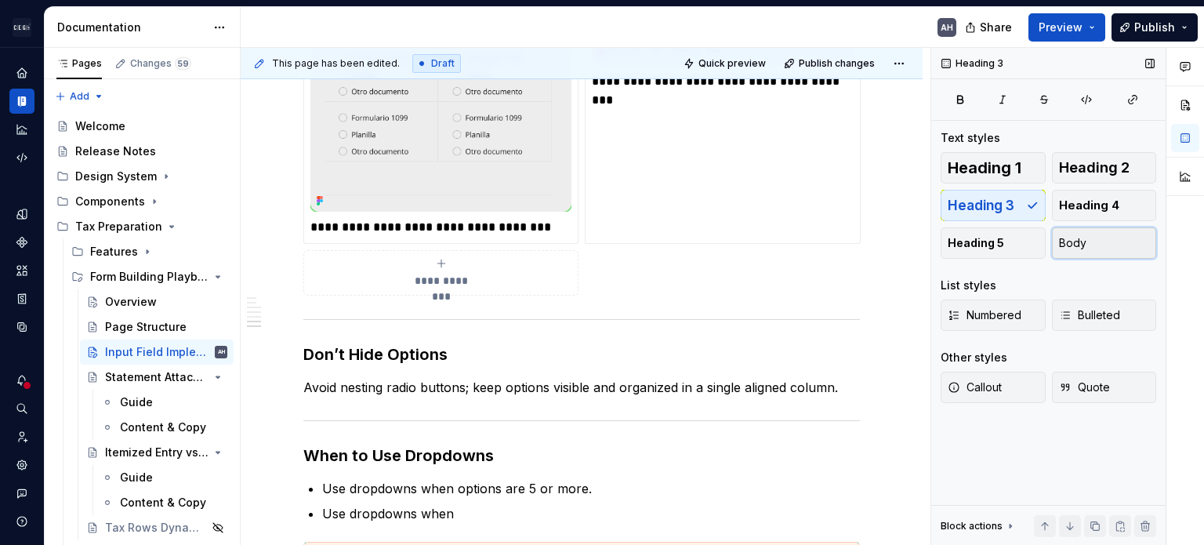
click at [750, 250] on span "Body" at bounding box center [1072, 243] width 27 height 16
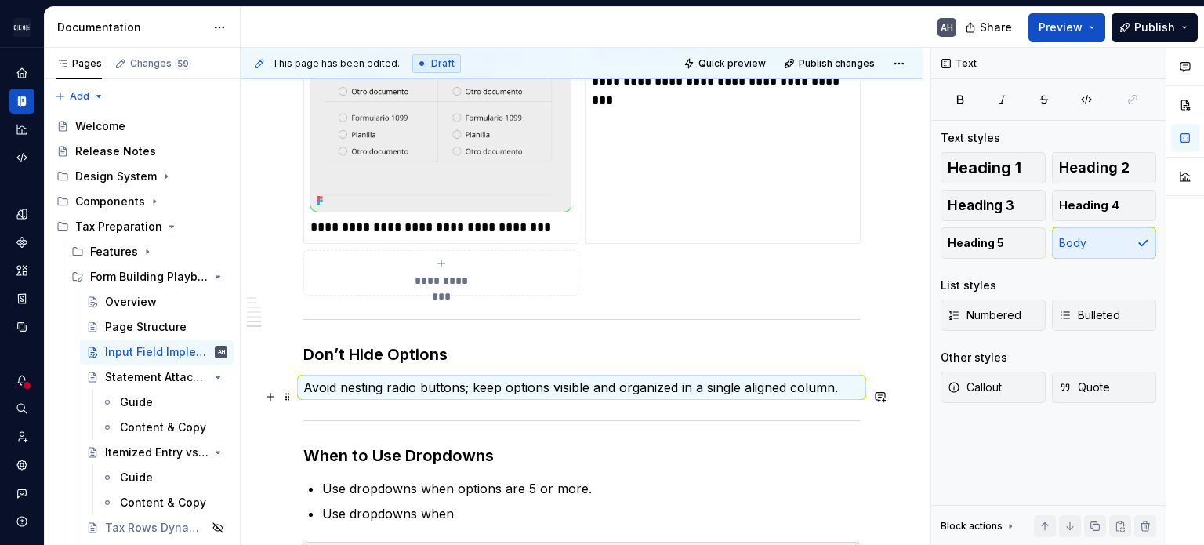
click at [473, 392] on p "Avoid nesting radio buttons; keep options visible and organized in a single ali…" at bounding box center [581, 387] width 557 height 19
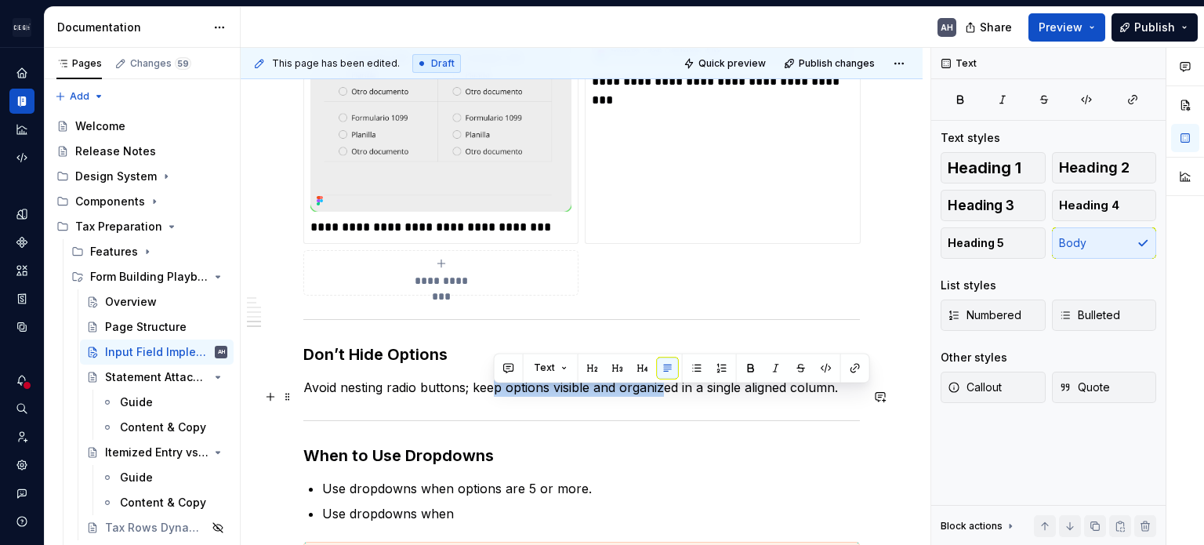
drag, startPoint x: 495, startPoint y: 397, endPoint x: 660, endPoint y: 399, distance: 164.6
click at [660, 397] on p "Avoid nesting radio buttons; keep options visible and organized in a single ali…" at bounding box center [581, 387] width 557 height 19
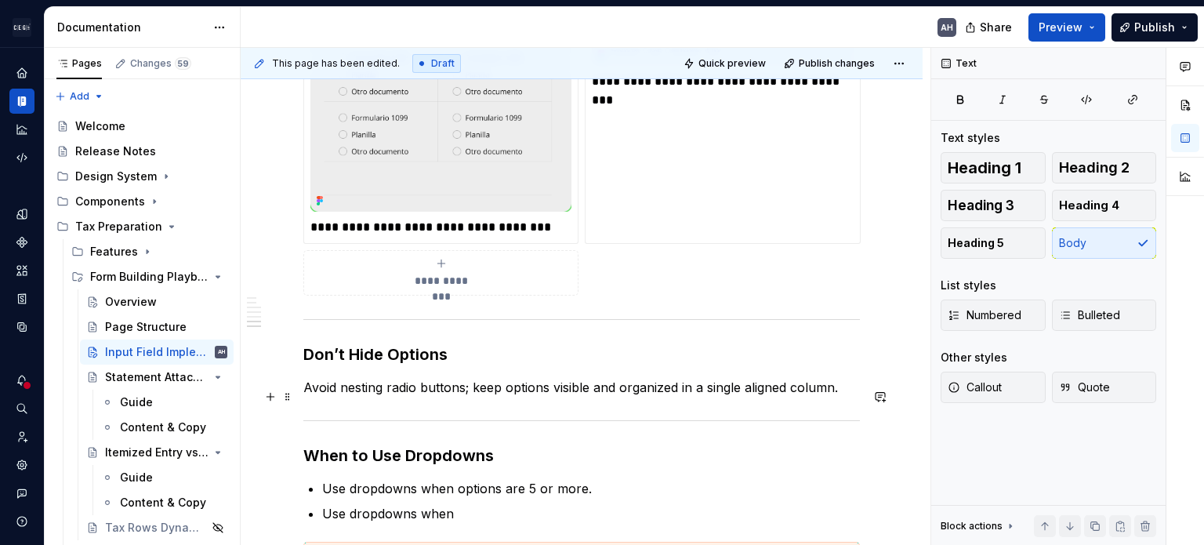
click at [734, 397] on p "Avoid nesting radio buttons; keep options visible and organized in a single ali…" at bounding box center [581, 387] width 557 height 19
click at [750, 397] on p "Avoid nesting radio buttons; keep options visible and organized in a single ali…" at bounding box center [581, 387] width 557 height 19
click at [110, 332] on div "Page Structure" at bounding box center [142, 327] width 75 height 16
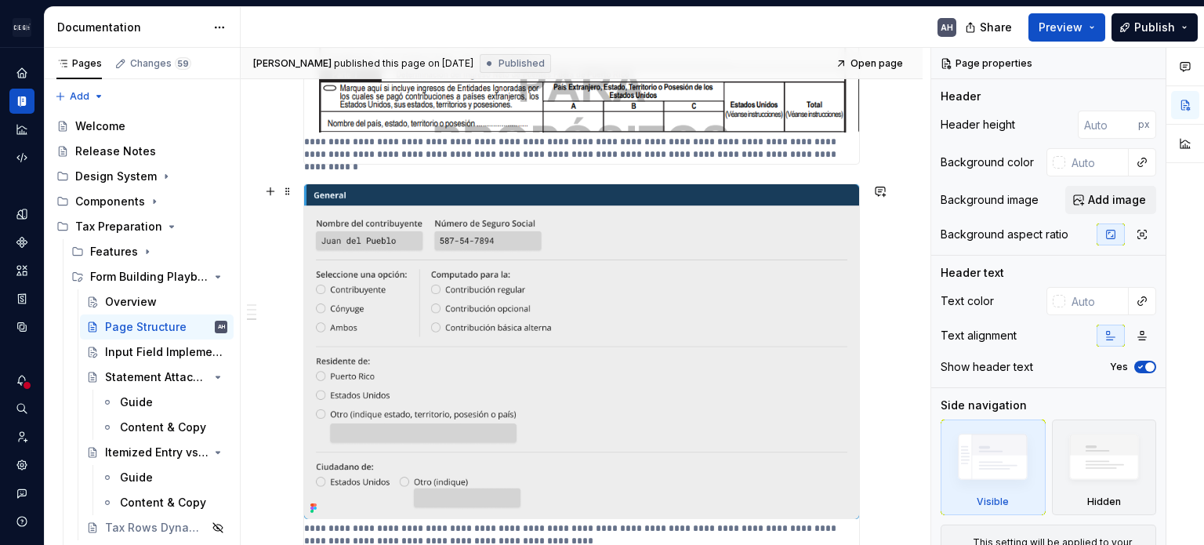
scroll to position [1019, 0]
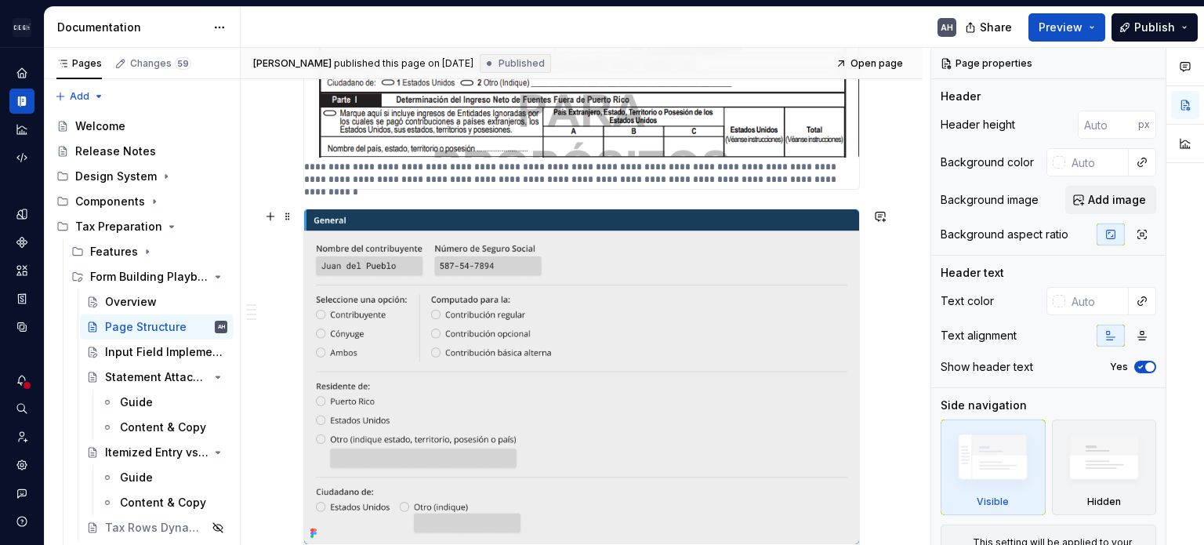
click at [636, 317] on img at bounding box center [581, 376] width 555 height 335
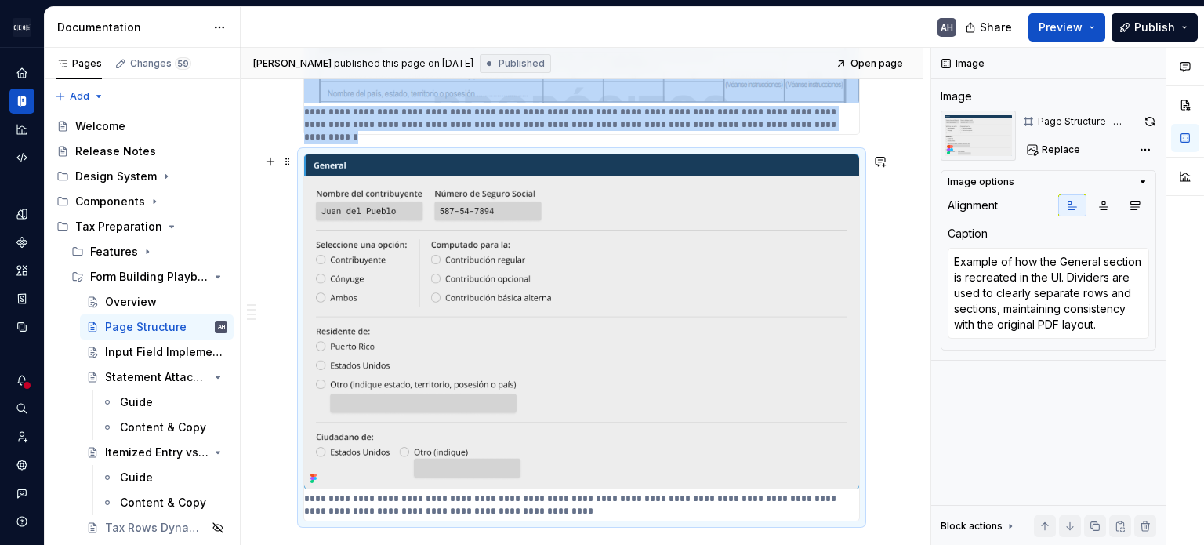
scroll to position [1097, 0]
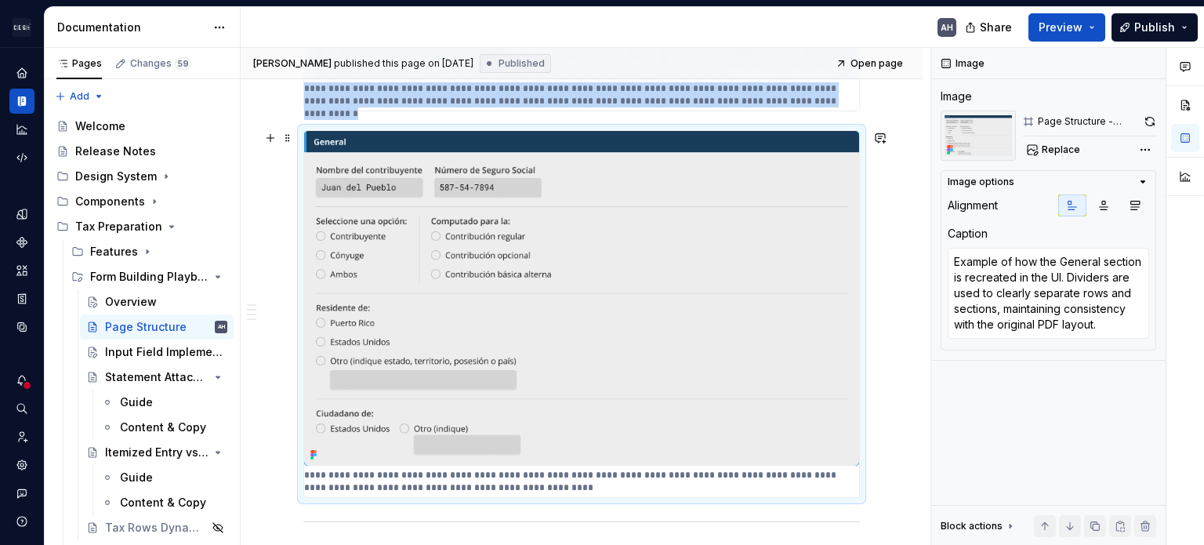
click at [636, 244] on img at bounding box center [581, 298] width 555 height 335
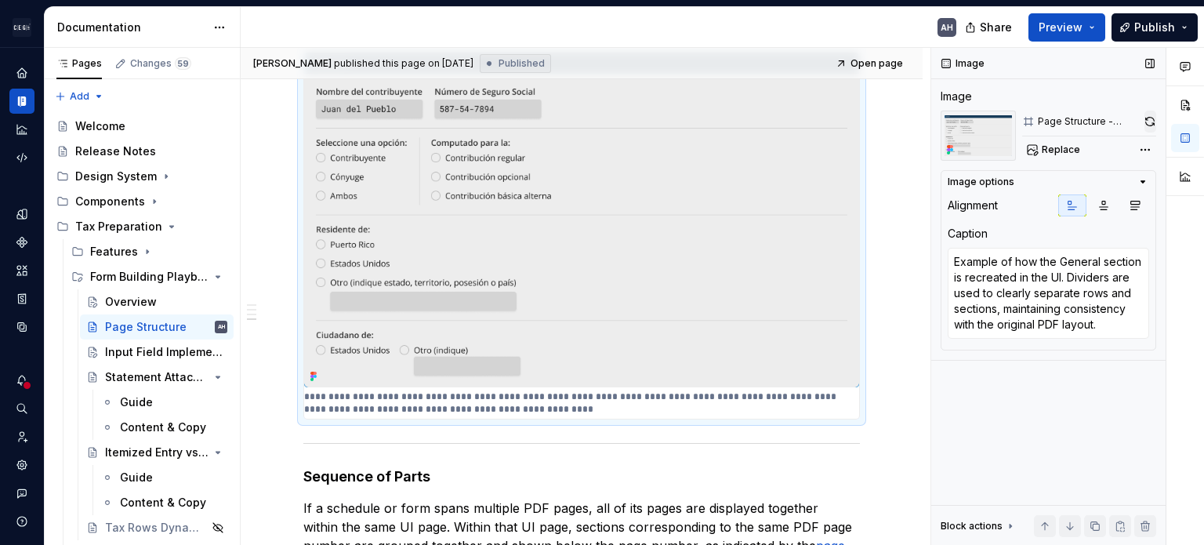
click at [750, 124] on button "button" at bounding box center [1150, 122] width 12 height 22
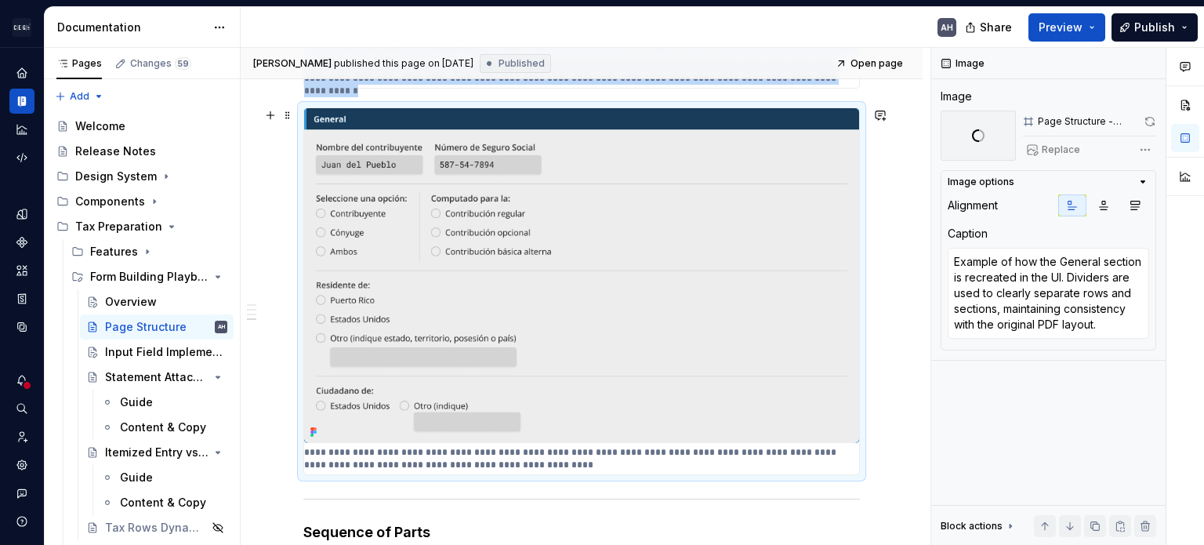
scroll to position [1097, 0]
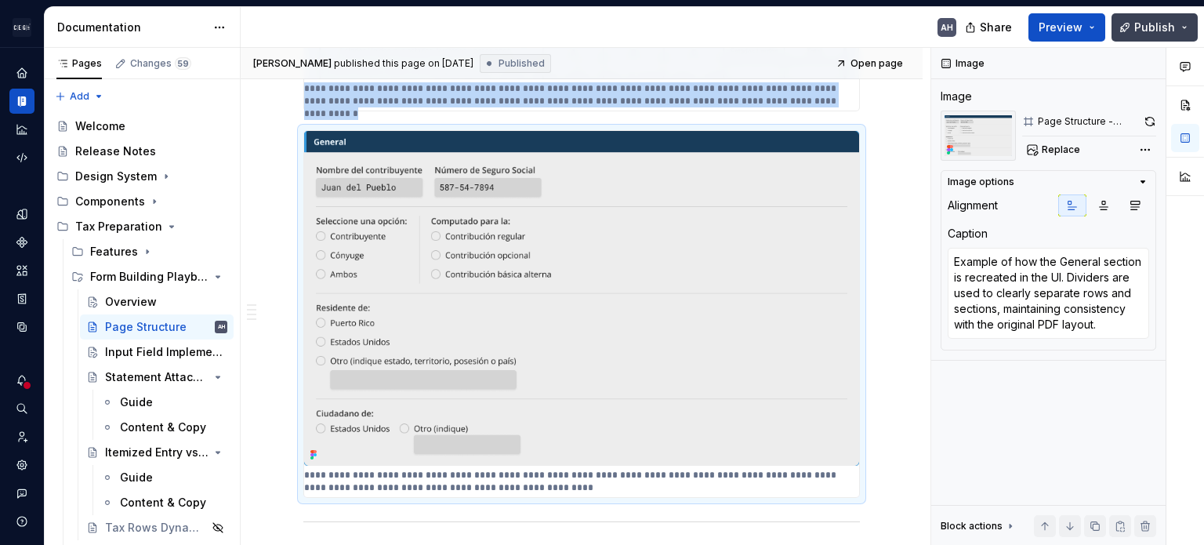
click at [750, 27] on span "Publish" at bounding box center [1154, 28] width 41 height 16
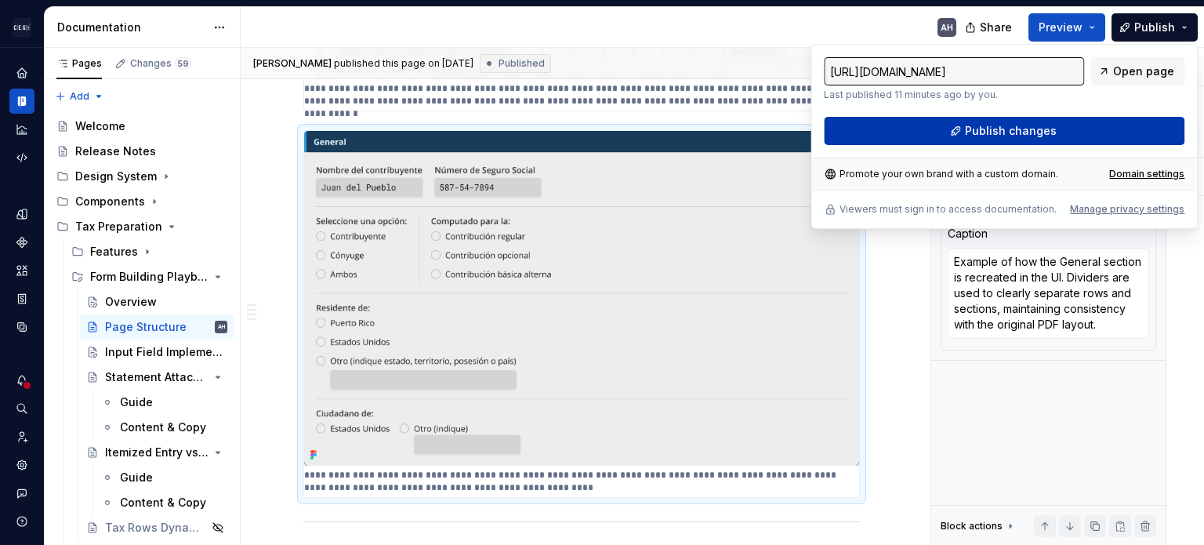
click at [750, 125] on button "Publish changes" at bounding box center [1004, 131] width 361 height 28
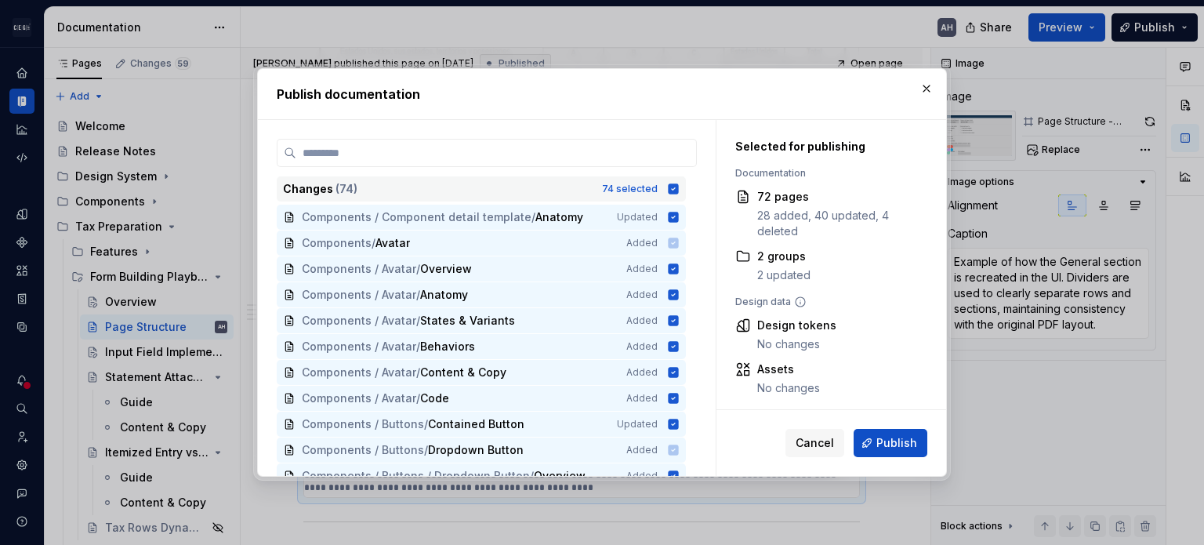
click at [671, 187] on icon at bounding box center [674, 188] width 10 height 10
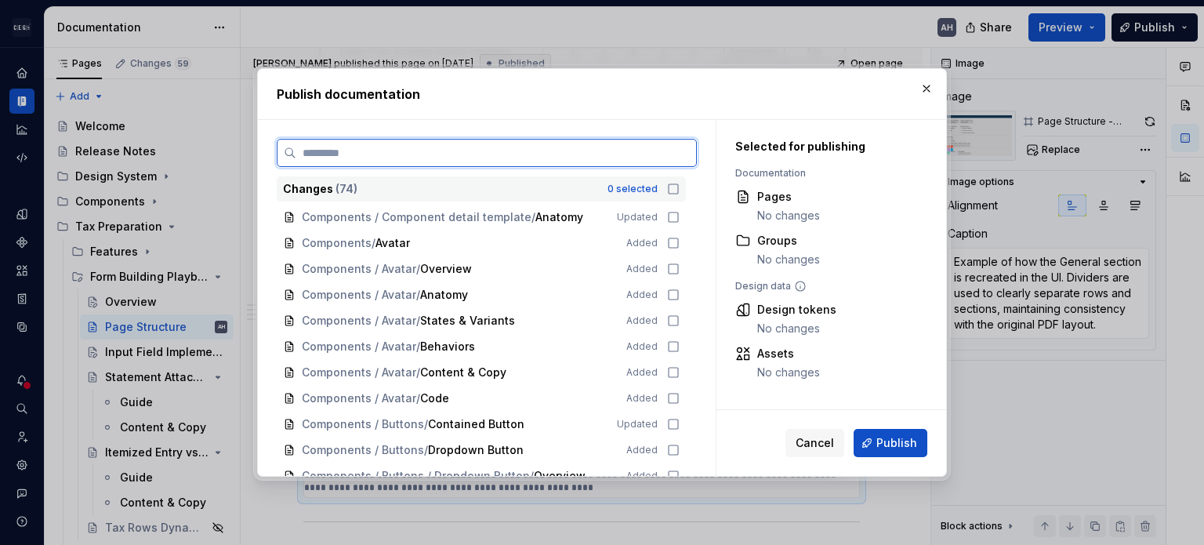
click at [613, 148] on input "search" at bounding box center [496, 153] width 400 height 16
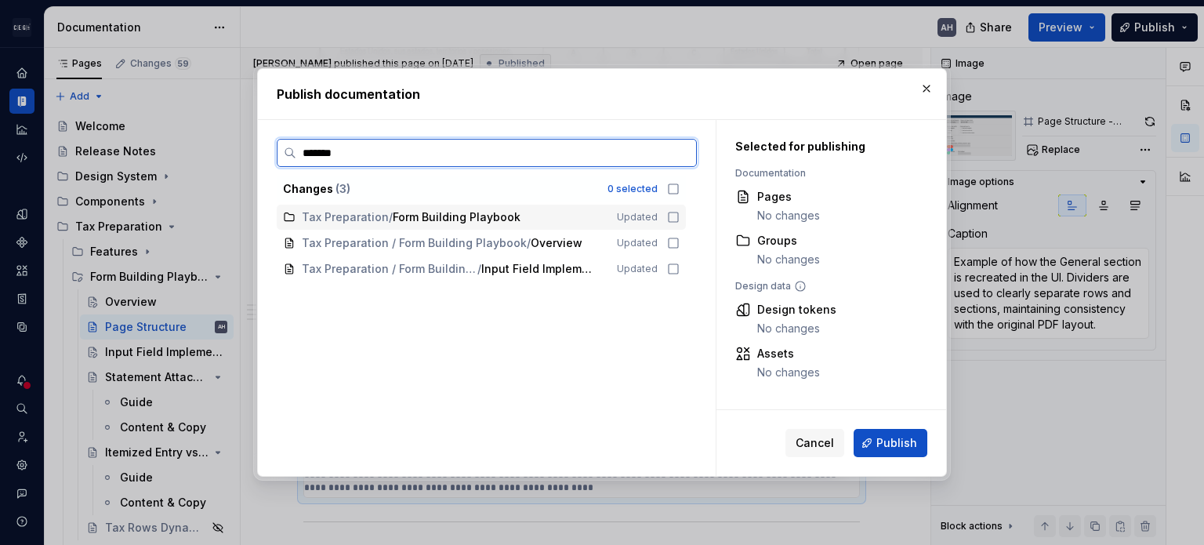
click at [675, 219] on icon at bounding box center [673, 217] width 13 height 13
click at [674, 241] on icon at bounding box center [673, 243] width 13 height 13
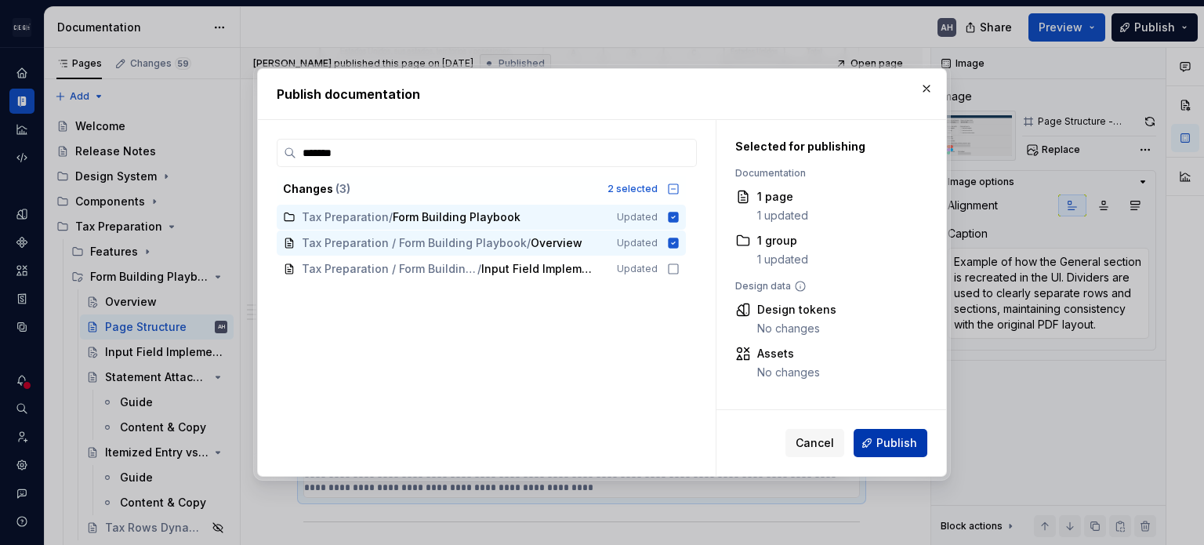
click at [750, 447] on button "Publish" at bounding box center [891, 443] width 74 height 28
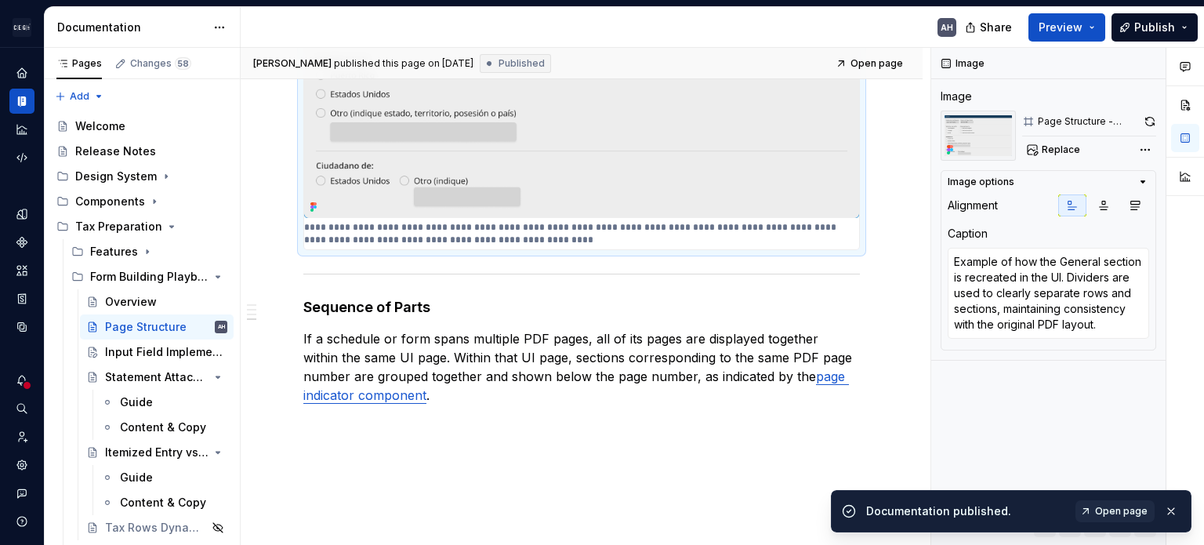
scroll to position [1385, 0]
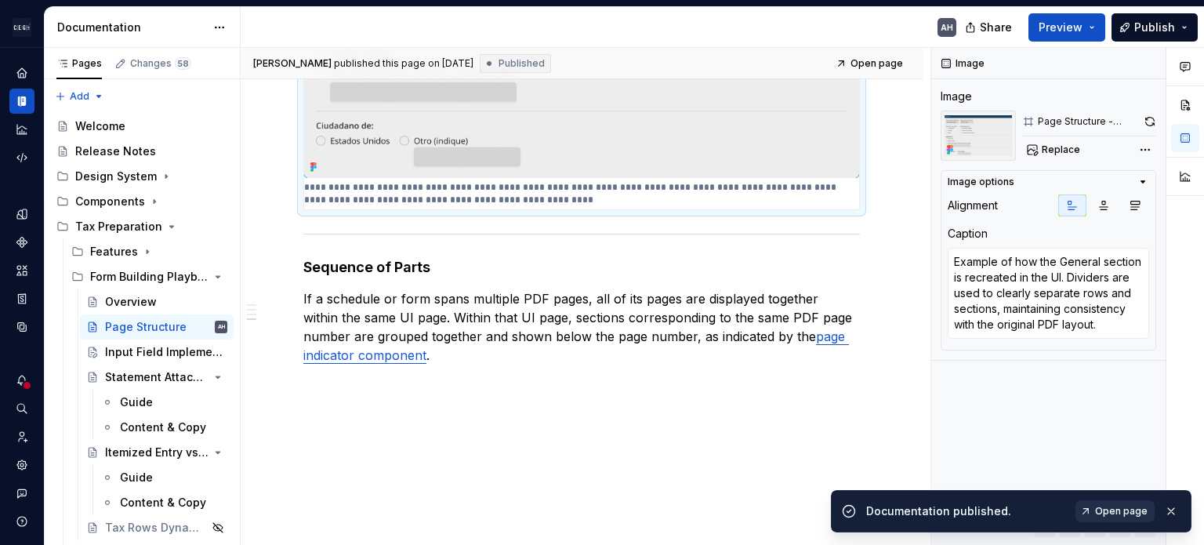
click at [750, 513] on span "Open page" at bounding box center [1121, 511] width 53 height 13
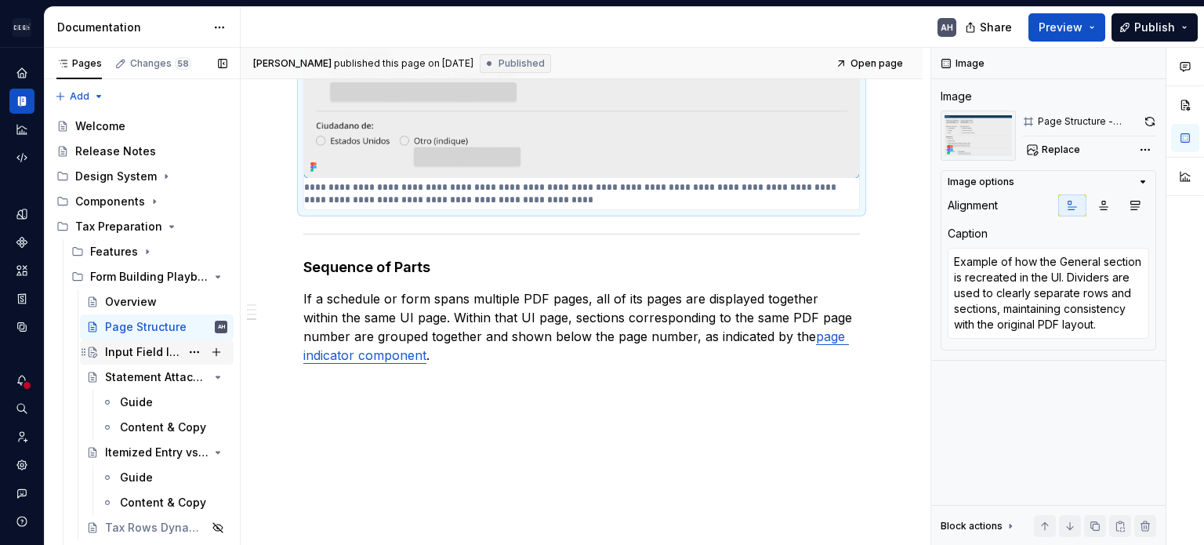
click at [125, 348] on div "Input Field Implementation" at bounding box center [142, 352] width 75 height 16
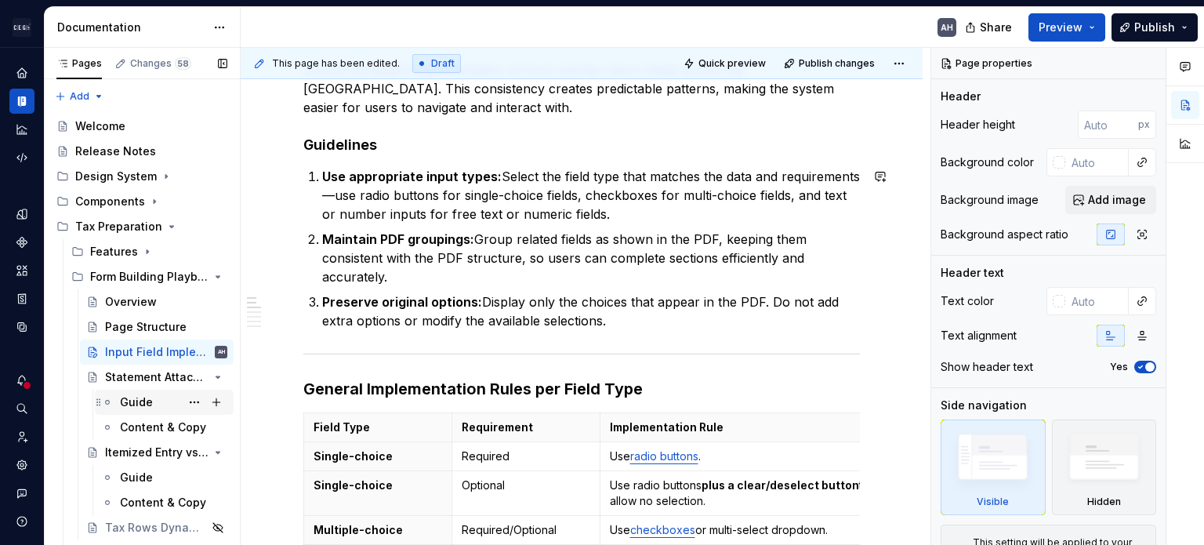
scroll to position [314, 0]
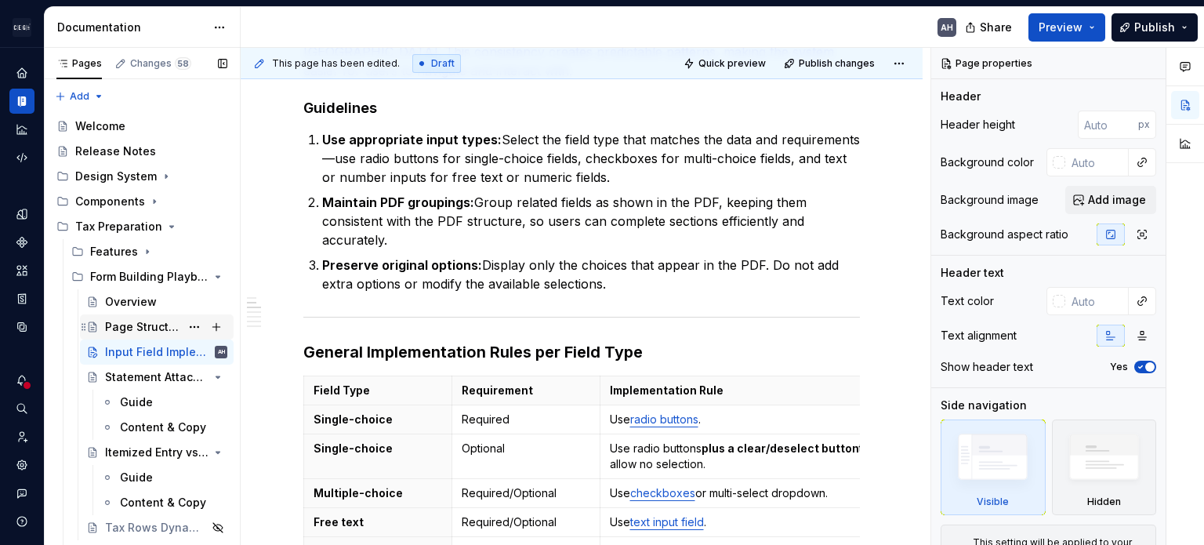
click at [132, 328] on div "Page Structure" at bounding box center [142, 327] width 75 height 16
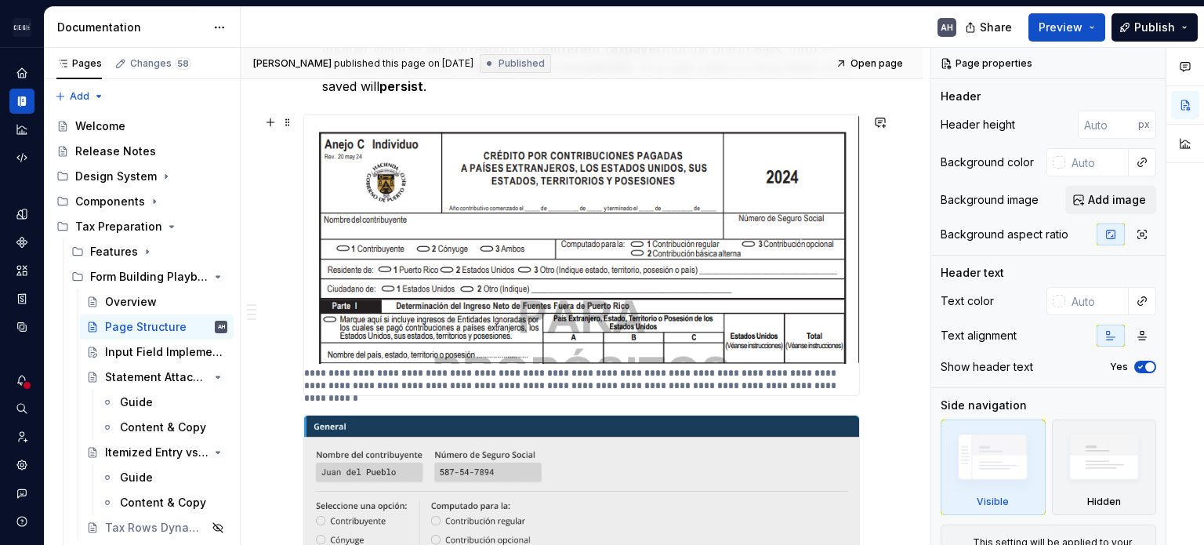
scroll to position [1019, 0]
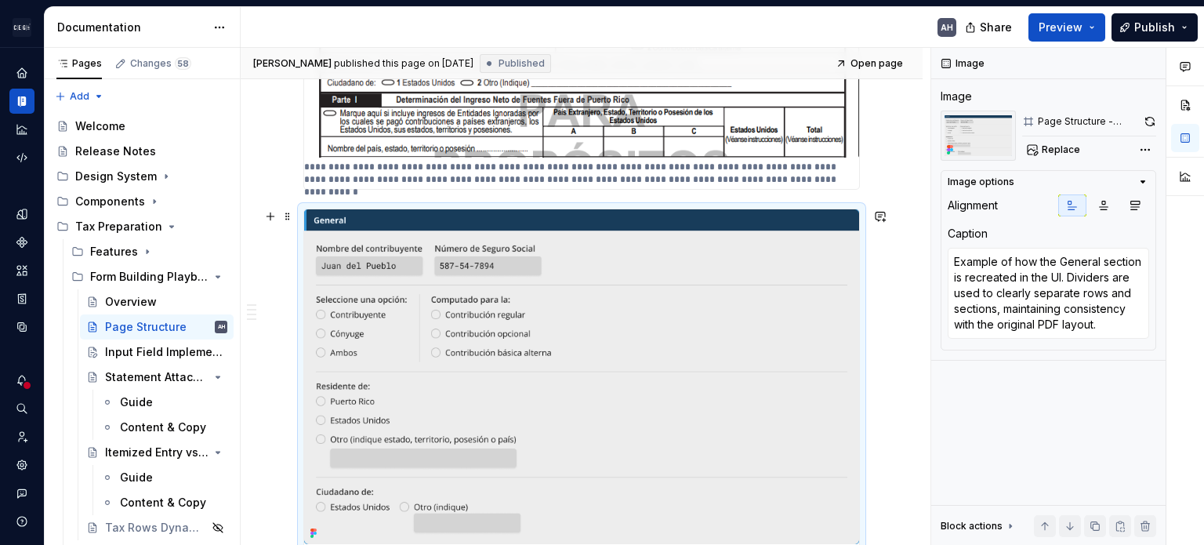
click at [487, 298] on img at bounding box center [581, 376] width 555 height 335
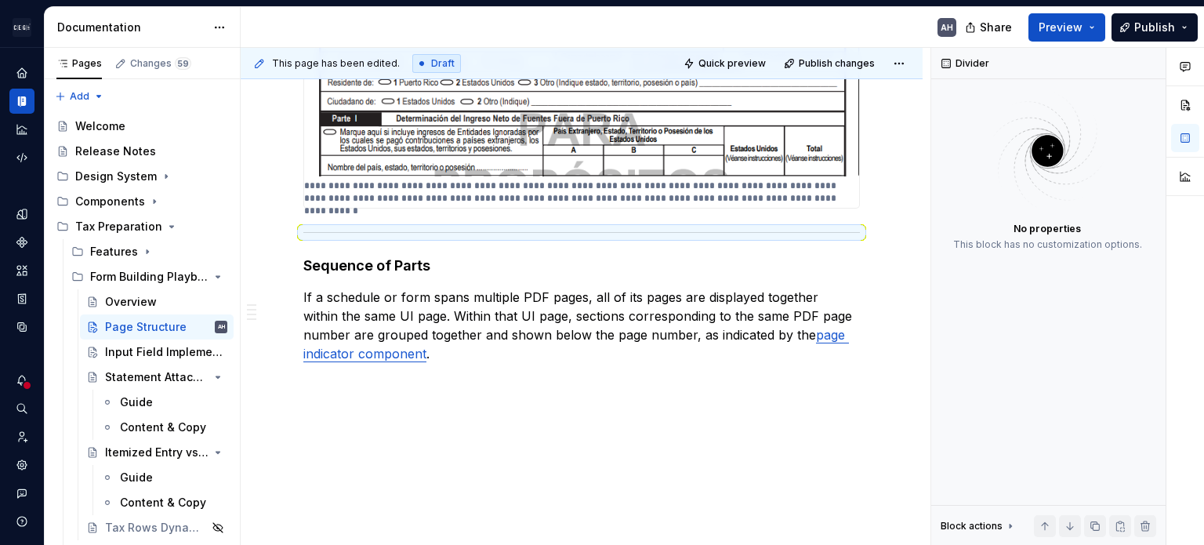
scroll to position [999, 0]
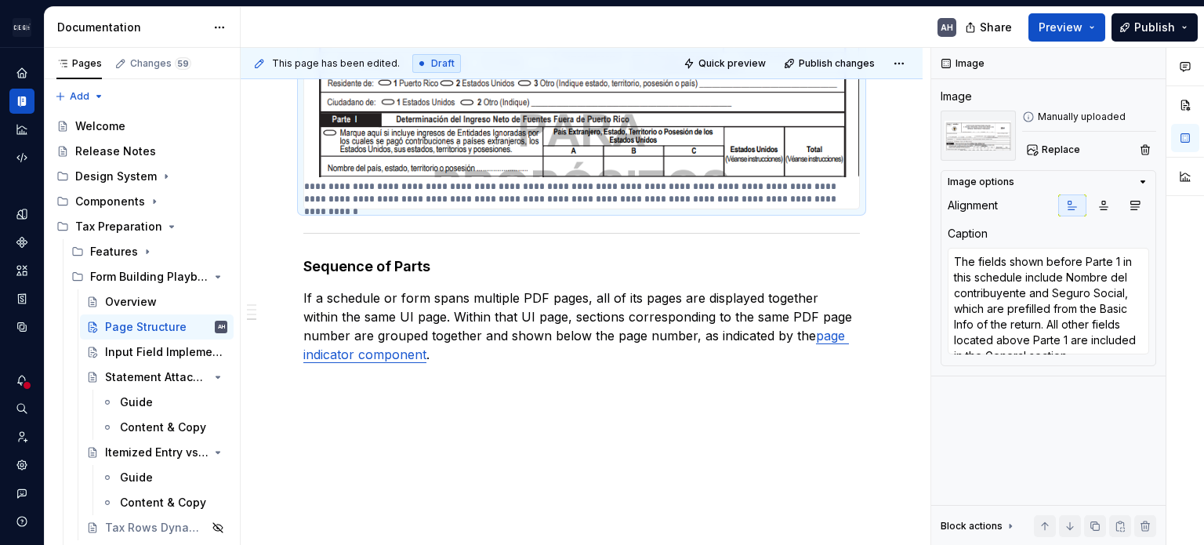
click at [494, 194] on p "**********" at bounding box center [581, 192] width 555 height 25
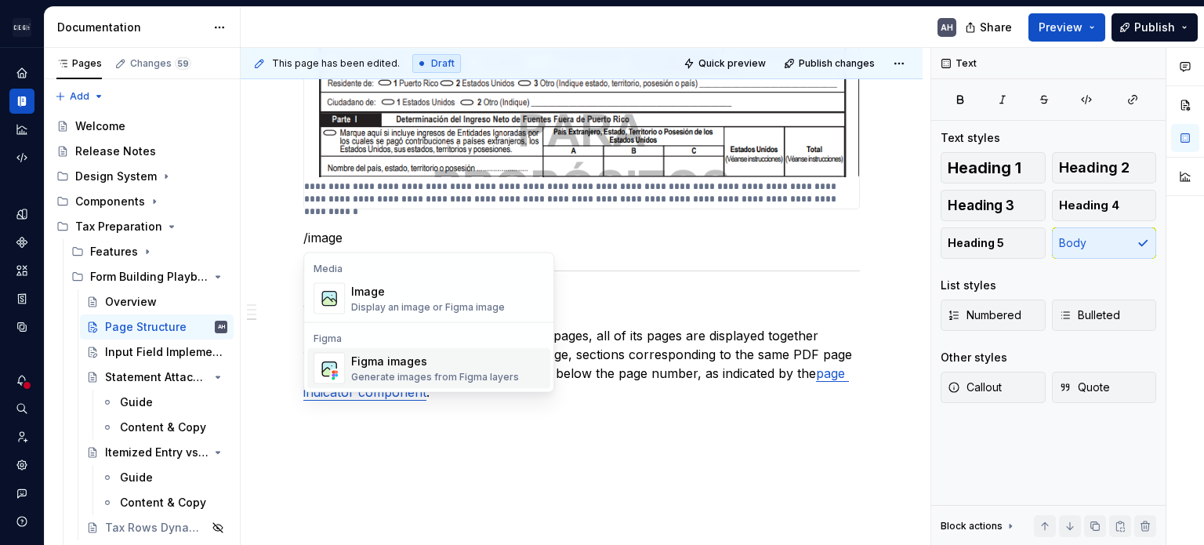
click at [427, 371] on div "Generate images from Figma layers" at bounding box center [435, 377] width 168 height 13
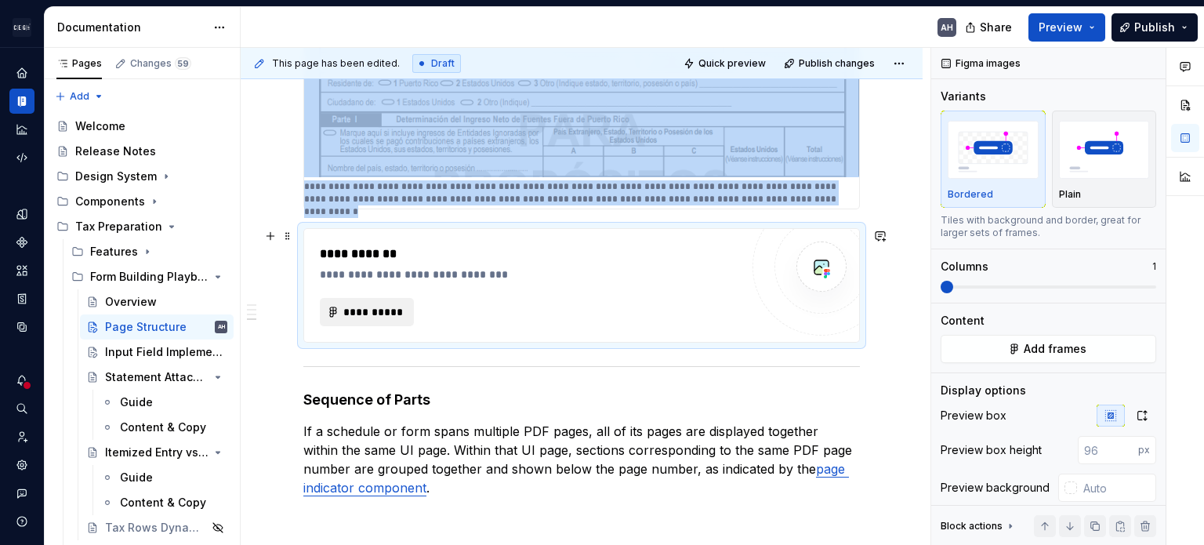
click at [383, 306] on span "**********" at bounding box center [373, 312] width 61 height 16
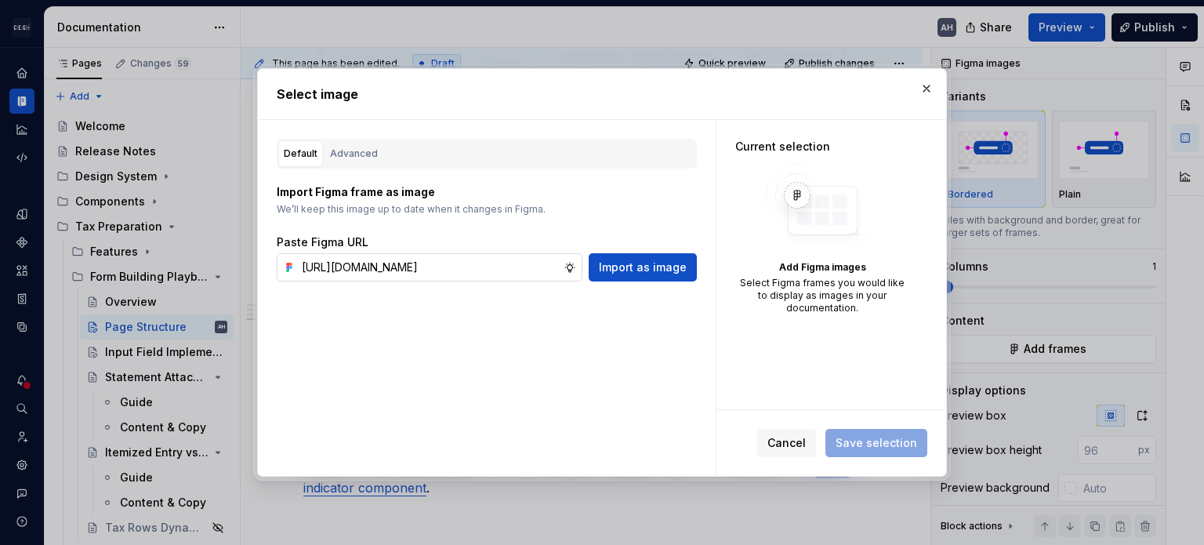
scroll to position [0, 477]
click at [651, 270] on span "Import as image" at bounding box center [643, 267] width 88 height 16
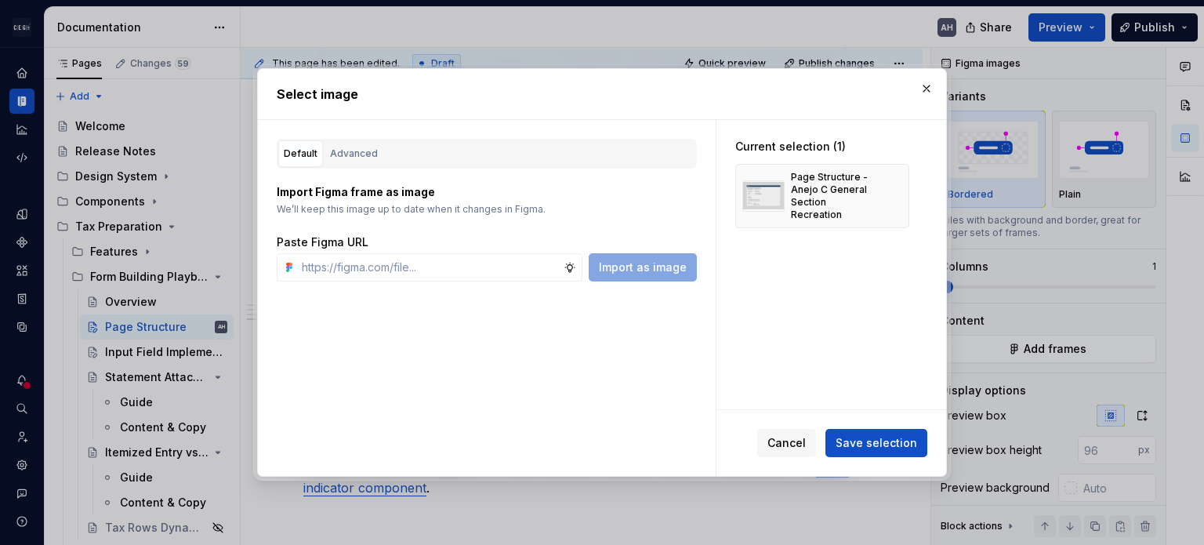
click at [750, 444] on span "Save selection" at bounding box center [877, 443] width 82 height 16
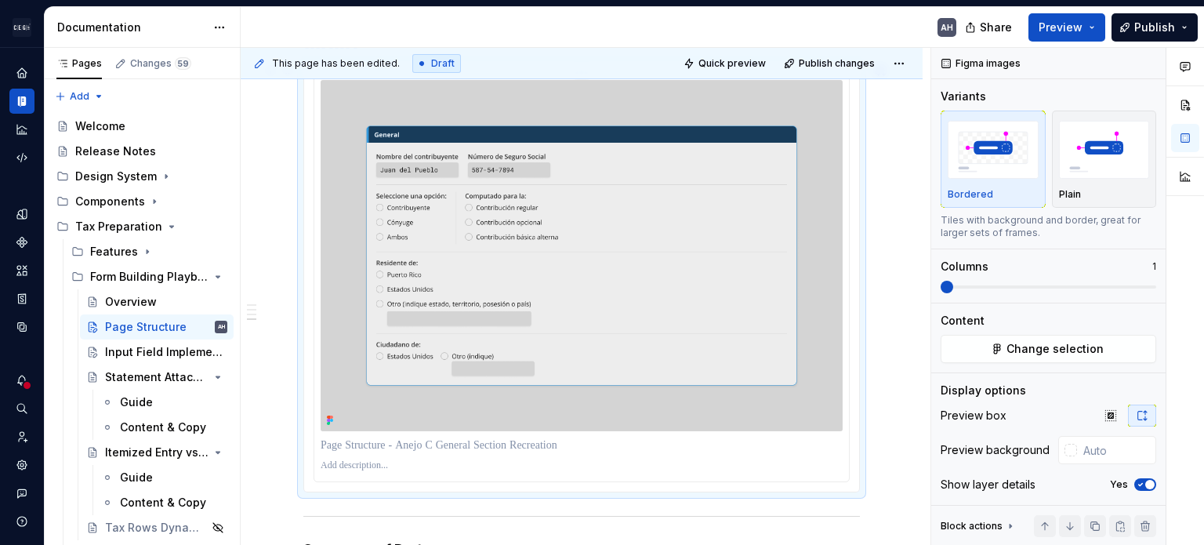
scroll to position [1189, 0]
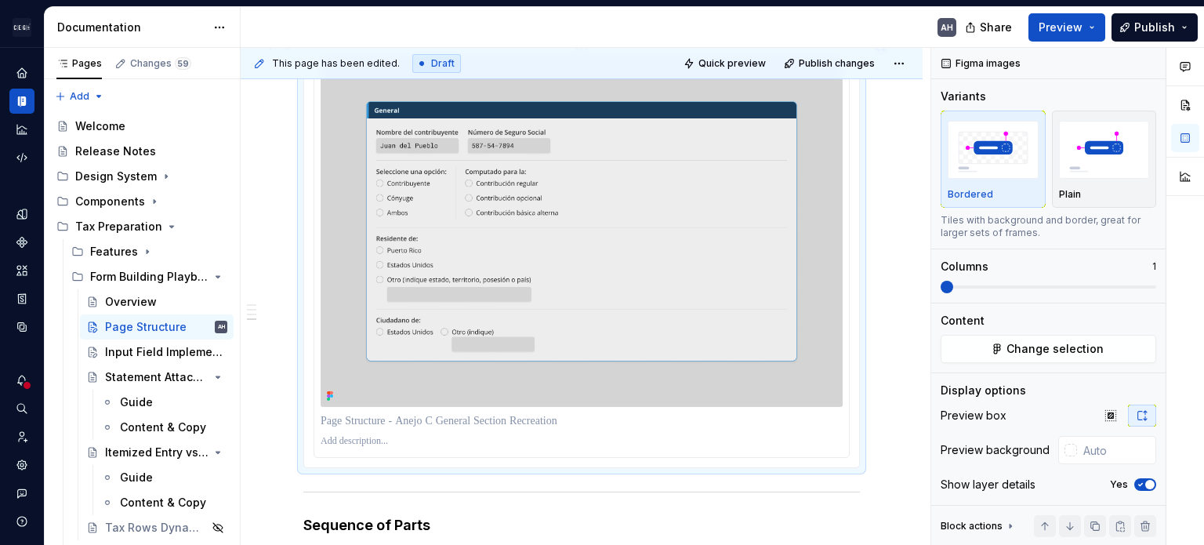
click at [422, 446] on p at bounding box center [582, 441] width 522 height 13
click at [480, 455] on div at bounding box center [581, 253] width 535 height 408
click at [457, 447] on p at bounding box center [582, 441] width 522 height 13
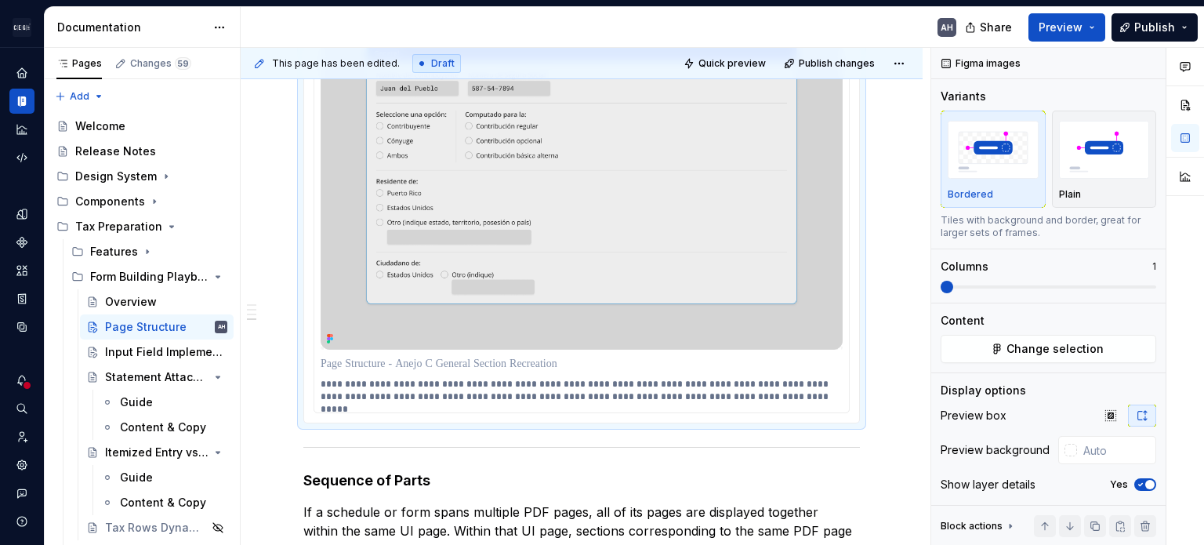
scroll to position [1267, 0]
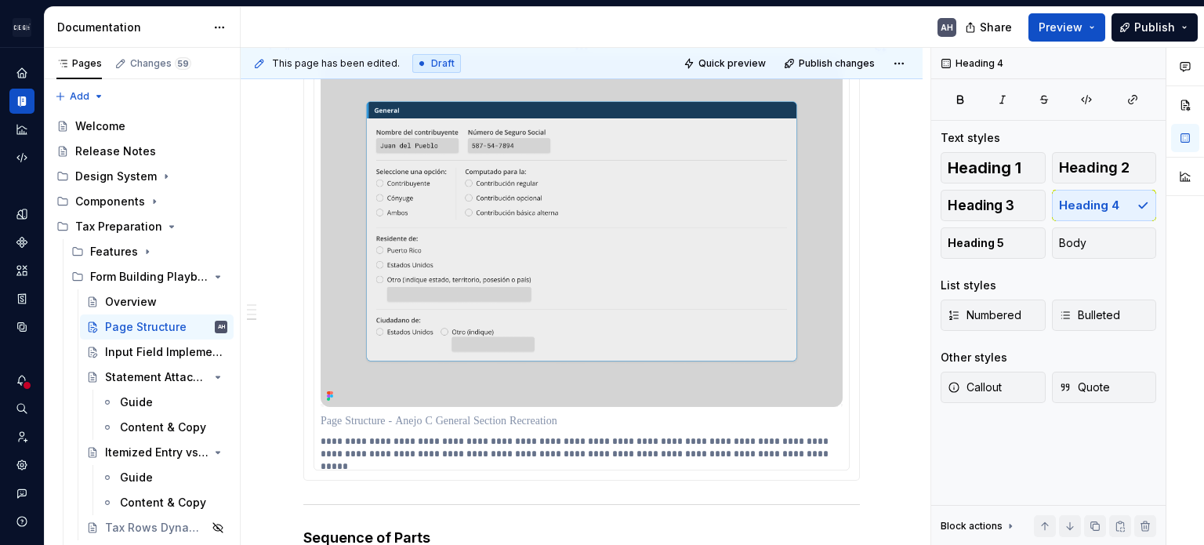
scroll to position [1111, 0]
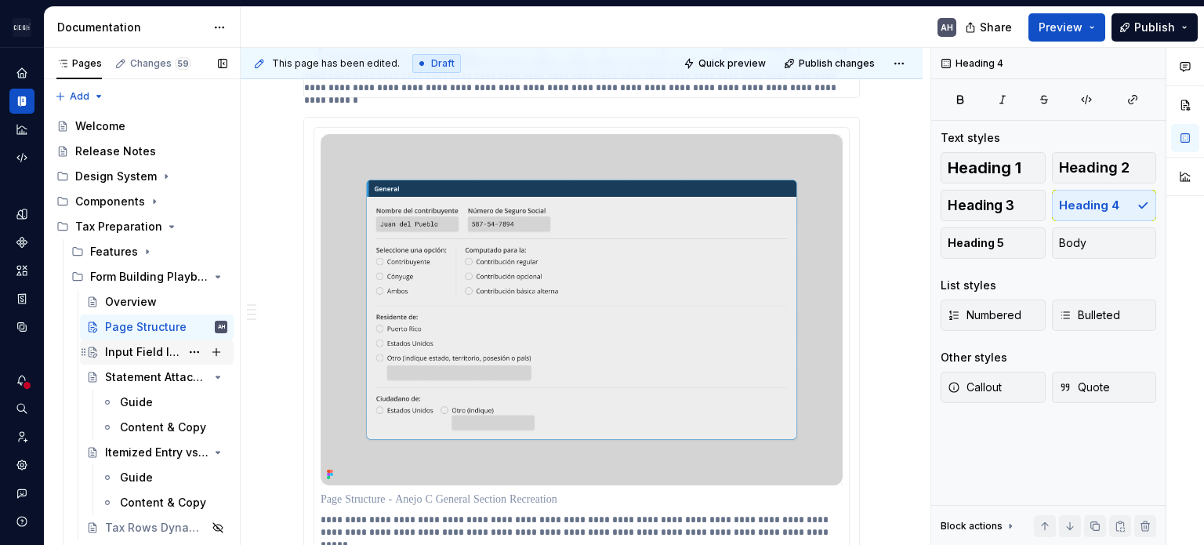
click at [147, 350] on div "Input Field Implementation" at bounding box center [142, 352] width 75 height 16
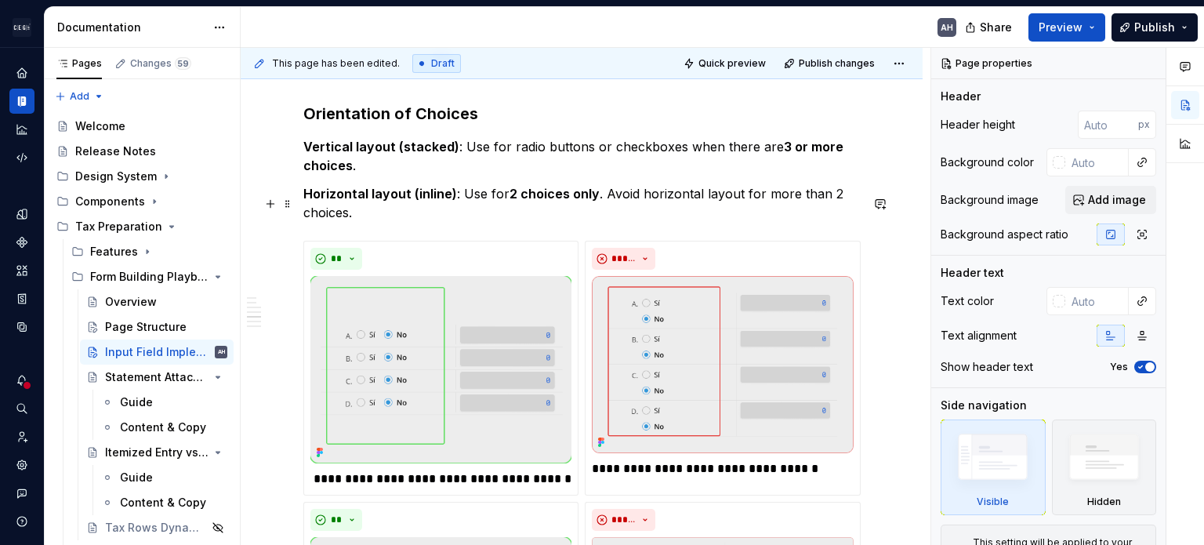
scroll to position [1411, 0]
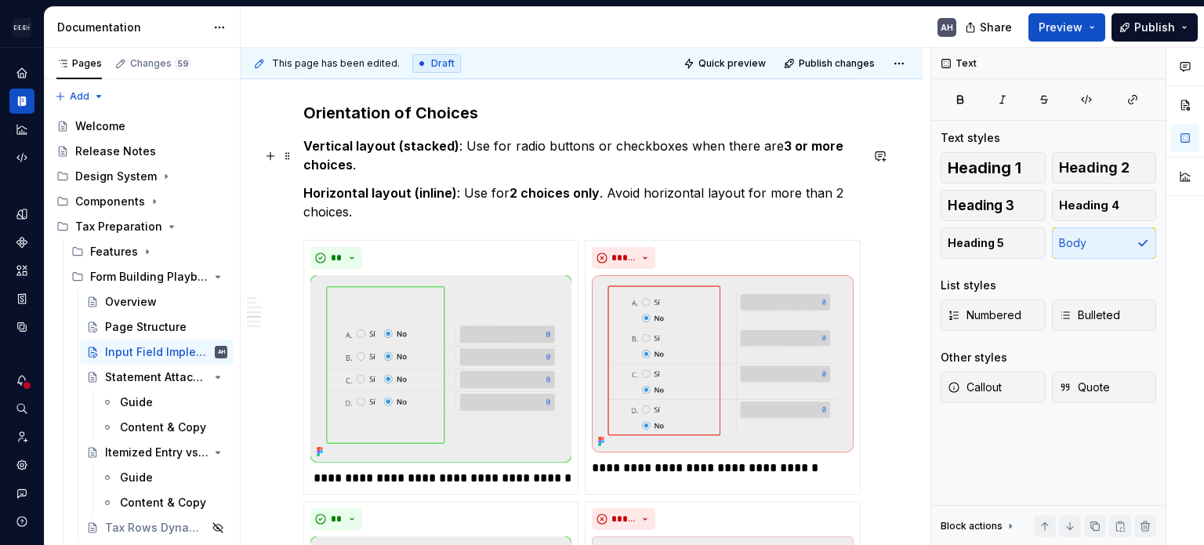
click at [464, 173] on p "Vertical layout (stacked) : Use for radio buttons or checkboxes when there are …" at bounding box center [581, 155] width 557 height 38
click at [494, 116] on h3 "Orientation of Choices" at bounding box center [581, 113] width 557 height 22
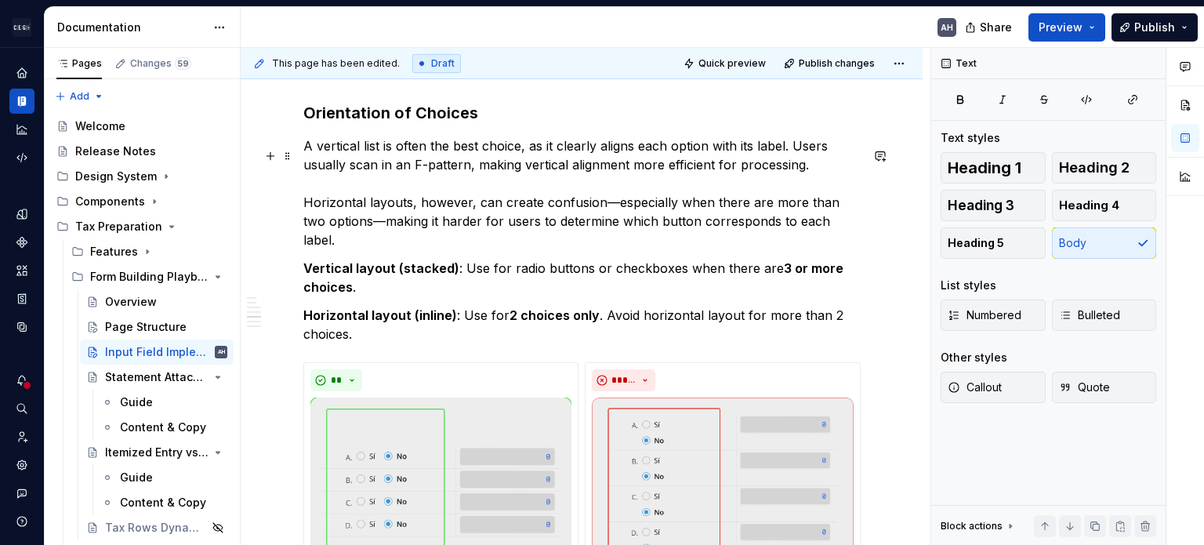
click at [303, 154] on p "A vertical list is often the best choice, as it clearly aligns each option with…" at bounding box center [581, 192] width 557 height 113
click at [665, 151] on p "A vertical list is often the best choice, as it clearly aligns each option with…" at bounding box center [581, 192] width 557 height 113
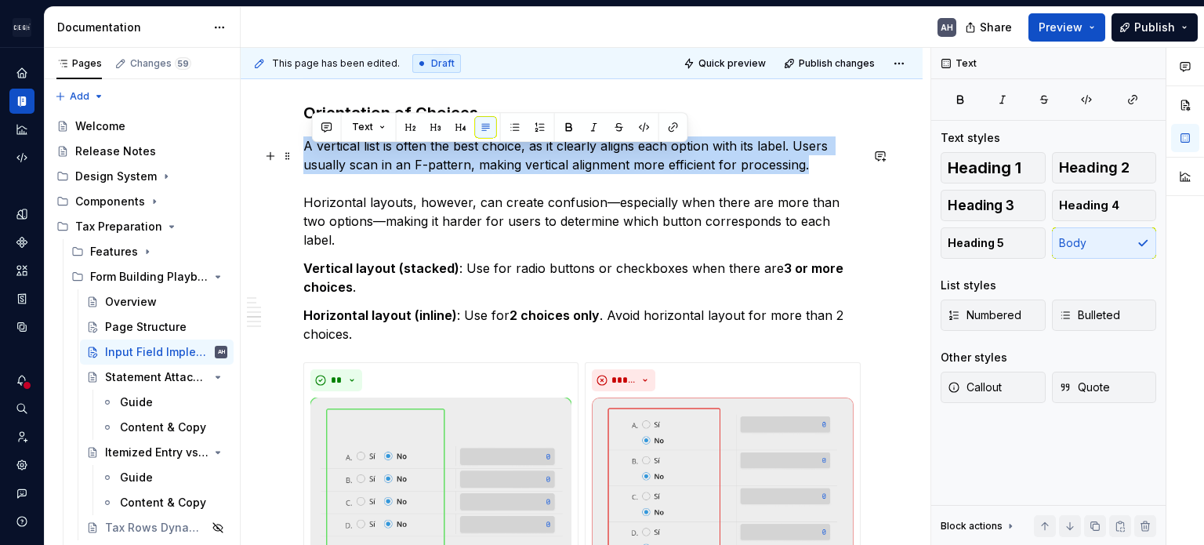
drag, startPoint x: 777, startPoint y: 168, endPoint x: 294, endPoint y: 155, distance: 483.0
click at [294, 154] on div "Objective Ensure consistent implementation of form and tax return fields across…" at bounding box center [582, 143] width 682 height 2573
copy p "A vertical list is often the best choice, as it clearly aligns each option with…"
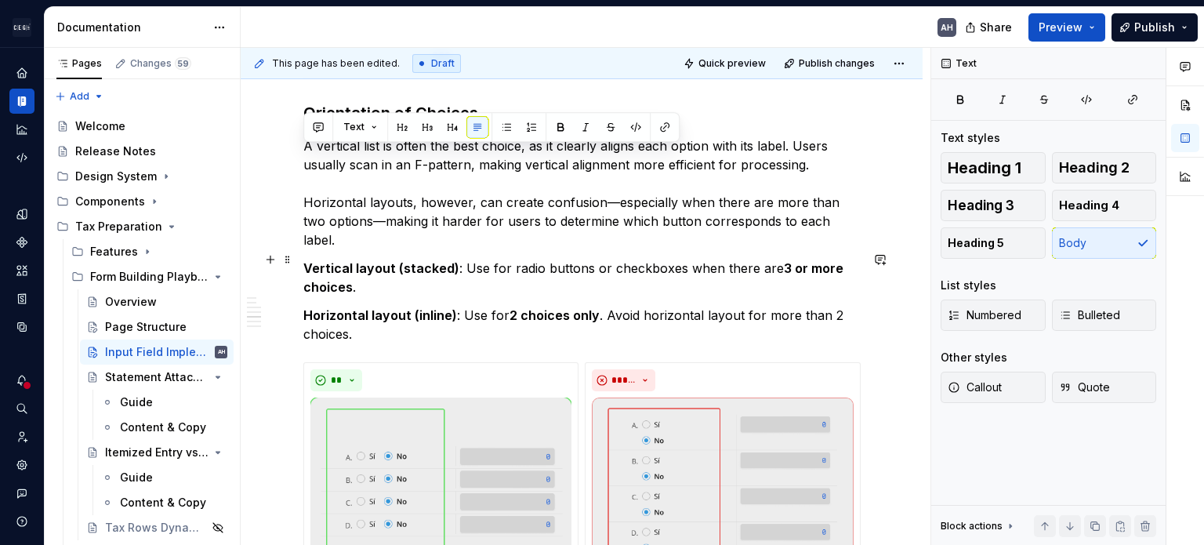
click at [458, 259] on p "Vertical layout (stacked) : Use for radio buttons or checkboxes when there are …" at bounding box center [581, 278] width 557 height 38
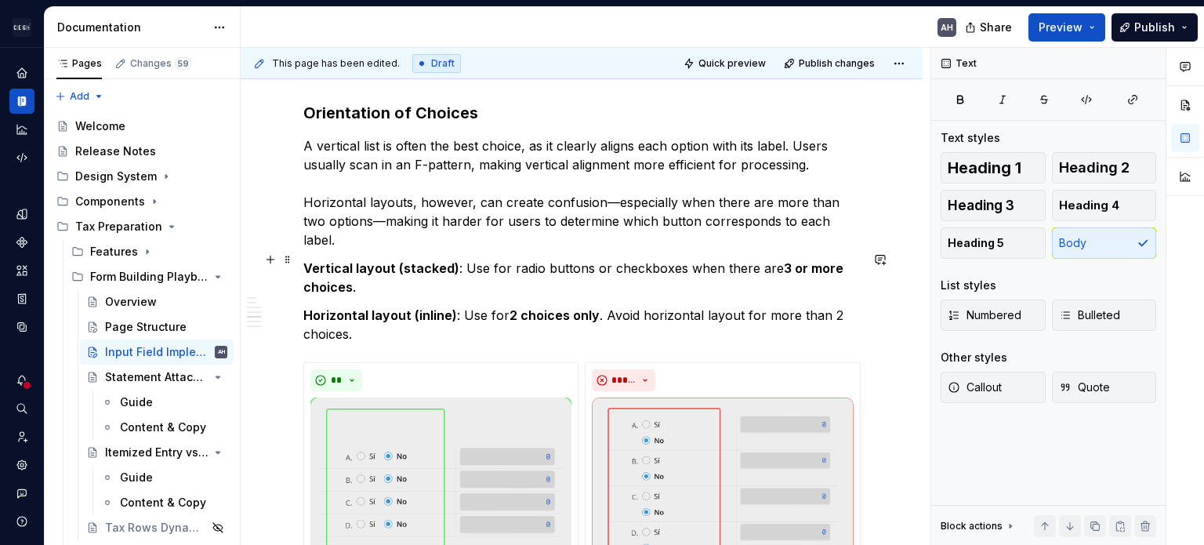
click at [455, 283] on p "Vertical layout (stacked) : Use for radio buttons or checkboxes when there are …" at bounding box center [581, 278] width 557 height 38
click at [404, 163] on p "A vertical list is often the best choice, as it clearly aligns each option with…" at bounding box center [581, 192] width 557 height 113
click at [750, 177] on p "A vertical list is often the best choice, as it clearly aligns each option with…" at bounding box center [581, 192] width 557 height 113
click at [386, 174] on p "A vertical list is often the best choice, as it clearly aligns each option with…" at bounding box center [581, 192] width 557 height 113
click at [490, 178] on p "A vertical list is often the best choice, as it clearly aligns each option with…" at bounding box center [581, 192] width 557 height 113
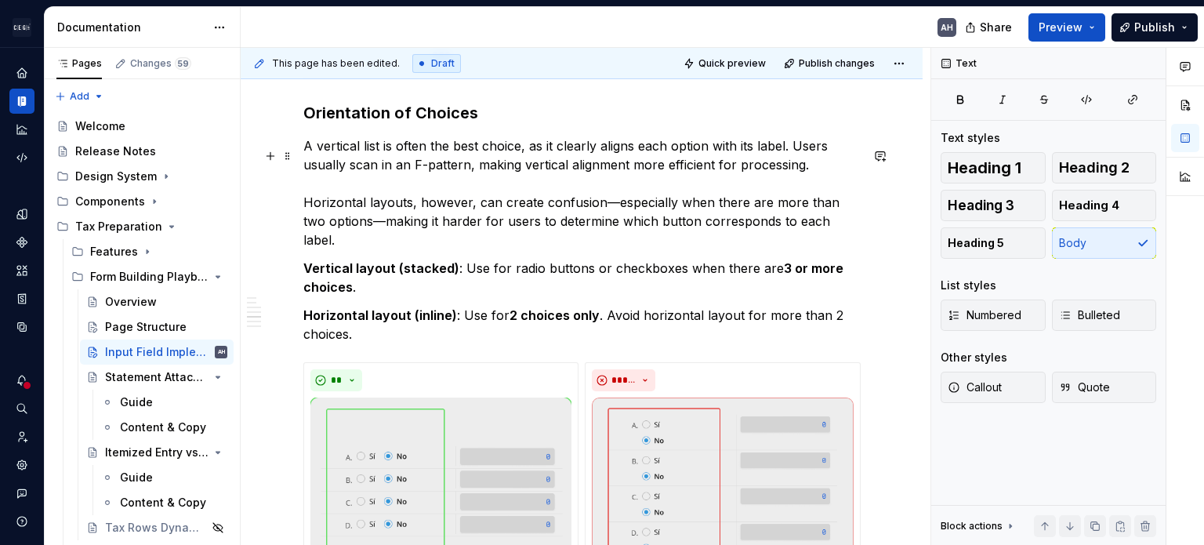
click at [591, 181] on p "A vertical list is often the best choice, as it clearly aligns each option with…" at bounding box center [581, 192] width 557 height 113
click at [750, 176] on p "A vertical list is often the best choice, as it clearly aligns each option with…" at bounding box center [581, 192] width 557 height 113
click at [302, 212] on div "Objective Ensure consistent implementation of form and tax return fields across…" at bounding box center [582, 143] width 682 height 2573
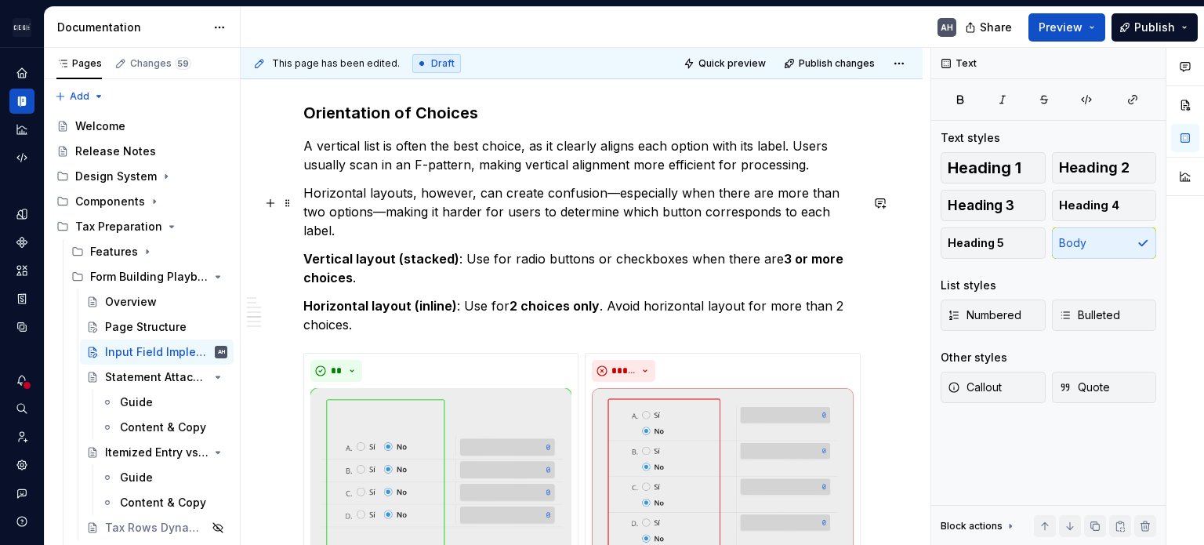
click at [368, 225] on p "Horizontal layouts, however, can create confusion—especially when there are mor…" at bounding box center [581, 211] width 557 height 56
click at [750, 225] on p "Horizontal layouts, however, can create confusion—especially when there are mor…" at bounding box center [581, 211] width 557 height 56
click at [696, 222] on p "Horizontal layouts, however, can create confusion—especially when there are mor…" at bounding box center [581, 211] width 557 height 56
click at [652, 220] on p "Horizontal layouts, however, can create confusion—especially when there are mor…" at bounding box center [581, 211] width 557 height 56
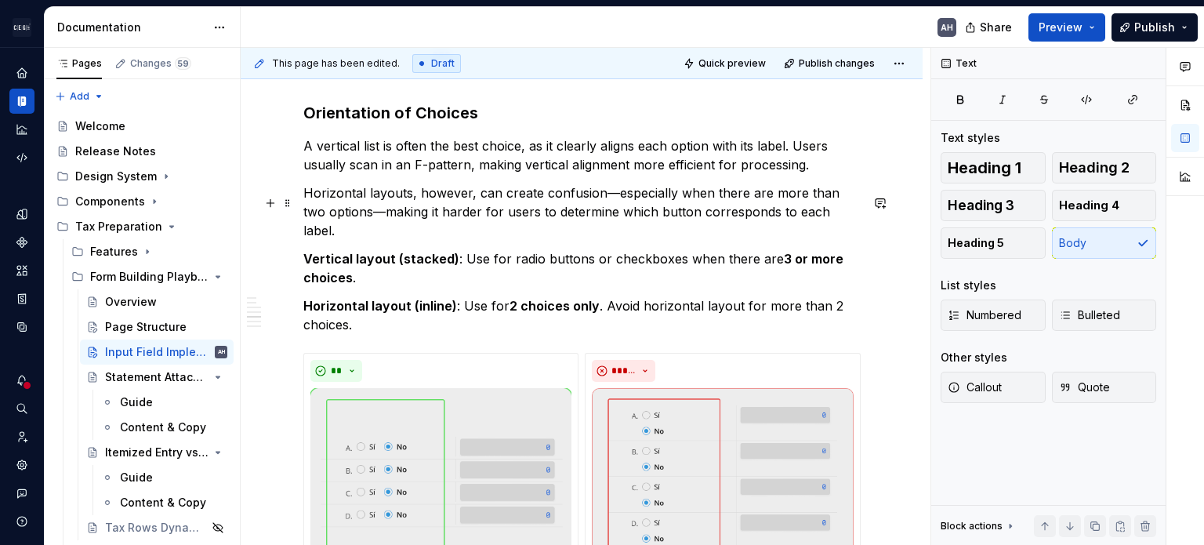
click at [648, 220] on p "Horizontal layouts, however, can create confusion—especially when there are mor…" at bounding box center [581, 211] width 557 height 56
click at [750, 226] on p "Horizontal layouts, however, can create confusion—especially when there are mor…" at bounding box center [581, 211] width 557 height 56
click at [750, 224] on p "Horizontal layouts, however, can create confusion—especially when there are mor…" at bounding box center [581, 211] width 557 height 56
click at [306, 251] on strong "Vertical layout (stacked)" at bounding box center [381, 259] width 156 height 16
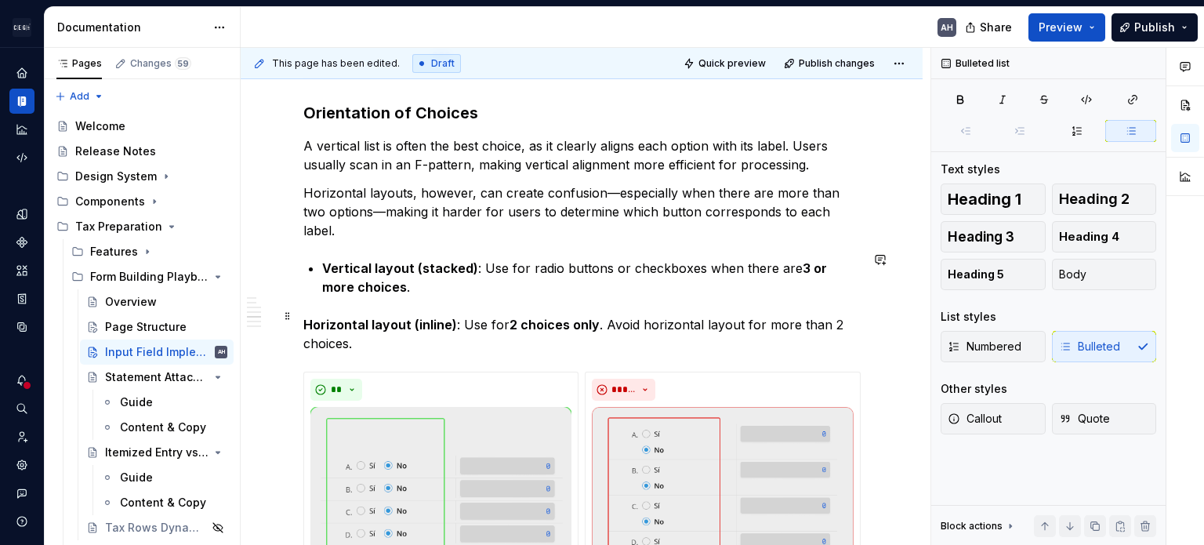
click at [301, 310] on div "Objective Ensure consistent implementation of form and tax return fields across…" at bounding box center [582, 148] width 682 height 2583
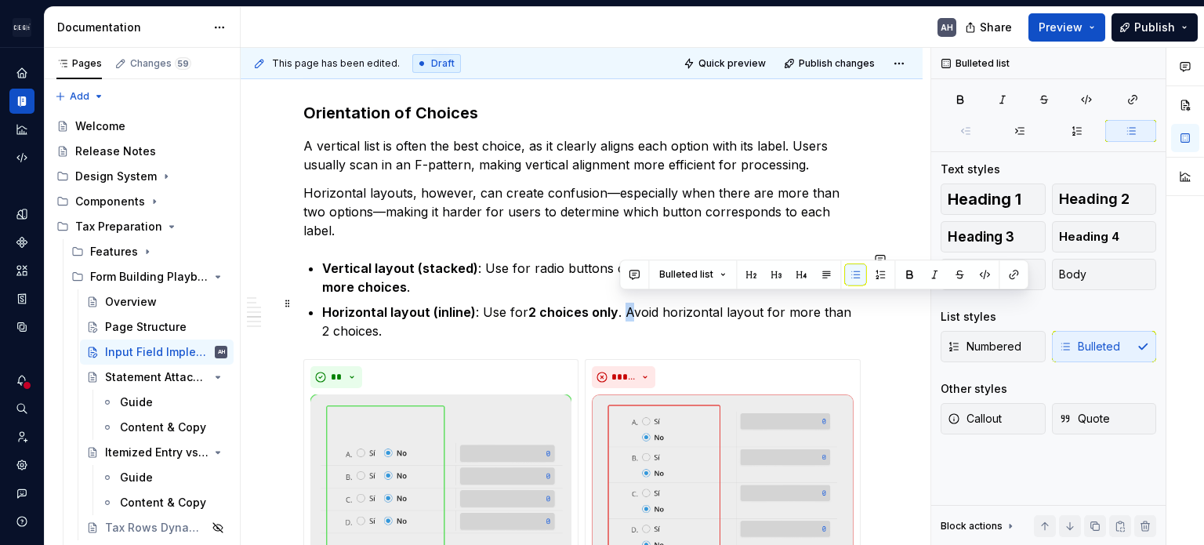
drag, startPoint x: 621, startPoint y: 303, endPoint x: 627, endPoint y: 310, distance: 8.9
click at [627, 310] on p "Horizontal layout (inline) : Use for 2 choices only . Avoid horizontal layout f…" at bounding box center [591, 322] width 538 height 38
click at [626, 313] on p "Horizontal layout (inline) : Use for 2 choices only . Avoid horizontal layout f…" at bounding box center [591, 322] width 538 height 38
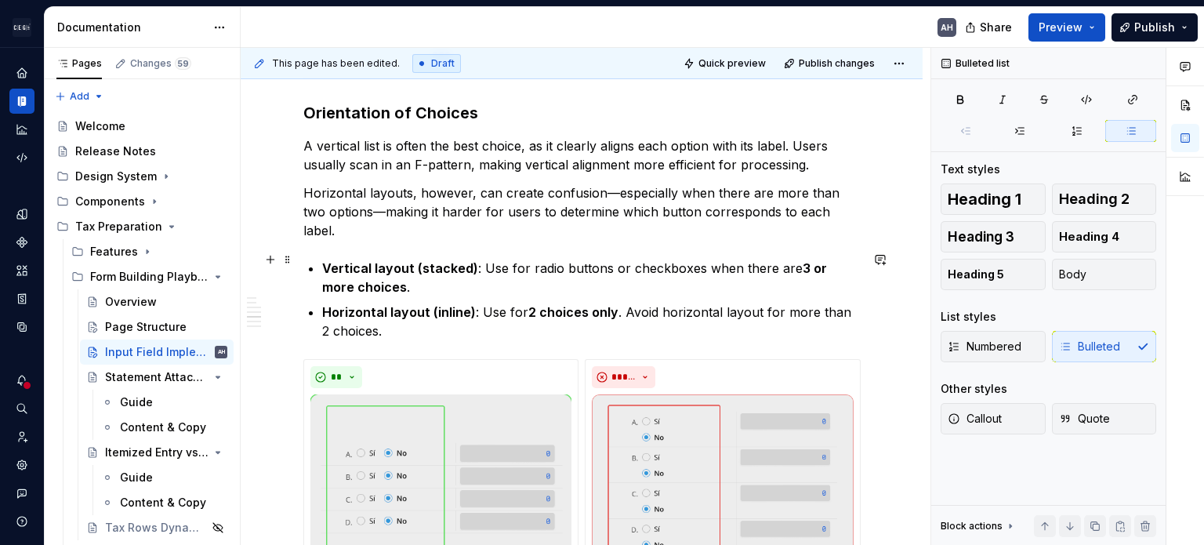
click at [508, 259] on p "Vertical layout (stacked) : Use for radio buttons or checkboxes when there are …" at bounding box center [591, 278] width 538 height 38
click at [703, 261] on p "Vertical layout (stacked) : Use for radio buttons or checkboxes when there are …" at bounding box center [591, 278] width 538 height 38
click at [750, 260] on strong "3 or more choices" at bounding box center [576, 277] width 508 height 34
click at [750, 263] on strong "3 or more choices" at bounding box center [576, 277] width 508 height 34
click at [488, 269] on p "Vertical layout (stacked) : Use for radio buttons or checkboxes when there are …" at bounding box center [591, 278] width 538 height 38
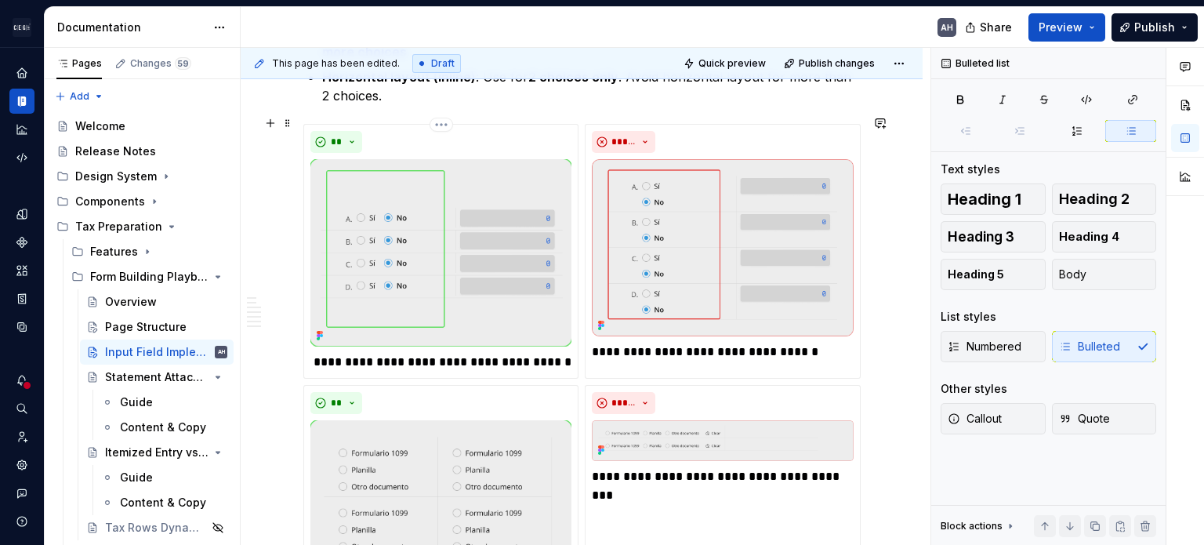
scroll to position [1724, 0]
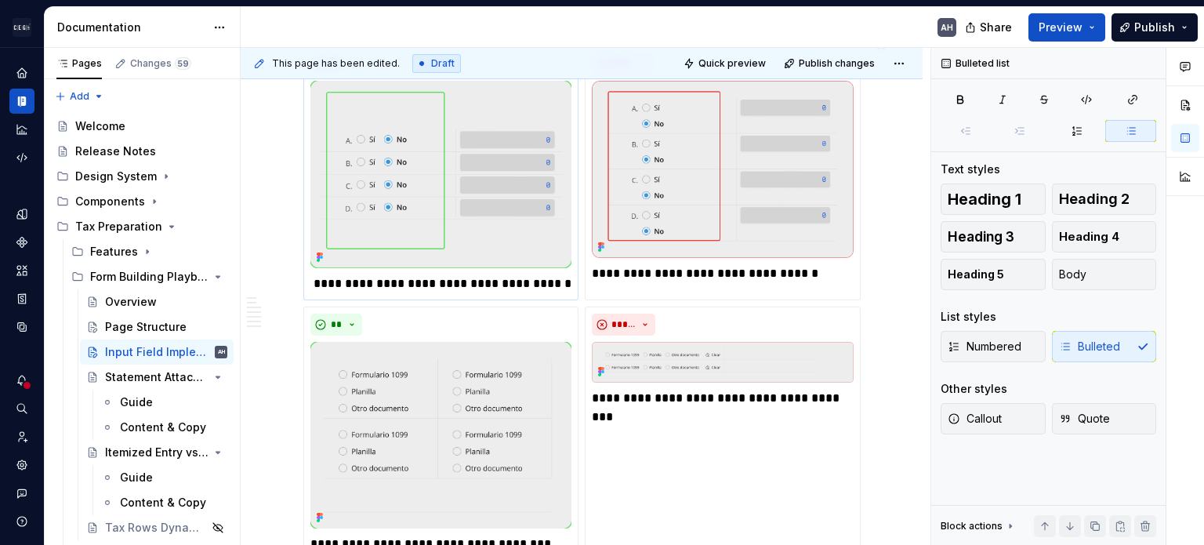
click at [376, 275] on p "**********" at bounding box center [440, 283] width 261 height 19
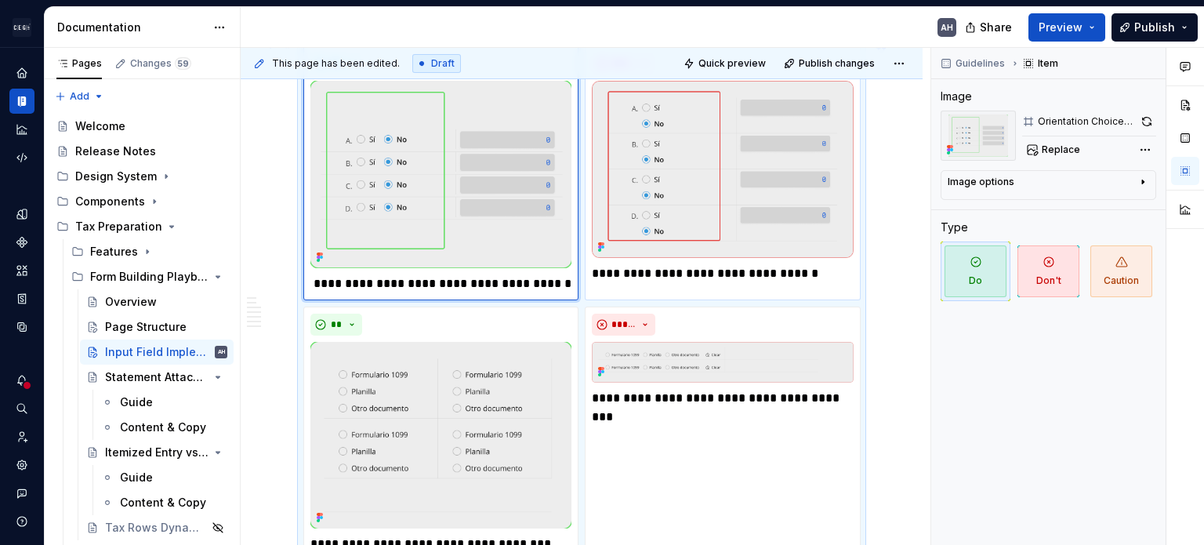
click at [655, 269] on p "**********" at bounding box center [722, 273] width 261 height 19
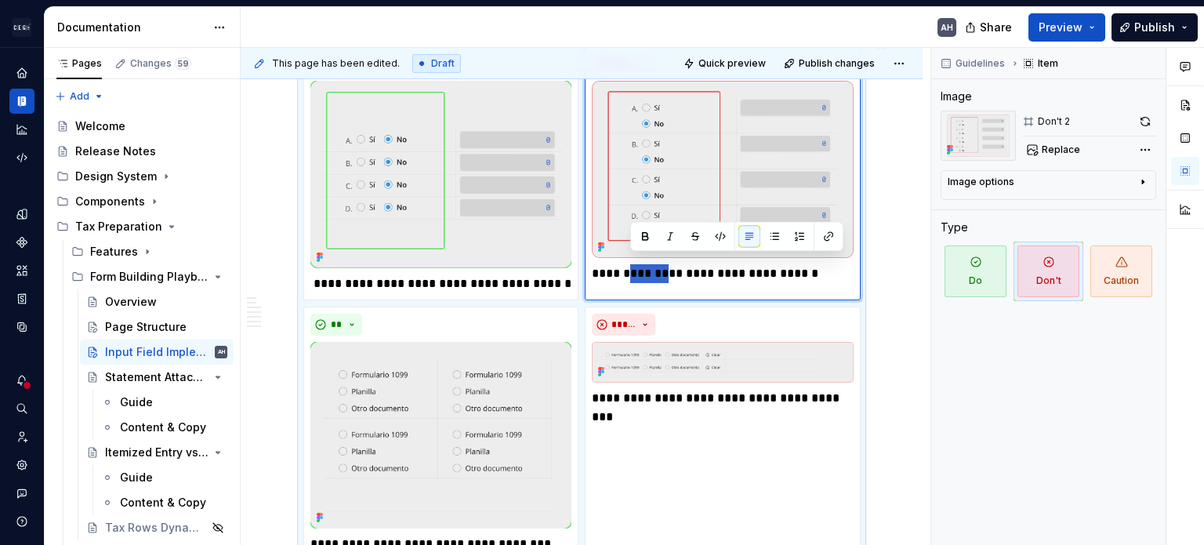
click at [655, 269] on p "**********" at bounding box center [722, 273] width 261 height 19
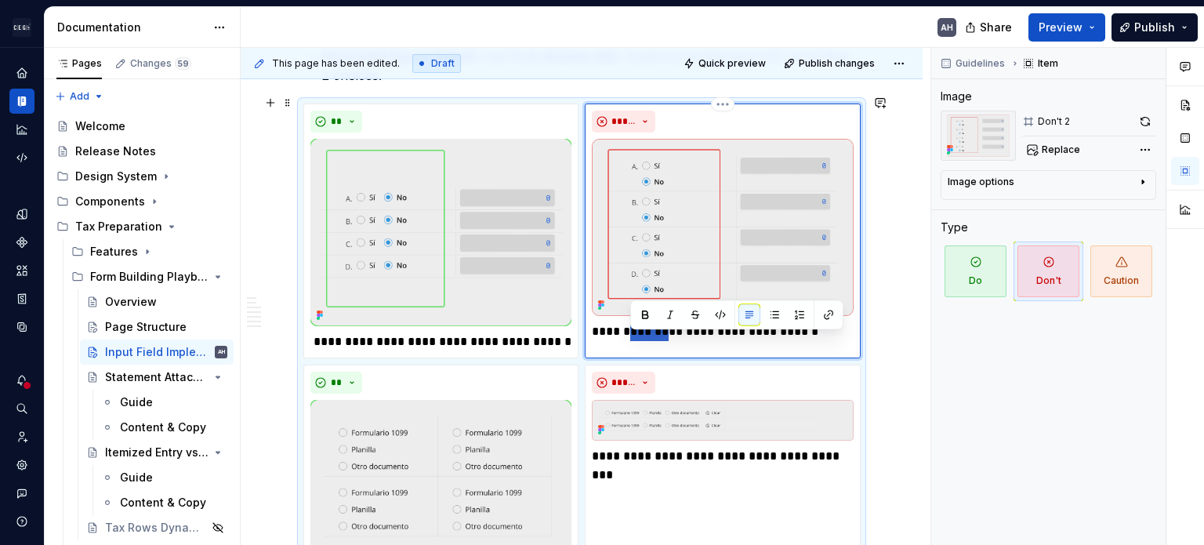
scroll to position [1646, 0]
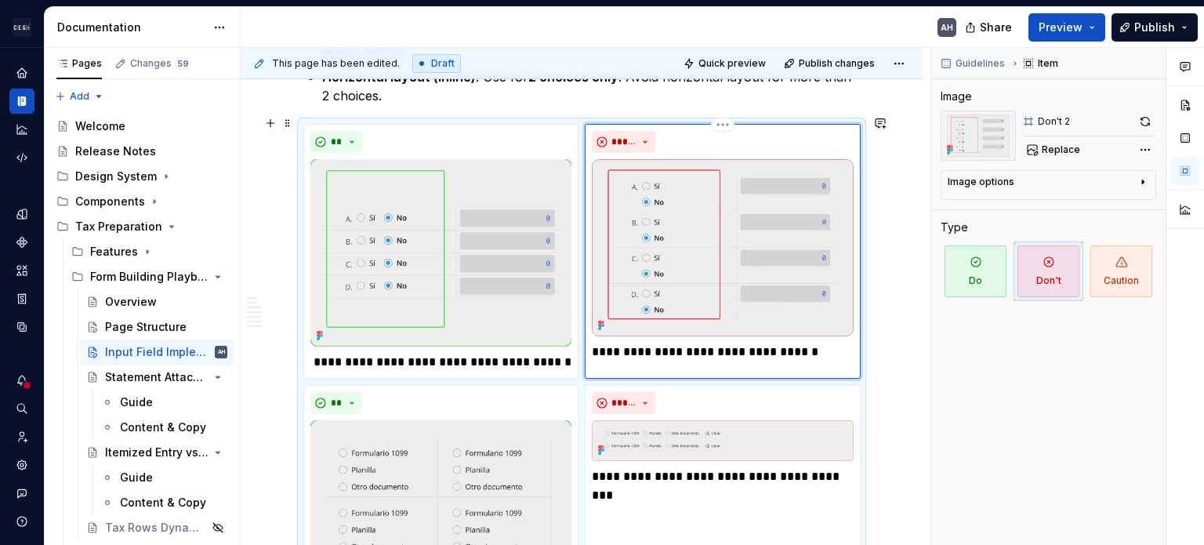
click at [704, 347] on p "**********" at bounding box center [722, 352] width 261 height 19
click at [685, 347] on p "**********" at bounding box center [722, 352] width 261 height 19
click at [750, 347] on p "**********" at bounding box center [722, 352] width 261 height 19
drag, startPoint x: 397, startPoint y: 350, endPoint x: 436, endPoint y: 356, distance: 38.8
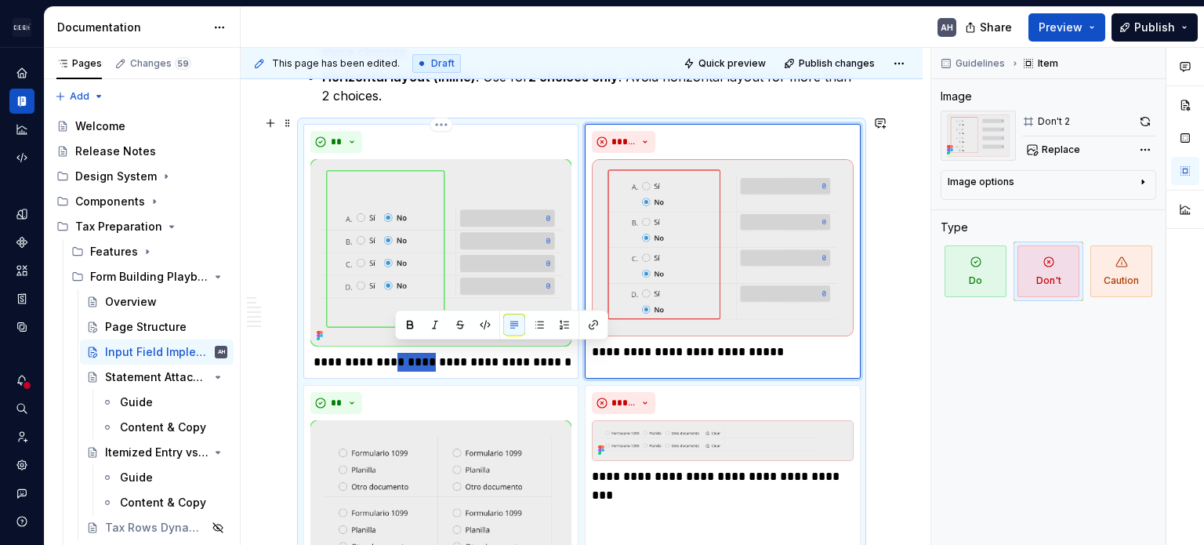
click at [436, 356] on p "**********" at bounding box center [440, 362] width 261 height 19
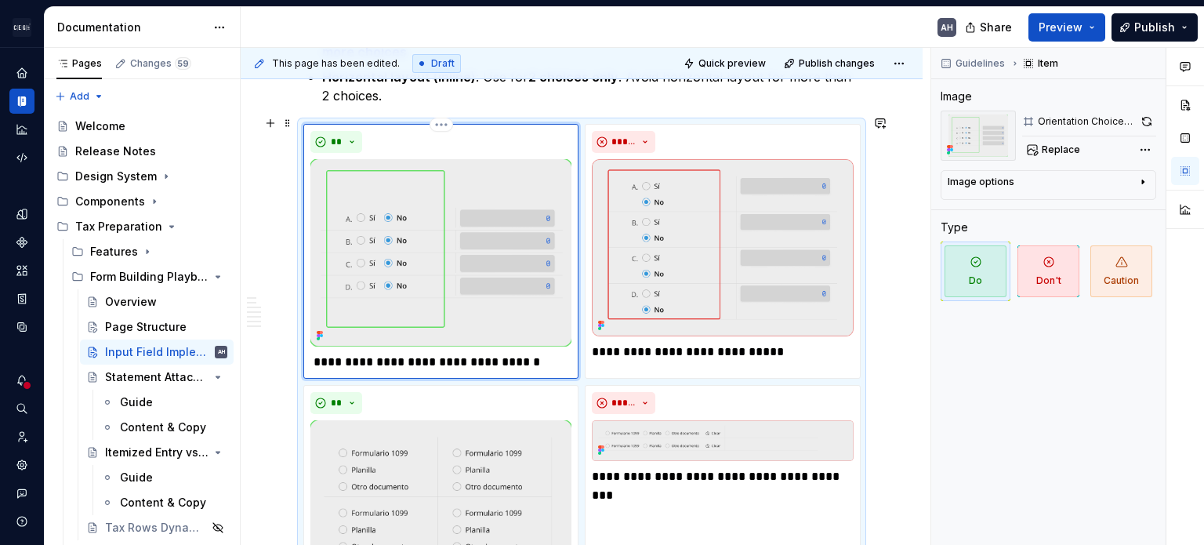
click at [527, 355] on p "**********" at bounding box center [440, 362] width 261 height 19
click at [677, 348] on p "**********" at bounding box center [722, 352] width 261 height 19
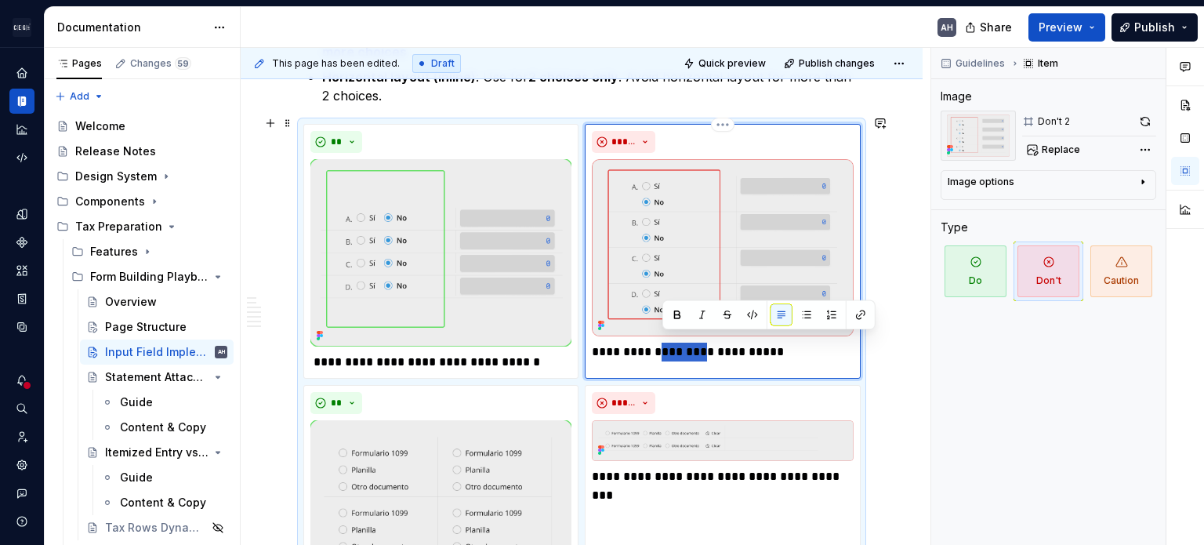
drag, startPoint x: 662, startPoint y: 345, endPoint x: 708, endPoint y: 345, distance: 46.2
click at [708, 345] on p "**********" at bounding box center [722, 352] width 261 height 19
click at [662, 343] on p "**********" at bounding box center [722, 352] width 261 height 19
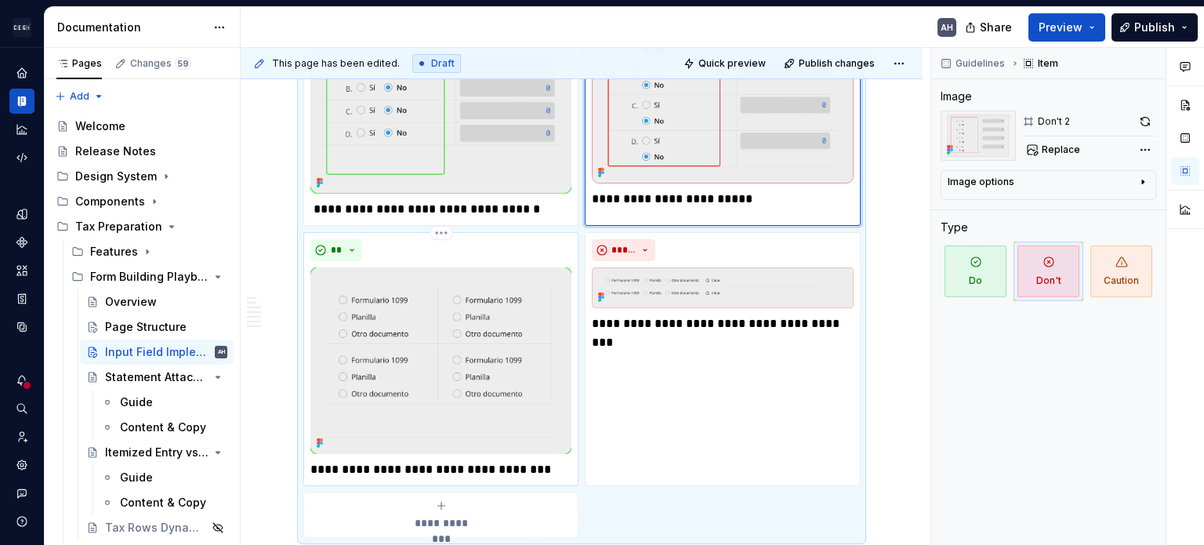
scroll to position [1803, 0]
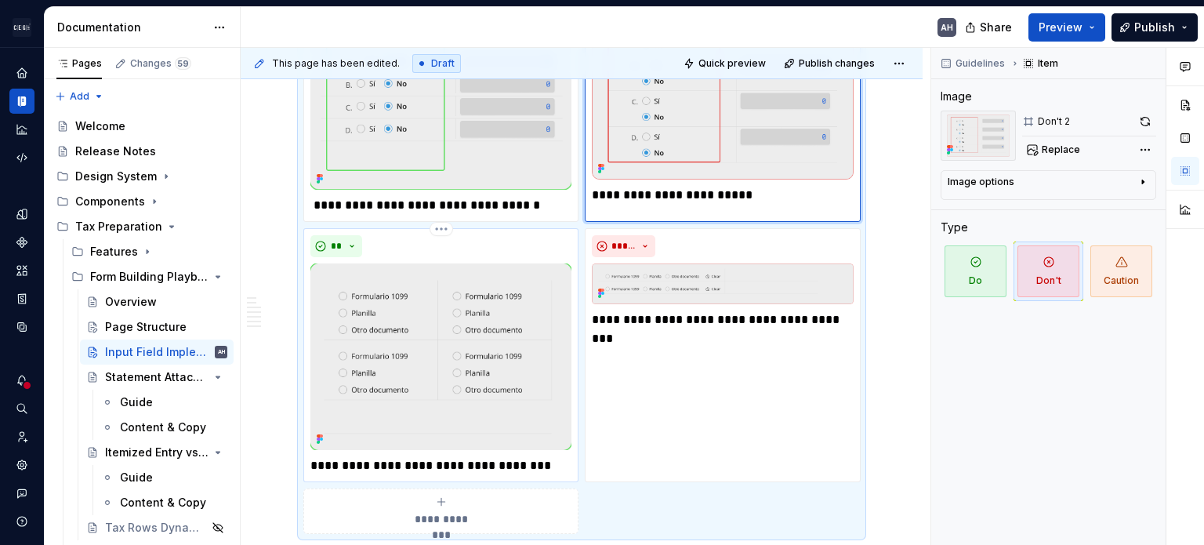
click at [370, 460] on p "**********" at bounding box center [440, 465] width 261 height 19
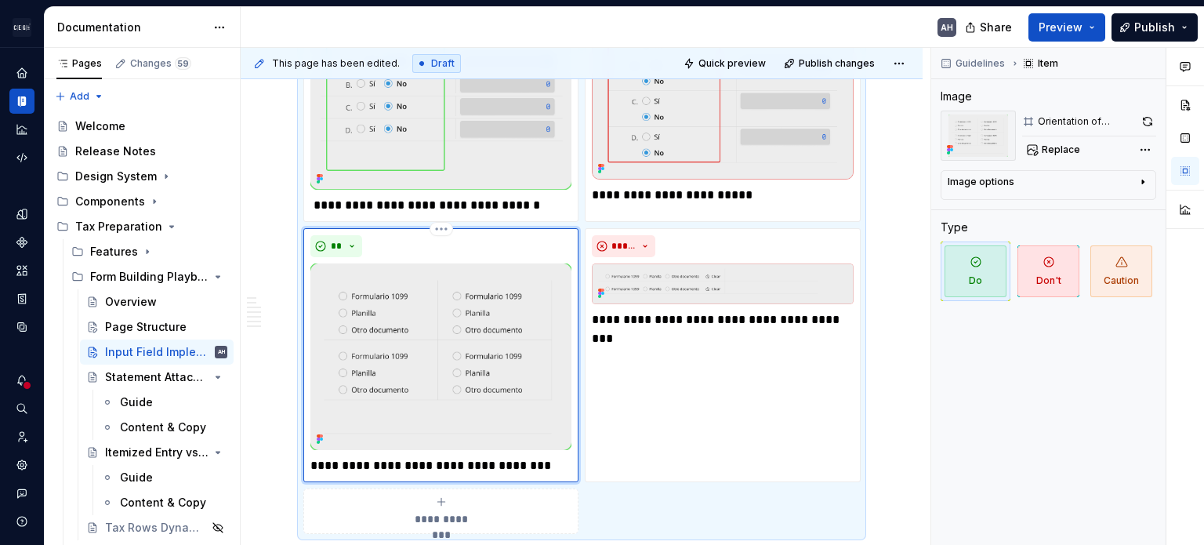
click at [542, 456] on p "**********" at bounding box center [440, 465] width 261 height 19
click at [546, 459] on p "**********" at bounding box center [440, 465] width 261 height 19
click at [734, 310] on p "**********" at bounding box center [722, 319] width 261 height 19
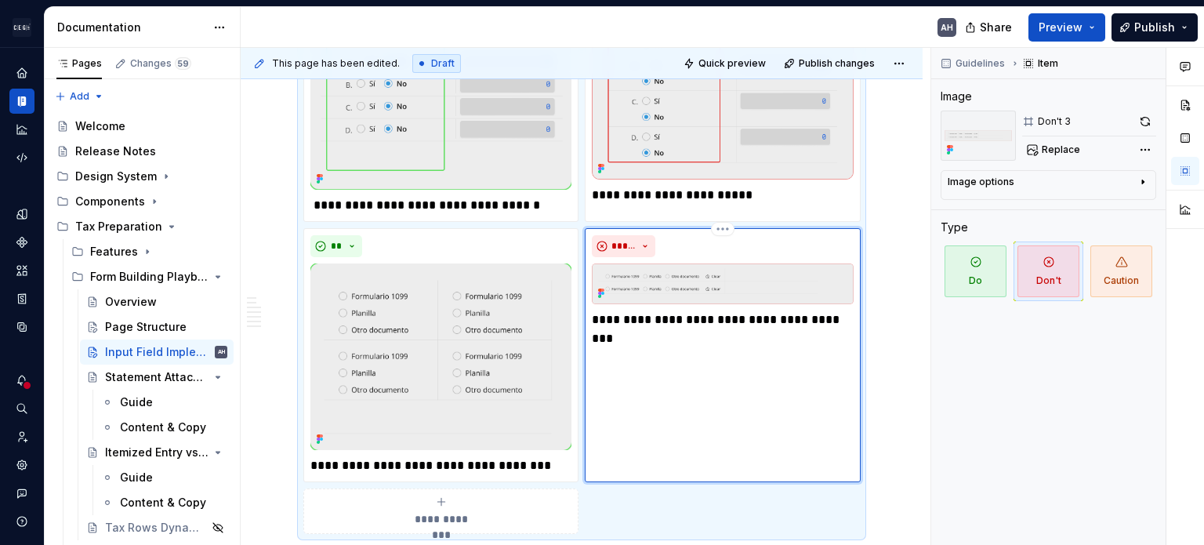
click at [743, 373] on div "**********" at bounding box center [722, 355] width 275 height 254
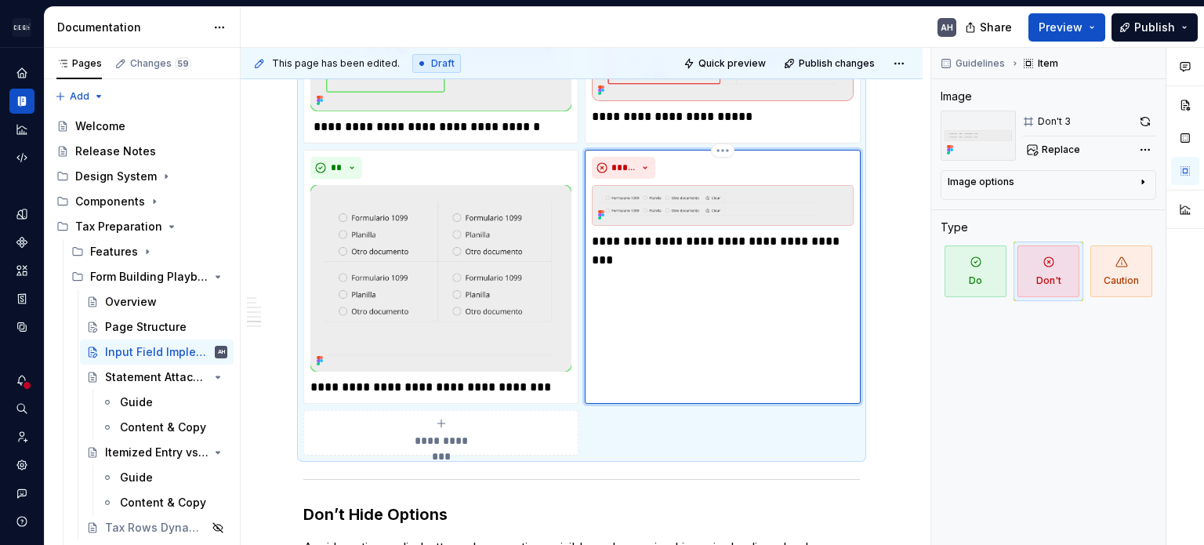
click at [658, 265] on div "**********" at bounding box center [722, 277] width 275 height 254
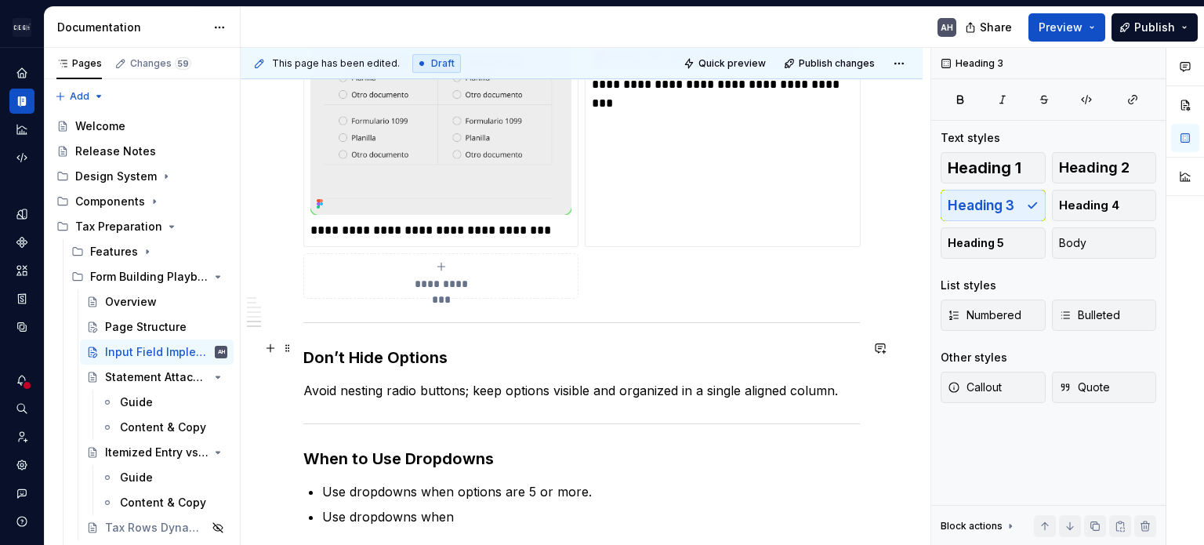
click at [436, 354] on h3 "Don’t Hide Options" at bounding box center [581, 357] width 557 height 22
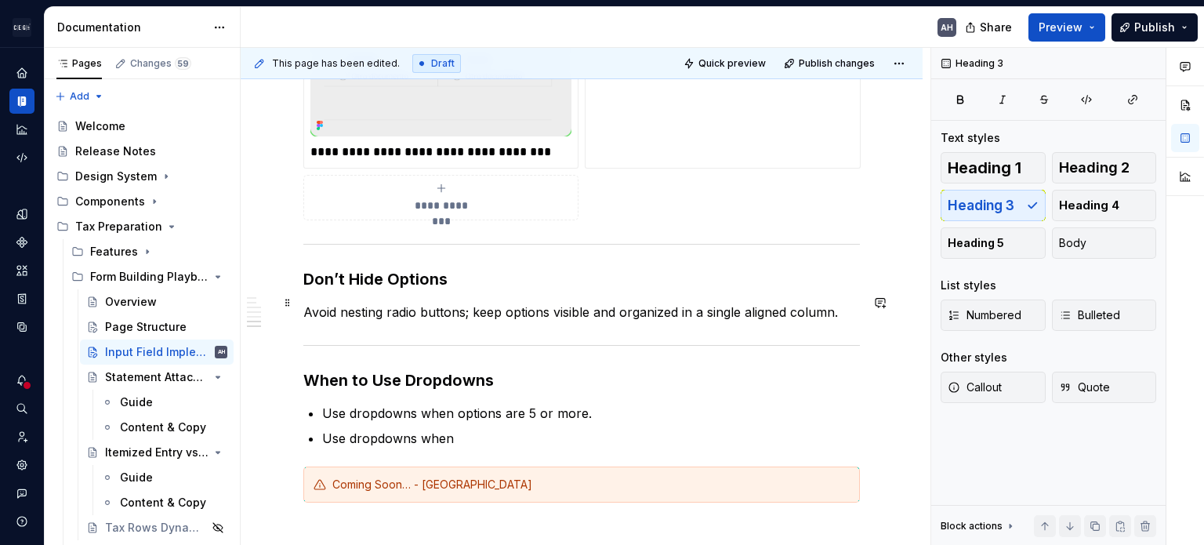
click at [474, 303] on p "Avoid nesting radio buttons; keep options visible and organized in a single ali…" at bounding box center [581, 312] width 557 height 19
click at [384, 303] on p "Avoid nesting radio buttons; keep options visible and organized in a single ali…" at bounding box center [581, 312] width 557 height 19
click at [468, 308] on p "Avoid nesting radio buttons; keep options visible and organized in a single ali…" at bounding box center [581, 312] width 557 height 19
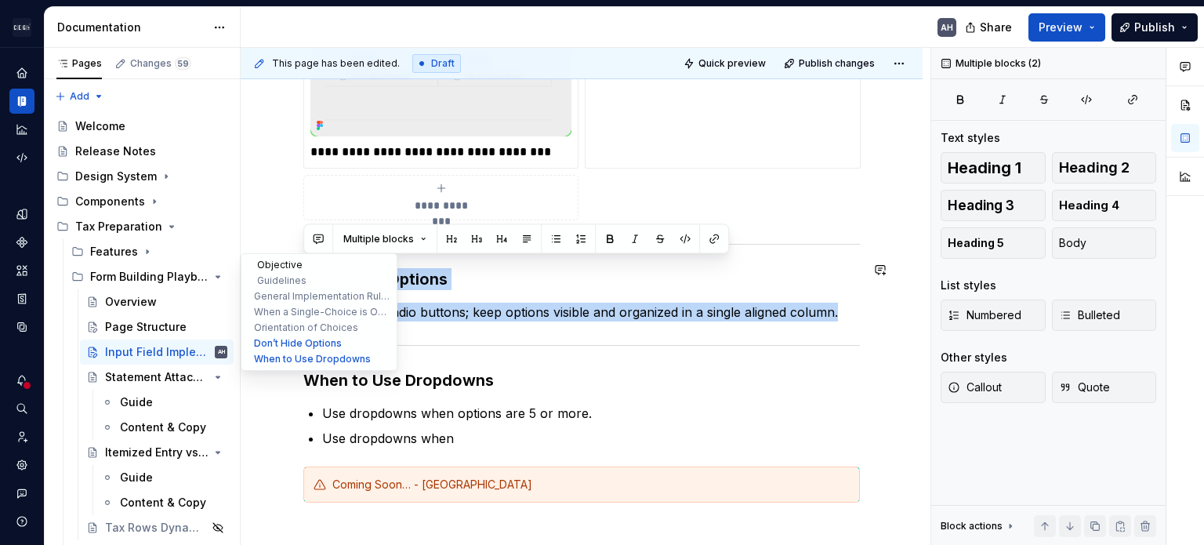
drag, startPoint x: 844, startPoint y: 302, endPoint x: 276, endPoint y: 268, distance: 569.3
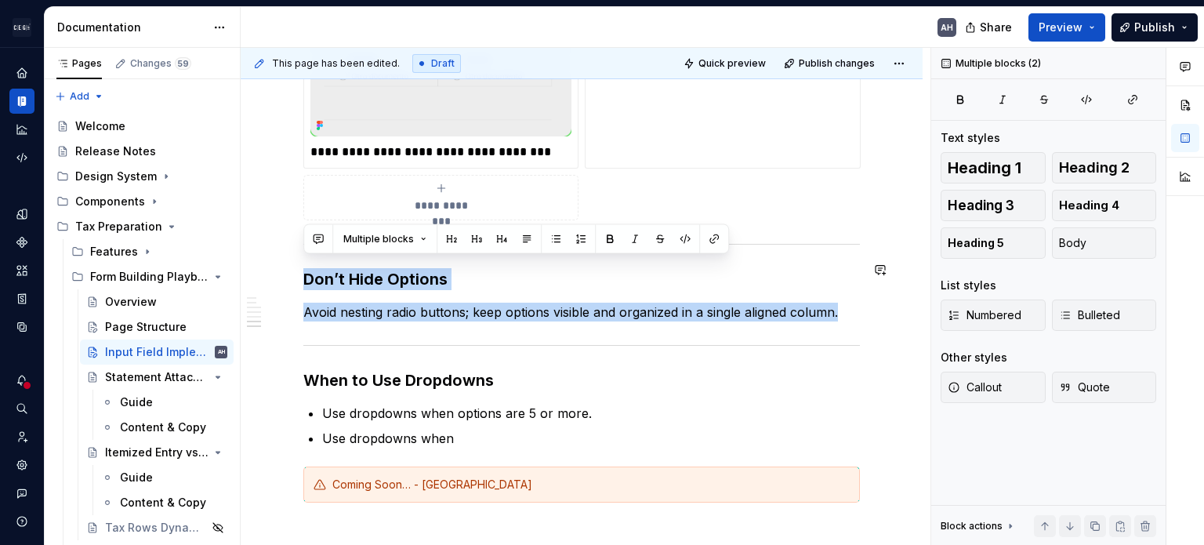
click at [583, 303] on p "Avoid nesting radio buttons; keep options visible and organized in a single ali…" at bounding box center [581, 312] width 557 height 19
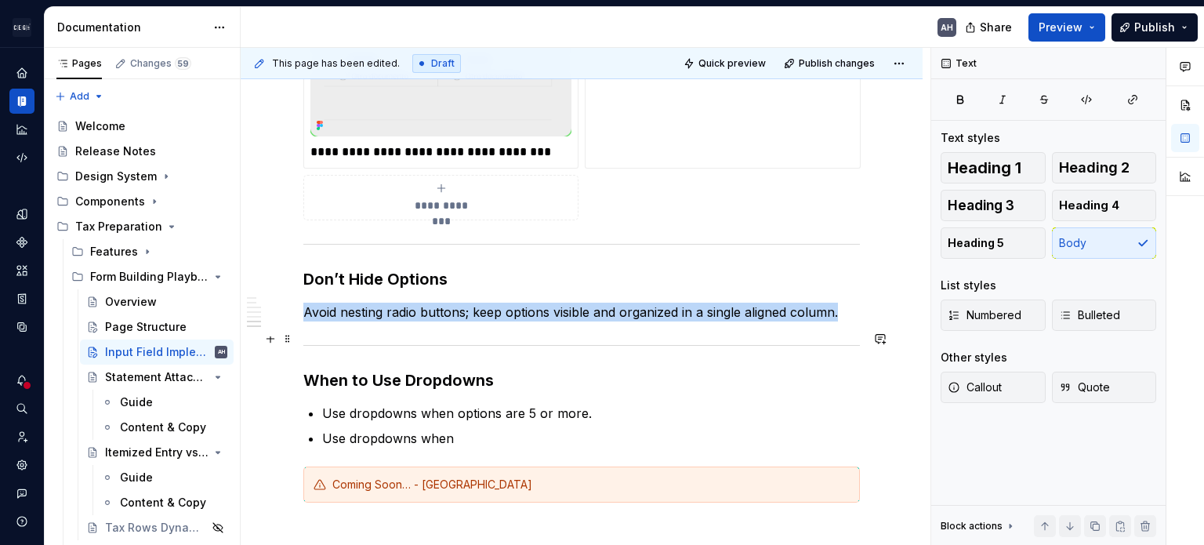
click at [750, 340] on div at bounding box center [581, 345] width 557 height 10
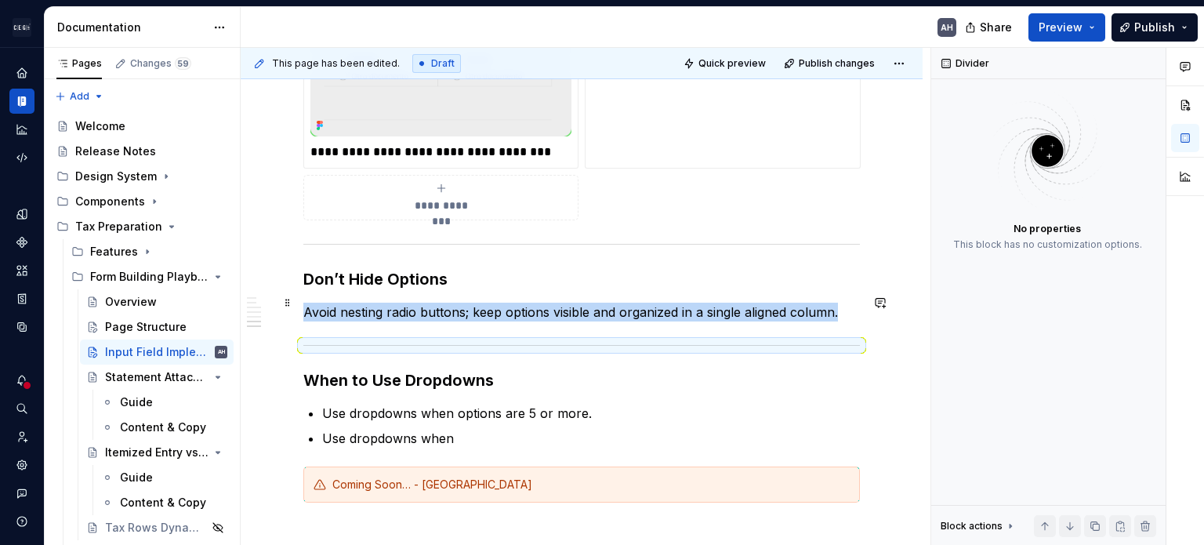
click at [750, 303] on p "Avoid nesting radio buttons; keep options visible and organized in a single ali…" at bounding box center [581, 312] width 557 height 19
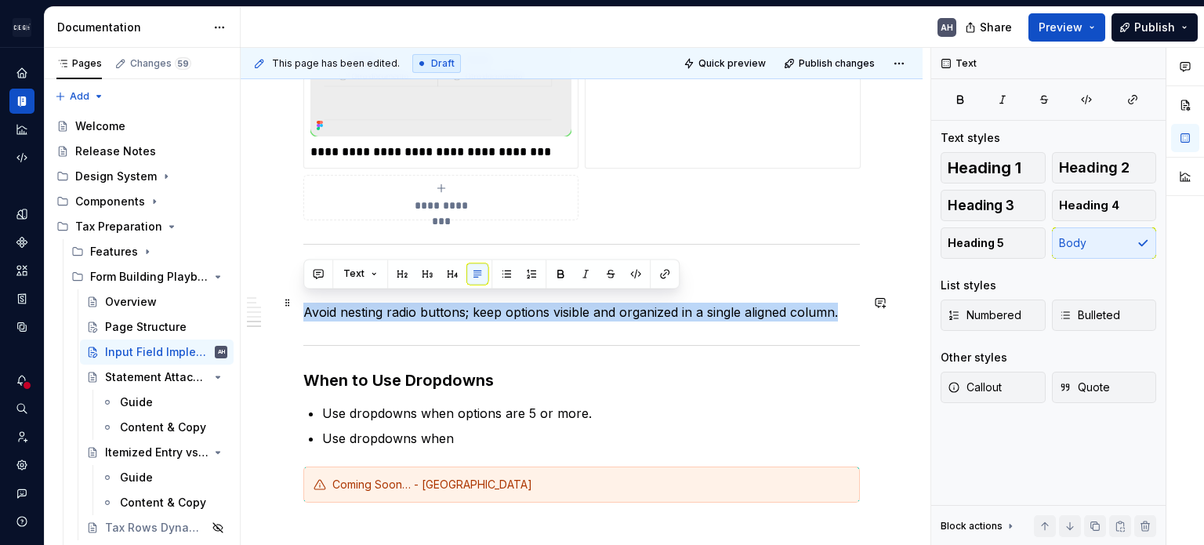
drag, startPoint x: 843, startPoint y: 302, endPoint x: 299, endPoint y: 302, distance: 544.0
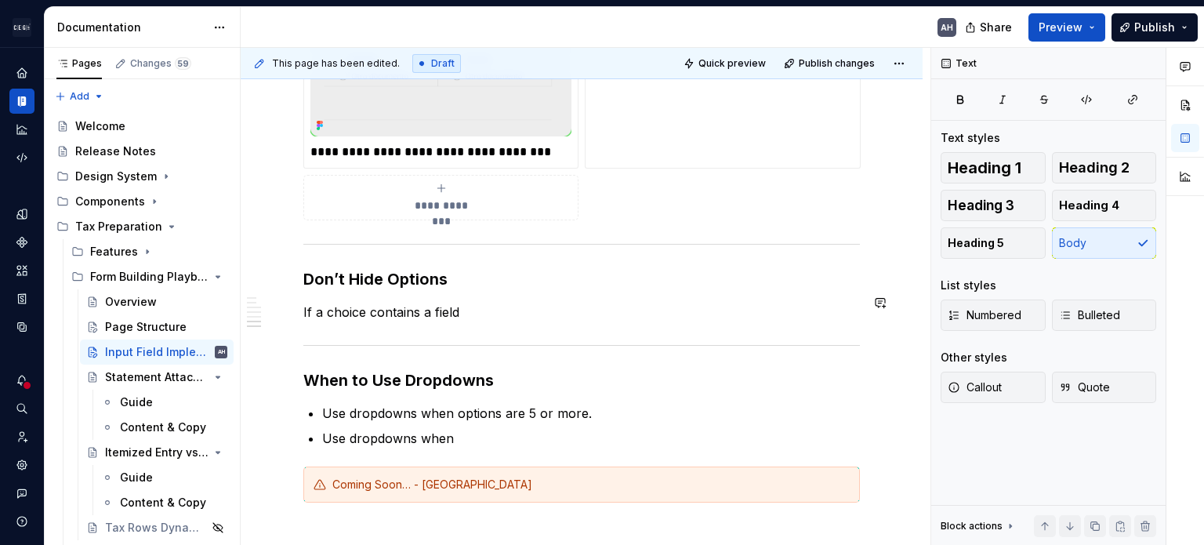
click at [495, 268] on h3 "Don’t Hide Options" at bounding box center [581, 279] width 557 height 22
click at [492, 303] on p "If a choice contains a field" at bounding box center [581, 312] width 557 height 19
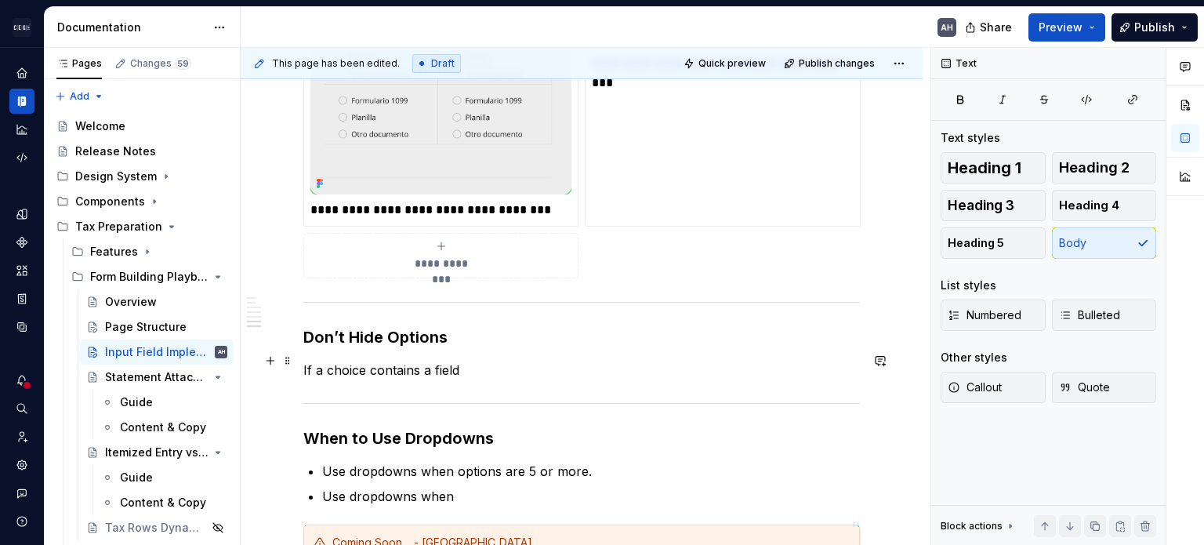
scroll to position [2038, 0]
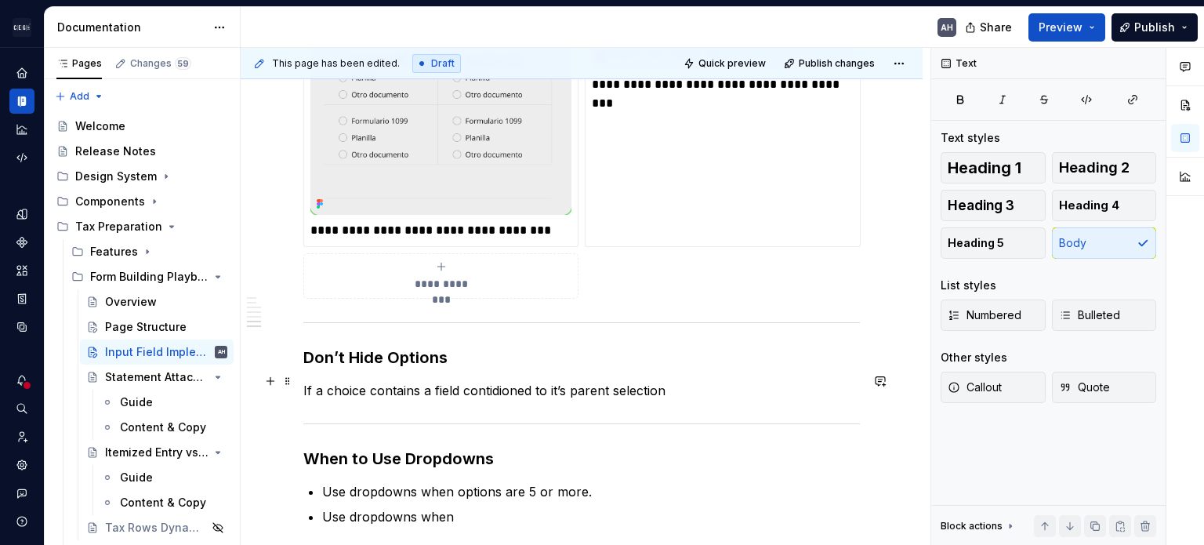
click at [578, 381] on p "If a choice contains a field contidioned to it’s parent selection" at bounding box center [581, 390] width 557 height 19
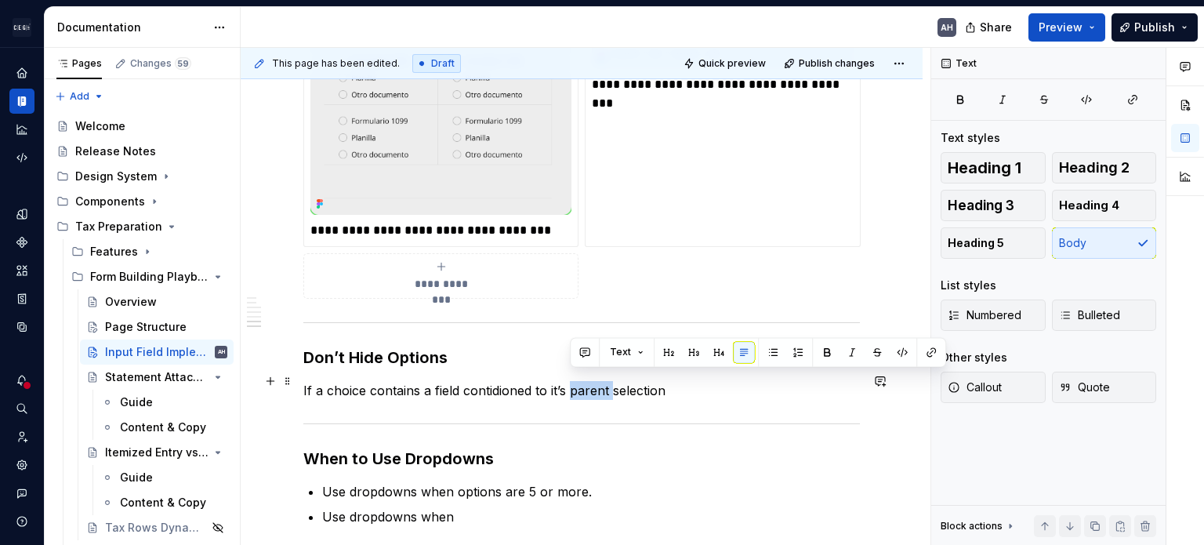
click at [578, 381] on p "If a choice contains a field contidioned to it’s parent selection" at bounding box center [581, 390] width 557 height 19
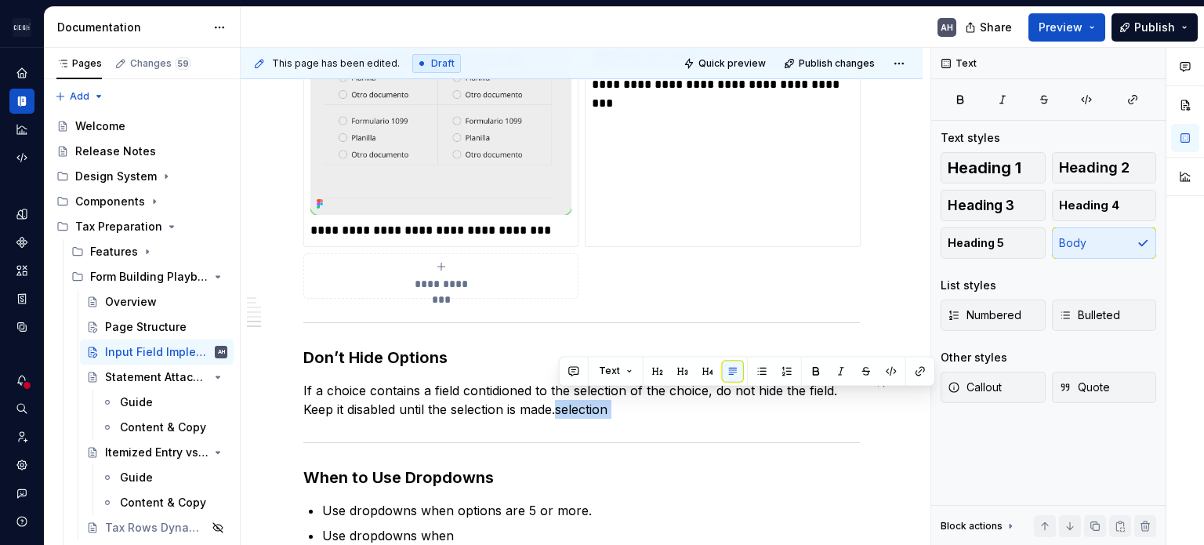
scroll to position [2047, 0]
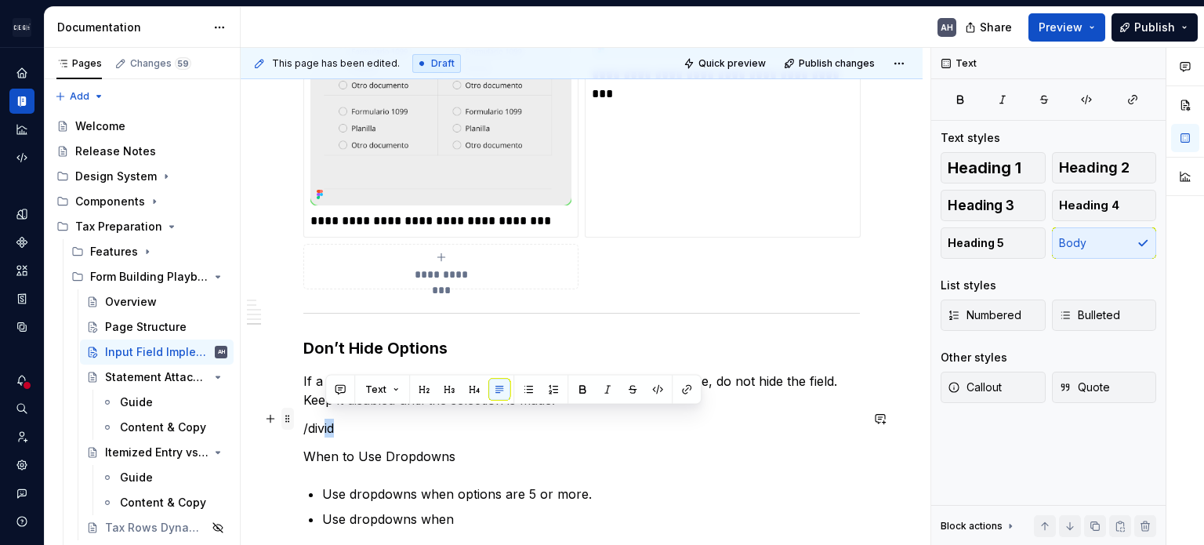
drag, startPoint x: 373, startPoint y: 420, endPoint x: 292, endPoint y: 408, distance: 82.4
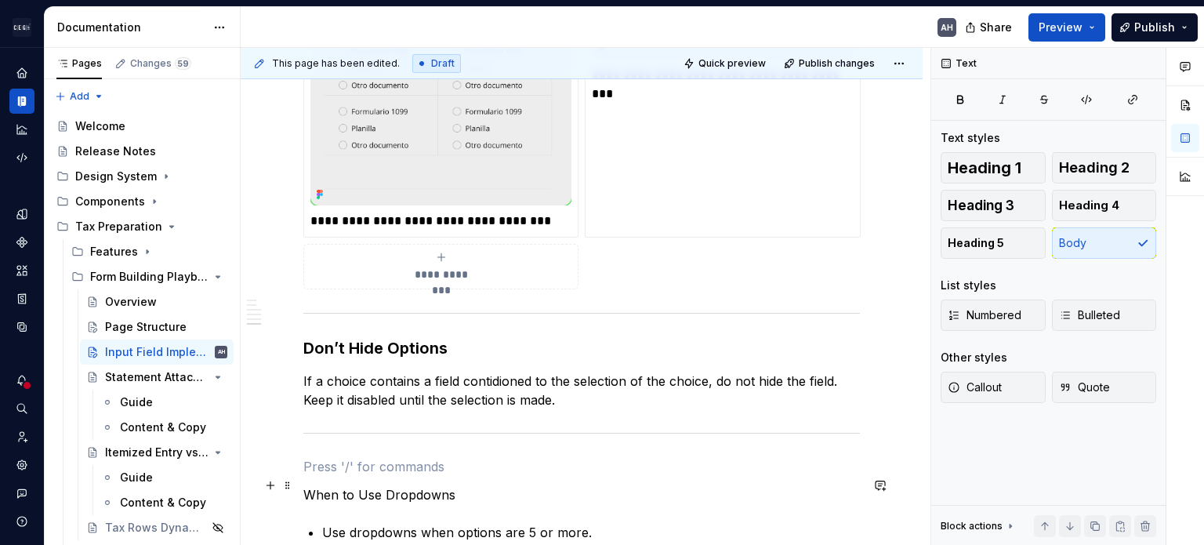
click at [341, 485] on p "When to Use Dropdowns" at bounding box center [581, 494] width 557 height 19
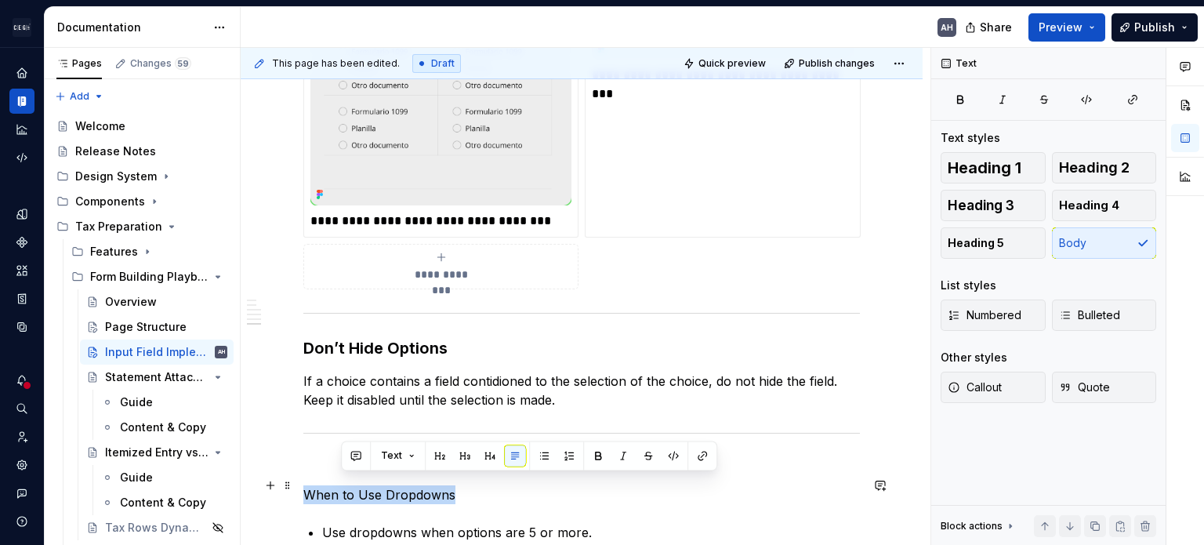
click at [341, 485] on p "When to Use Dropdowns" at bounding box center [581, 494] width 557 height 19
click at [750, 194] on button "Heading 3" at bounding box center [993, 205] width 105 height 31
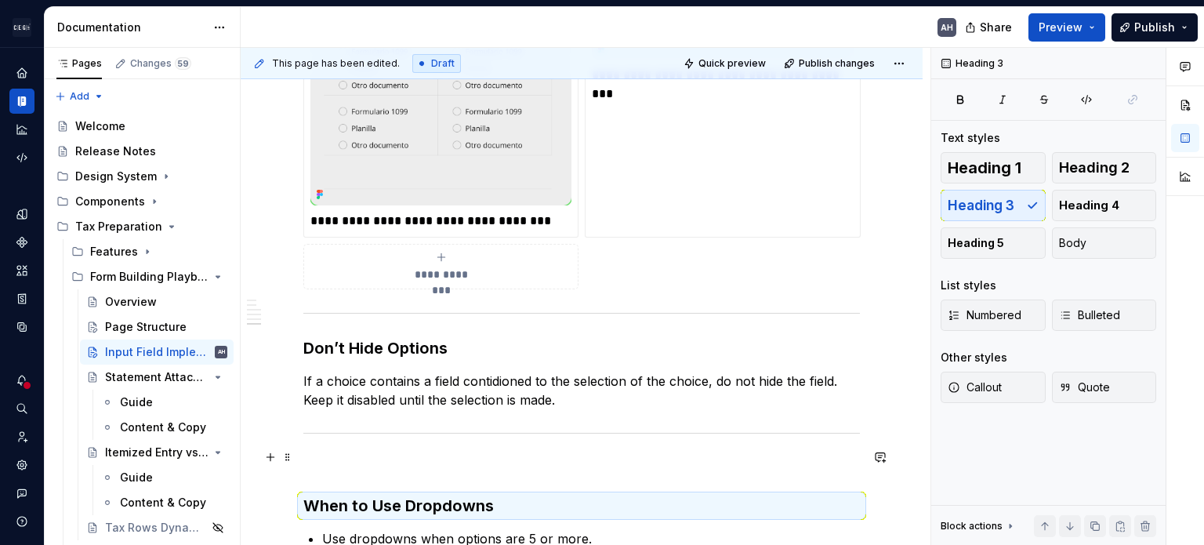
click at [326, 457] on p at bounding box center [581, 466] width 557 height 19
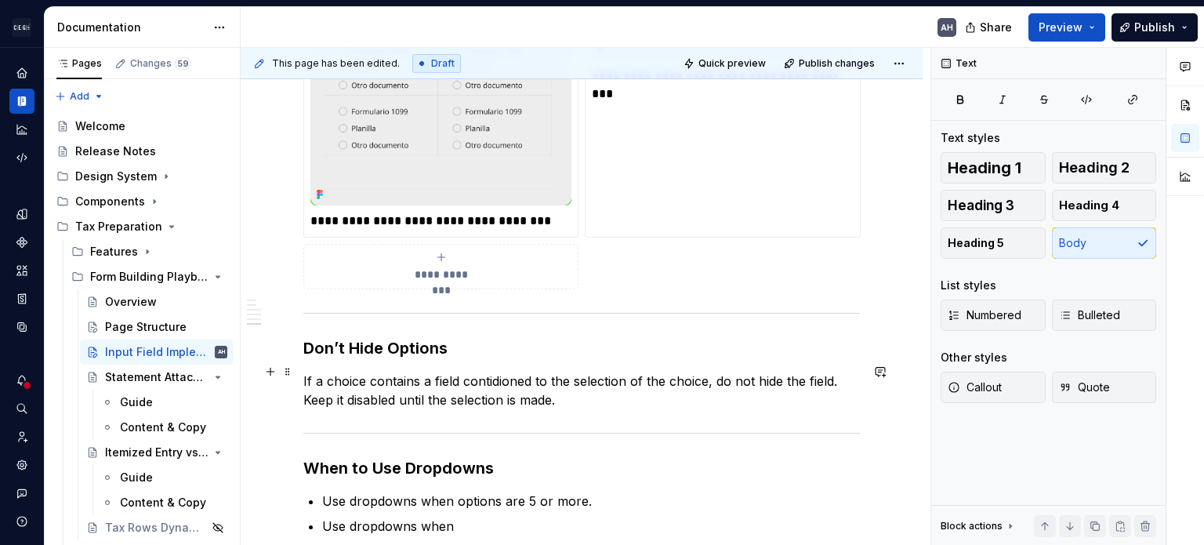
click at [498, 372] on p "If a choice contains a field contidioned to the selection of the choice, do not…" at bounding box center [581, 391] width 557 height 38
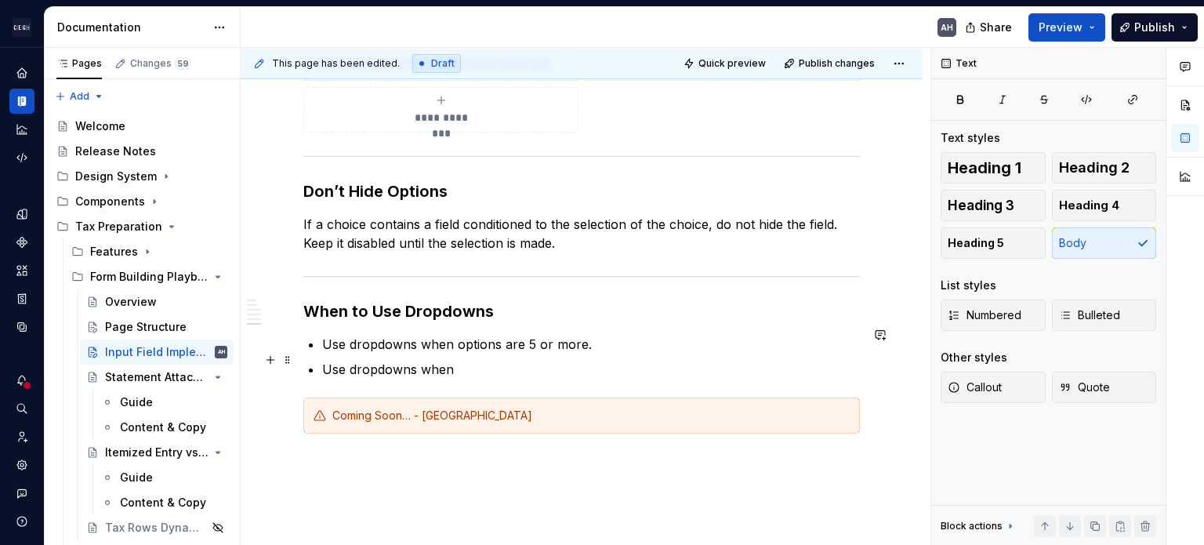
click at [518, 365] on p "Use dropdowns when" at bounding box center [591, 369] width 538 height 19
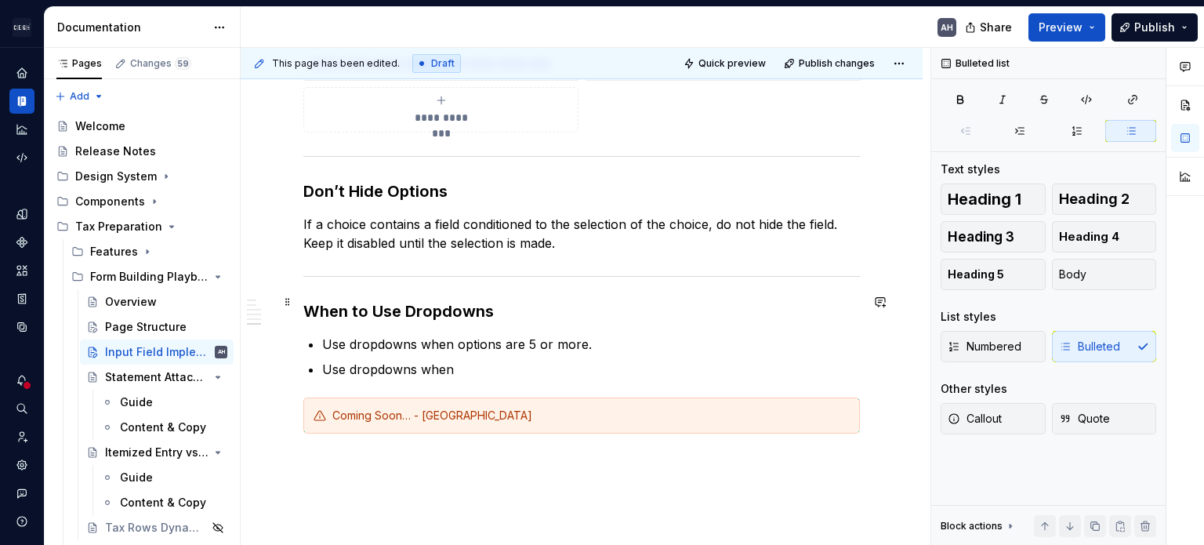
click at [512, 303] on h3 "When to Use Dropdowns" at bounding box center [581, 311] width 557 height 22
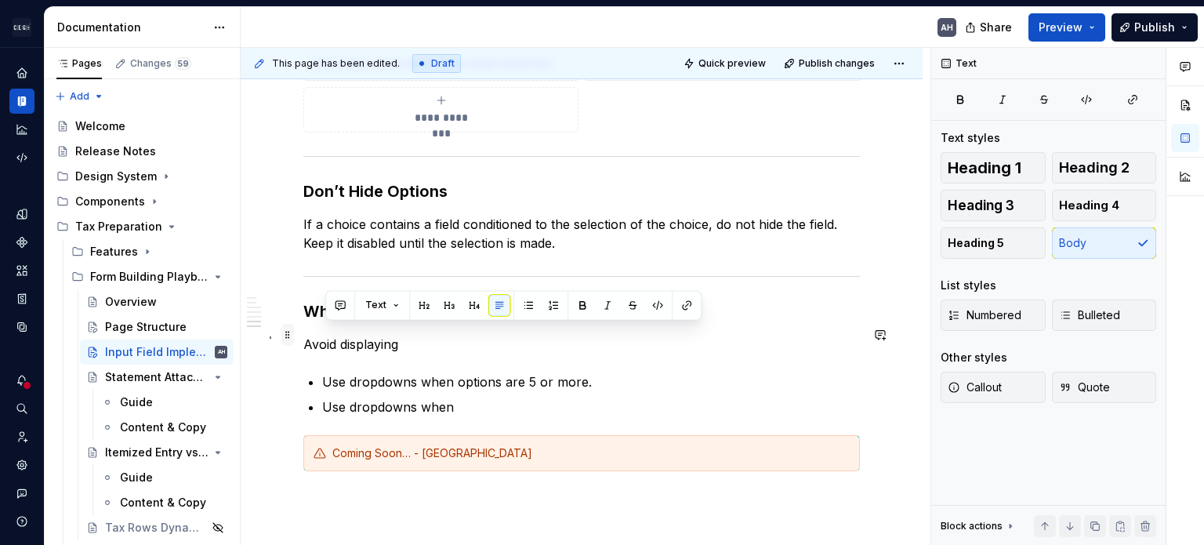
drag, startPoint x: 410, startPoint y: 330, endPoint x: 292, endPoint y: 332, distance: 118.4
click at [350, 335] on p "Avoid displaying" at bounding box center [581, 344] width 557 height 19
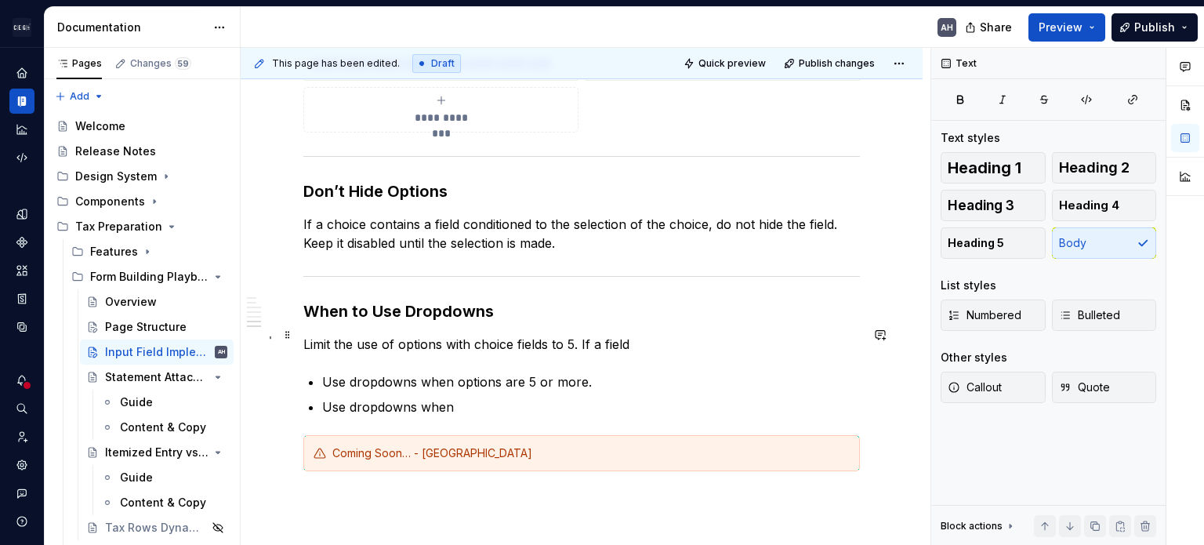
click at [499, 336] on p "Limit the use of options with choice fields to 5. If a field" at bounding box center [581, 344] width 557 height 19
click at [659, 335] on p "Limit the use of options with choice fields to 5. If a field" at bounding box center [581, 344] width 557 height 19
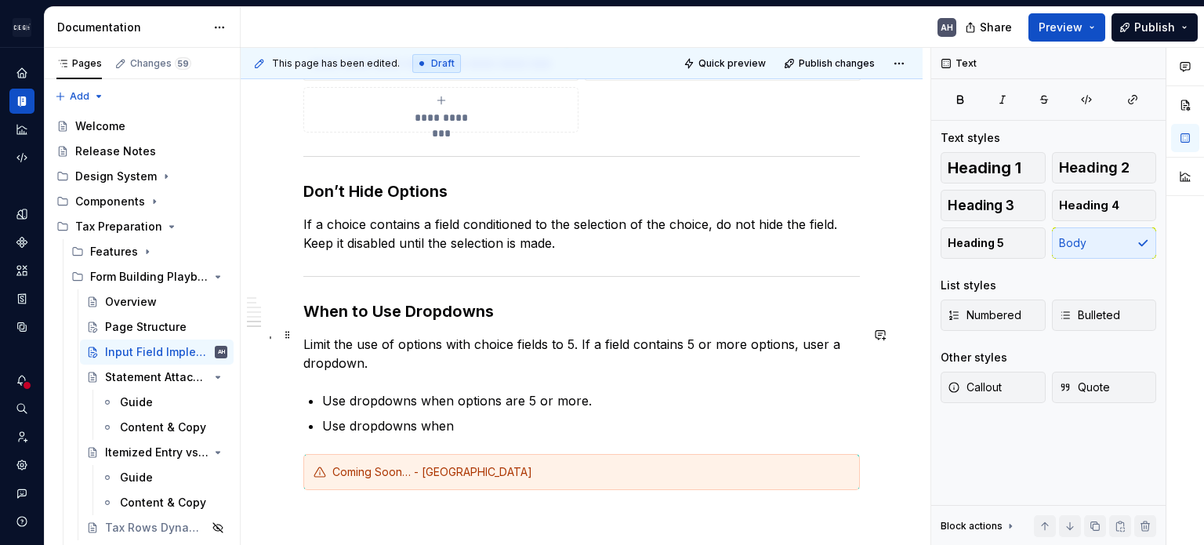
click at [433, 335] on p "Limit the use of options with choice fields to 5. If a field contains 5 or more…" at bounding box center [581, 354] width 557 height 38
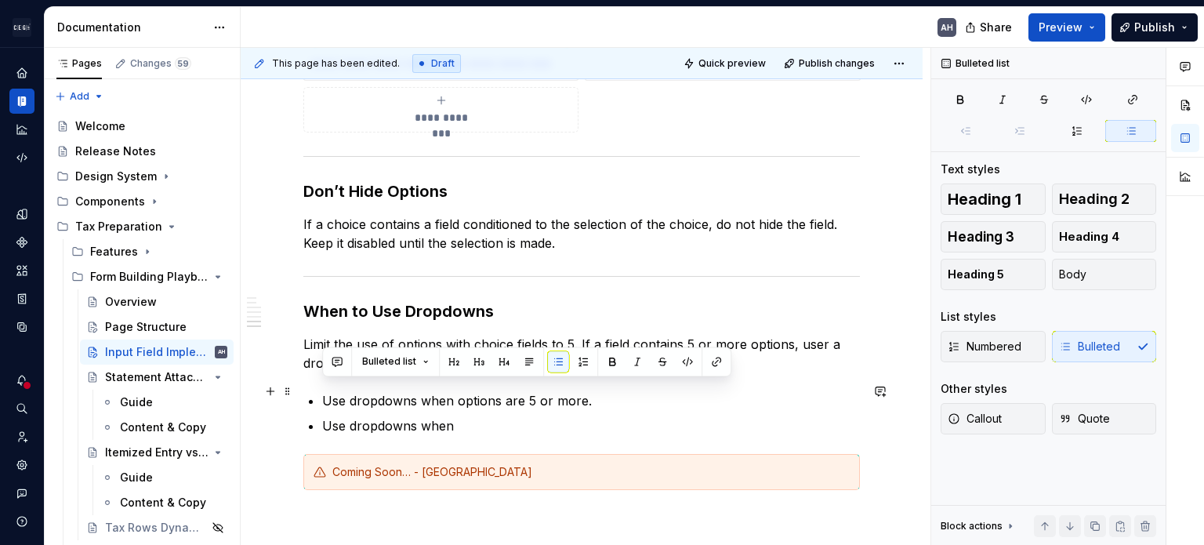
drag, startPoint x: 497, startPoint y: 414, endPoint x: 304, endPoint y: 383, distance: 195.4
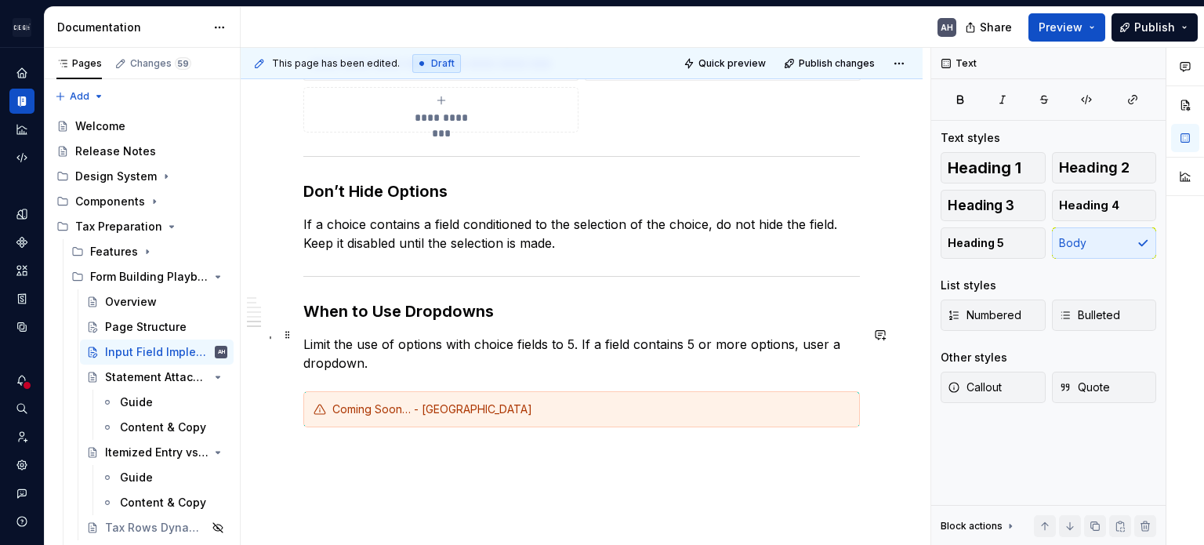
click at [383, 350] on p "Limit the use of options with choice fields to 5. If a field contains 5 or more…" at bounding box center [581, 354] width 557 height 38
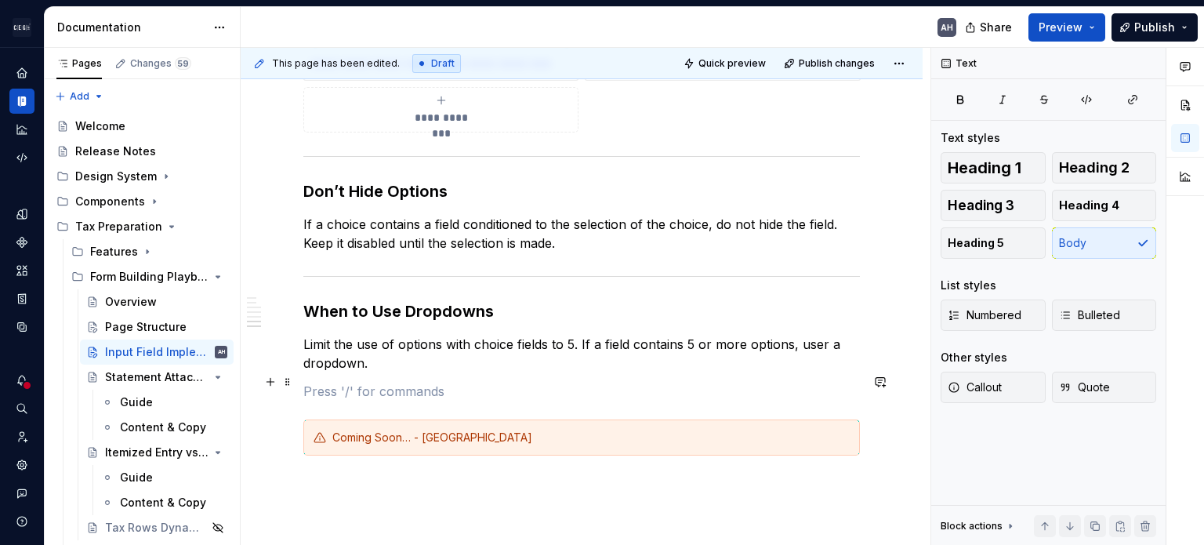
click at [442, 382] on p at bounding box center [581, 391] width 557 height 19
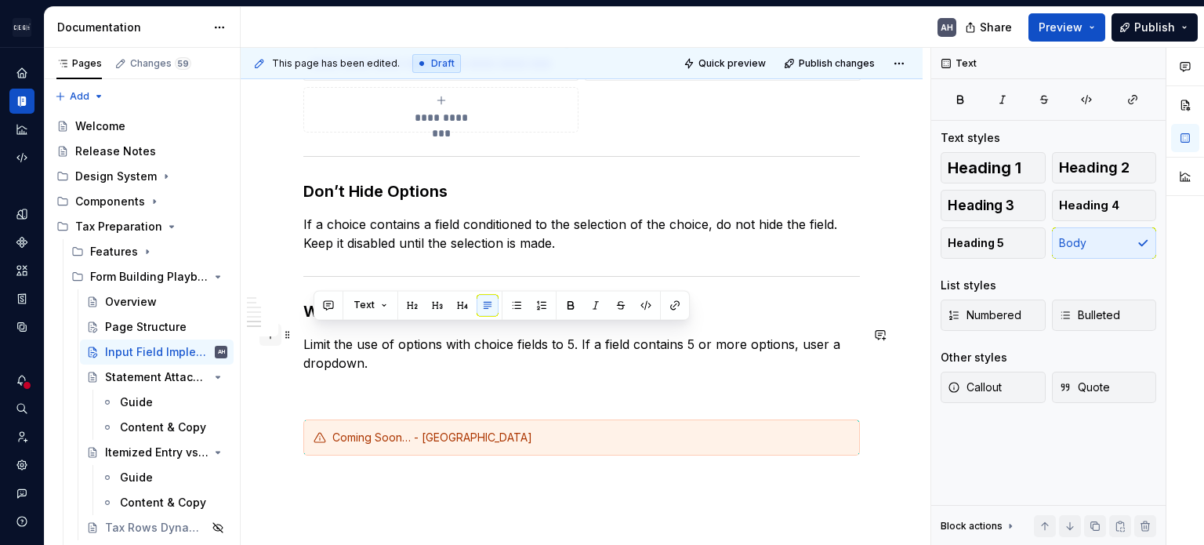
drag, startPoint x: 373, startPoint y: 350, endPoint x: 280, endPoint y: 326, distance: 96.4
click at [325, 338] on p "Limit the use of options with choice fields to 5. If a field contains 5 or more…" at bounding box center [581, 354] width 557 height 38
click at [305, 338] on p "Limit the use of options with choice fields to 5. If a field contains 5 or more…" at bounding box center [581, 354] width 557 height 38
drag, startPoint x: 303, startPoint y: 332, endPoint x: 389, endPoint y: 351, distance: 87.7
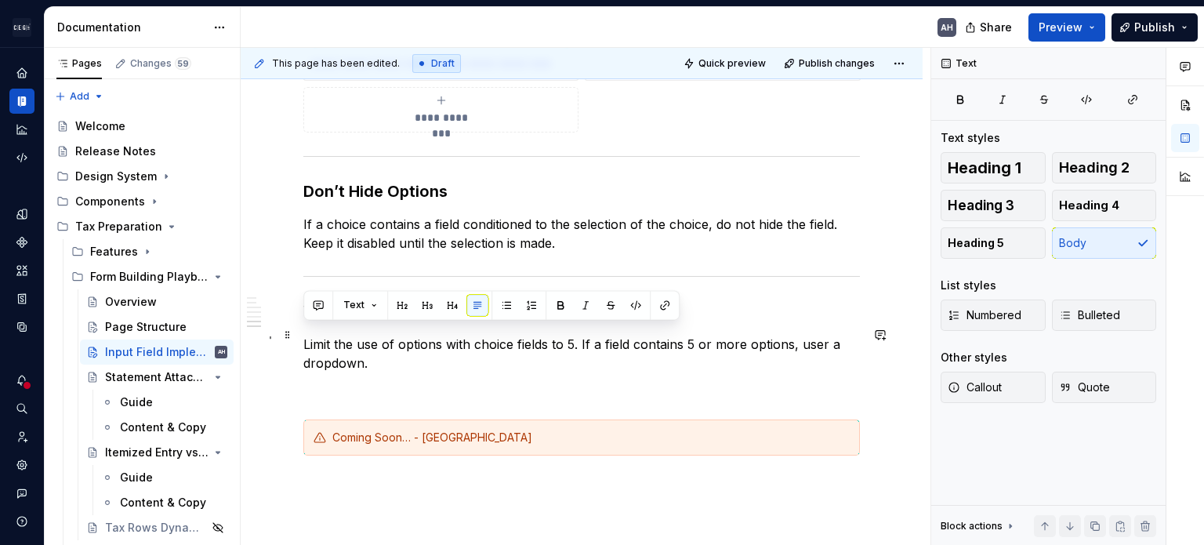
click at [389, 351] on p "Limit the use of options with choice fields to 5. If a field contains 5 or more…" at bounding box center [581, 354] width 557 height 38
copy p "Limit the use of options with choice fields to 5. If a field contains 5 or more…"
click at [398, 351] on p "Limit the use of options with choice fields to 5. If a field contains 5 or more…" at bounding box center [581, 354] width 557 height 38
